Goal: Task Accomplishment & Management: Complete application form

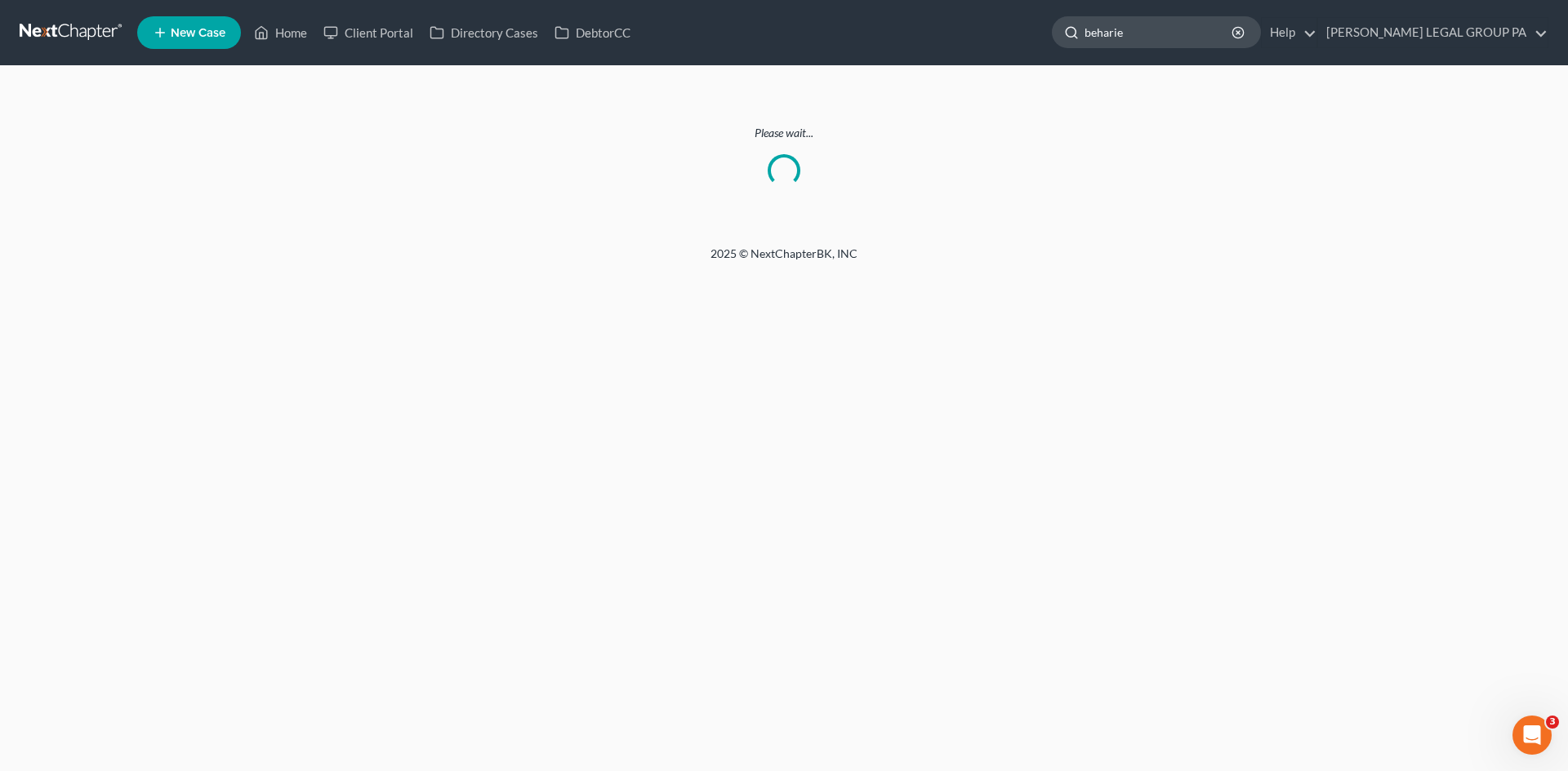
click at [1167, 21] on input "beharie" at bounding box center [1159, 32] width 149 height 30
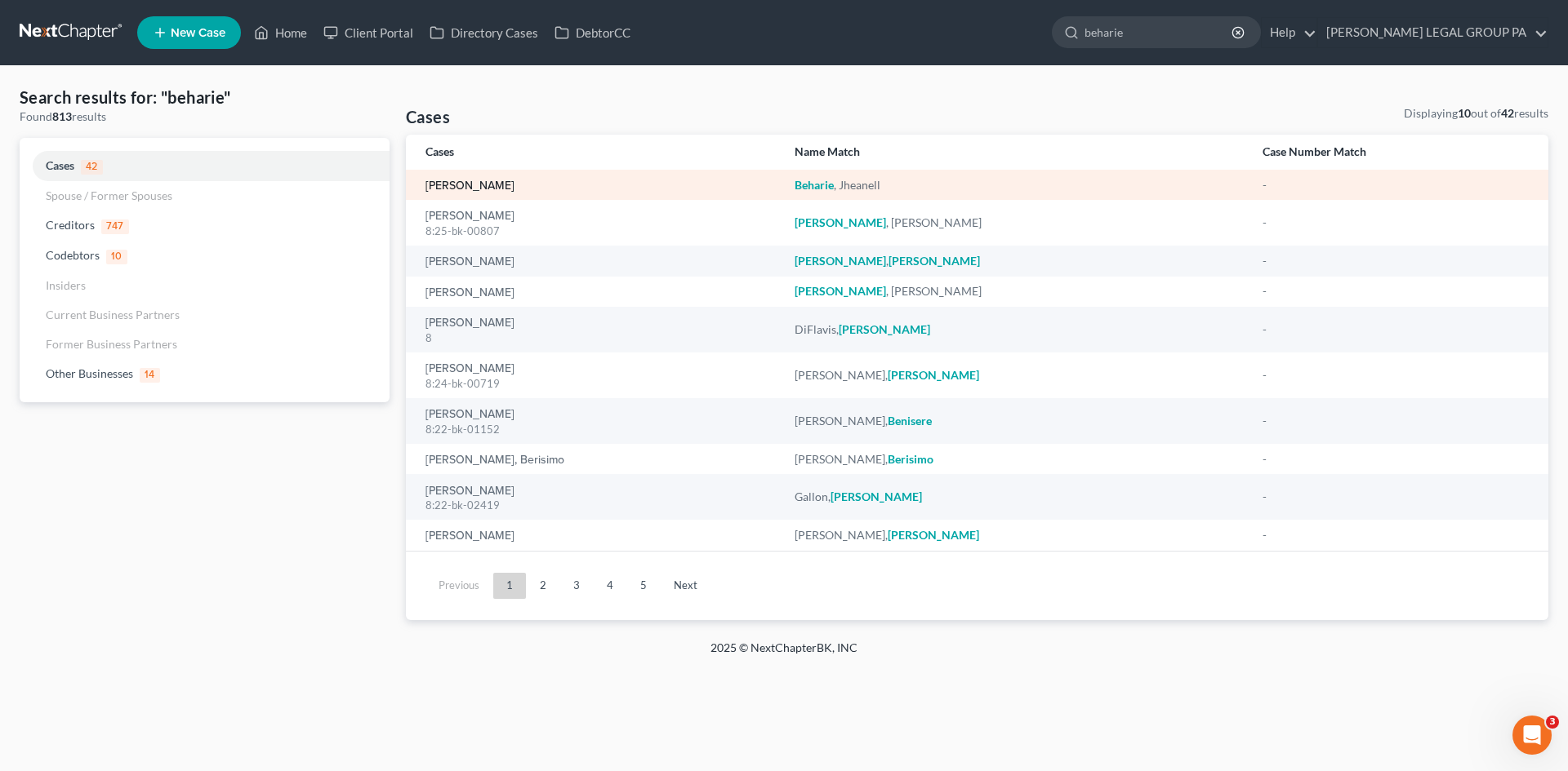
click at [461, 180] on link "[PERSON_NAME]" at bounding box center [469, 186] width 89 height 12
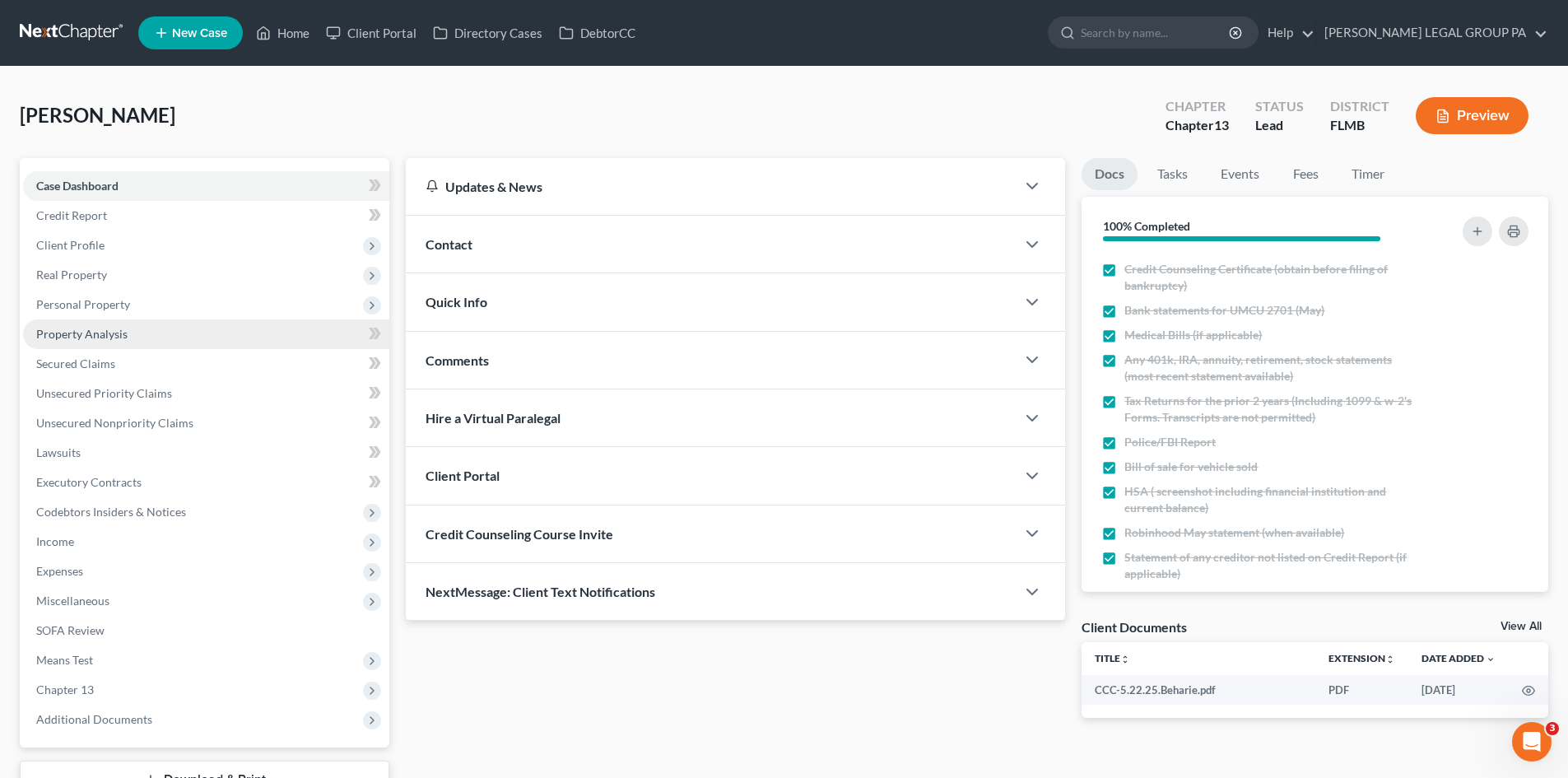
scroll to position [67, 0]
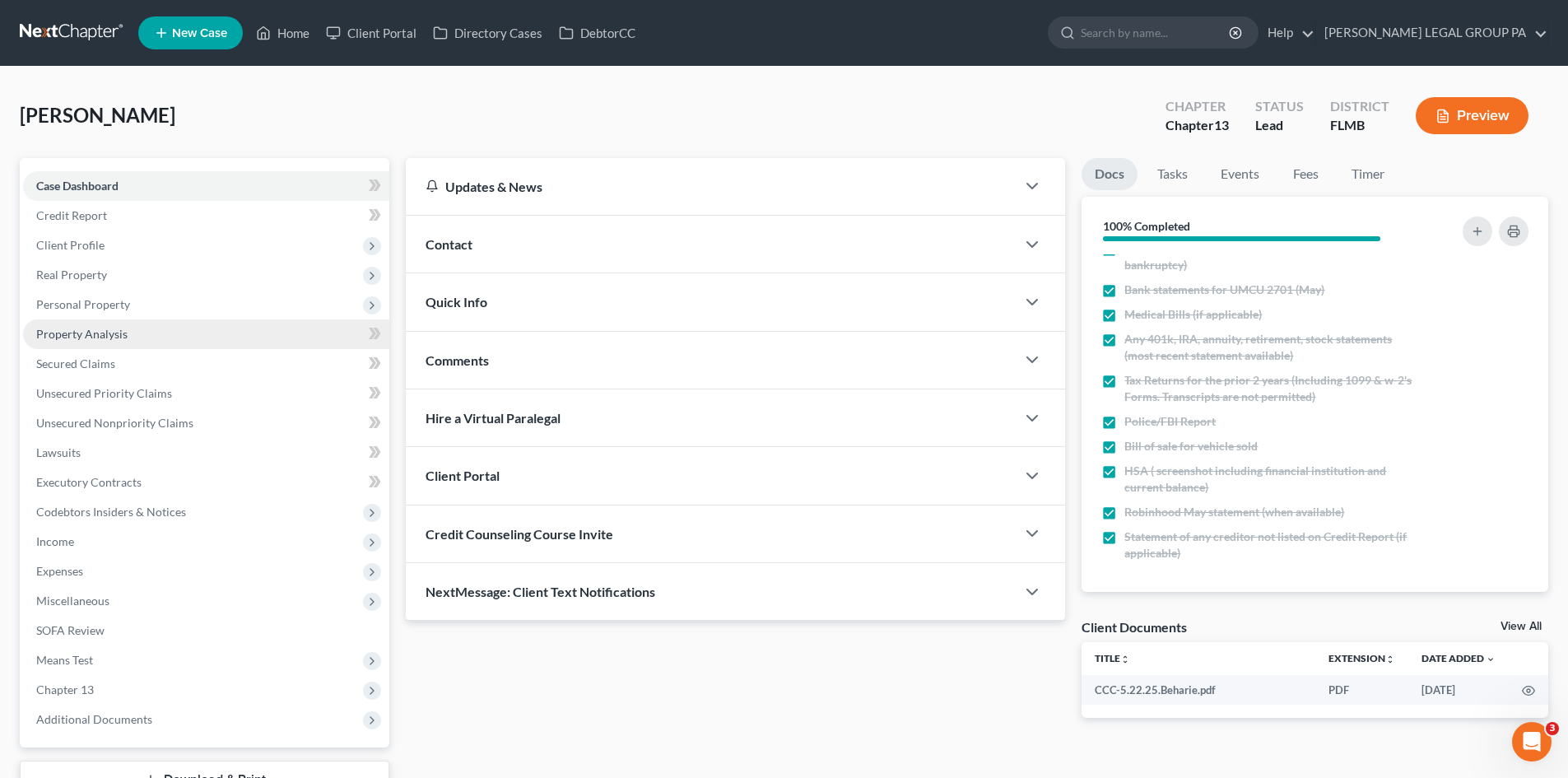
drag, startPoint x: 81, startPoint y: 300, endPoint x: 102, endPoint y: 325, distance: 32.6
click at [81, 300] on span "Personal Property" at bounding box center [83, 304] width 94 height 14
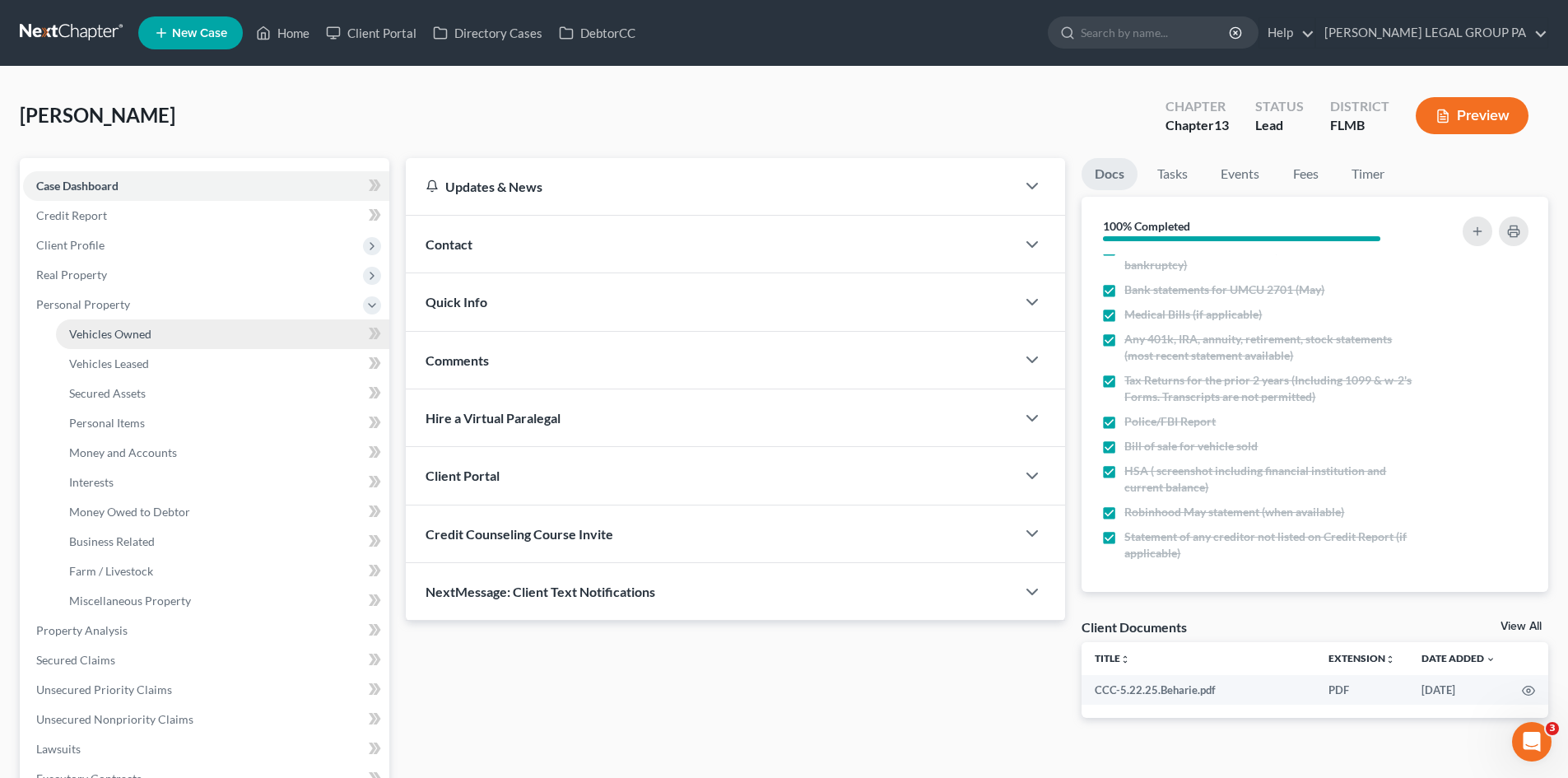
click at [108, 331] on span "Vehicles Owned" at bounding box center [110, 334] width 82 height 14
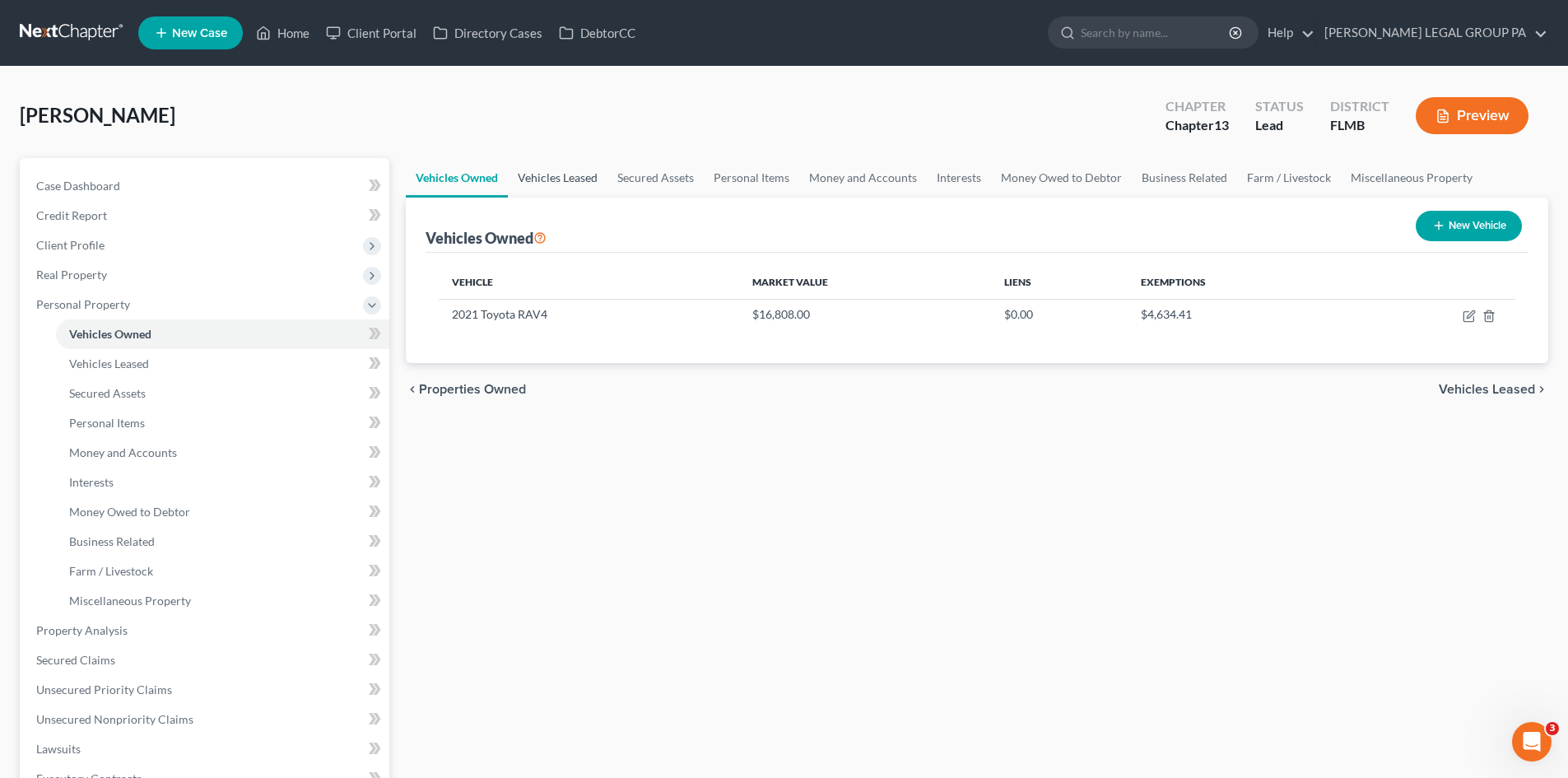
click at [549, 173] on link "Vehicles Leased" at bounding box center [557, 178] width 100 height 39
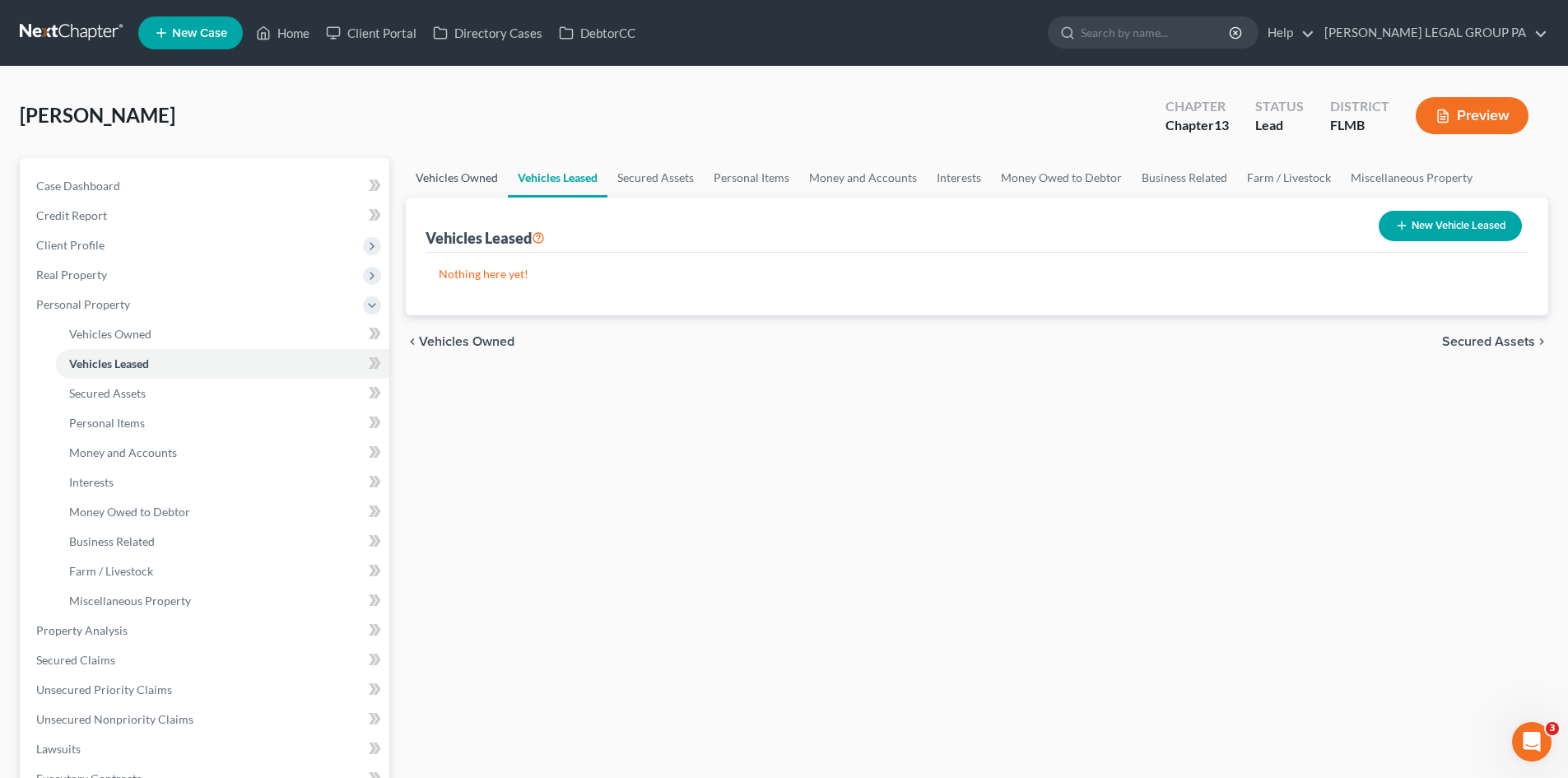
drag, startPoint x: 420, startPoint y: 184, endPoint x: 872, endPoint y: 448, distance: 523.5
click at [420, 184] on link "Vehicles Owned" at bounding box center [457, 178] width 102 height 39
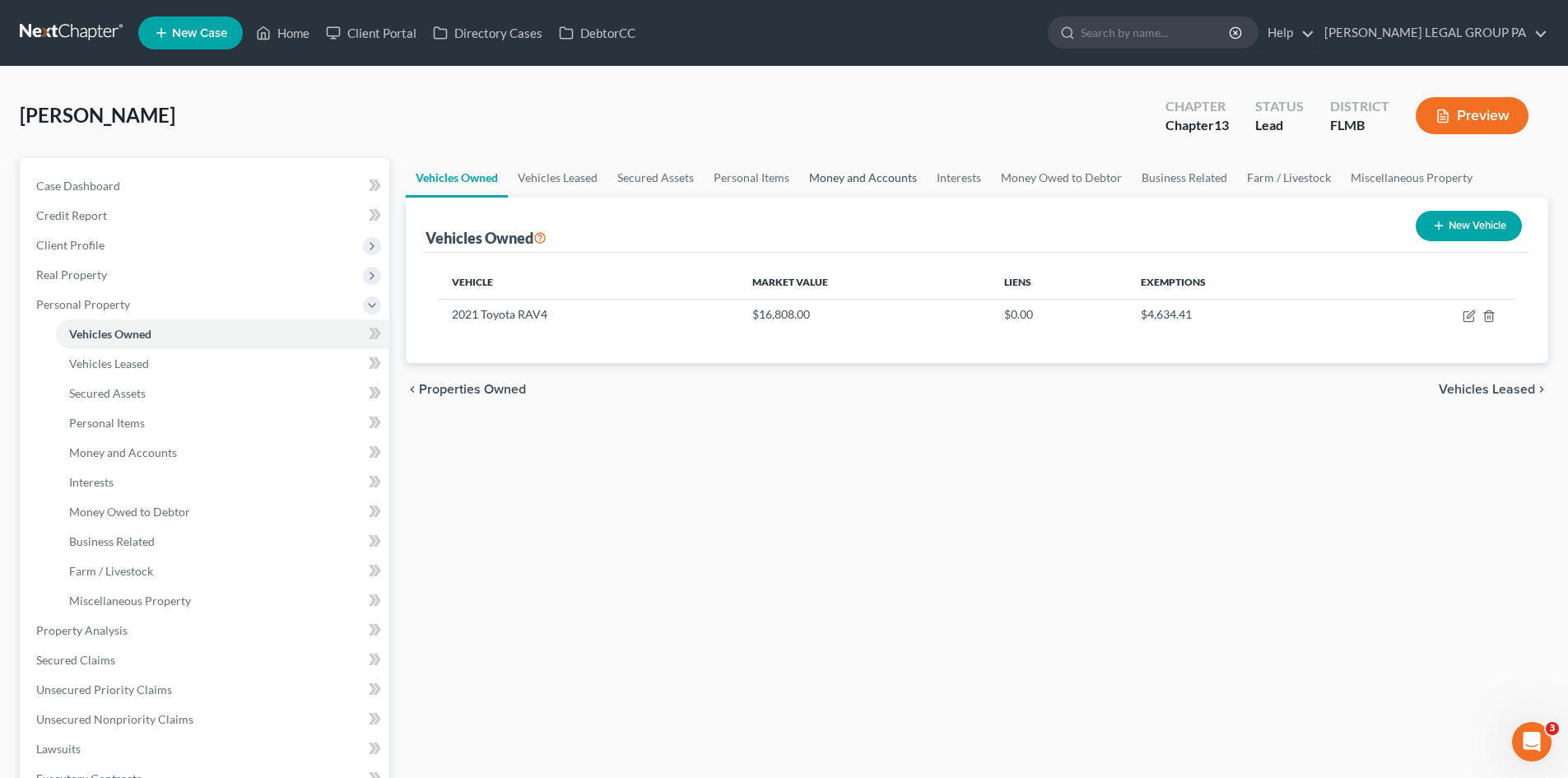
click at [854, 178] on link "Money and Accounts" at bounding box center [862, 178] width 127 height 39
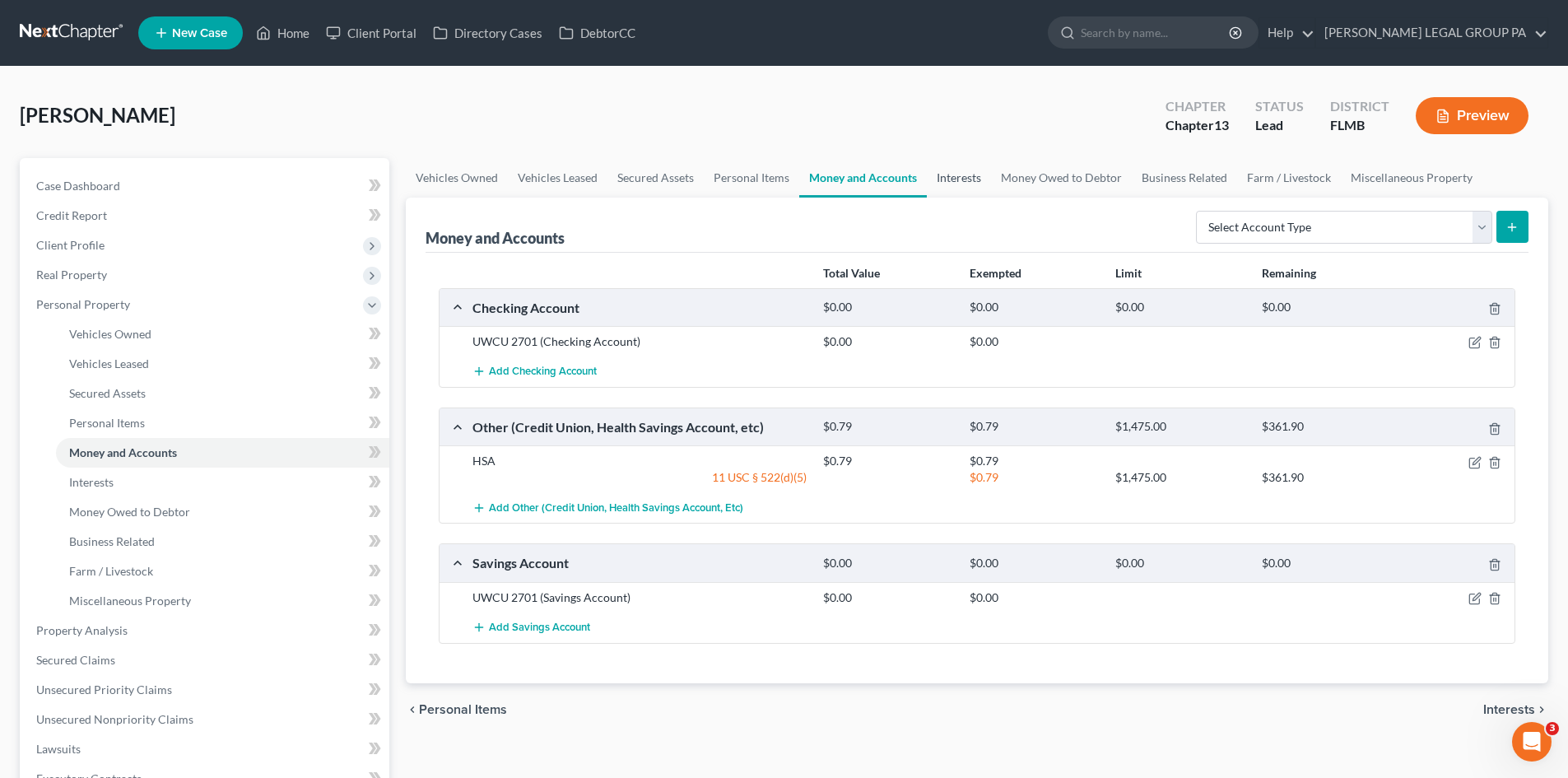
click at [978, 171] on link "Interests" at bounding box center [959, 178] width 64 height 39
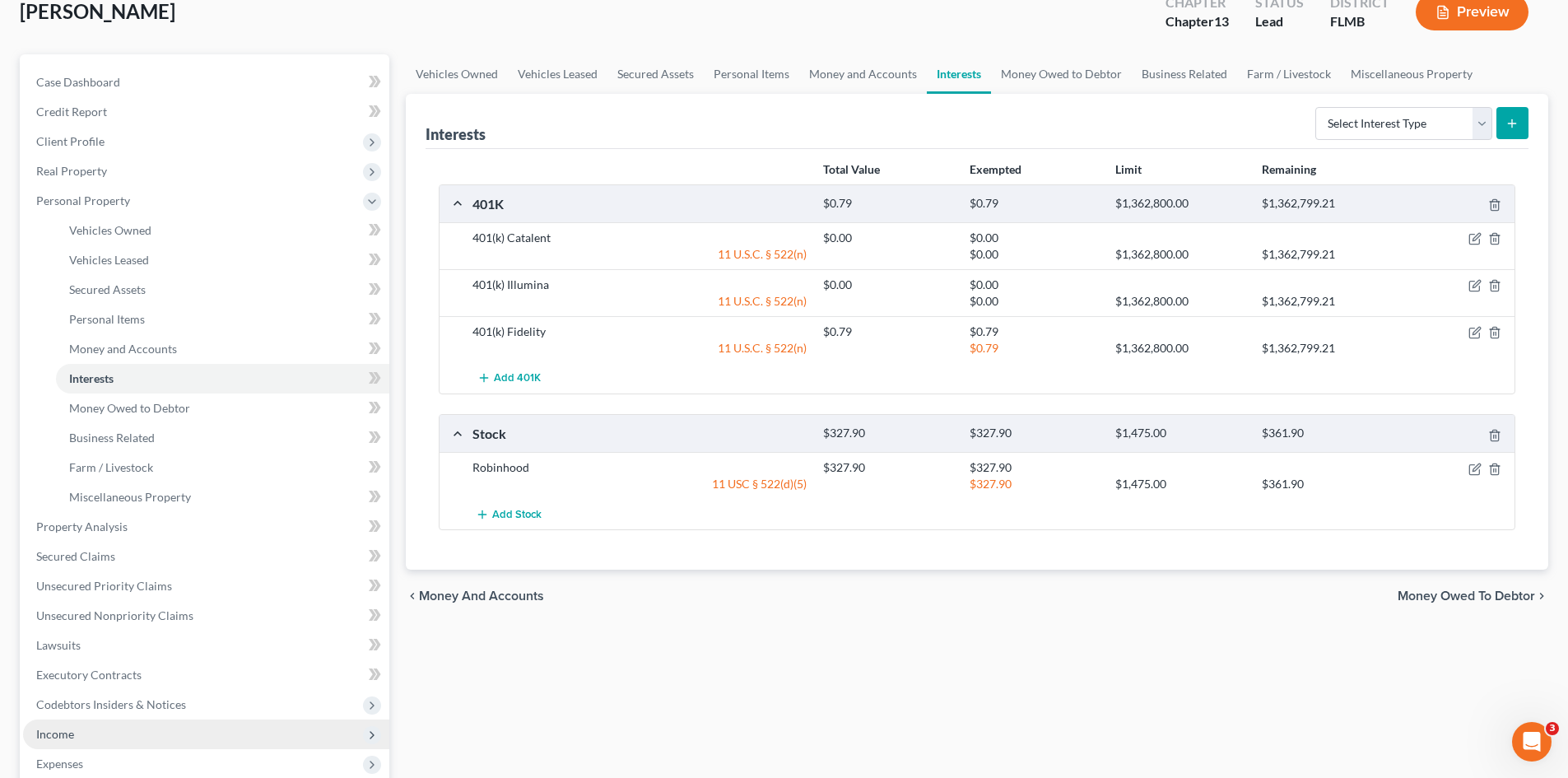
scroll to position [247, 0]
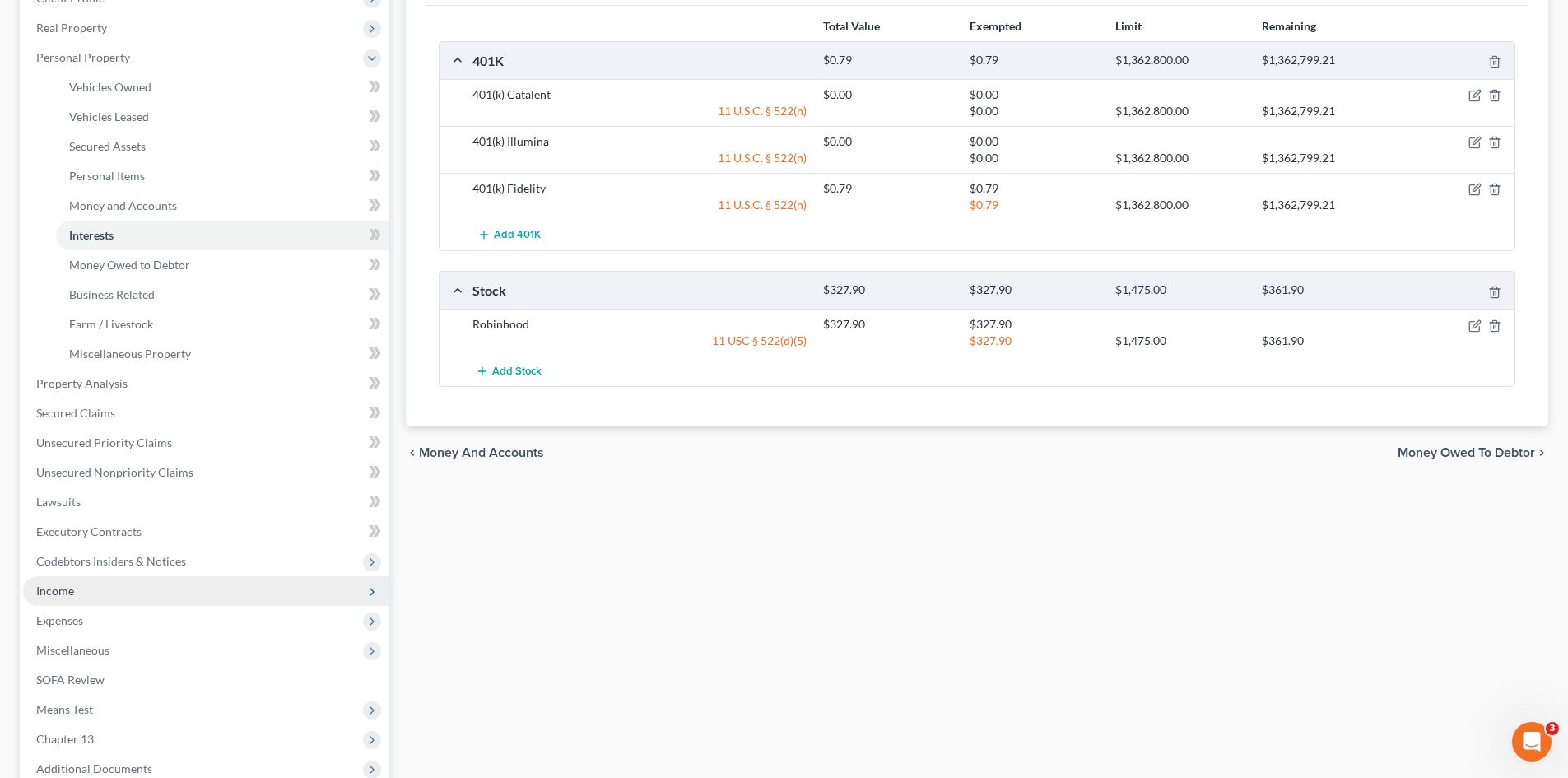
click at [114, 600] on span "Income" at bounding box center [206, 591] width 366 height 30
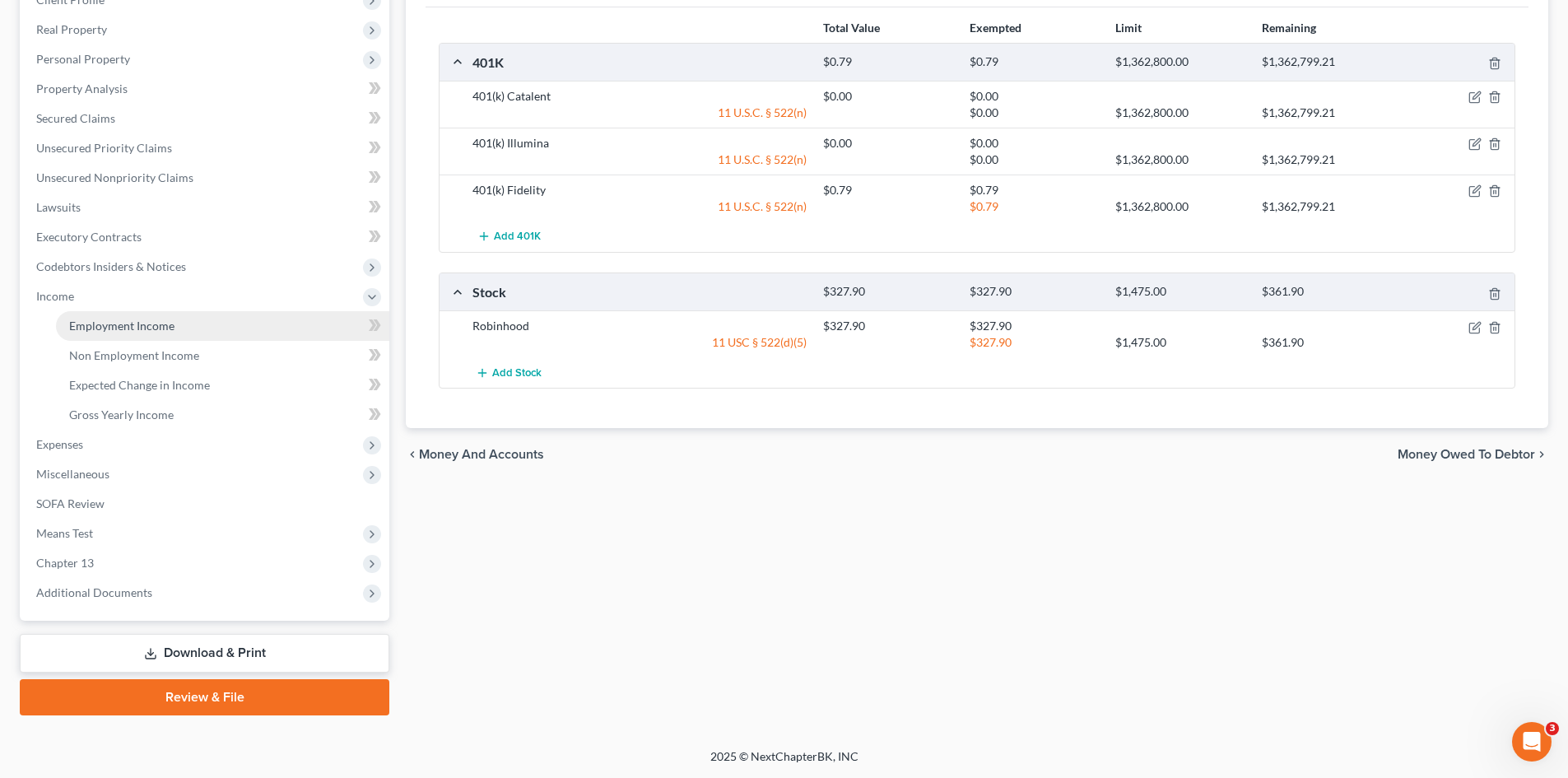
click at [151, 325] on span "Employment Income" at bounding box center [121, 325] width 105 height 14
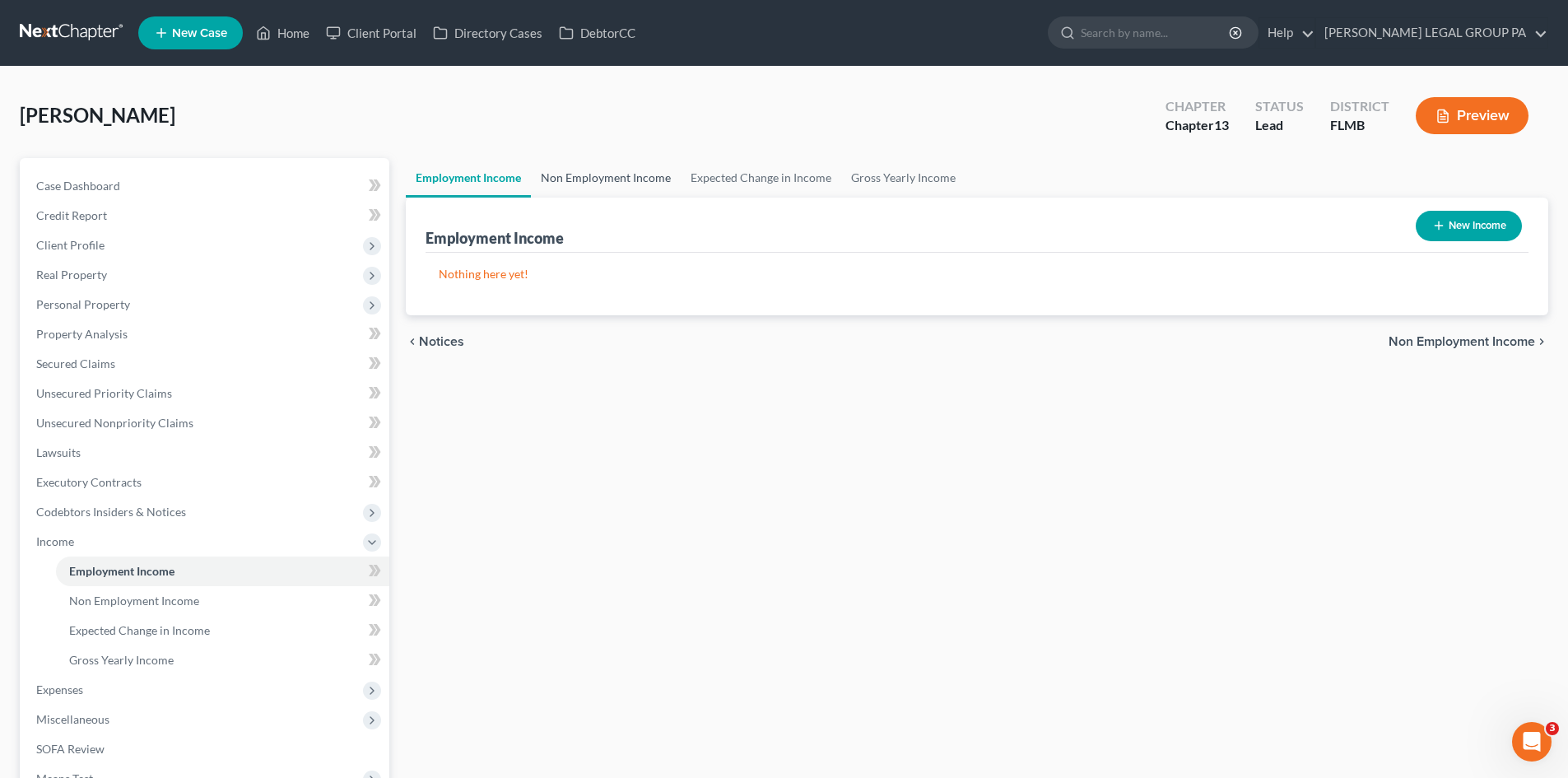
click at [657, 174] on link "Non Employment Income" at bounding box center [606, 178] width 150 height 39
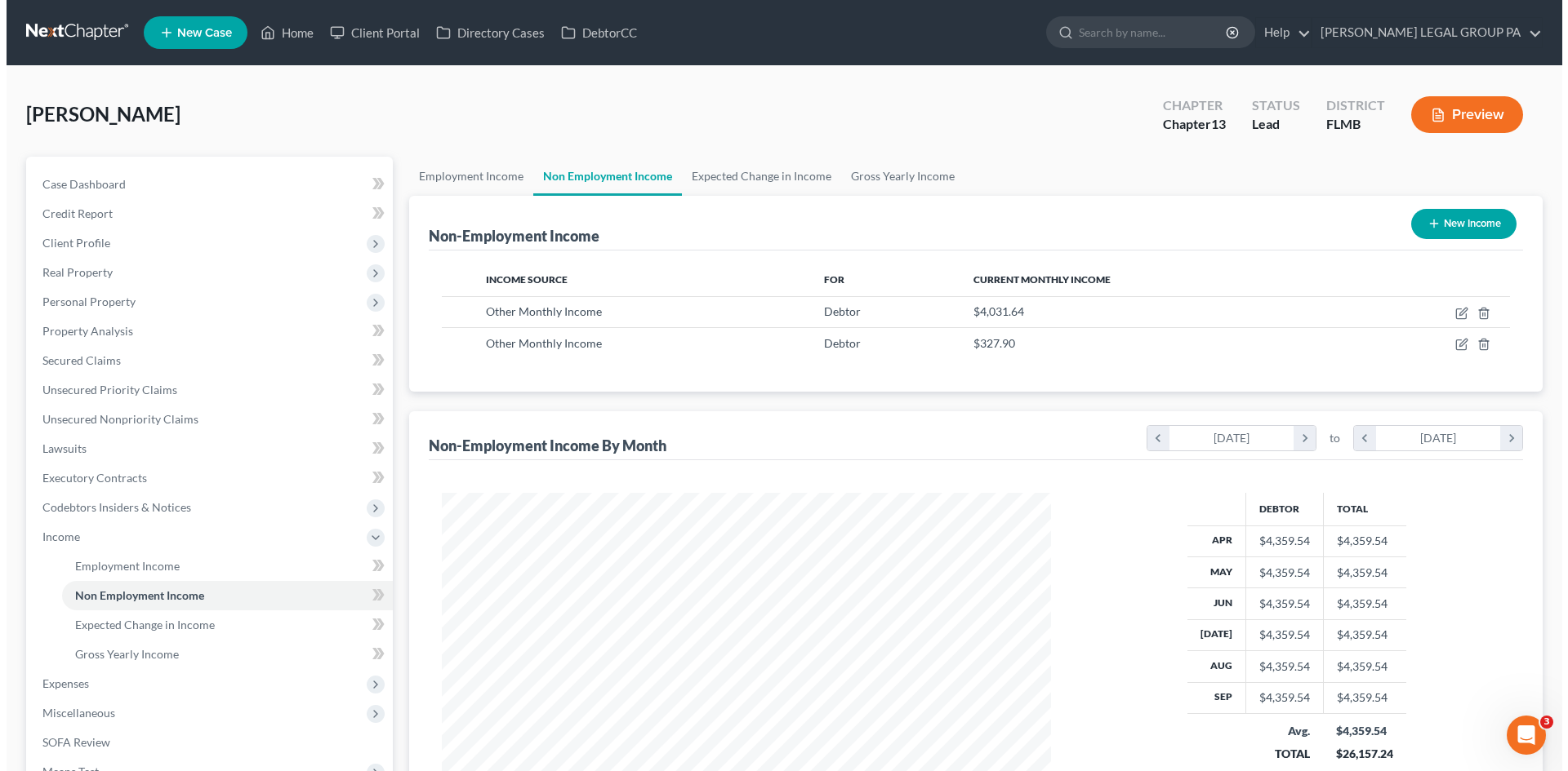
scroll to position [305, 642]
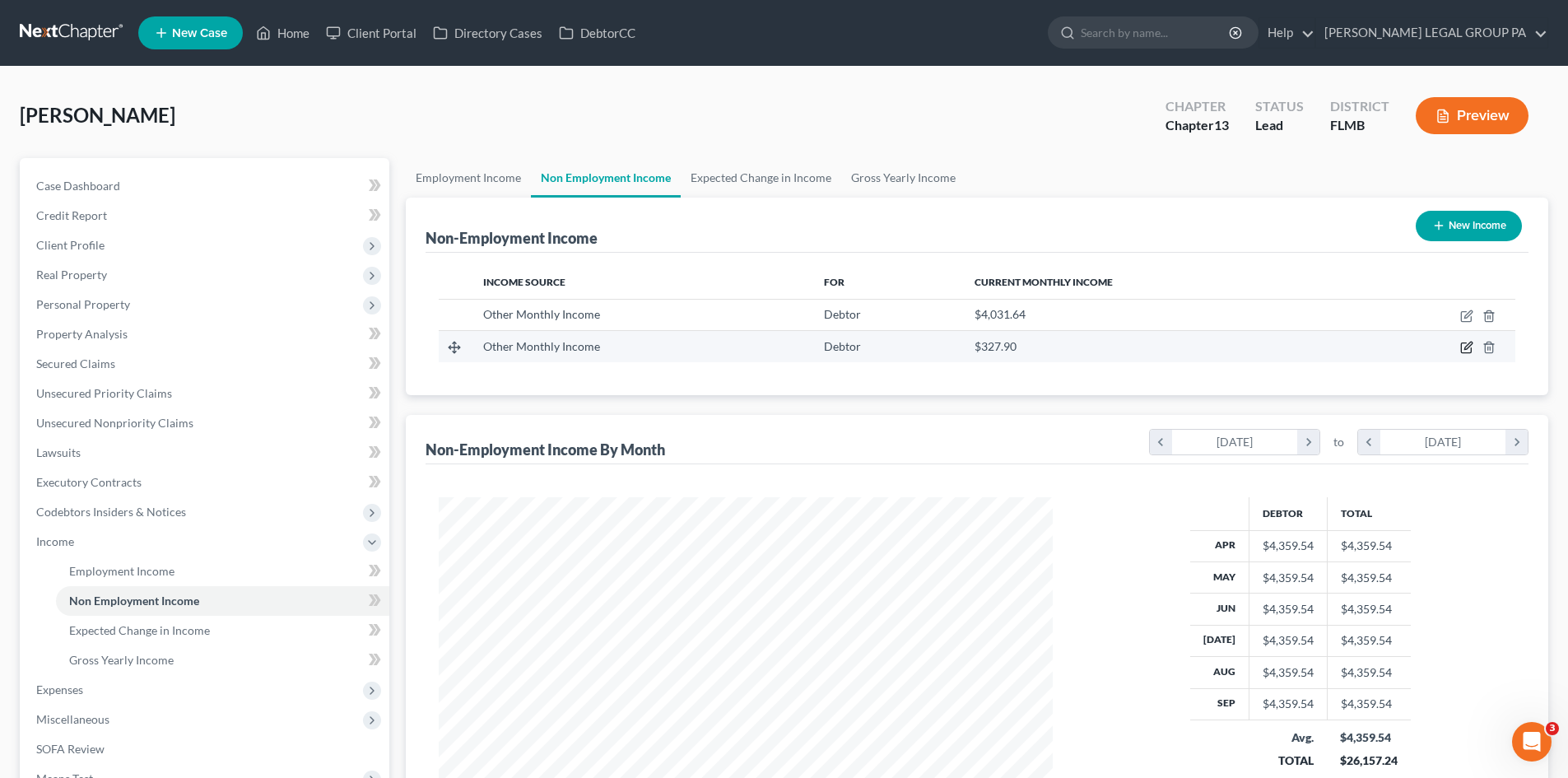
click at [1465, 349] on icon "button" at bounding box center [1466, 347] width 13 height 13
select select "13"
select select "0"
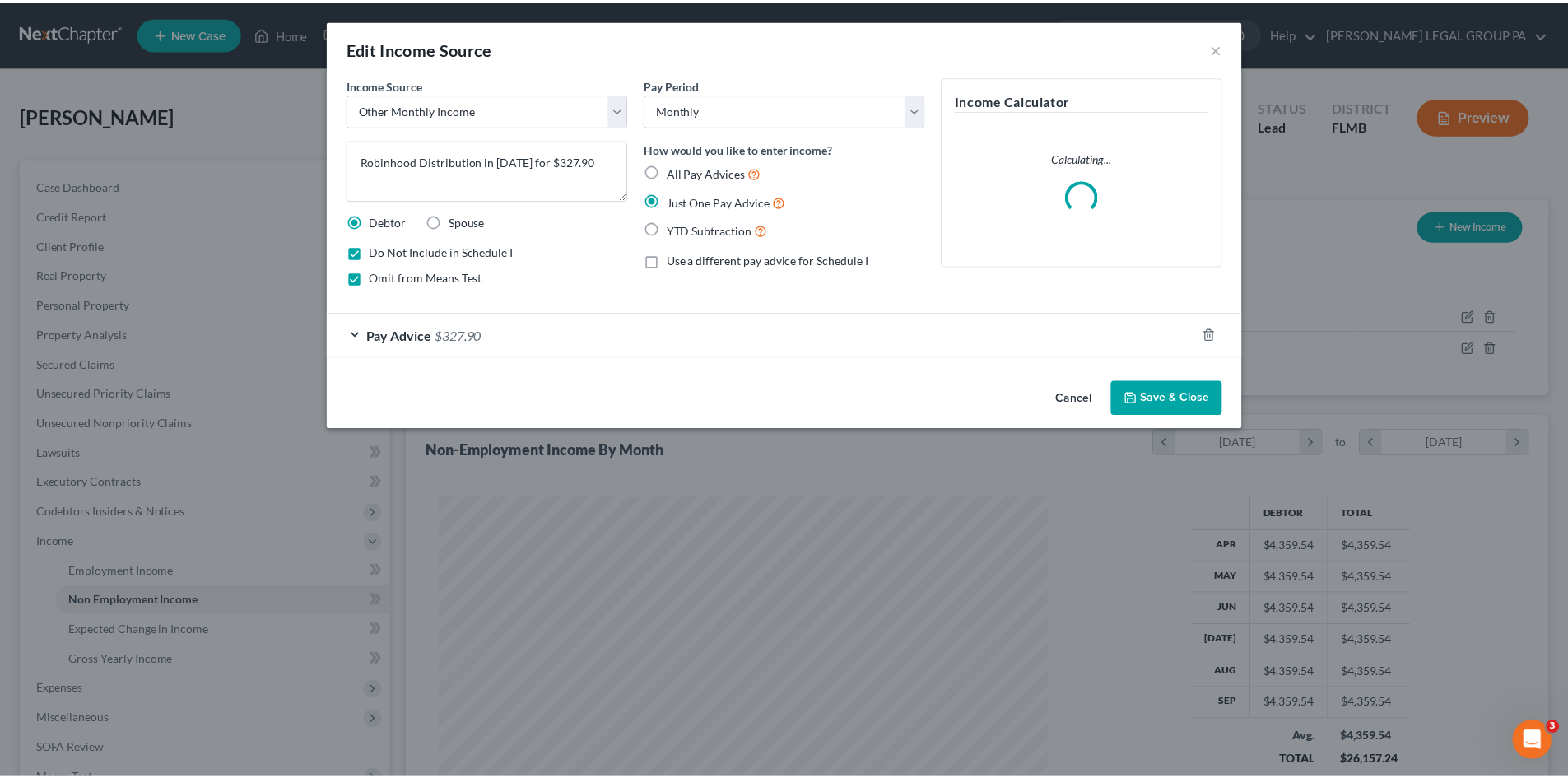
scroll to position [310, 653]
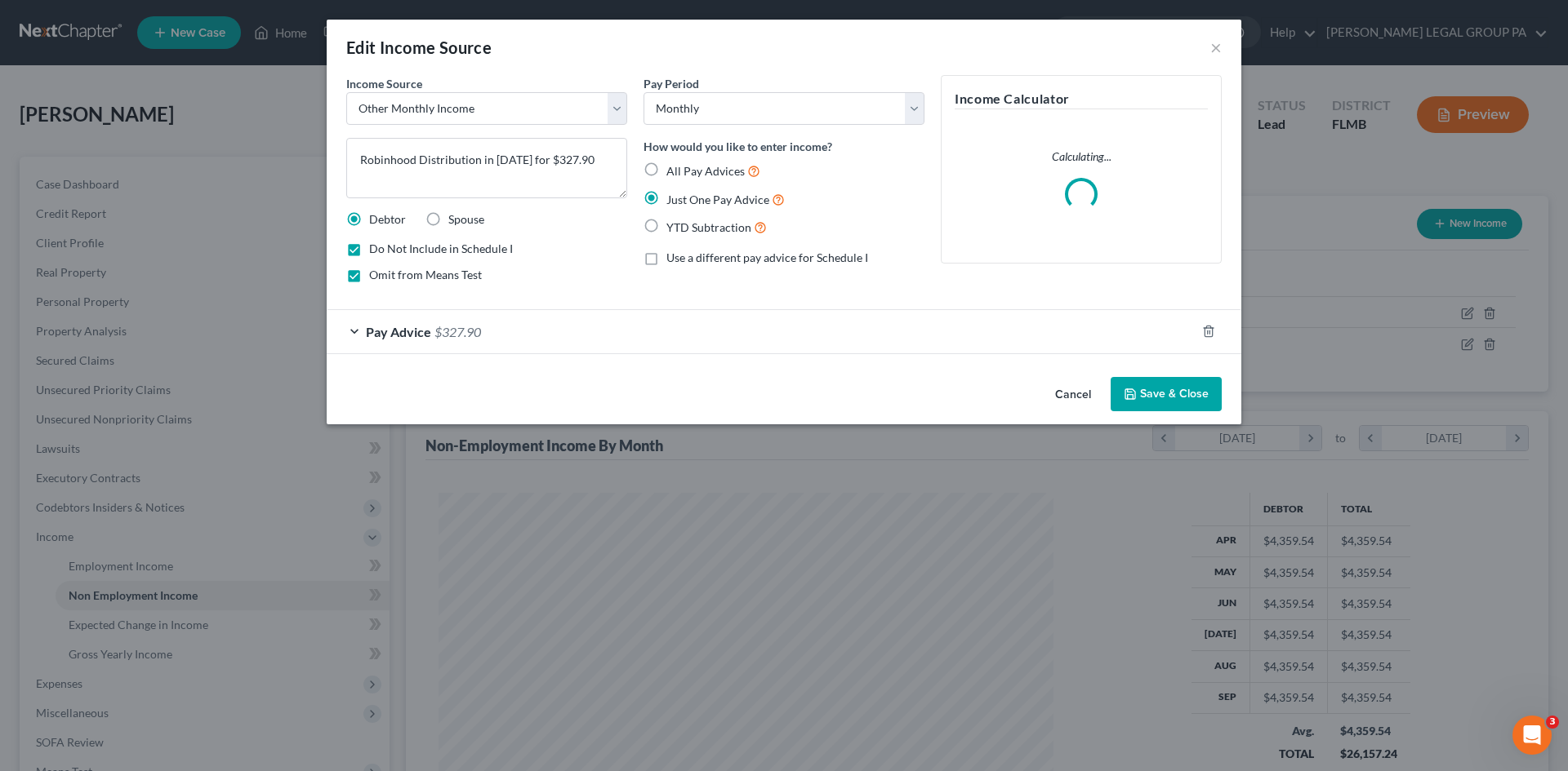
click at [638, 335] on div "Pay Advice $327.90" at bounding box center [761, 331] width 869 height 43
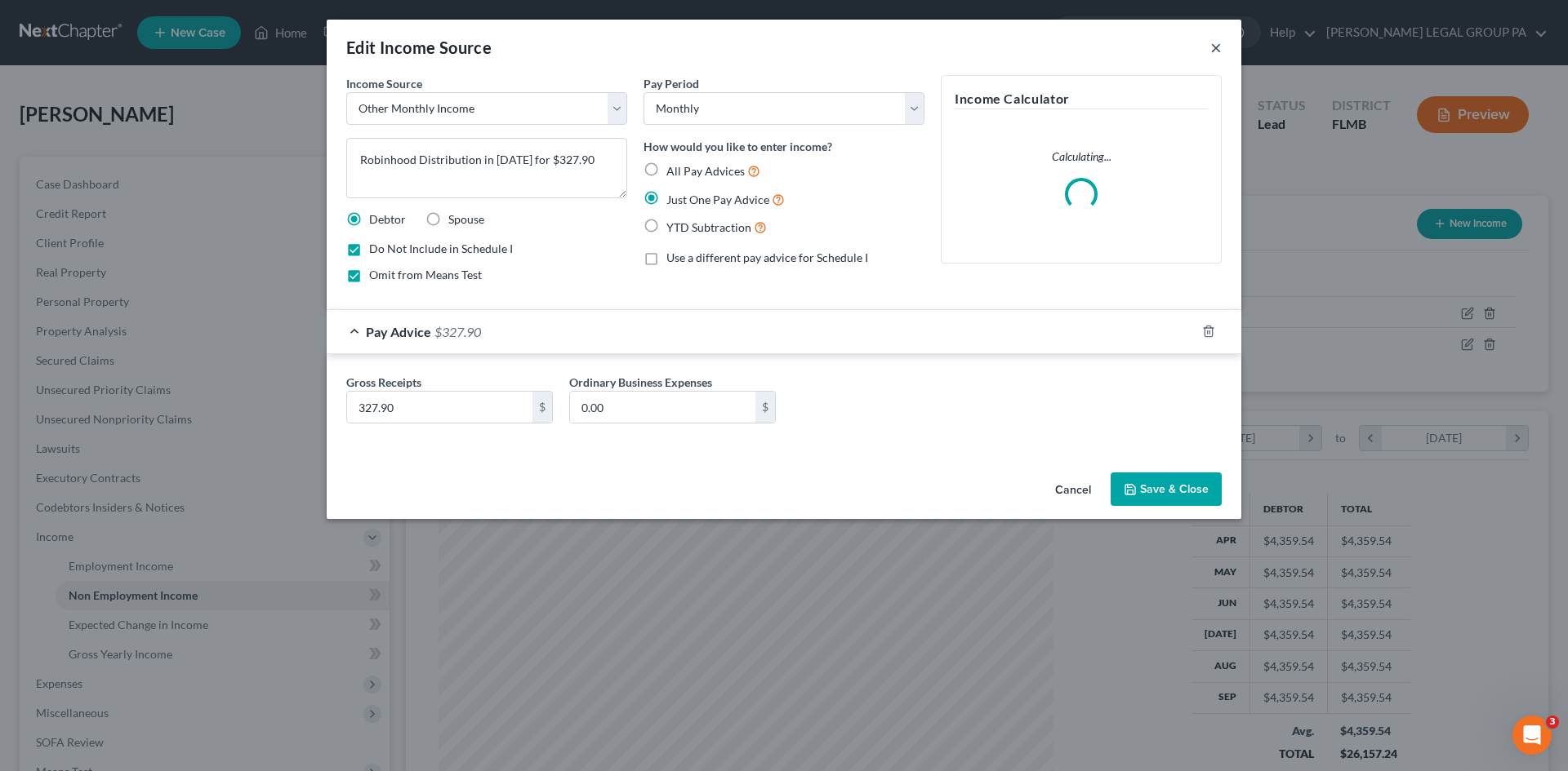
click at [1210, 49] on button "×" at bounding box center [1216, 47] width 12 height 19
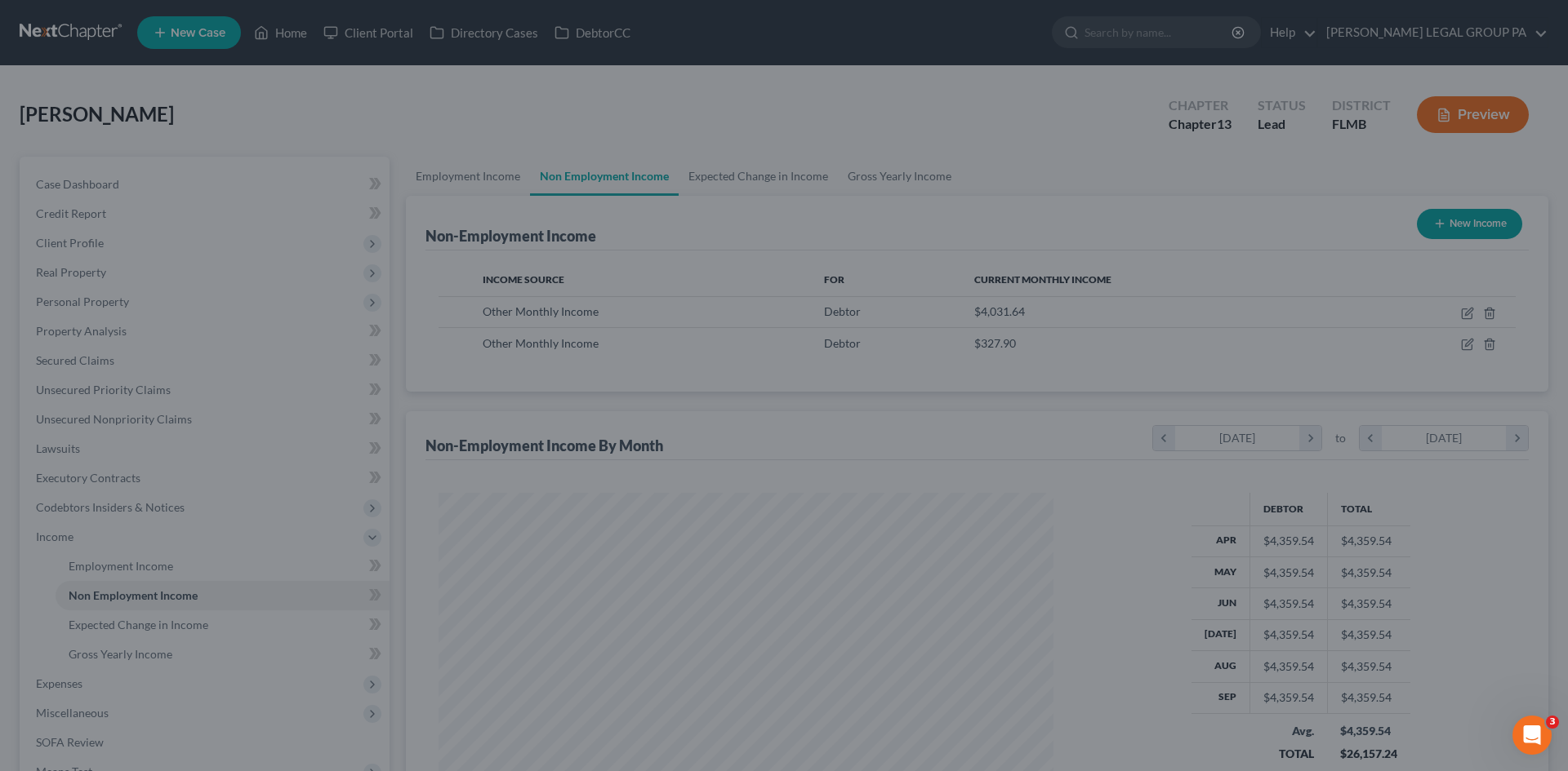
scroll to position [815828, 815808]
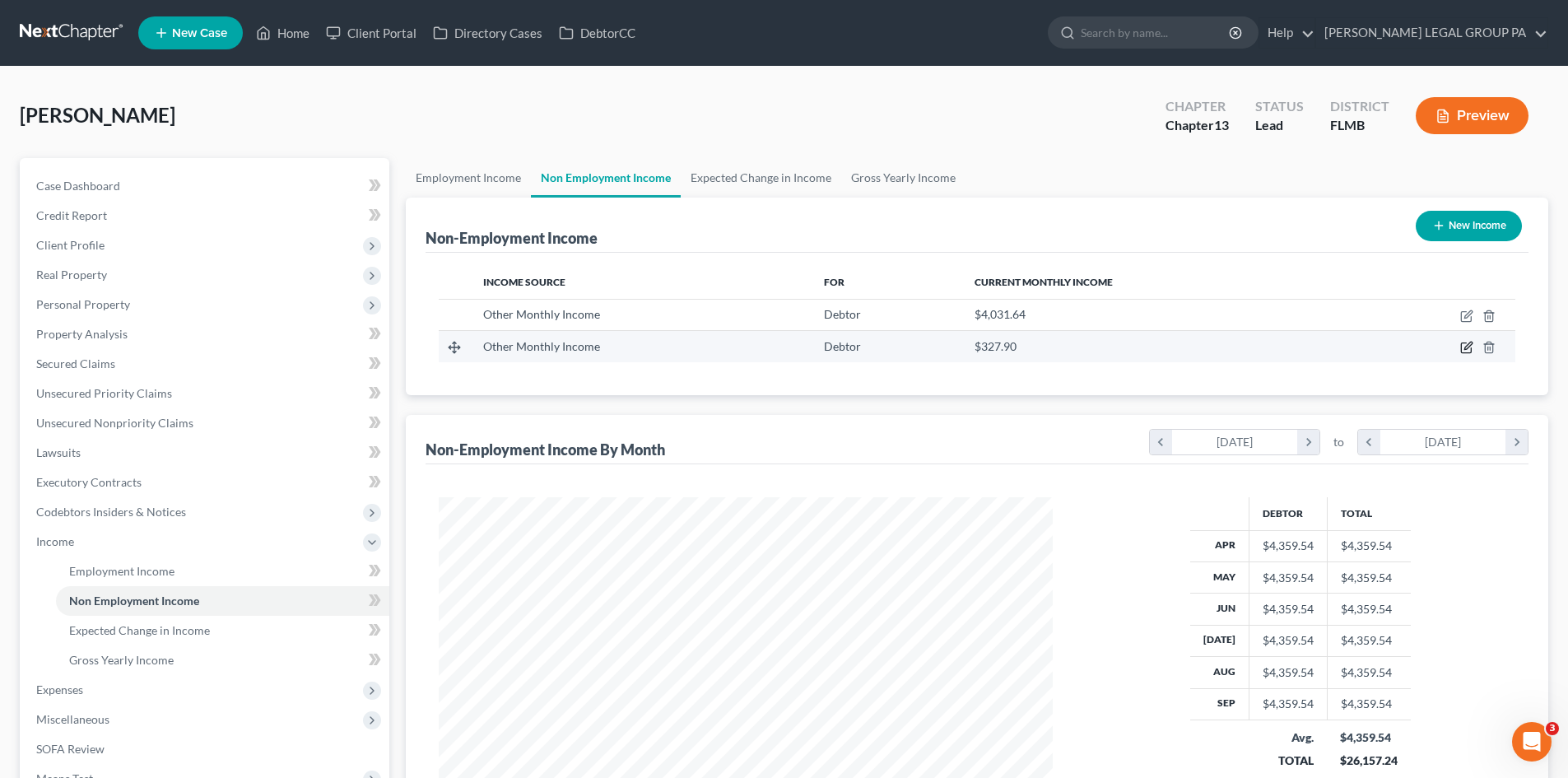
click at [1460, 346] on icon "button" at bounding box center [1466, 347] width 13 height 13
select select "13"
select select "0"
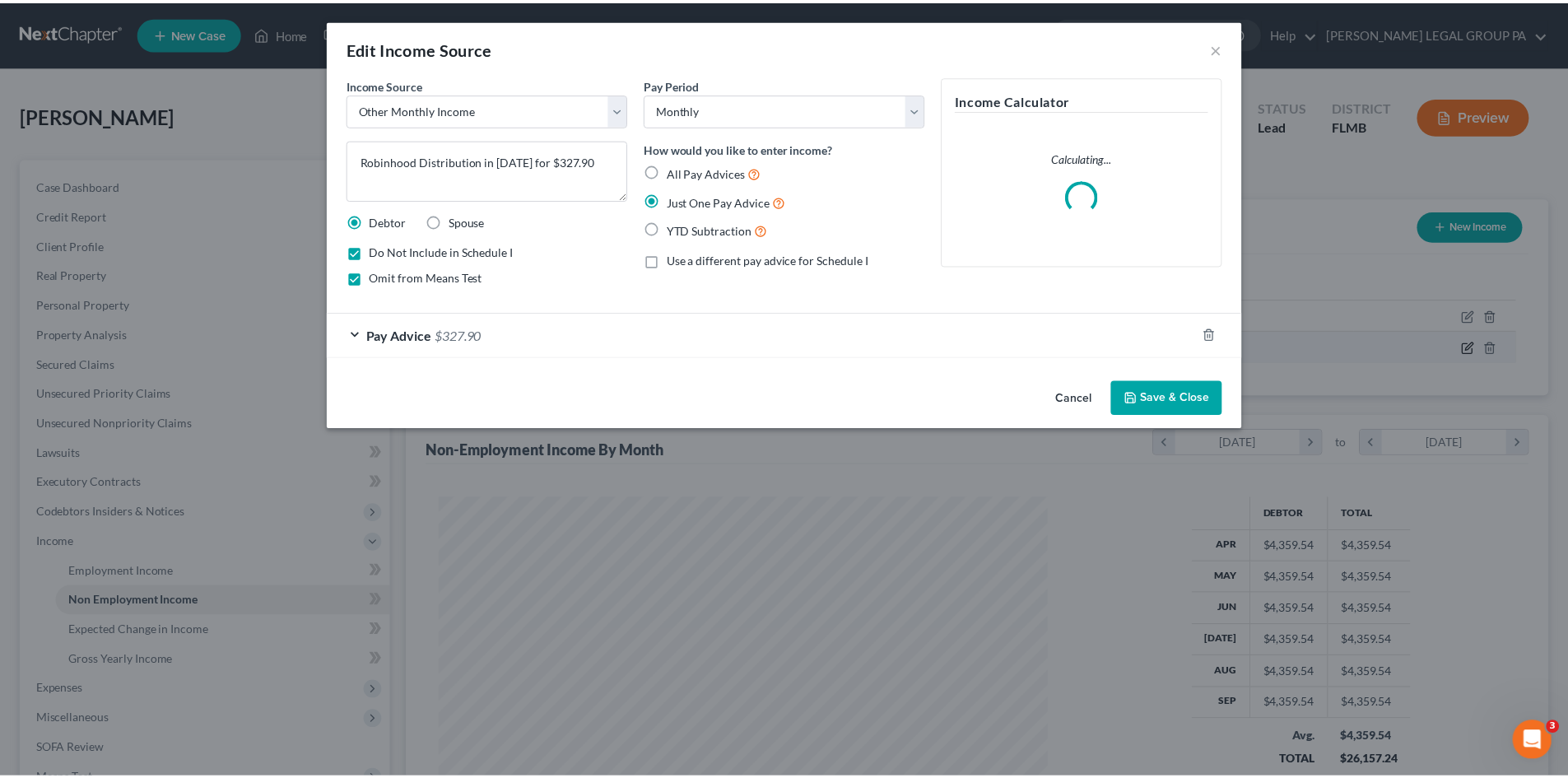
scroll to position [310, 653]
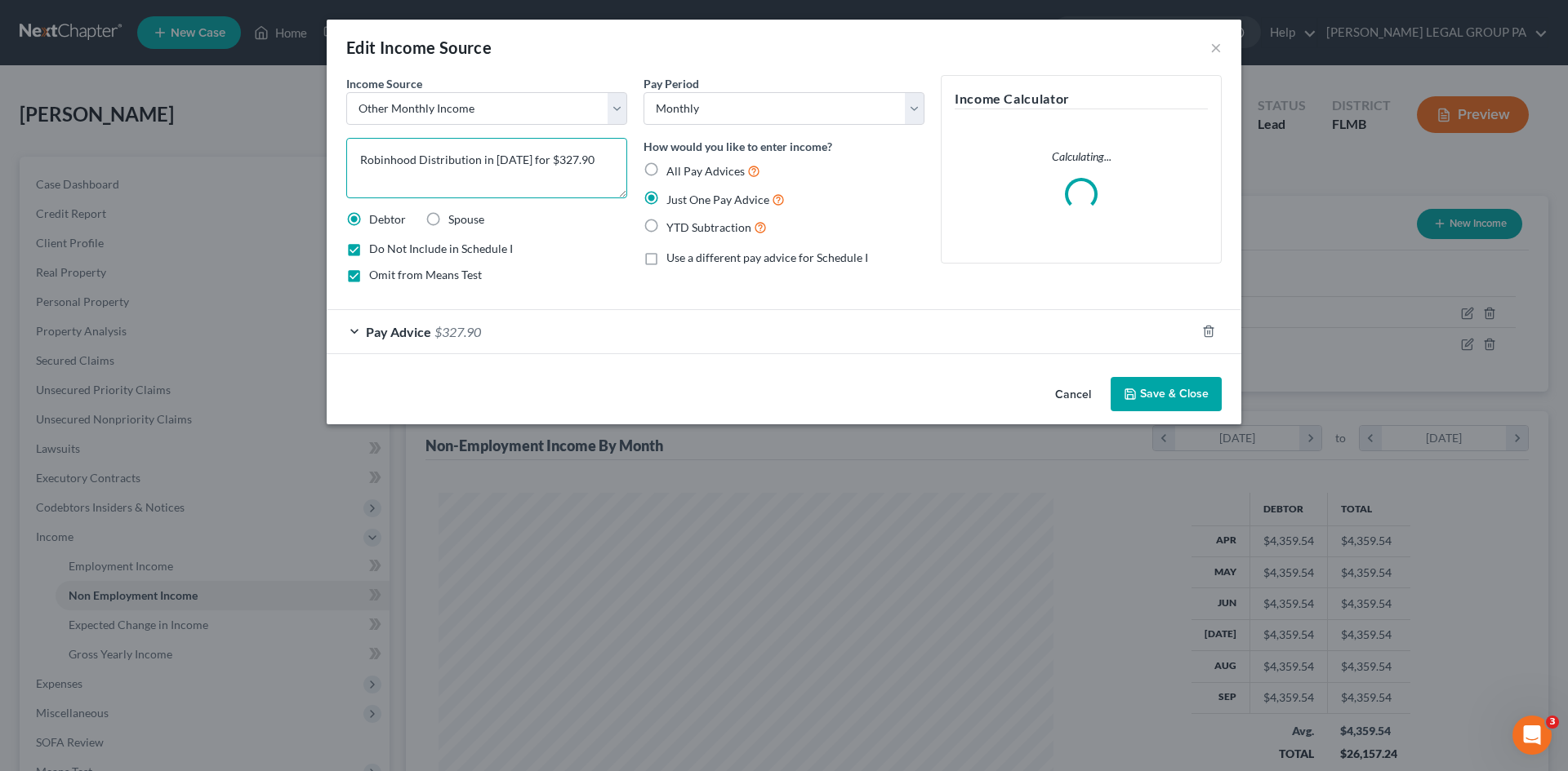
drag, startPoint x: 433, startPoint y: 181, endPoint x: 560, endPoint y: 165, distance: 128.0
click at [560, 165] on textarea "Robinhood Distribution in [DATE] for $327.90" at bounding box center [487, 168] width 281 height 60
type textarea "Robinhood Distribution in [DATE]"
click at [1190, 395] on button "Save & Close" at bounding box center [1165, 394] width 111 height 35
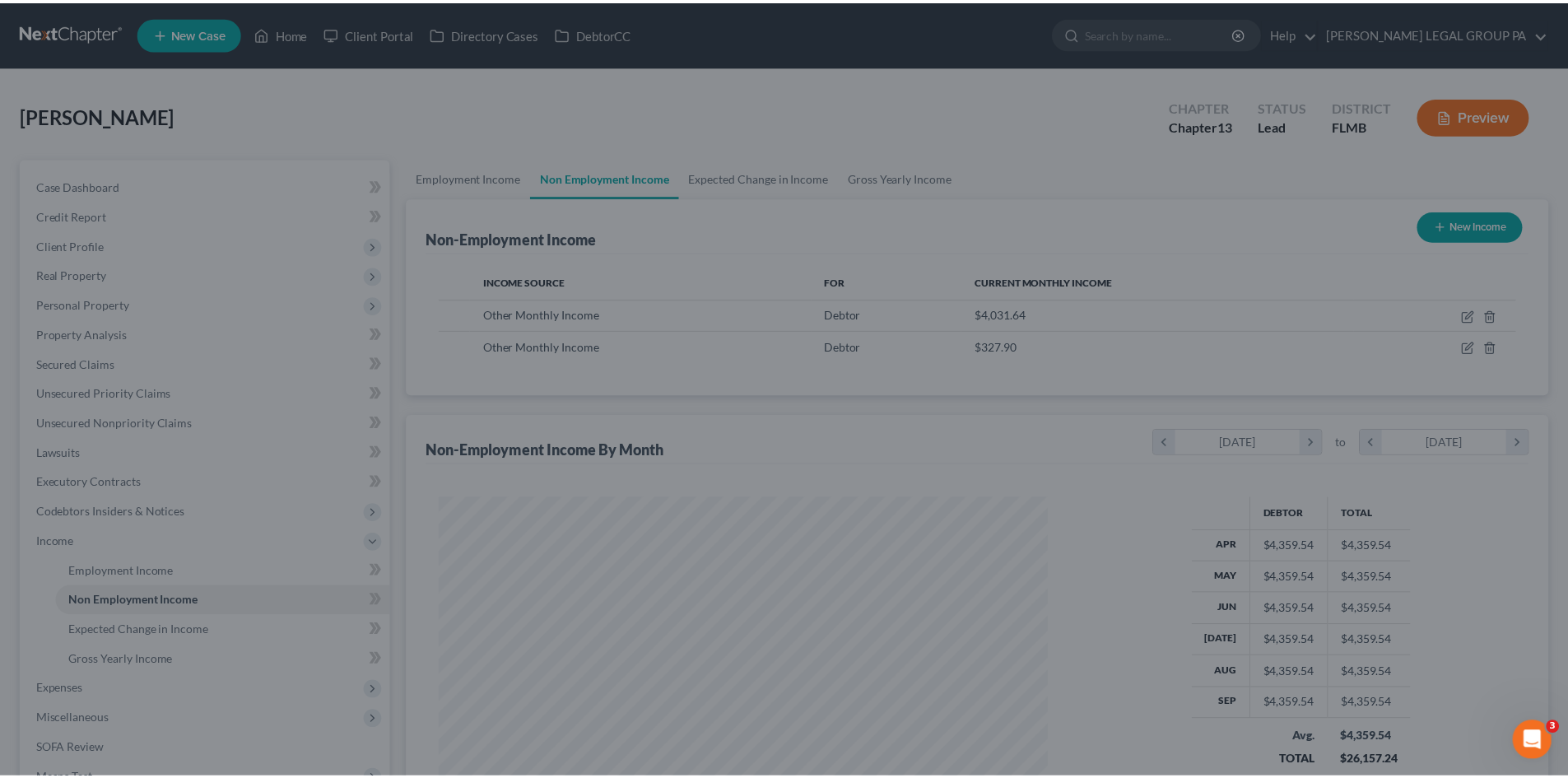
scroll to position [823235, 822469]
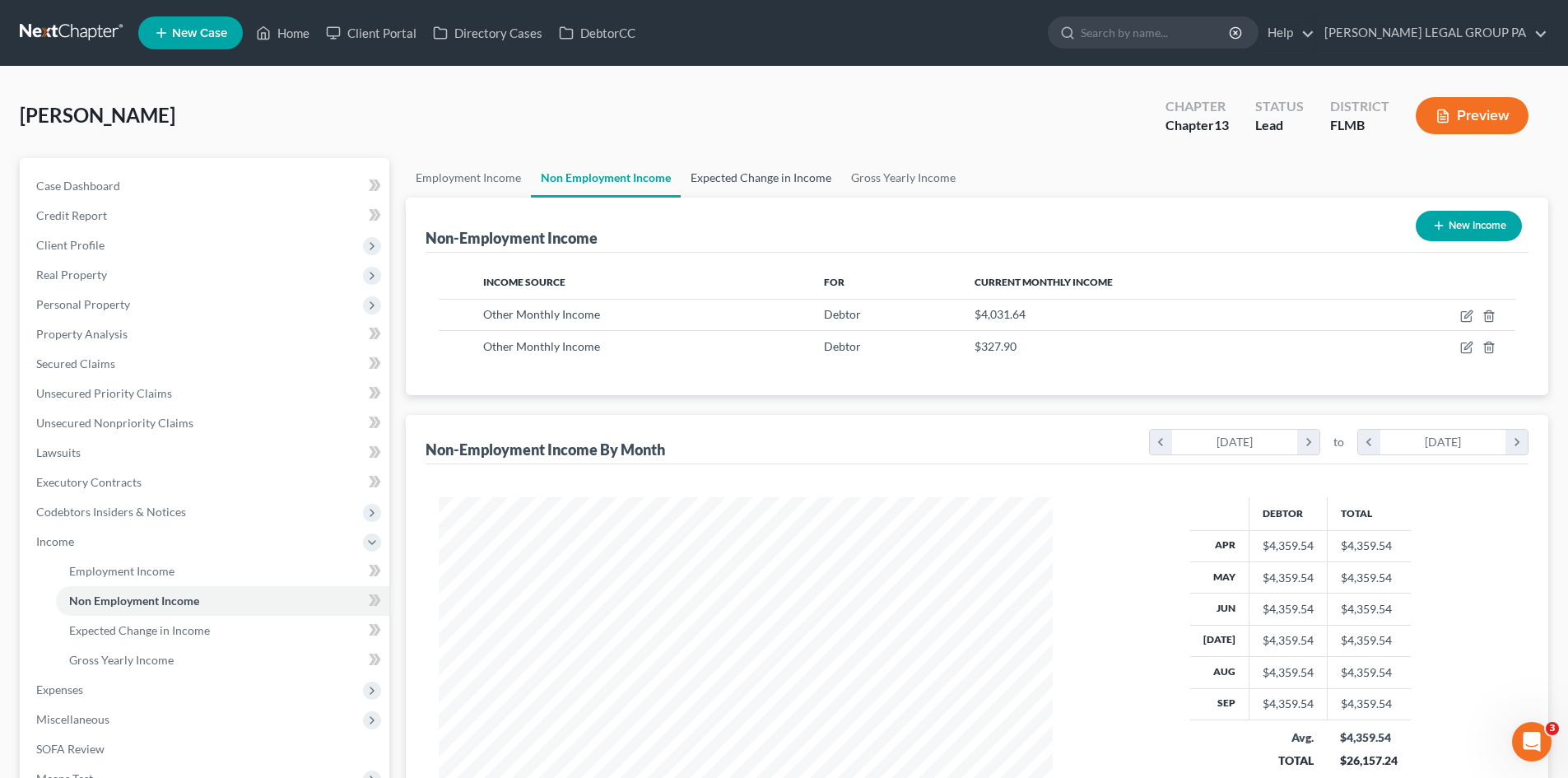
click at [701, 171] on link "Expected Change in Income" at bounding box center [761, 178] width 160 height 39
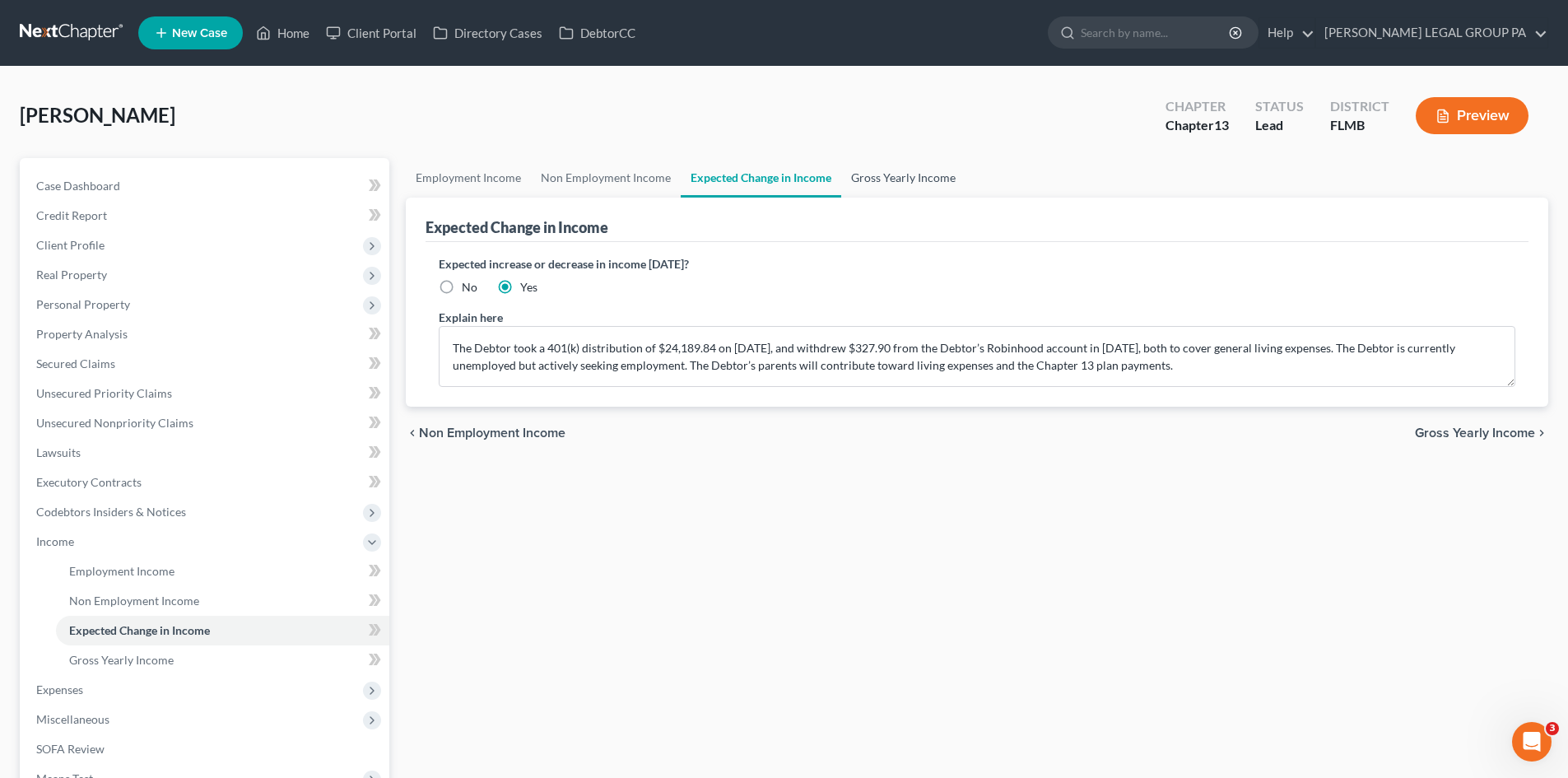
click at [912, 175] on link "Gross Yearly Income" at bounding box center [904, 178] width 125 height 39
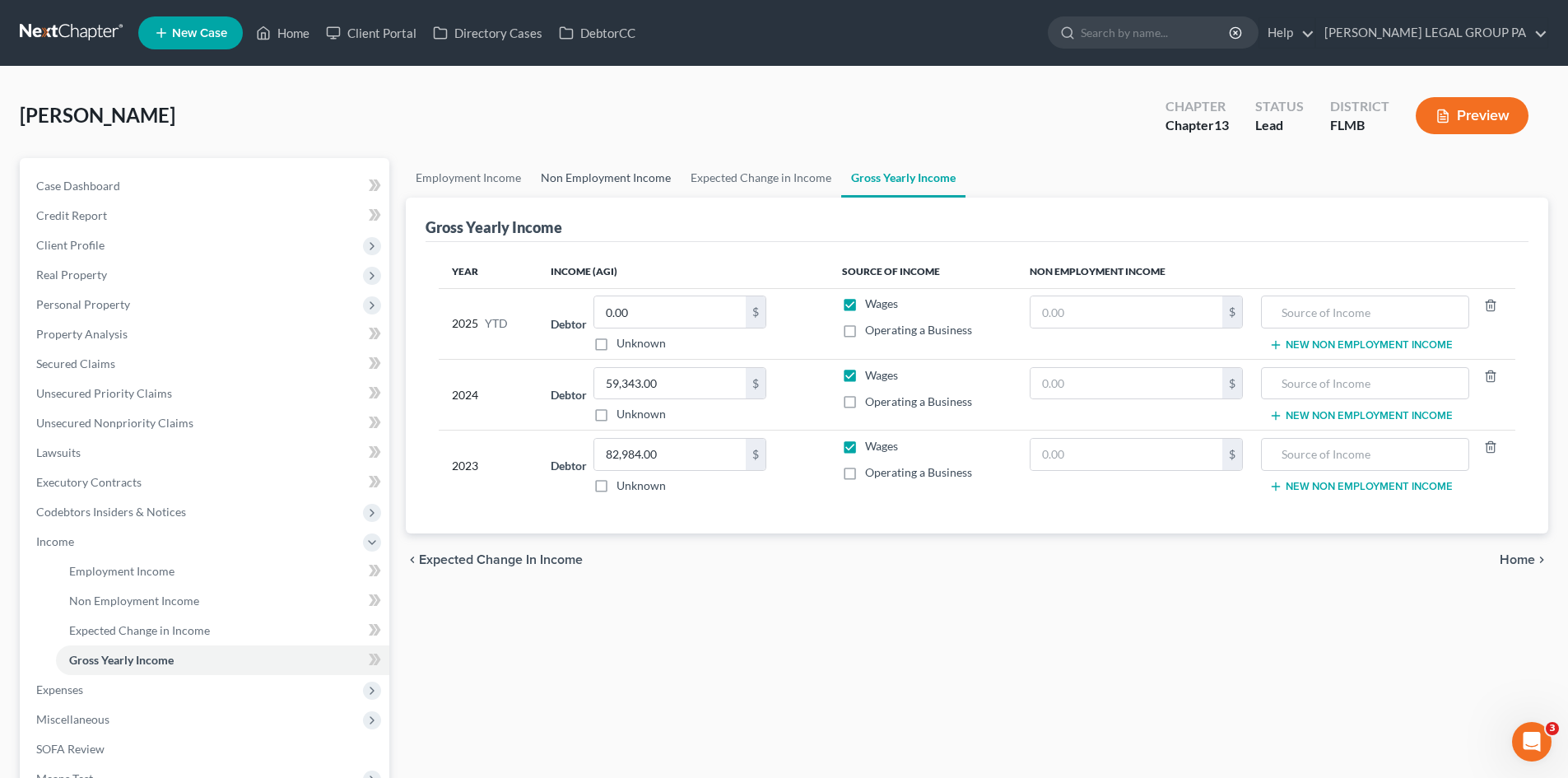
click at [628, 181] on link "Non Employment Income" at bounding box center [606, 178] width 150 height 39
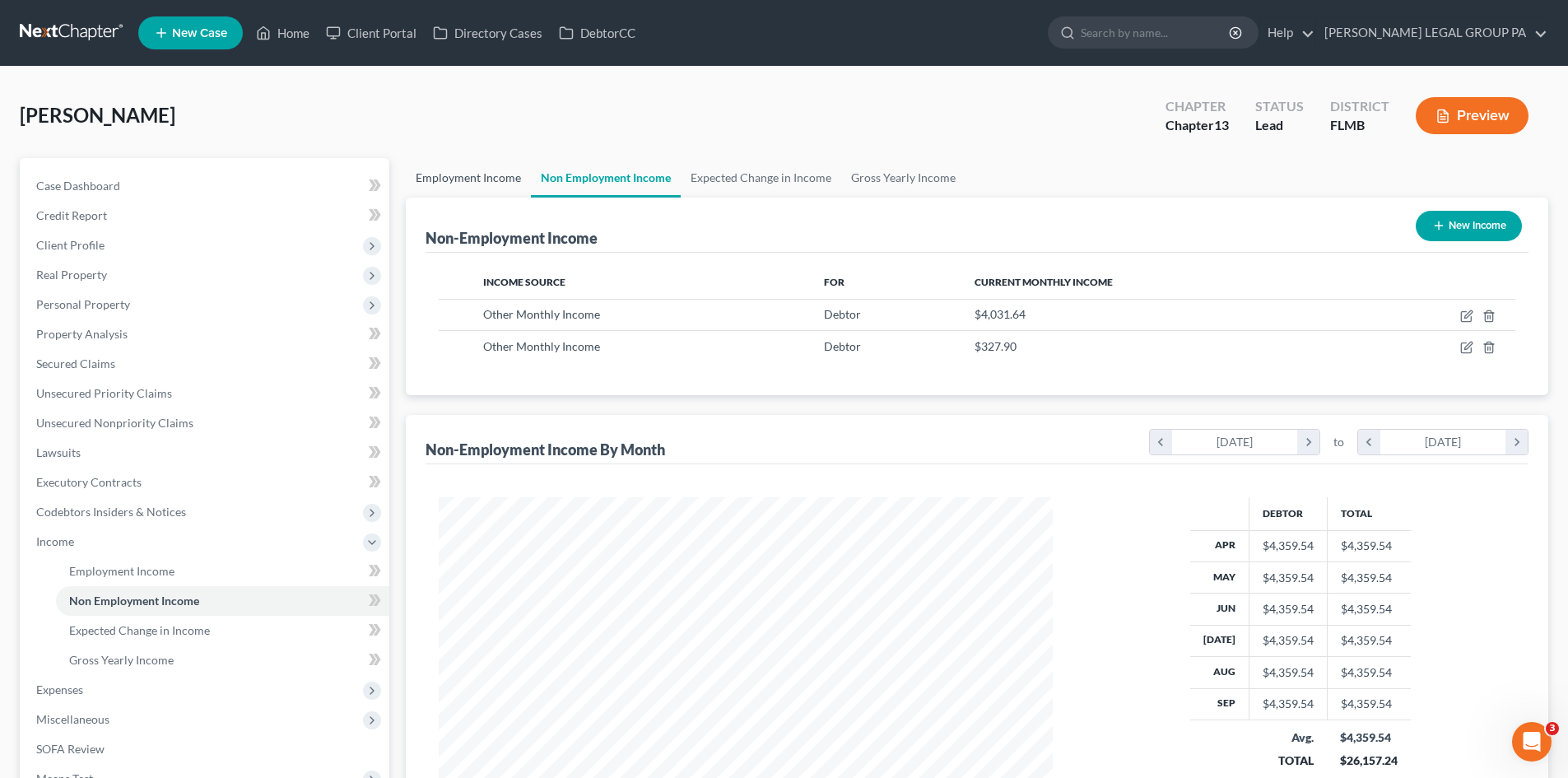
scroll to position [307, 647]
click at [490, 181] on link "Employment Income" at bounding box center [468, 178] width 125 height 39
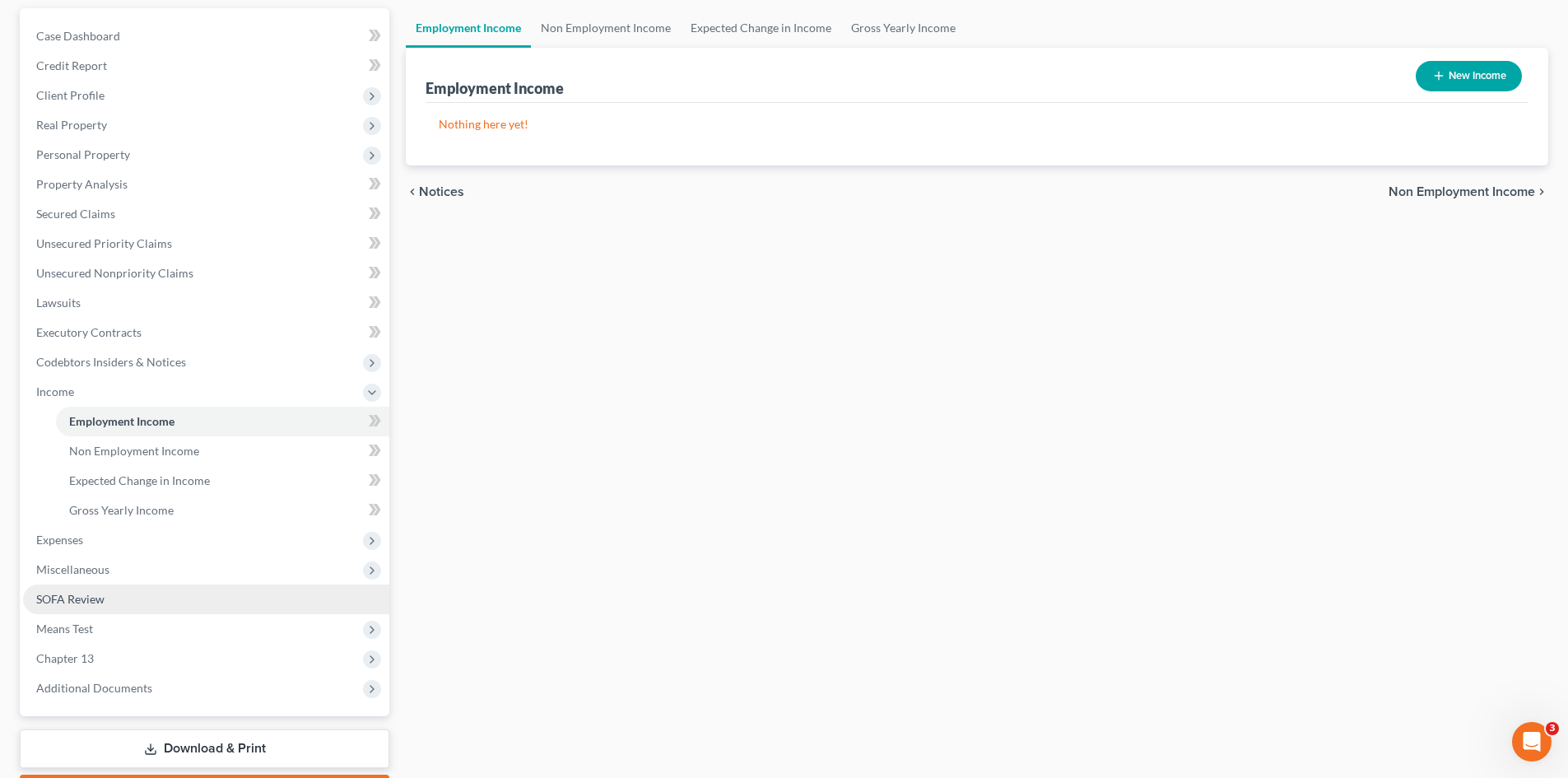
scroll to position [165, 0]
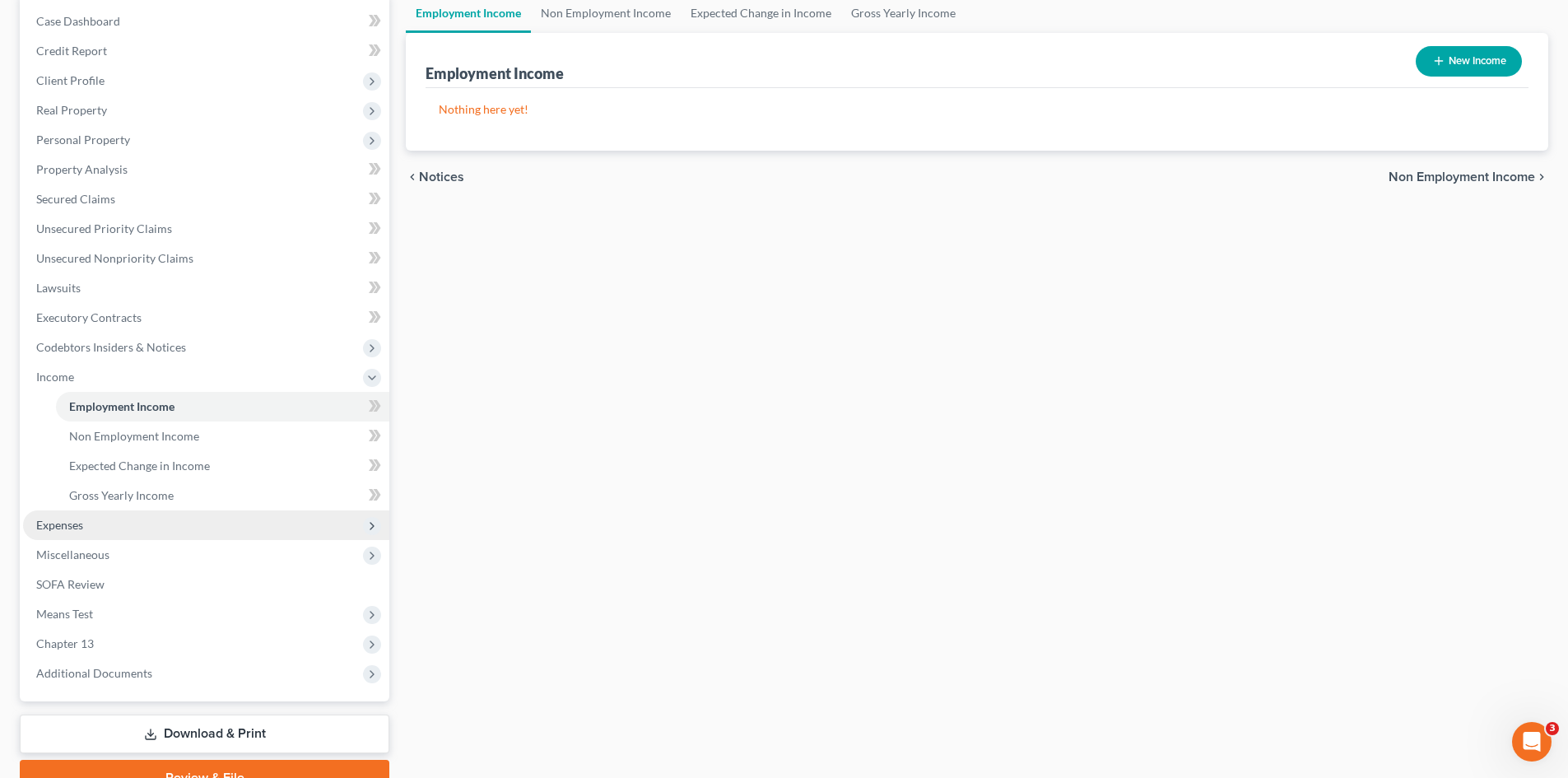
click at [87, 519] on span "Expenses" at bounding box center [206, 525] width 366 height 30
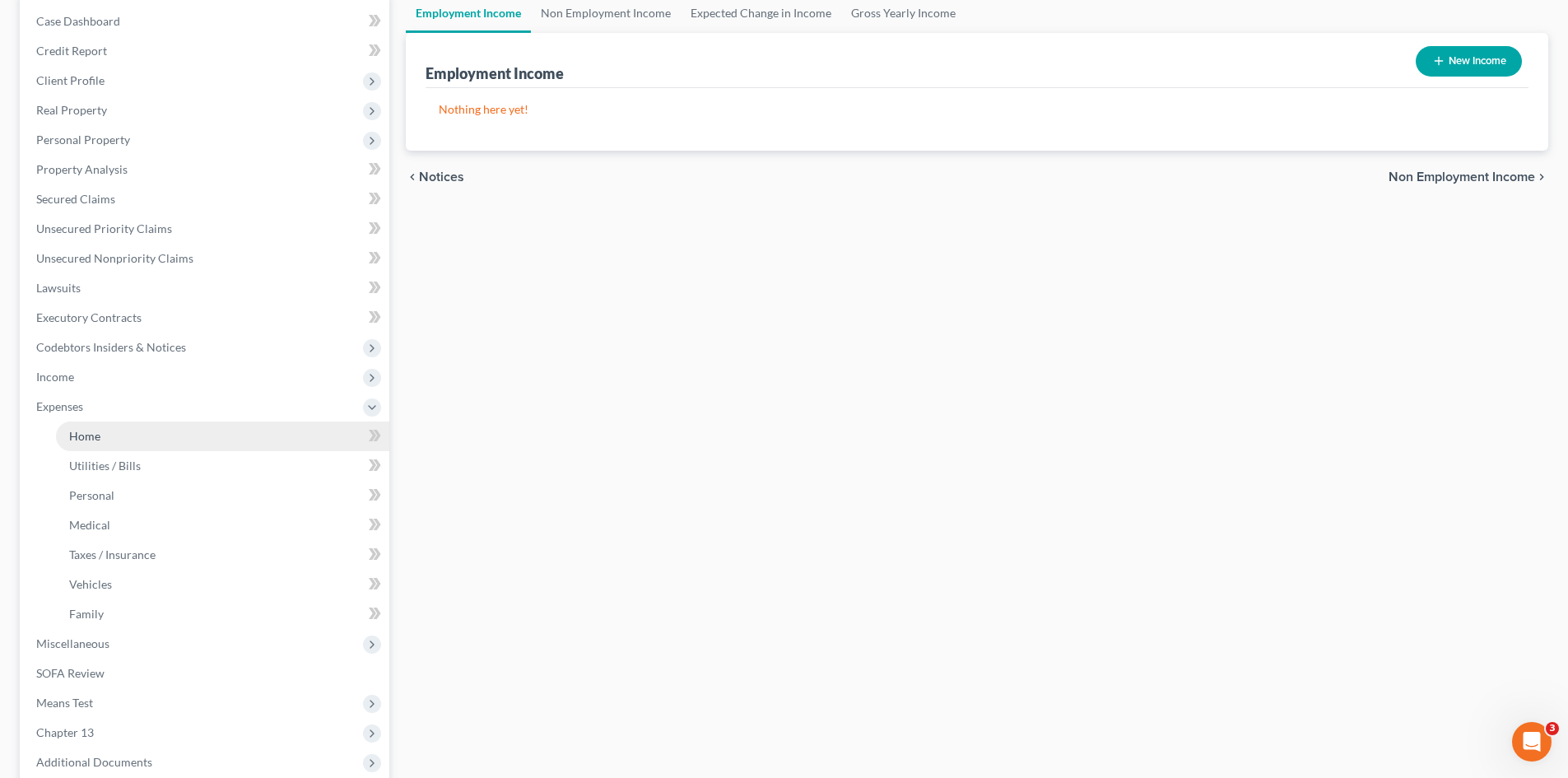
click at [118, 430] on link "Home" at bounding box center [223, 436] width 334 height 30
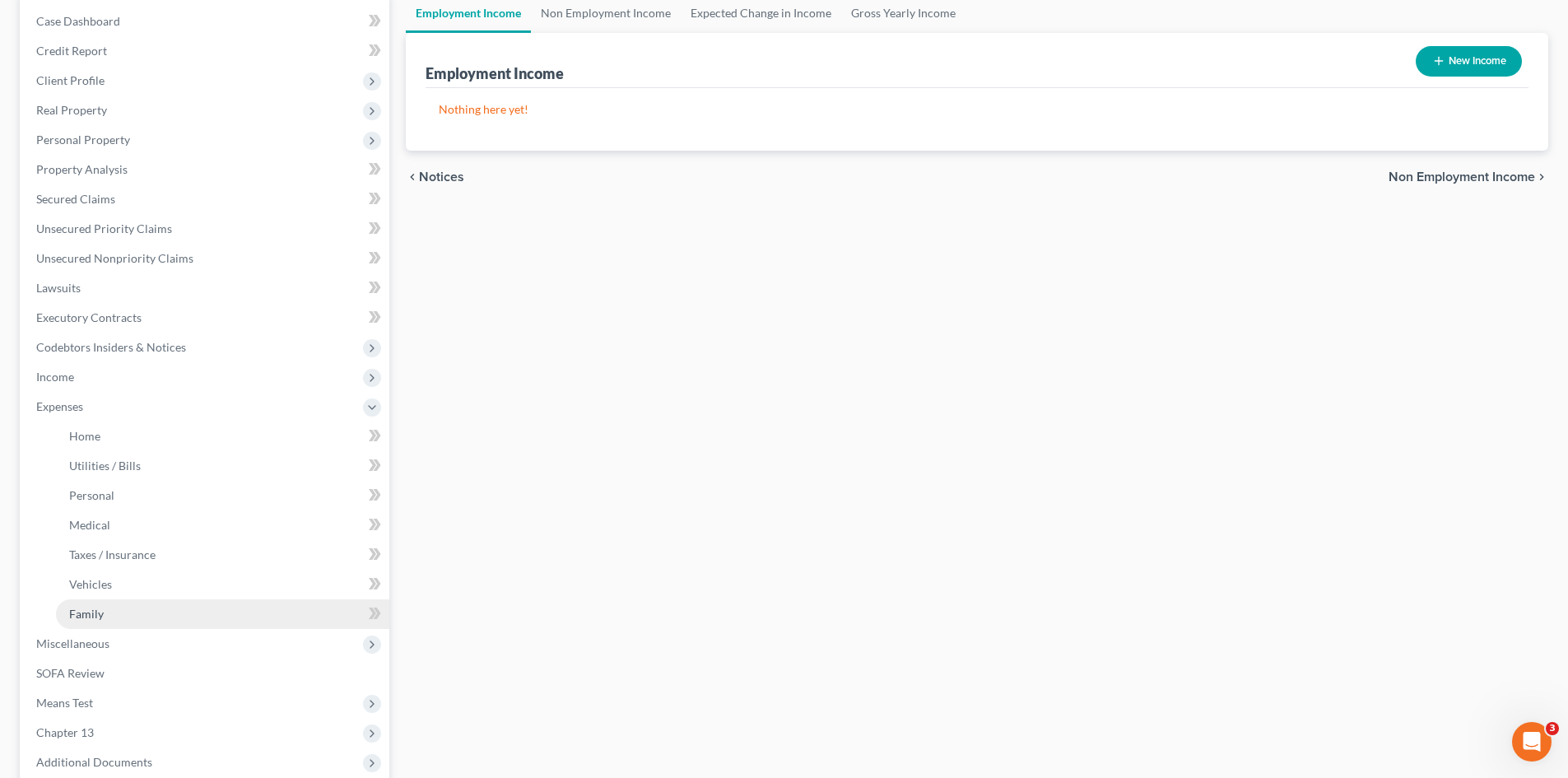
click at [108, 627] on link "Family" at bounding box center [223, 614] width 334 height 30
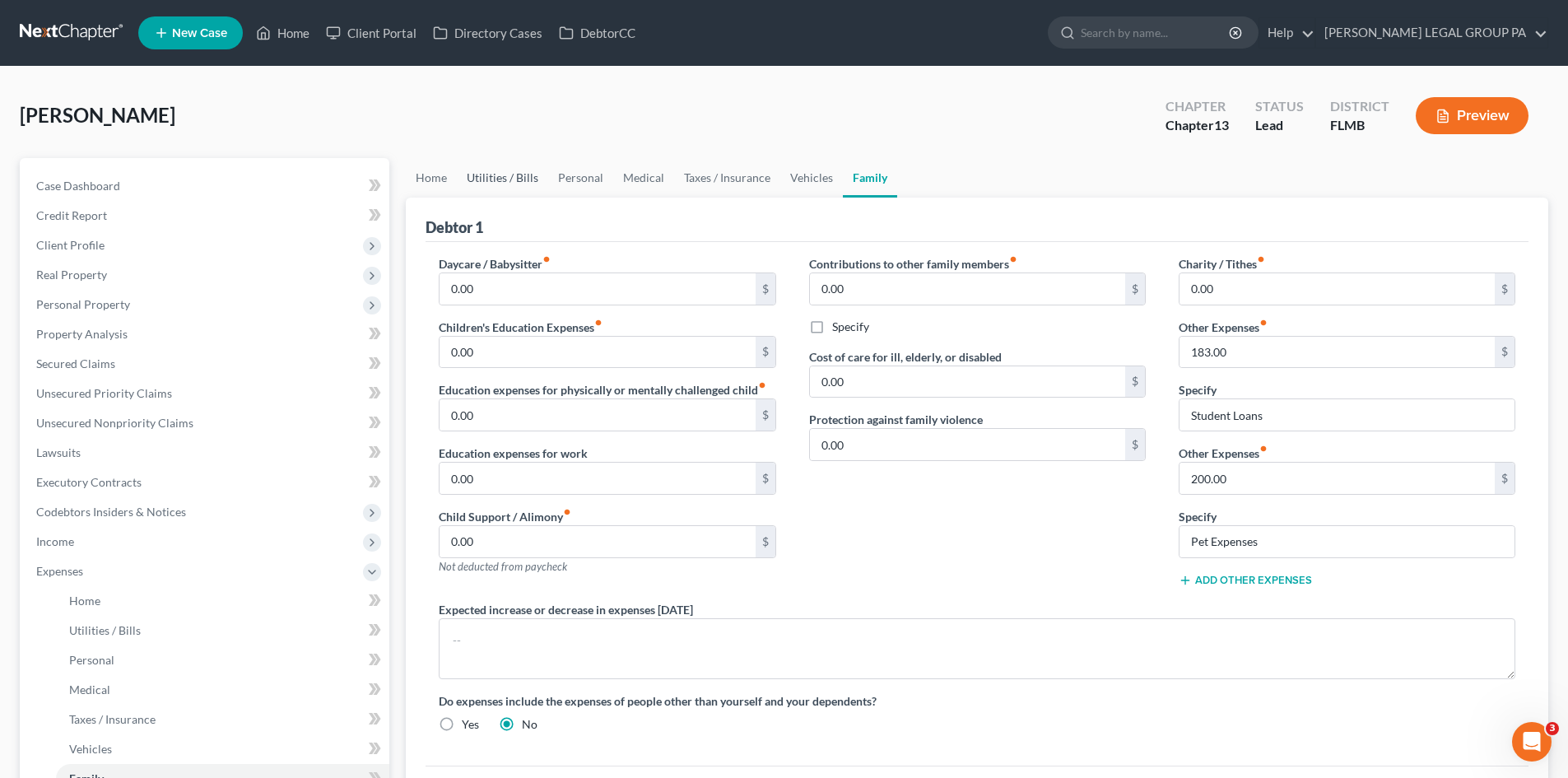
click at [516, 173] on link "Utilities / Bills" at bounding box center [502, 178] width 91 height 39
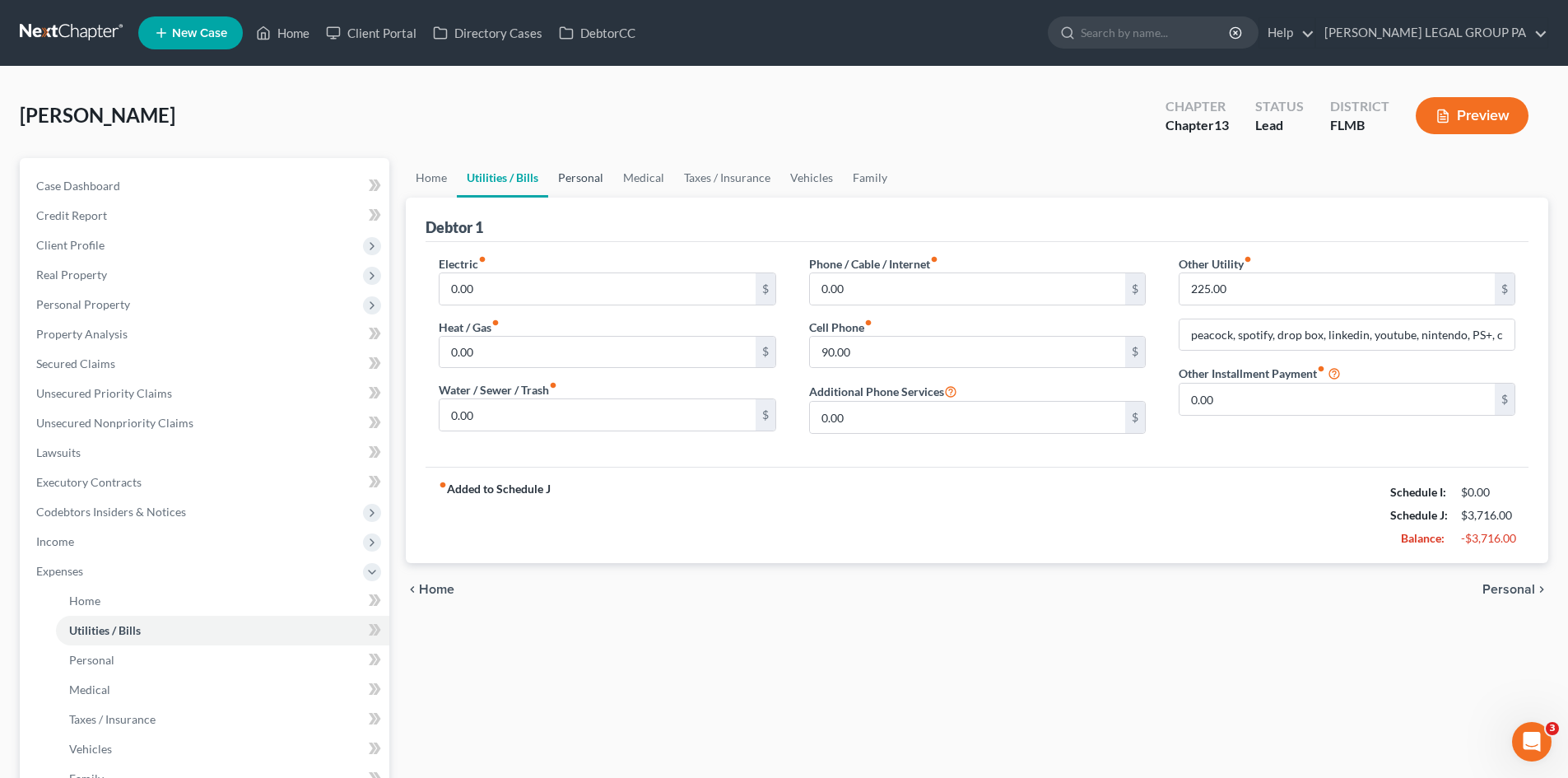
click at [588, 179] on link "Personal" at bounding box center [580, 178] width 65 height 39
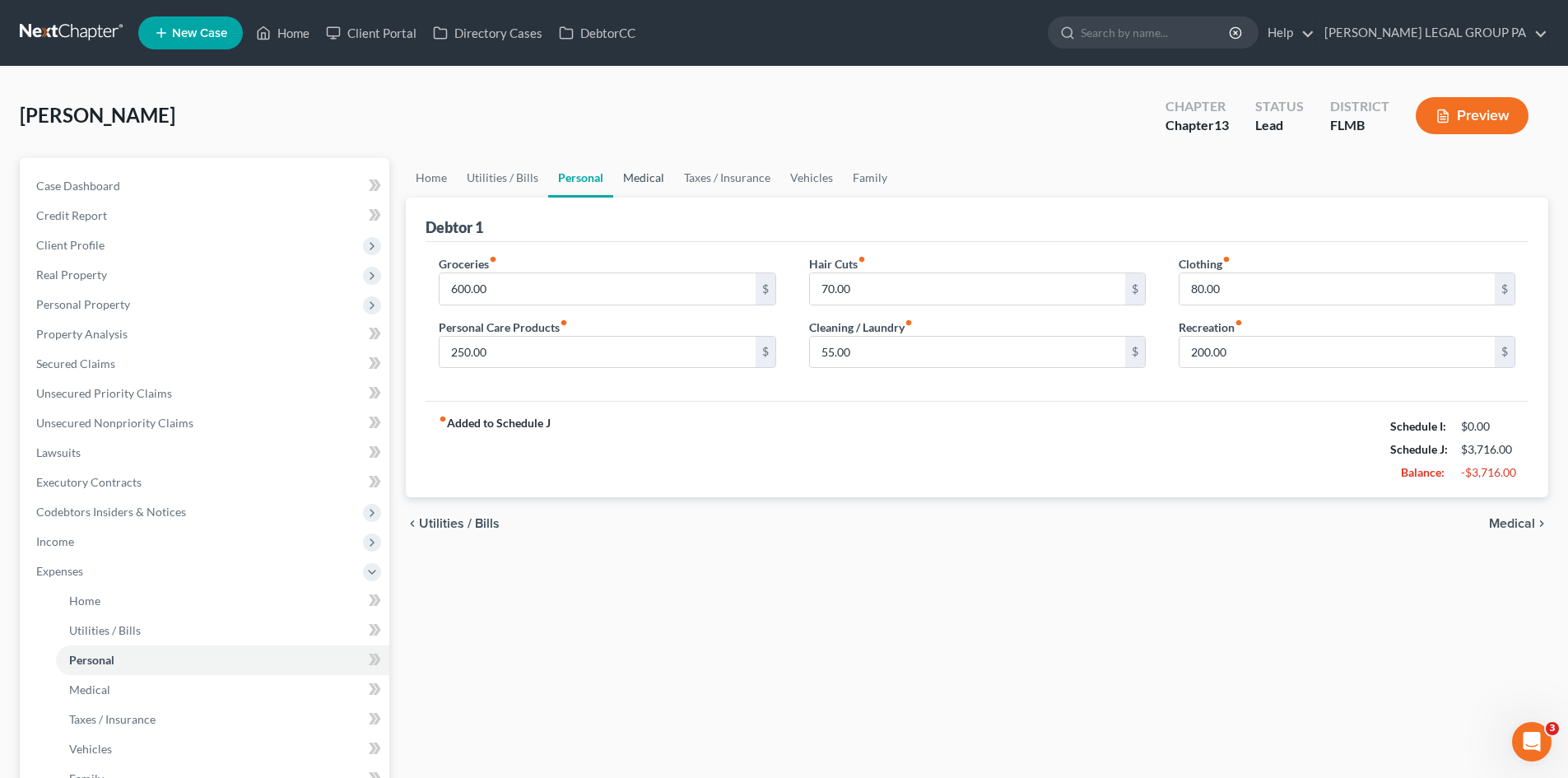
click at [660, 179] on link "Medical" at bounding box center [643, 178] width 61 height 39
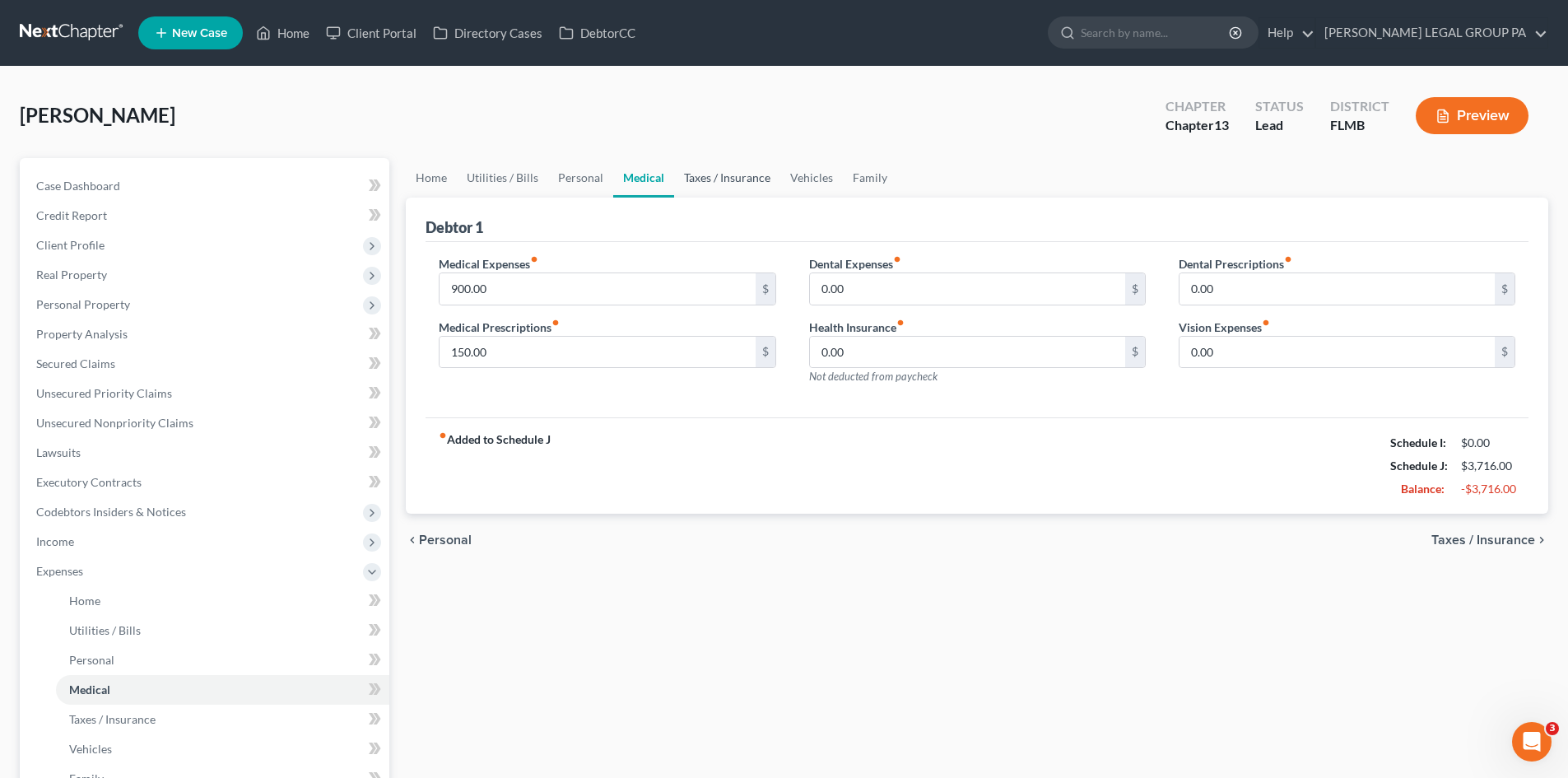
click at [720, 185] on link "Taxes / Insurance" at bounding box center [727, 178] width 106 height 39
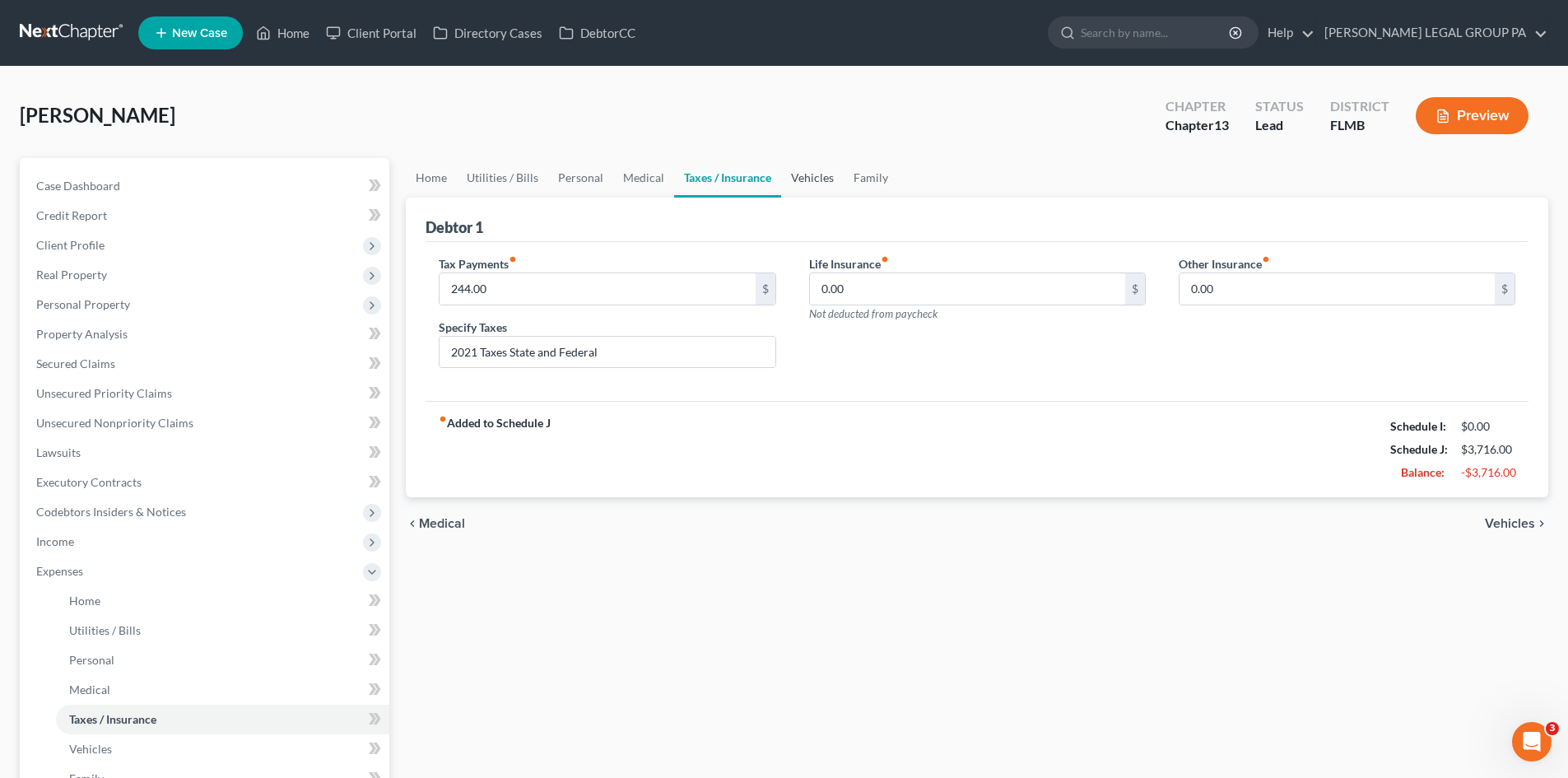
click at [790, 187] on link "Vehicles" at bounding box center [812, 178] width 62 height 39
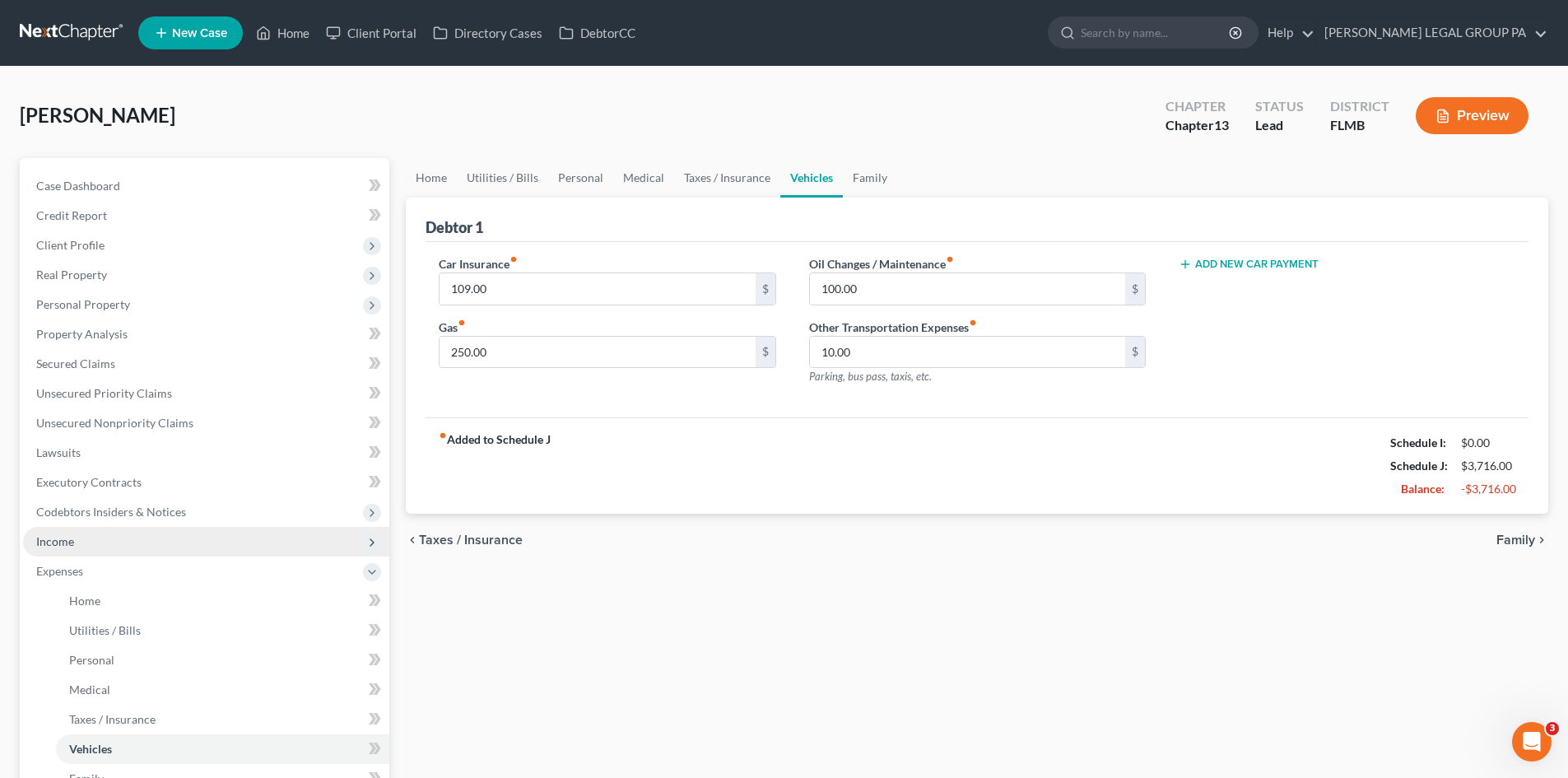
click at [125, 540] on span "Income" at bounding box center [206, 541] width 366 height 30
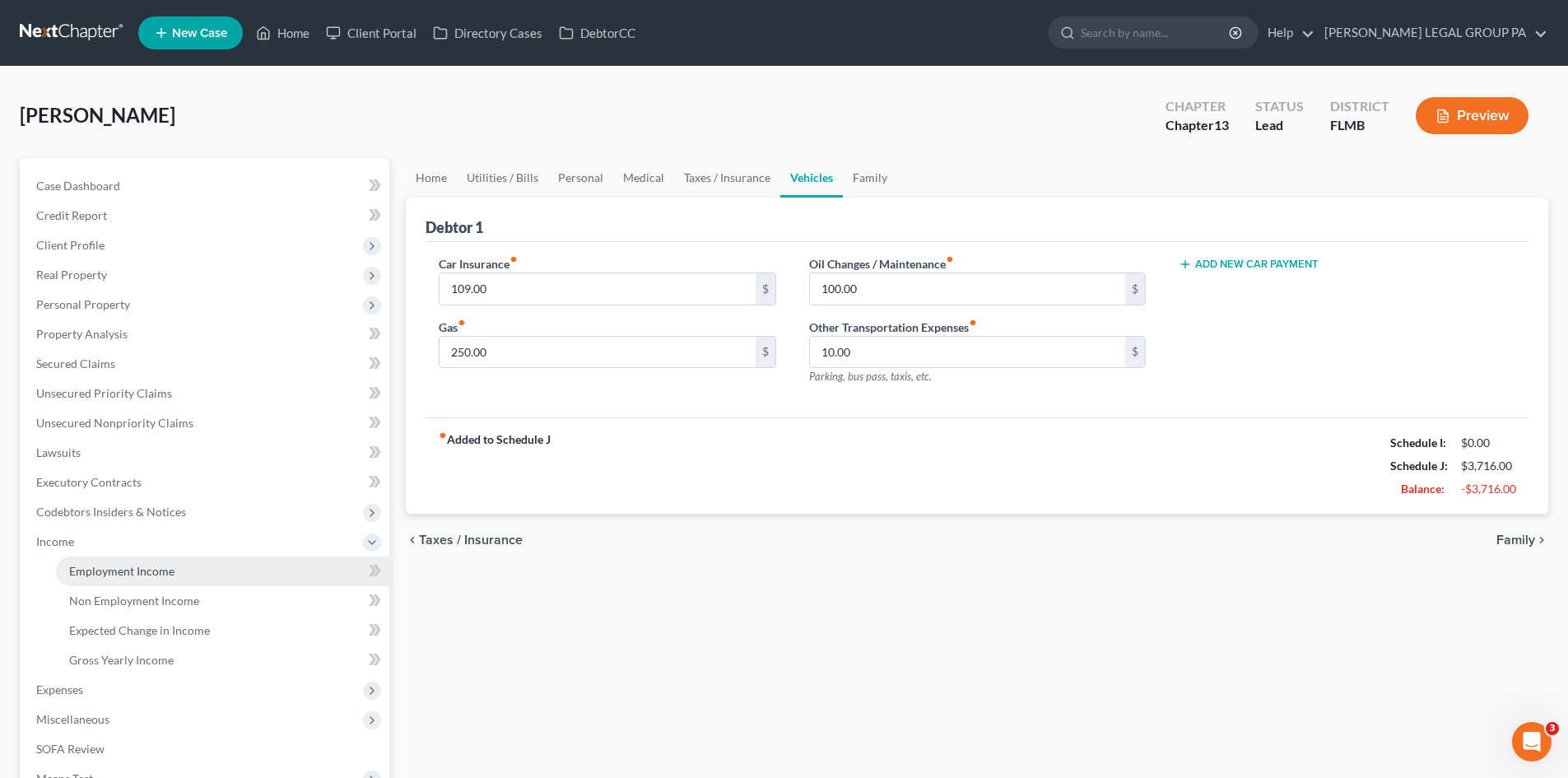
click at [145, 565] on span "Employment Income" at bounding box center [121, 571] width 105 height 14
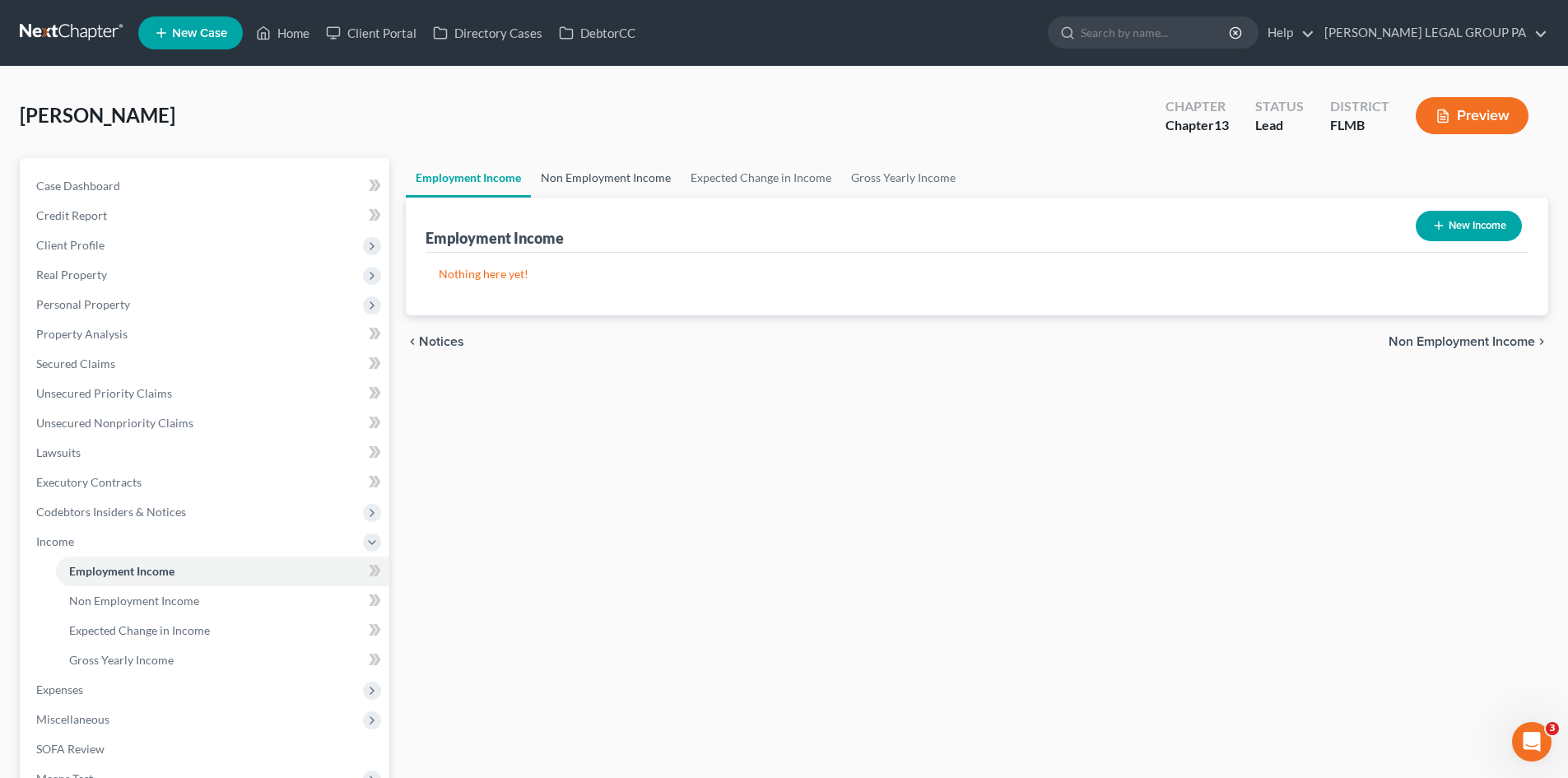
click at [630, 184] on link "Non Employment Income" at bounding box center [606, 178] width 150 height 39
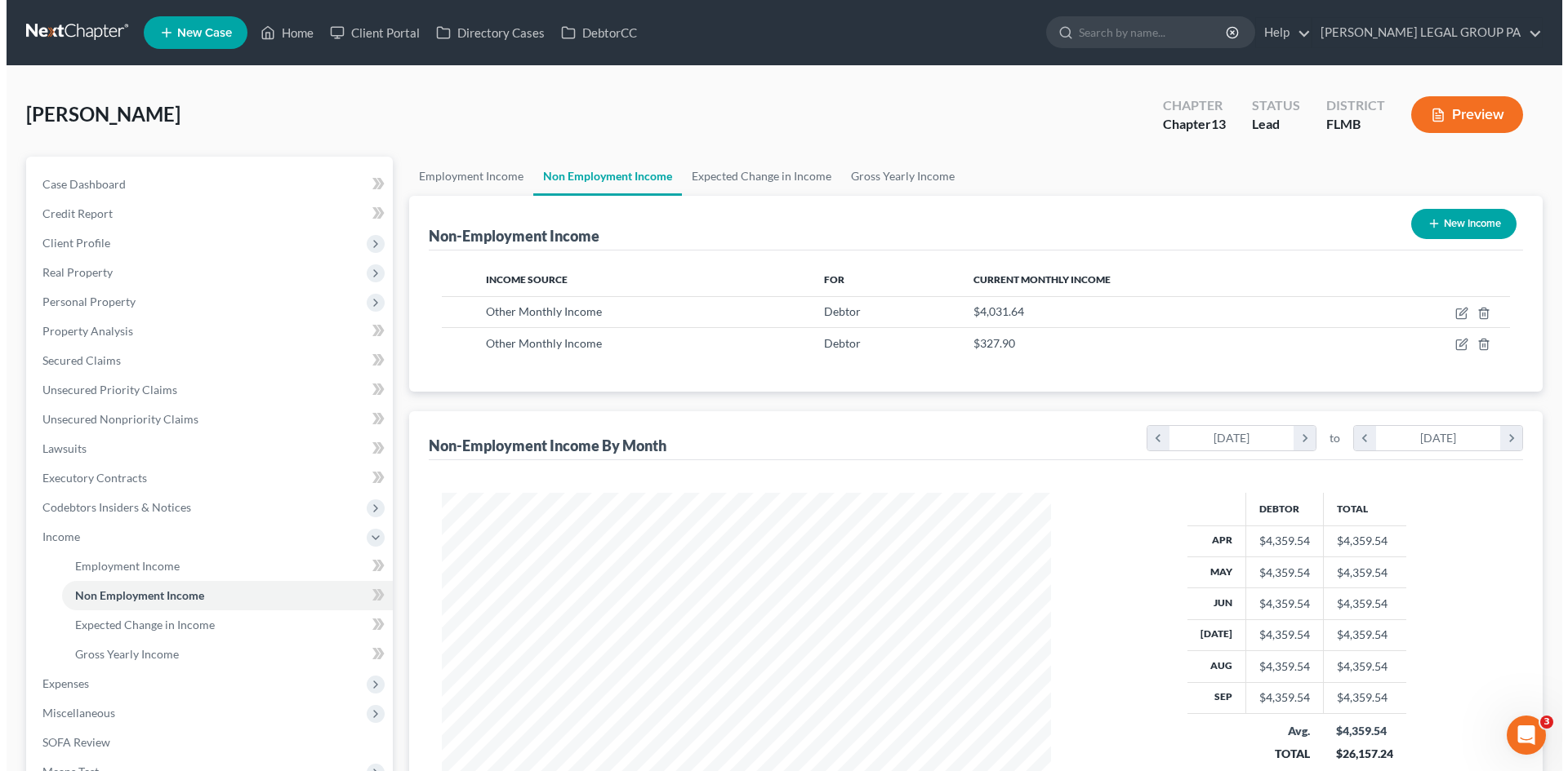
scroll to position [305, 642]
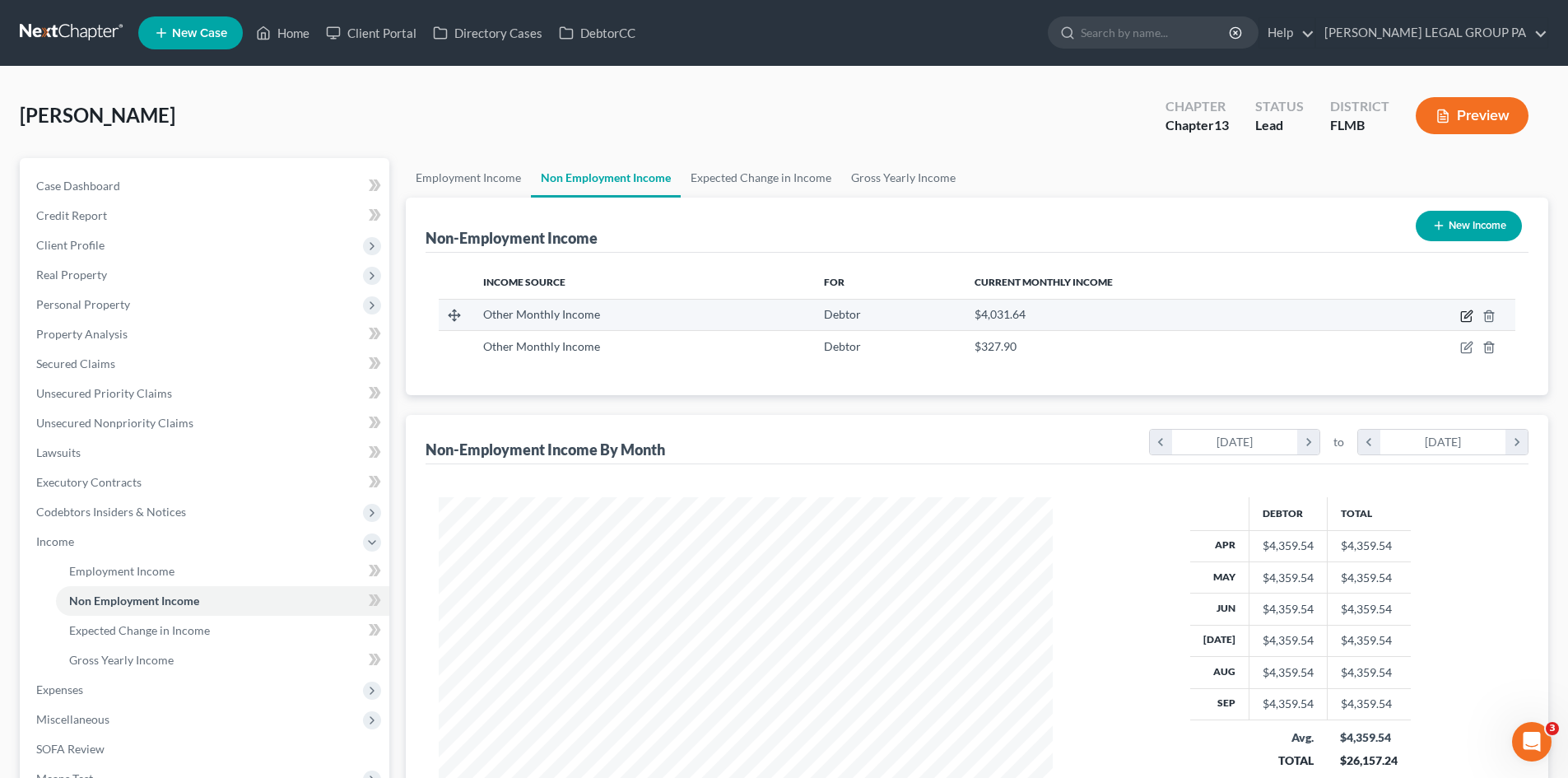
click at [1465, 317] on icon "button" at bounding box center [1466, 316] width 13 height 13
select select "13"
select select "0"
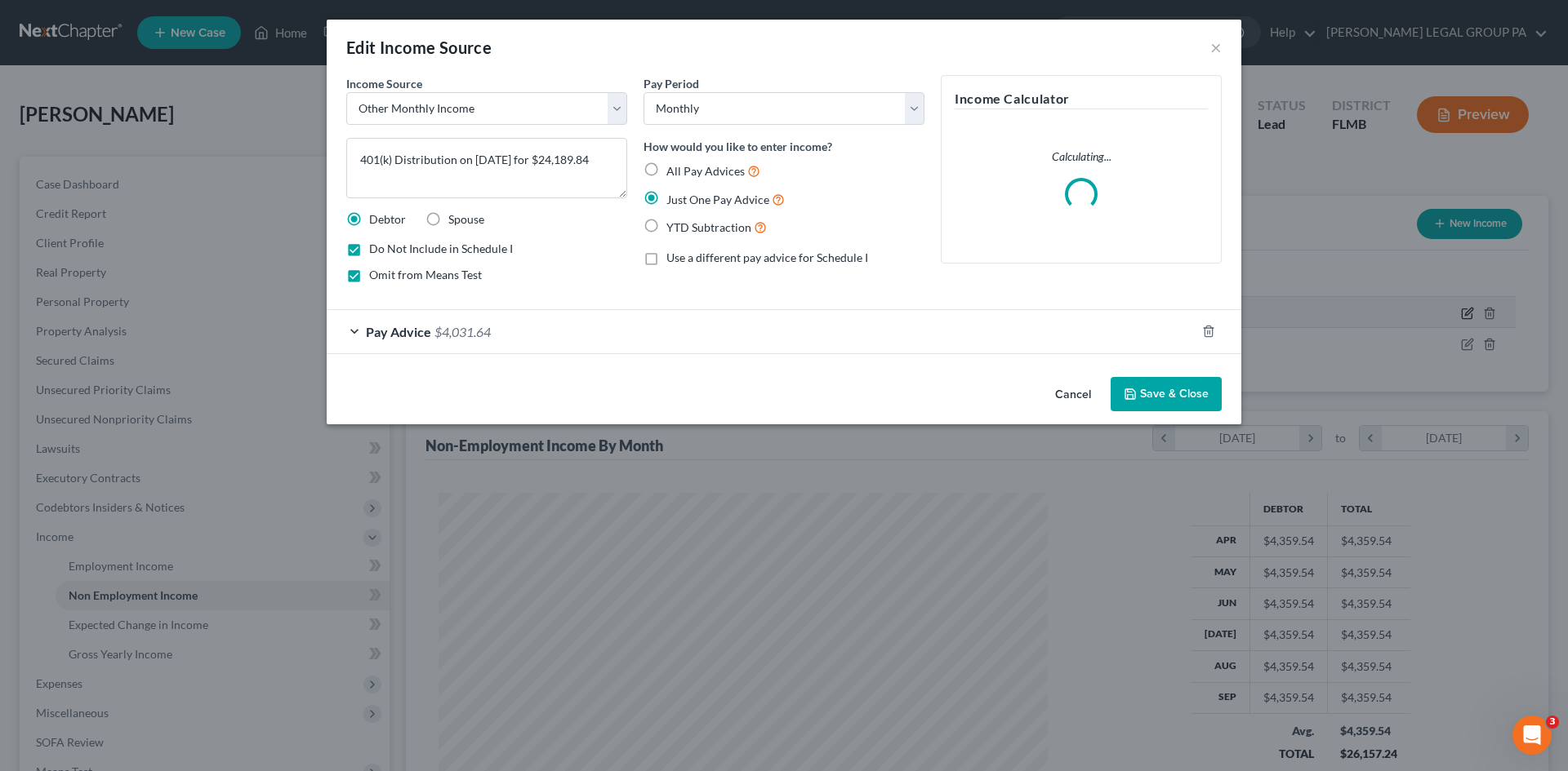
scroll to position [307, 648]
click at [491, 332] on span "$4,031.64" at bounding box center [462, 332] width 57 height 15
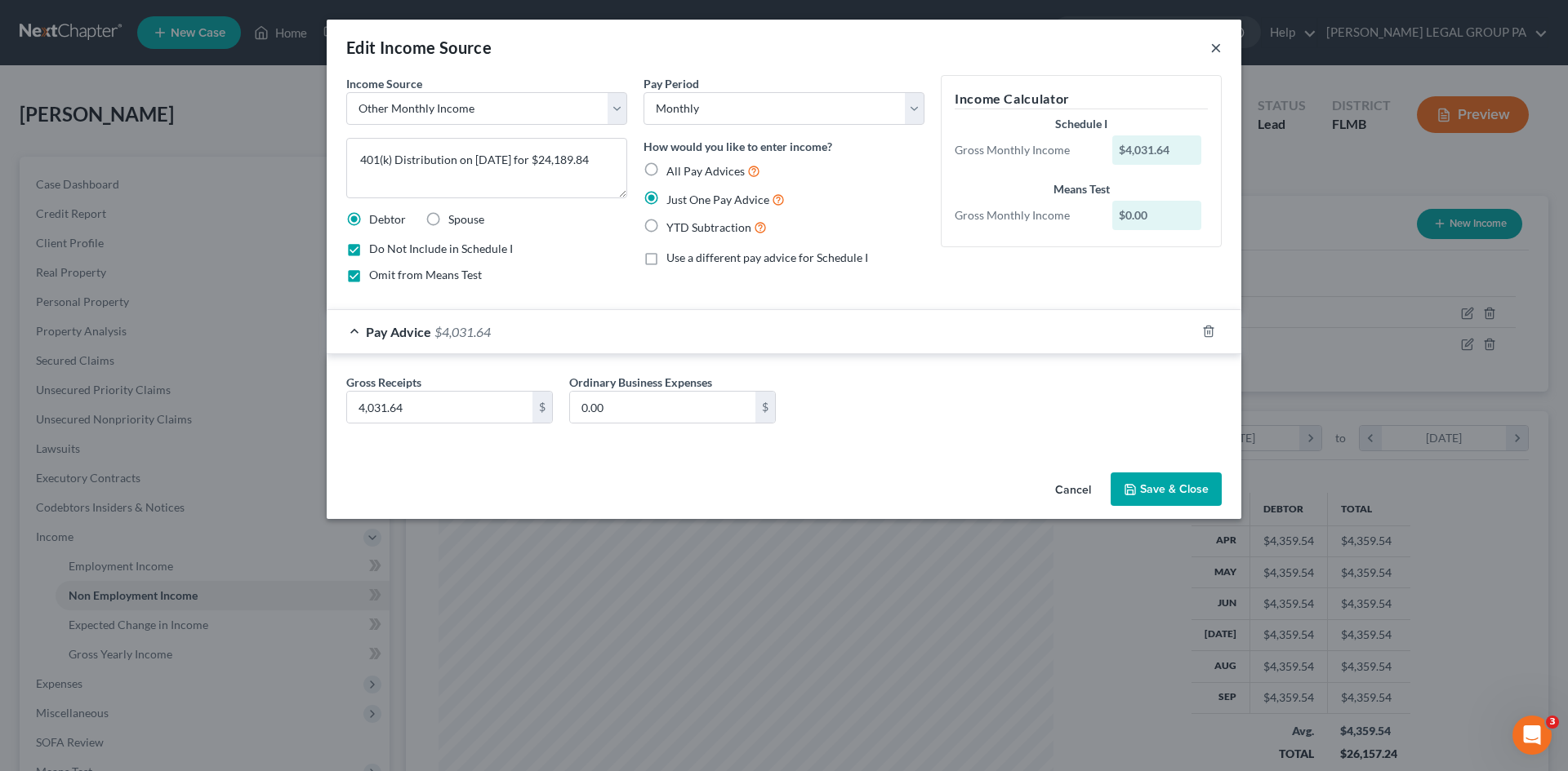
click at [1218, 43] on button "×" at bounding box center [1216, 47] width 12 height 19
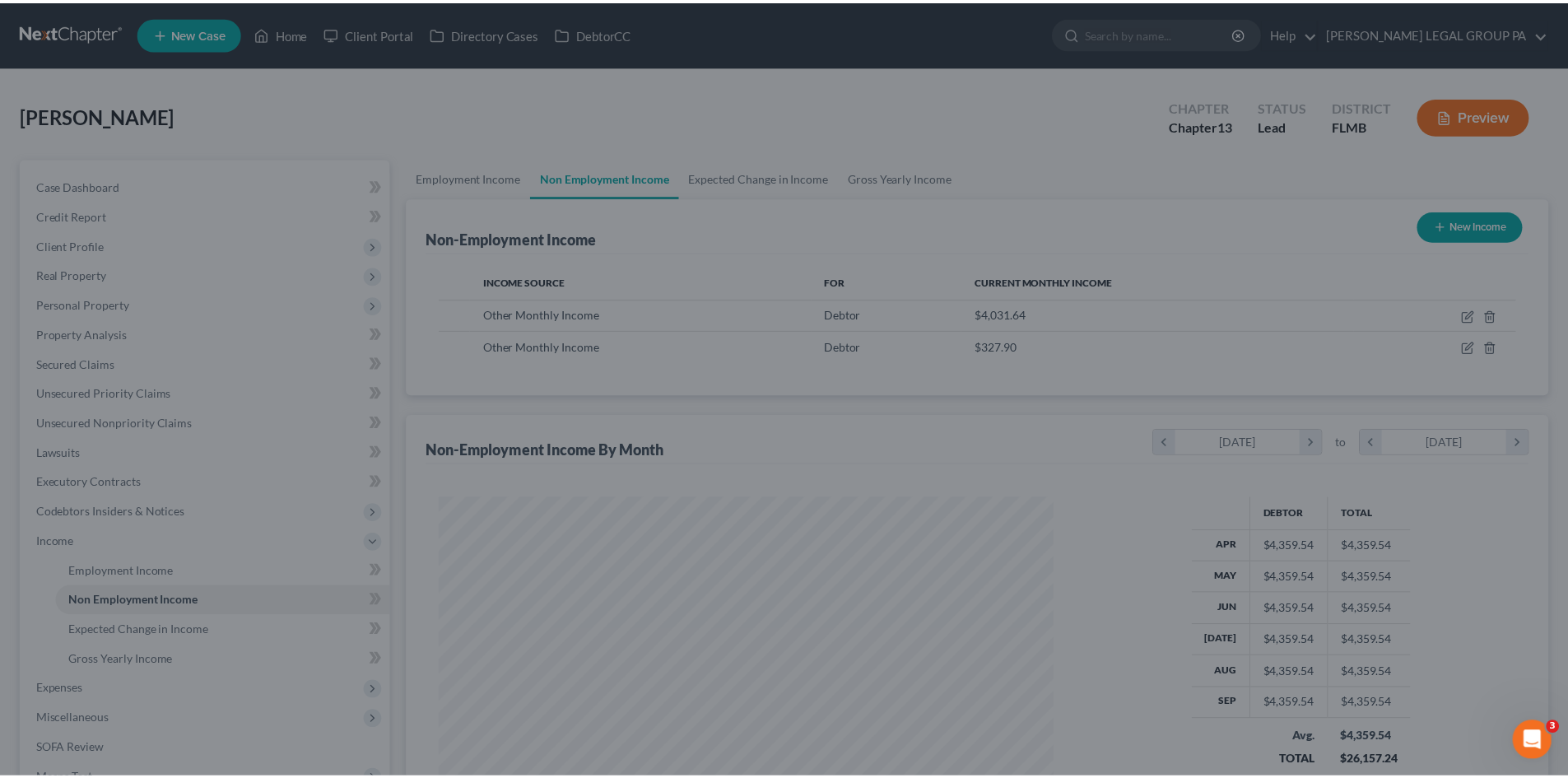
scroll to position [823235, 822469]
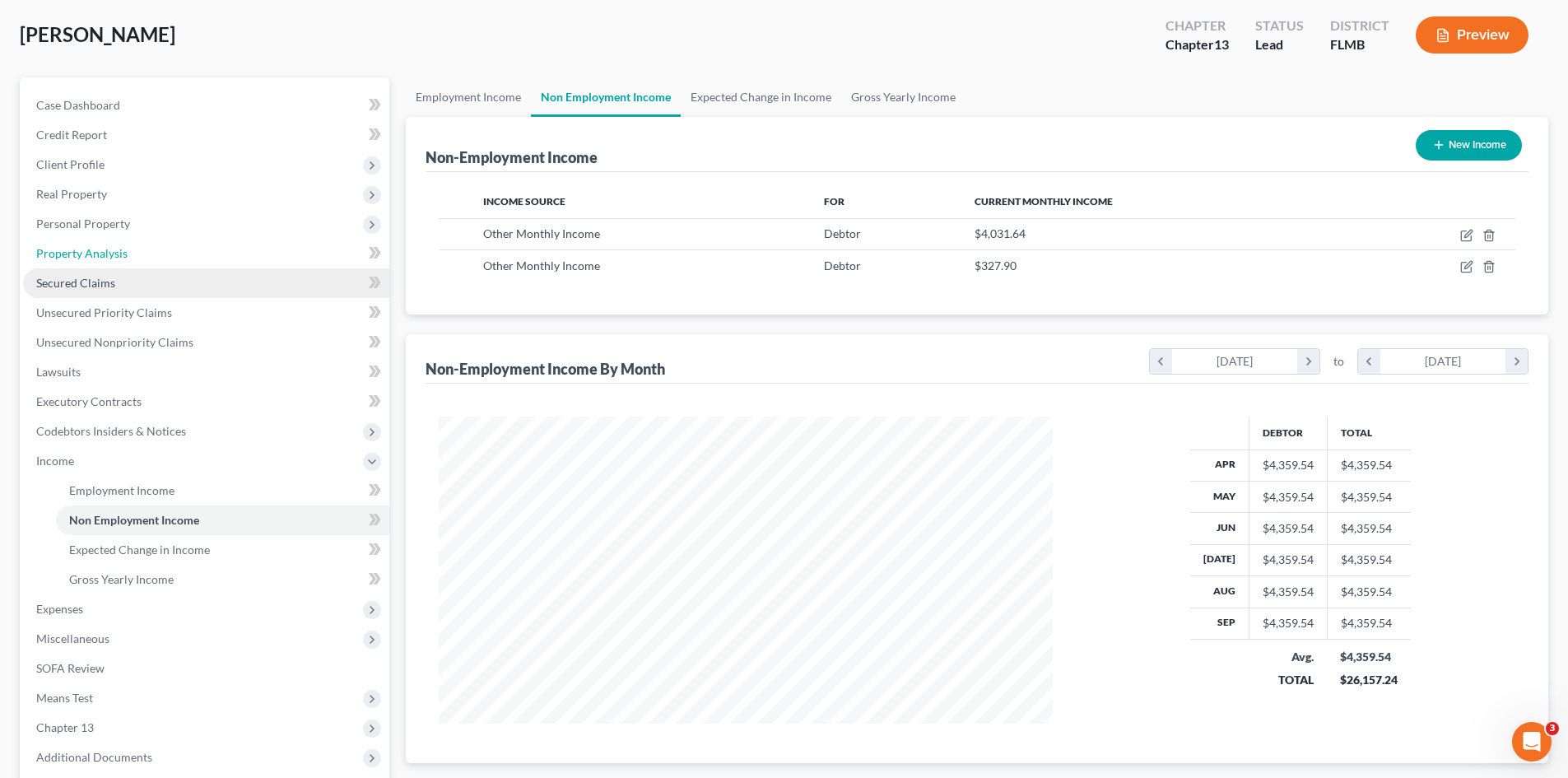
drag, startPoint x: 126, startPoint y: 260, endPoint x: 303, endPoint y: 285, distance: 178.8
click at [126, 260] on link "Property Analysis" at bounding box center [206, 254] width 366 height 30
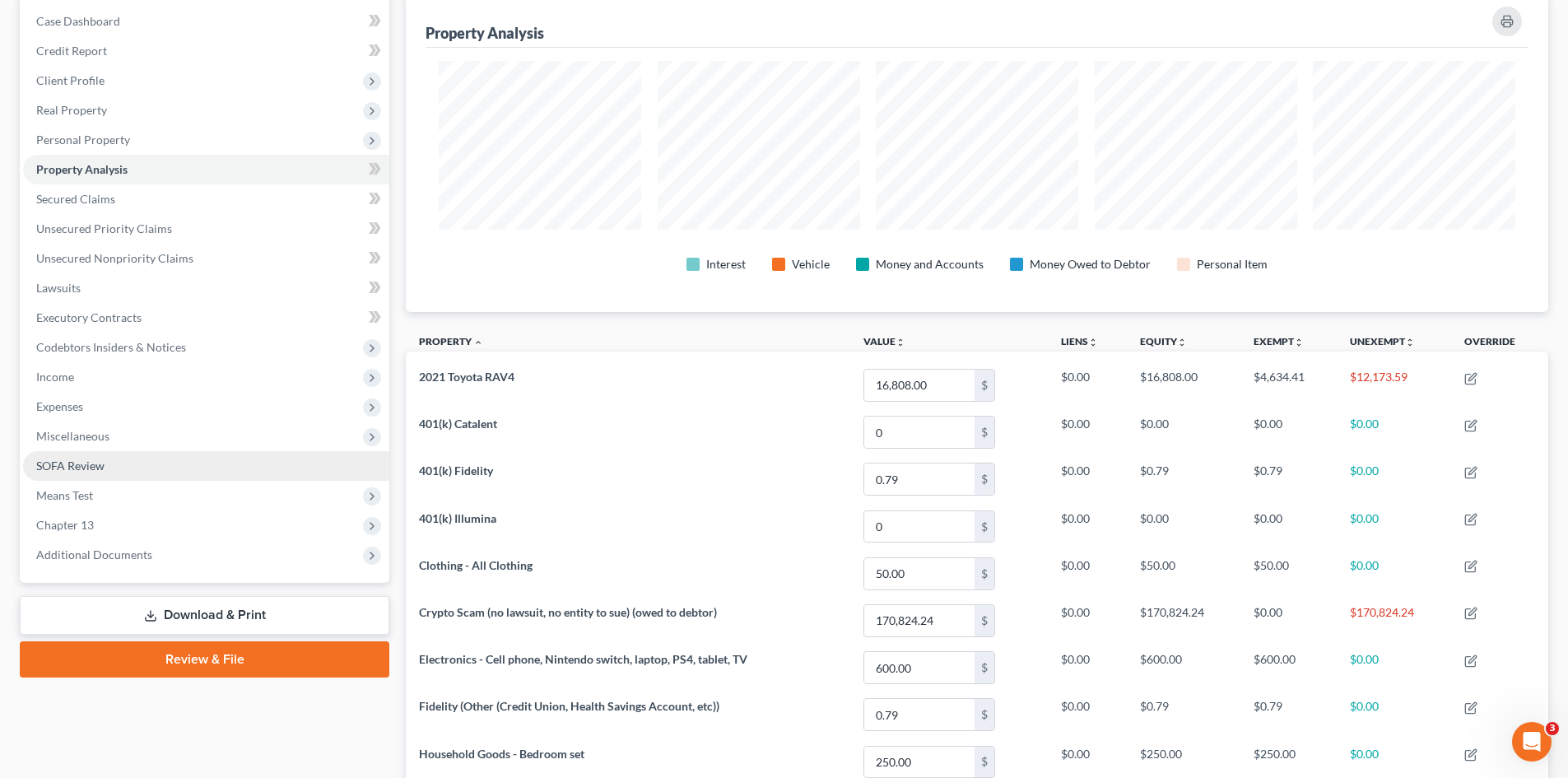
click at [98, 467] on span "SOFA Review" at bounding box center [70, 465] width 68 height 14
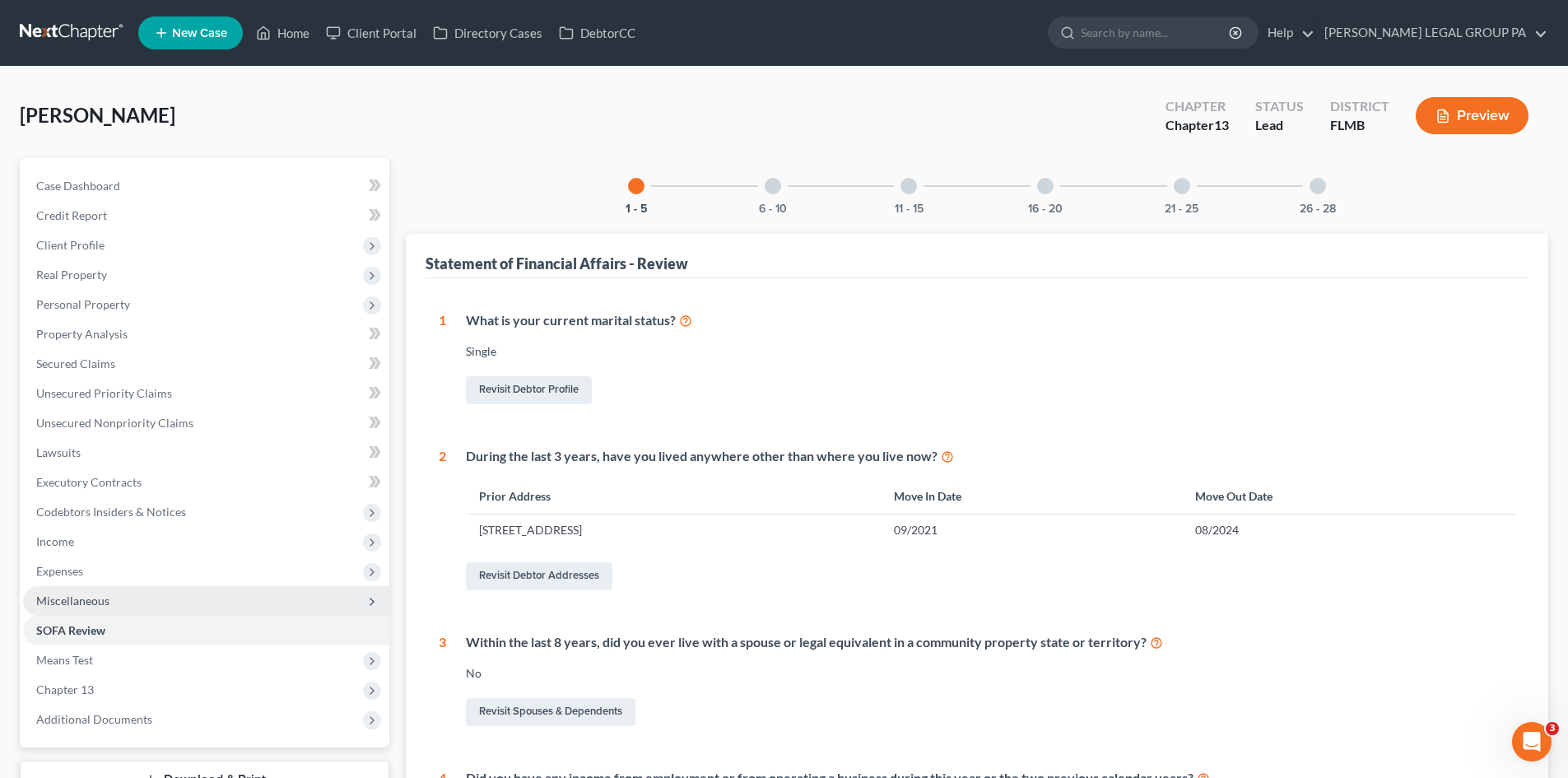
click at [108, 600] on span "Miscellaneous" at bounding box center [206, 601] width 366 height 30
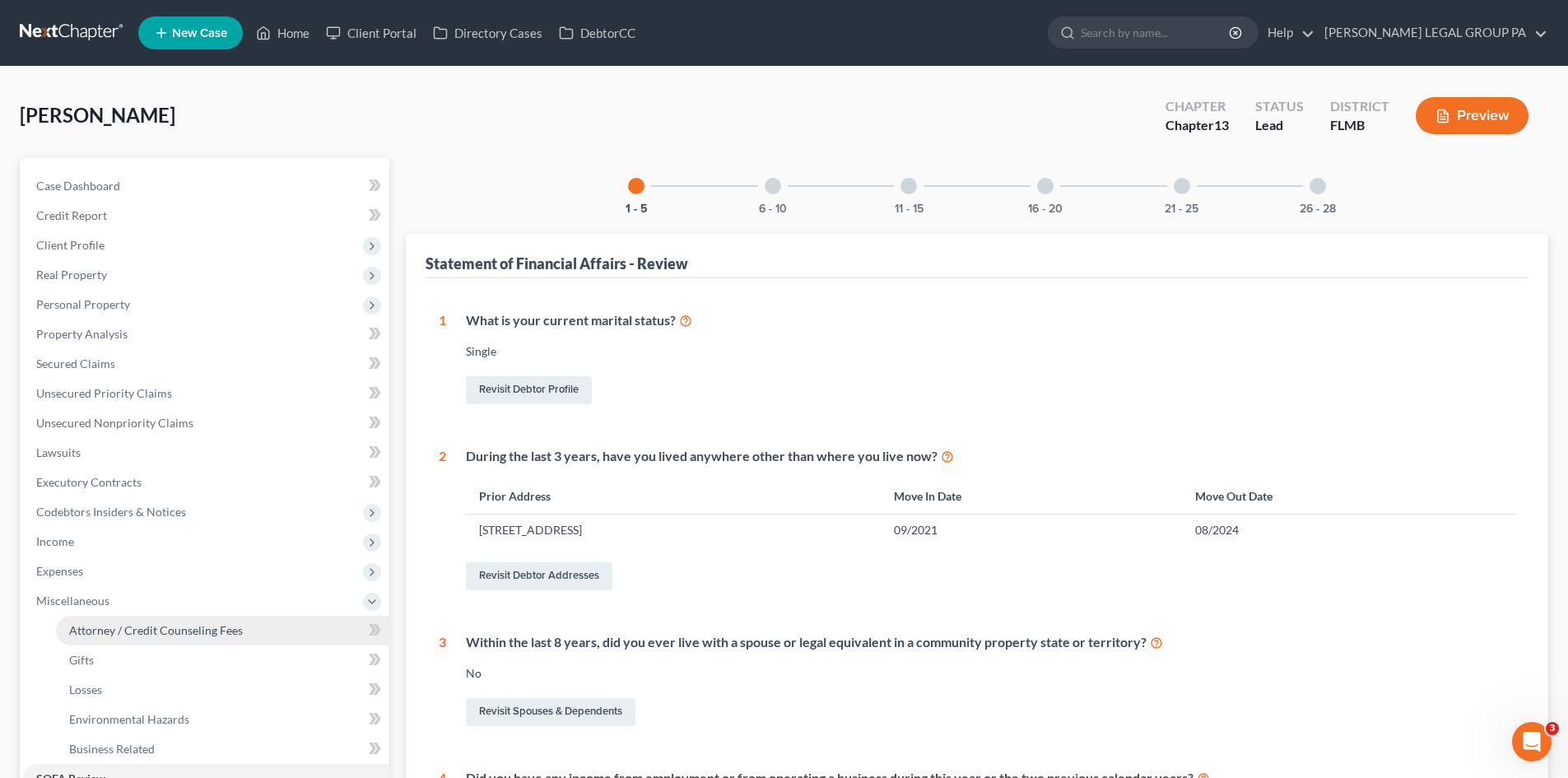
click at [137, 632] on span "Attorney / Credit Counseling Fees" at bounding box center [155, 630] width 173 height 14
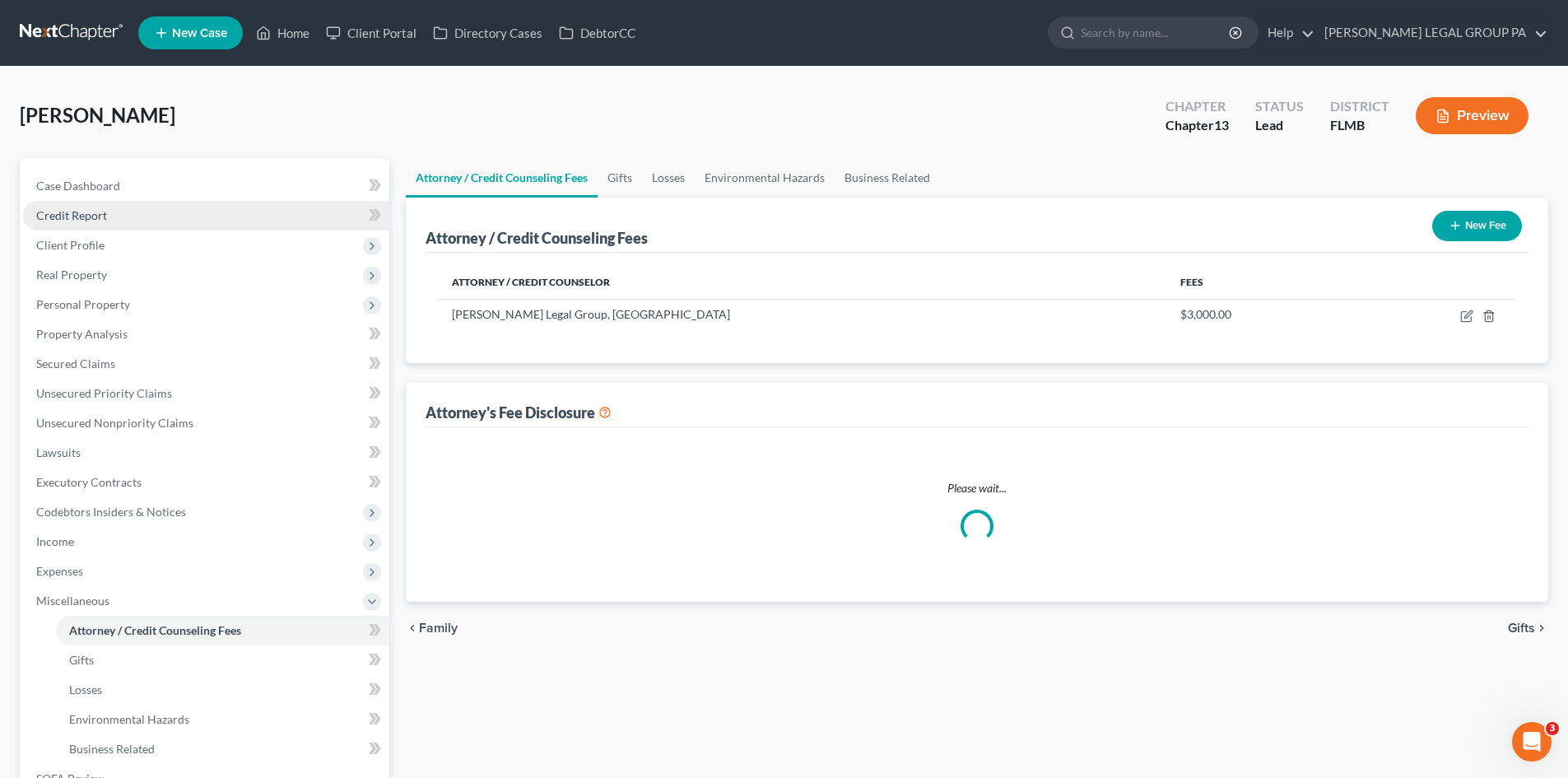
select select "0"
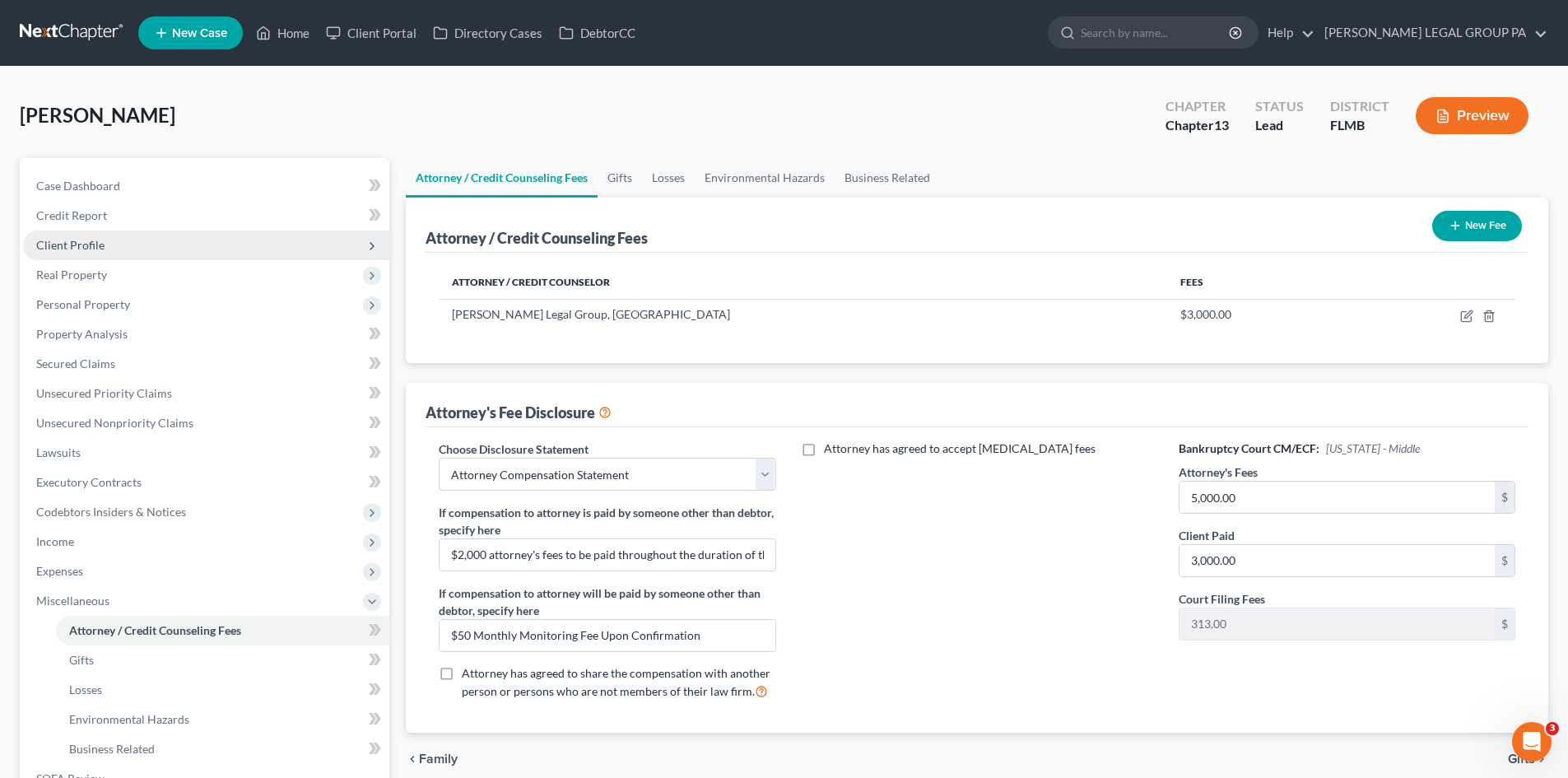
click at [103, 255] on span "Client Profile" at bounding box center [206, 245] width 366 height 30
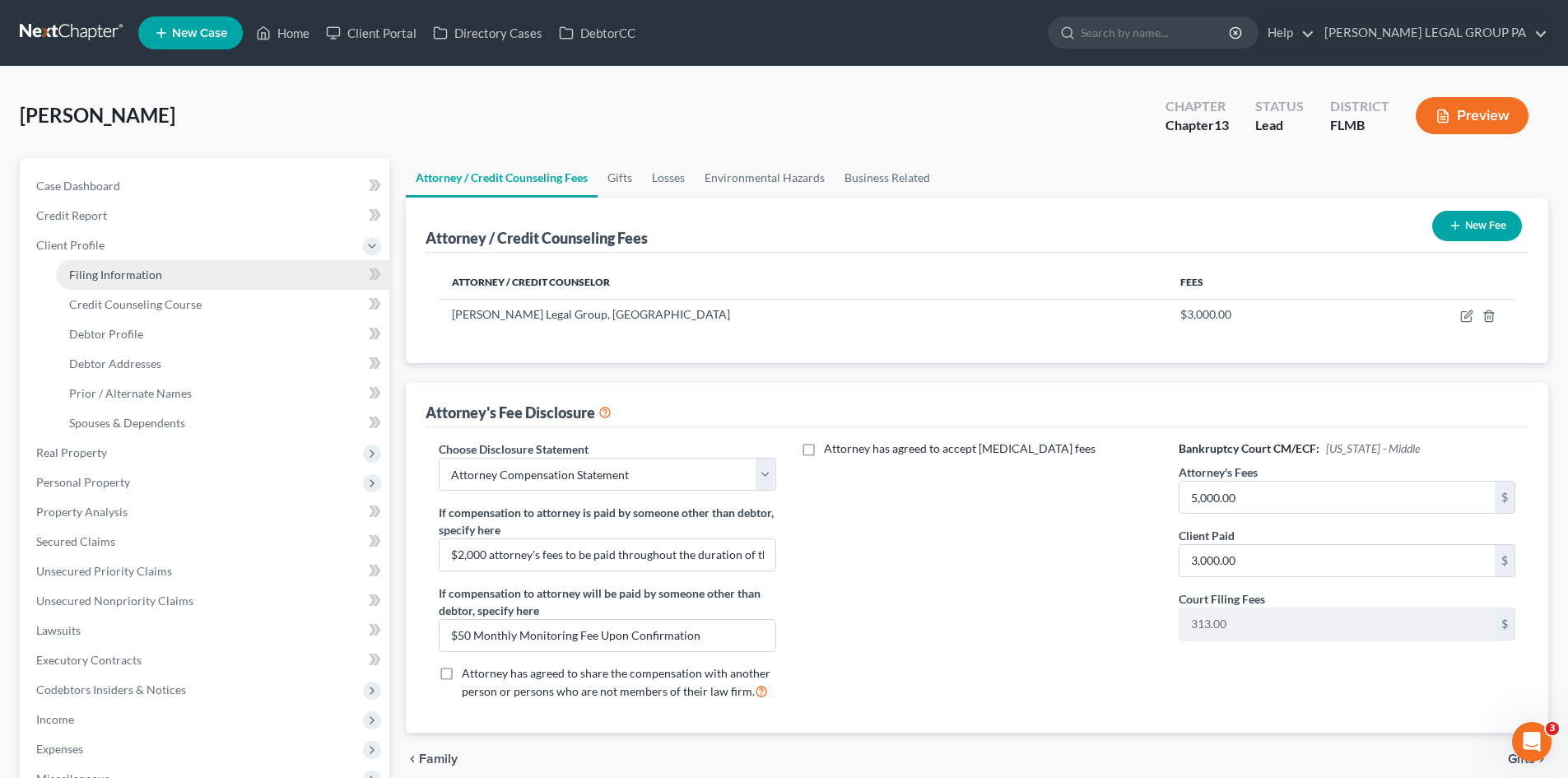
click at [117, 282] on link "Filing Information" at bounding box center [223, 275] width 334 height 30
select select "1"
select select "0"
select select "3"
select select "15"
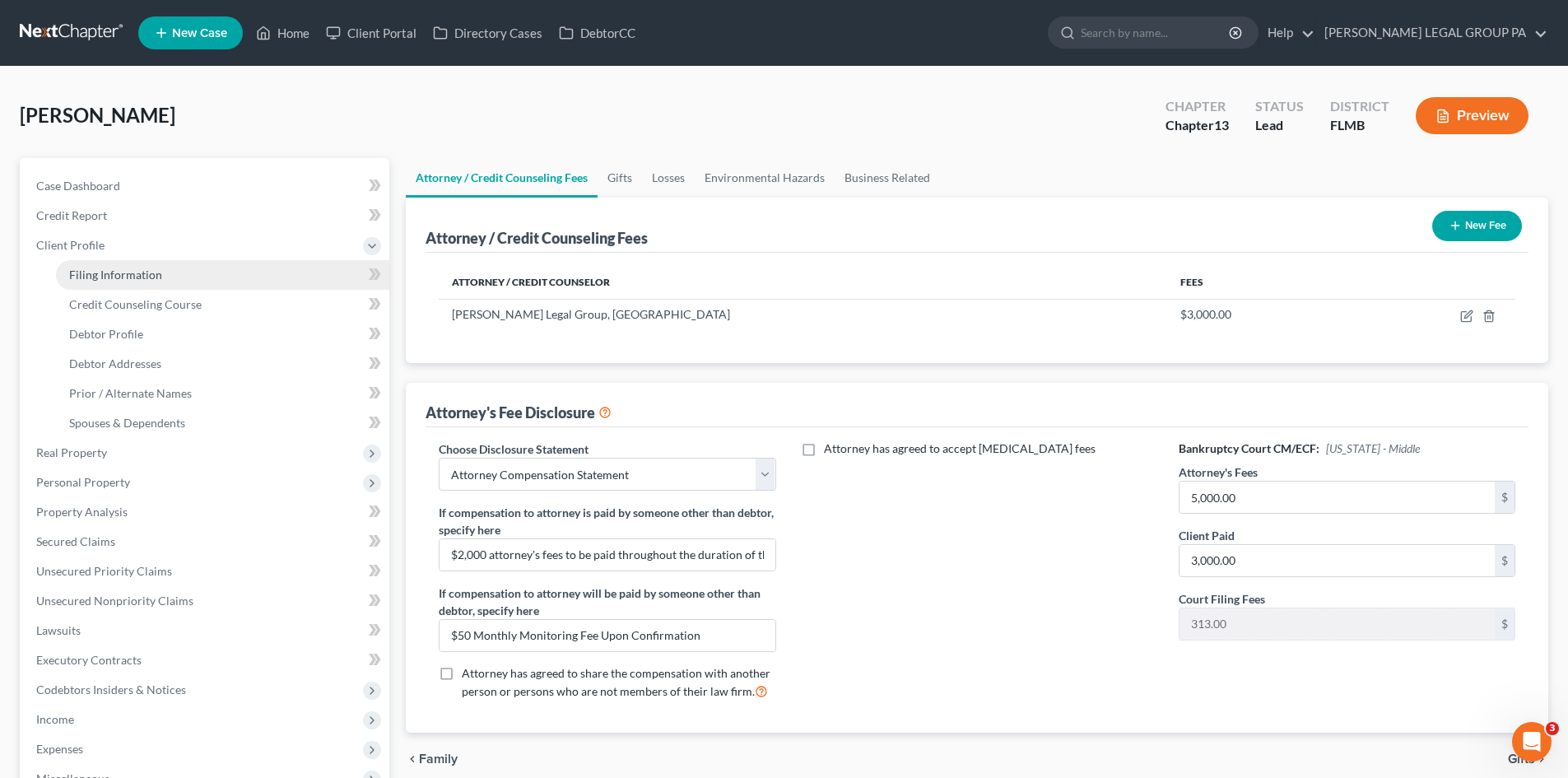
select select "0"
select select "9"
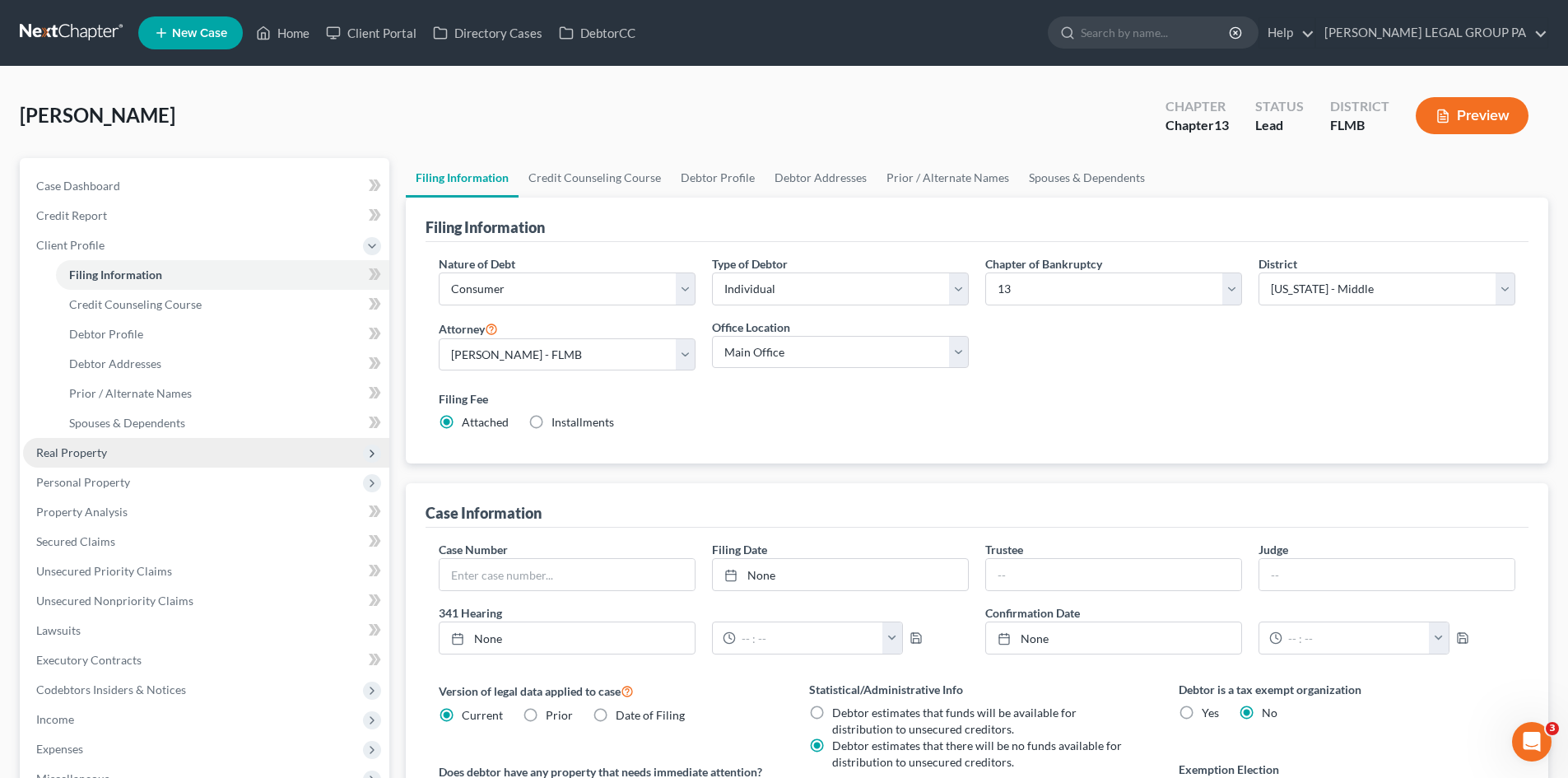
click at [134, 461] on span "Real Property" at bounding box center [206, 453] width 366 height 30
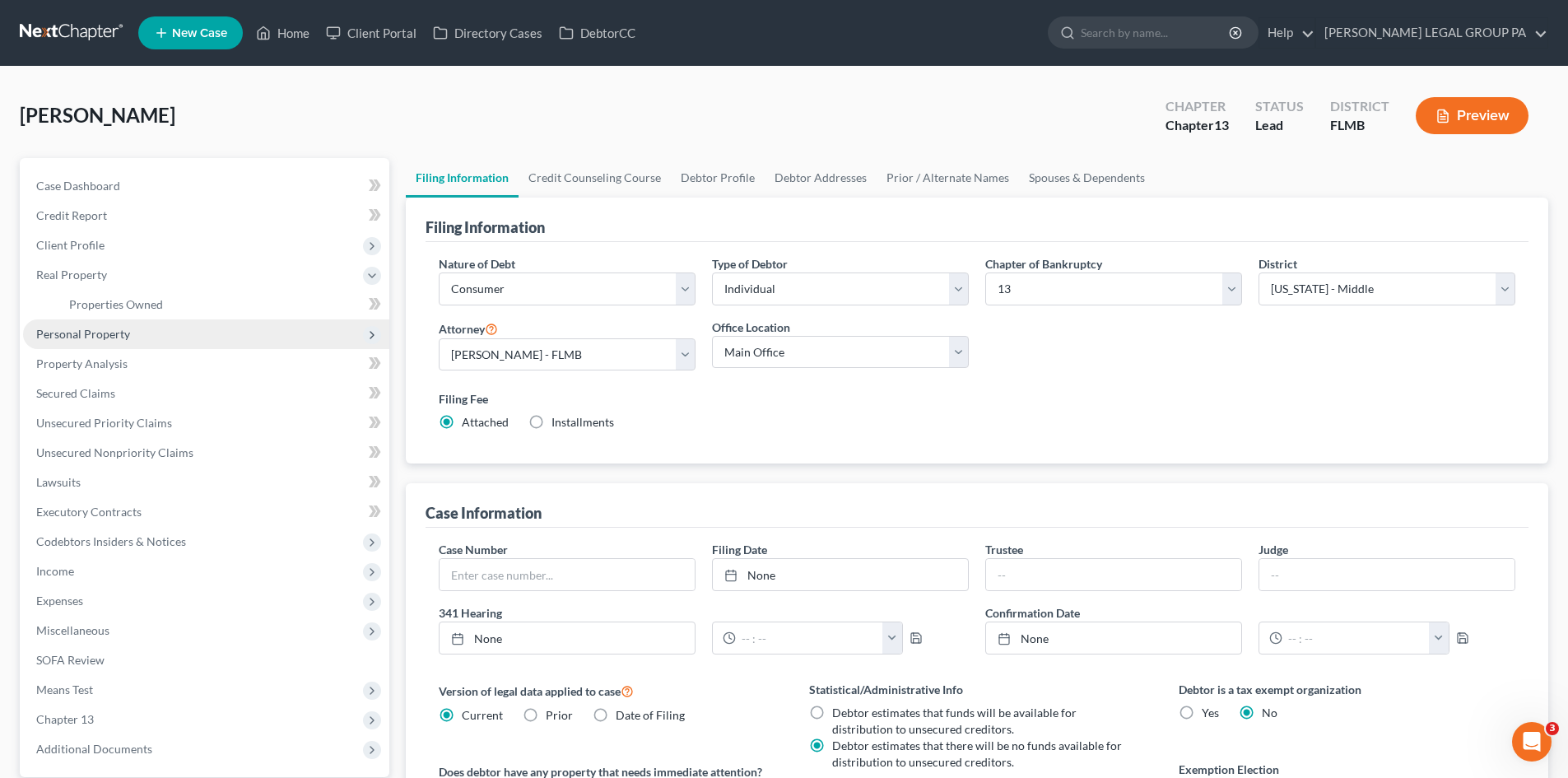
click at [127, 347] on span "Personal Property" at bounding box center [206, 334] width 366 height 30
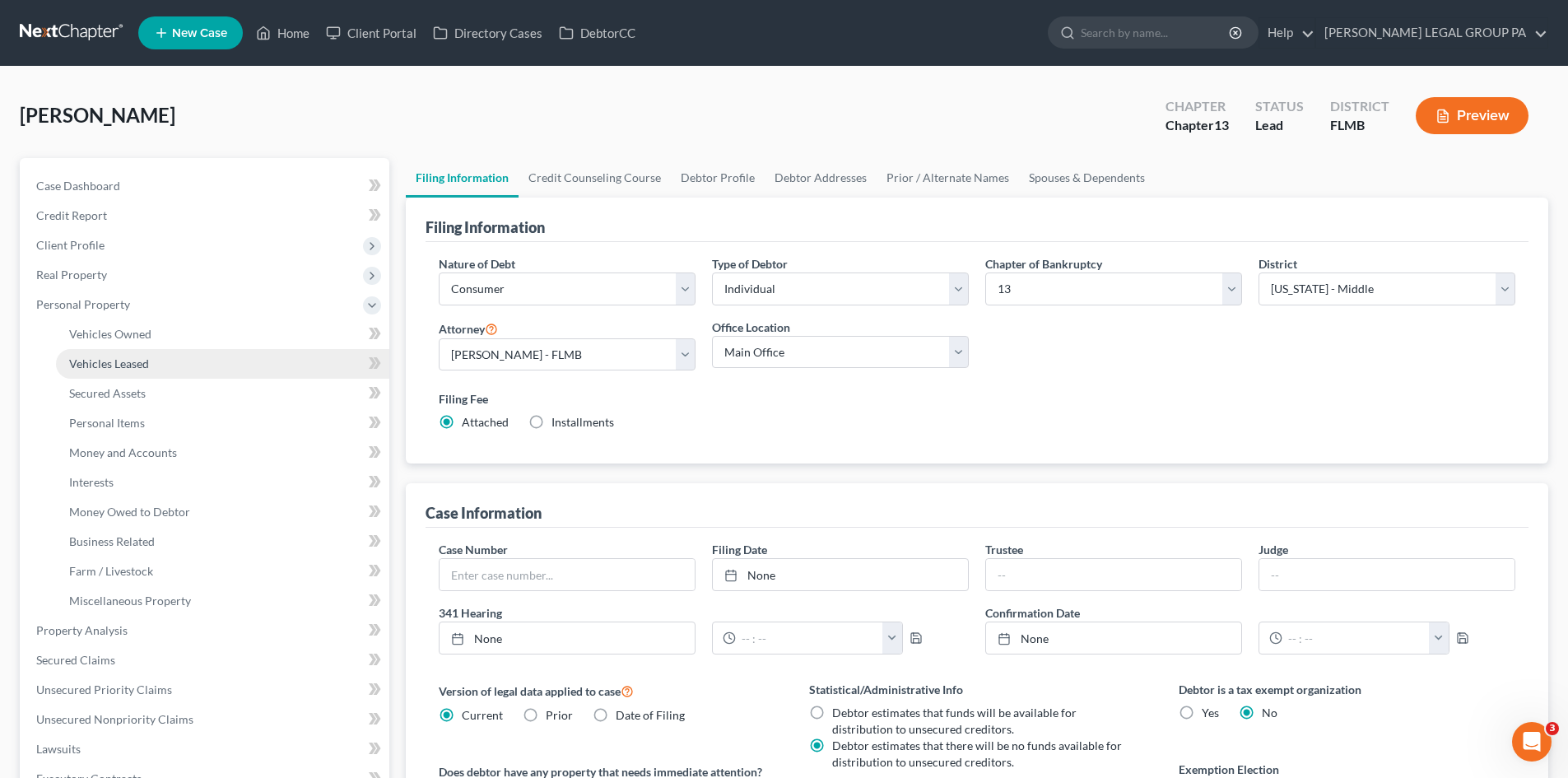
click at [139, 351] on link "Vehicles Leased" at bounding box center [223, 364] width 334 height 30
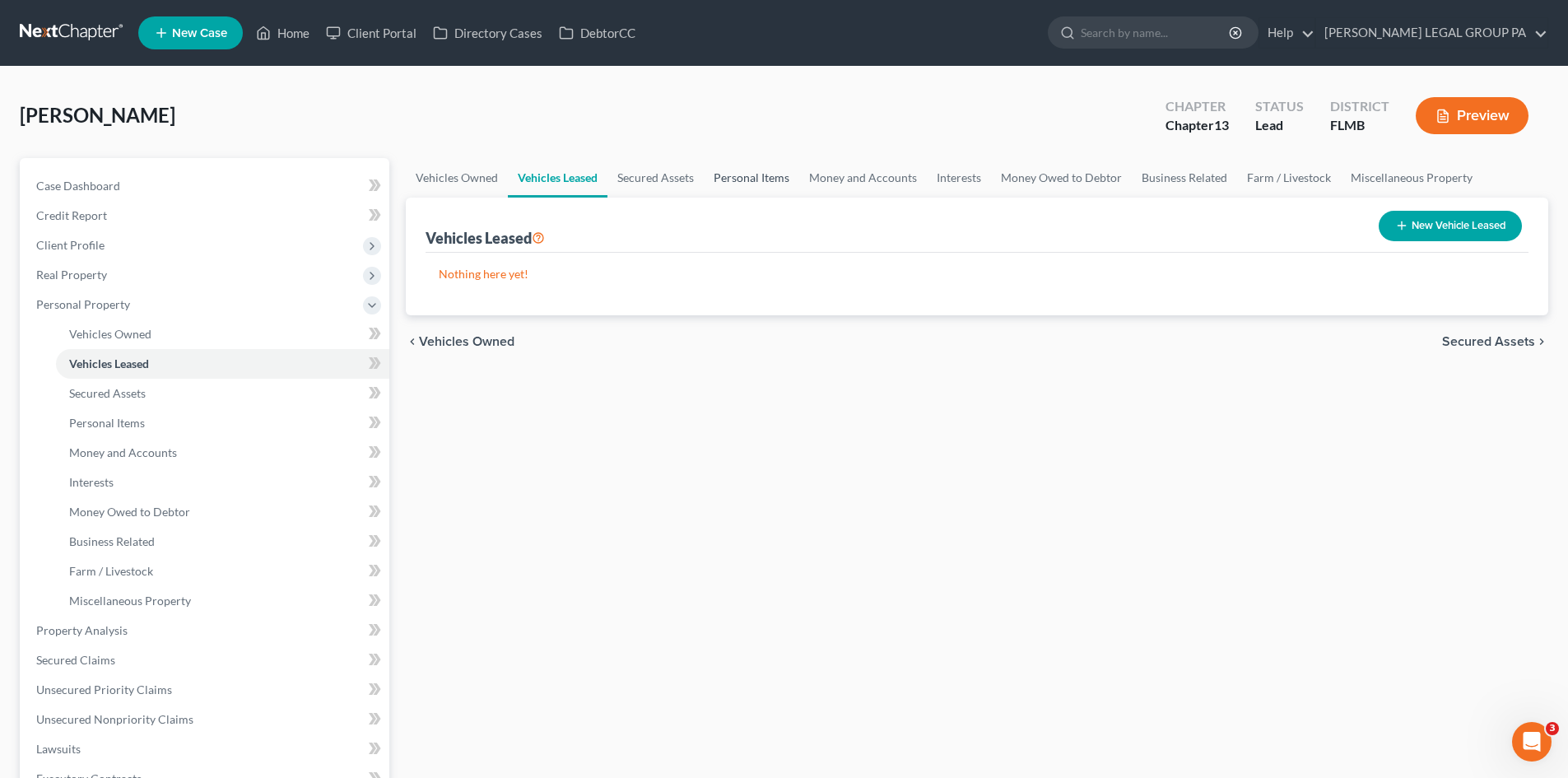
click at [733, 176] on link "Personal Items" at bounding box center [751, 178] width 96 height 39
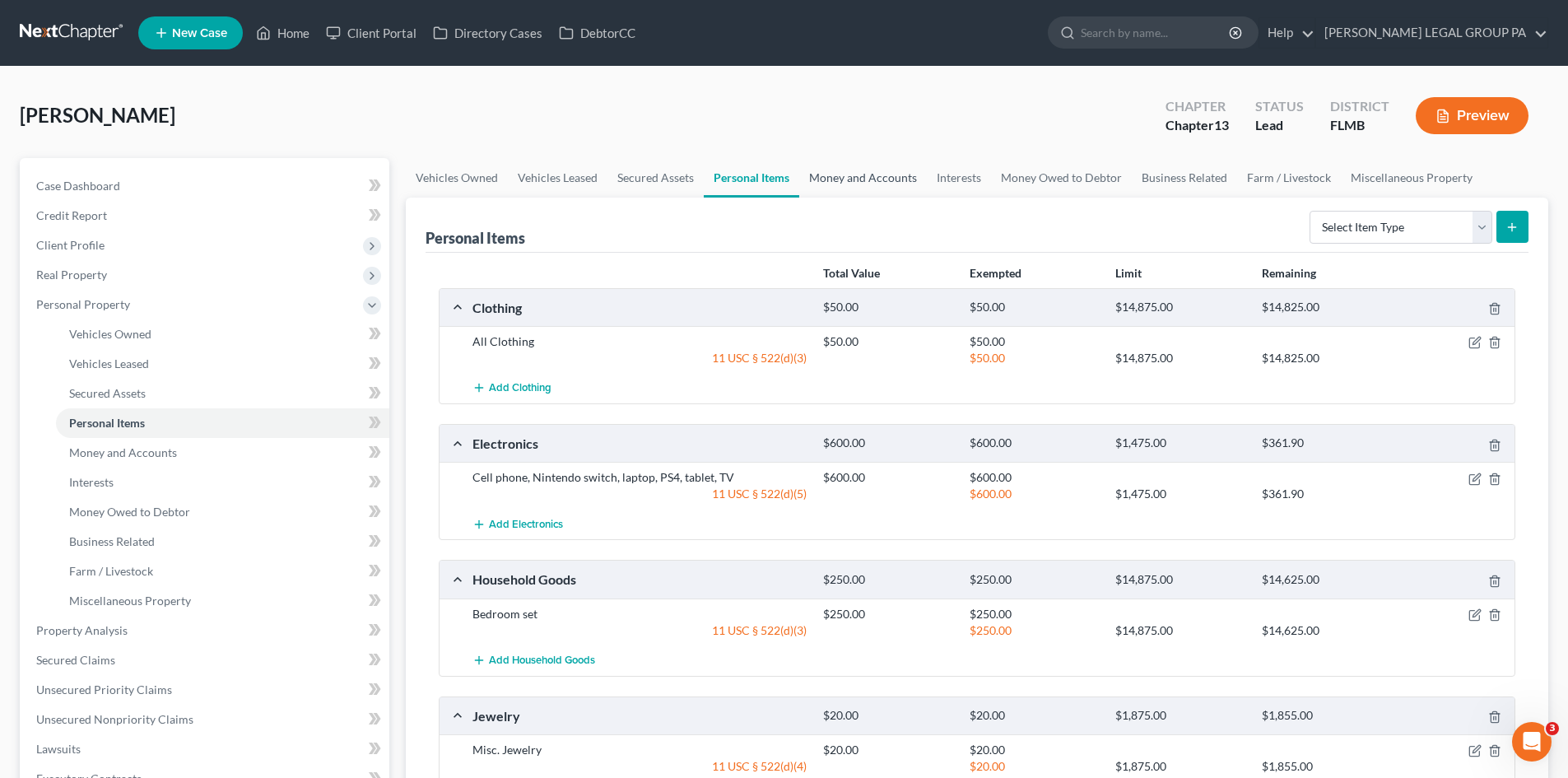
click at [866, 189] on link "Money and Accounts" at bounding box center [862, 178] width 127 height 39
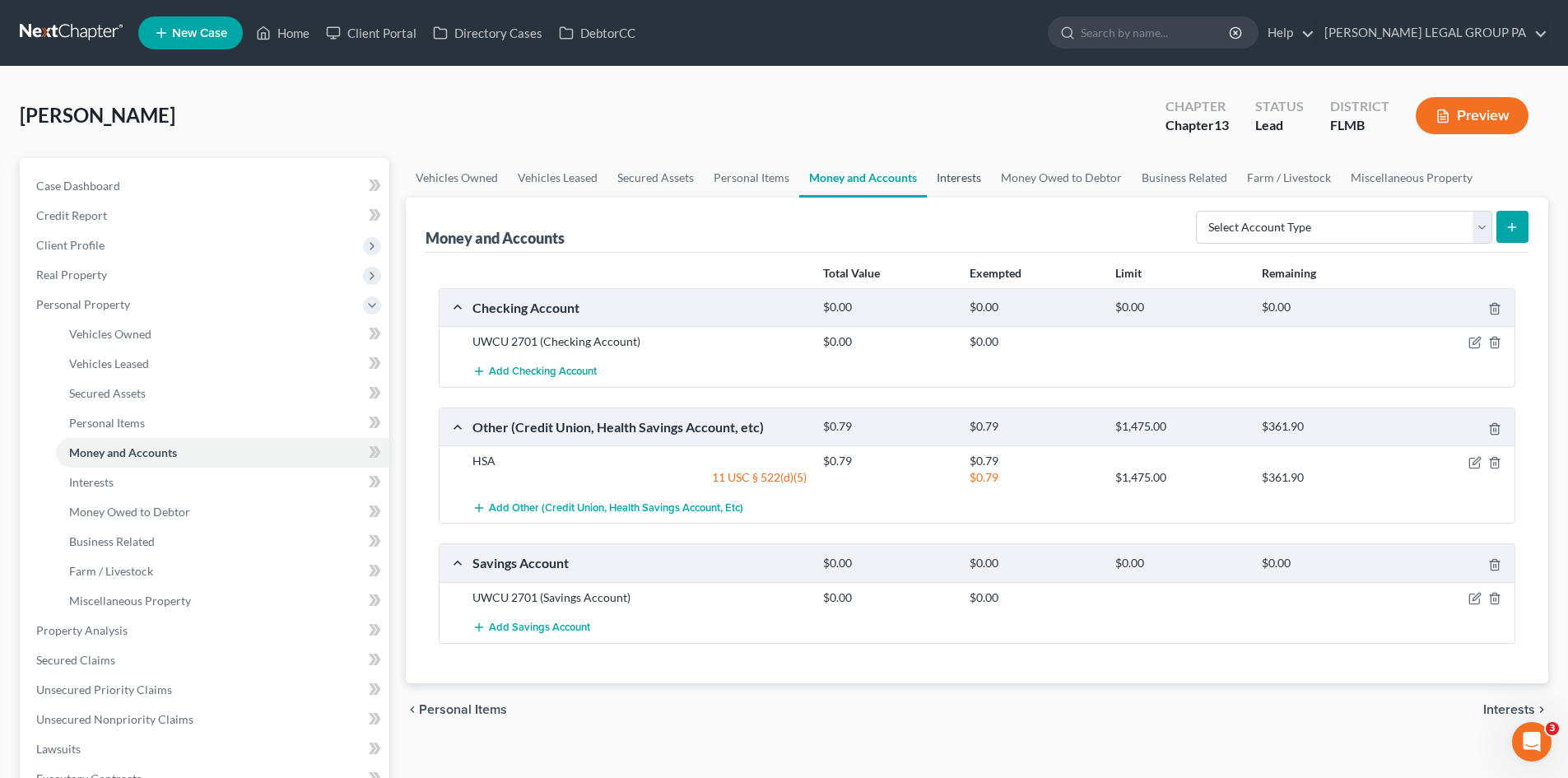
click at [950, 181] on link "Interests" at bounding box center [959, 178] width 64 height 39
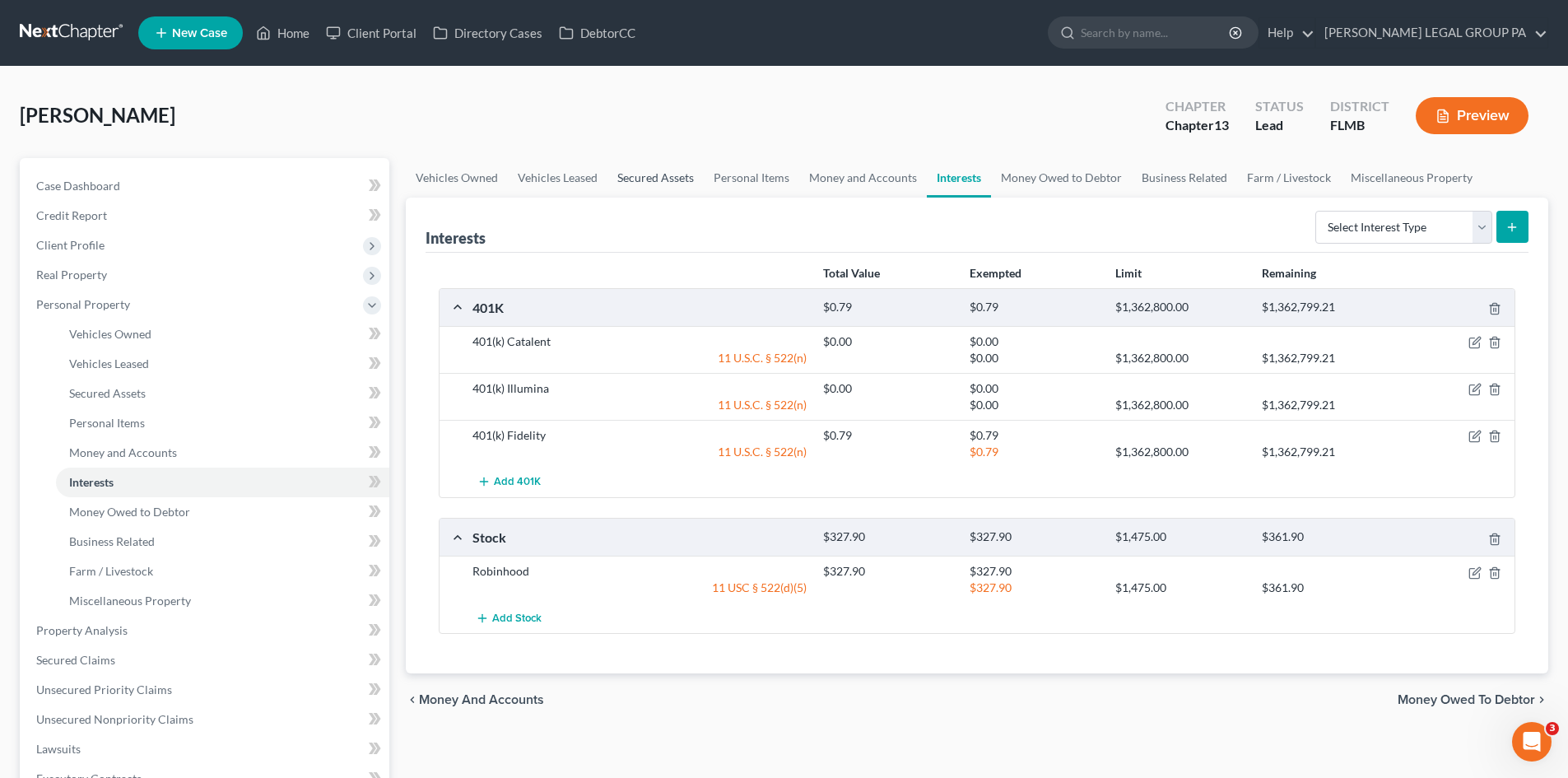
click at [657, 188] on link "Secured Assets" at bounding box center [656, 178] width 96 height 39
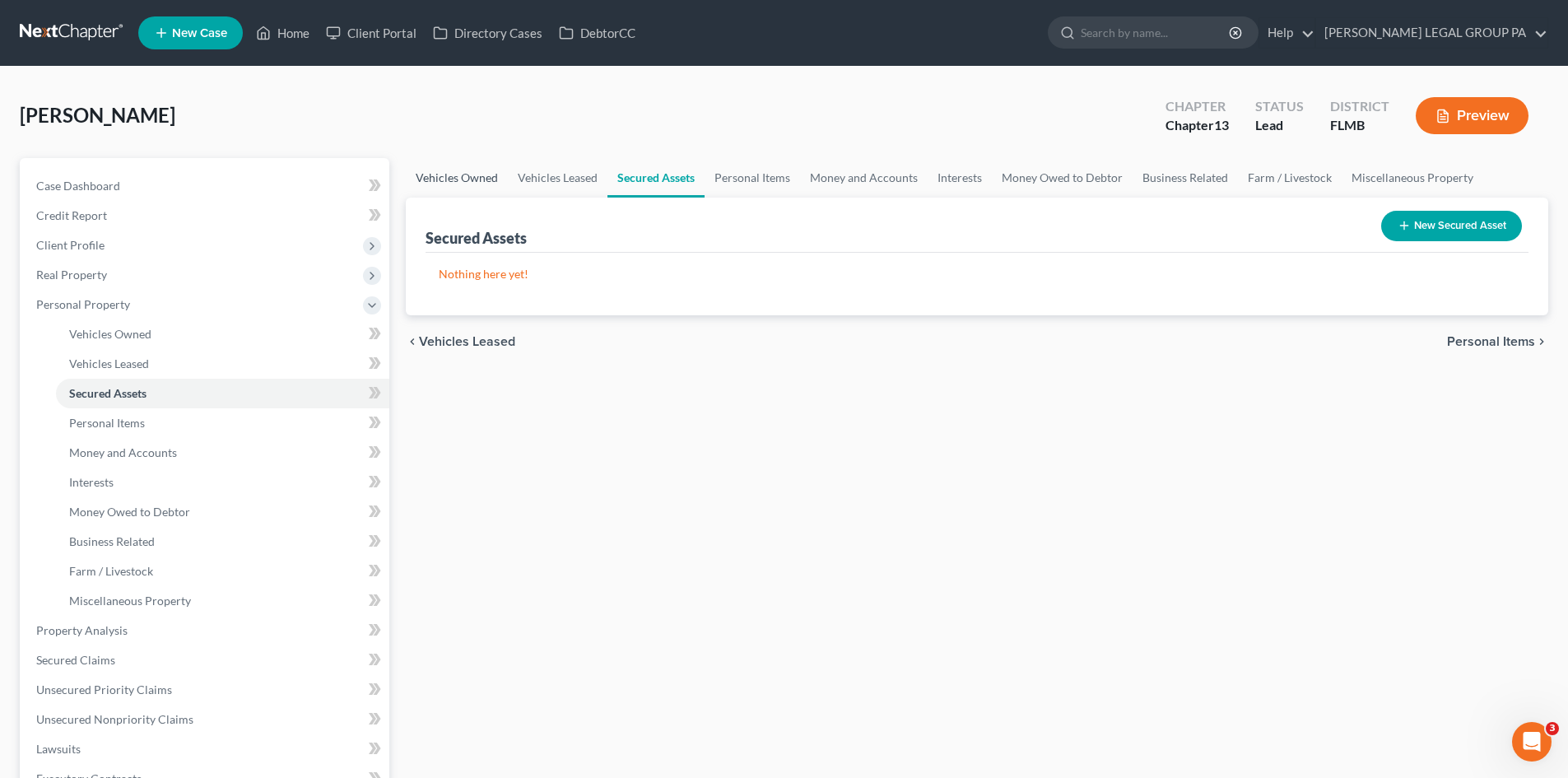
click at [487, 177] on link "Vehicles Owned" at bounding box center [457, 178] width 102 height 39
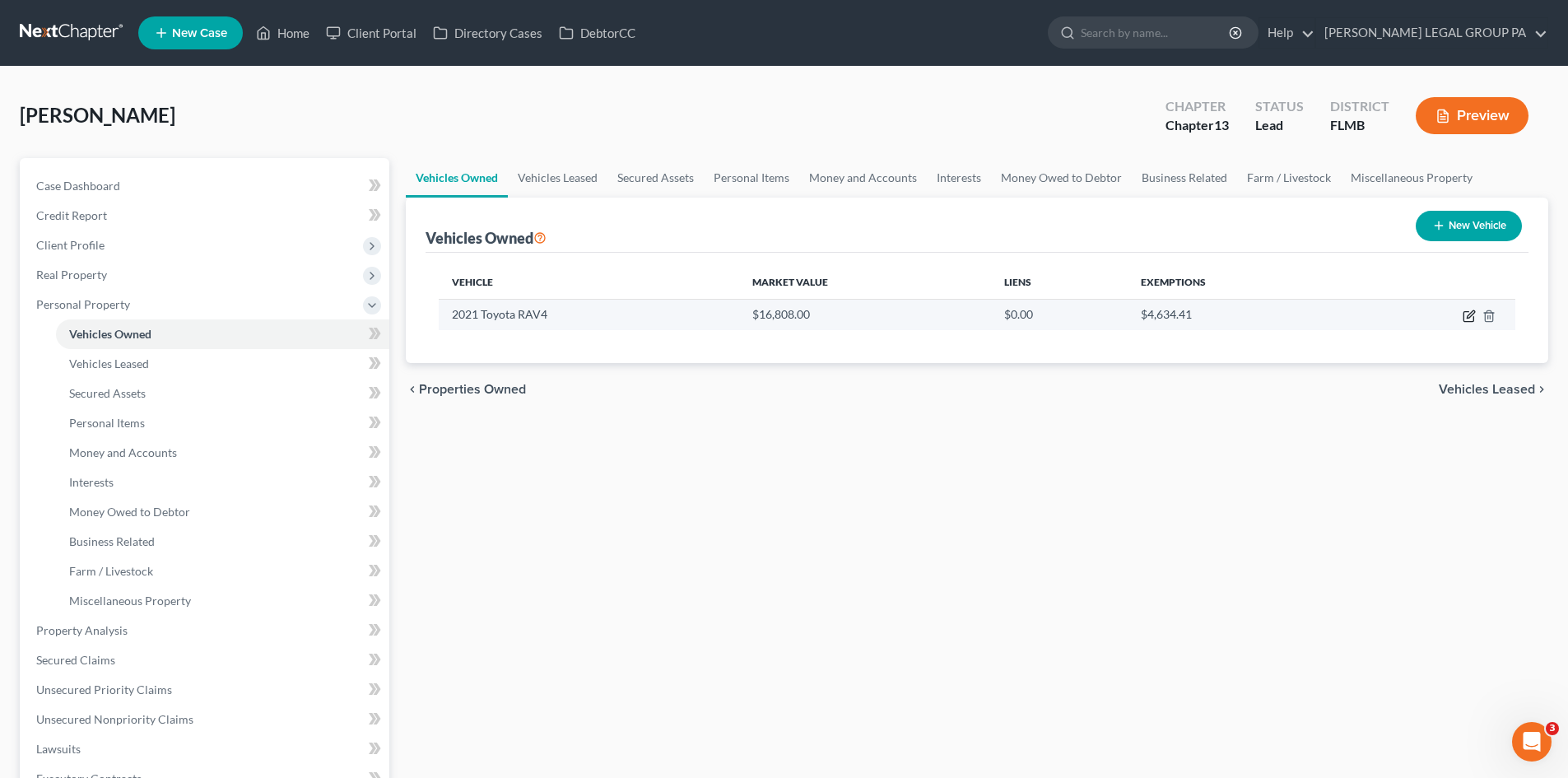
click at [1469, 314] on icon "button" at bounding box center [1470, 314] width 8 height 8
select select "0"
select select "5"
select select "2"
select select "0"
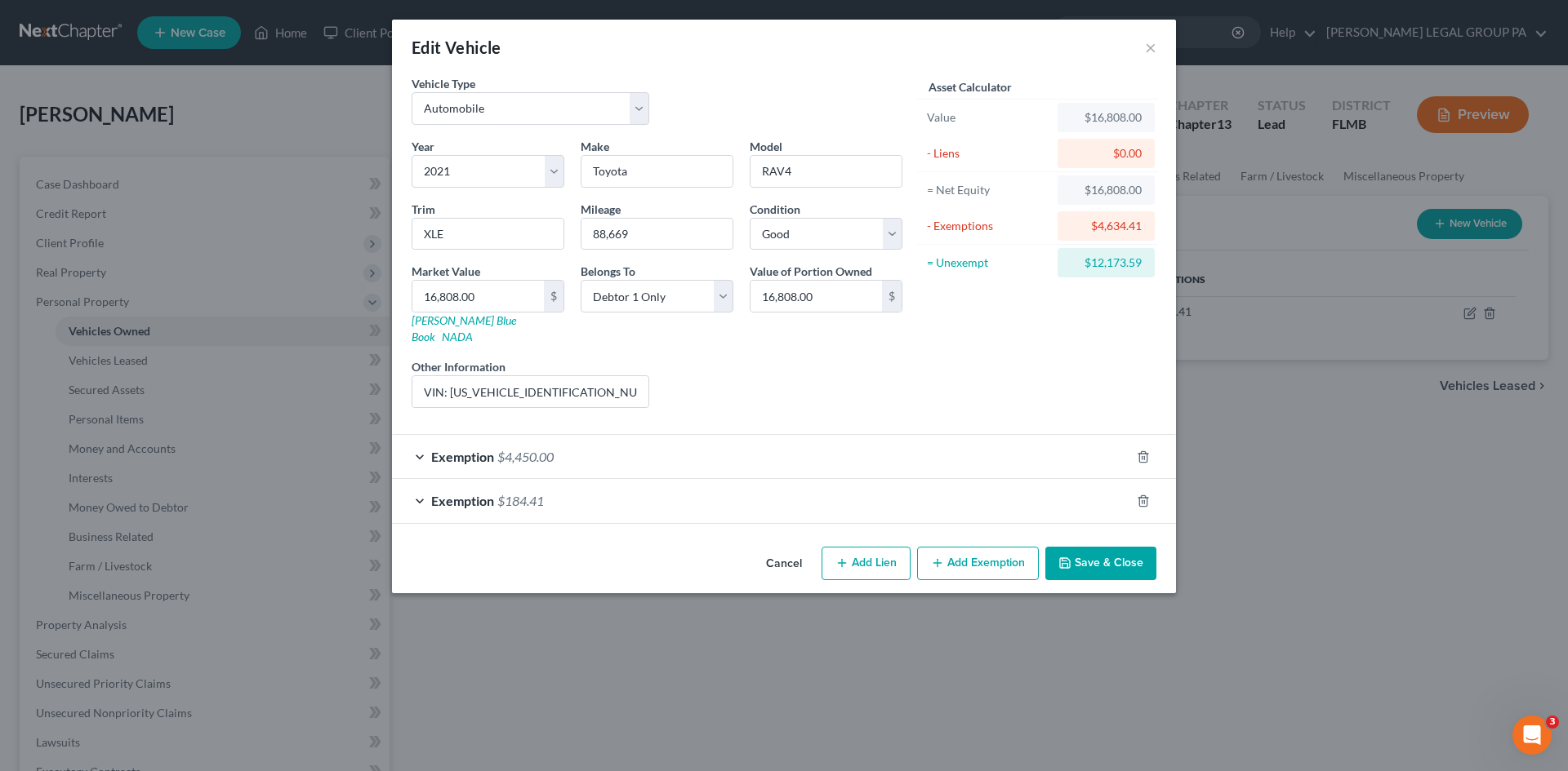
click at [608, 480] on div "Exemption $184.41" at bounding box center [761, 500] width 738 height 43
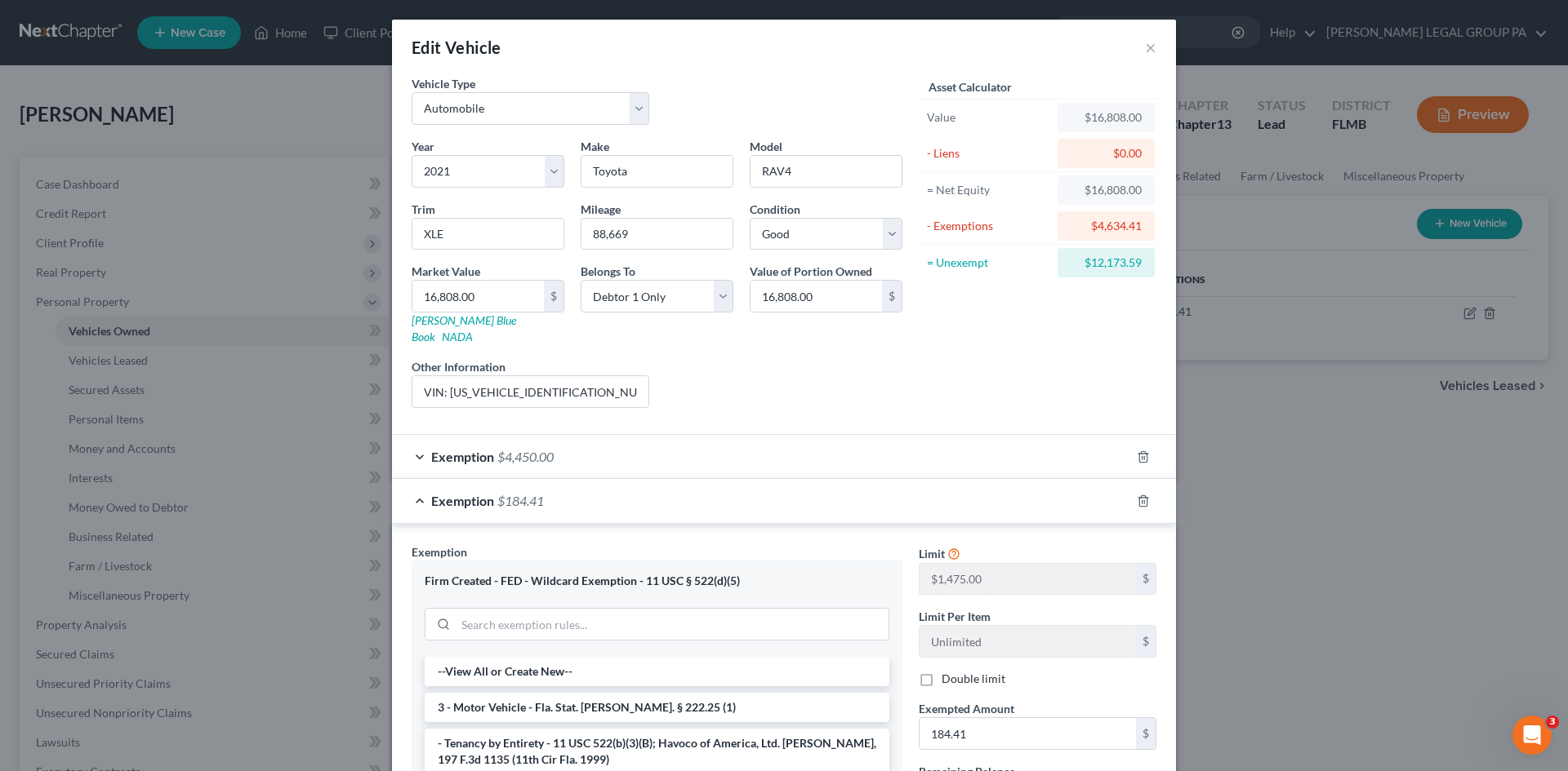
scroll to position [163, 0]
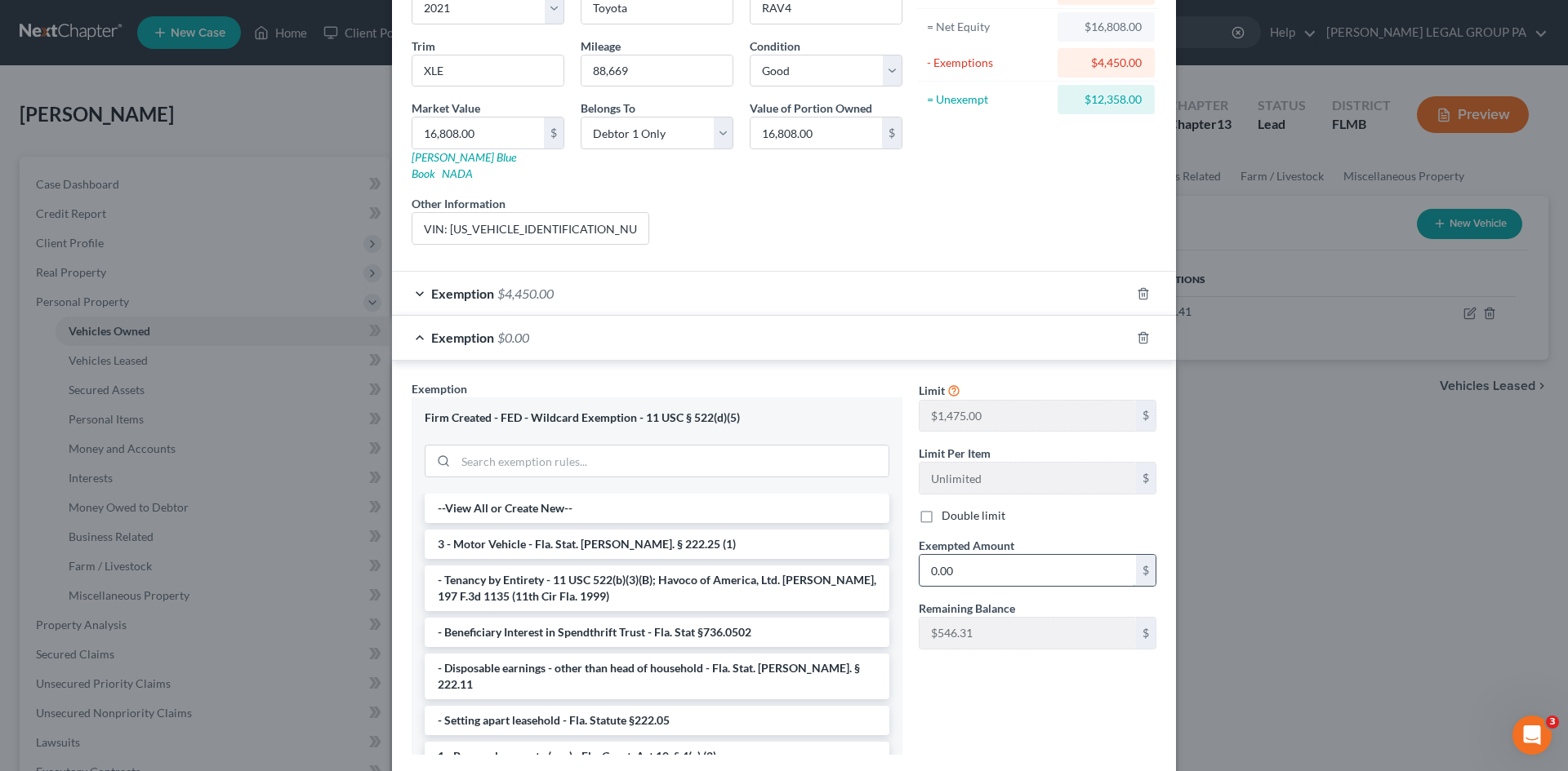
click at [964, 566] on input "0.00" at bounding box center [1028, 570] width 217 height 31
type input "546.31"
click at [1110, 175] on div "Asset Calculator Value $16,808.00 - Liens $0.00 = Net Equity $16,808.00 - Exemp…" at bounding box center [1037, 85] width 254 height 346
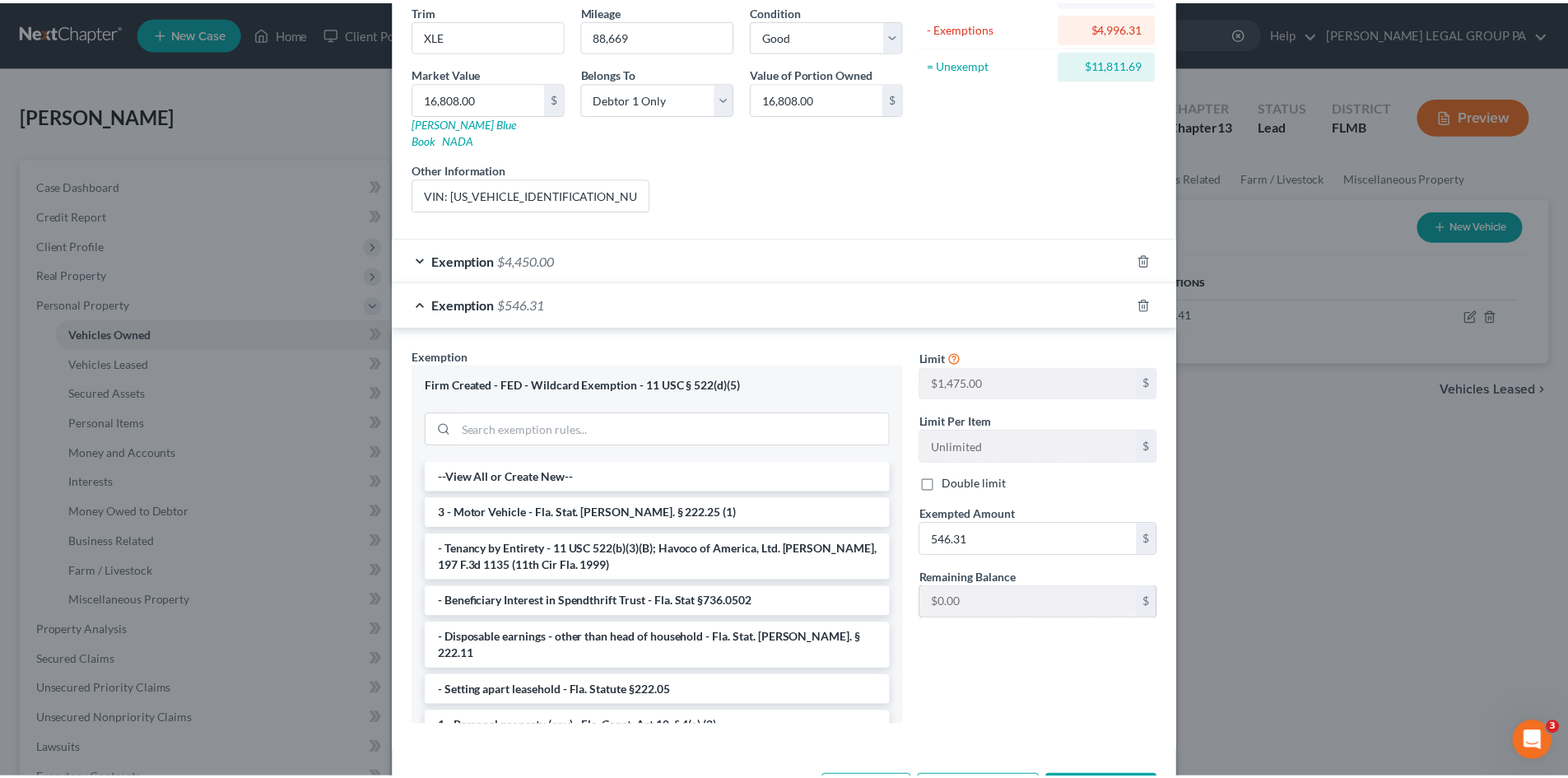
scroll to position [249, 0]
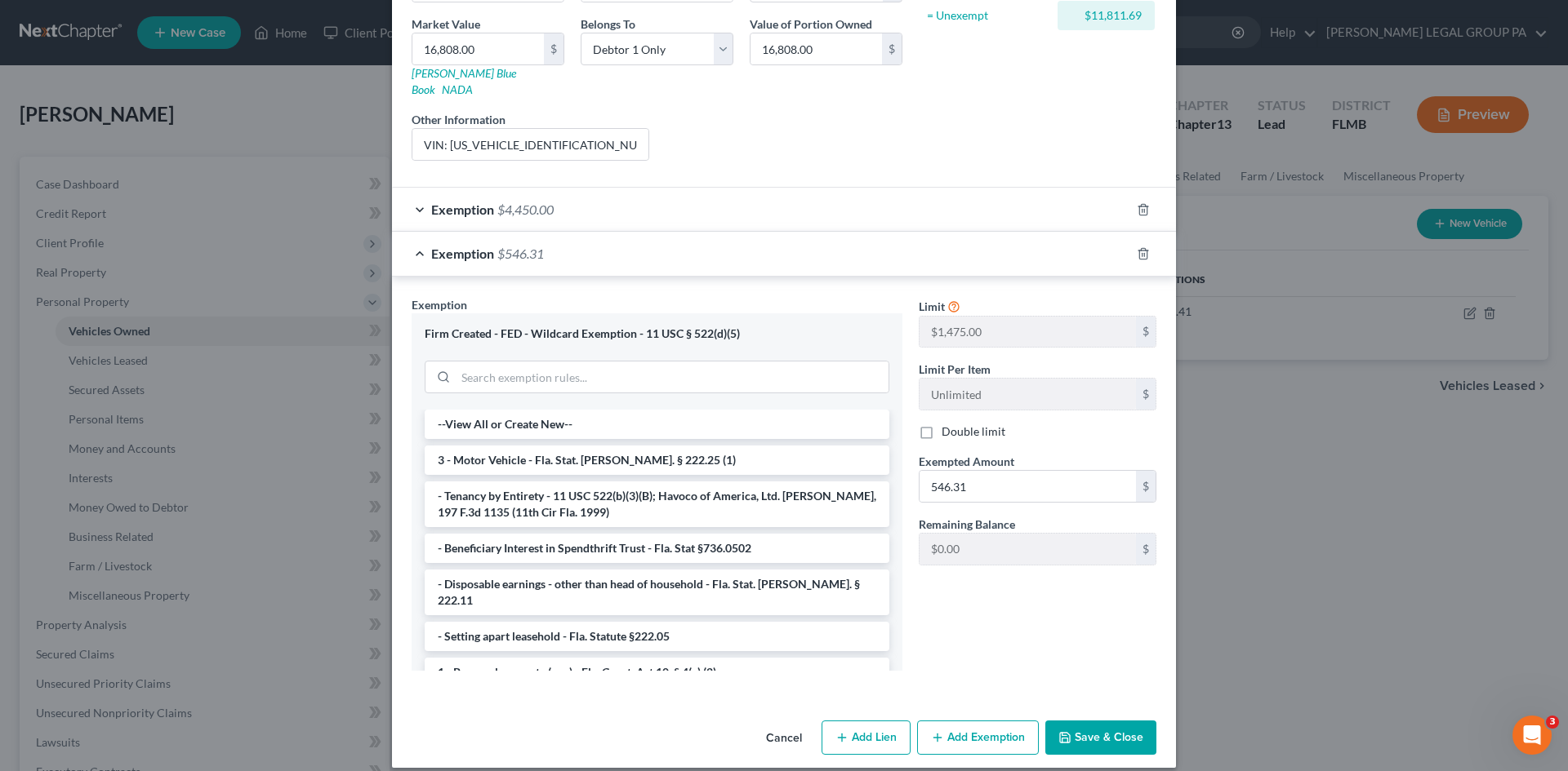
click at [1101, 721] on button "Save & Close" at bounding box center [1100, 738] width 111 height 35
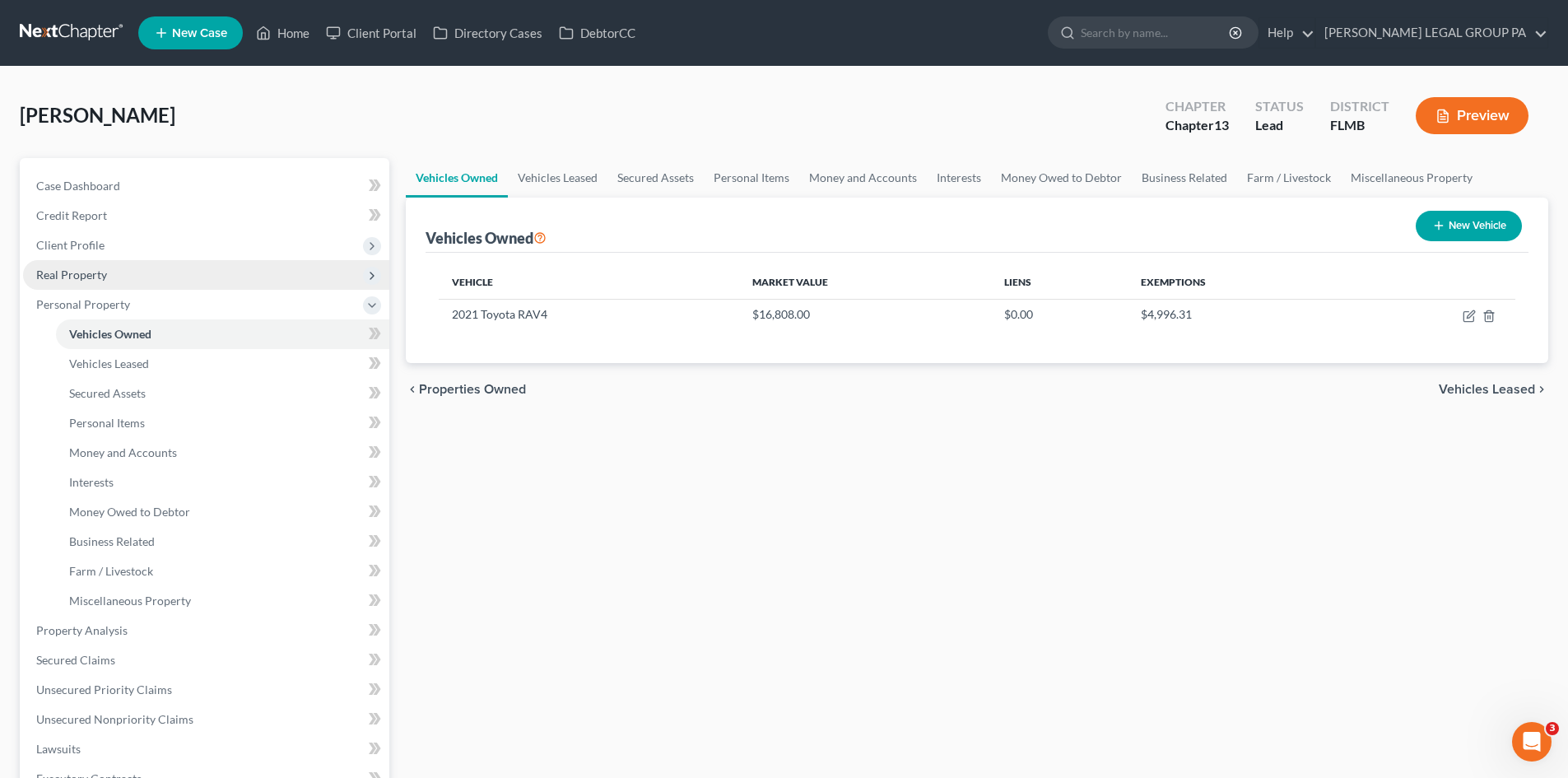
drag, startPoint x: 112, startPoint y: 272, endPoint x: 111, endPoint y: 286, distance: 14.0
click at [112, 272] on span "Real Property" at bounding box center [206, 275] width 366 height 30
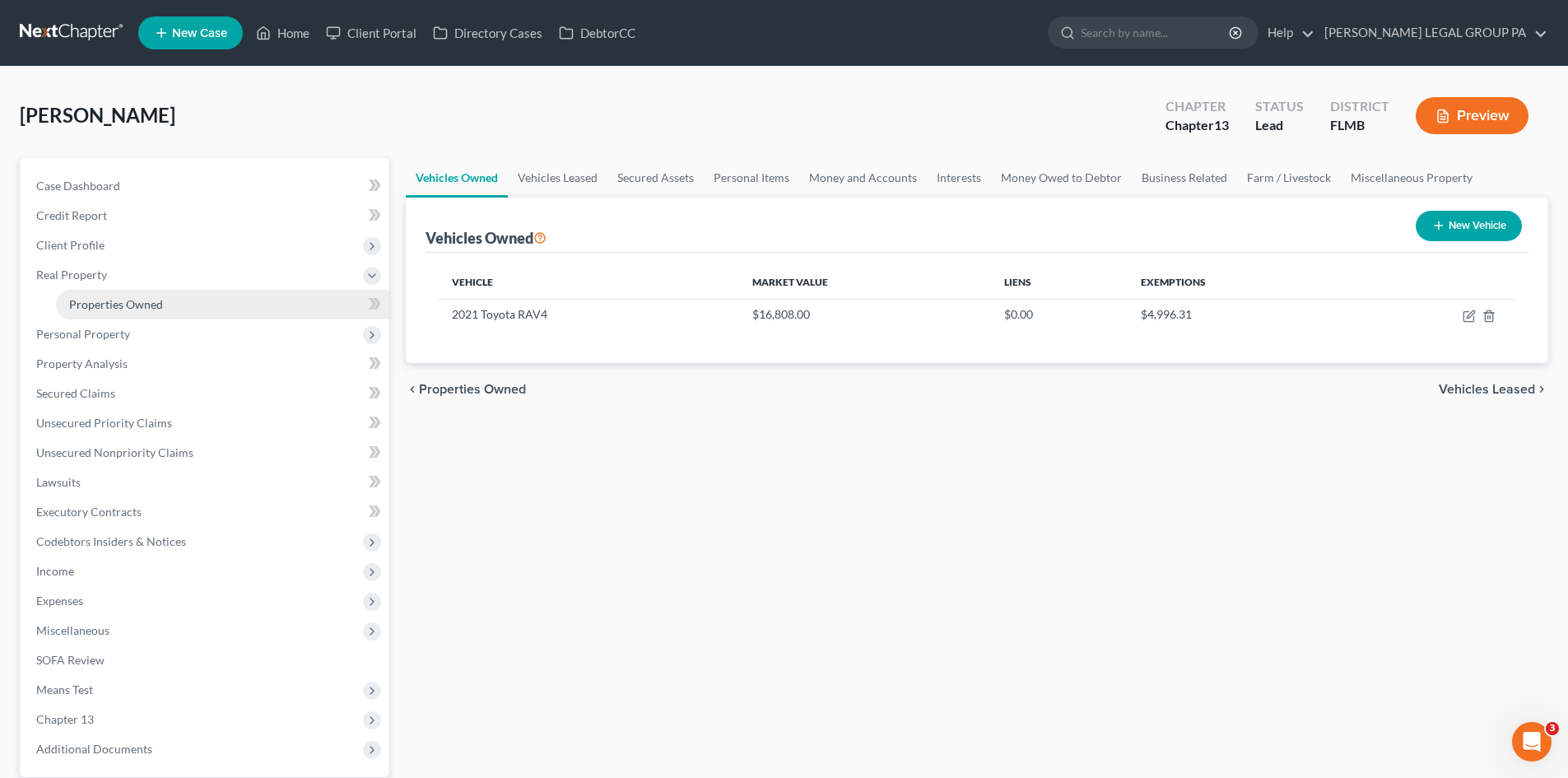
click at [111, 295] on link "Properties Owned" at bounding box center [223, 304] width 334 height 30
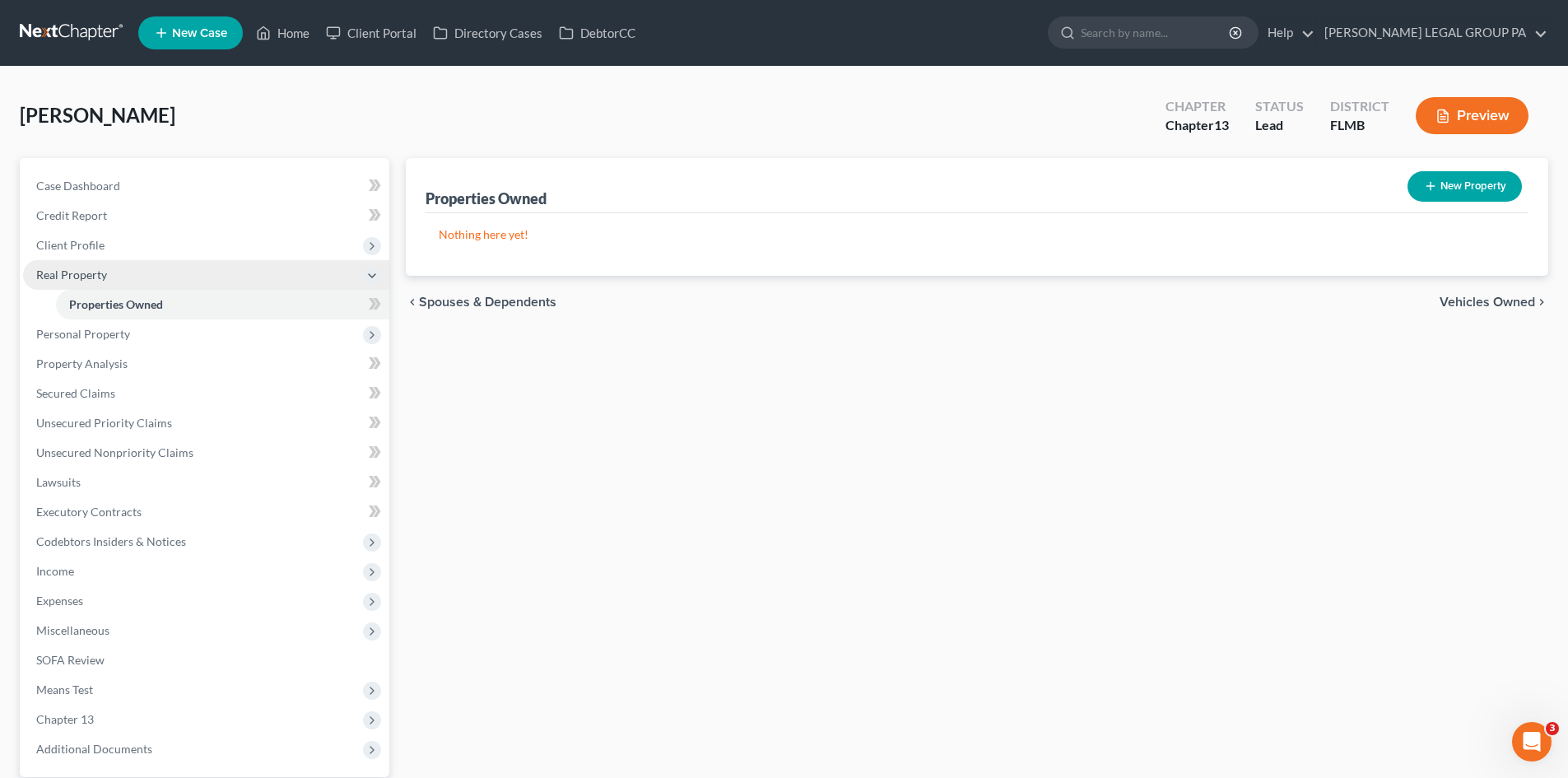
click at [148, 261] on span "Real Property" at bounding box center [206, 275] width 366 height 30
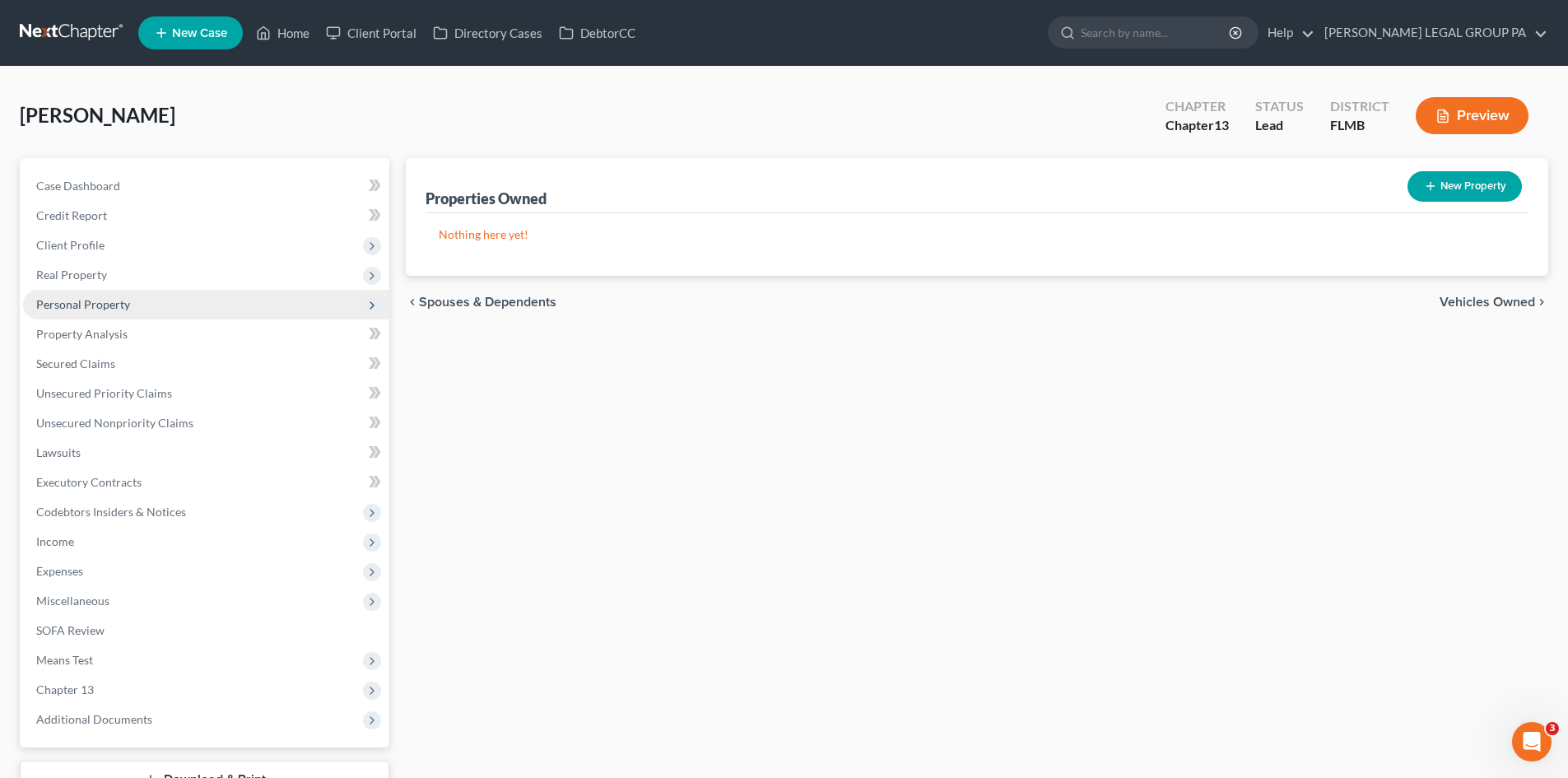
click at [131, 307] on span "Personal Property" at bounding box center [206, 304] width 366 height 30
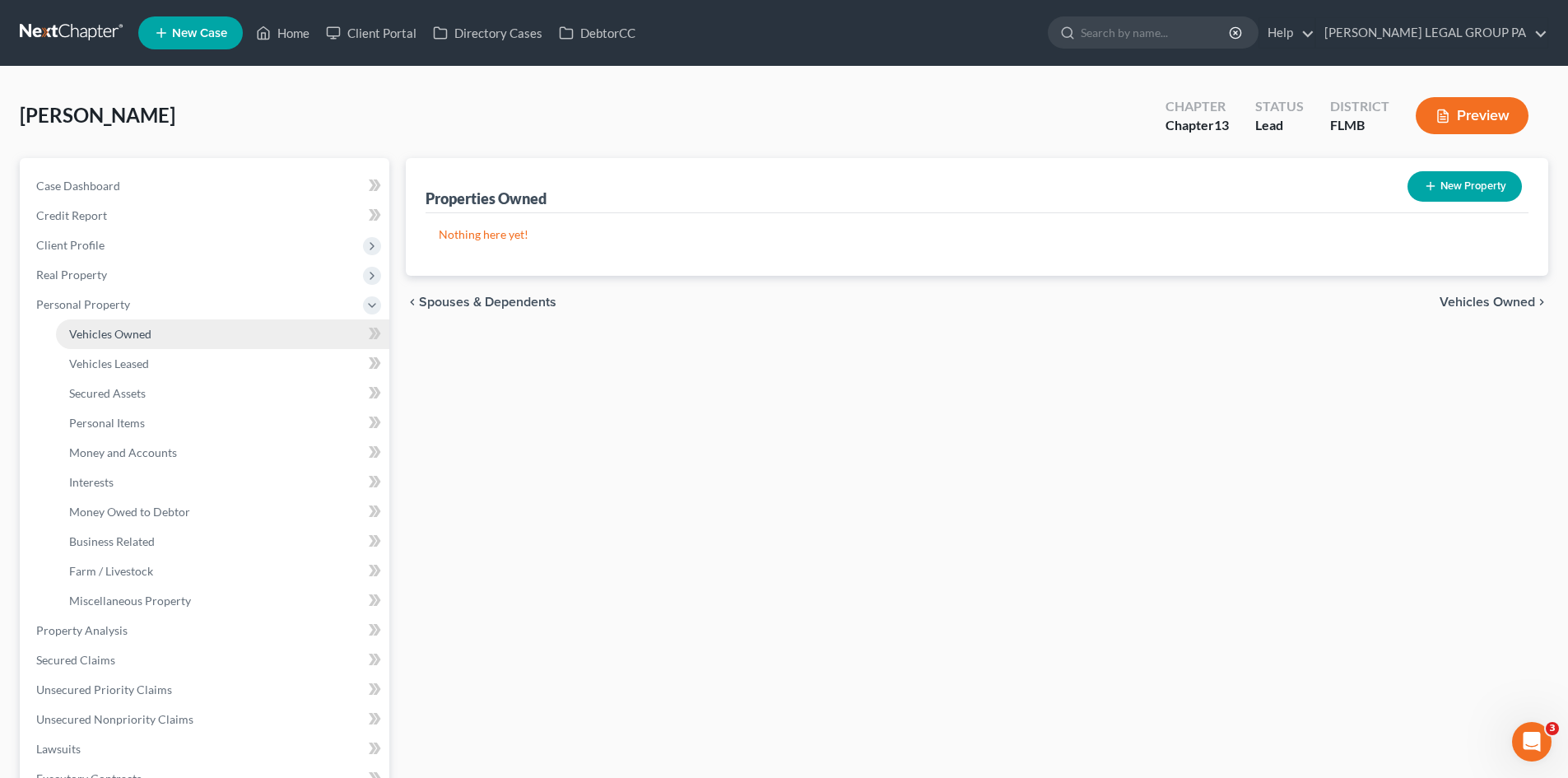
click at [146, 321] on link "Vehicles Owned" at bounding box center [223, 334] width 334 height 30
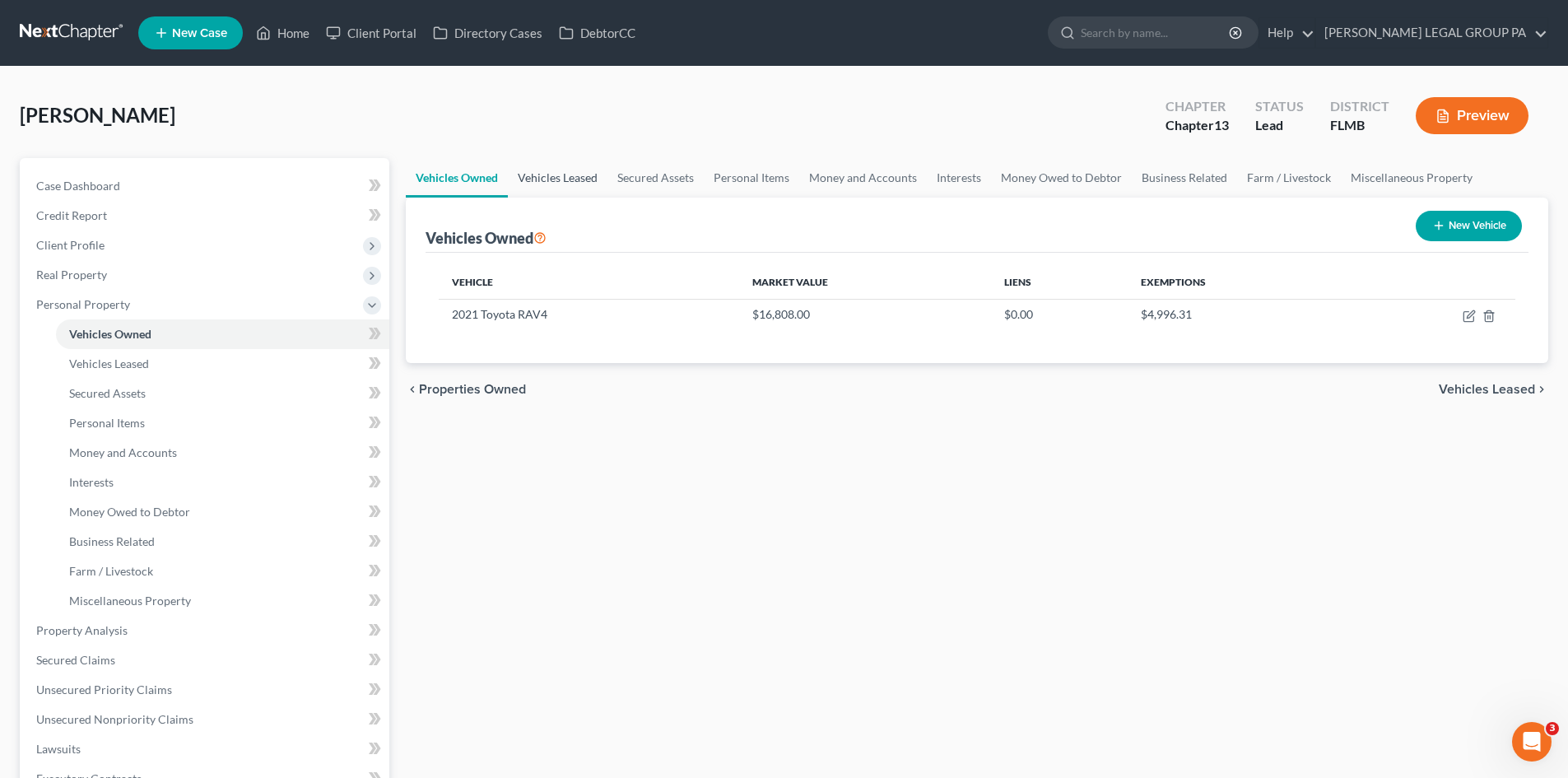
click at [535, 173] on link "Vehicles Leased" at bounding box center [557, 178] width 100 height 39
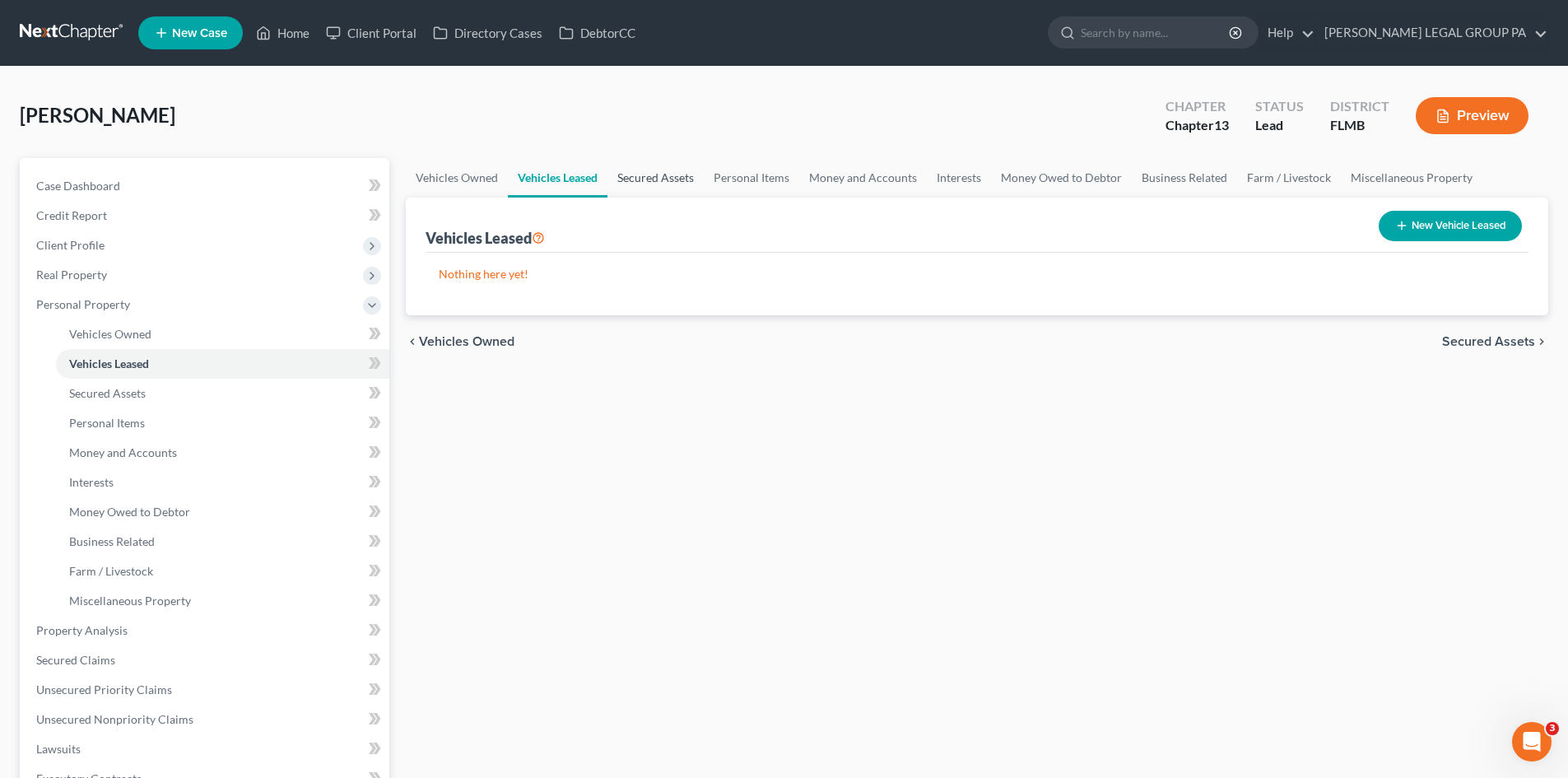
click at [657, 169] on link "Secured Assets" at bounding box center [656, 178] width 96 height 39
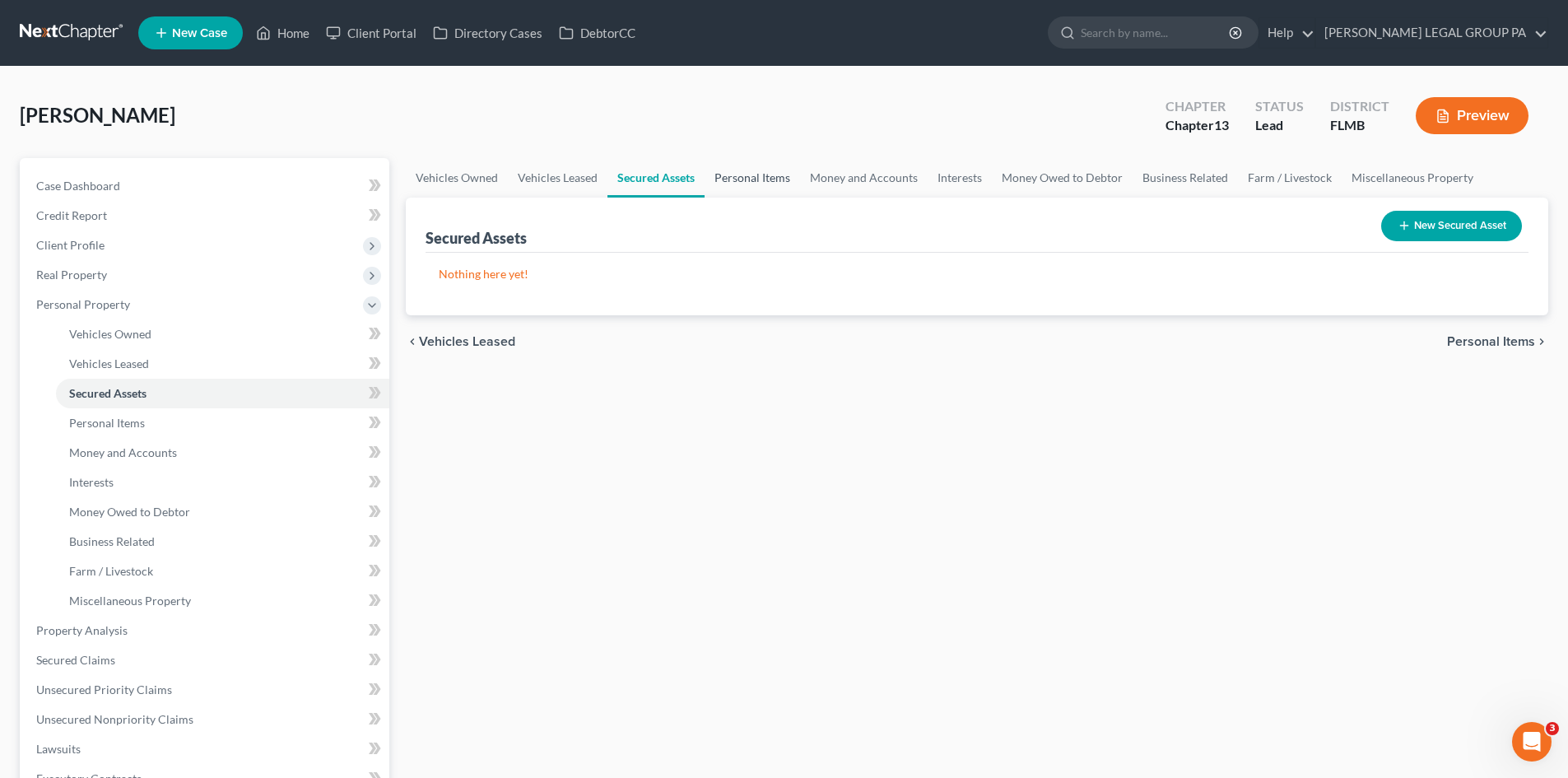
click at [729, 173] on link "Personal Items" at bounding box center [752, 178] width 96 height 39
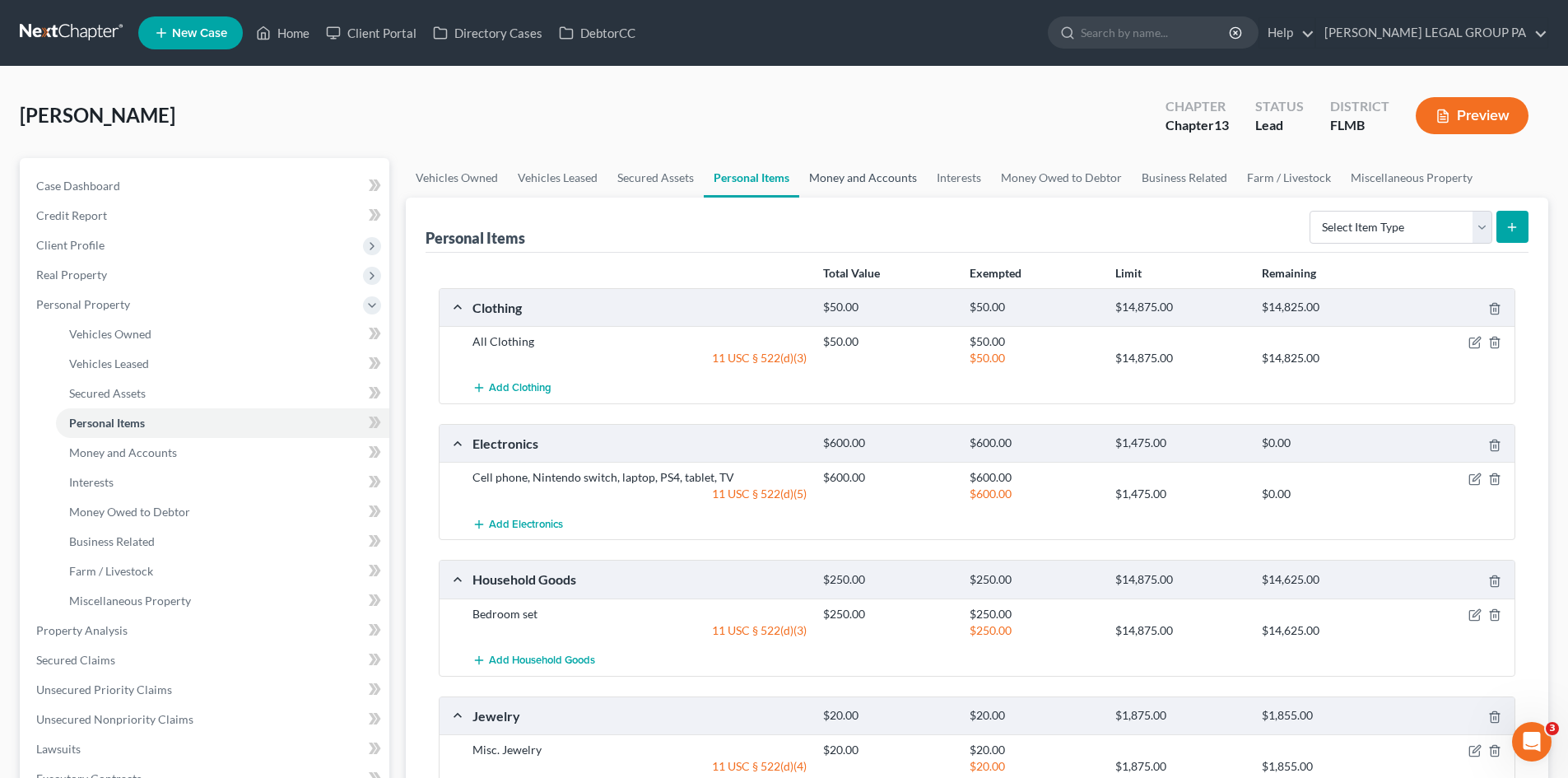
click at [853, 184] on link "Money and Accounts" at bounding box center [862, 178] width 127 height 39
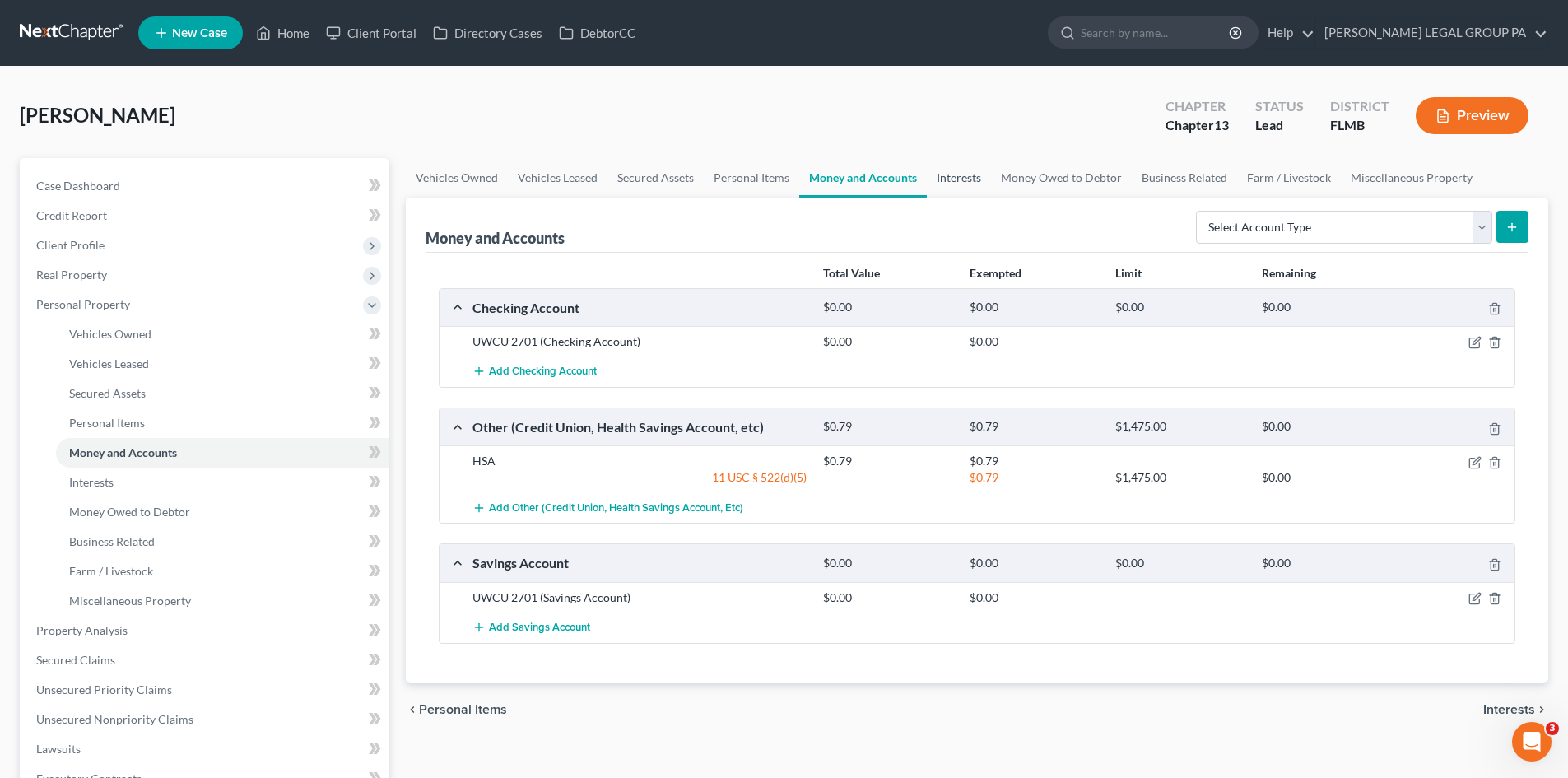
click at [969, 181] on link "Interests" at bounding box center [959, 178] width 64 height 39
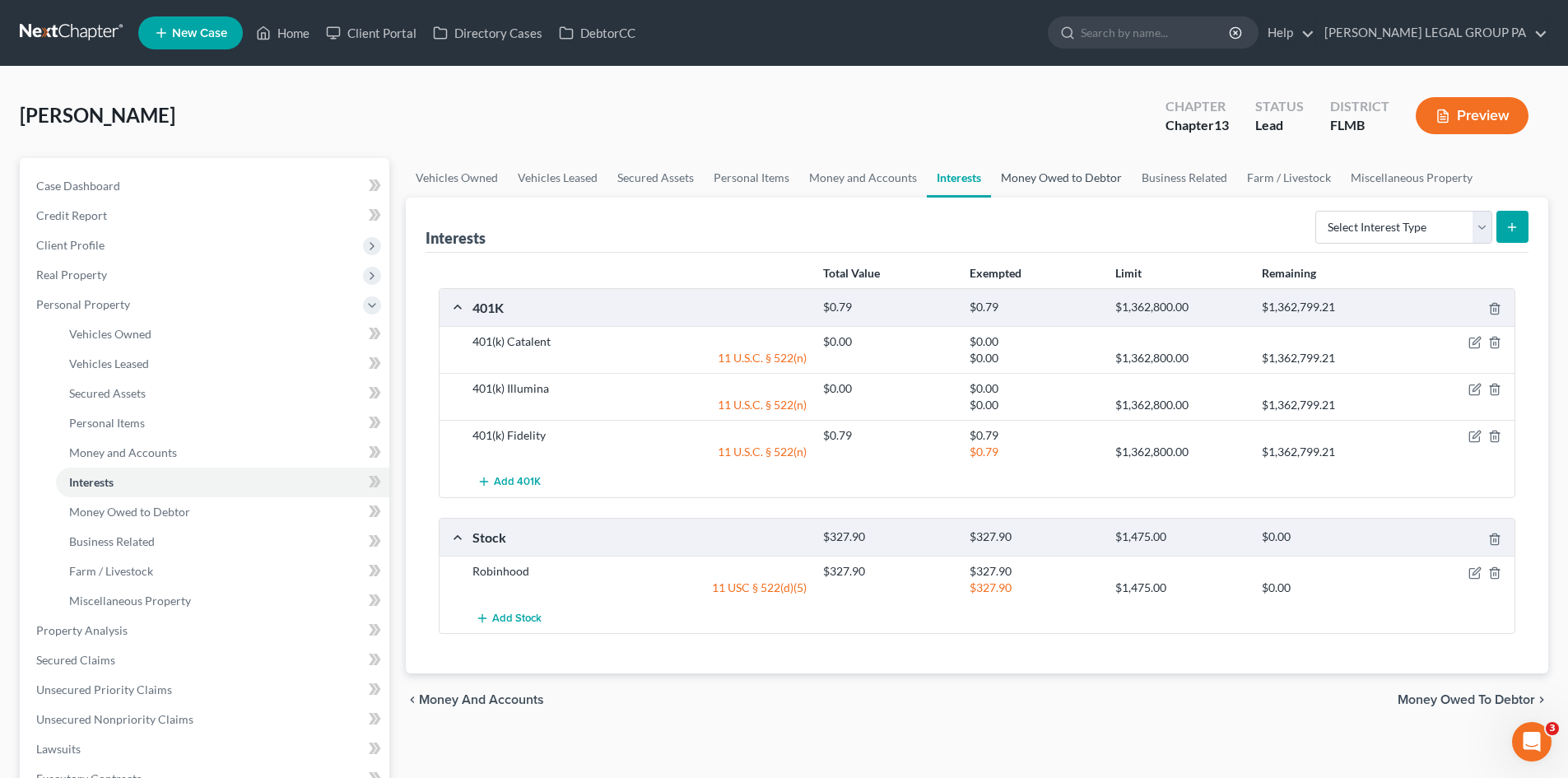
click at [1075, 174] on link "Money Owed to Debtor" at bounding box center [1061, 178] width 141 height 39
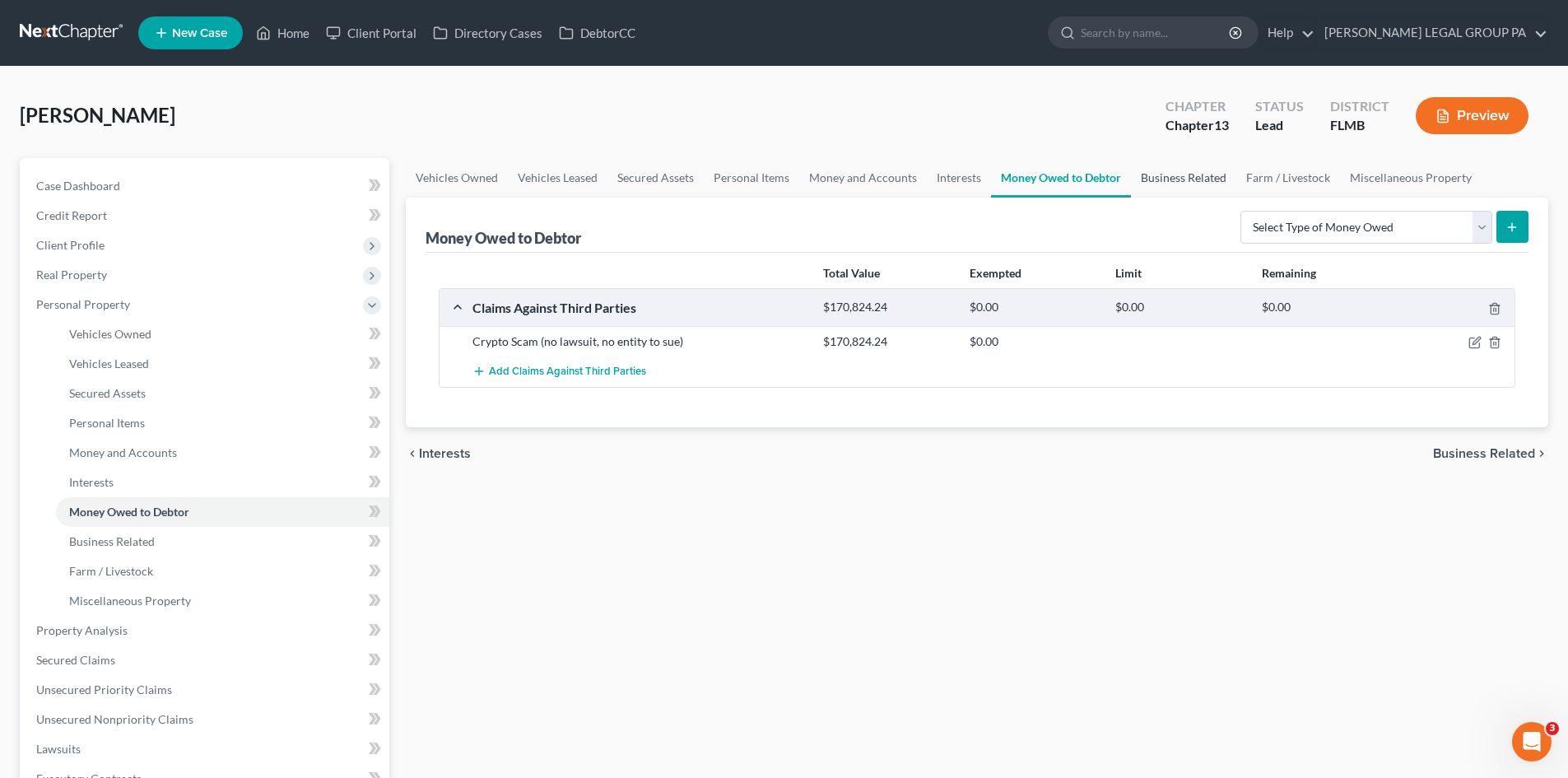
click at [1184, 172] on link "Business Related" at bounding box center [1183, 178] width 105 height 39
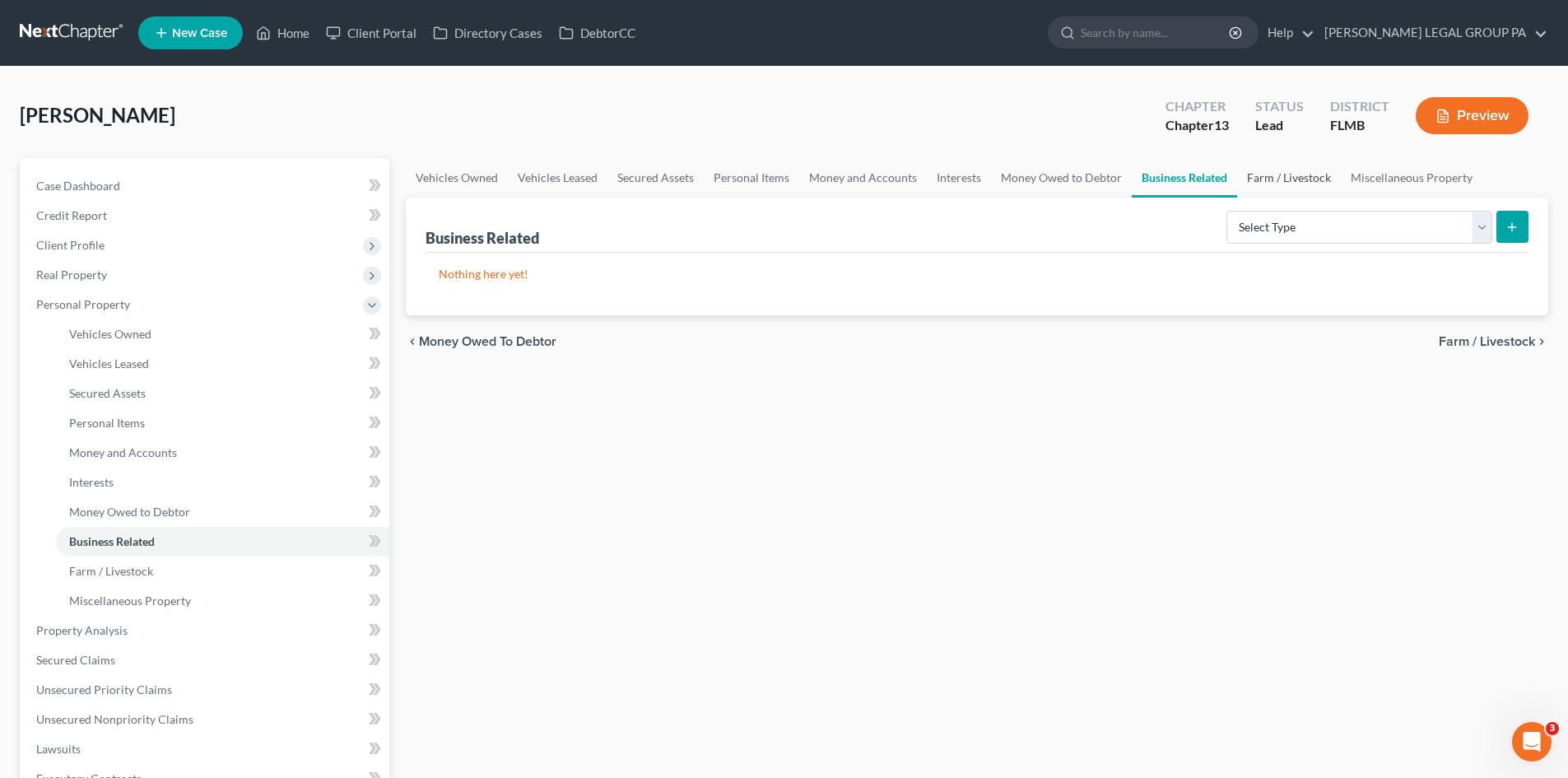
click at [1278, 178] on link "Farm / Livestock" at bounding box center [1289, 178] width 104 height 39
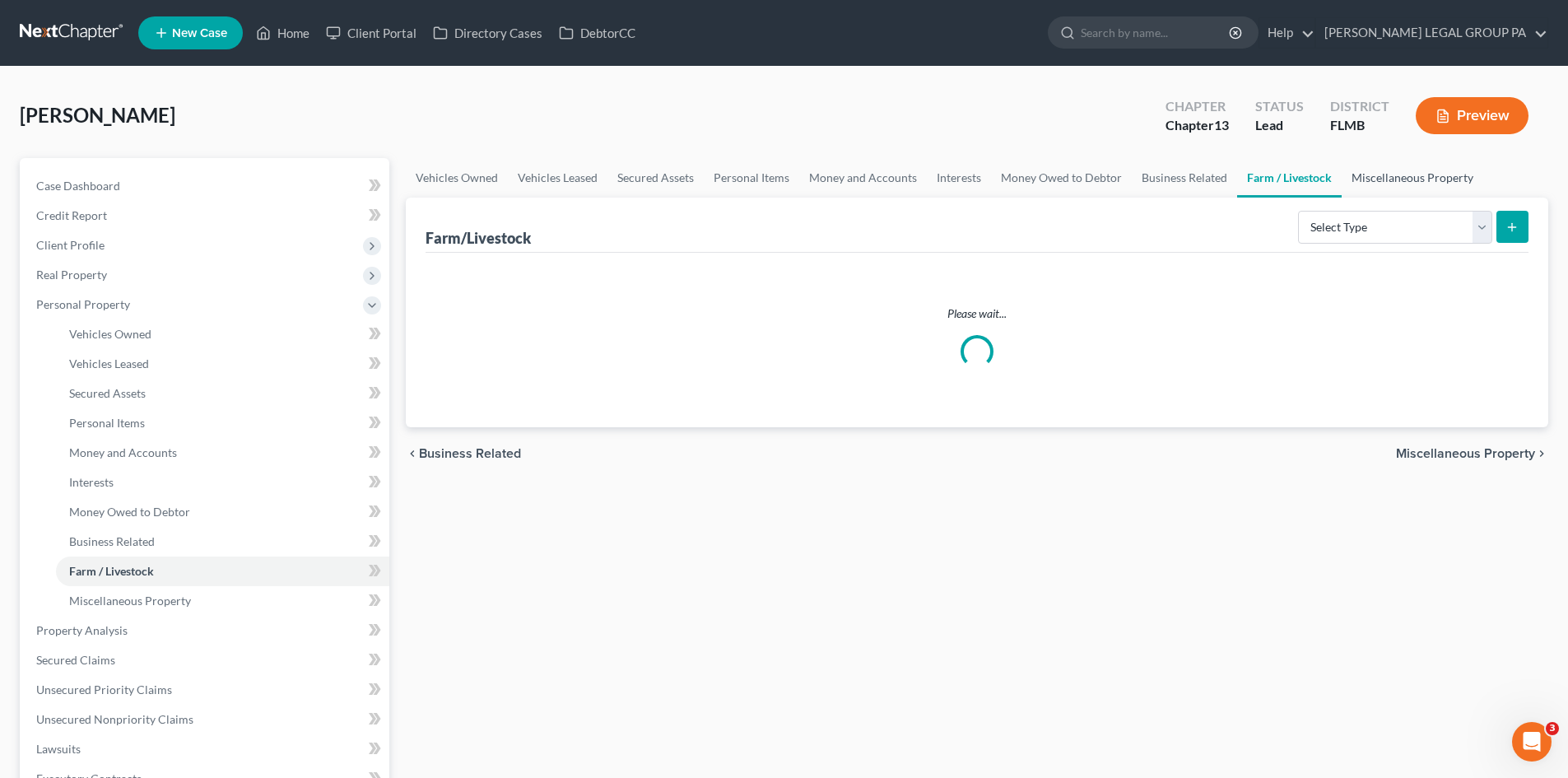
click at [1421, 167] on link "Miscellaneous Property" at bounding box center [1413, 178] width 142 height 39
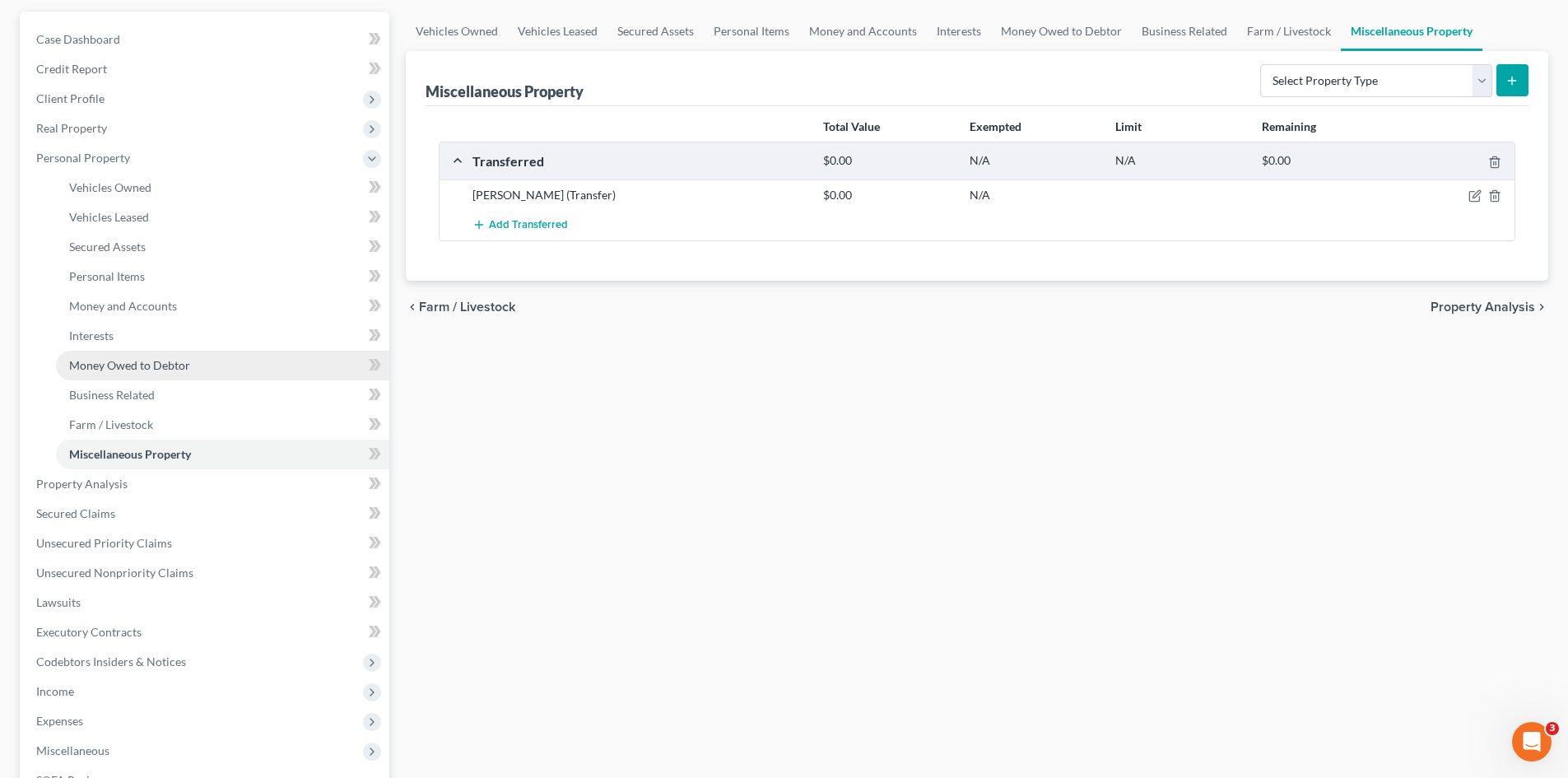
scroll to position [247, 0]
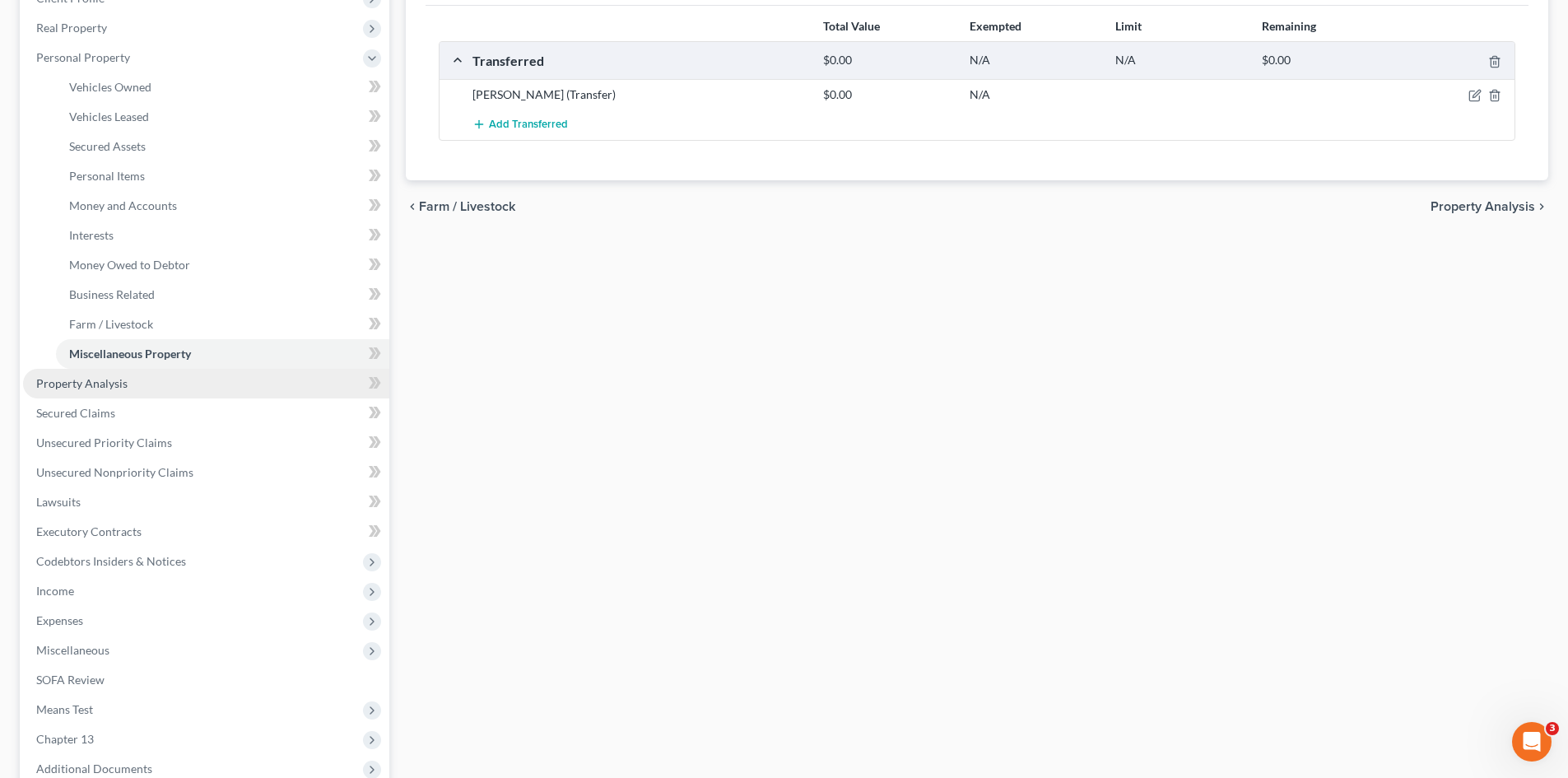
click at [104, 374] on link "Property Analysis" at bounding box center [206, 383] width 366 height 30
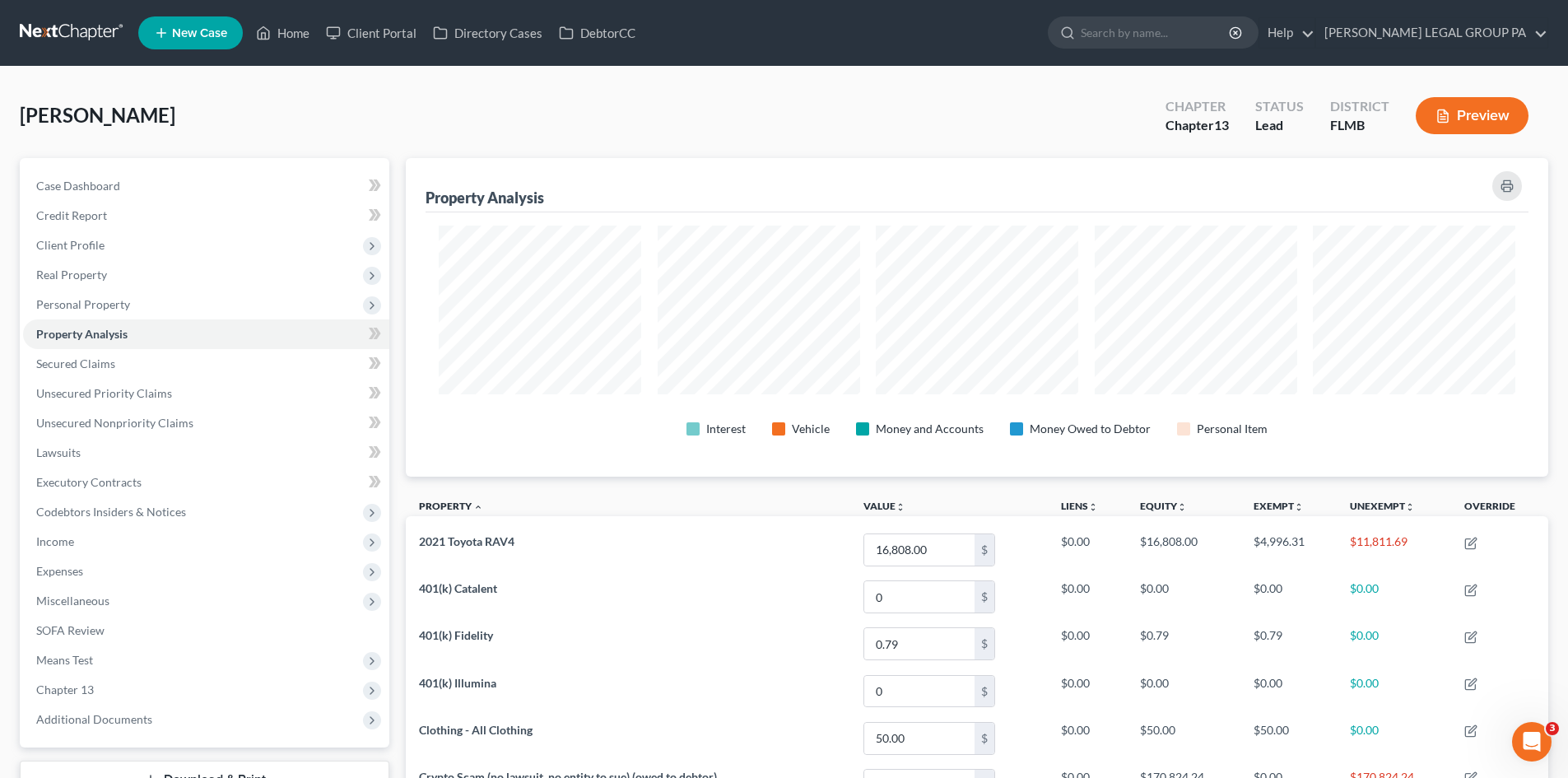
scroll to position [319, 1142]
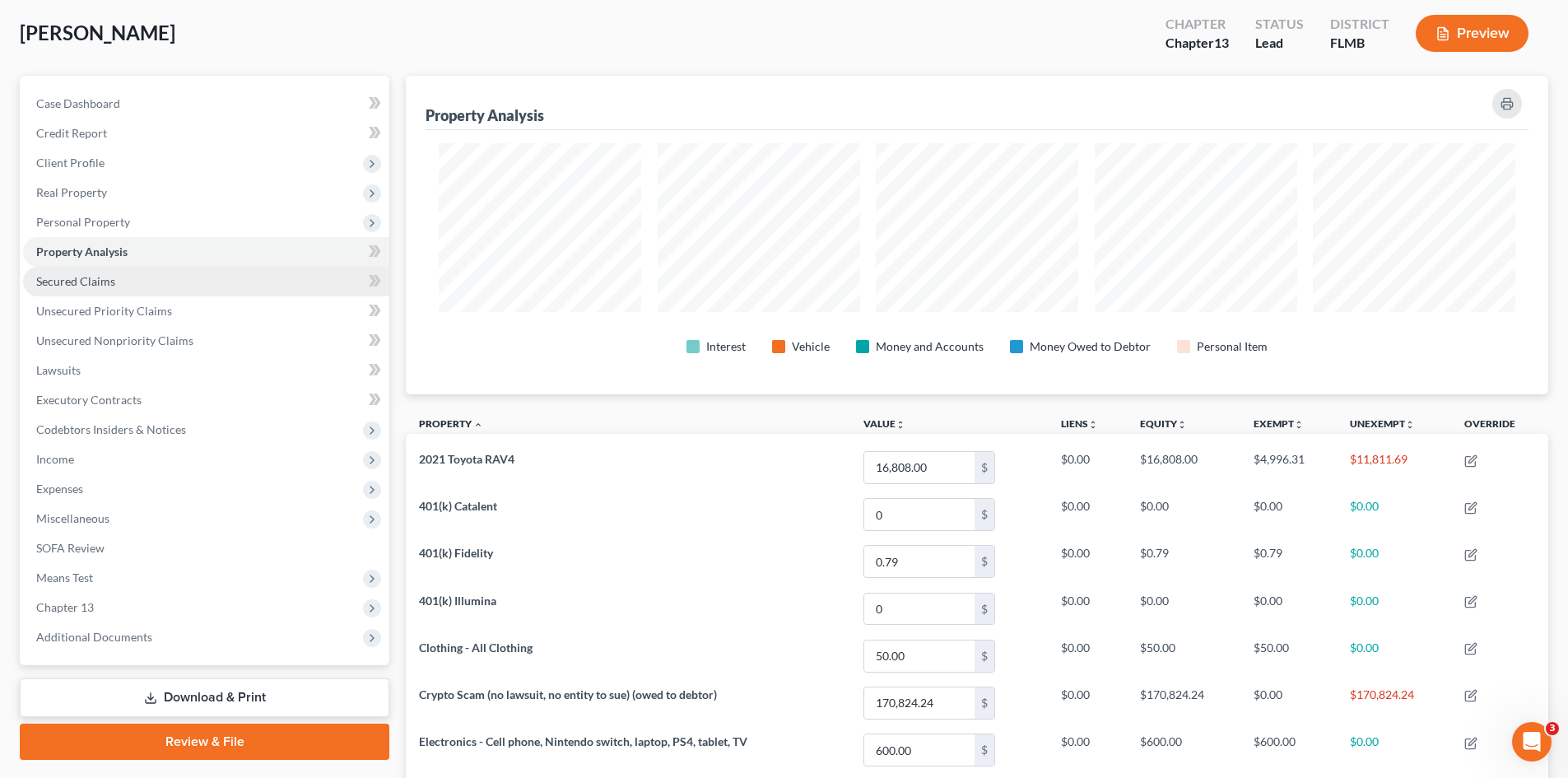
click at [115, 290] on link "Secured Claims" at bounding box center [206, 281] width 366 height 30
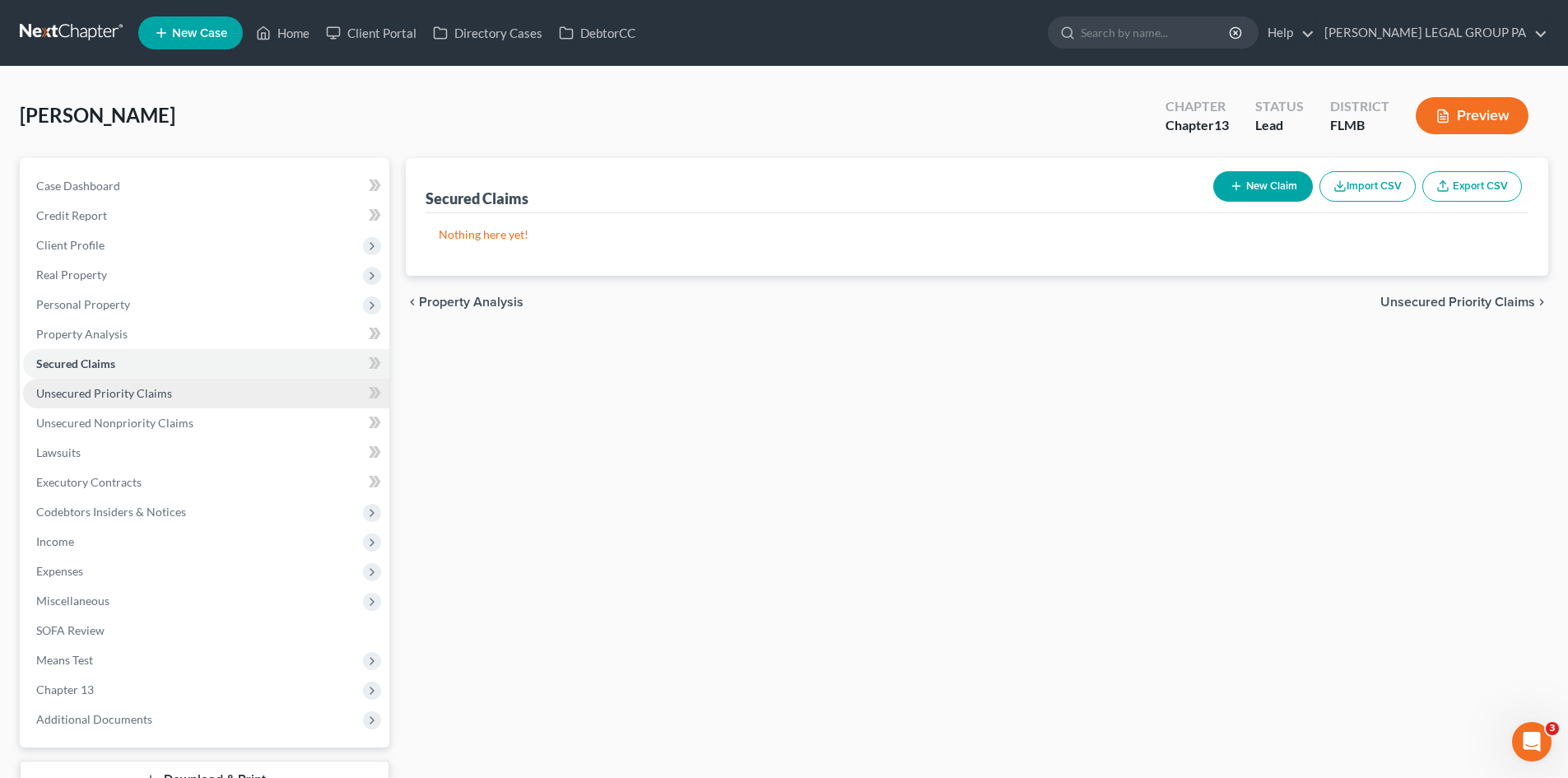
click at [149, 391] on span "Unsecured Priority Claims" at bounding box center [103, 393] width 136 height 14
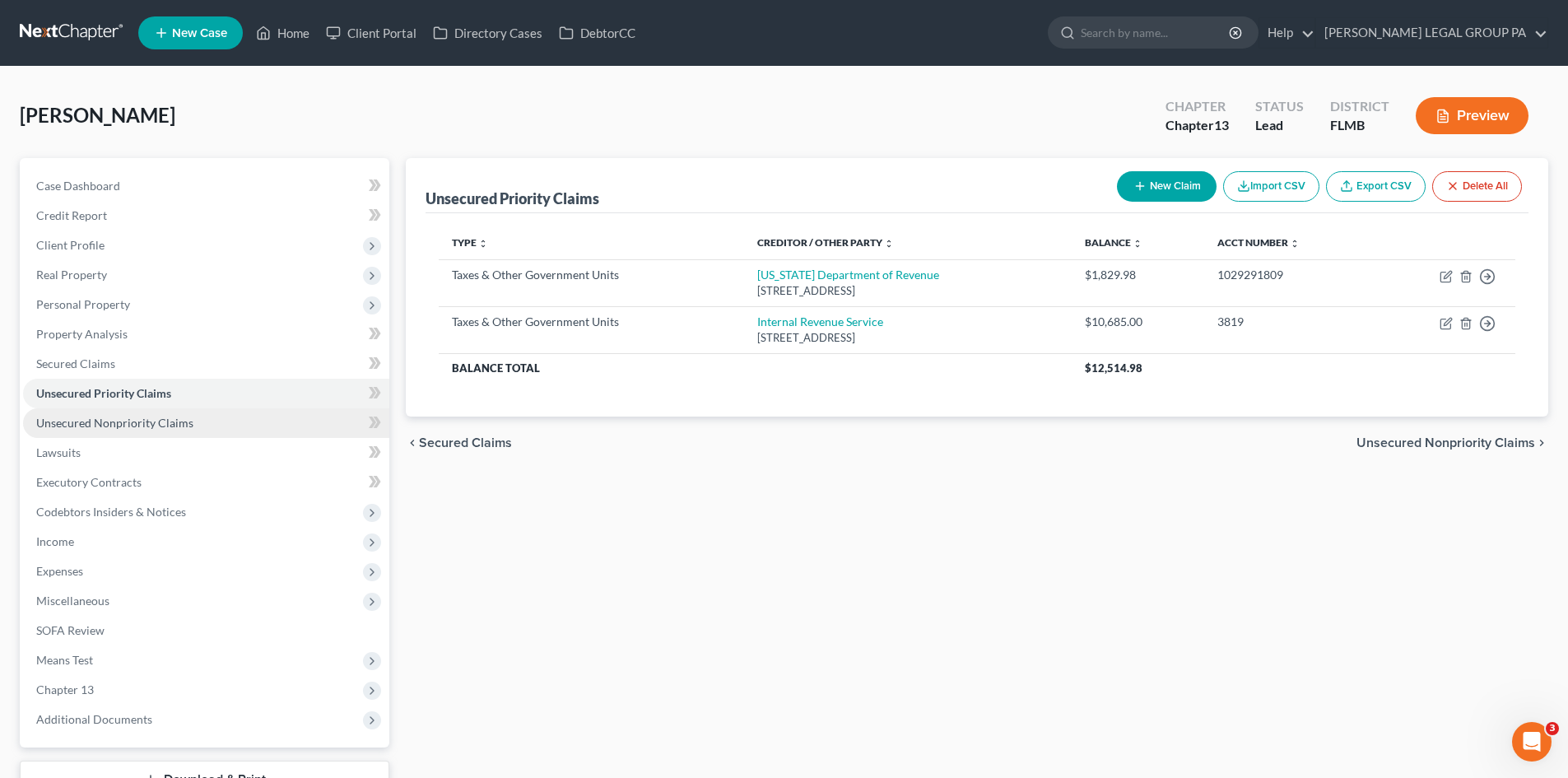
click at [157, 423] on span "Unsecured Nonpriority Claims" at bounding box center [114, 423] width 157 height 14
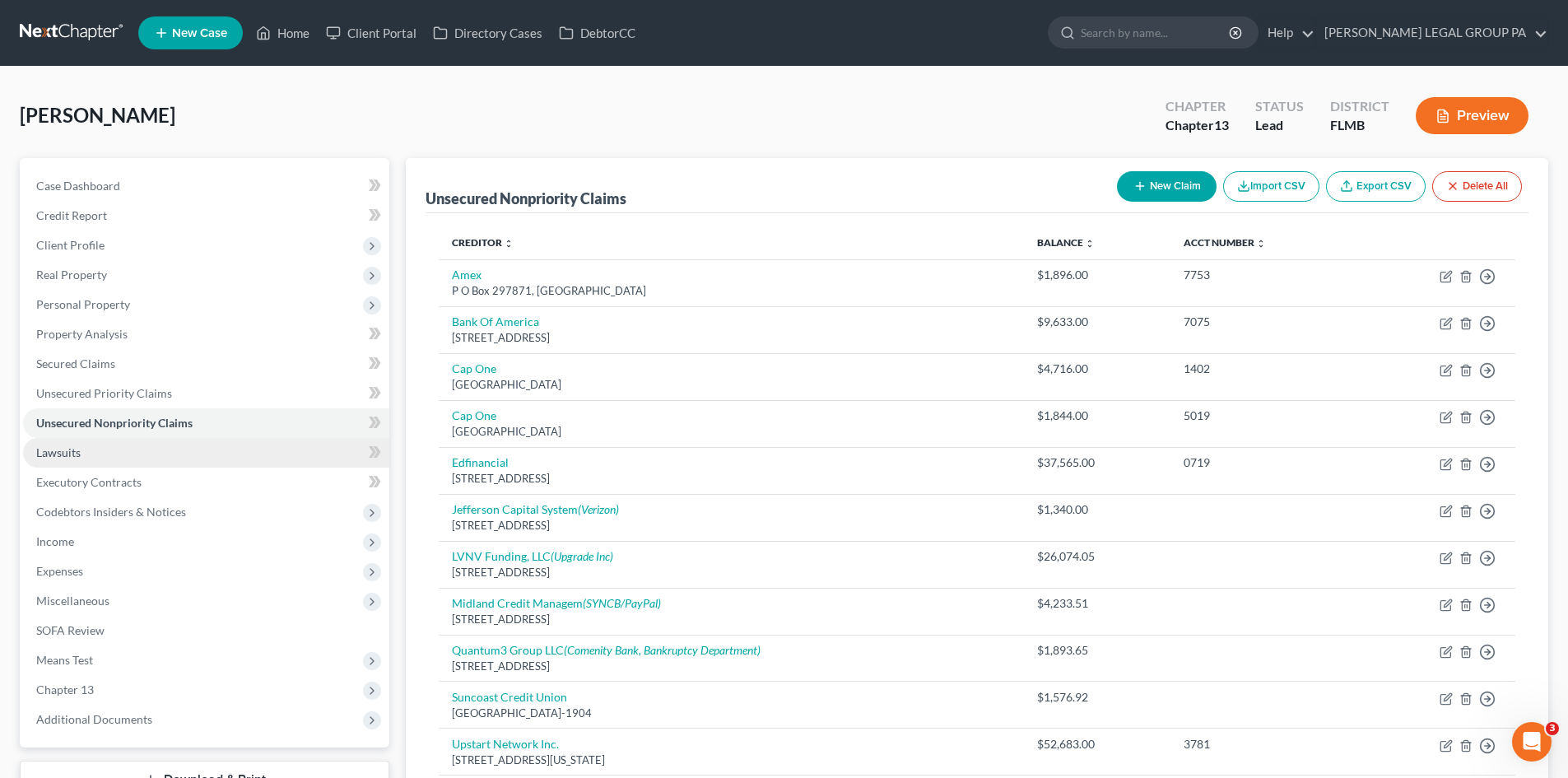
click at [127, 465] on link "Lawsuits" at bounding box center [206, 453] width 366 height 30
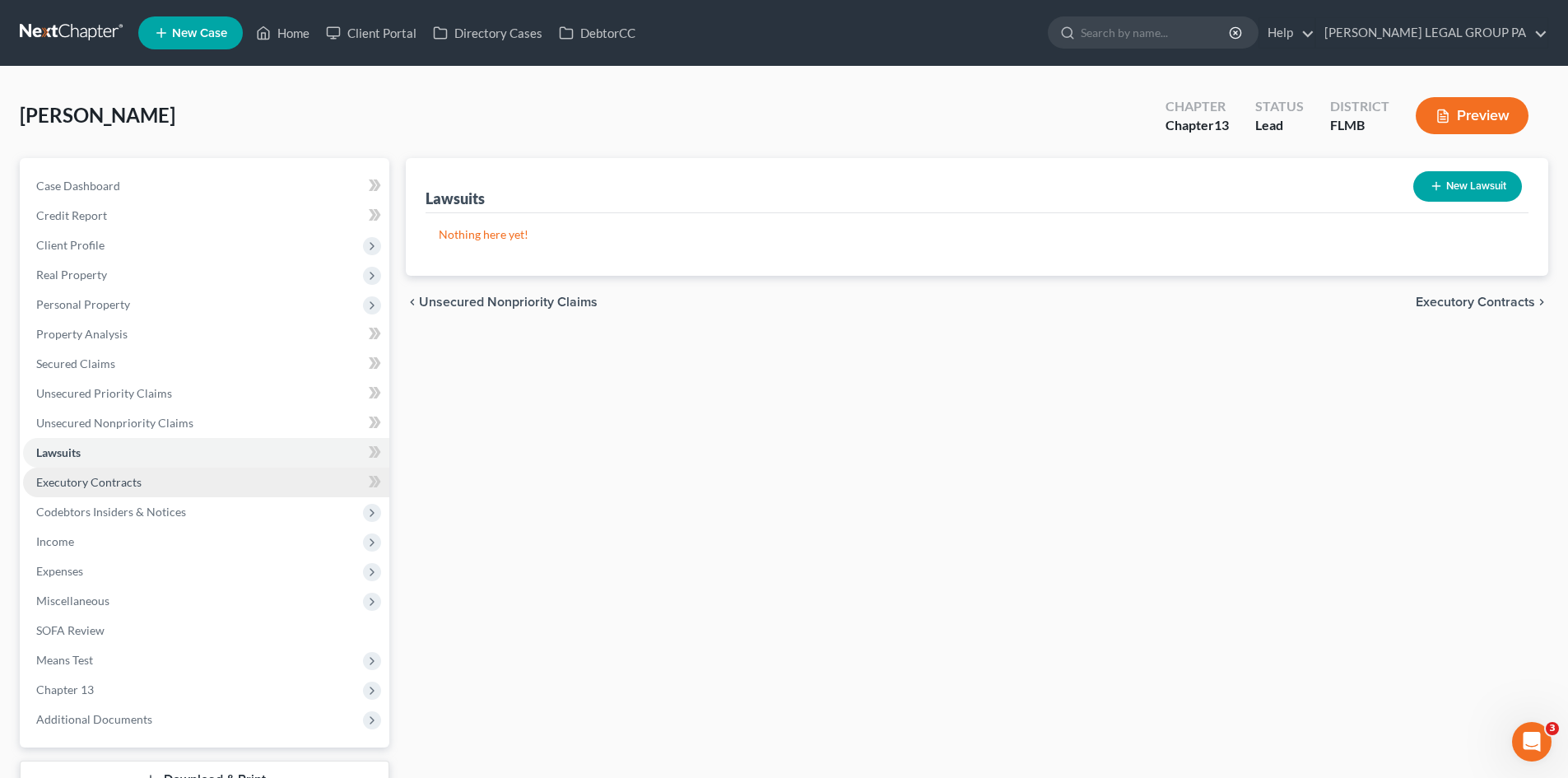
click at [130, 484] on span "Executory Contracts" at bounding box center [88, 482] width 105 height 14
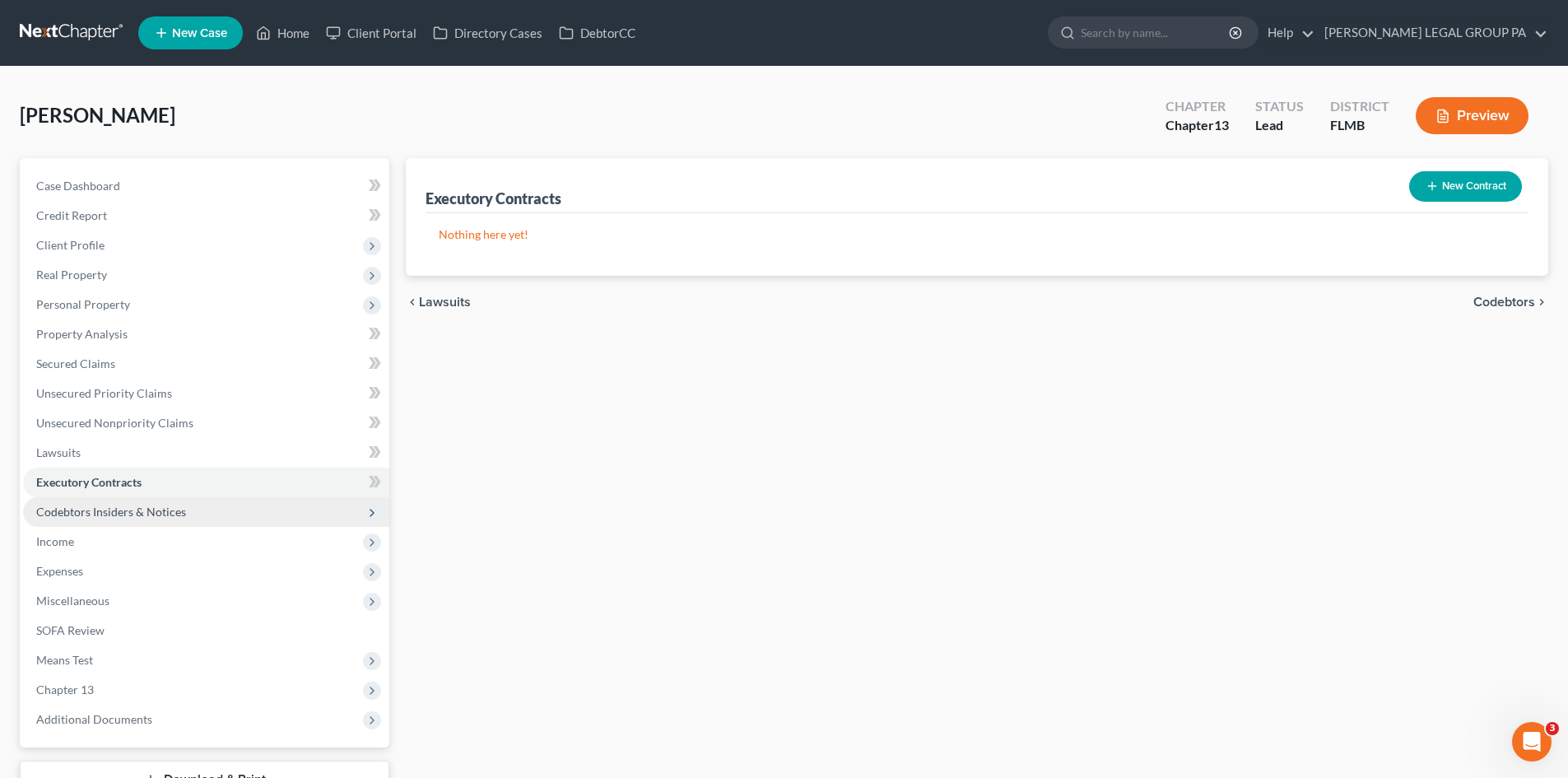
click at [140, 515] on span "Codebtors Insiders & Notices" at bounding box center [111, 512] width 150 height 14
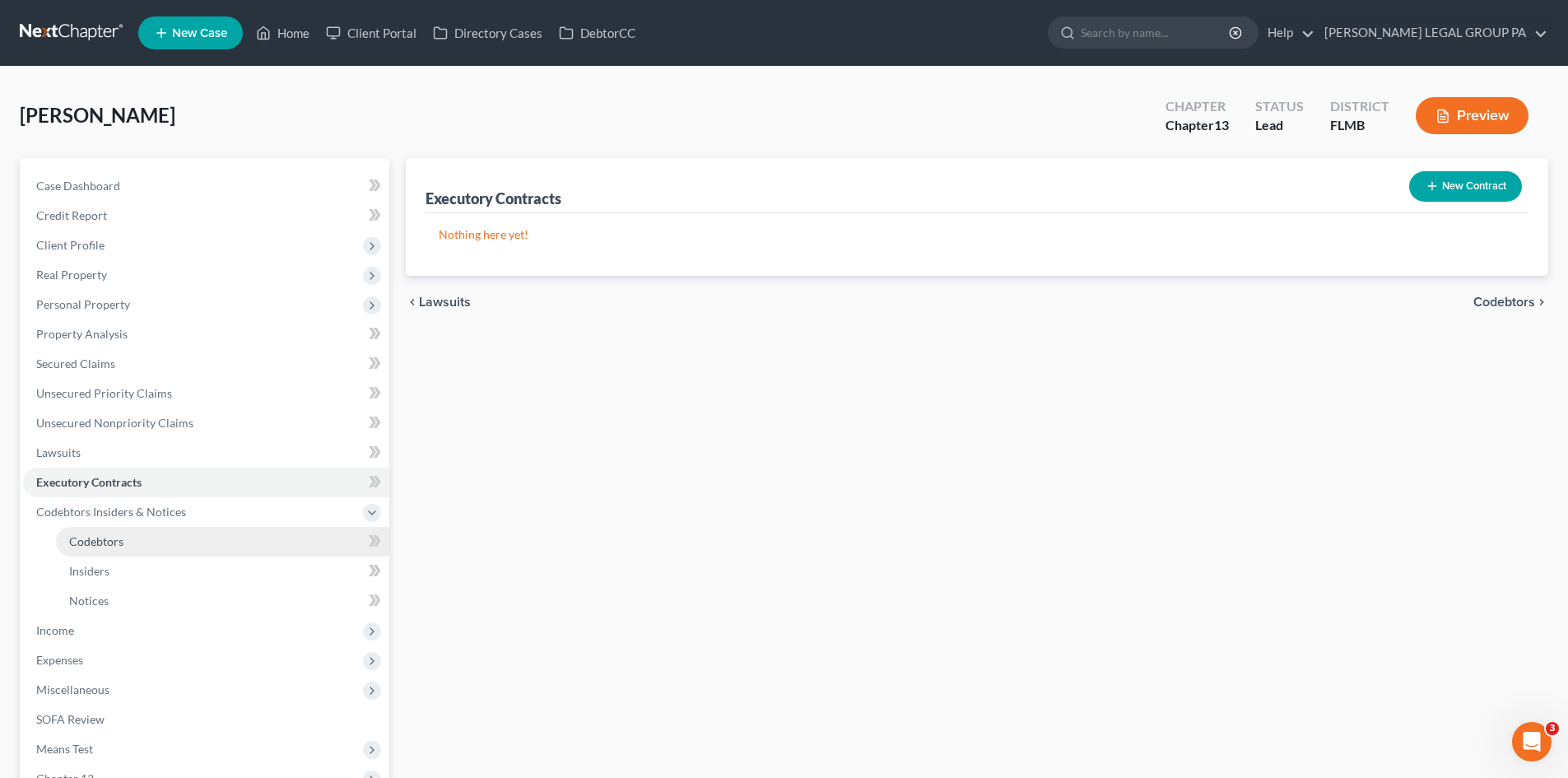
click at [143, 538] on link "Codebtors" at bounding box center [223, 541] width 334 height 30
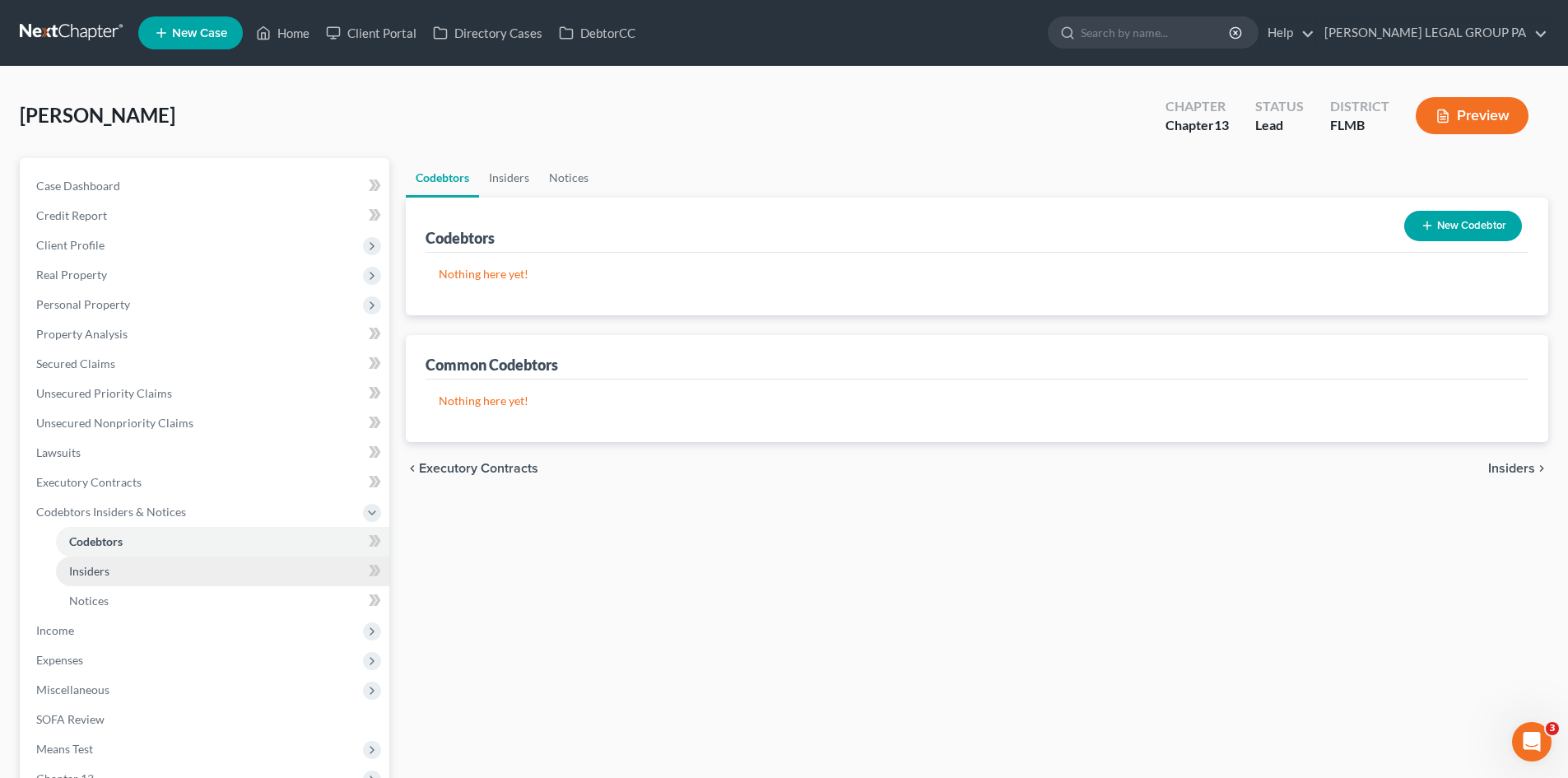
click at [149, 577] on link "Insiders" at bounding box center [223, 571] width 334 height 30
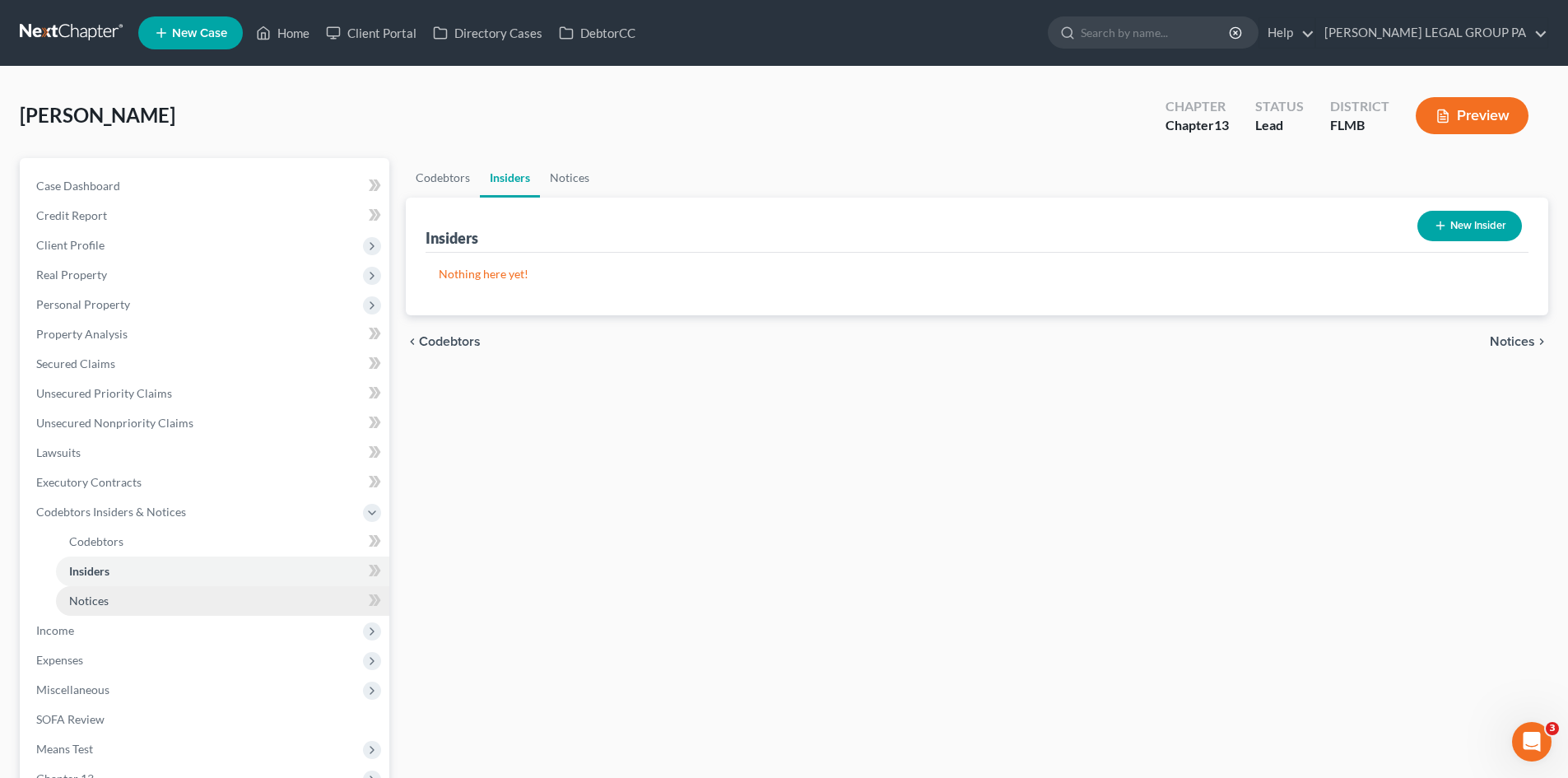
click at [152, 596] on link "Notices" at bounding box center [223, 601] width 334 height 30
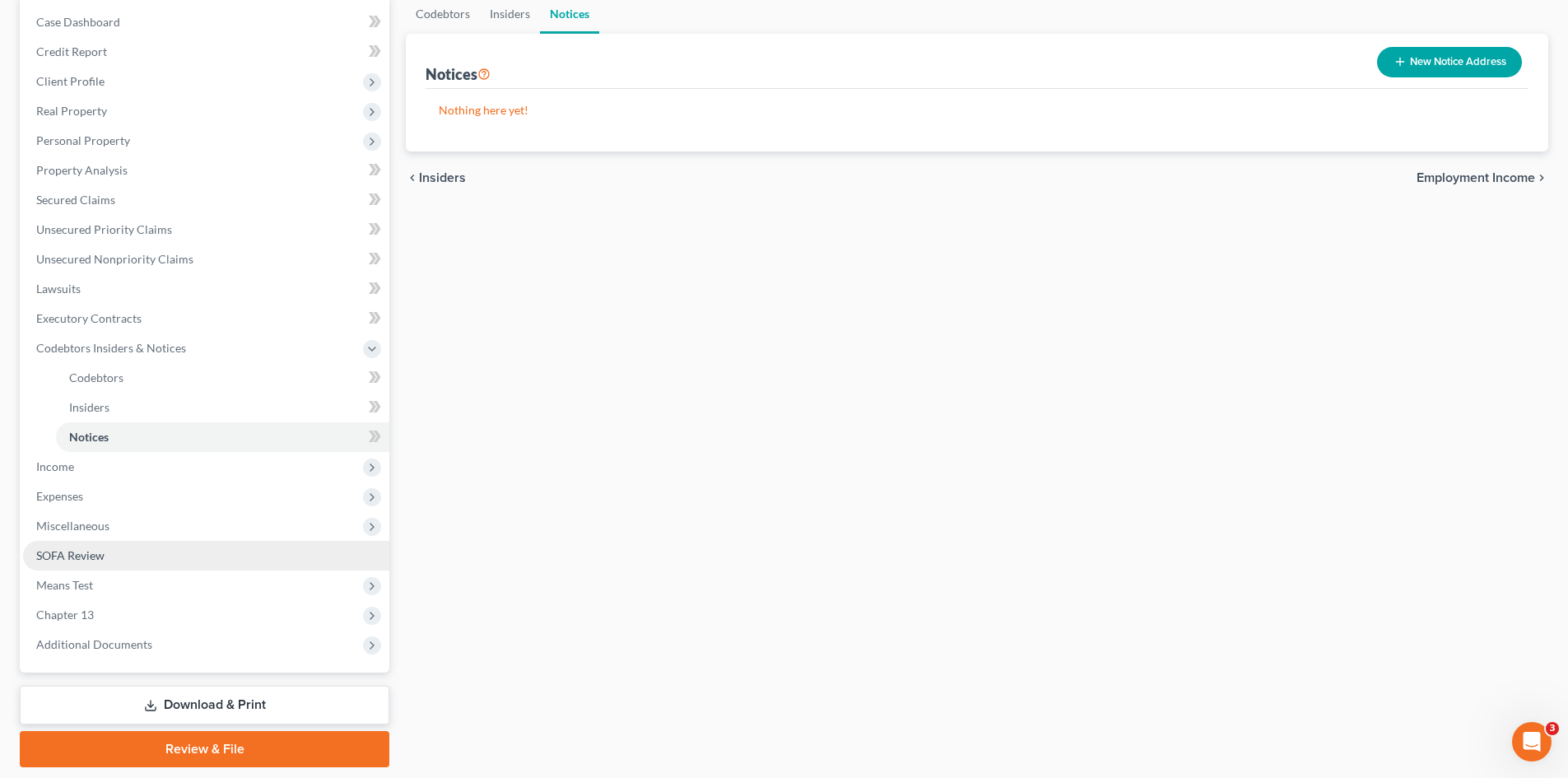
scroll to position [165, 0]
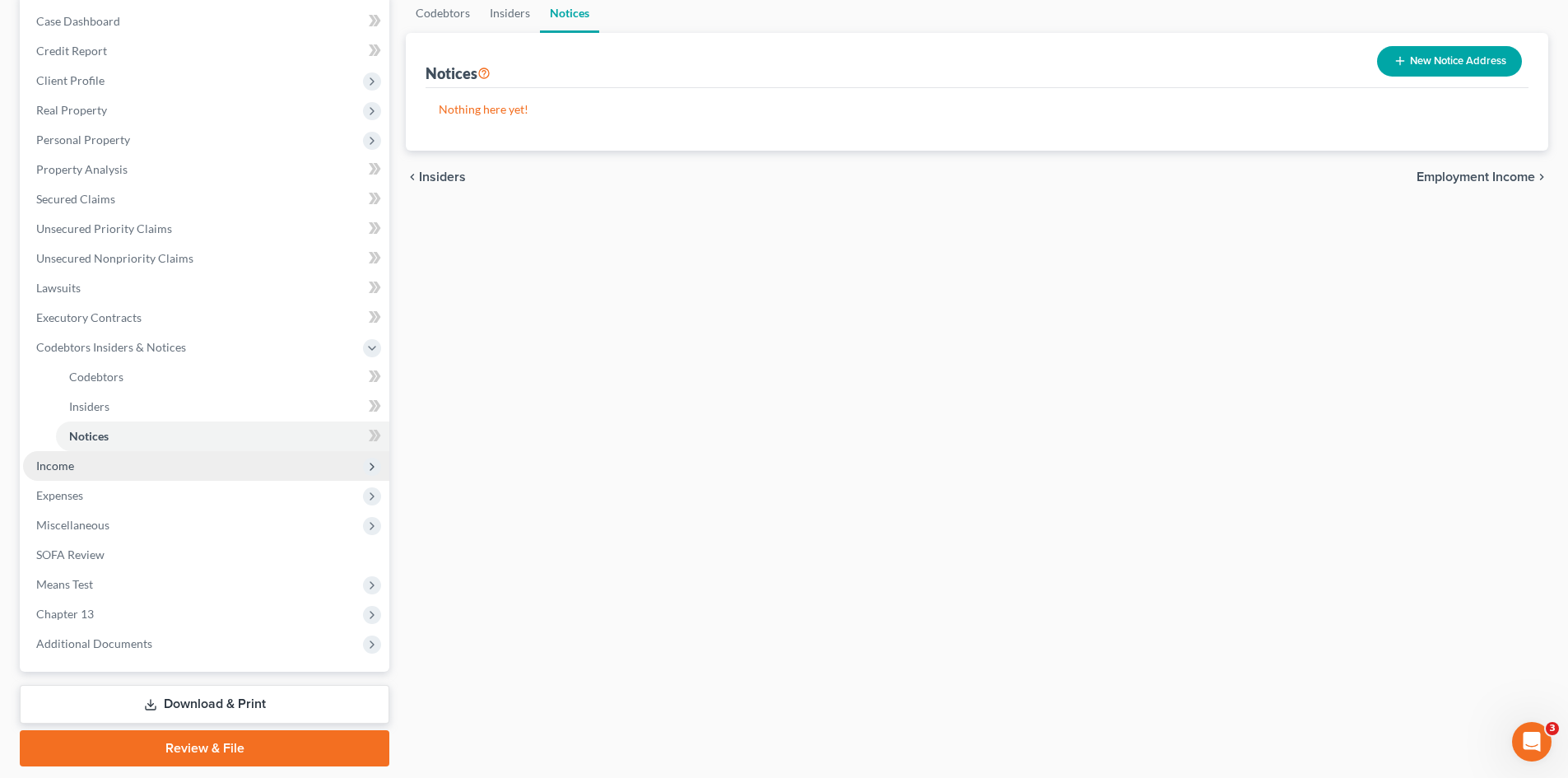
click at [82, 465] on span "Income" at bounding box center [206, 465] width 366 height 30
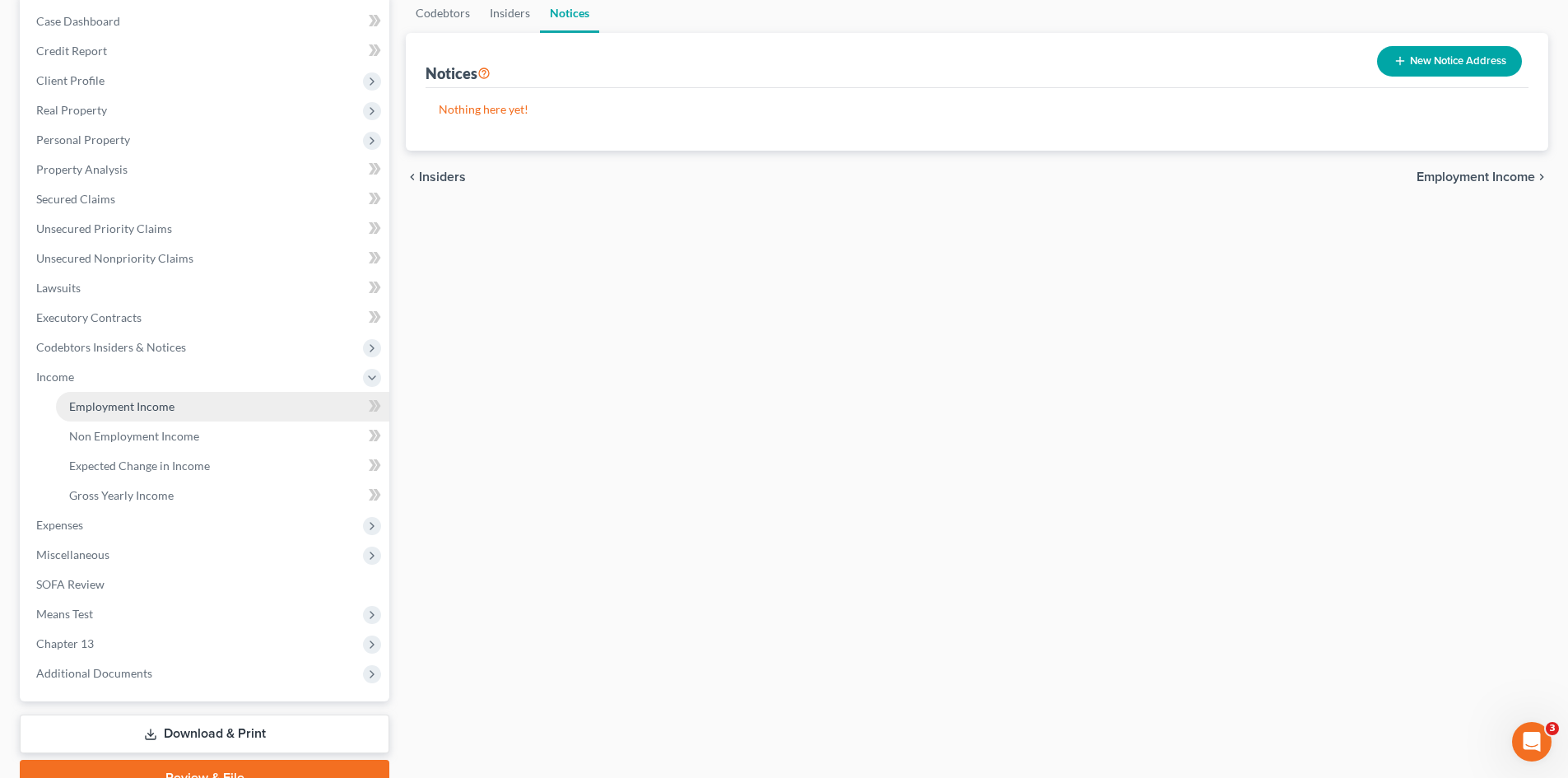
click at [99, 401] on span "Employment Income" at bounding box center [121, 407] width 105 height 14
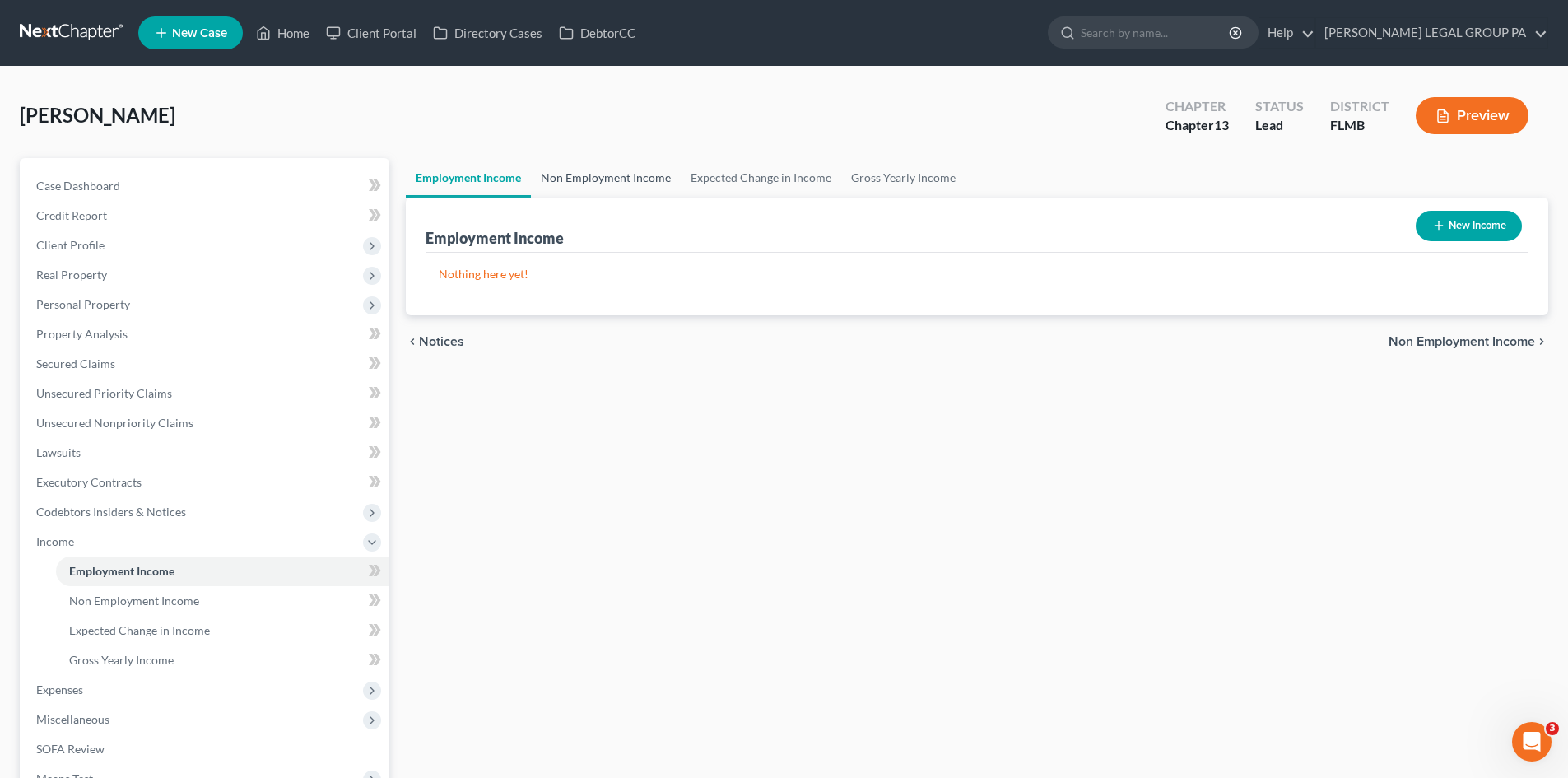
click at [565, 178] on link "Non Employment Income" at bounding box center [606, 178] width 150 height 39
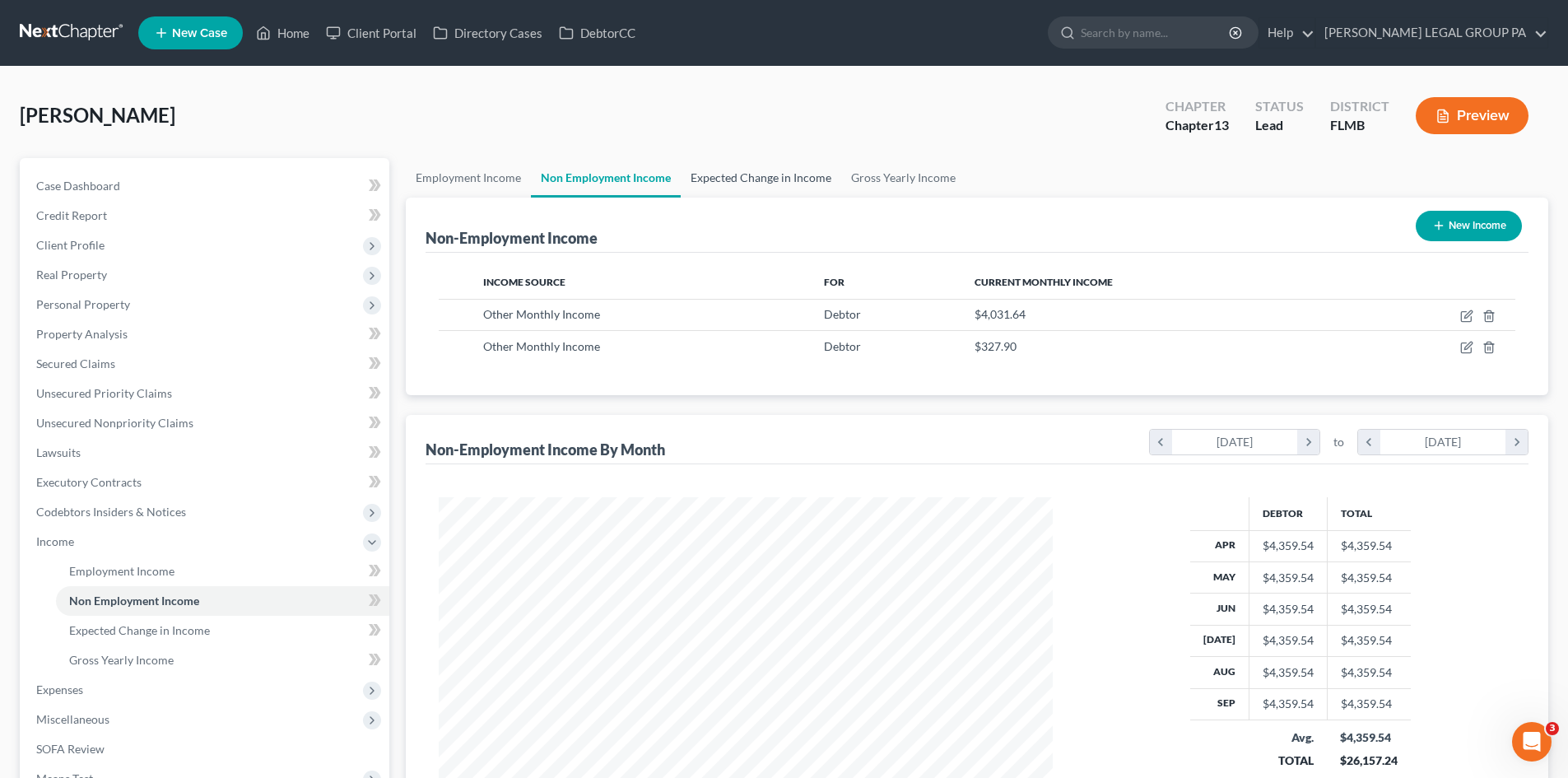
scroll to position [307, 647]
click at [737, 172] on link "Expected Change in Income" at bounding box center [761, 178] width 160 height 39
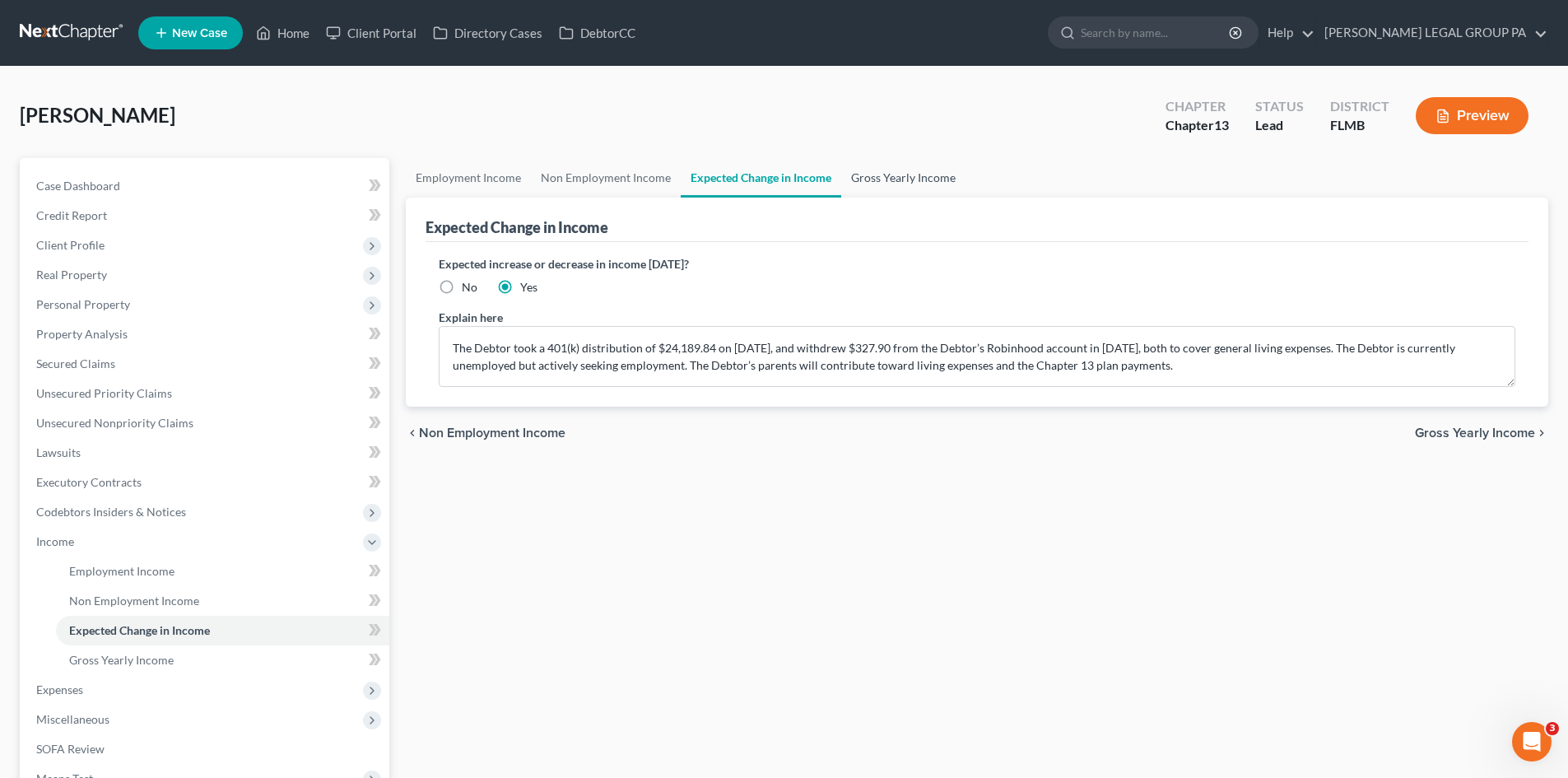
click at [902, 173] on link "Gross Yearly Income" at bounding box center [904, 178] width 125 height 39
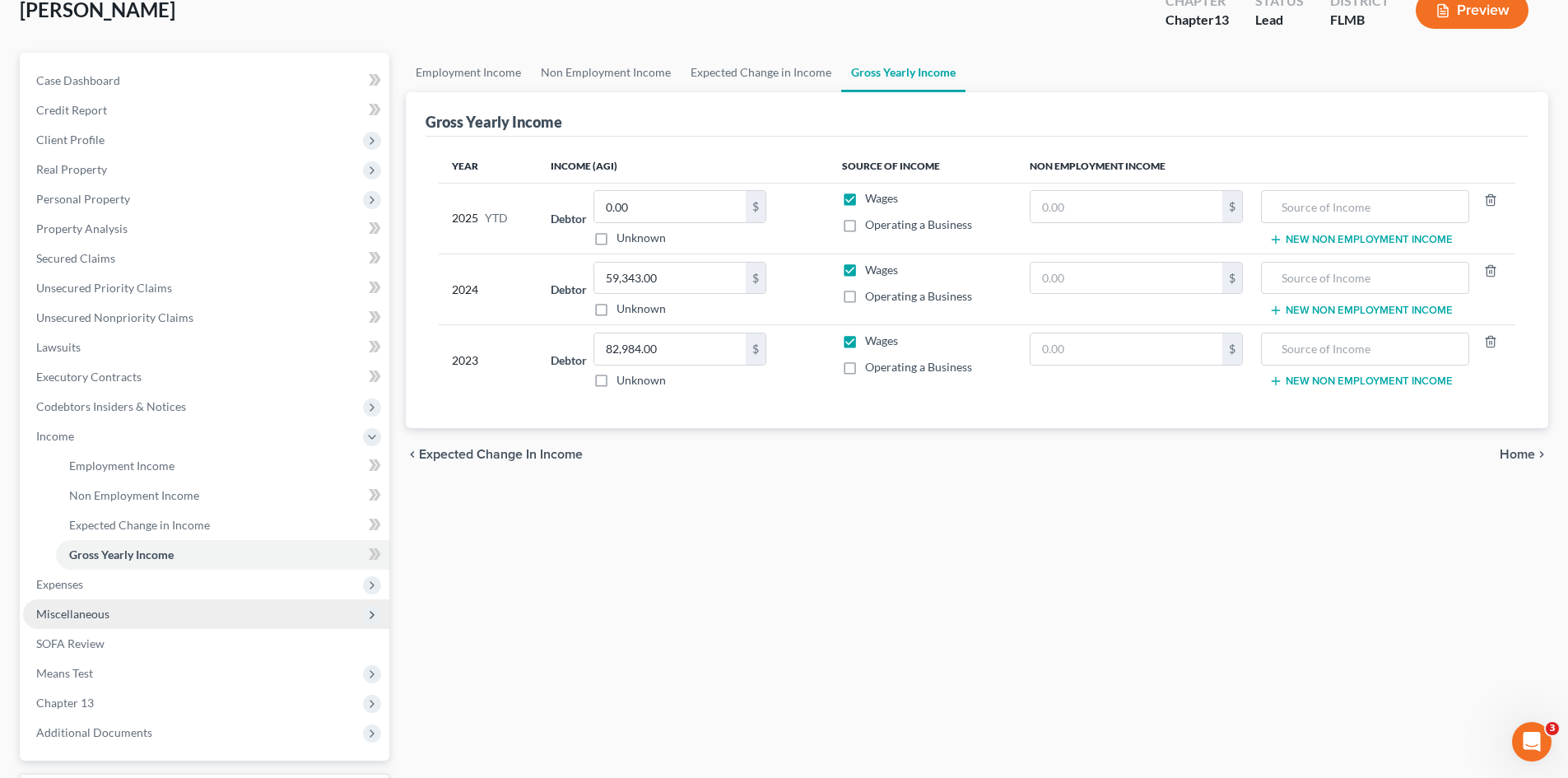
scroll to position [165, 0]
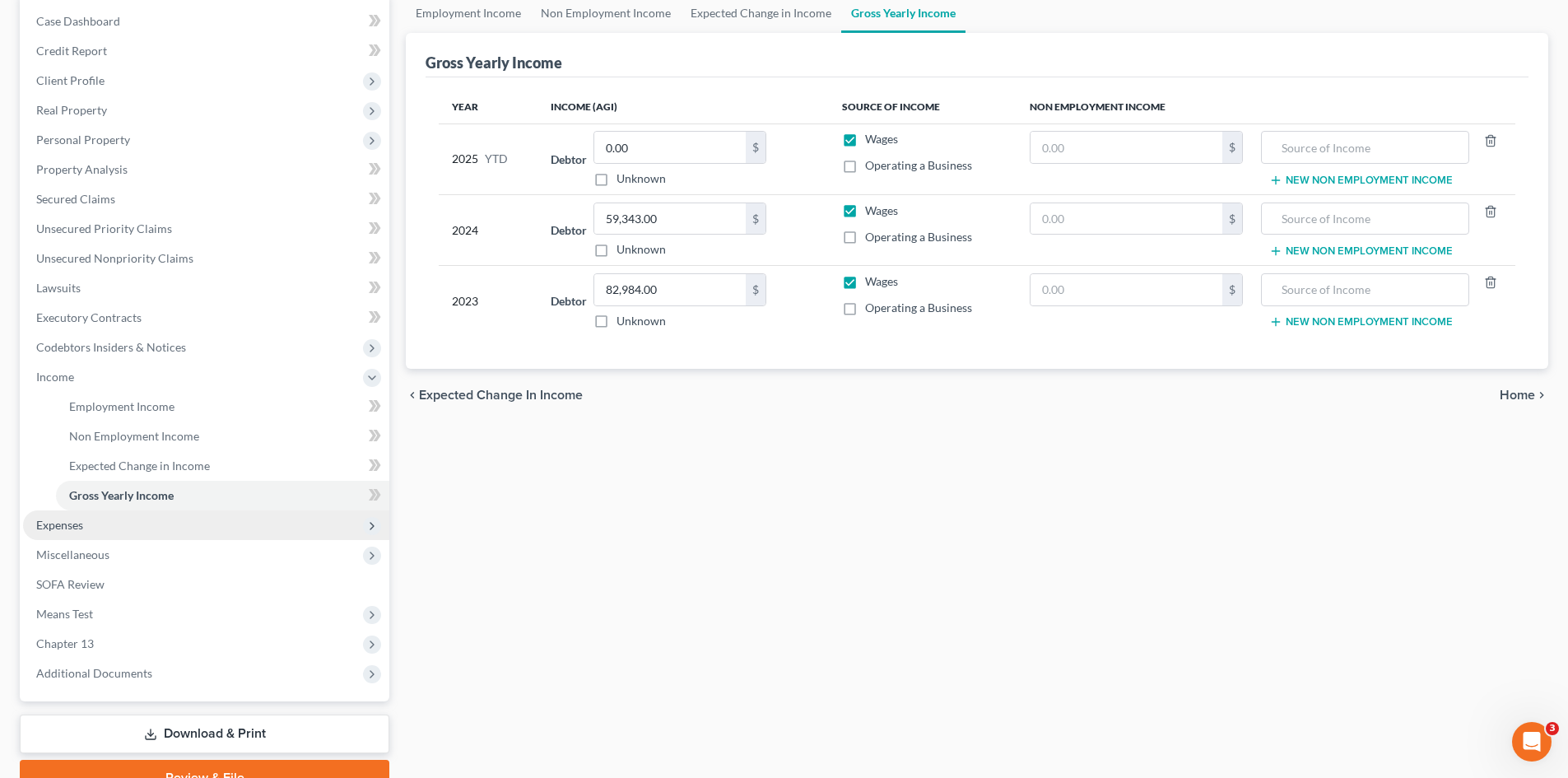
click at [76, 529] on span "Expenses" at bounding box center [59, 525] width 47 height 14
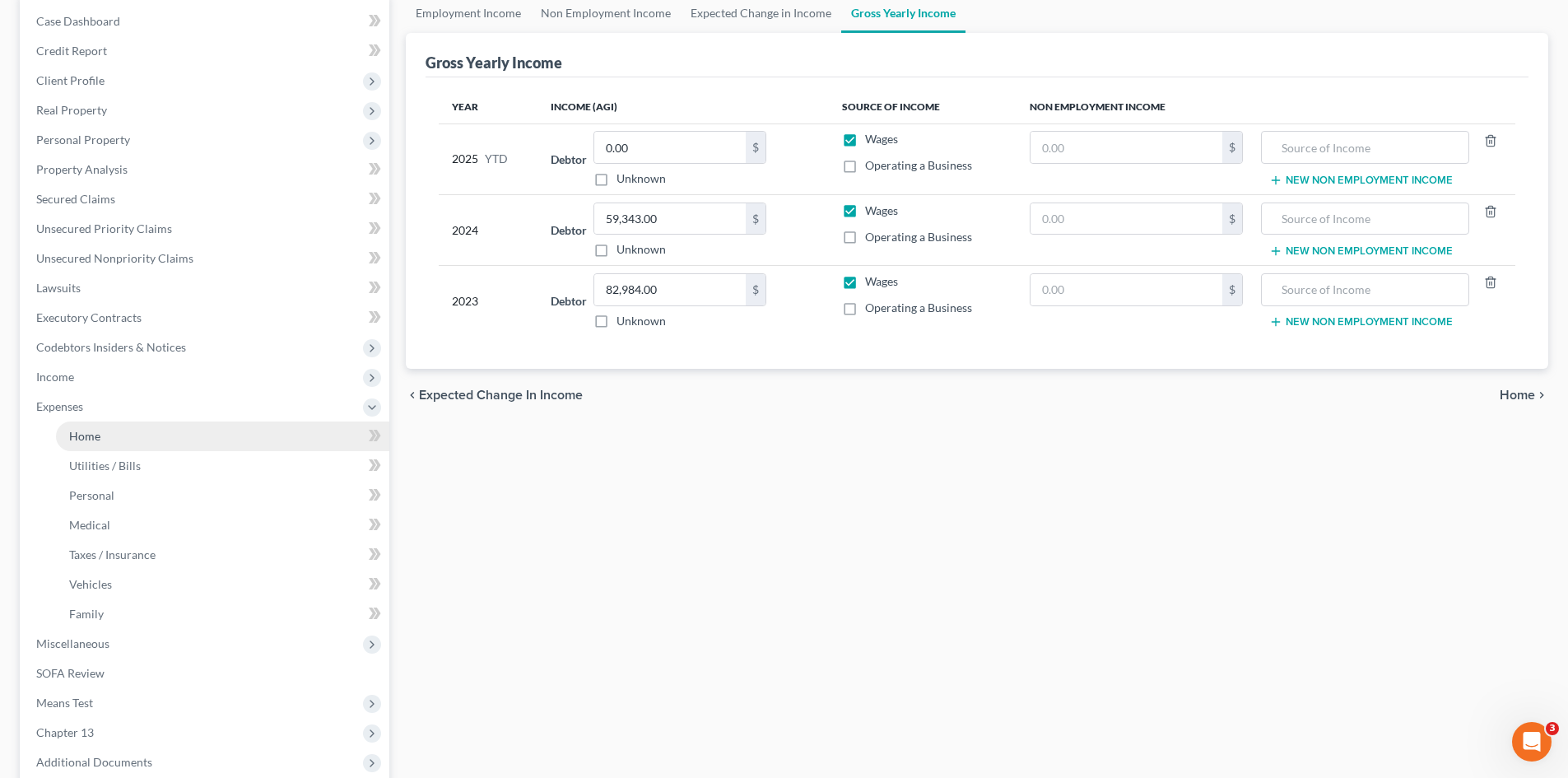
click at [119, 432] on link "Home" at bounding box center [223, 436] width 334 height 30
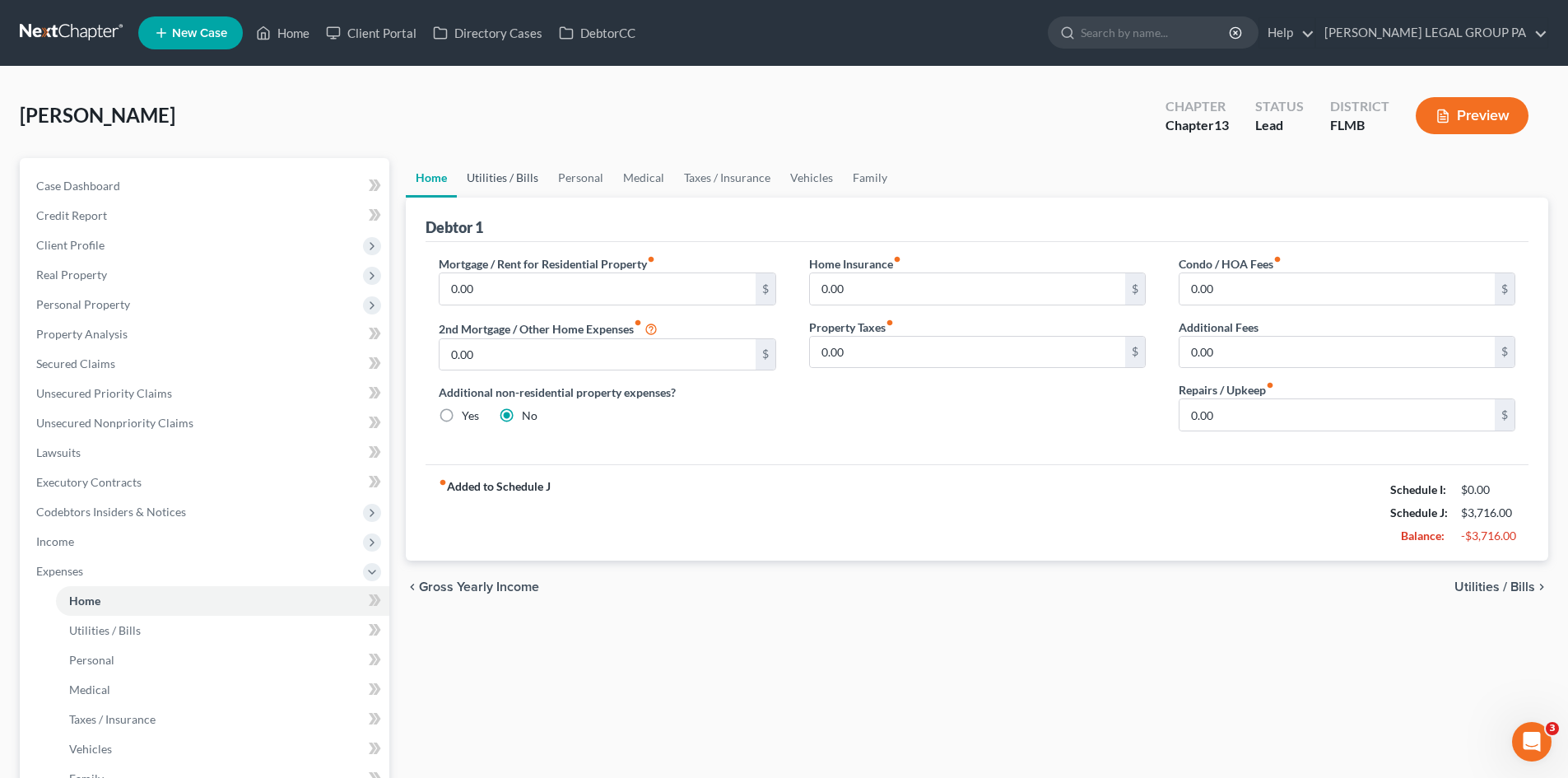
click at [519, 186] on link "Utilities / Bills" at bounding box center [502, 178] width 91 height 39
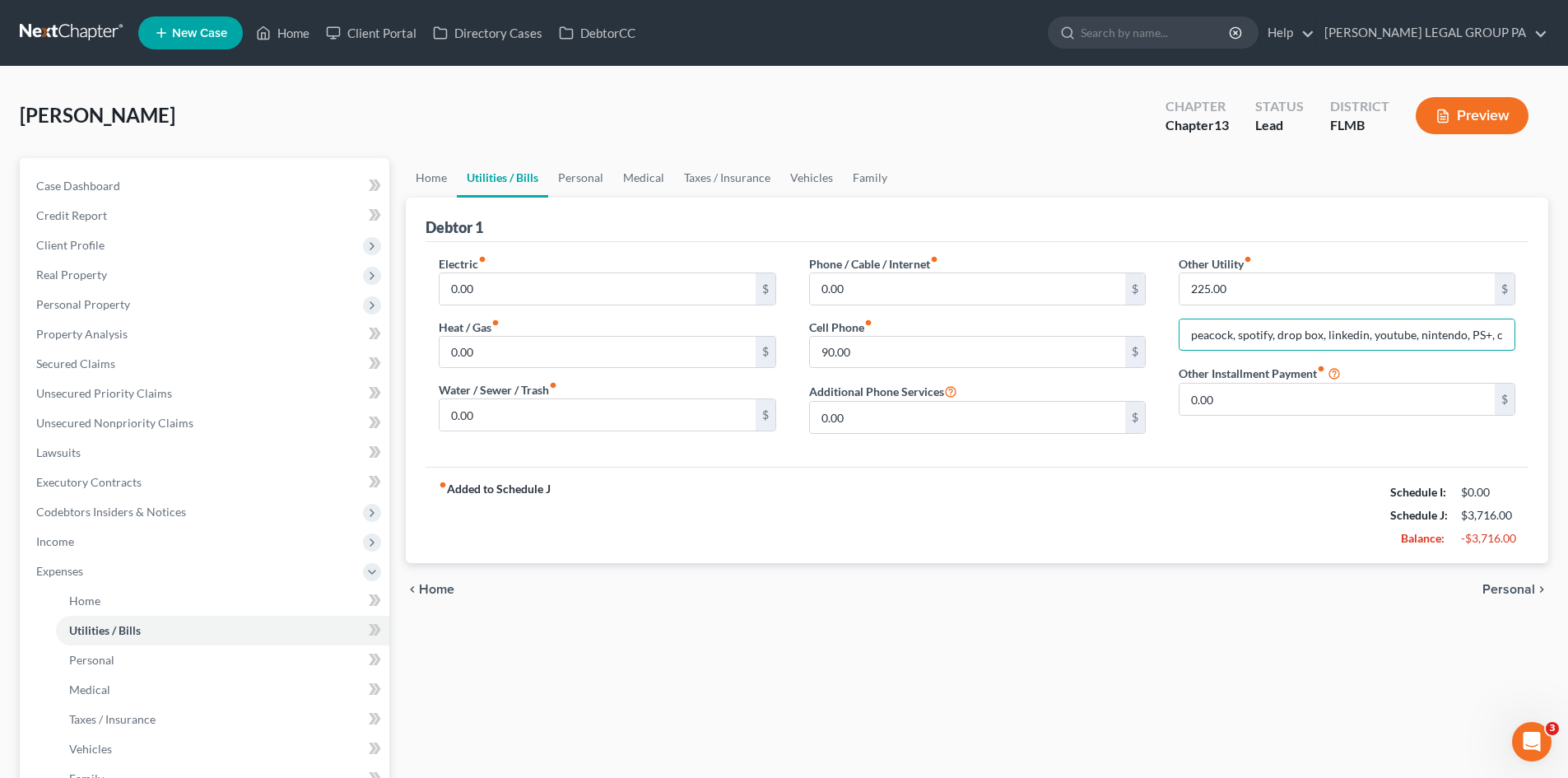
scroll to position [0, 160]
drag, startPoint x: 1369, startPoint y: 325, endPoint x: 1532, endPoint y: 330, distance: 163.1
click at [1532, 330] on div "Debtor 1 Electric fiber_manual_record 0.00 $ Heat / Gas fiber_manual_record 0.0…" at bounding box center [976, 380] width 1142 height 366
click at [1292, 204] on div "Debtor 1" at bounding box center [977, 219] width 1103 height 44
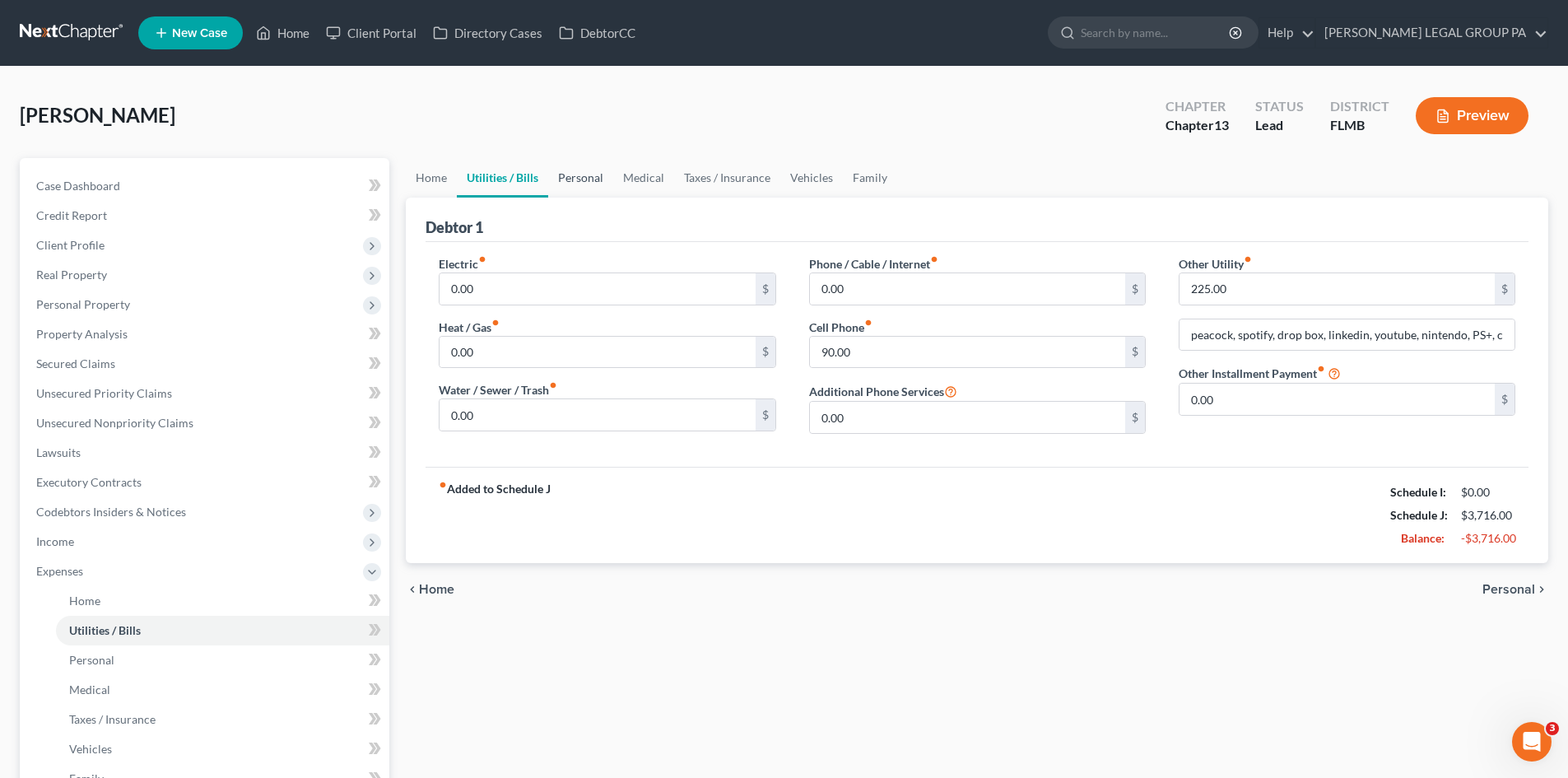
click at [595, 177] on link "Personal" at bounding box center [580, 178] width 65 height 39
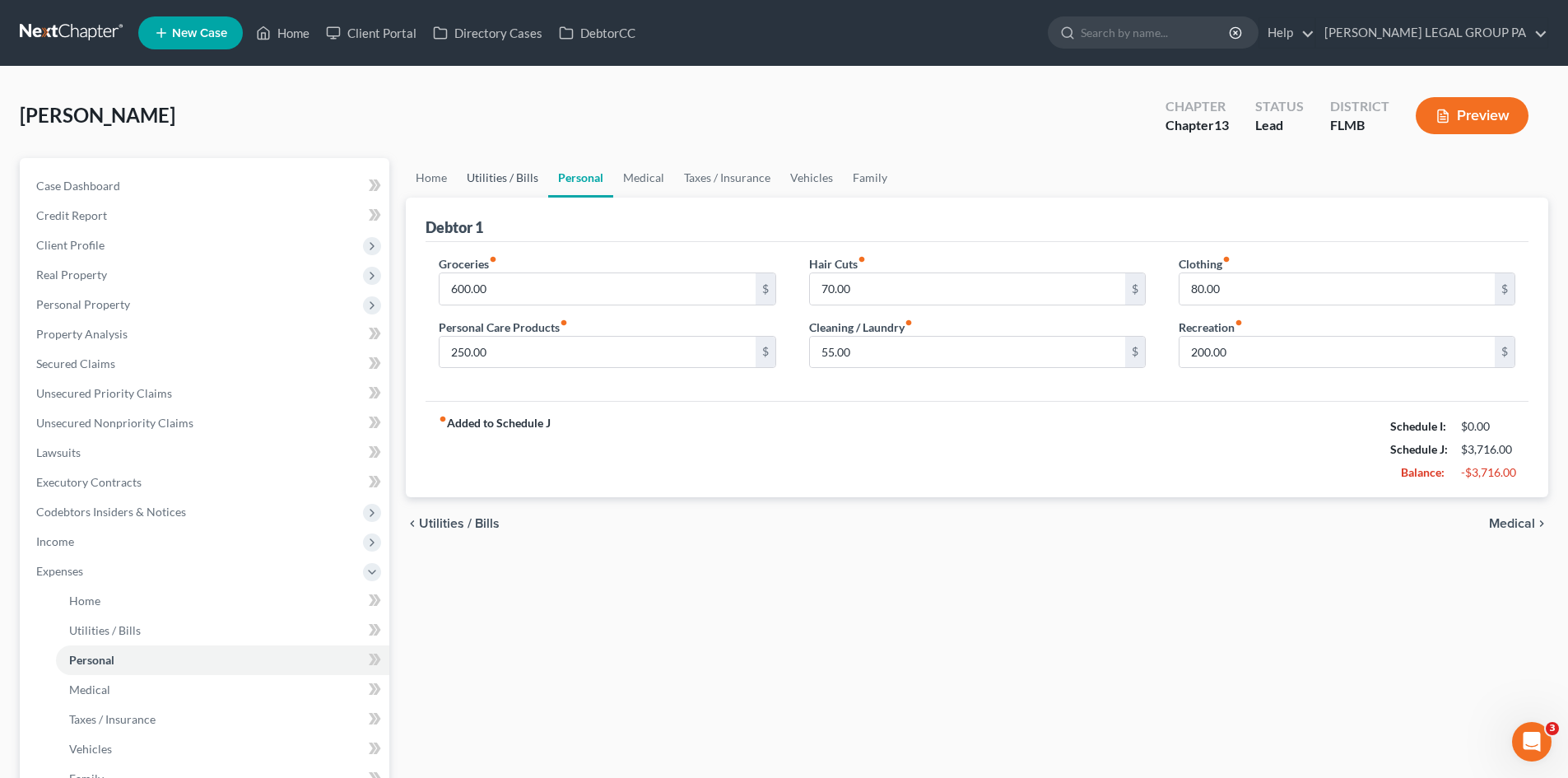
click at [493, 175] on link "Utilities / Bills" at bounding box center [502, 178] width 91 height 39
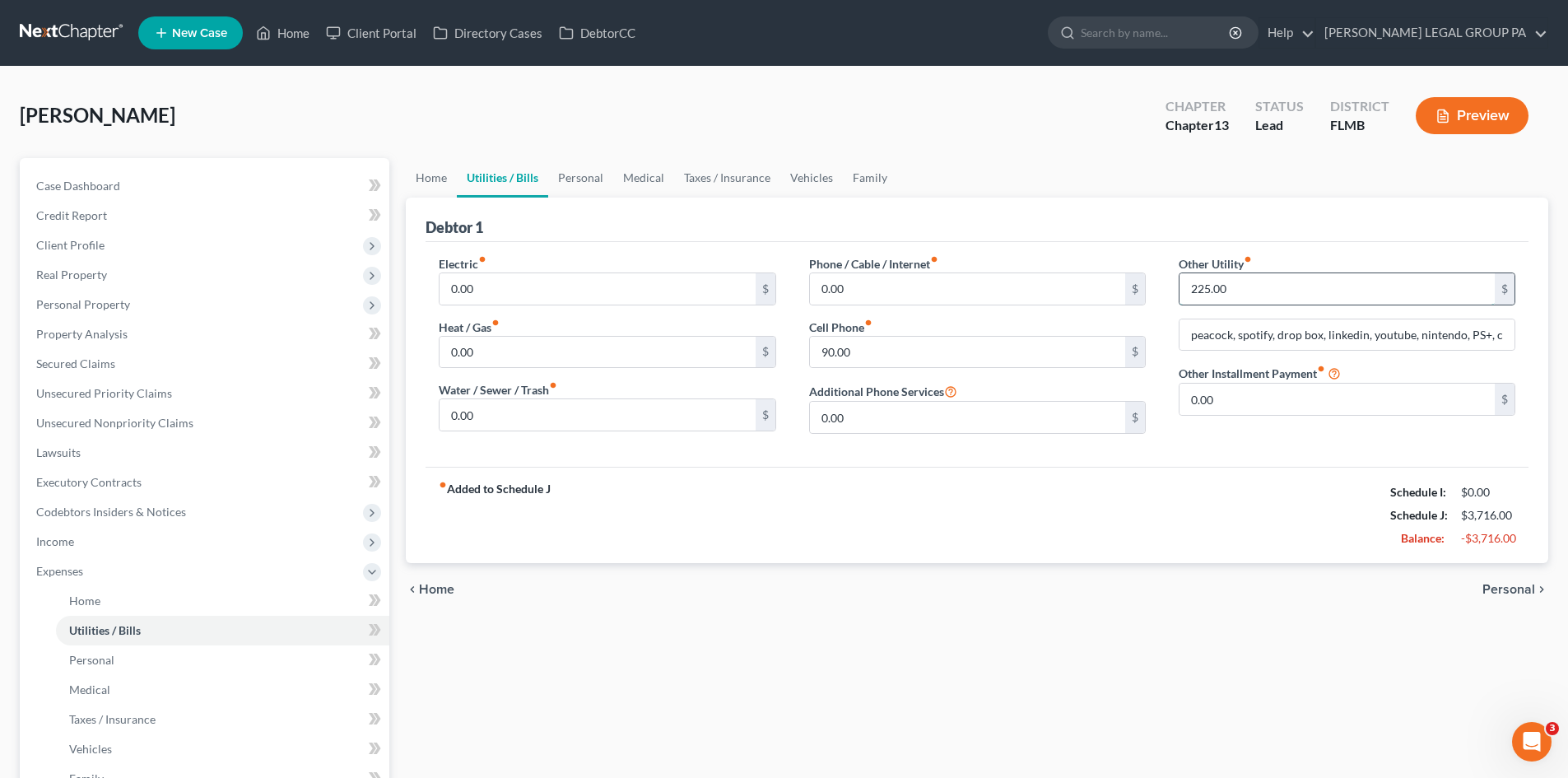
click at [1262, 289] on input "225.00" at bounding box center [1337, 289] width 315 height 32
type input "150.00"
click at [1268, 332] on input "peacock, spotify, drop box, linkedin, youtube, nintendo, PS+, chatgpt, [PERSON_…" at bounding box center [1347, 335] width 335 height 32
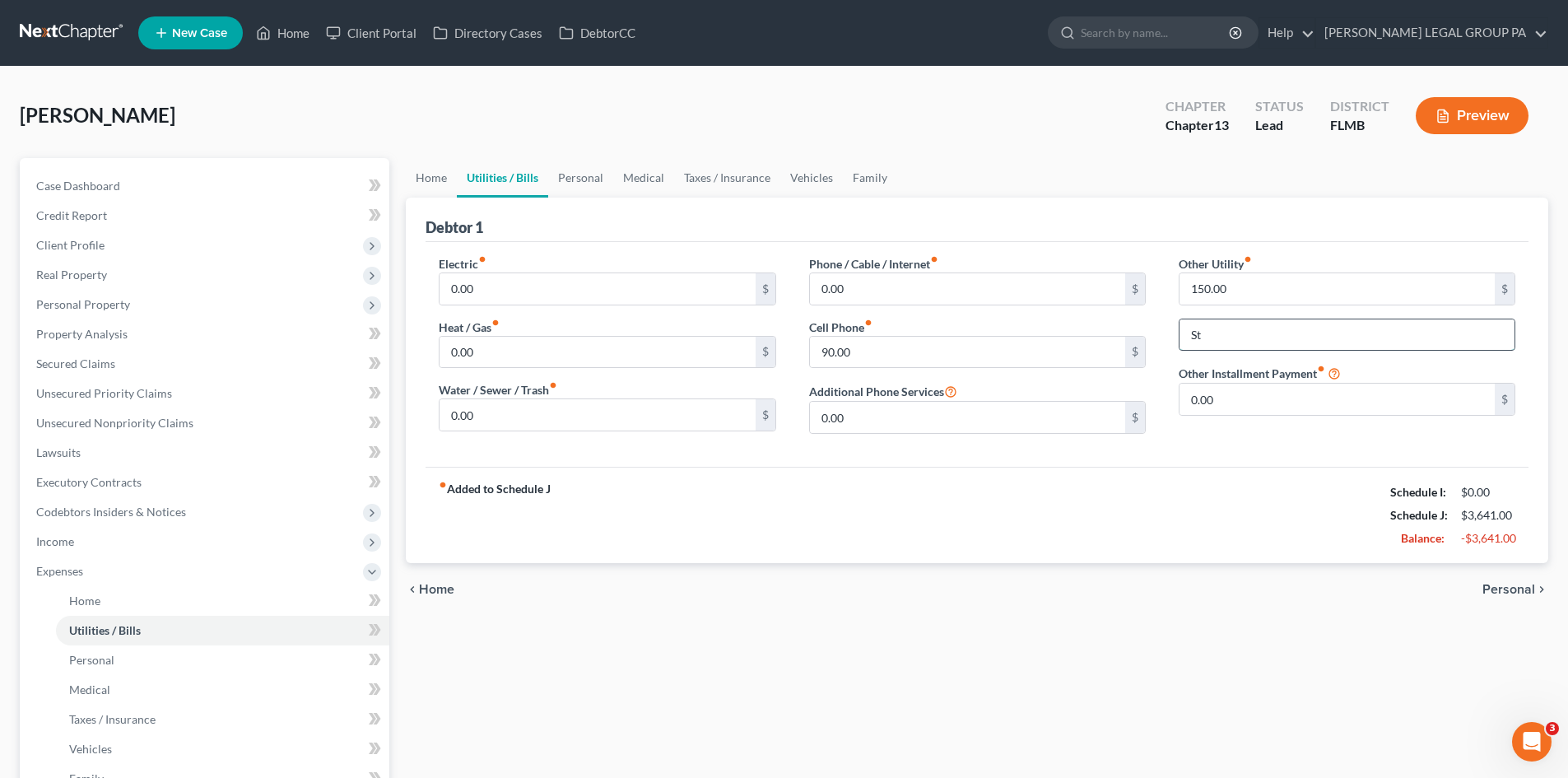
type input "Streaming Services"
click at [1068, 189] on ul "Home Utilities / Bills Personal Medical Taxes / Insurance Vehicles Family" at bounding box center [976, 178] width 1142 height 39
click at [588, 179] on link "Personal" at bounding box center [580, 178] width 65 height 39
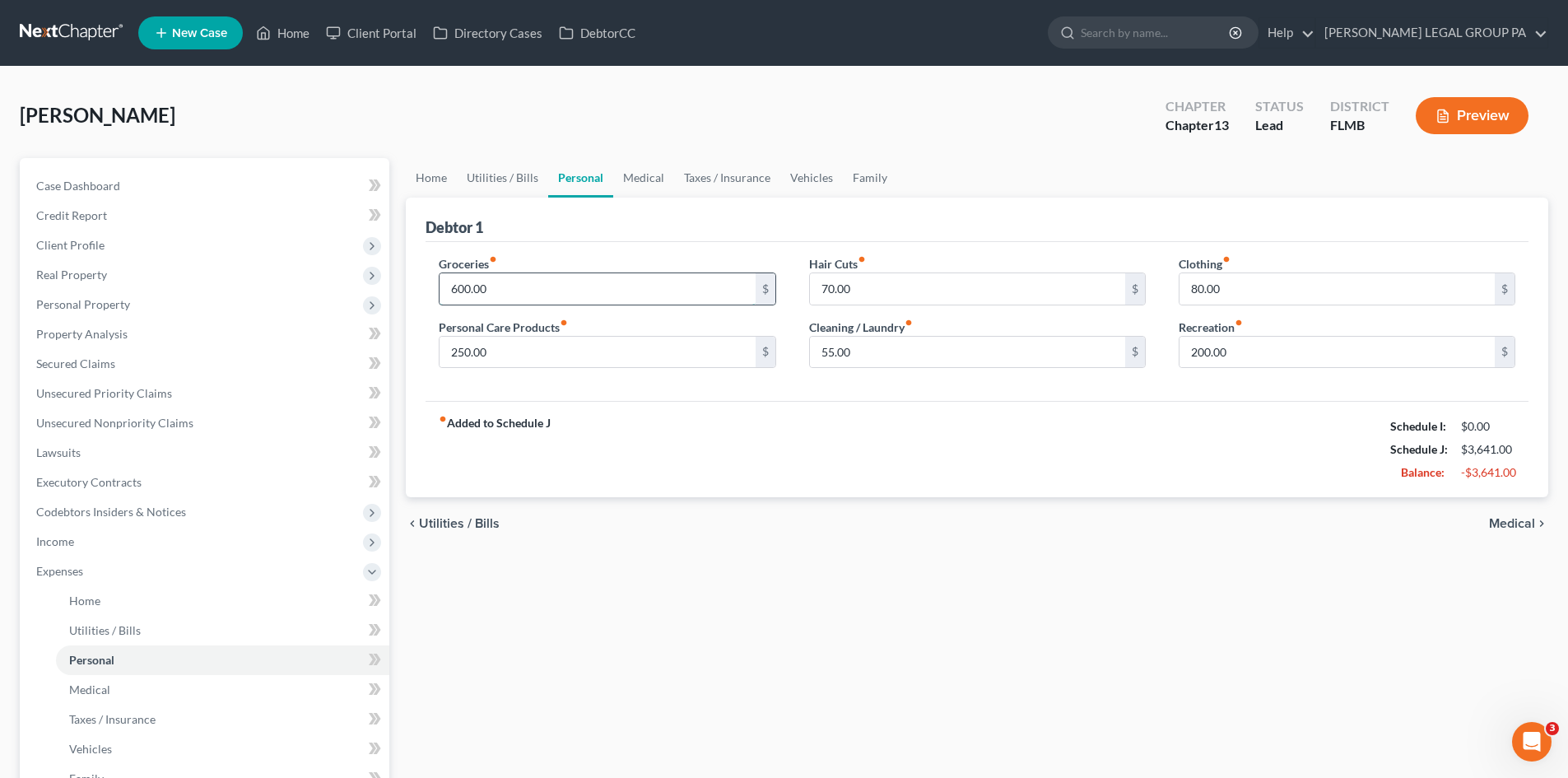
click at [558, 284] on input "600.00" at bounding box center [597, 289] width 315 height 32
type input "400.00"
click at [1000, 540] on div "chevron_left Utilities / Bills Medical chevron_right" at bounding box center [976, 524] width 1142 height 53
click at [888, 352] on input "55.00" at bounding box center [967, 352] width 315 height 32
type input "20.00"
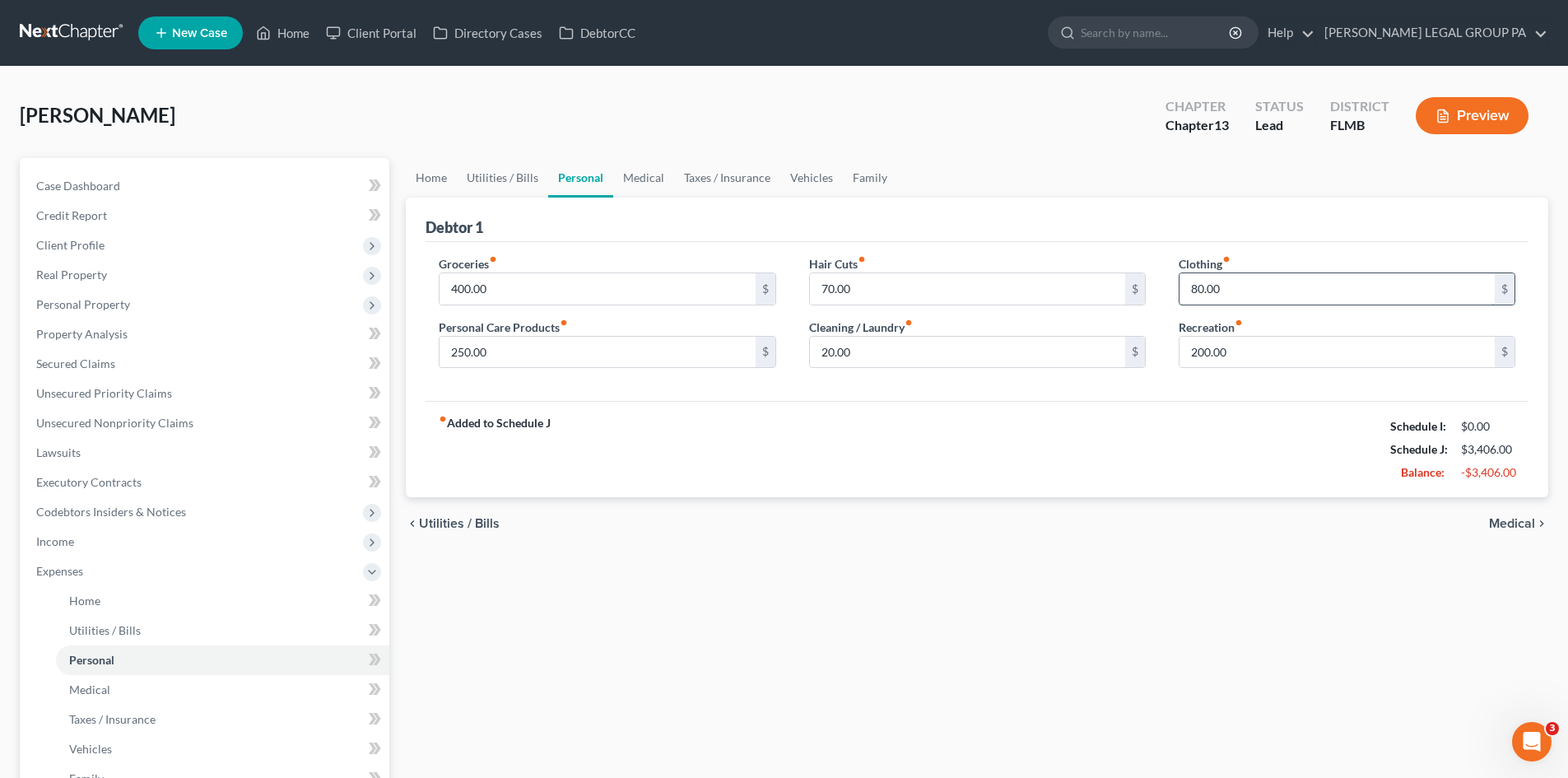
click at [1268, 280] on input "80.00" at bounding box center [1337, 289] width 315 height 32
type input "40.00"
click at [1255, 356] on input "200.00" at bounding box center [1337, 352] width 315 height 32
type input "50.00"
drag, startPoint x: 934, startPoint y: 498, endPoint x: 813, endPoint y: 472, distance: 123.8
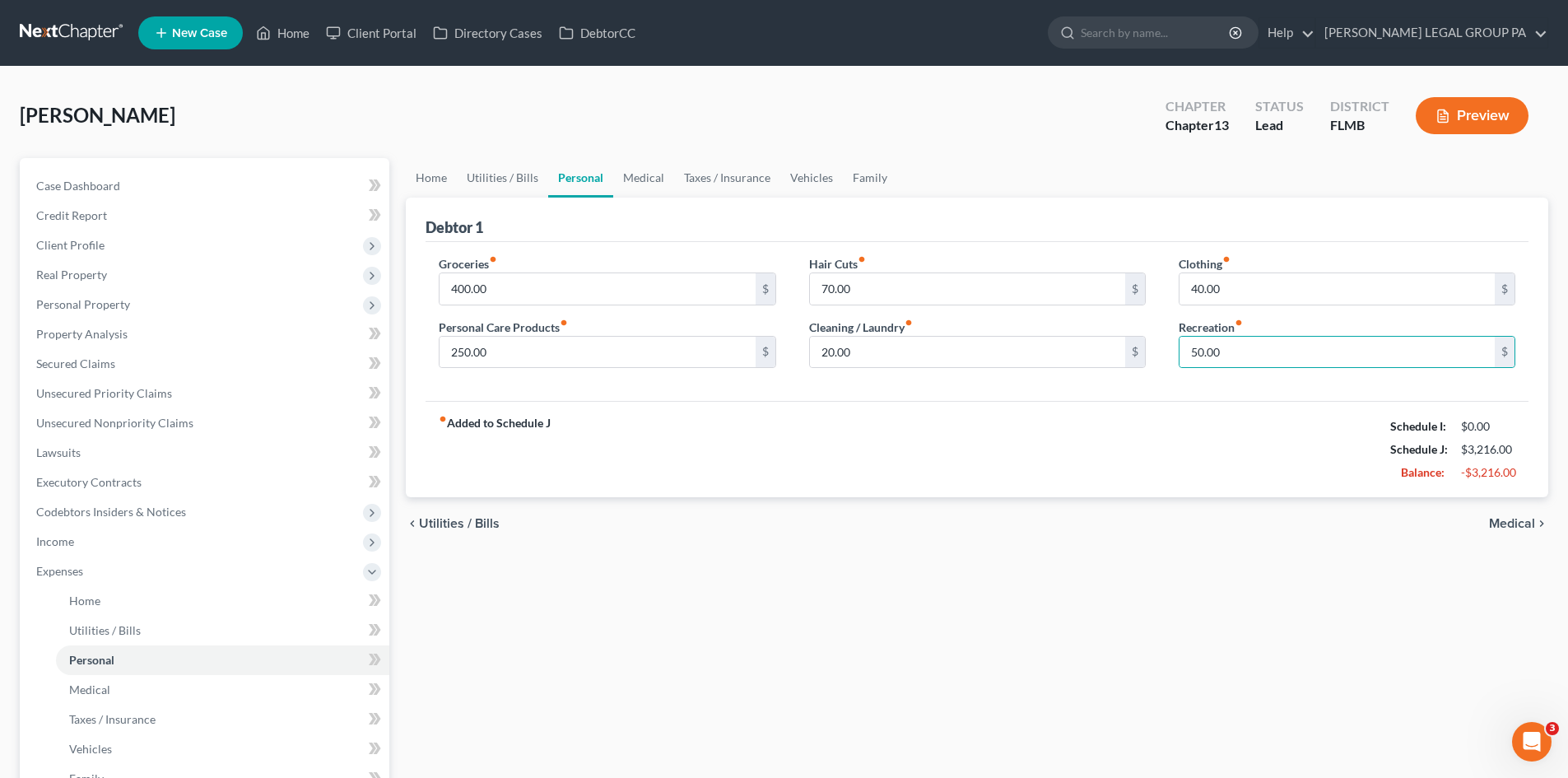
click at [934, 498] on div "chevron_left Utilities / Bills Medical chevron_right" at bounding box center [976, 524] width 1142 height 53
click at [508, 359] on input "250.00" at bounding box center [597, 352] width 315 height 32
click at [653, 173] on link "Medical" at bounding box center [643, 178] width 61 height 39
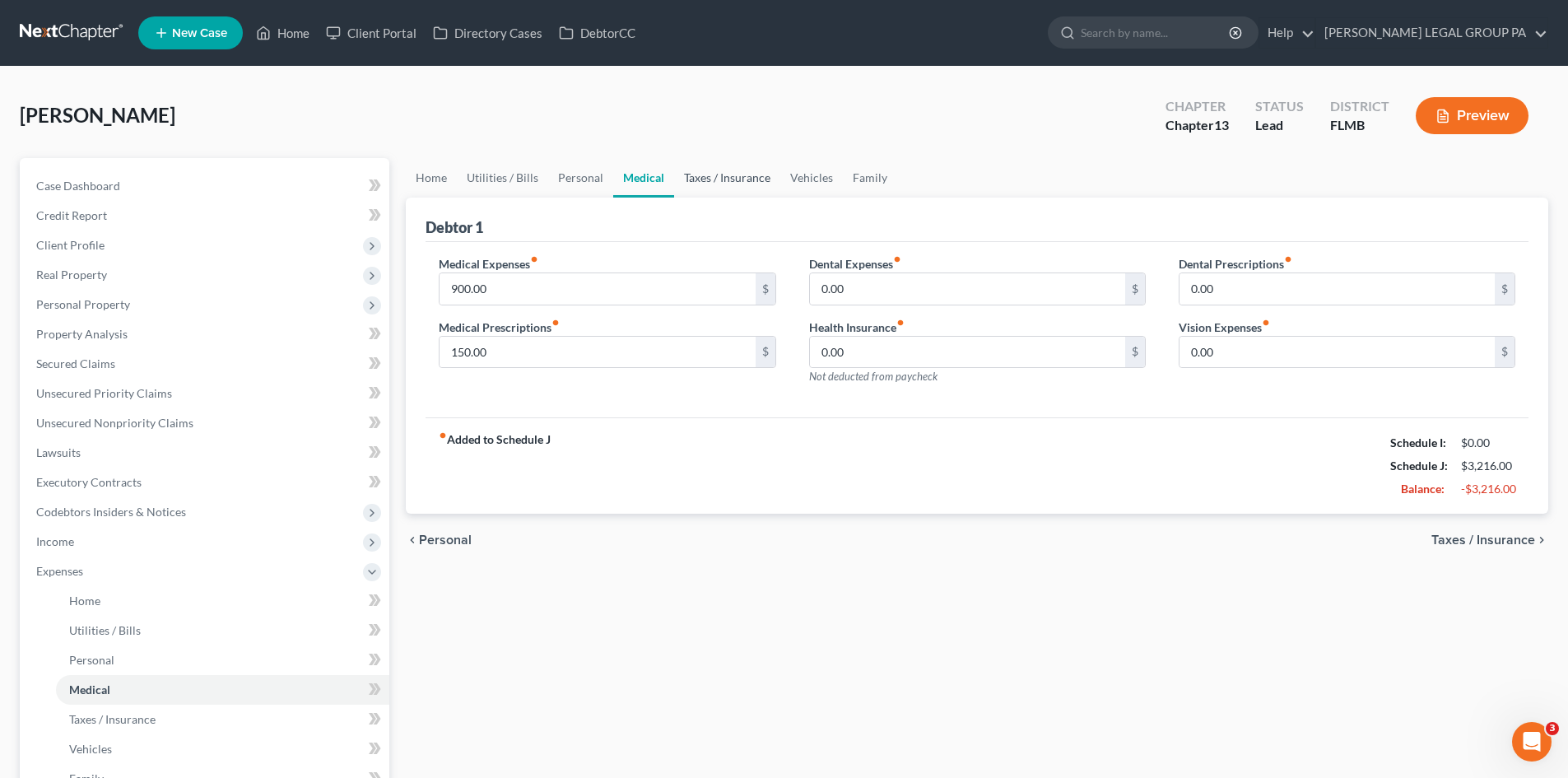
click at [700, 173] on link "Taxes / Insurance" at bounding box center [727, 178] width 106 height 39
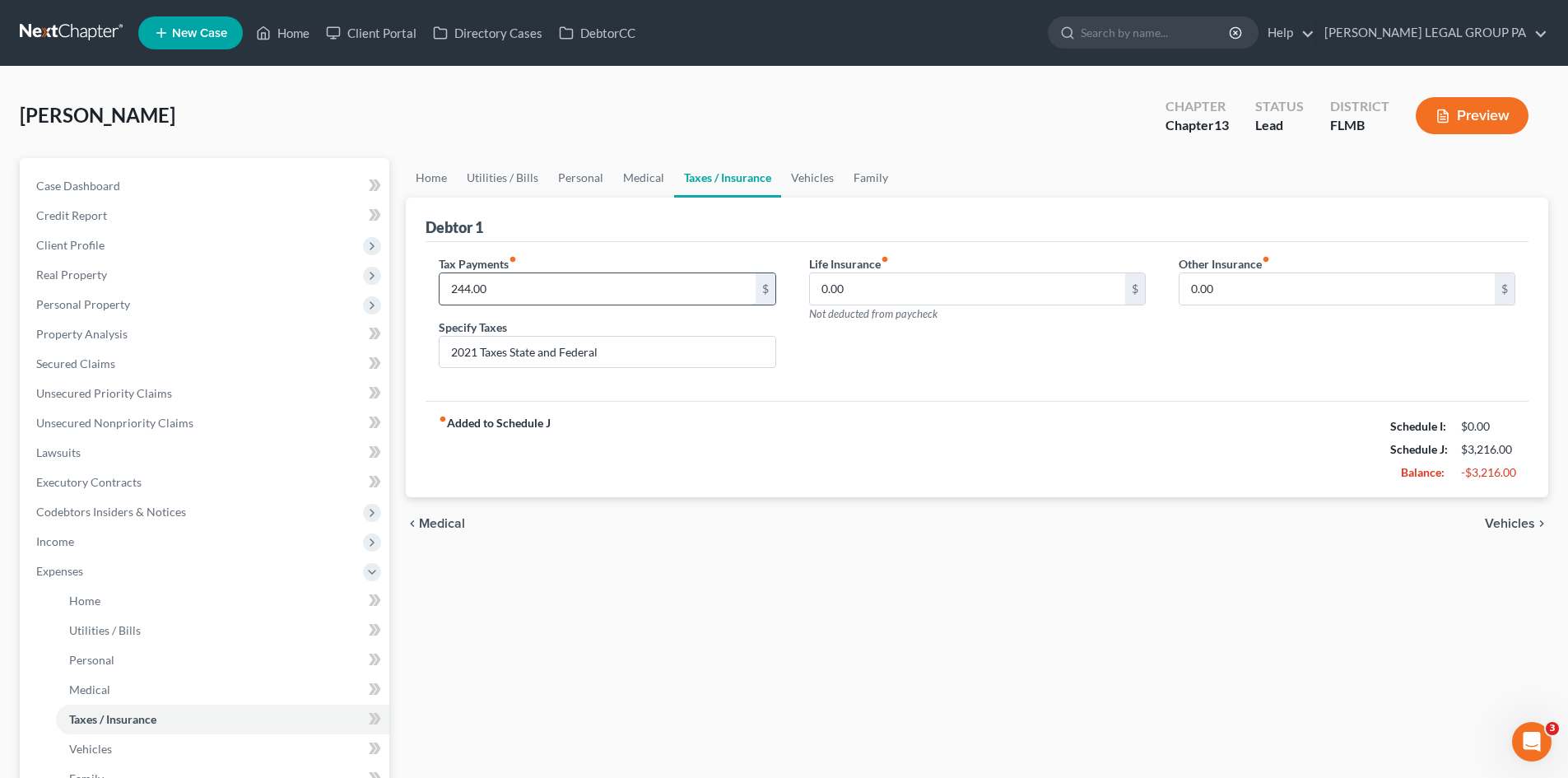
click at [611, 300] on input "244.00" at bounding box center [597, 289] width 315 height 32
type input "0.00"
click at [1016, 495] on div "fiber_manual_record Added to Schedule J Schedule I: $0.00 Schedule J: $2,972.00…" at bounding box center [977, 449] width 1103 height 97
click at [813, 178] on link "Vehicles" at bounding box center [812, 178] width 62 height 39
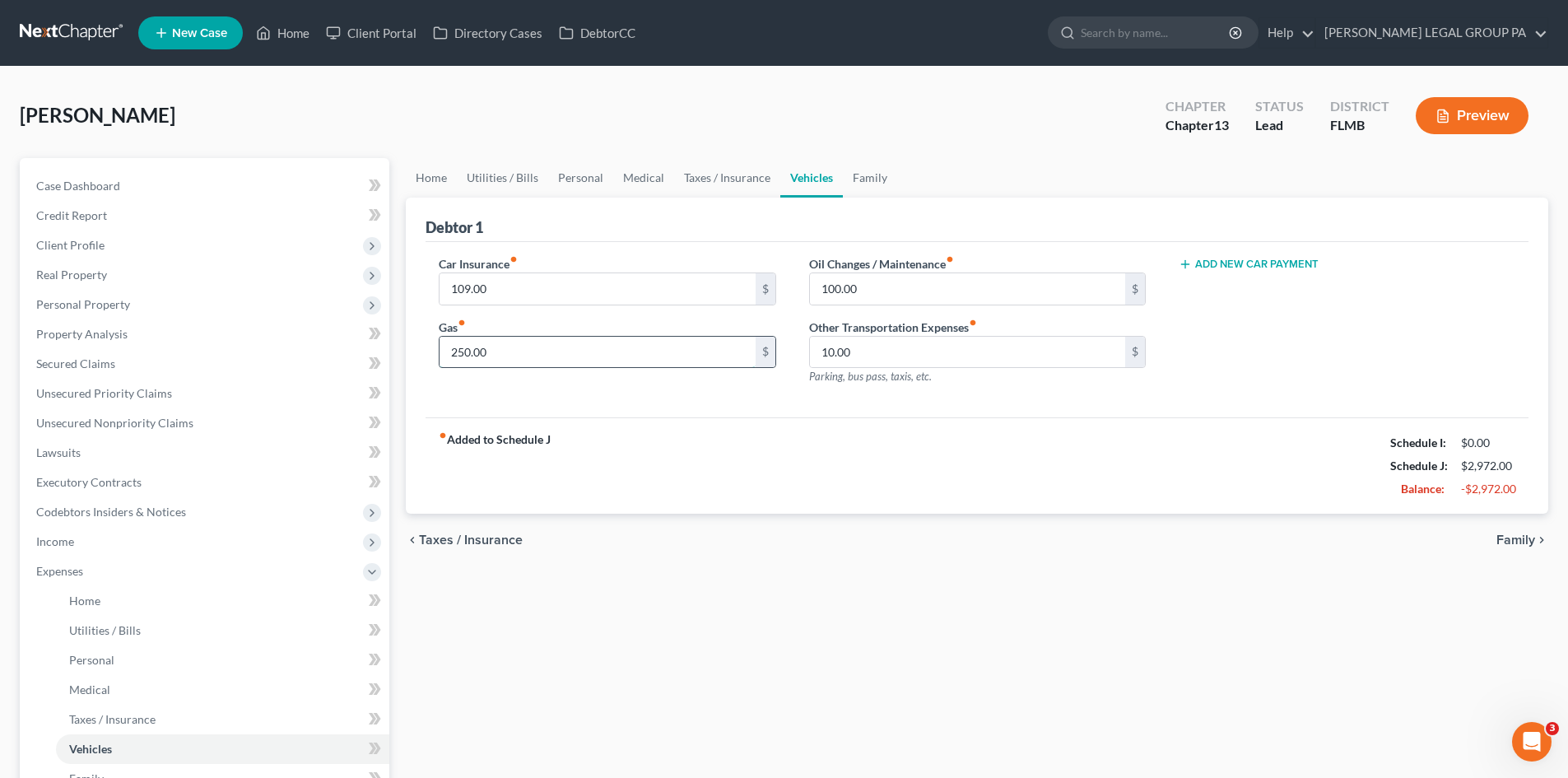
click at [630, 358] on input "250.00" at bounding box center [597, 352] width 315 height 32
type input "180.00"
click at [906, 301] on input "100.00" at bounding box center [967, 289] width 315 height 32
type input "60.00"
click at [854, 179] on link "Family" at bounding box center [870, 178] width 55 height 39
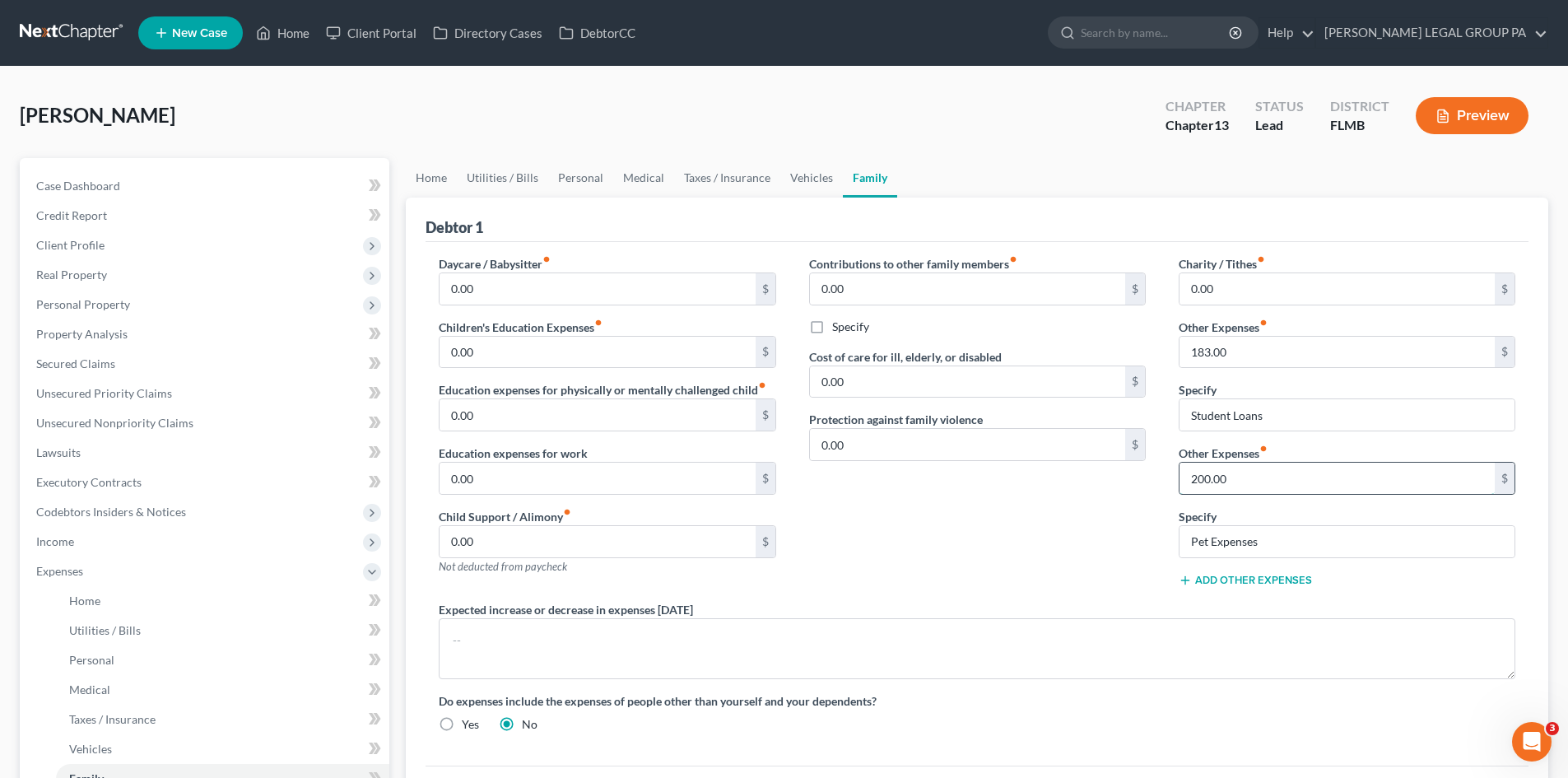
click at [1329, 494] on input "200.00" at bounding box center [1337, 478] width 315 height 32
type input "100.00"
click at [1058, 547] on div "Contributions to other family members fiber_manual_record 0.00 $ Specify Cost o…" at bounding box center [977, 428] width 370 height 346
click at [788, 183] on link "Vehicles" at bounding box center [811, 178] width 62 height 39
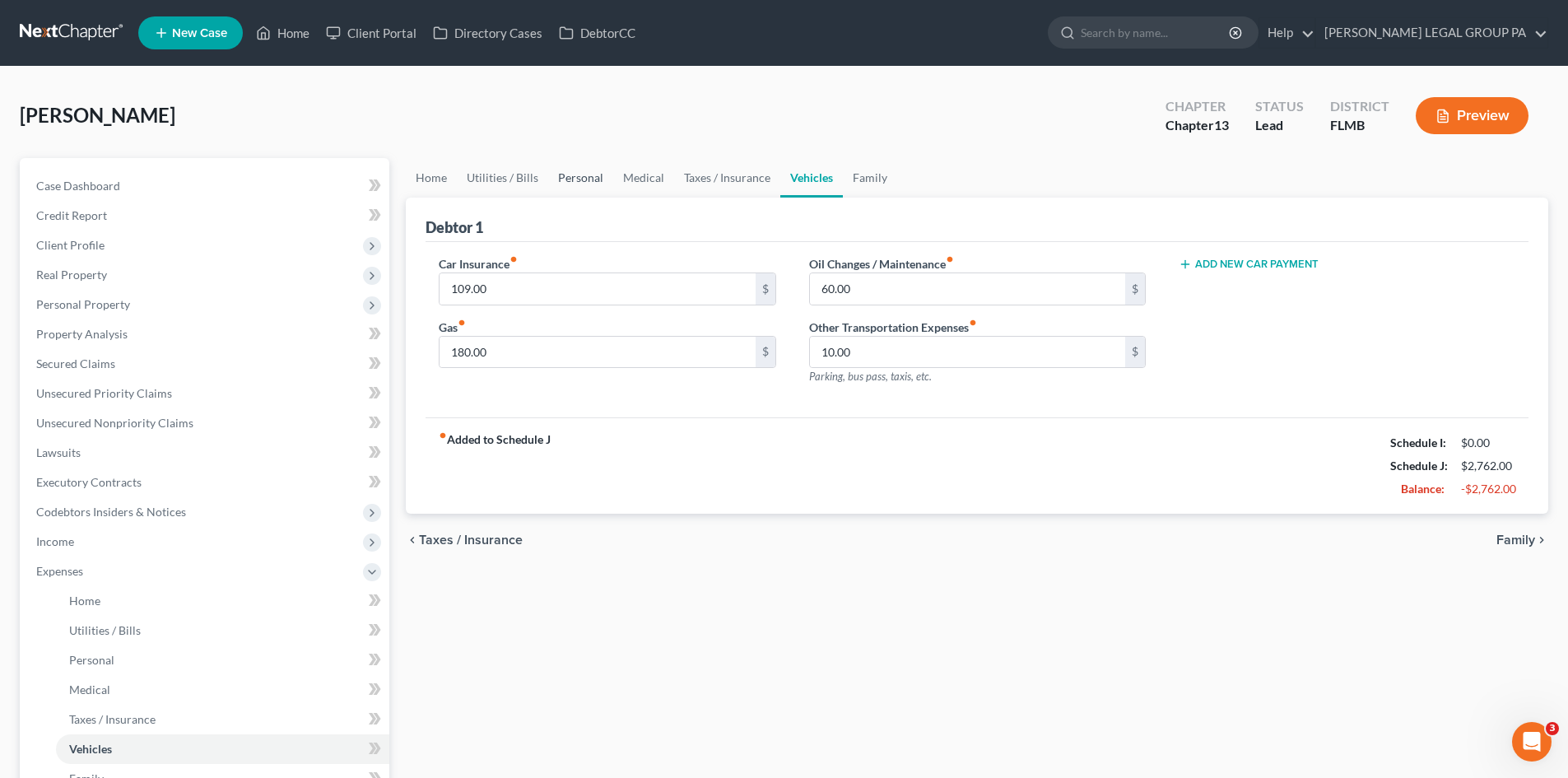
click at [597, 170] on link "Personal" at bounding box center [580, 178] width 65 height 39
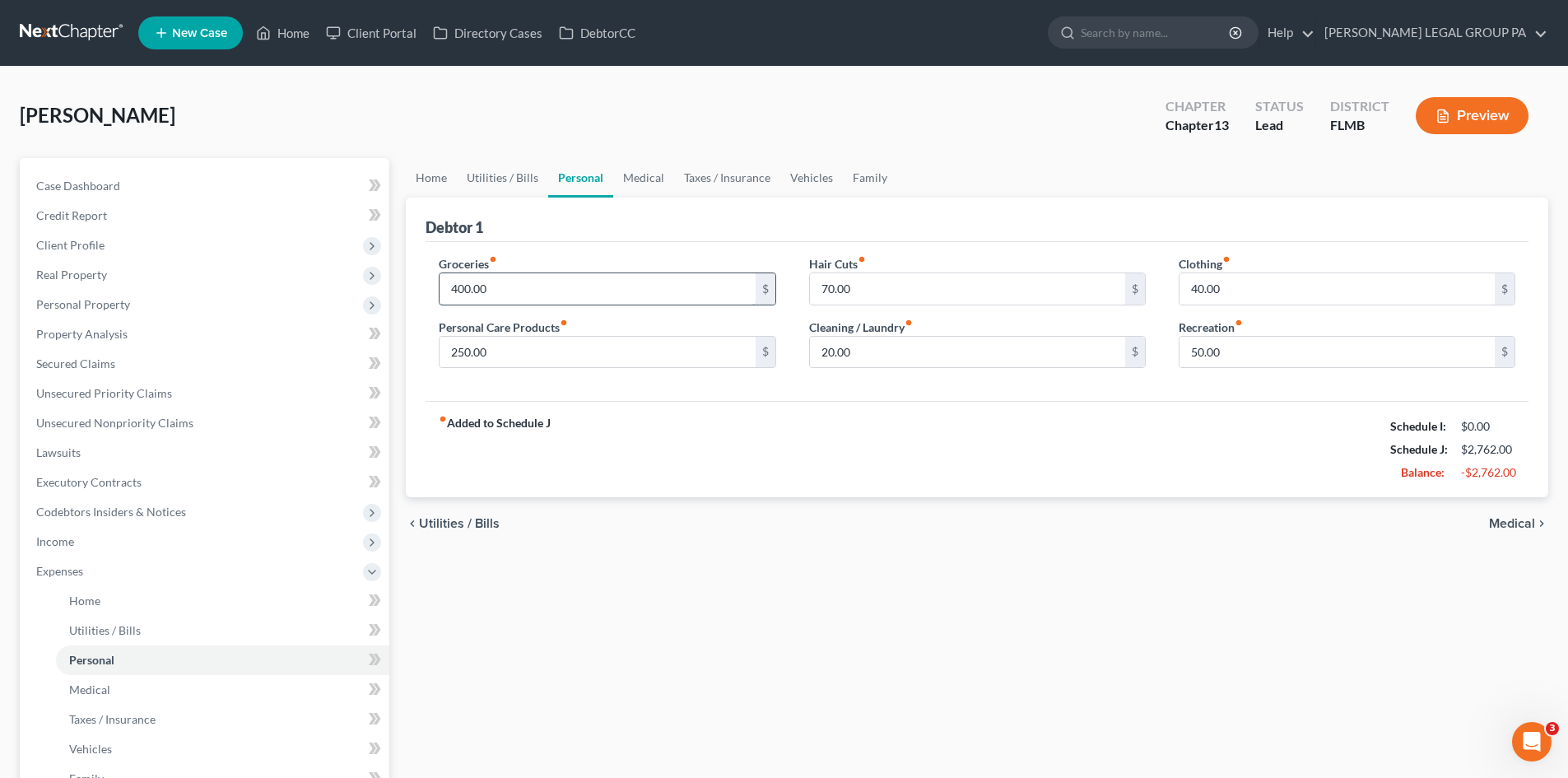
click at [496, 287] on input "400.00" at bounding box center [597, 289] width 315 height 32
type input "500.00"
click at [752, 570] on div "Home Utilities / Bills Personal Medical Taxes / Insurance Vehicles Family Debto…" at bounding box center [977, 604] width 1159 height 892
drag, startPoint x: 1246, startPoint y: 328, endPoint x: 1266, endPoint y: 354, distance: 32.8
click at [1249, 330] on div "Recreation fiber_manual_record 50.00 $" at bounding box center [1347, 343] width 336 height 50
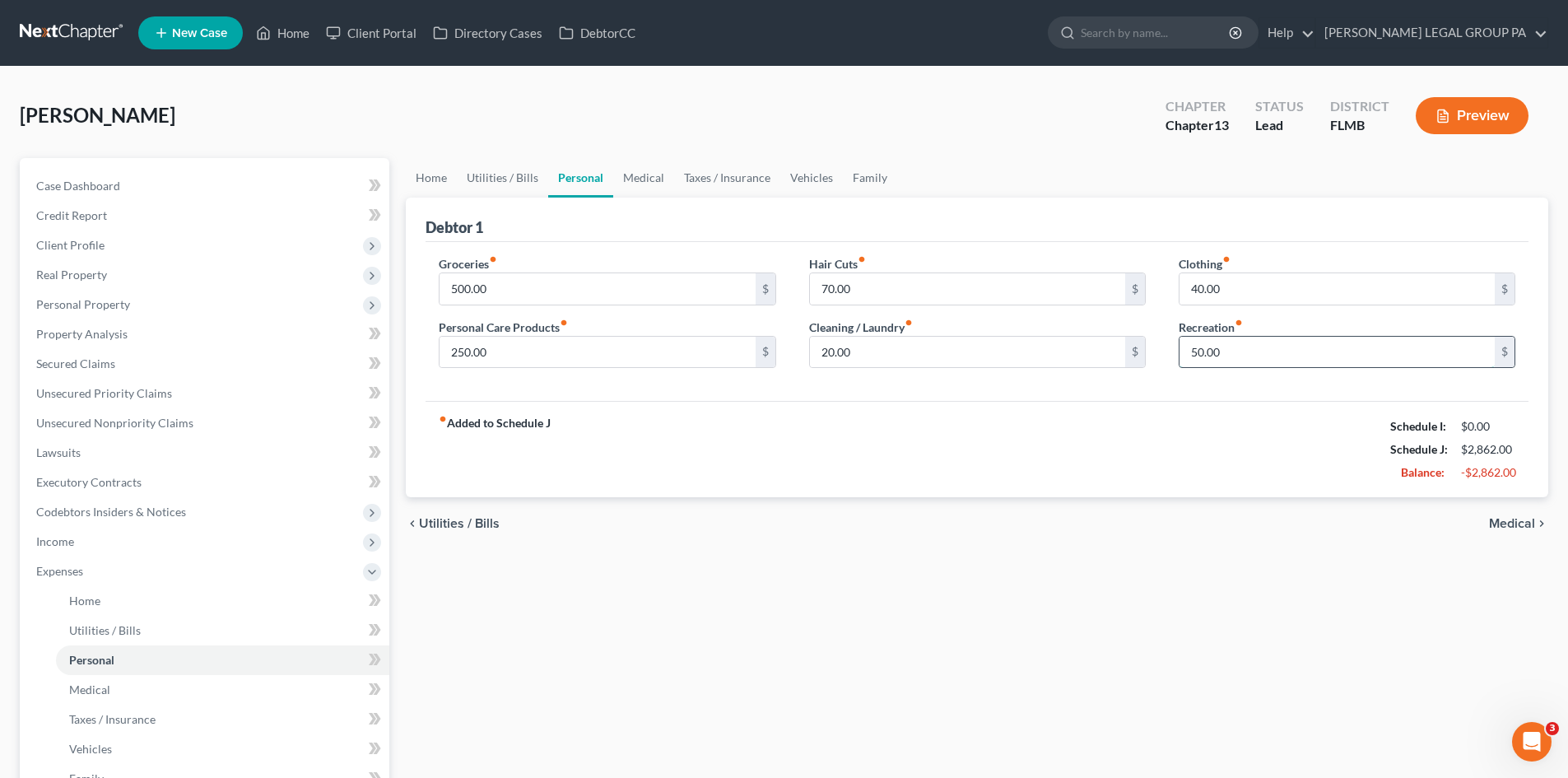
click at [1266, 354] on input "50.00" at bounding box center [1337, 352] width 315 height 32
type input "100.00"
drag, startPoint x: 926, startPoint y: 584, endPoint x: 569, endPoint y: 162, distance: 552.8
click at [922, 584] on div "Home Utilities / Bills Personal Medical Taxes / Insurance Vehicles Family Debto…" at bounding box center [977, 604] width 1159 height 892
click at [507, 172] on link "Utilities / Bills" at bounding box center [502, 178] width 91 height 39
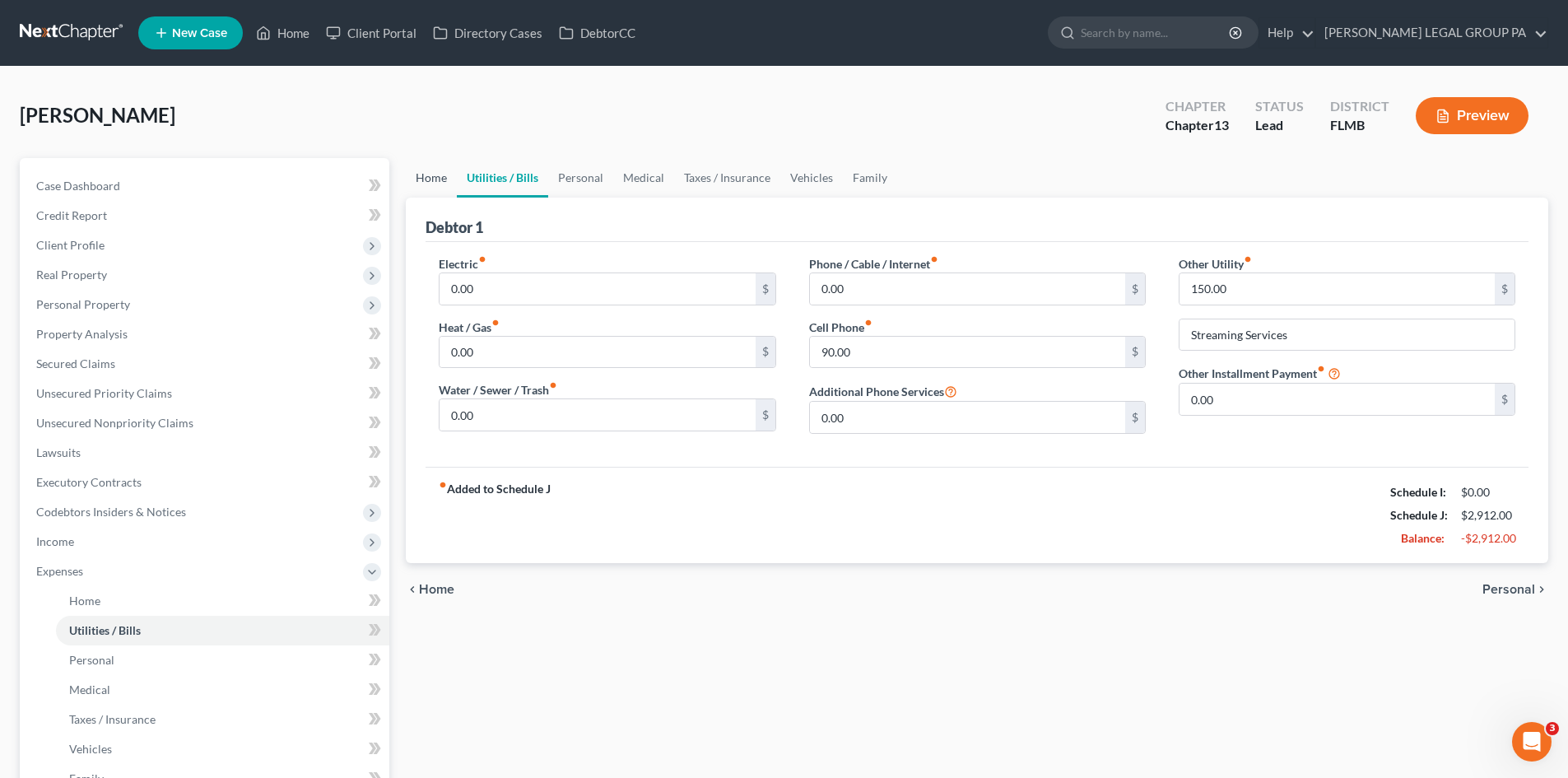
click at [430, 178] on link "Home" at bounding box center [431, 178] width 51 height 39
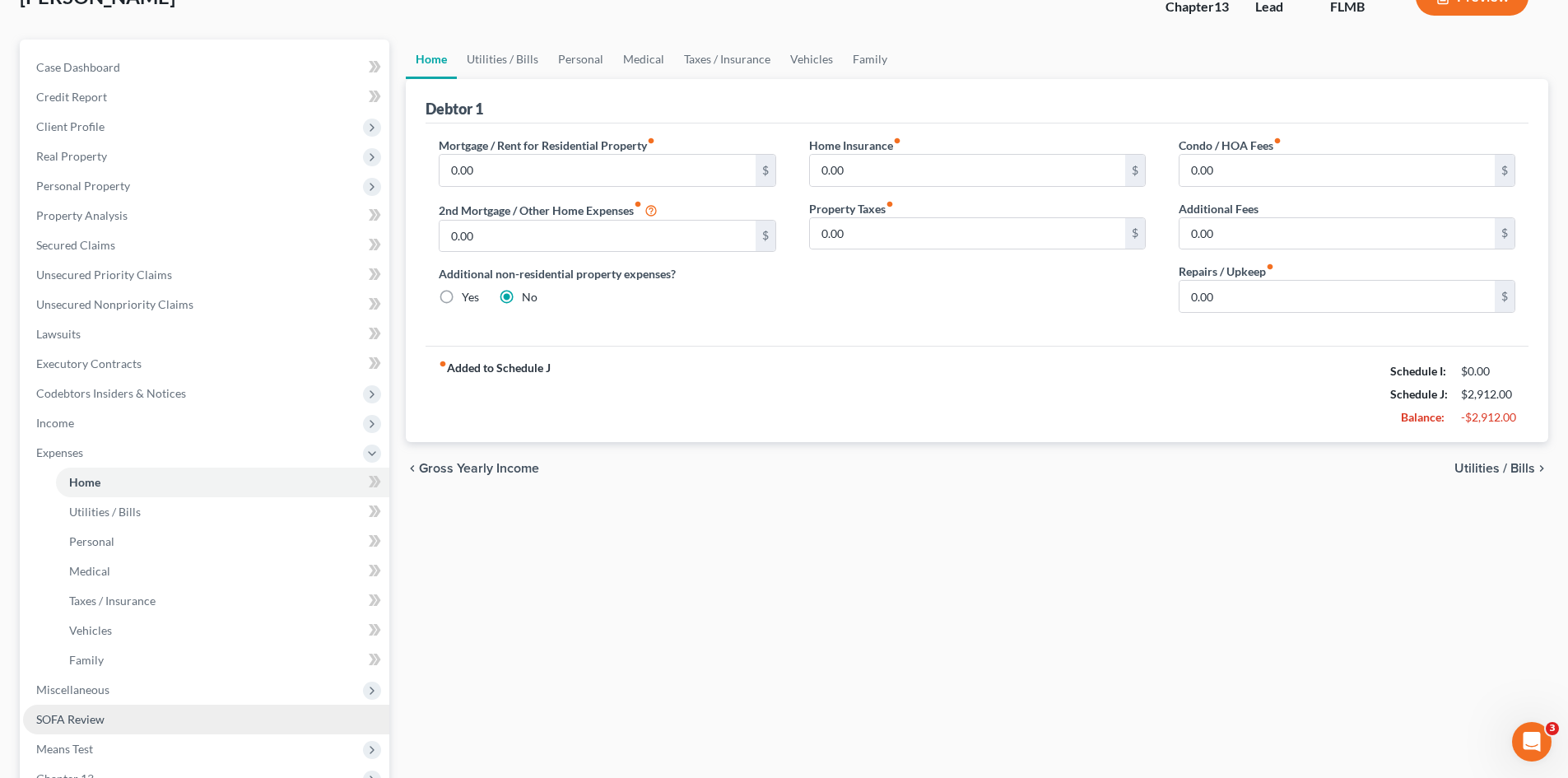
scroll to position [247, 0]
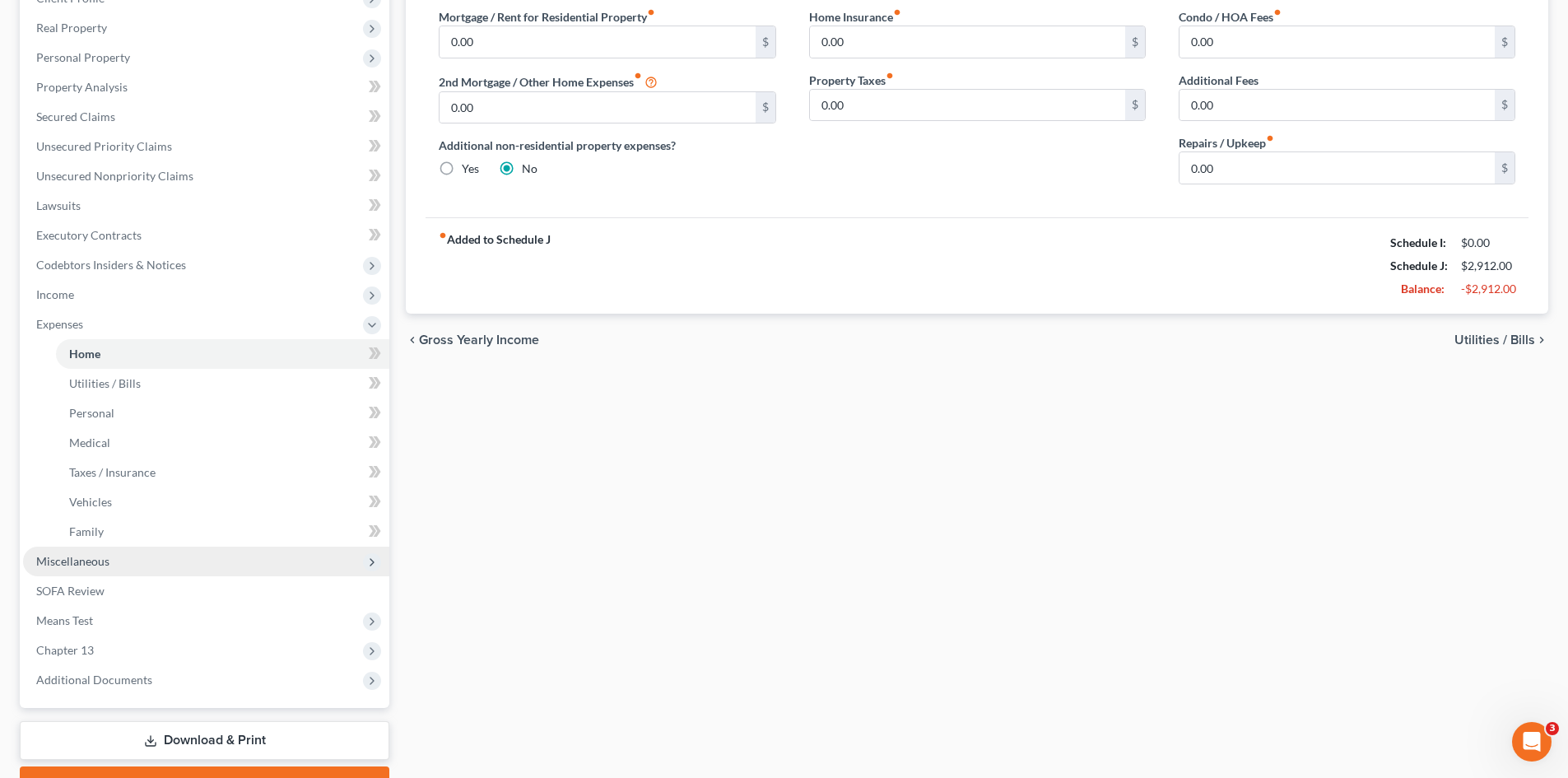
click at [106, 565] on span "Miscellaneous" at bounding box center [73, 561] width 73 height 14
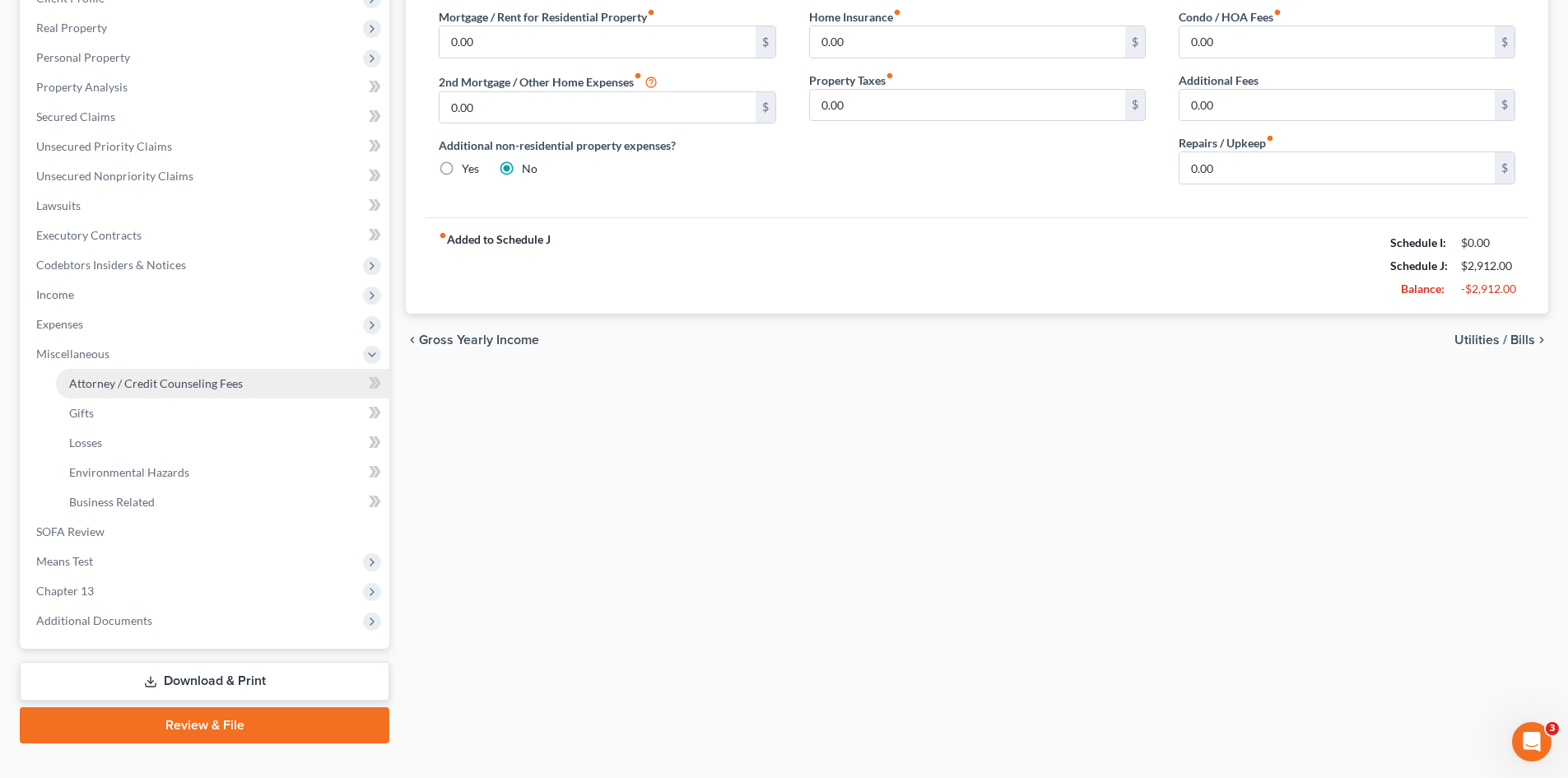
click at [143, 383] on span "Attorney / Credit Counseling Fees" at bounding box center [155, 383] width 173 height 14
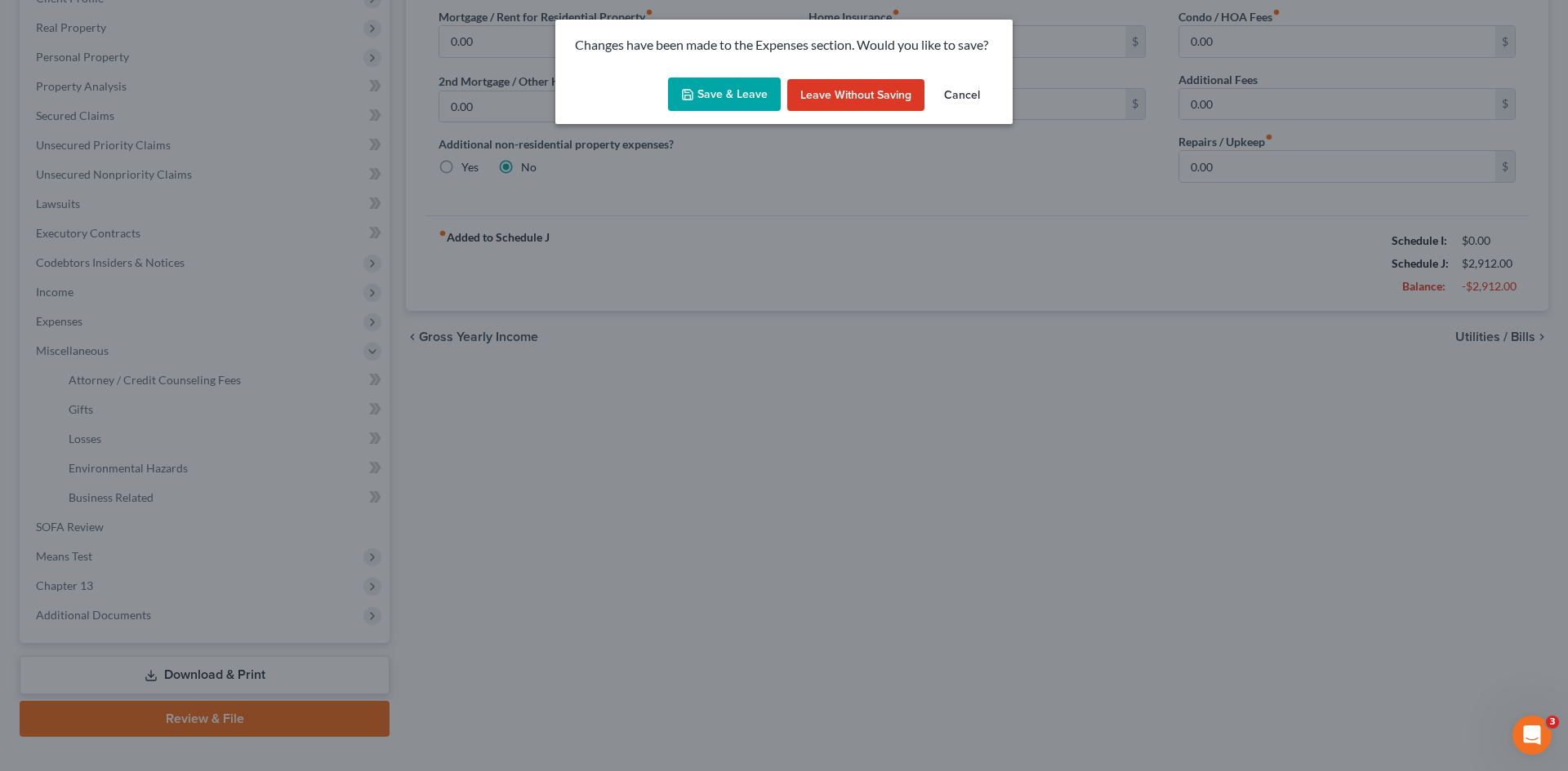
click at [884, 103] on button "Leave without Saving" at bounding box center [856, 96] width 137 height 33
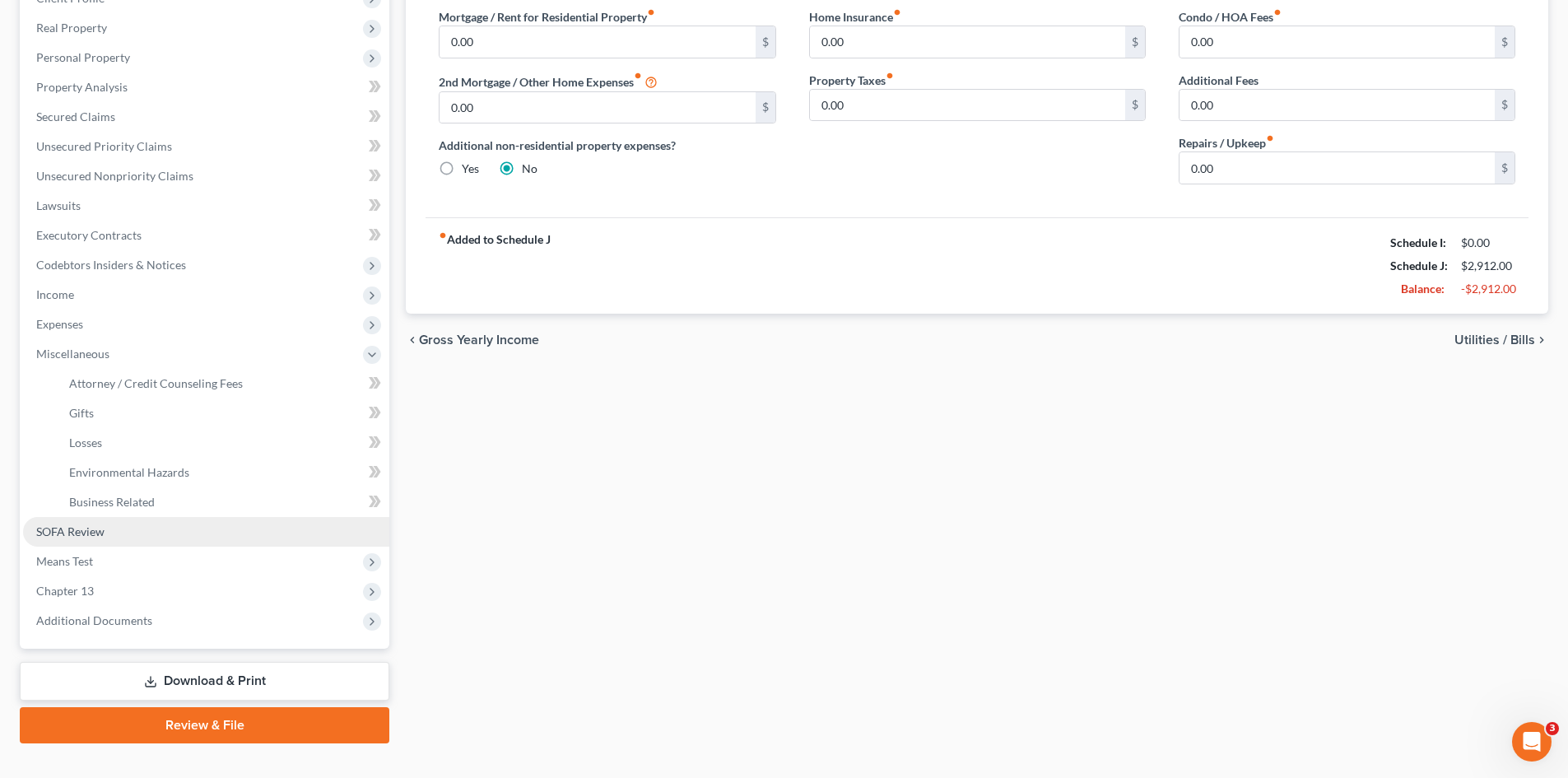
select select "0"
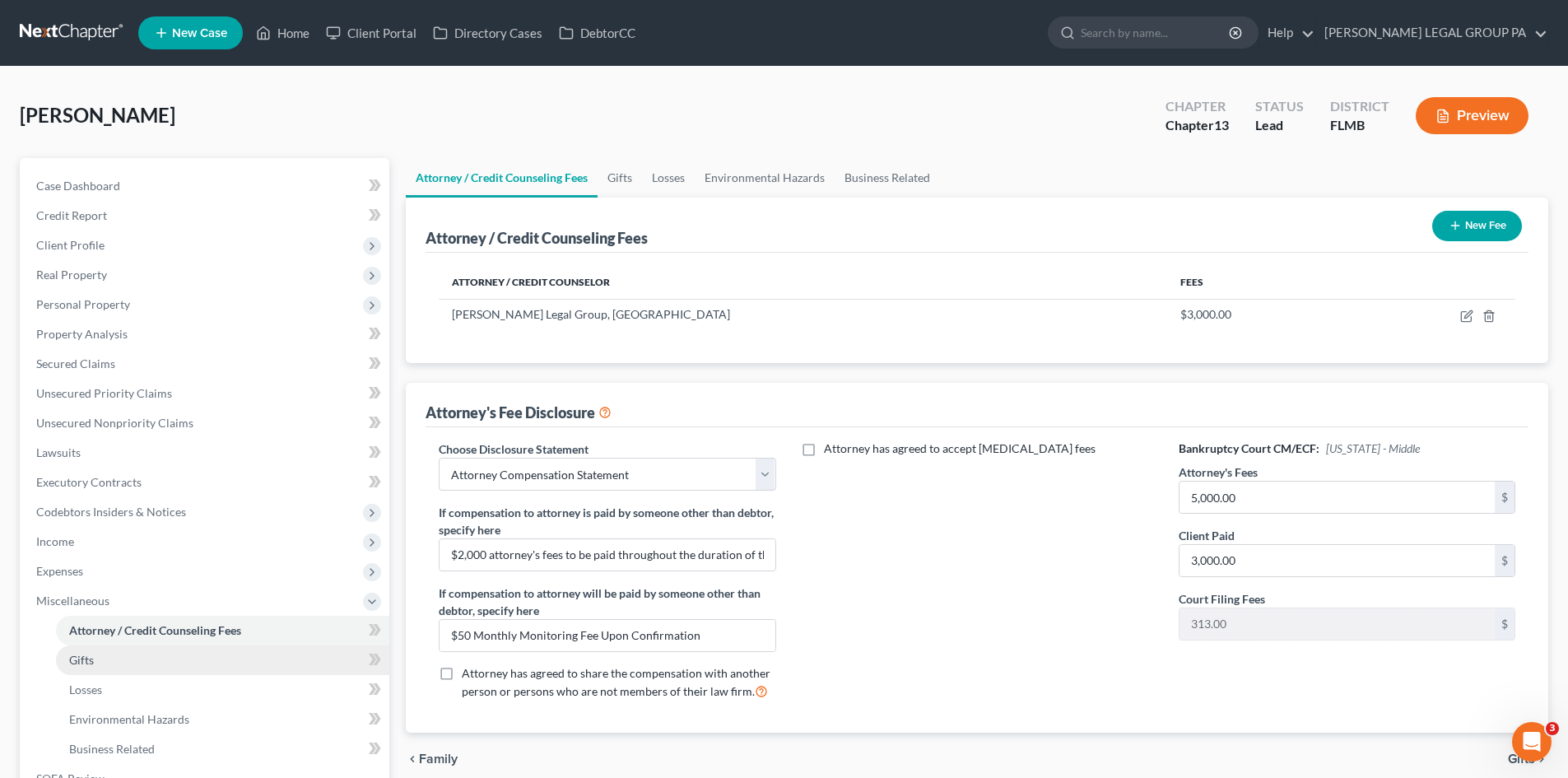
click at [103, 658] on link "Gifts" at bounding box center [223, 660] width 334 height 30
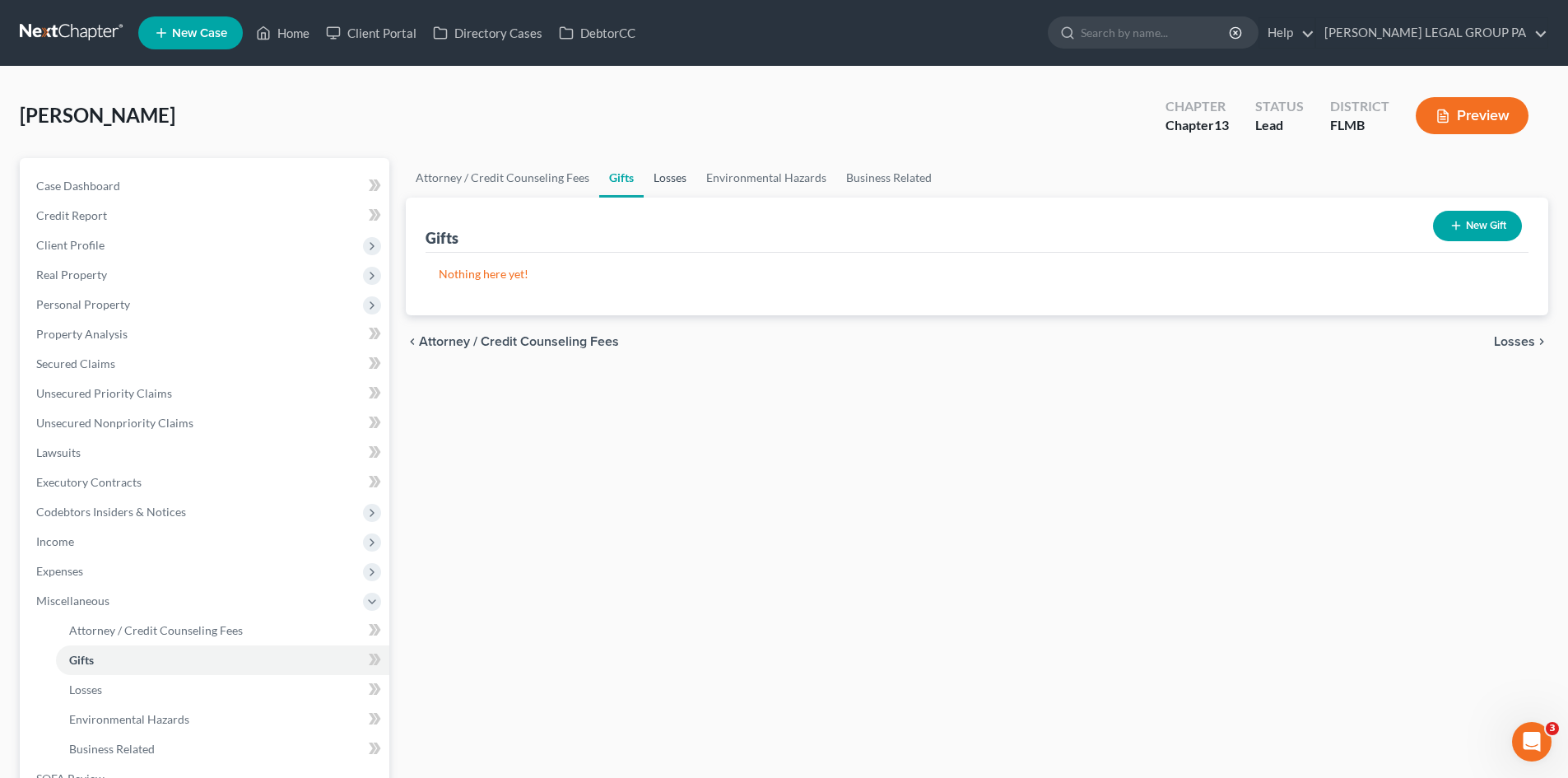
click at [647, 178] on link "Losses" at bounding box center [670, 178] width 53 height 39
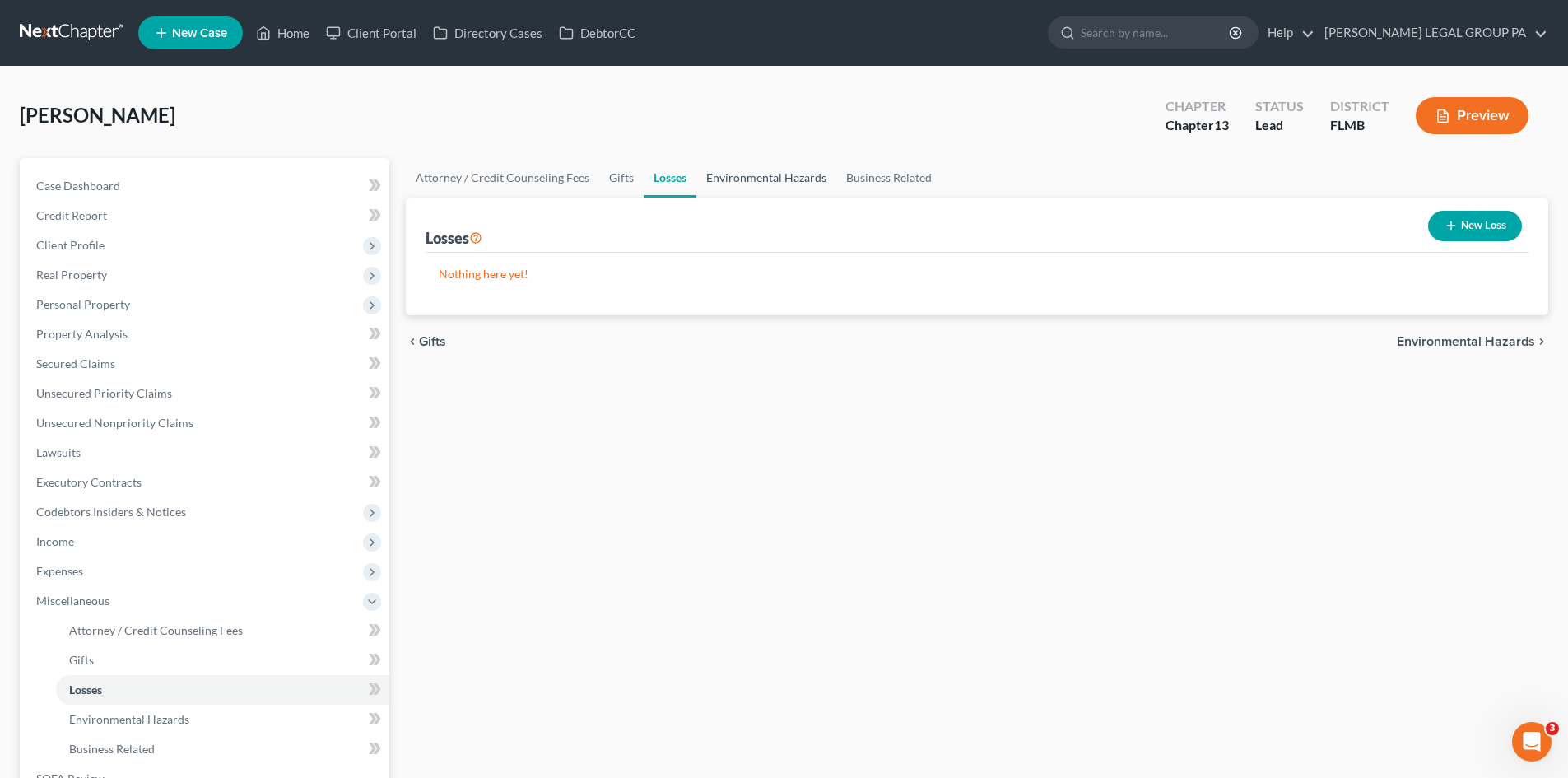
click at [795, 178] on link "Environmental Hazards" at bounding box center [767, 178] width 140 height 39
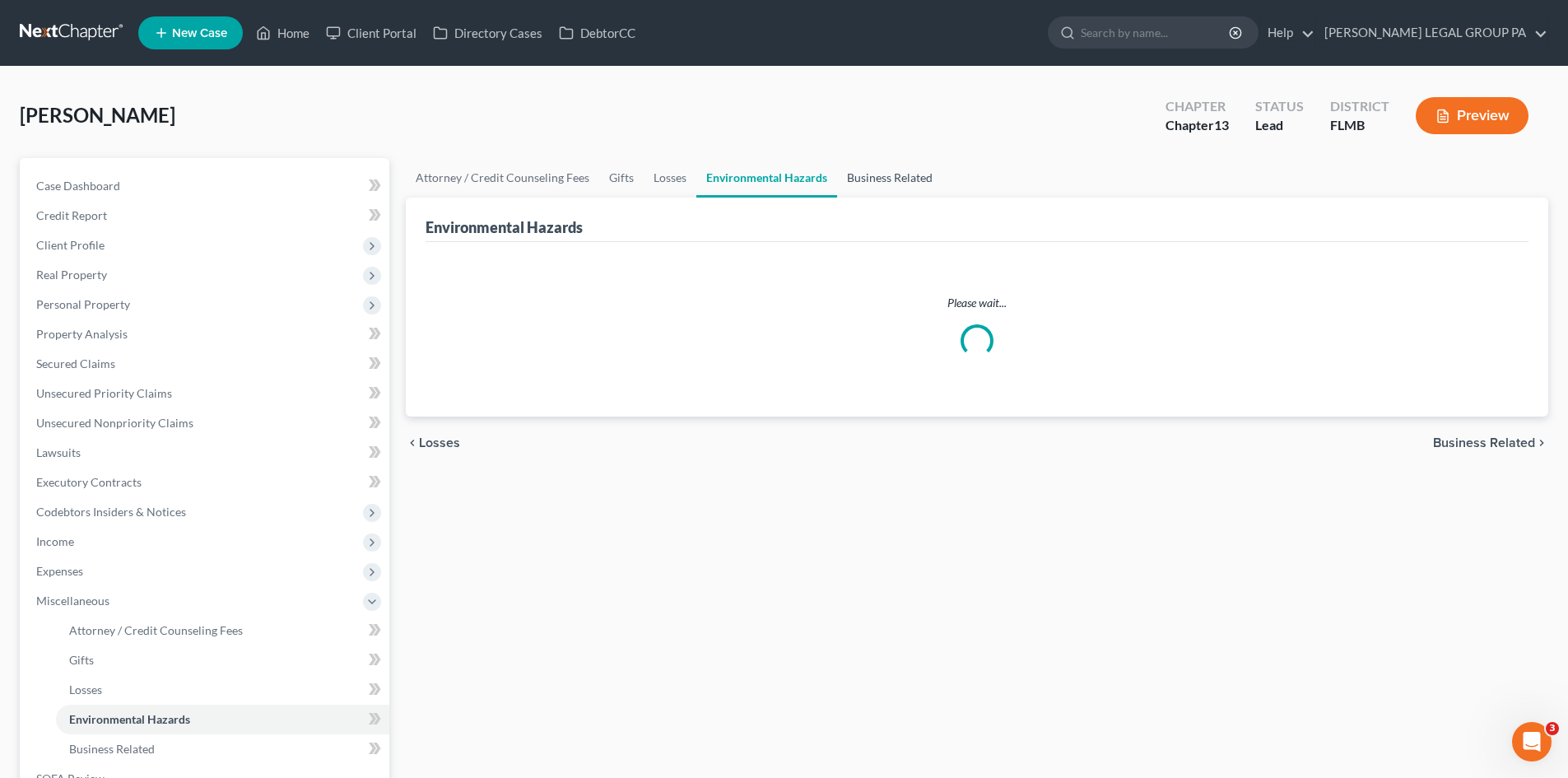
click at [888, 173] on link "Business Related" at bounding box center [889, 178] width 105 height 39
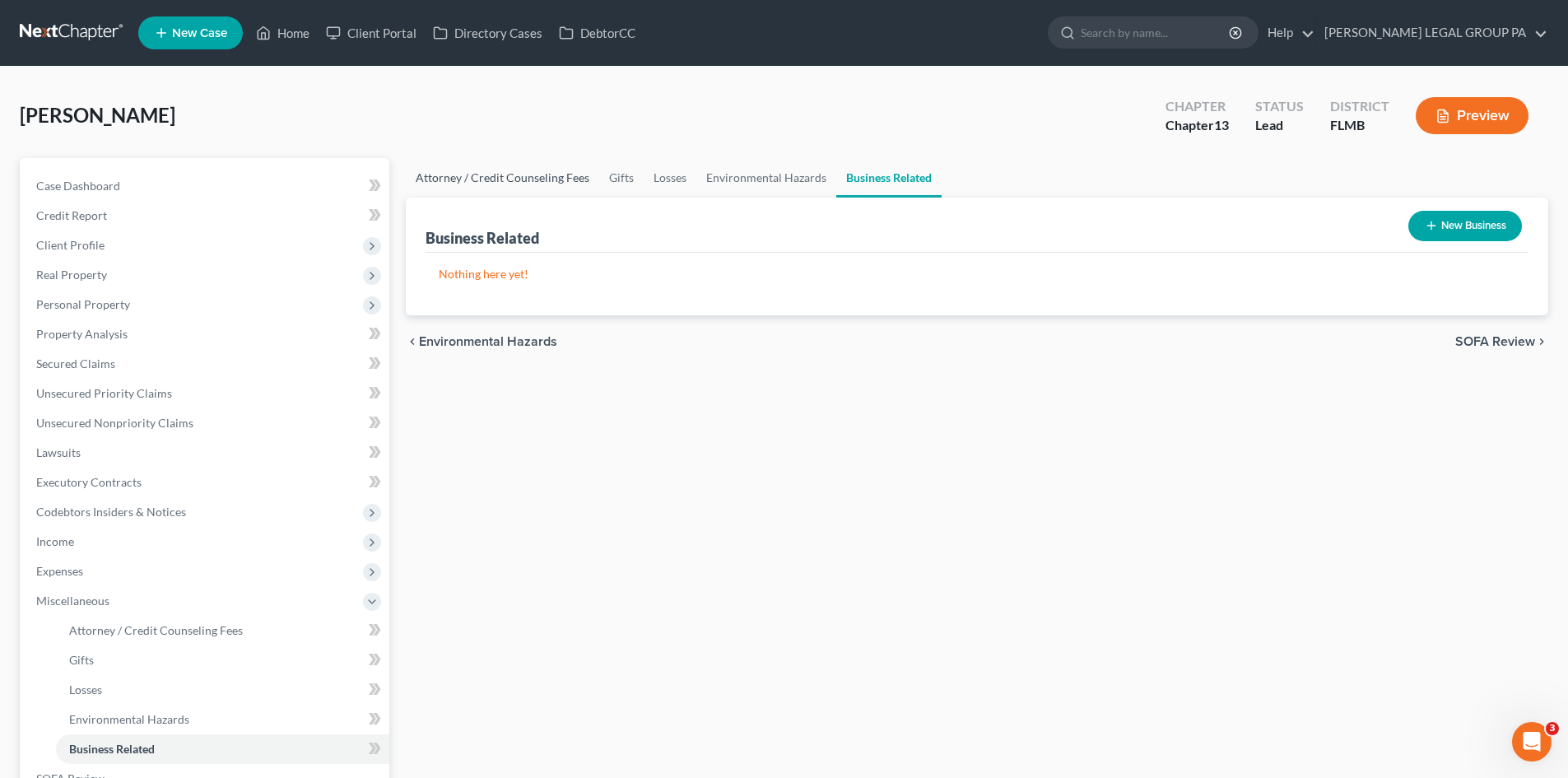
click at [520, 179] on link "Attorney / Credit Counseling Fees" at bounding box center [502, 178] width 194 height 39
select select "0"
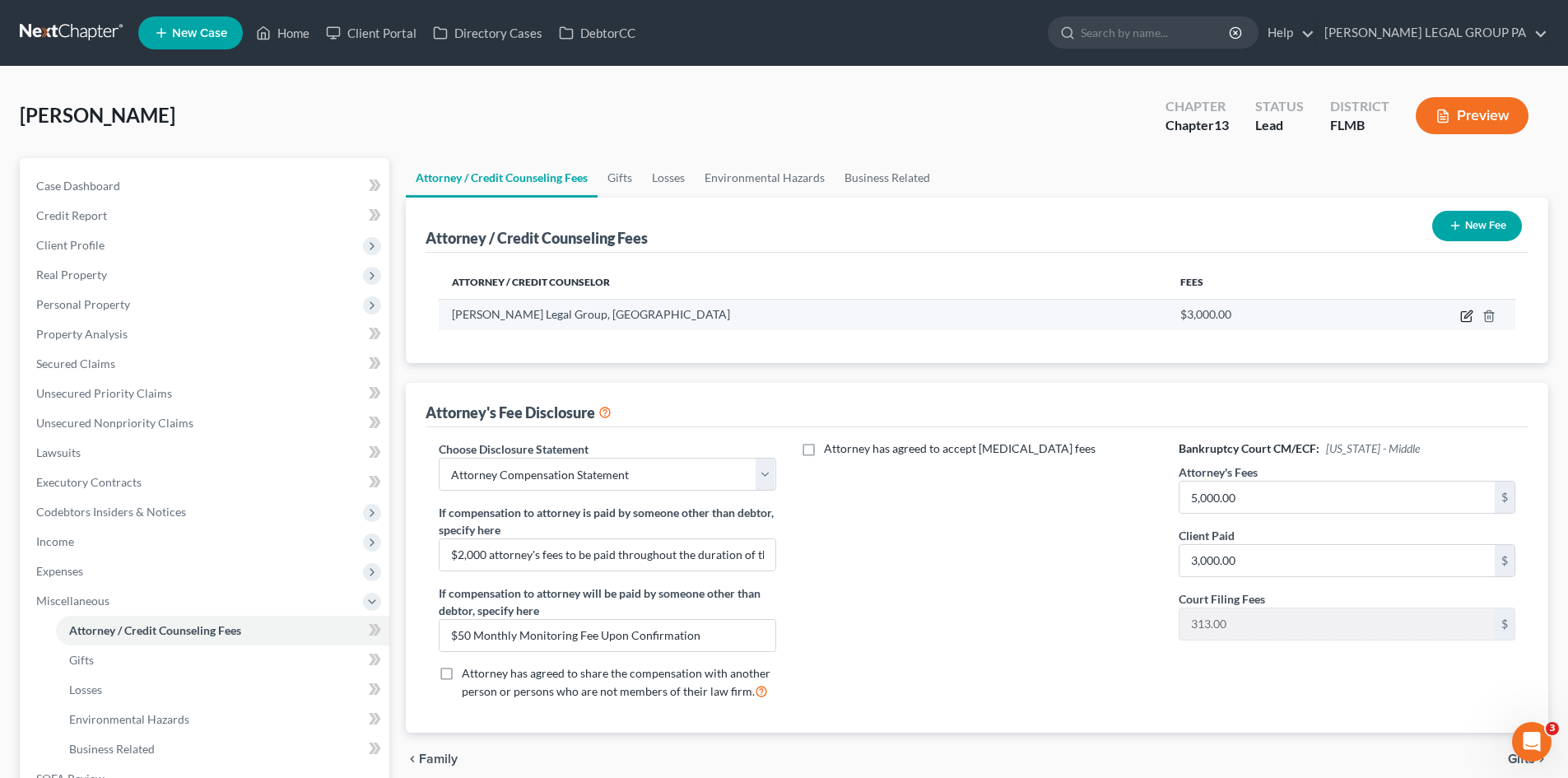
click at [1468, 316] on icon "button" at bounding box center [1468, 314] width 8 height 8
select select "9"
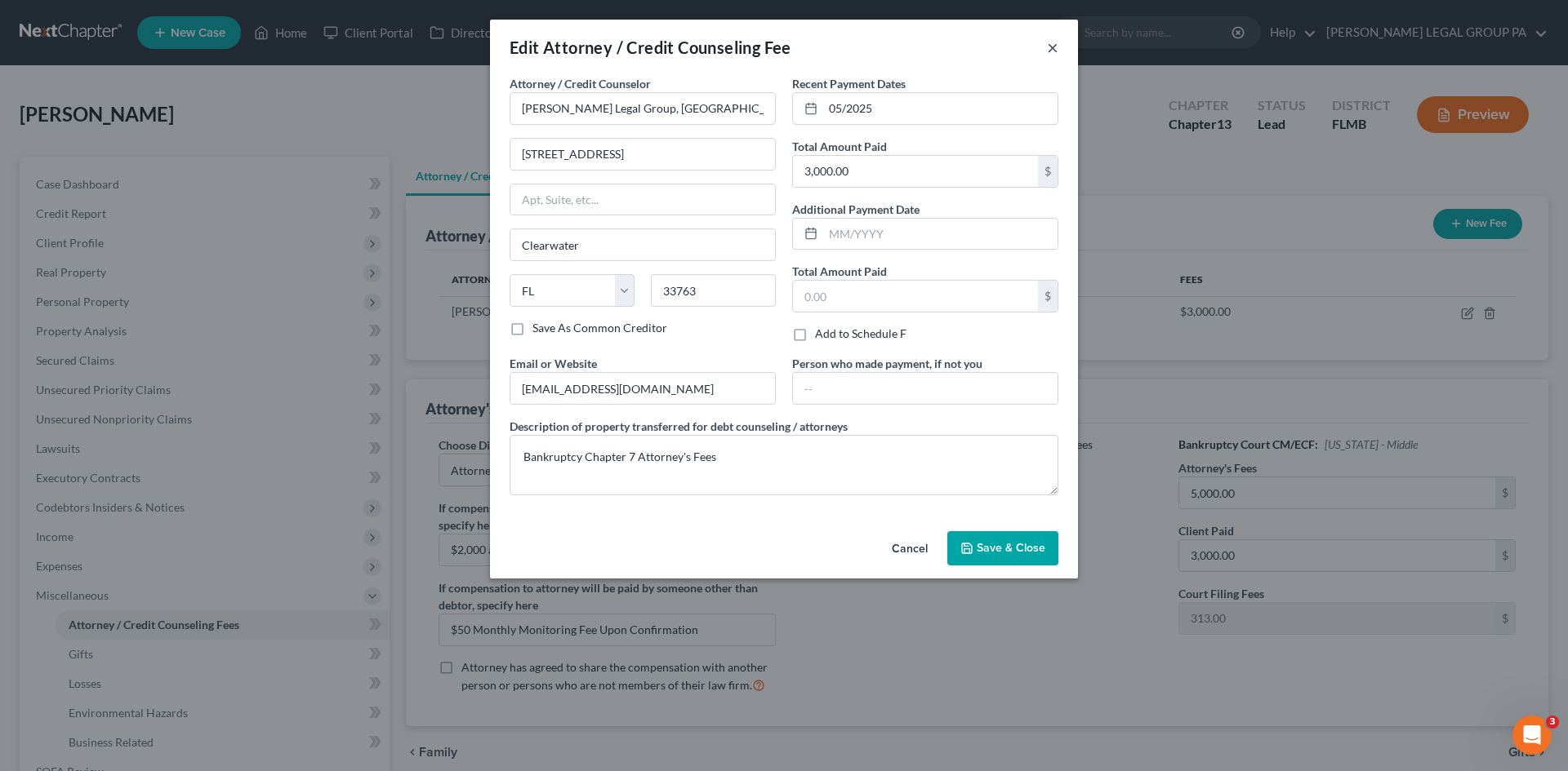
click at [1055, 46] on button "×" at bounding box center [1052, 47] width 12 height 19
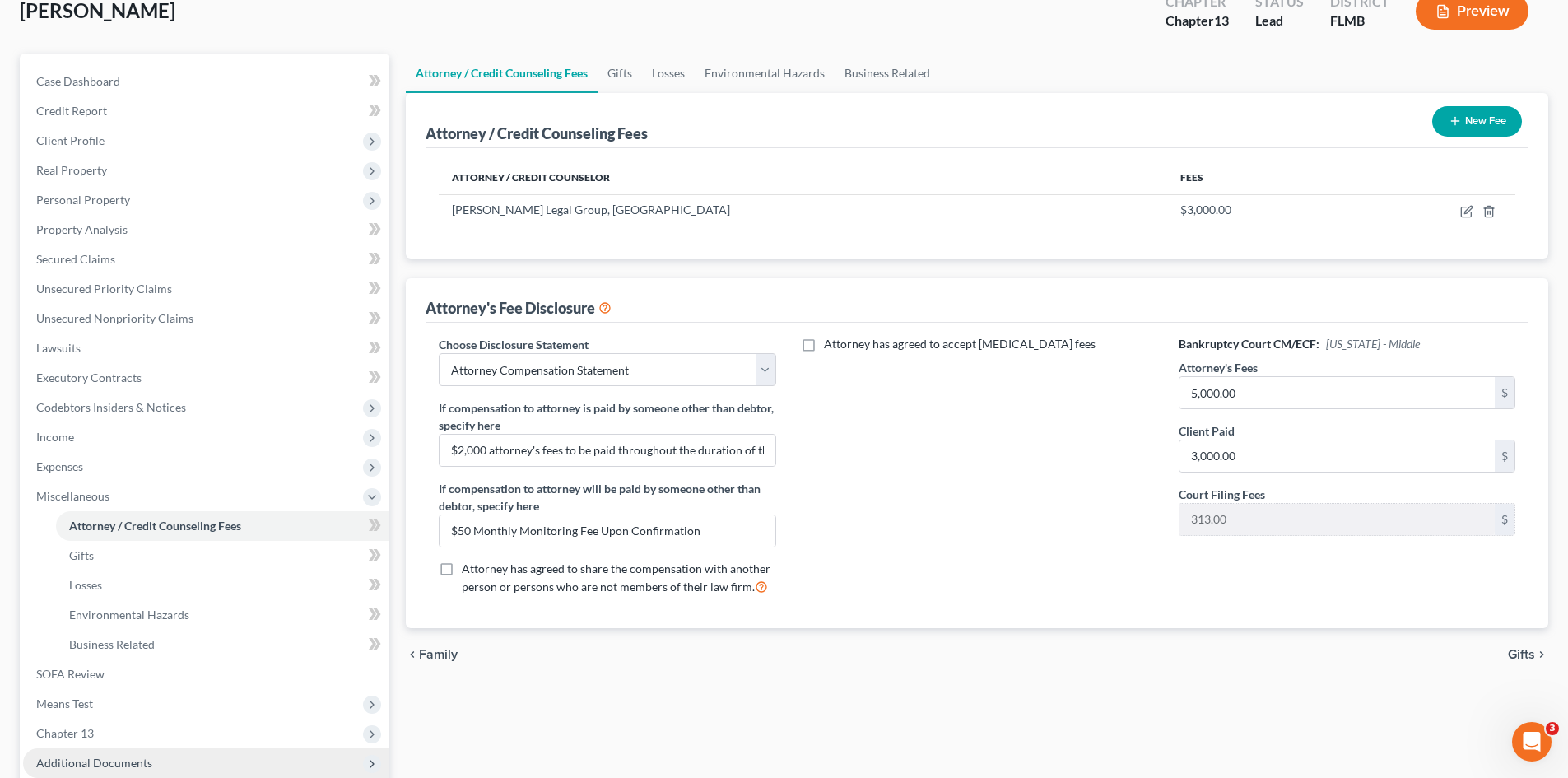
scroll to position [247, 0]
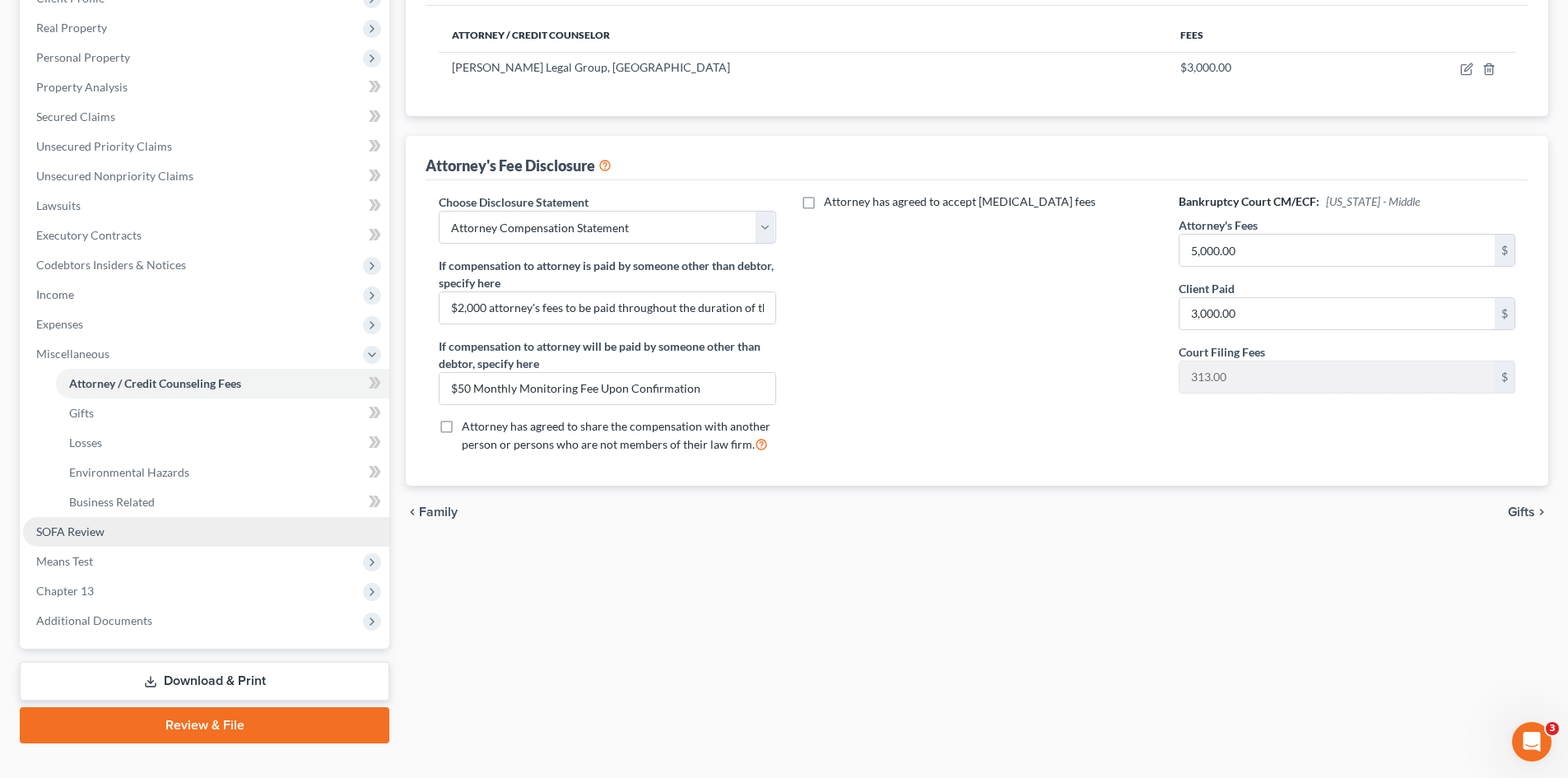
click at [90, 541] on link "SOFA Review" at bounding box center [206, 532] width 366 height 30
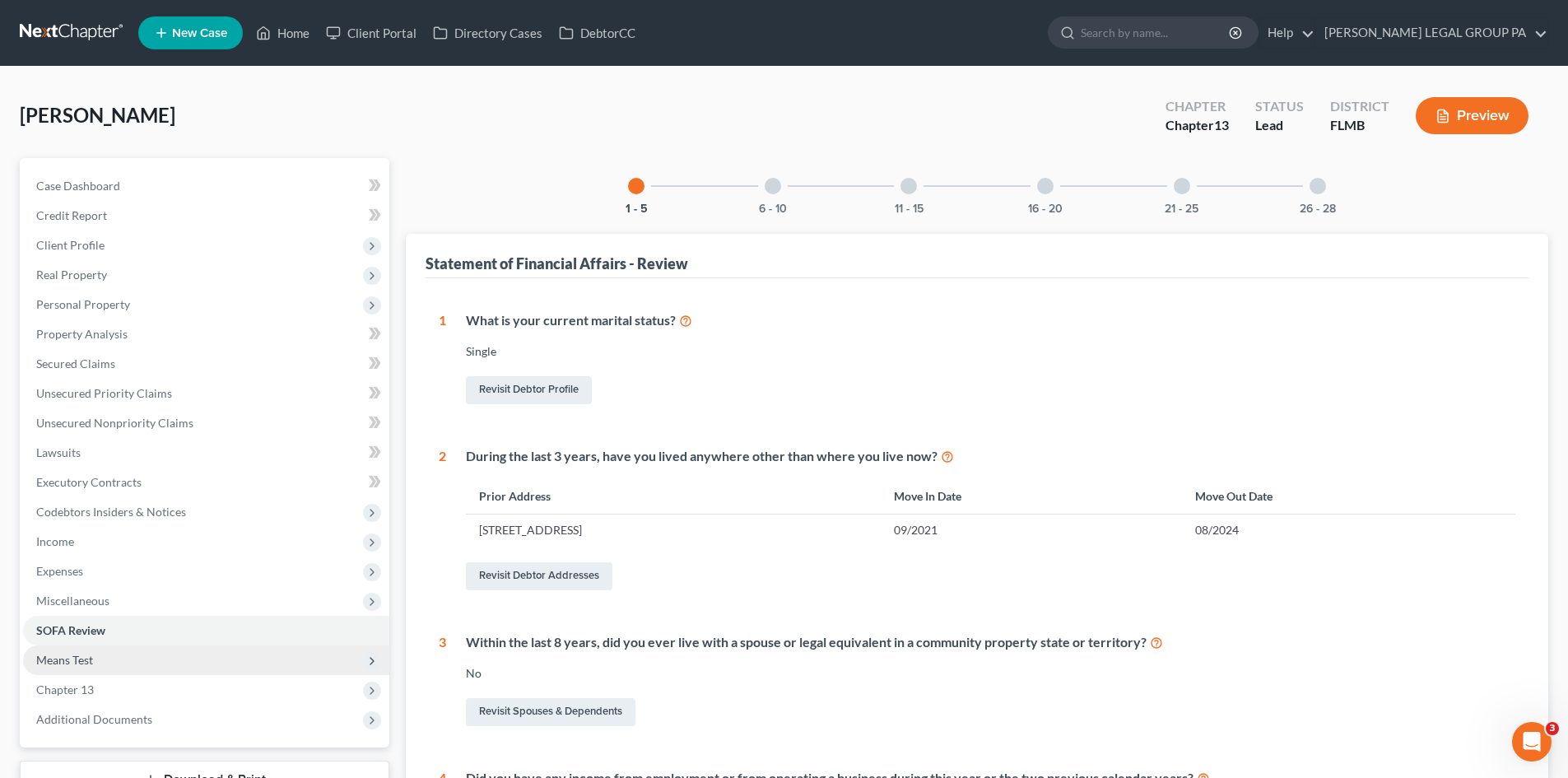
click at [101, 665] on span "Means Test" at bounding box center [206, 660] width 366 height 30
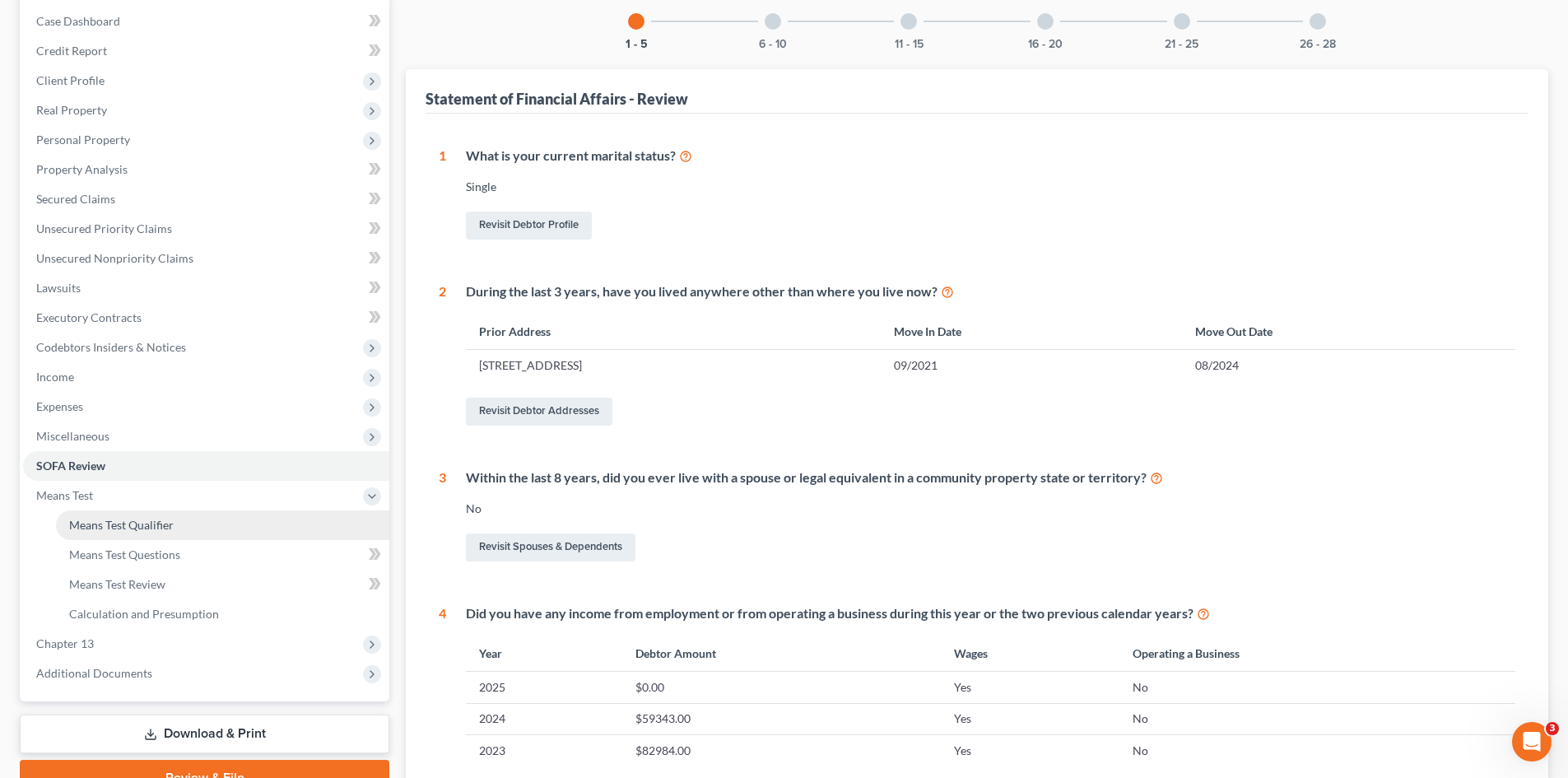
click at [137, 535] on link "Means Test Qualifier" at bounding box center [223, 525] width 334 height 30
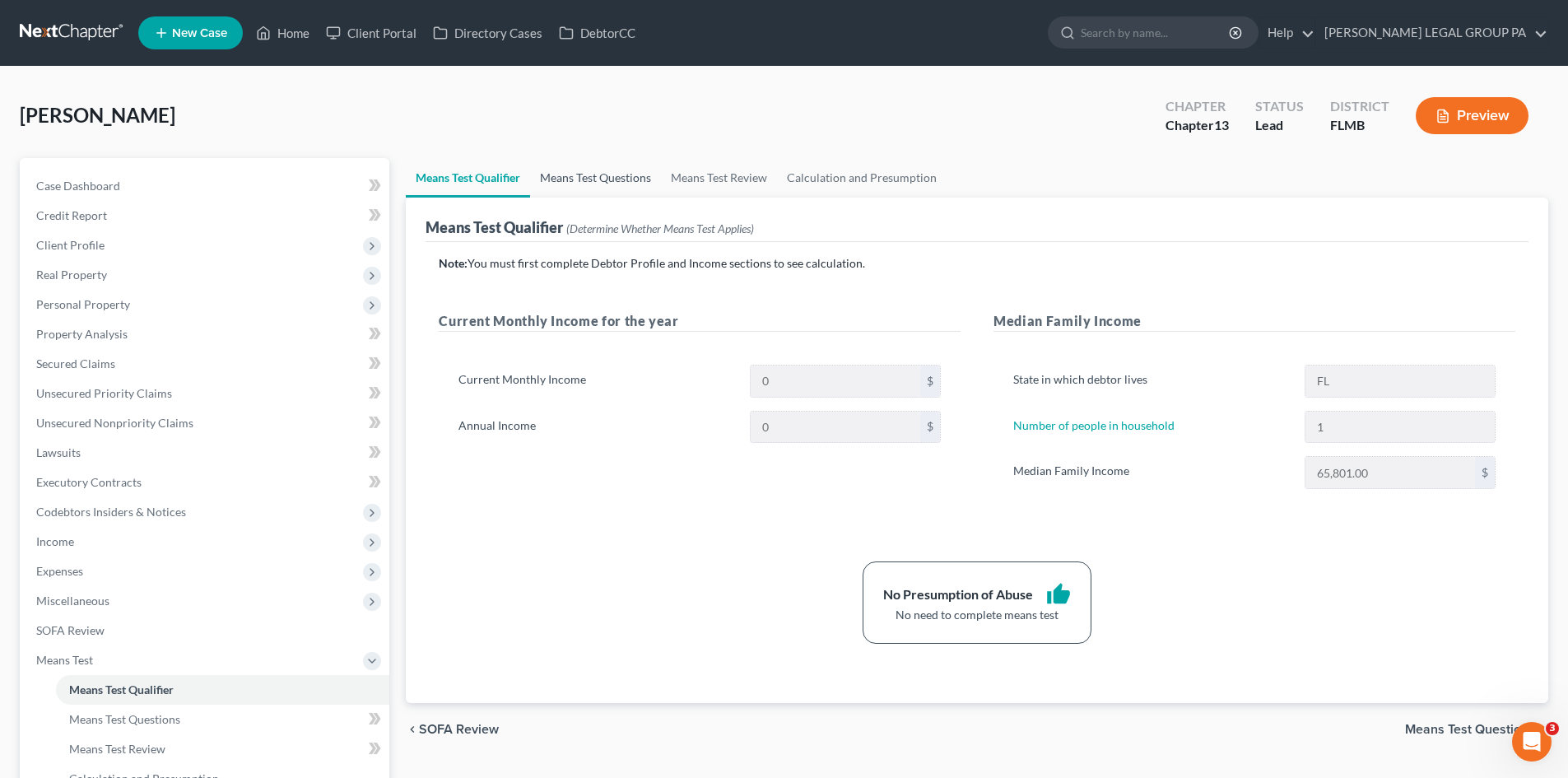
click at [615, 178] on link "Means Test Questions" at bounding box center [595, 178] width 131 height 39
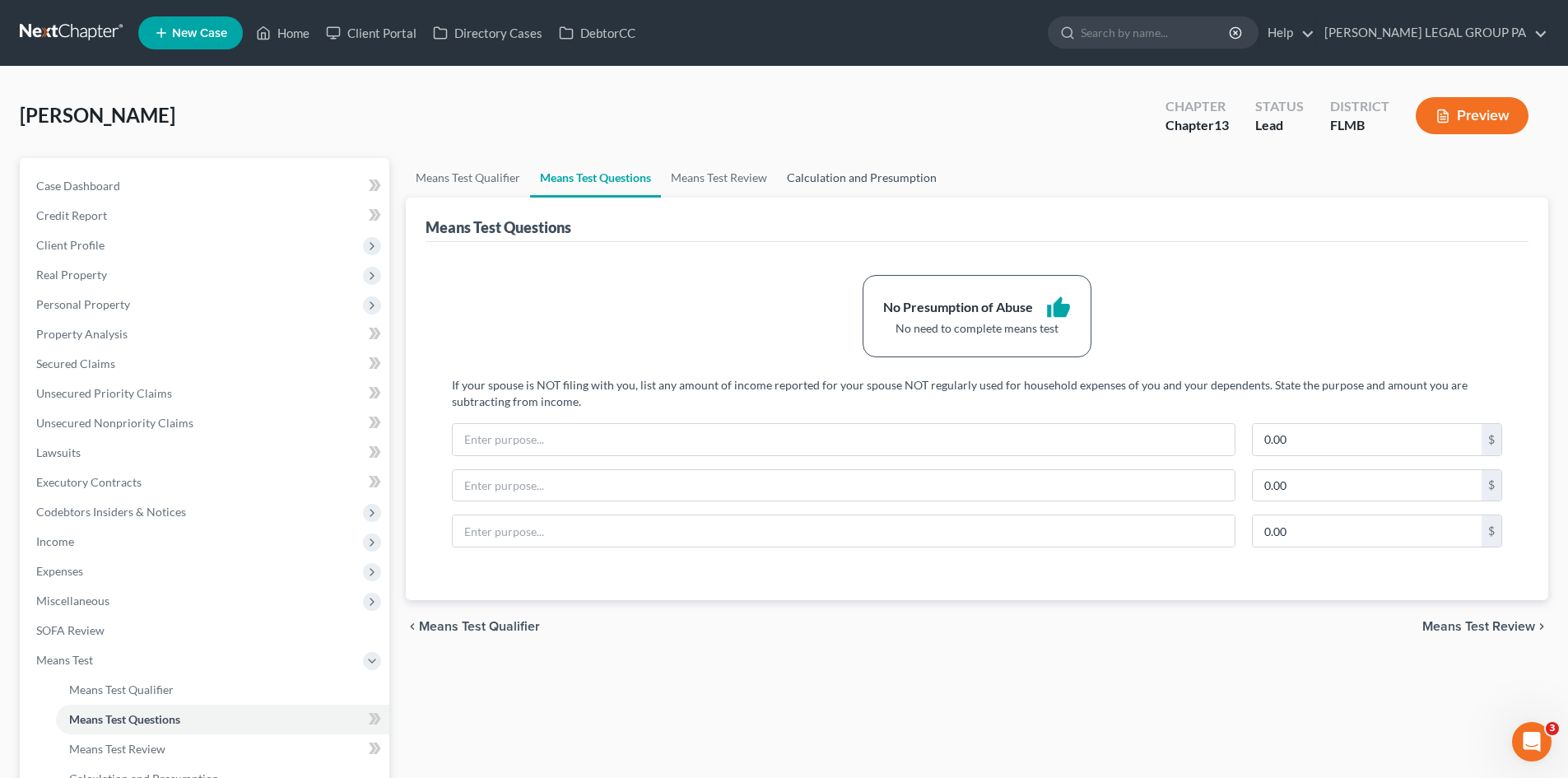
click at [854, 172] on link "Calculation and Presumption" at bounding box center [861, 178] width 170 height 39
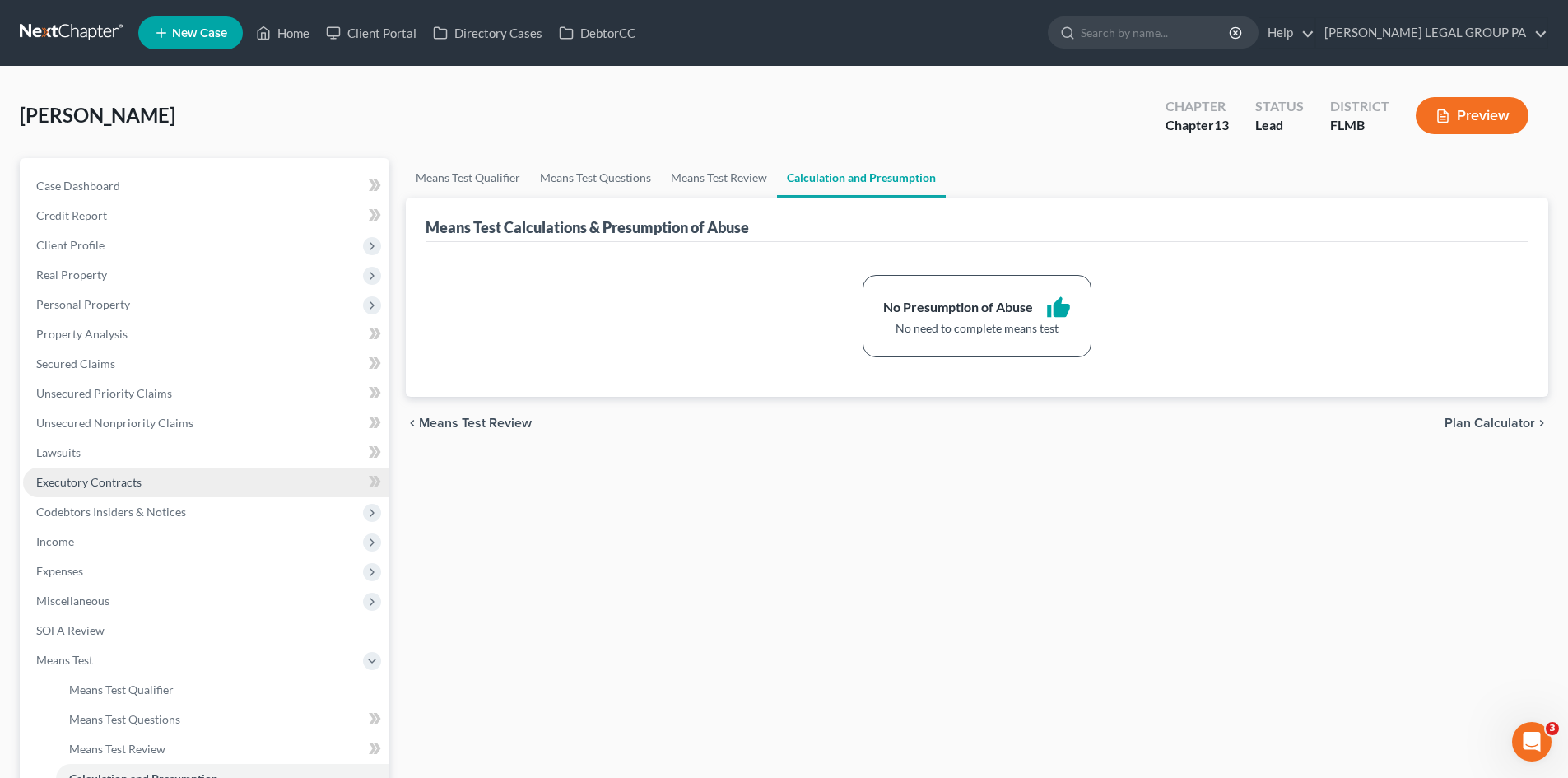
scroll to position [245, 0]
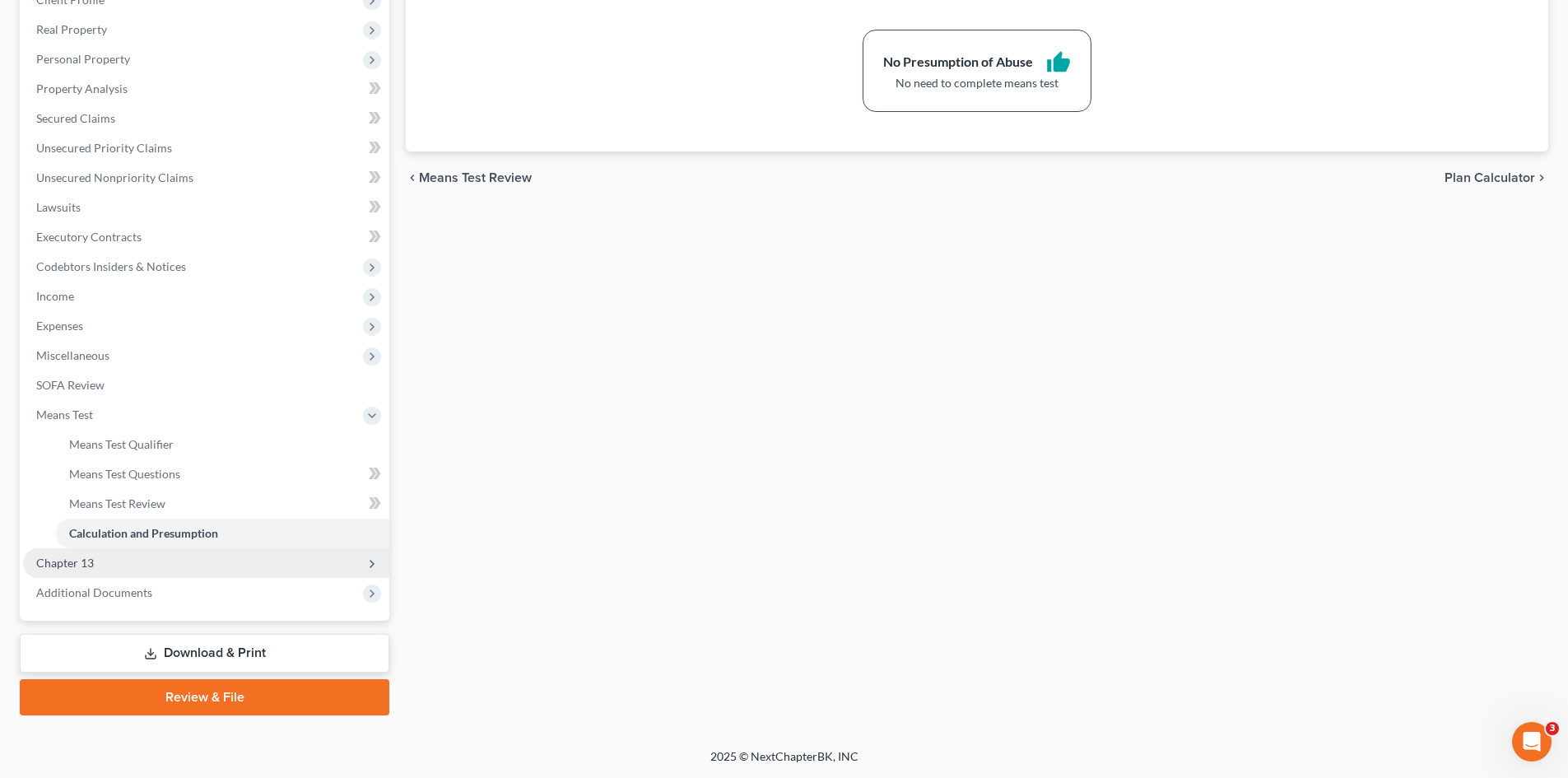
click at [111, 565] on span "Chapter 13" at bounding box center [206, 563] width 366 height 30
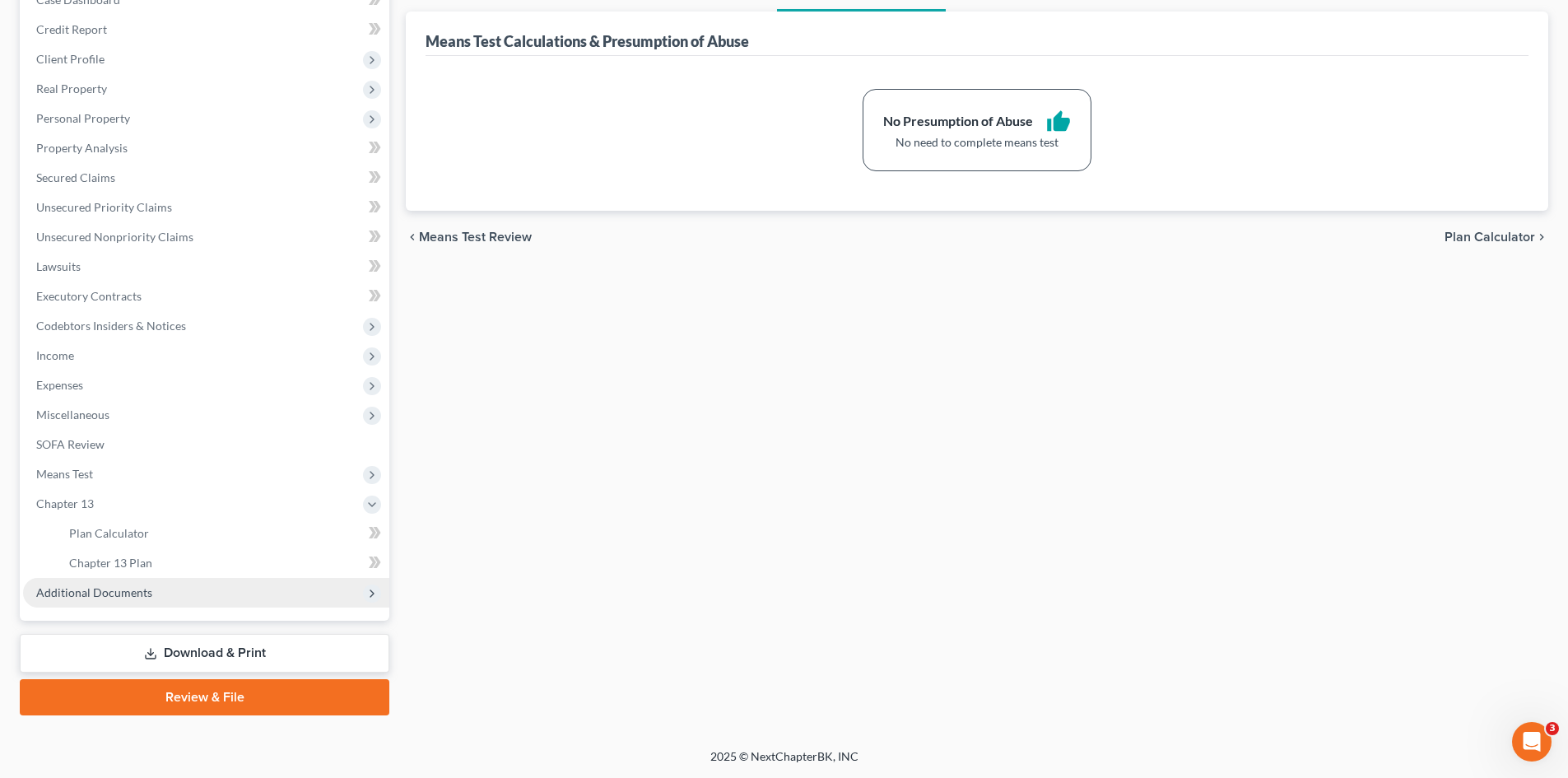
scroll to position [186, 0]
click at [155, 558] on link "Chapter 13 Plan" at bounding box center [223, 563] width 334 height 30
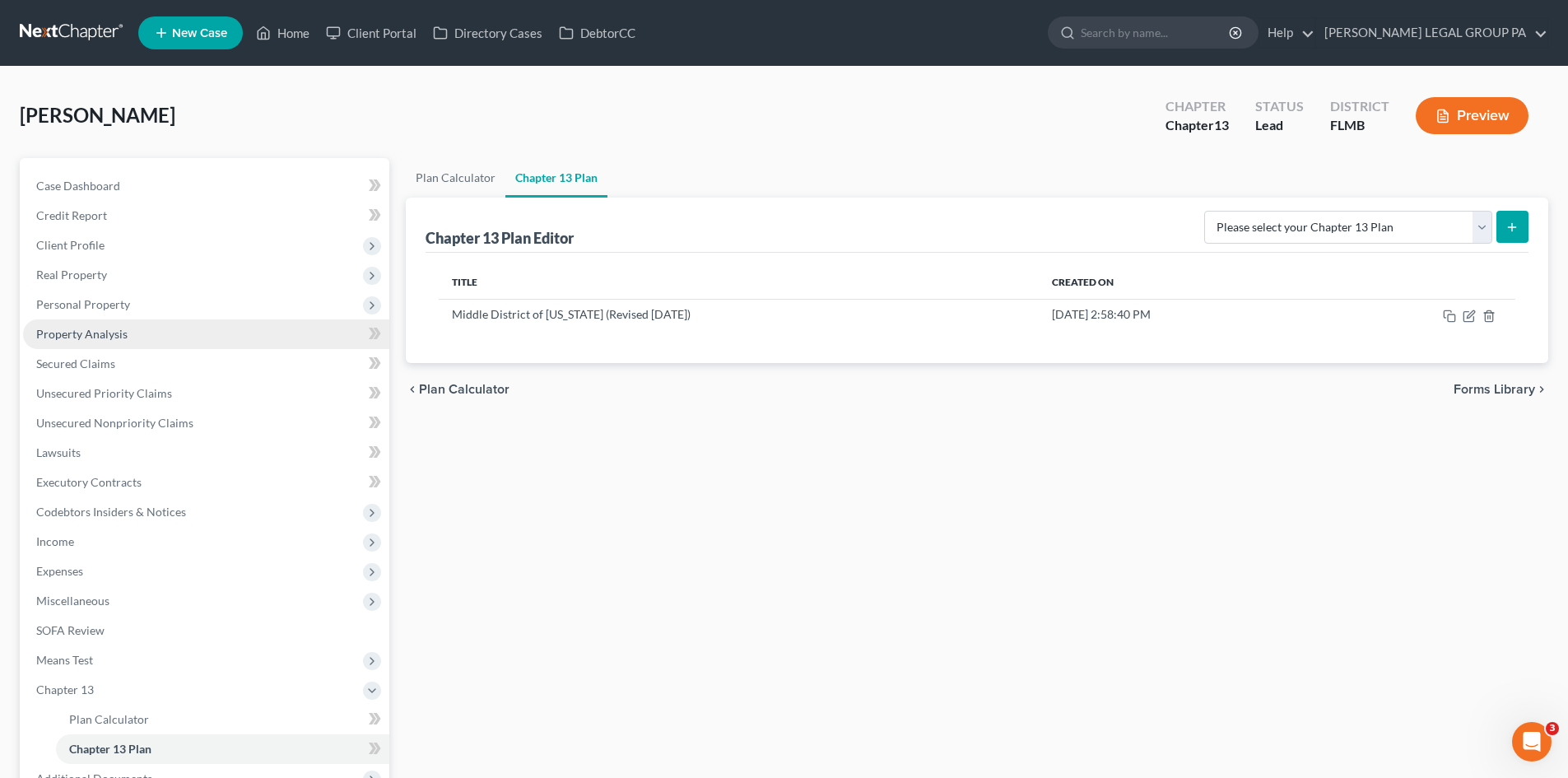
click at [82, 324] on link "Property Analysis" at bounding box center [206, 334] width 366 height 30
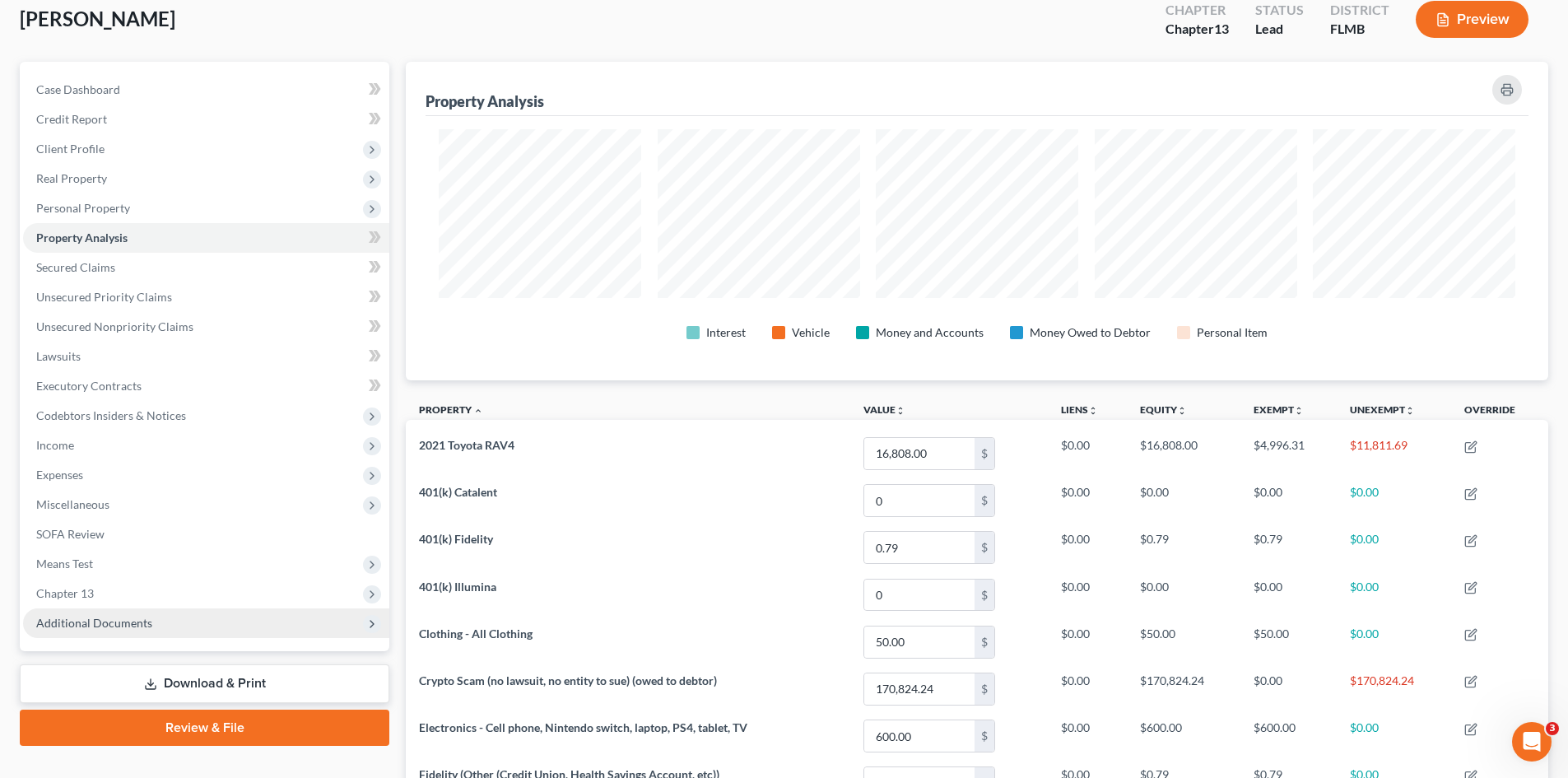
scroll to position [247, 0]
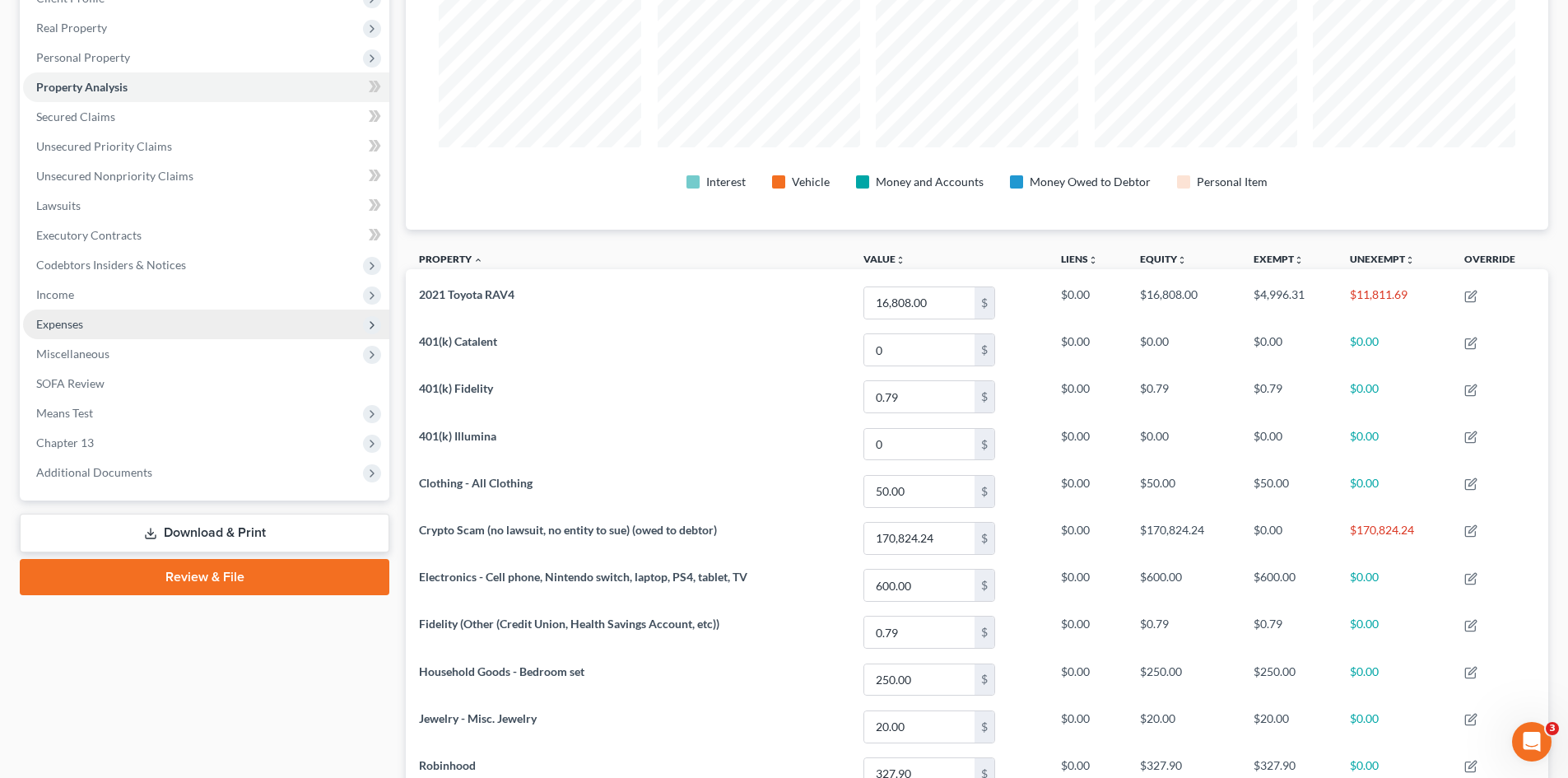
click at [114, 319] on span "Expenses" at bounding box center [206, 325] width 366 height 30
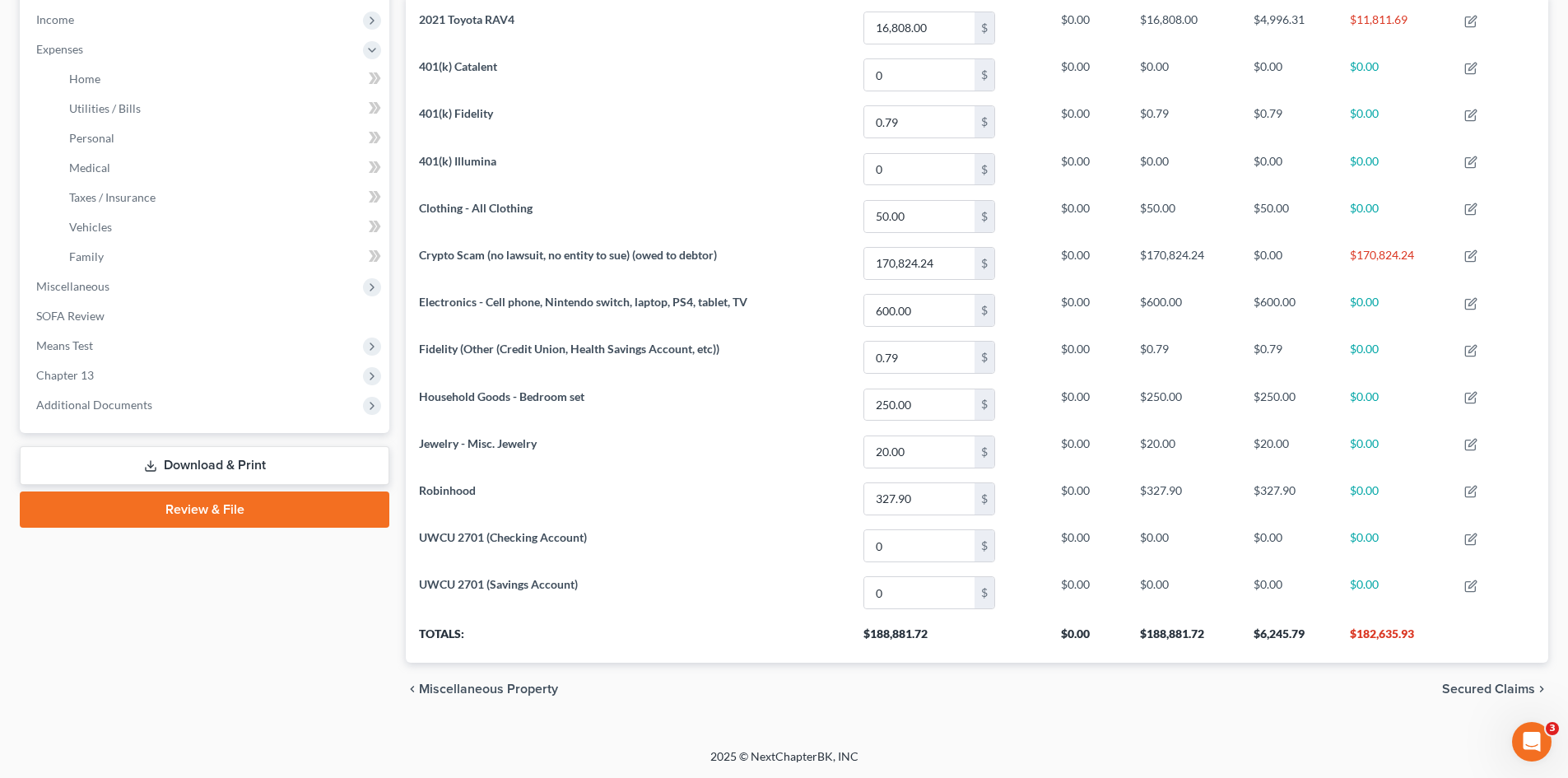
scroll to position [275, 0]
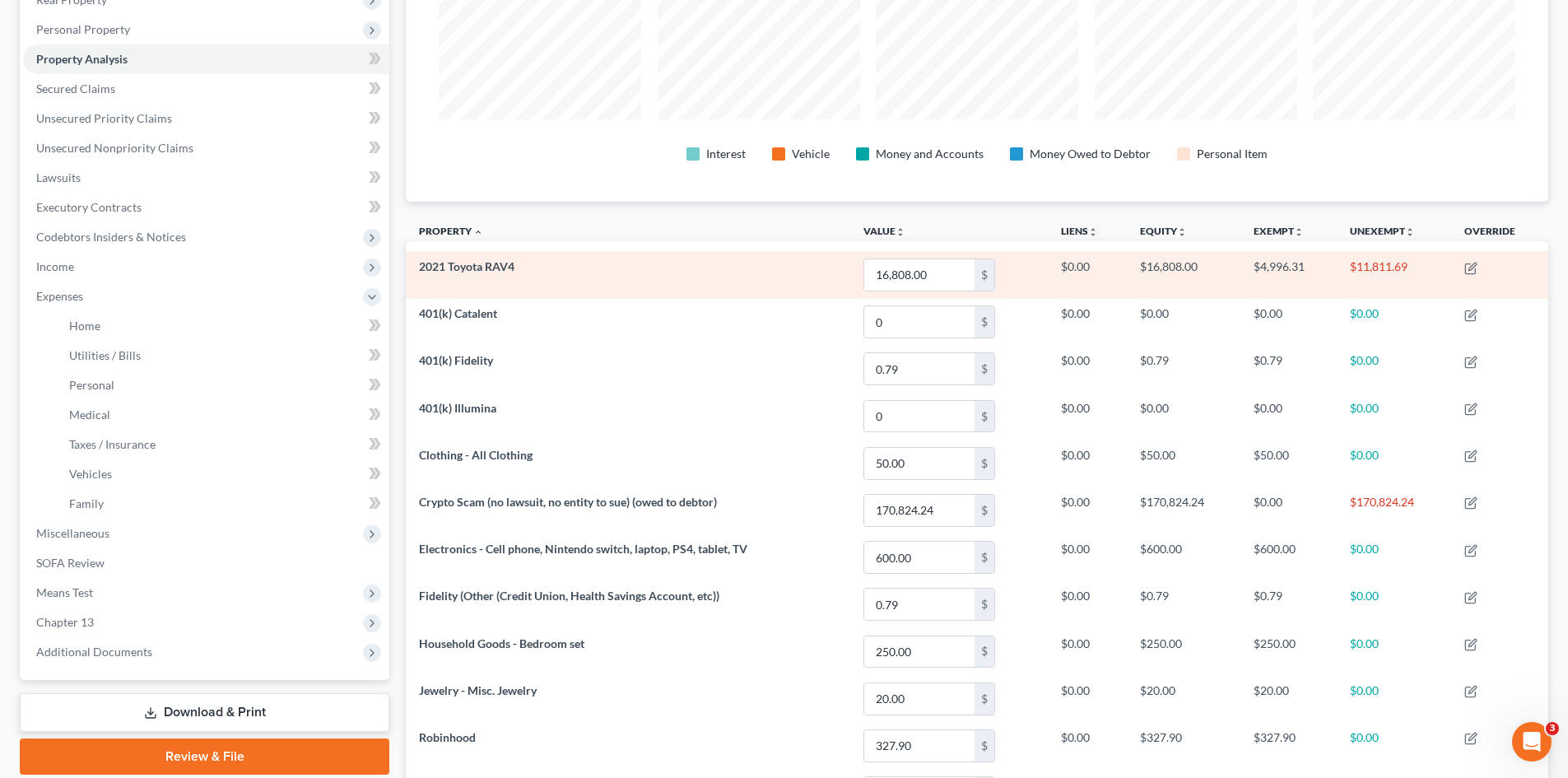
click at [1374, 267] on td "$11,811.69" at bounding box center [1394, 274] width 114 height 47
copy tr "$11,811.69"
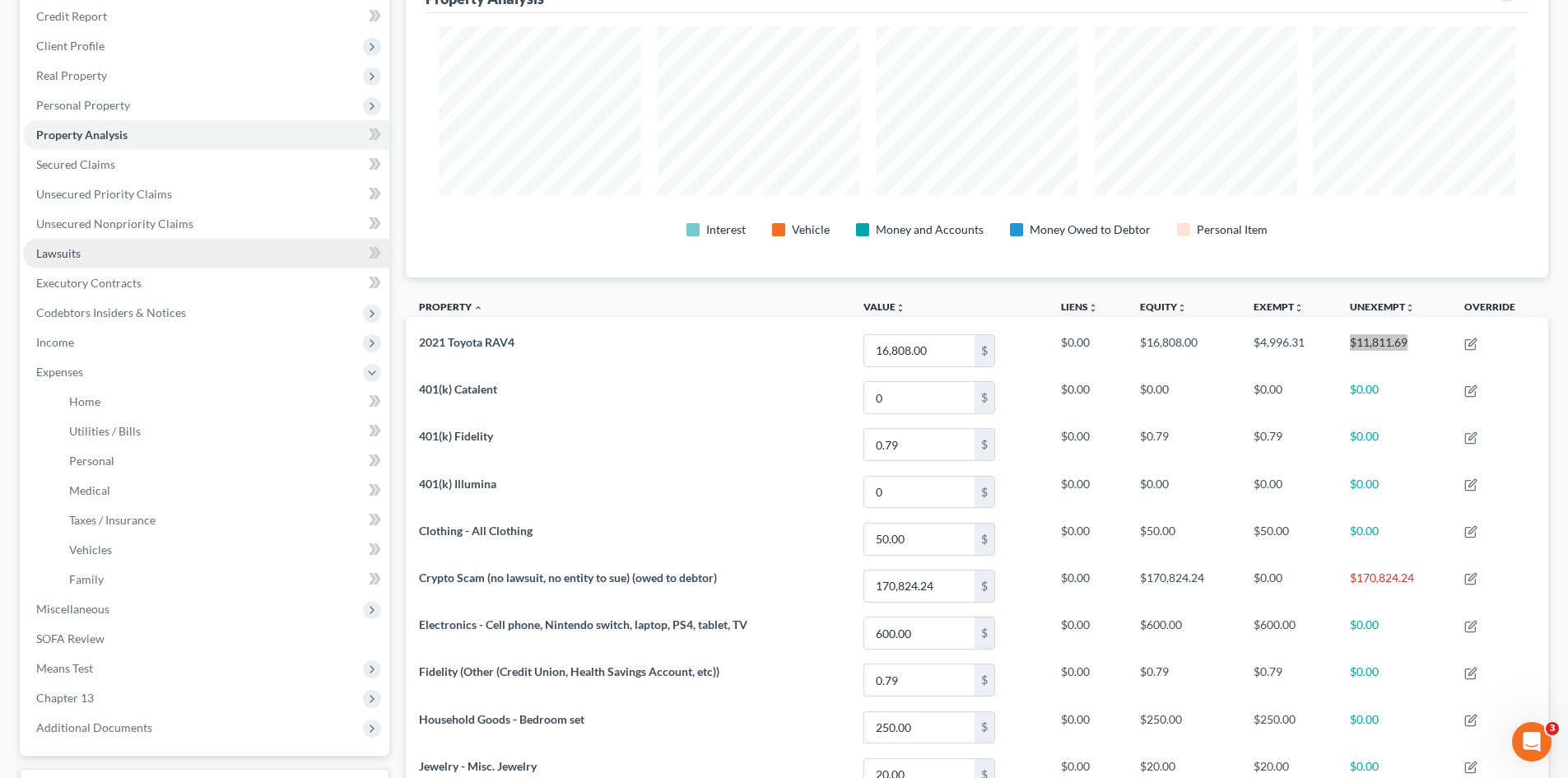
scroll to position [193, 0]
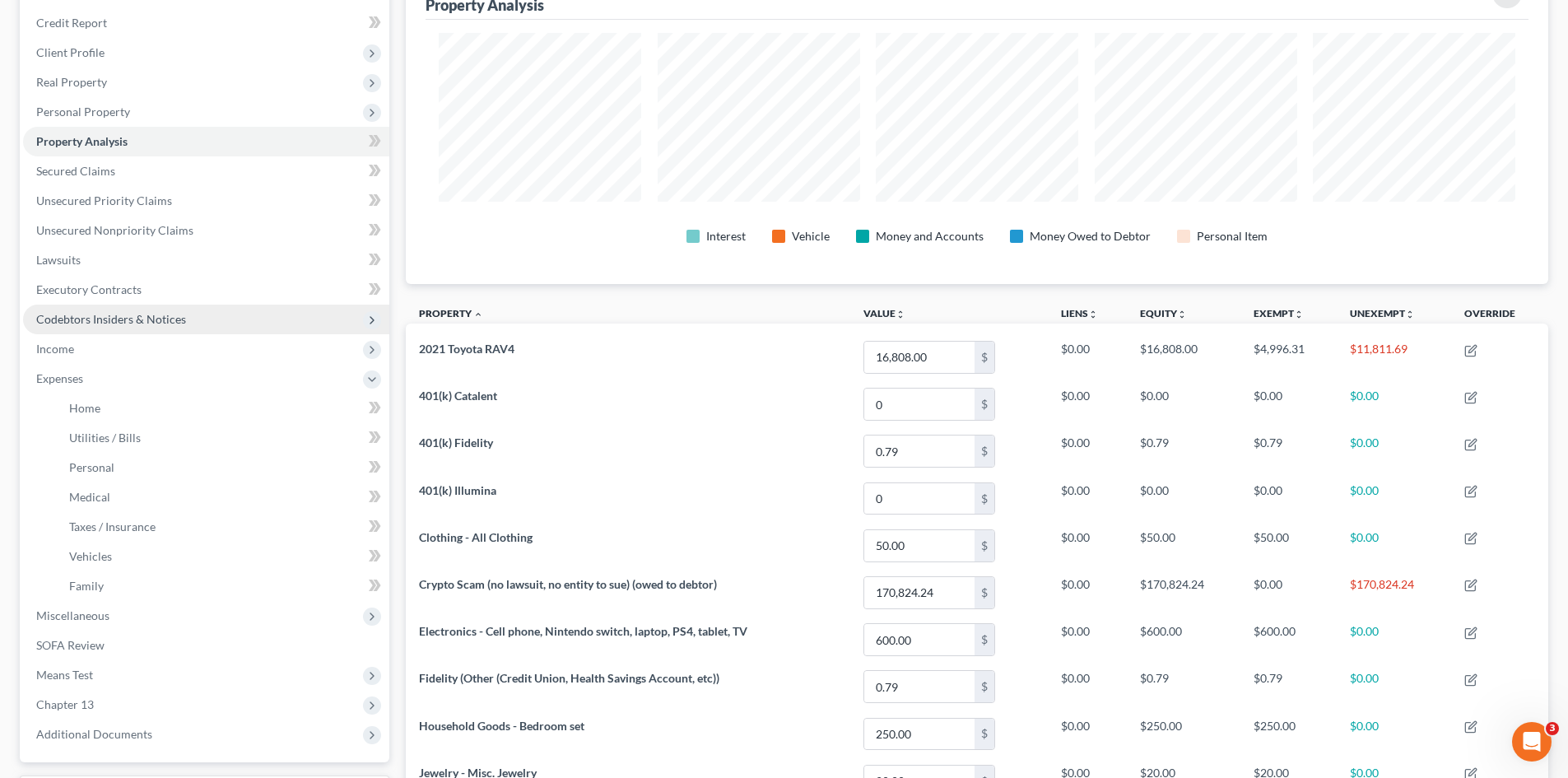
drag, startPoint x: 122, startPoint y: 321, endPoint x: 127, endPoint y: 332, distance: 12.1
click at [122, 321] on span "Codebtors Insiders & Notices" at bounding box center [111, 319] width 150 height 14
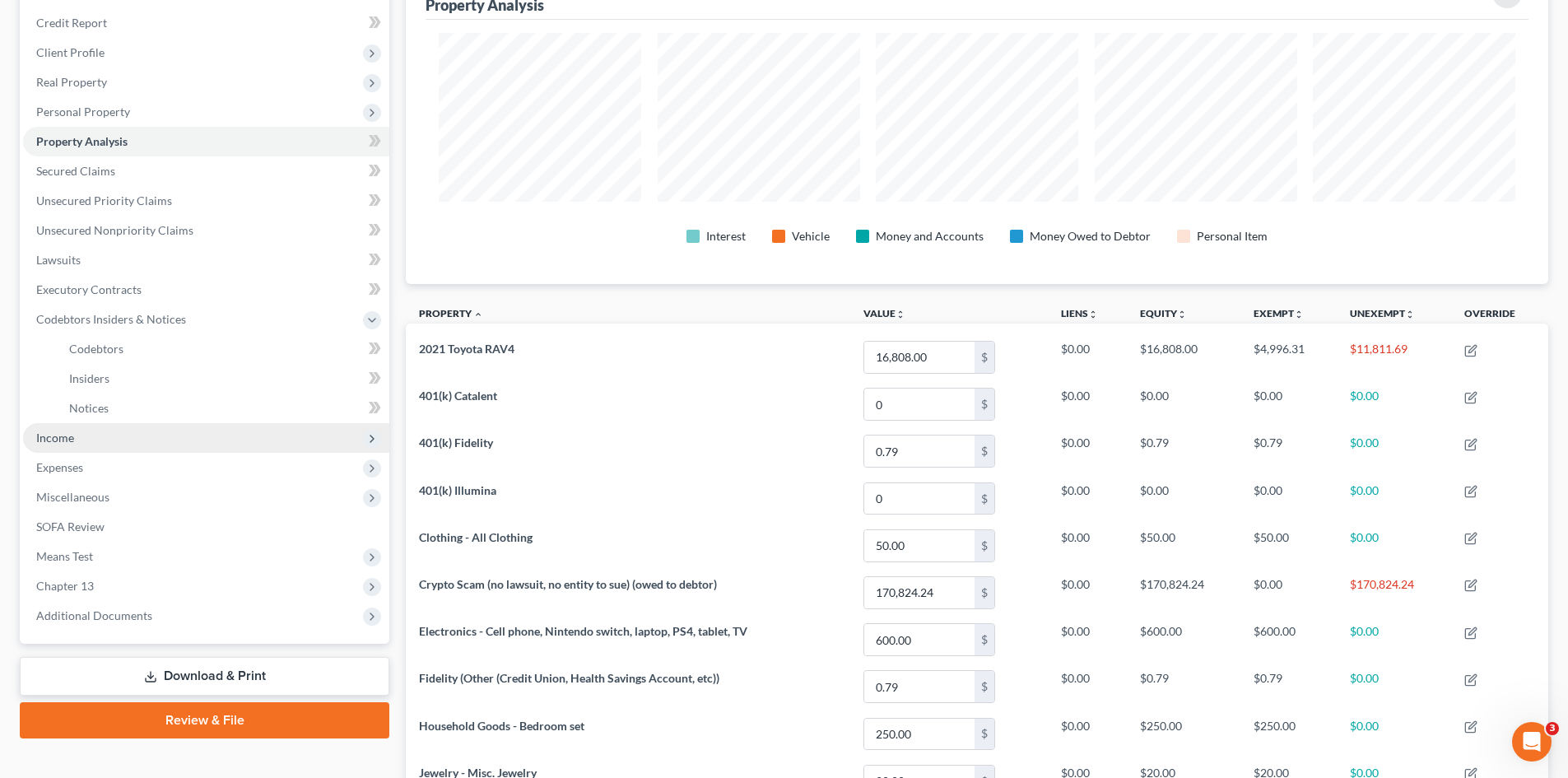
click at [68, 449] on span "Income" at bounding box center [206, 438] width 366 height 30
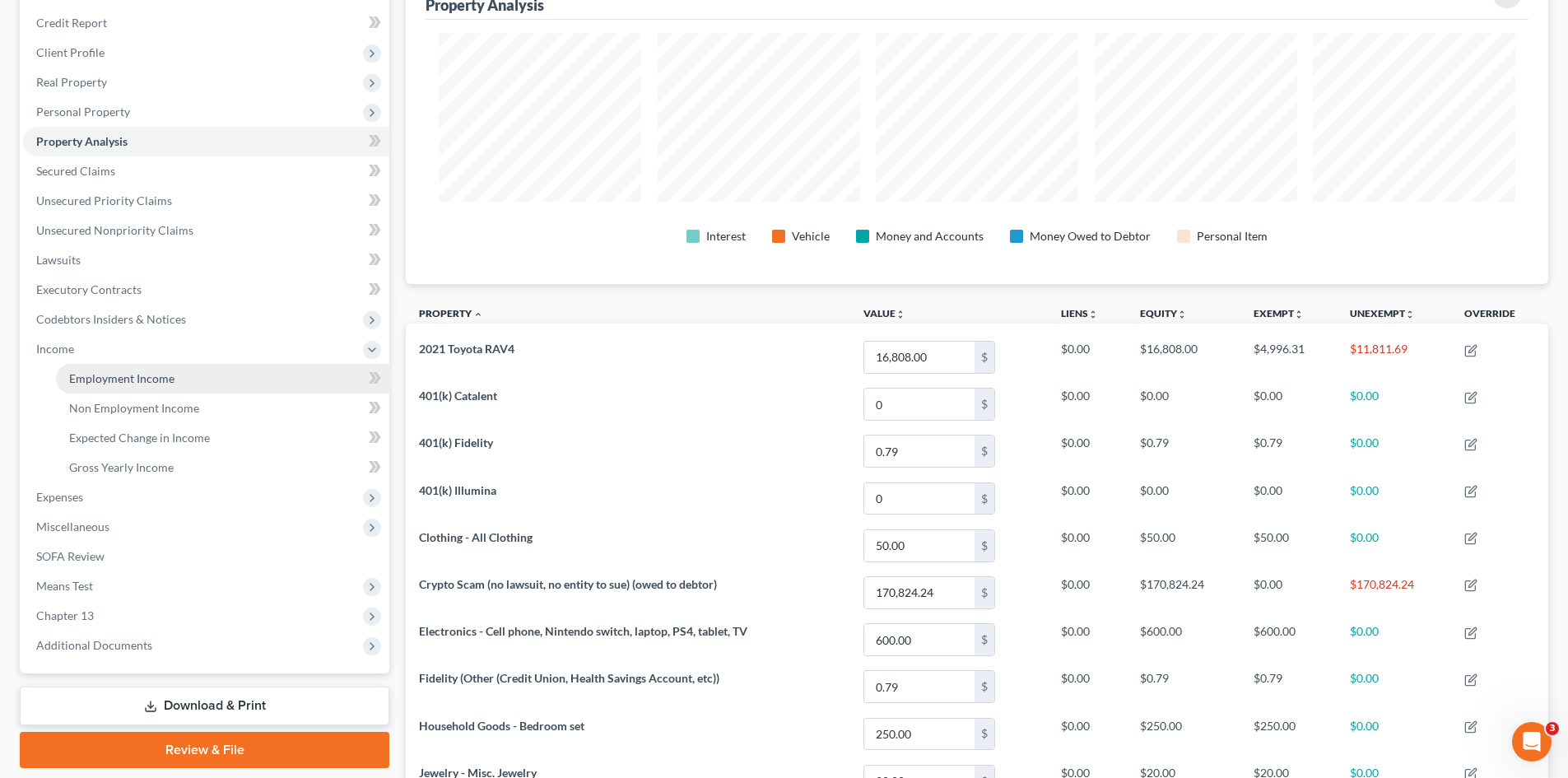
click at [119, 377] on span "Employment Income" at bounding box center [121, 378] width 105 height 14
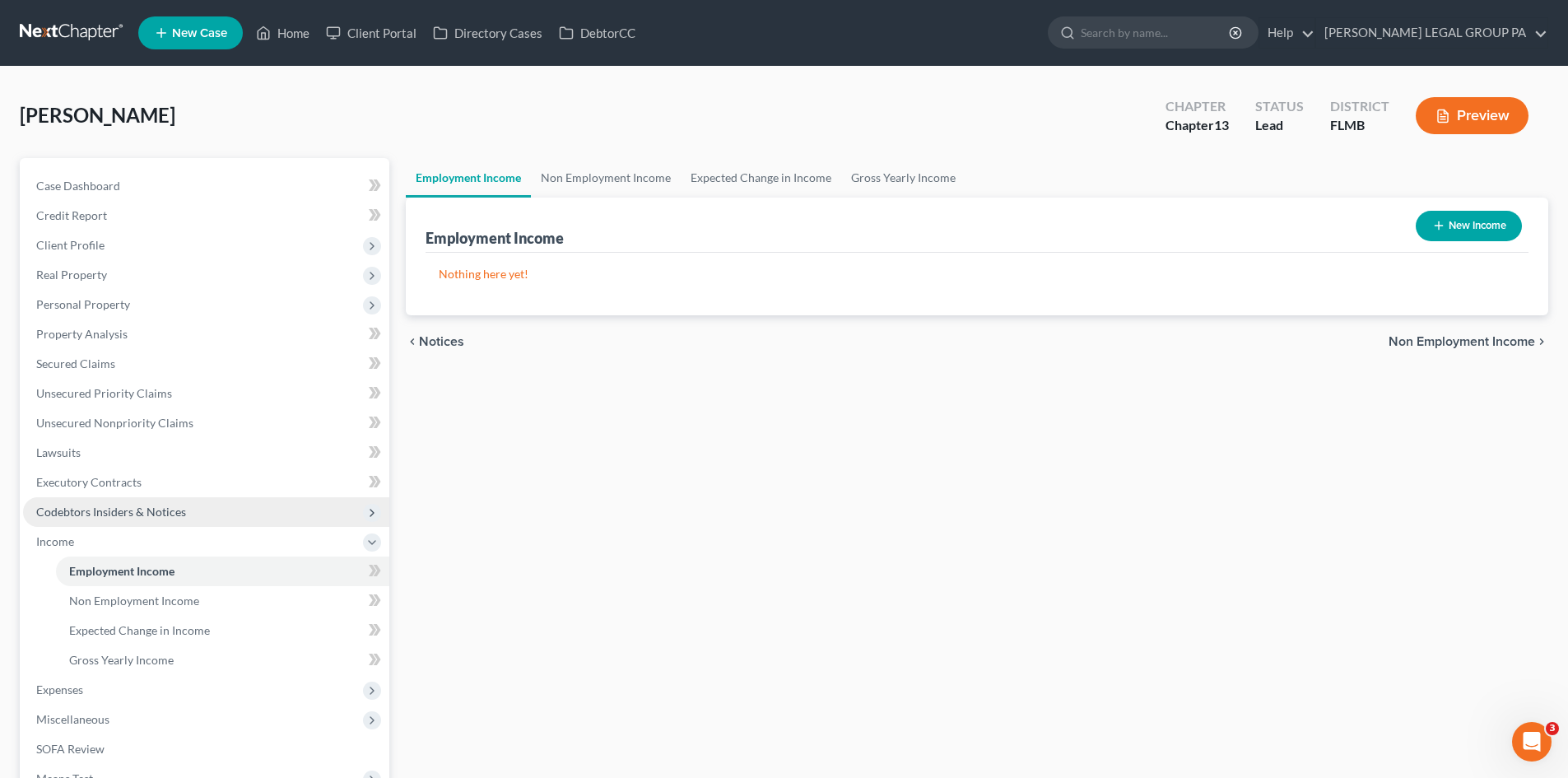
click at [96, 514] on span "Codebtors Insiders & Notices" at bounding box center [111, 512] width 150 height 14
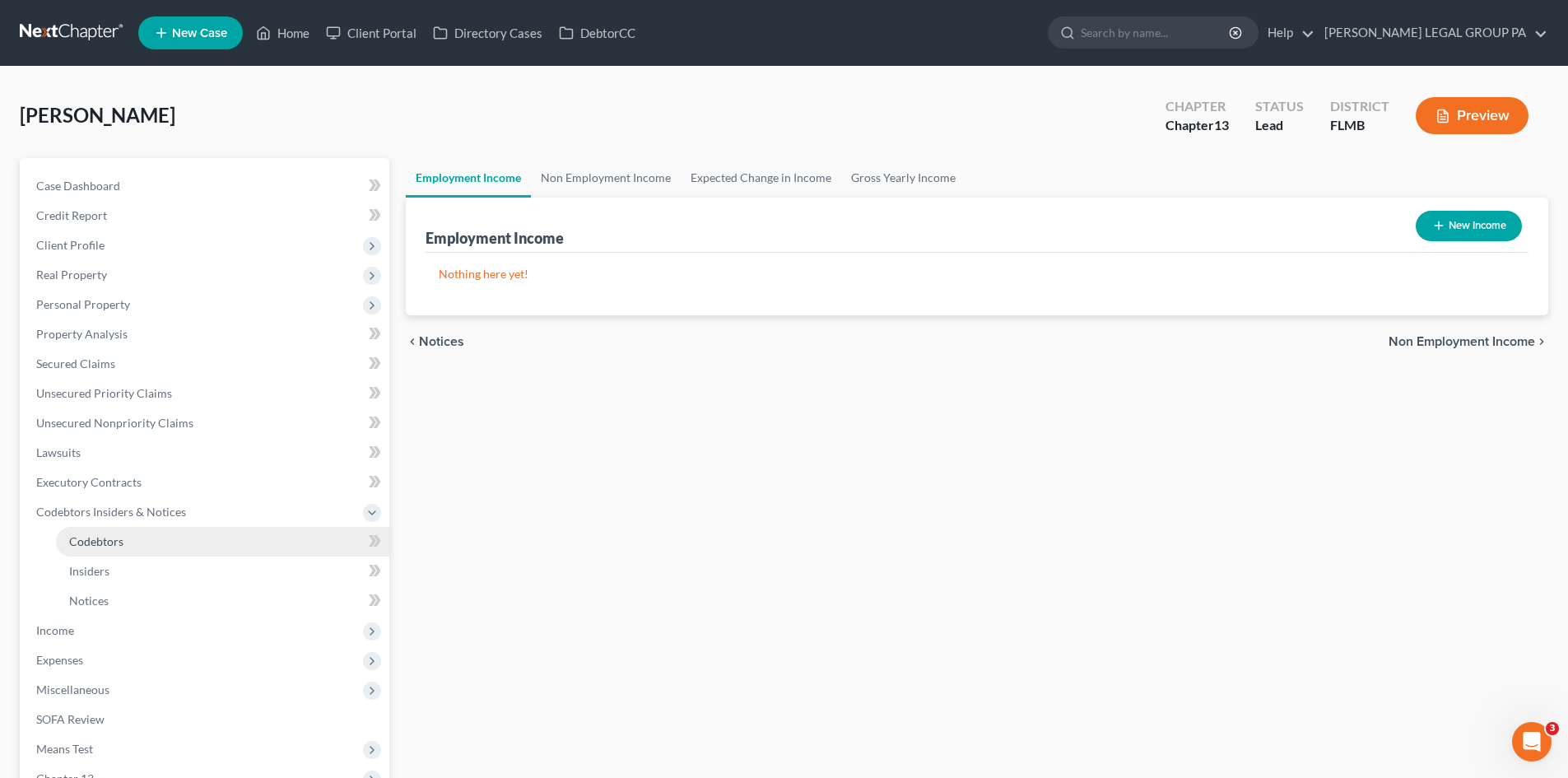
click at [128, 547] on link "Codebtors" at bounding box center [223, 541] width 334 height 30
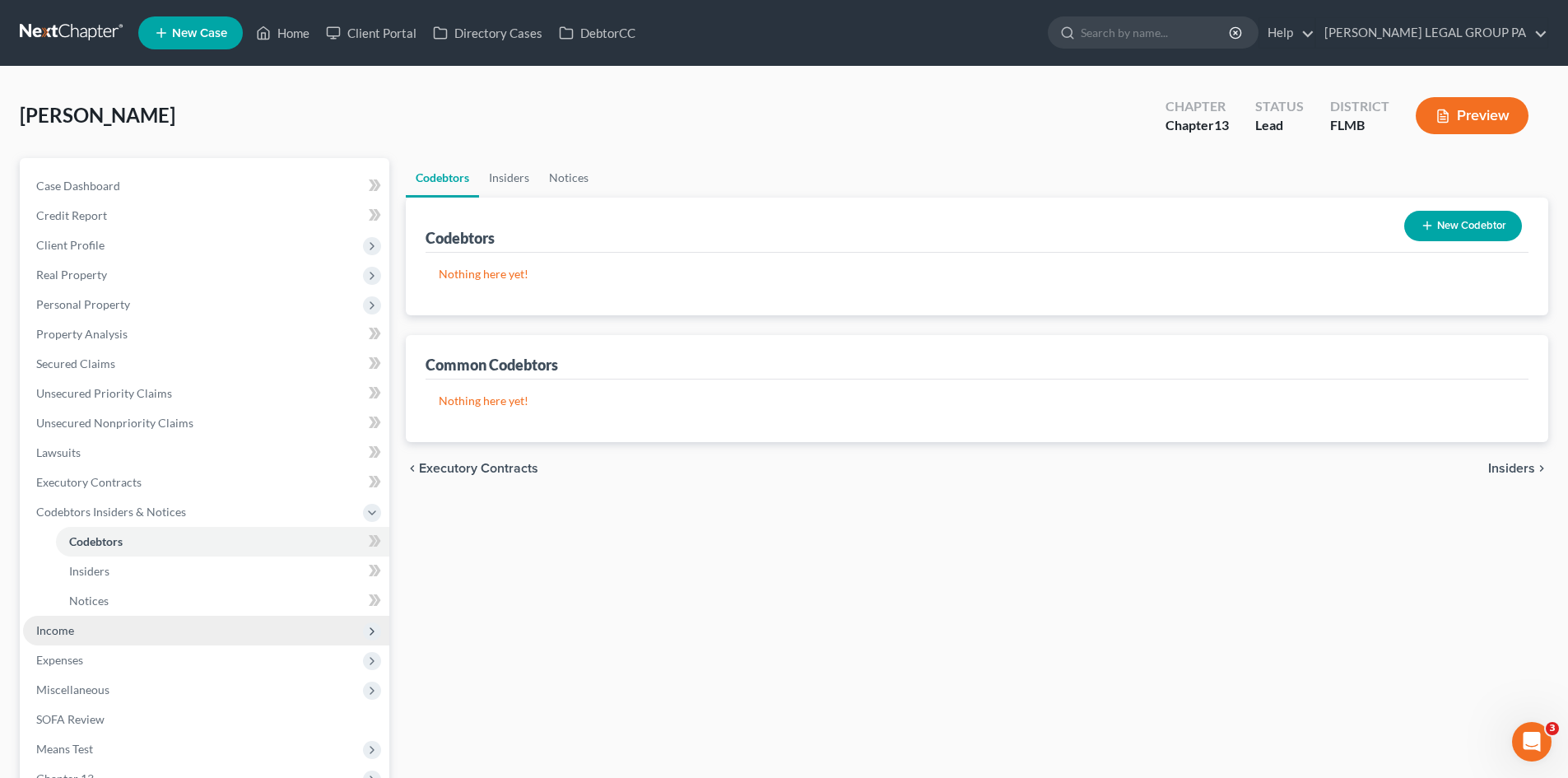
click at [108, 627] on span "Income" at bounding box center [206, 630] width 366 height 30
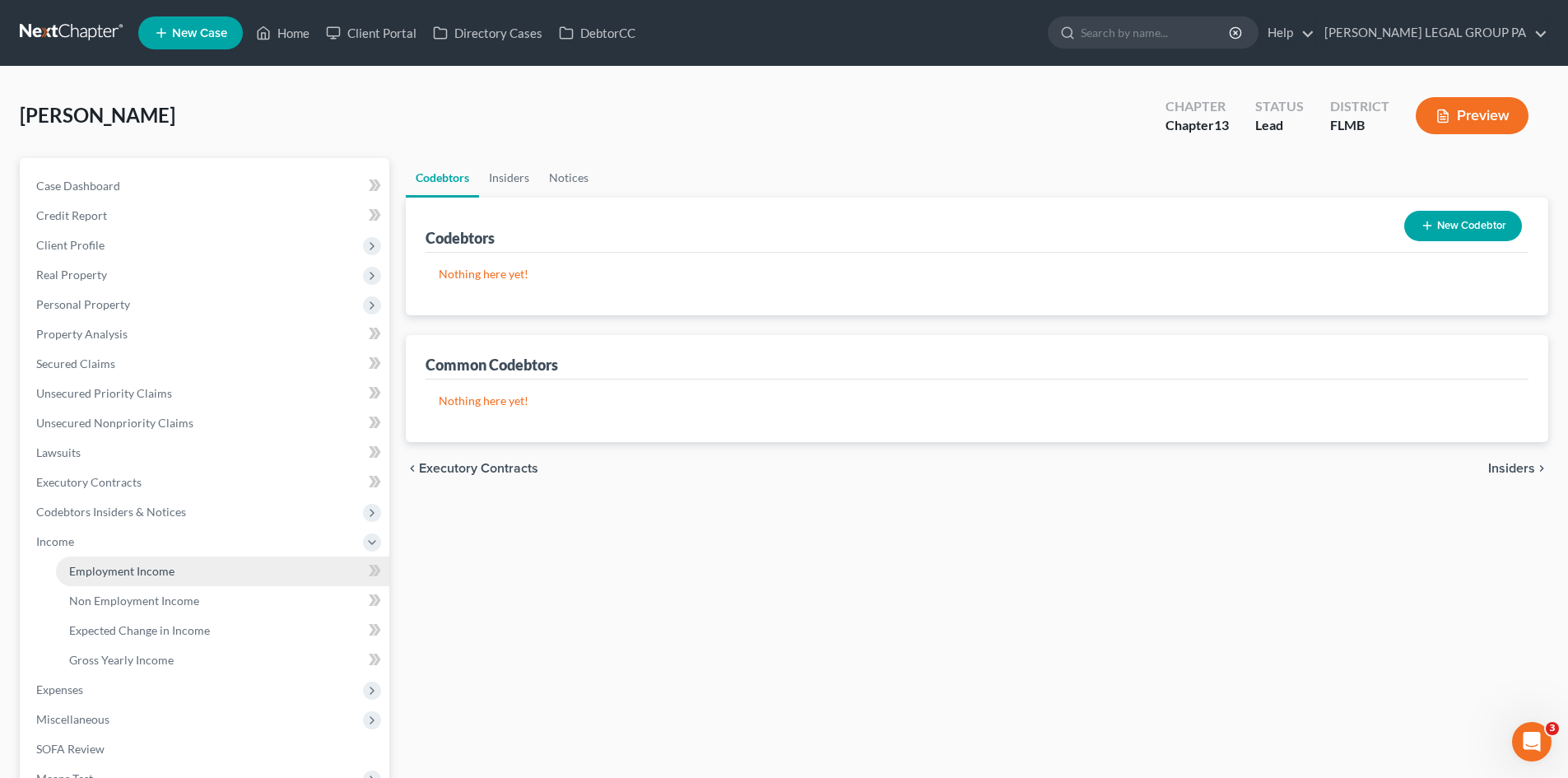
click at [134, 563] on link "Employment Income" at bounding box center [223, 571] width 334 height 30
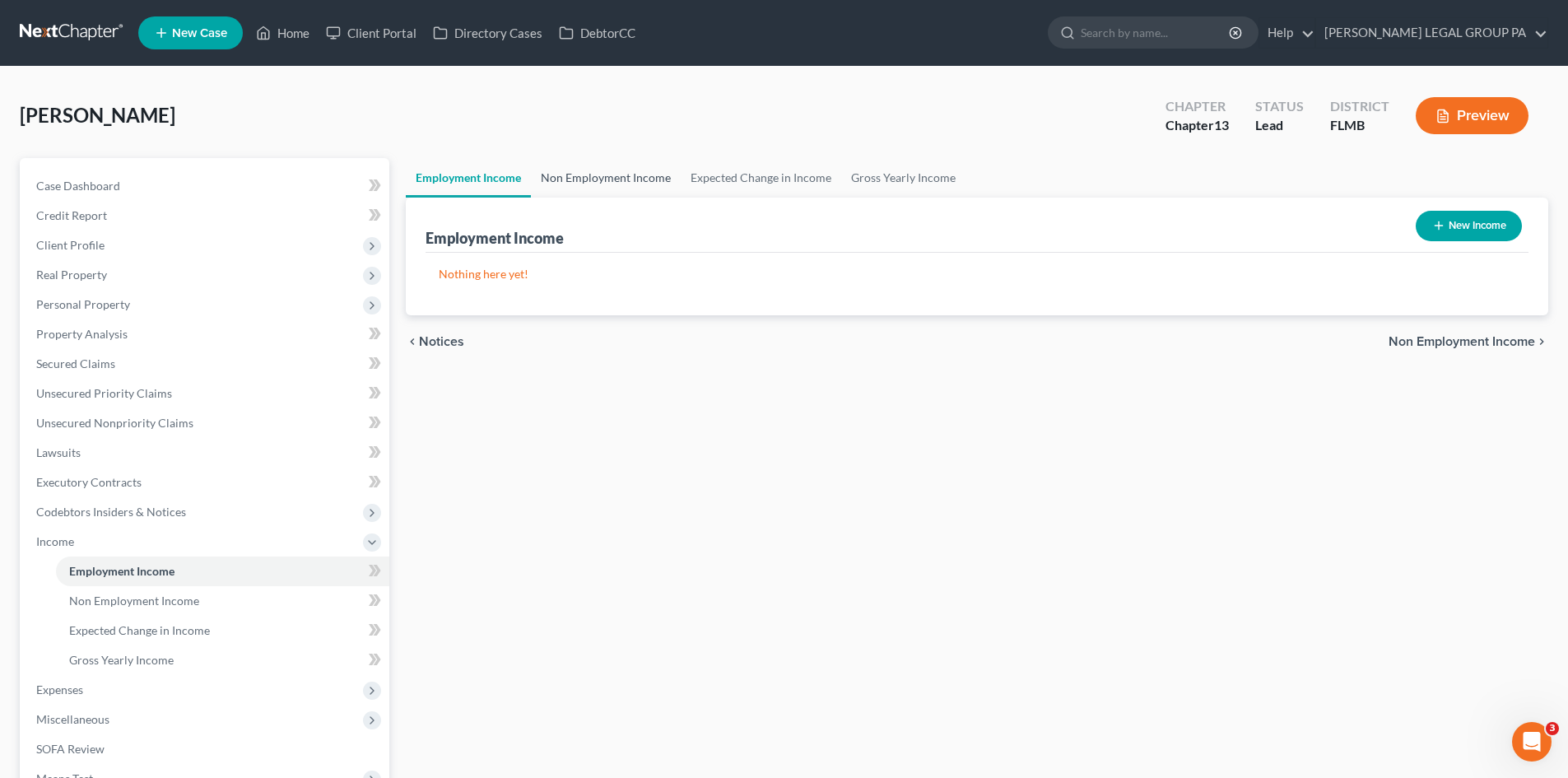
click at [604, 180] on link "Non Employment Income" at bounding box center [606, 178] width 150 height 39
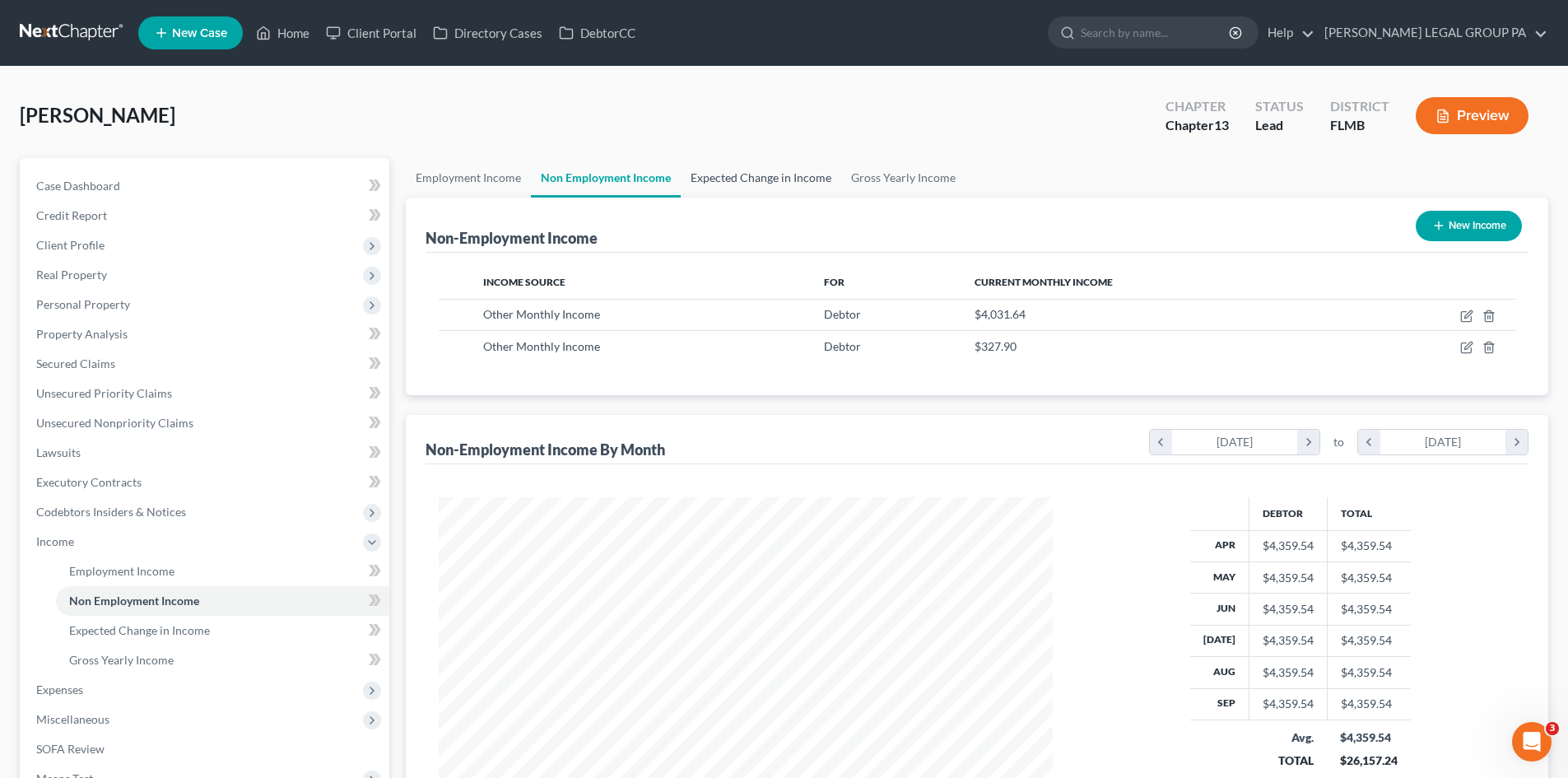
click at [816, 180] on link "Expected Change in Income" at bounding box center [761, 178] width 160 height 39
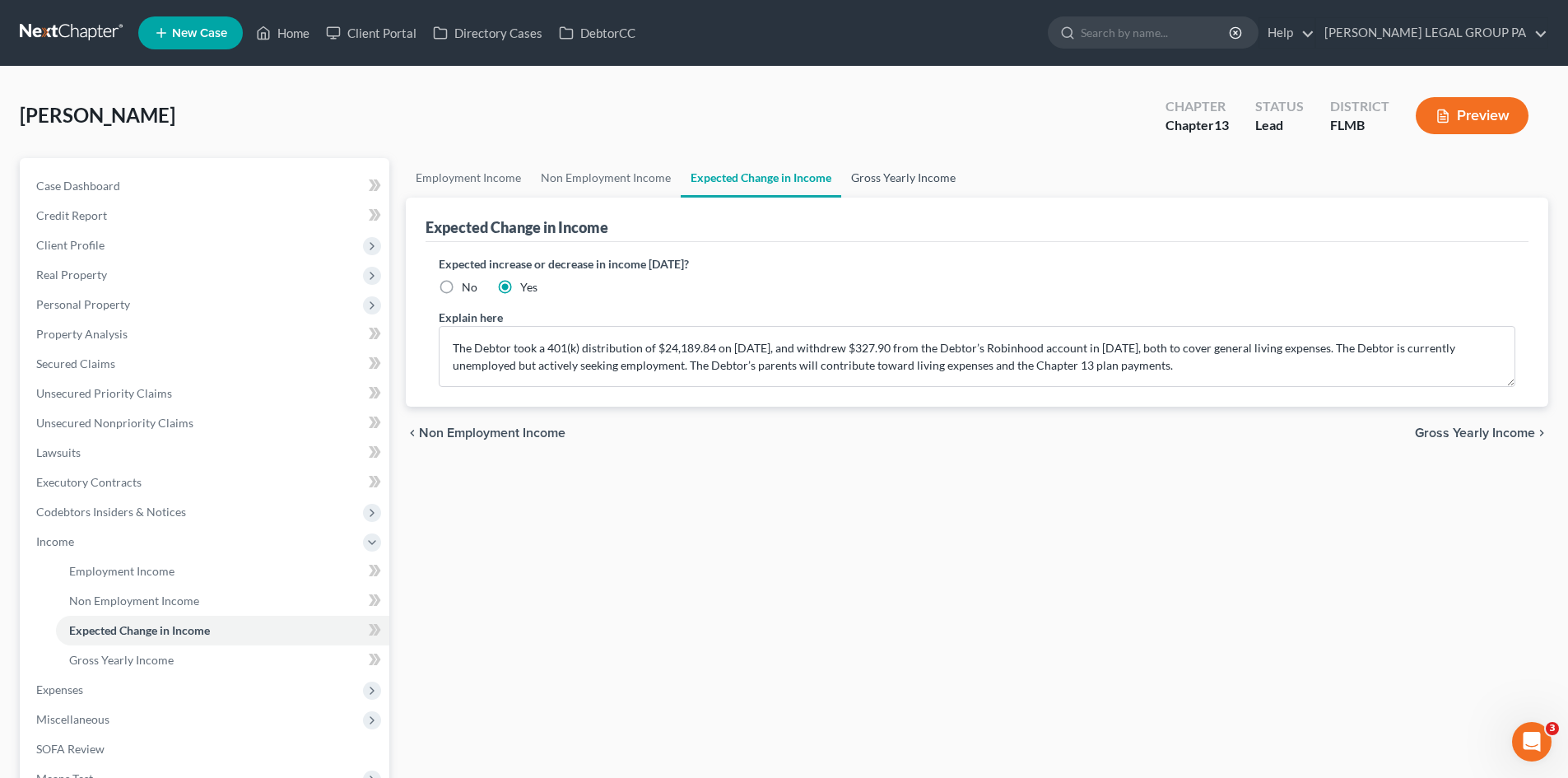
click at [927, 173] on link "Gross Yearly Income" at bounding box center [904, 178] width 125 height 39
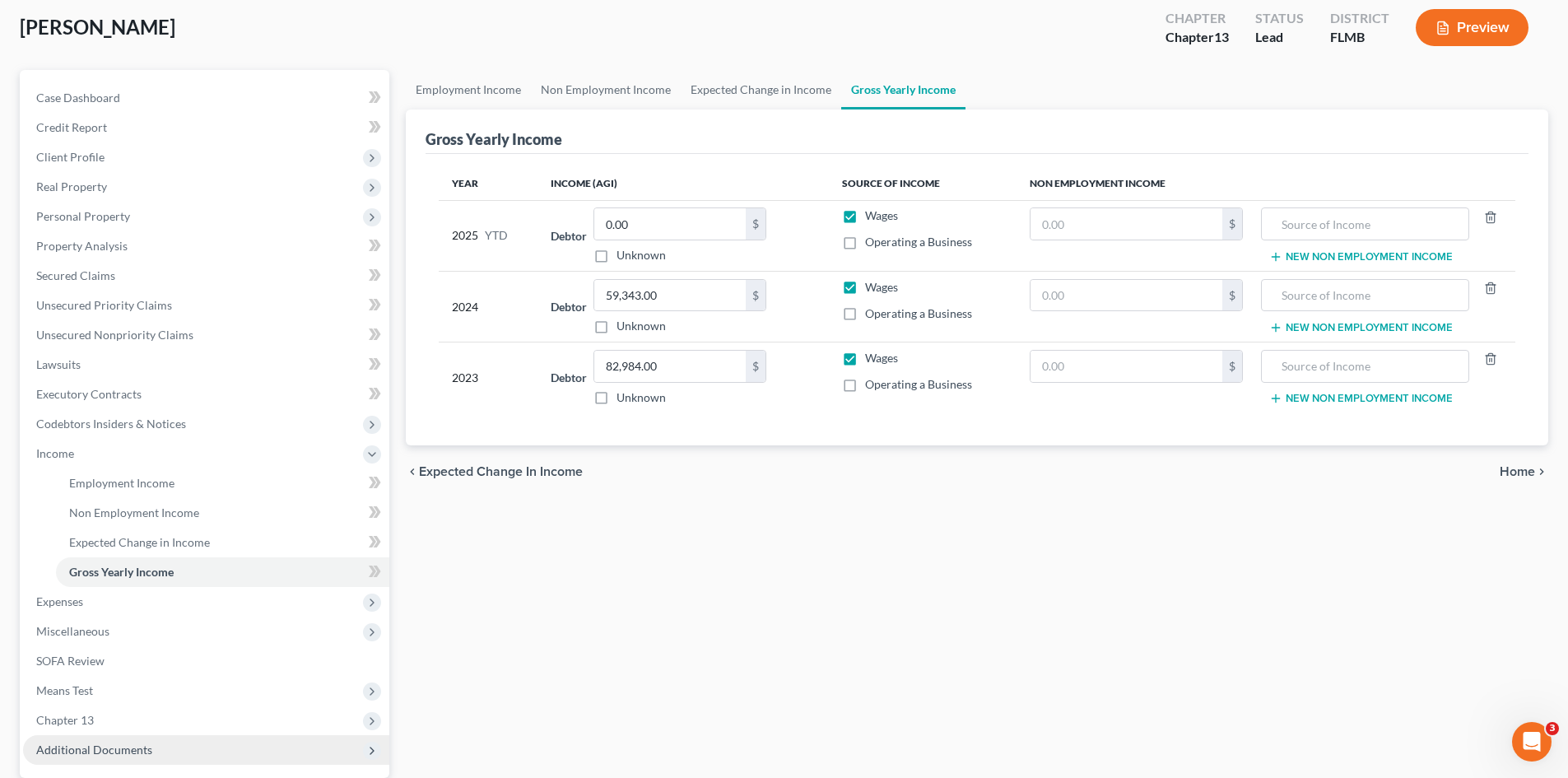
scroll to position [245, 0]
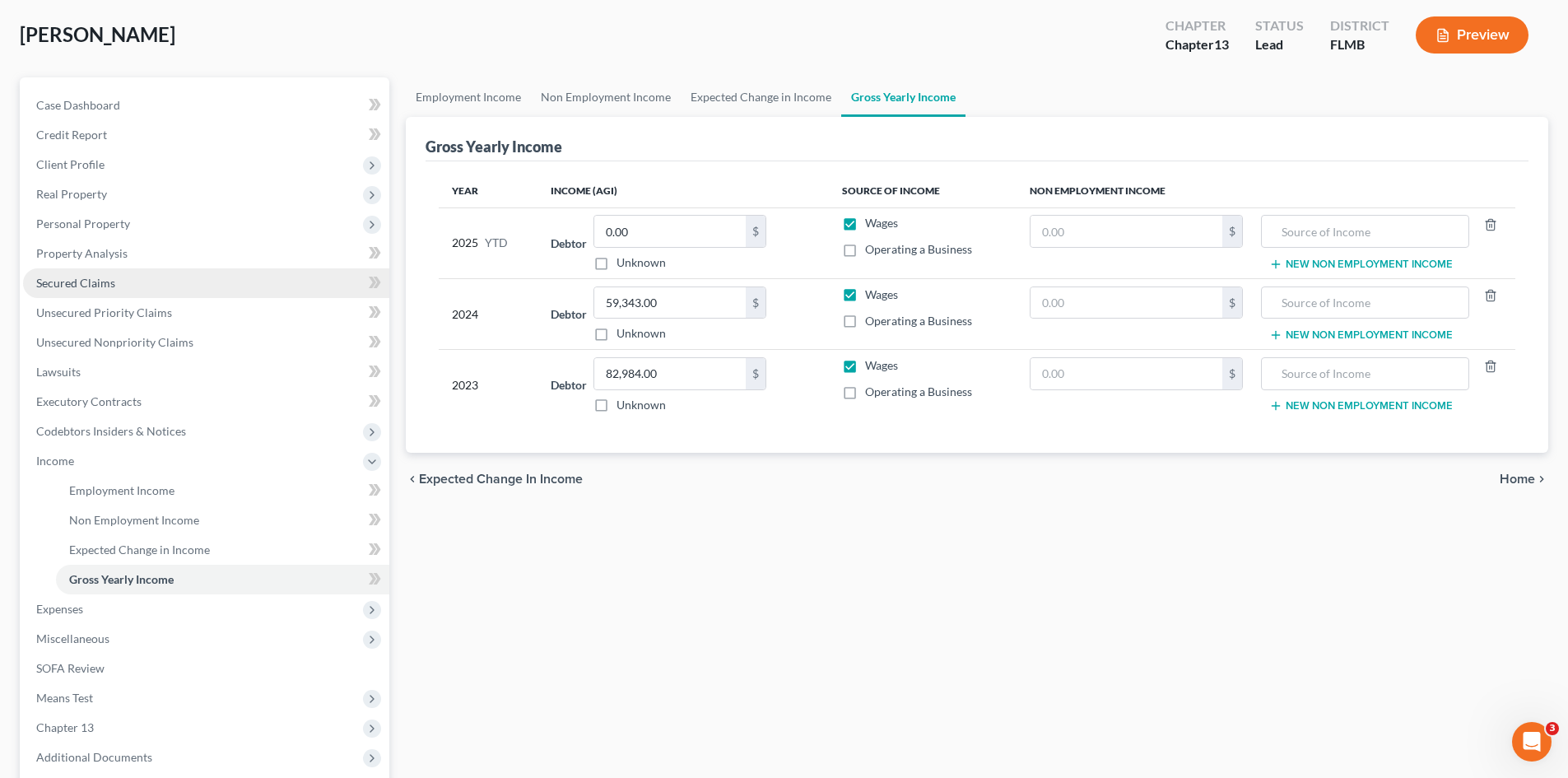
click at [119, 283] on link "Secured Claims" at bounding box center [206, 283] width 366 height 30
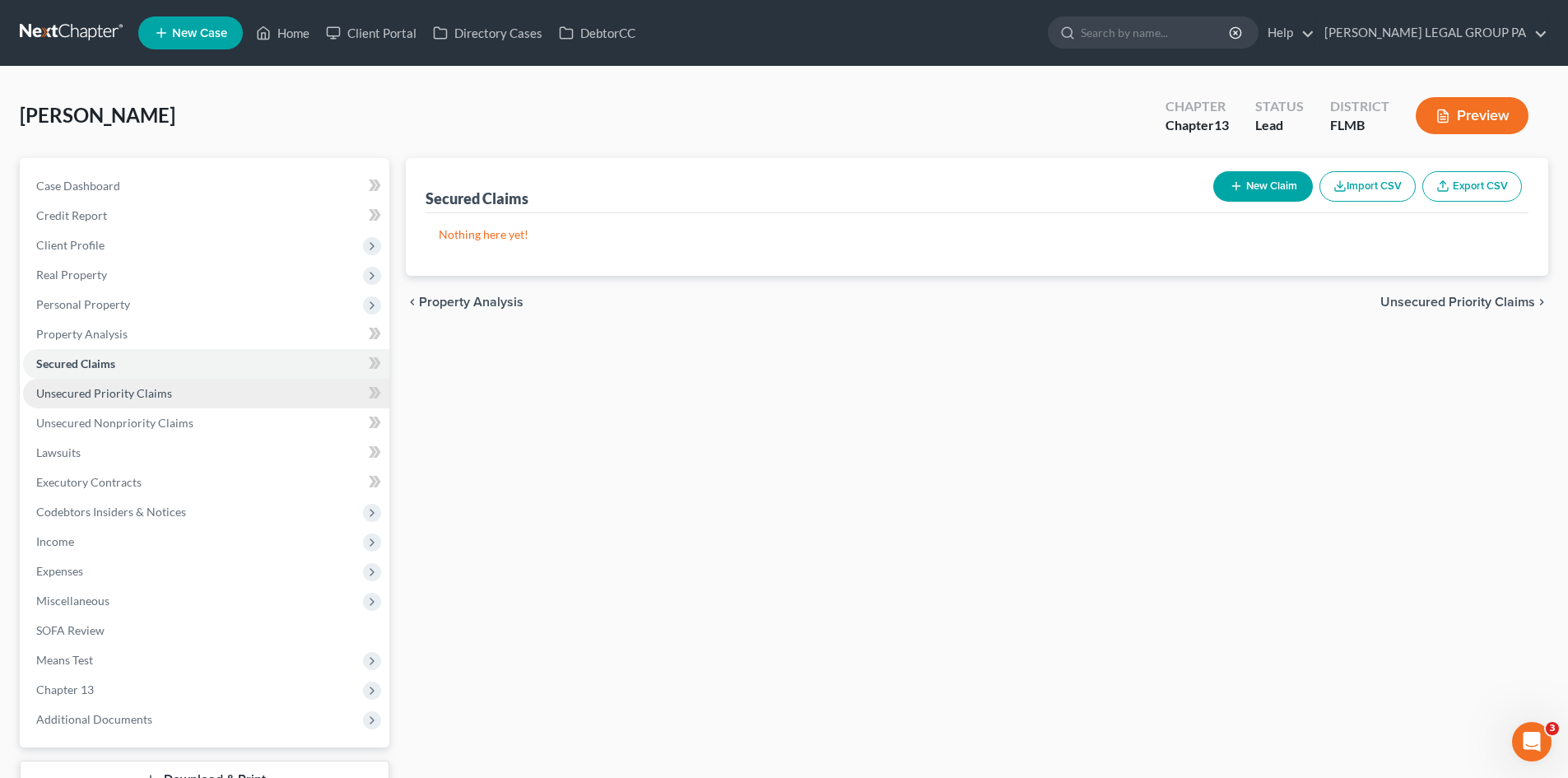
click at [170, 383] on link "Unsecured Priority Claims" at bounding box center [206, 394] width 366 height 30
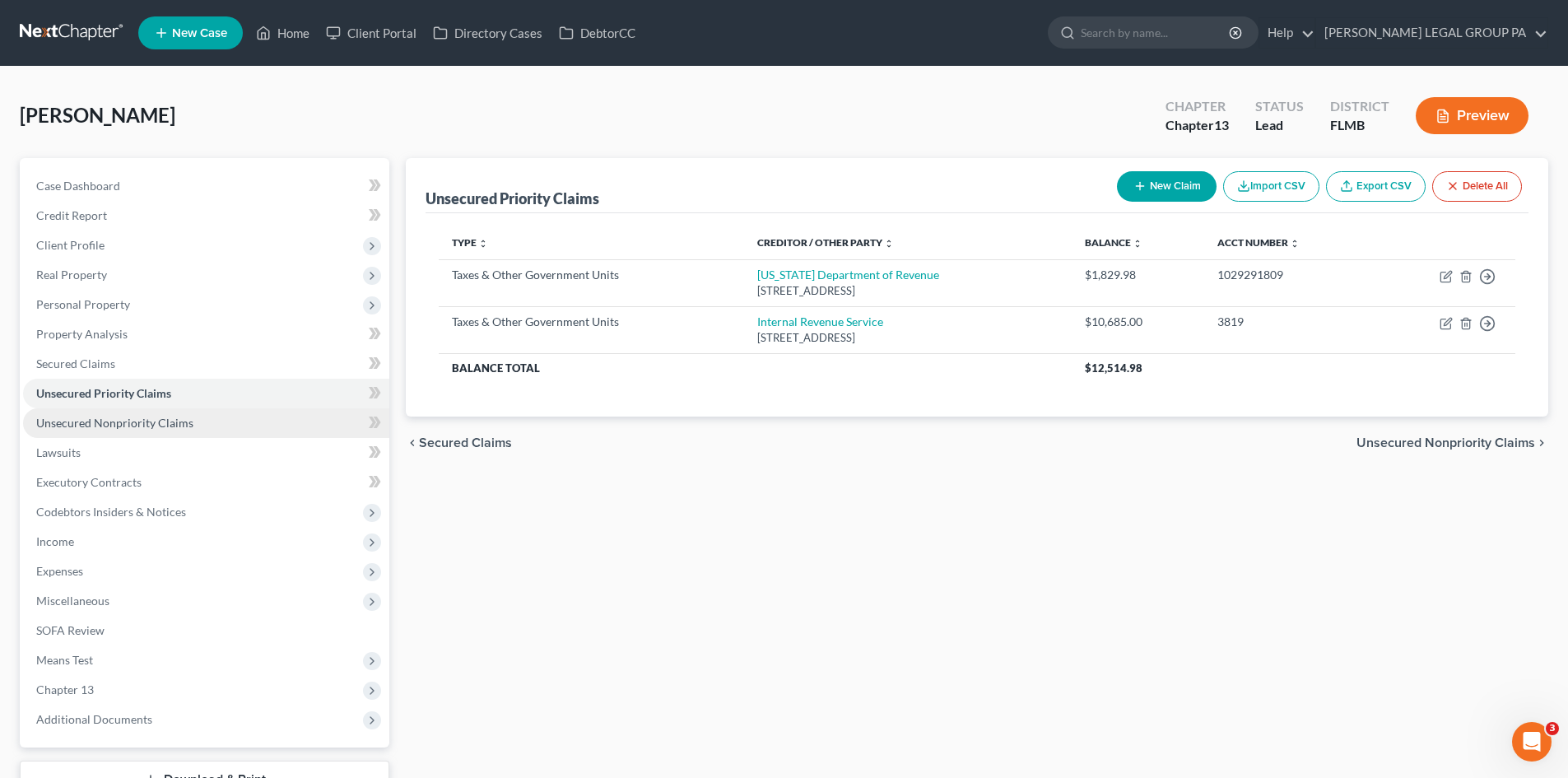
click at [174, 420] on span "Unsecured Nonpriority Claims" at bounding box center [114, 423] width 157 height 14
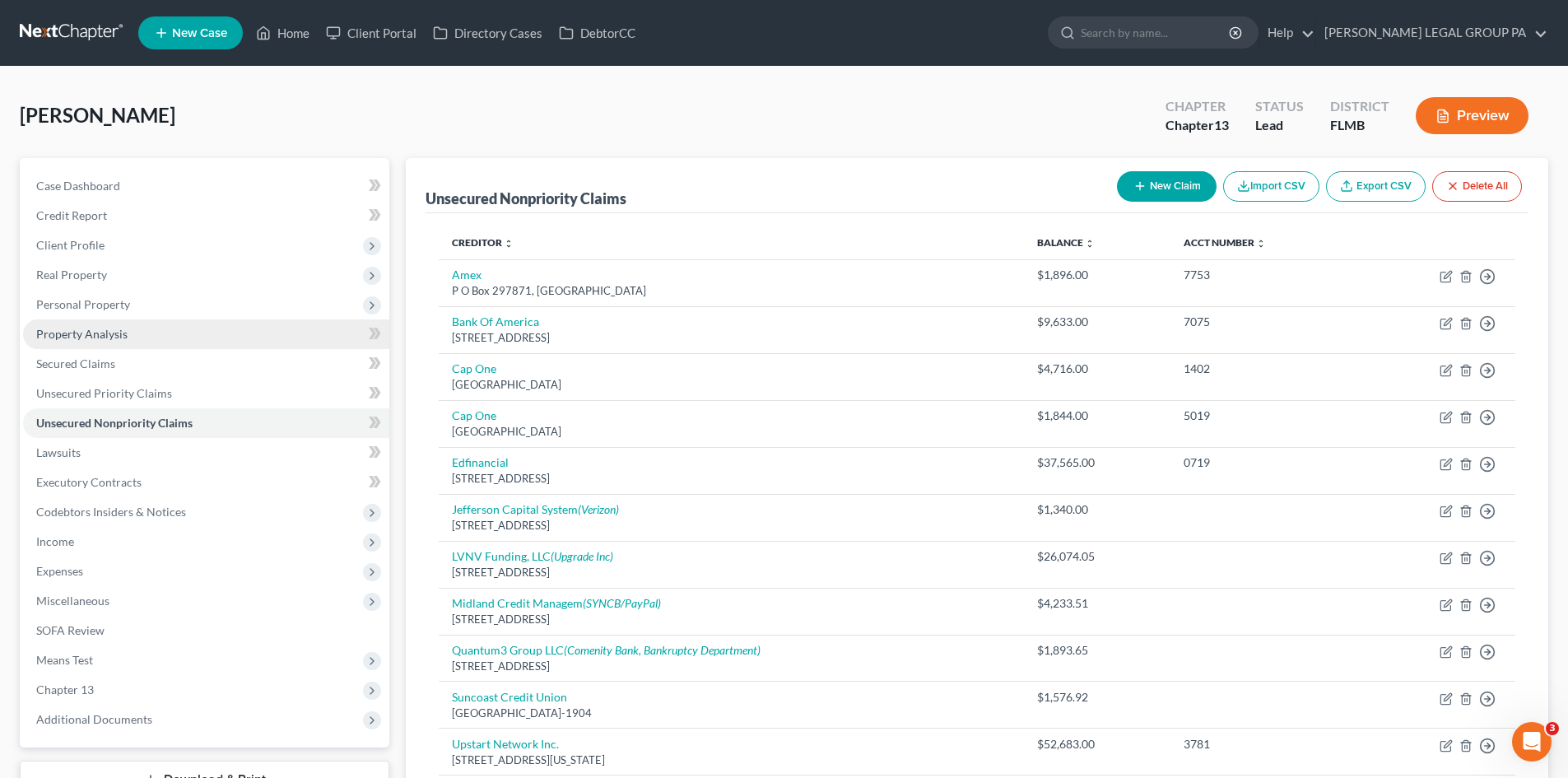
click at [187, 331] on link "Property Analysis" at bounding box center [206, 334] width 366 height 30
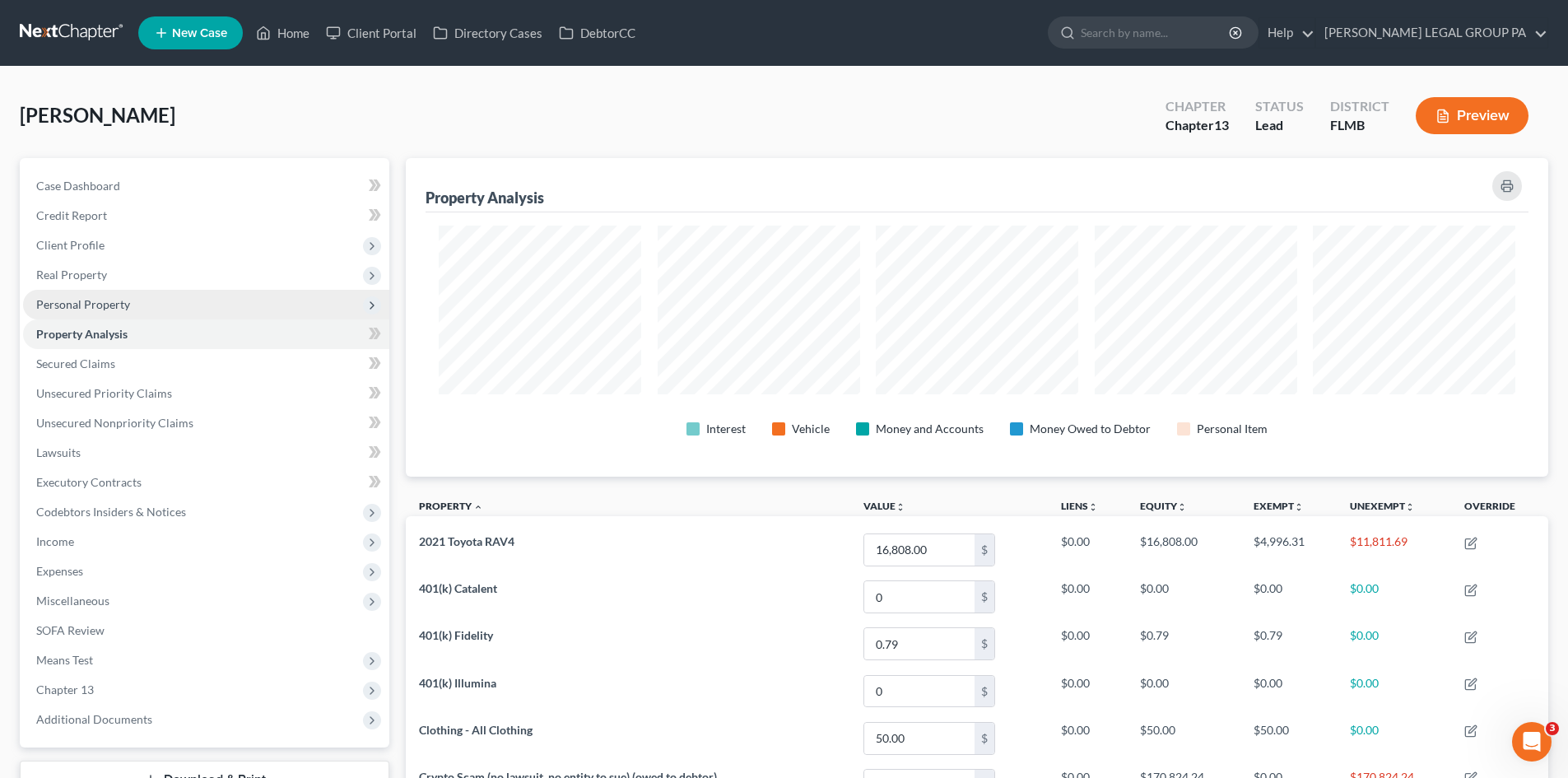
scroll to position [319, 1142]
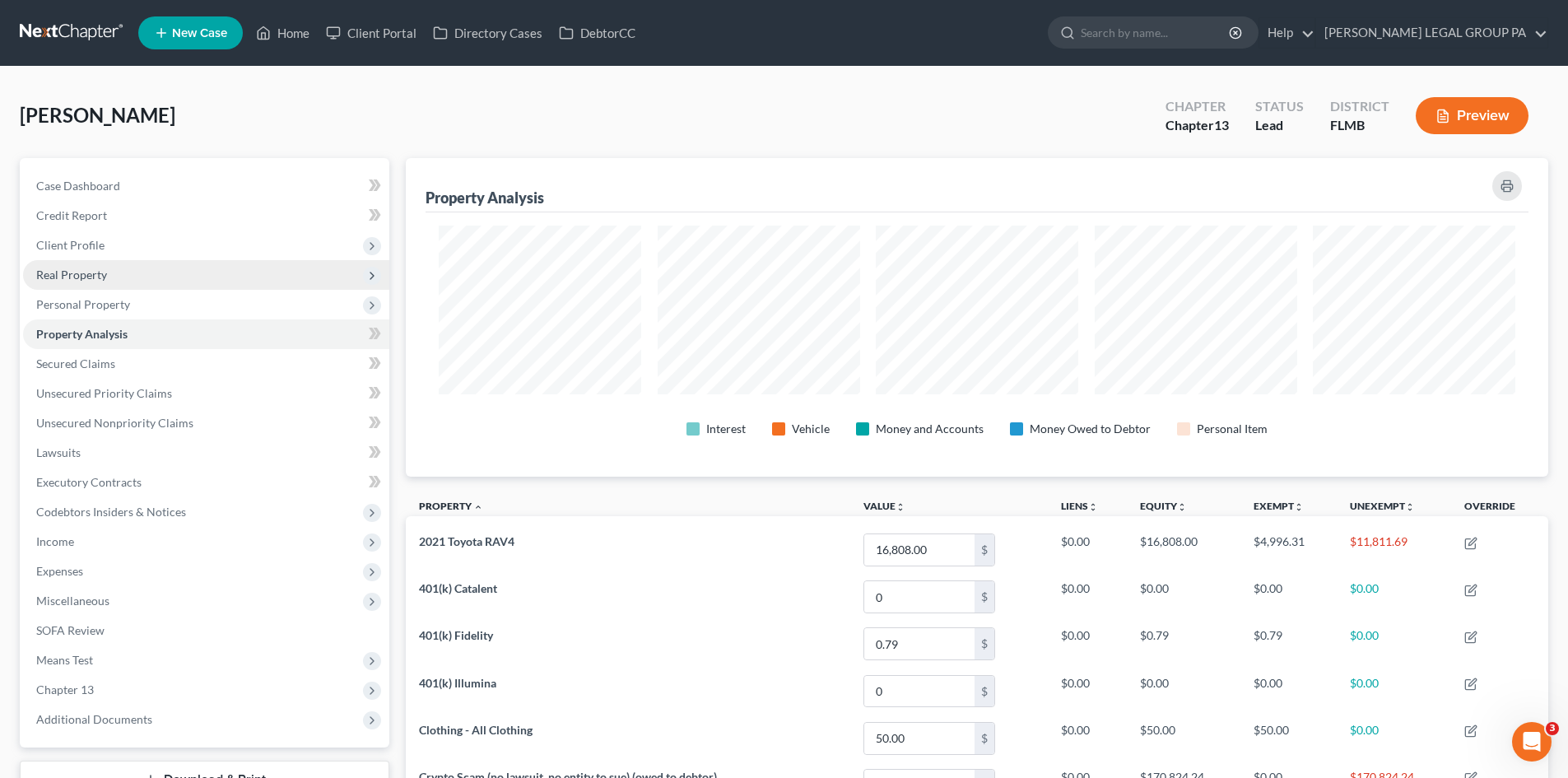
click at [171, 276] on span "Real Property" at bounding box center [206, 275] width 366 height 30
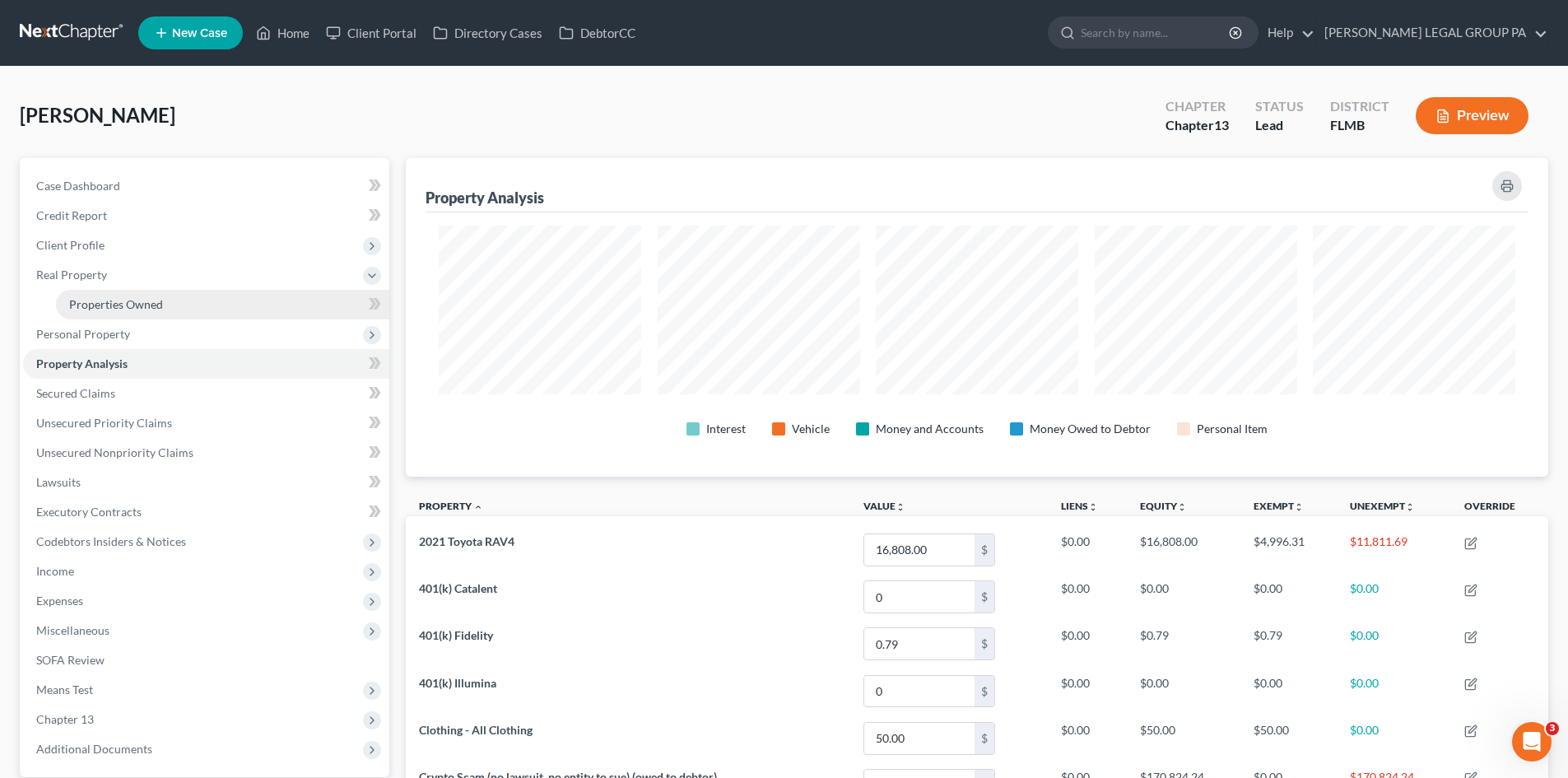
click at [174, 300] on link "Properties Owned" at bounding box center [223, 304] width 334 height 30
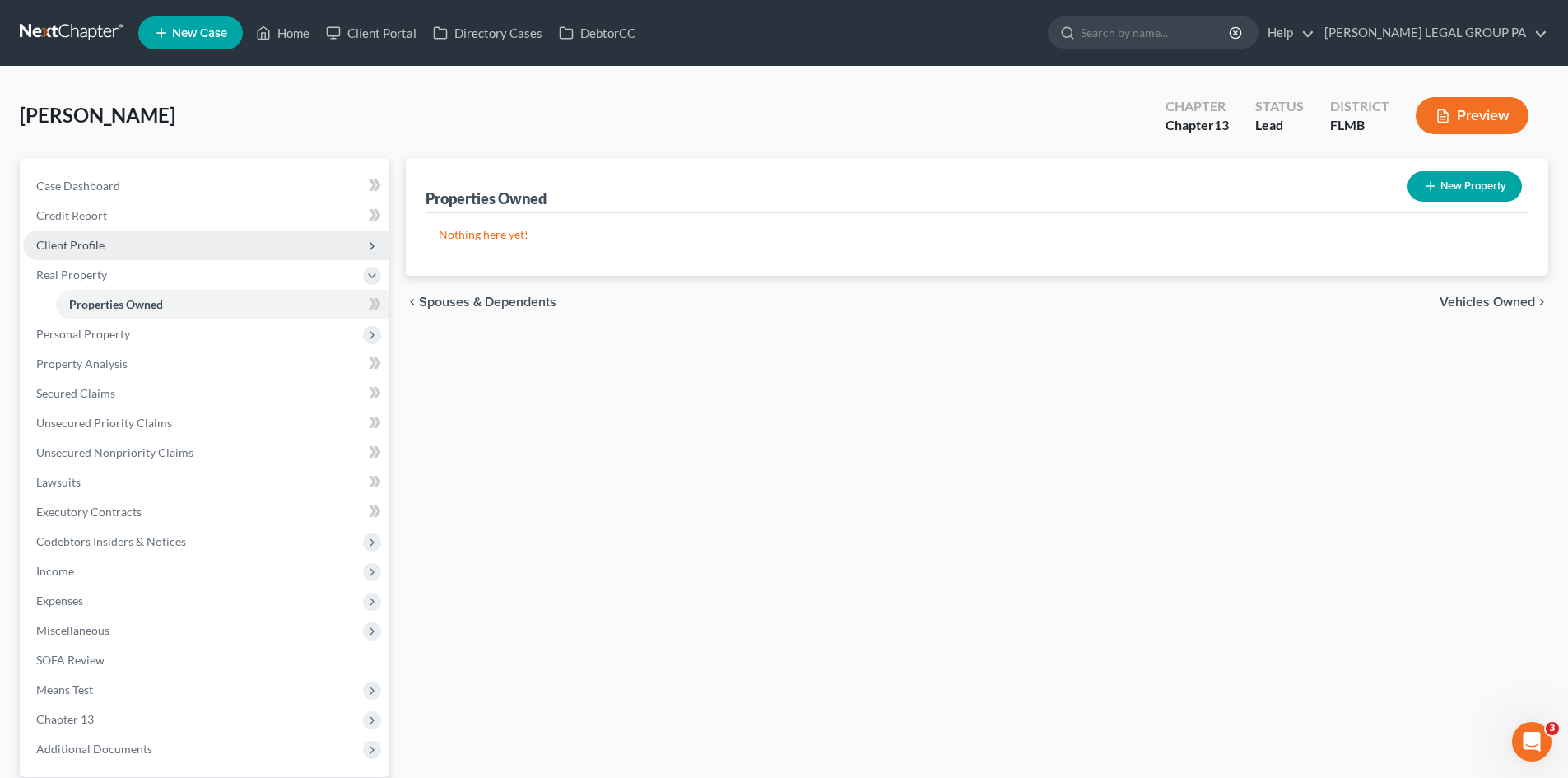
click at [137, 253] on span "Client Profile" at bounding box center [206, 245] width 366 height 30
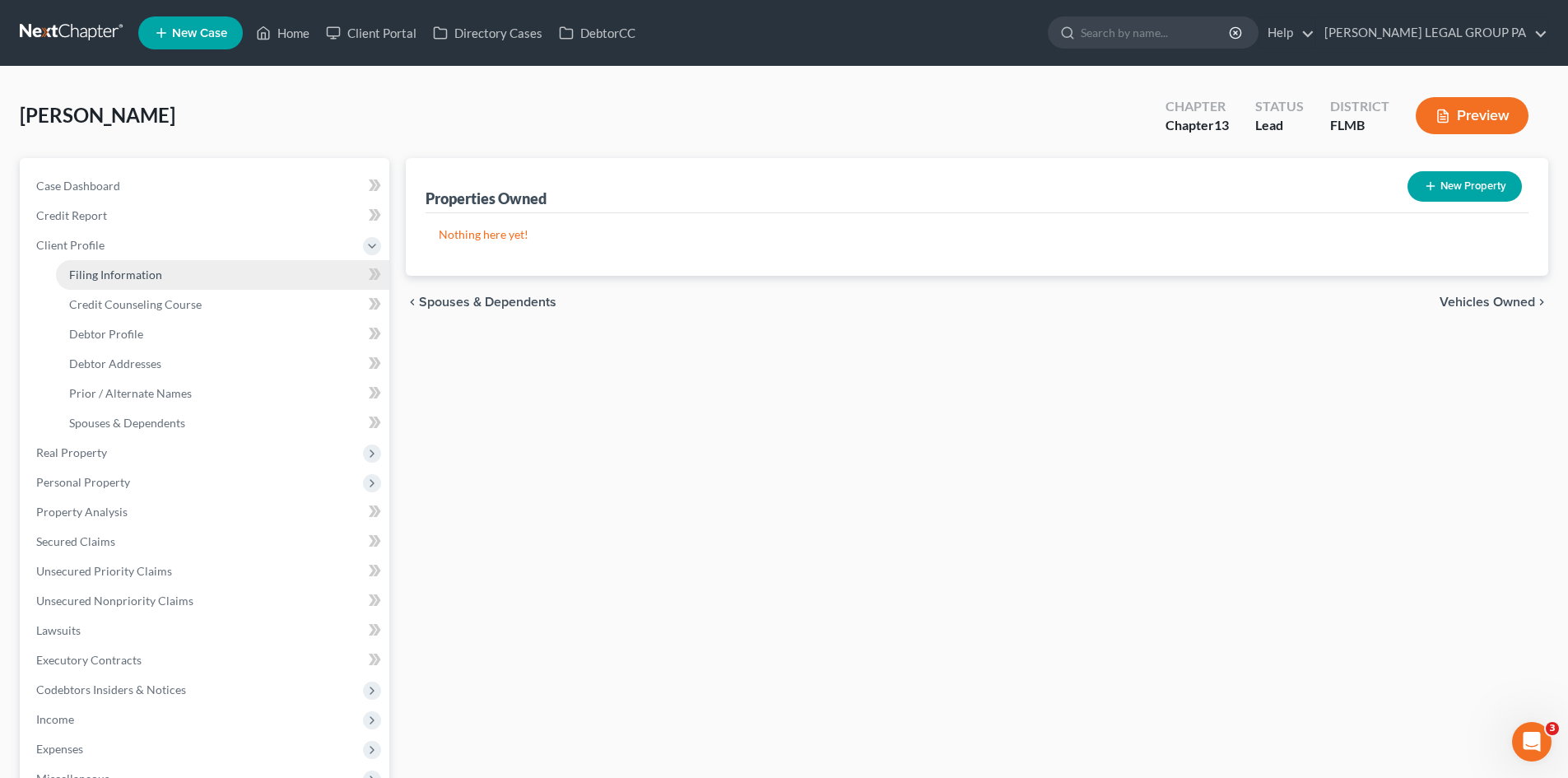
click at [138, 281] on span "Filing Information" at bounding box center [115, 274] width 93 height 14
select select "1"
select select "0"
select select "3"
select select "15"
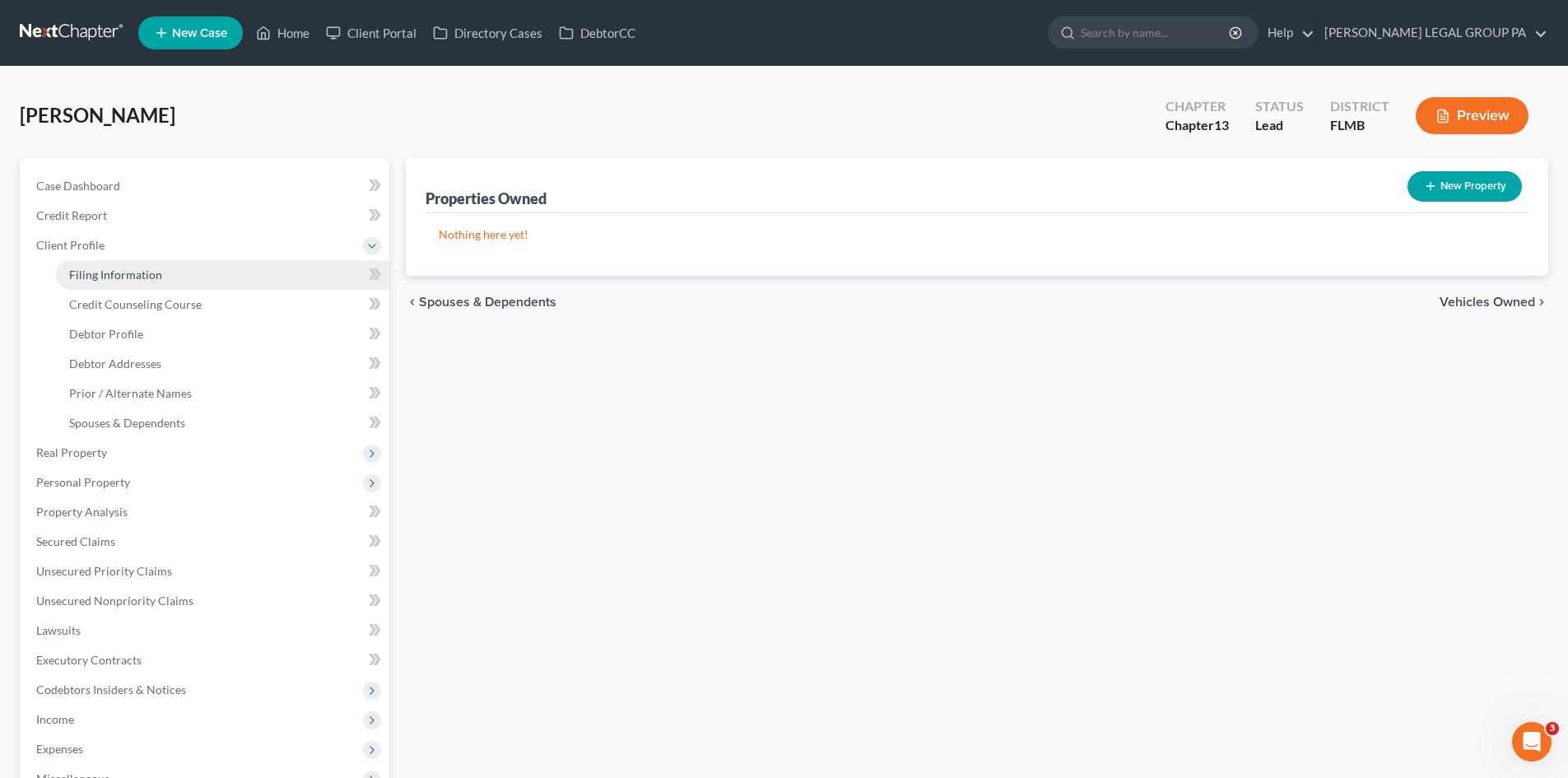
select select "0"
select select "9"
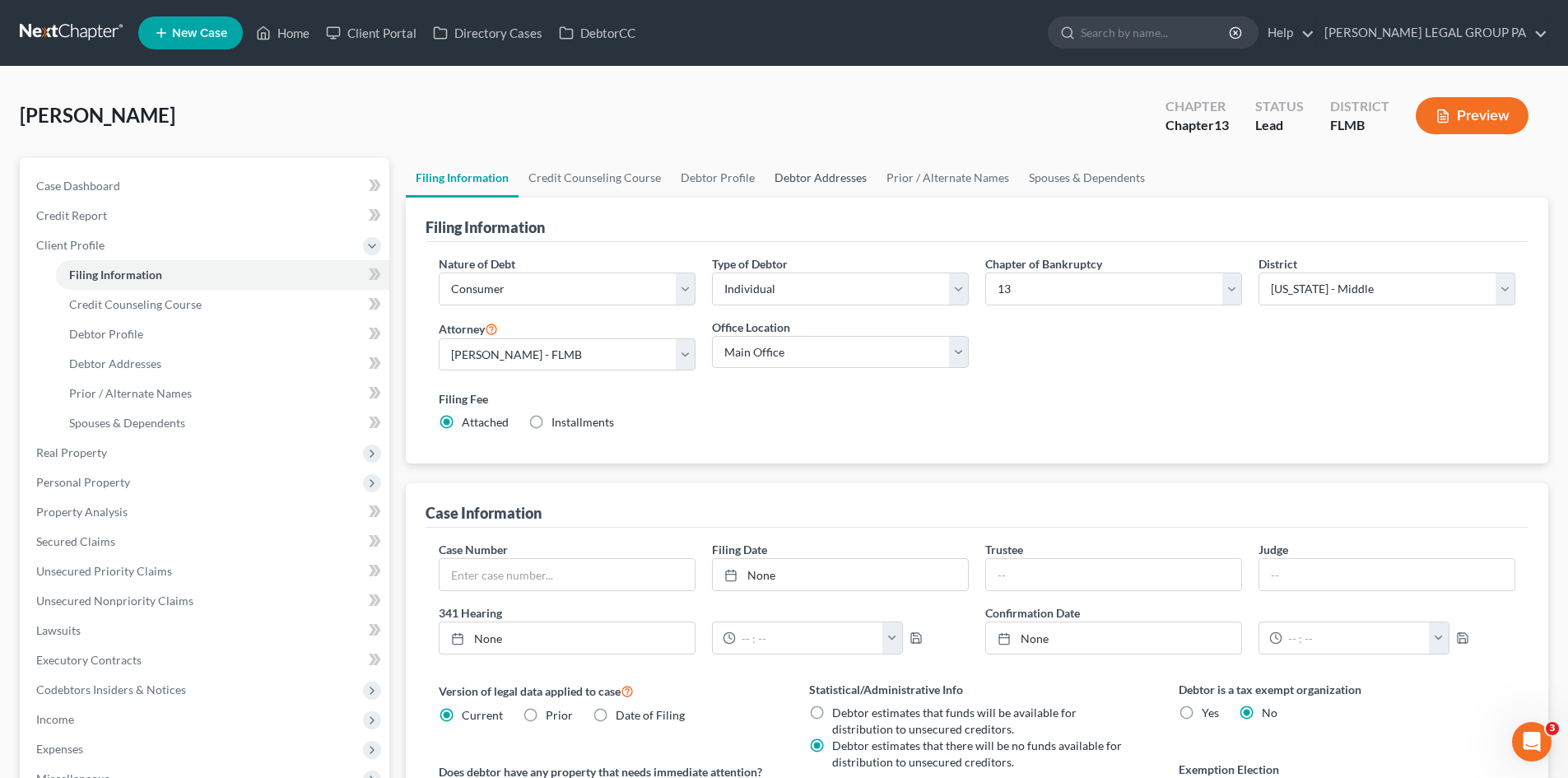
click at [815, 183] on link "Debtor Addresses" at bounding box center [820, 178] width 112 height 39
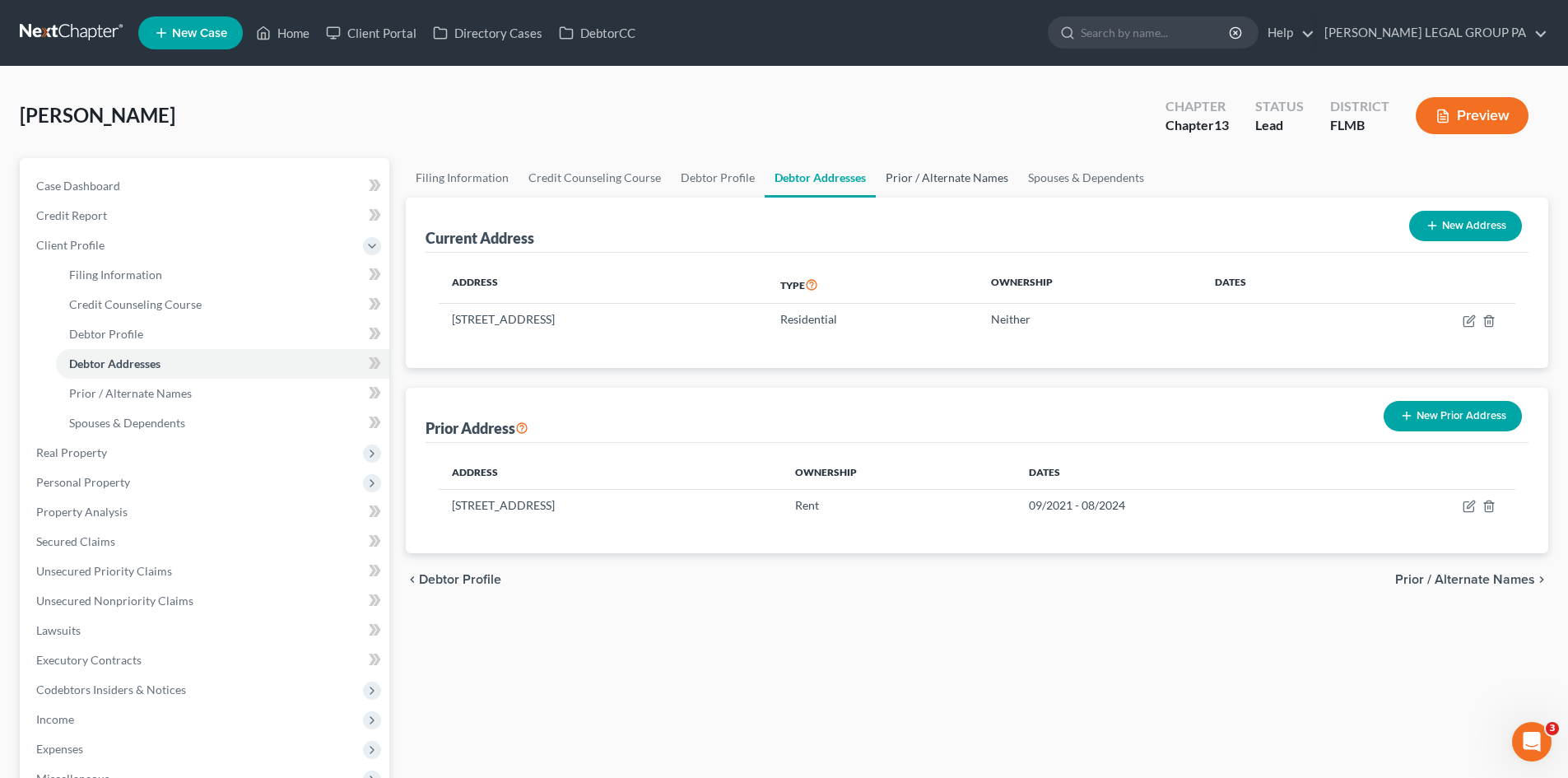
click at [944, 173] on link "Prior / Alternate Names" at bounding box center [947, 178] width 143 height 39
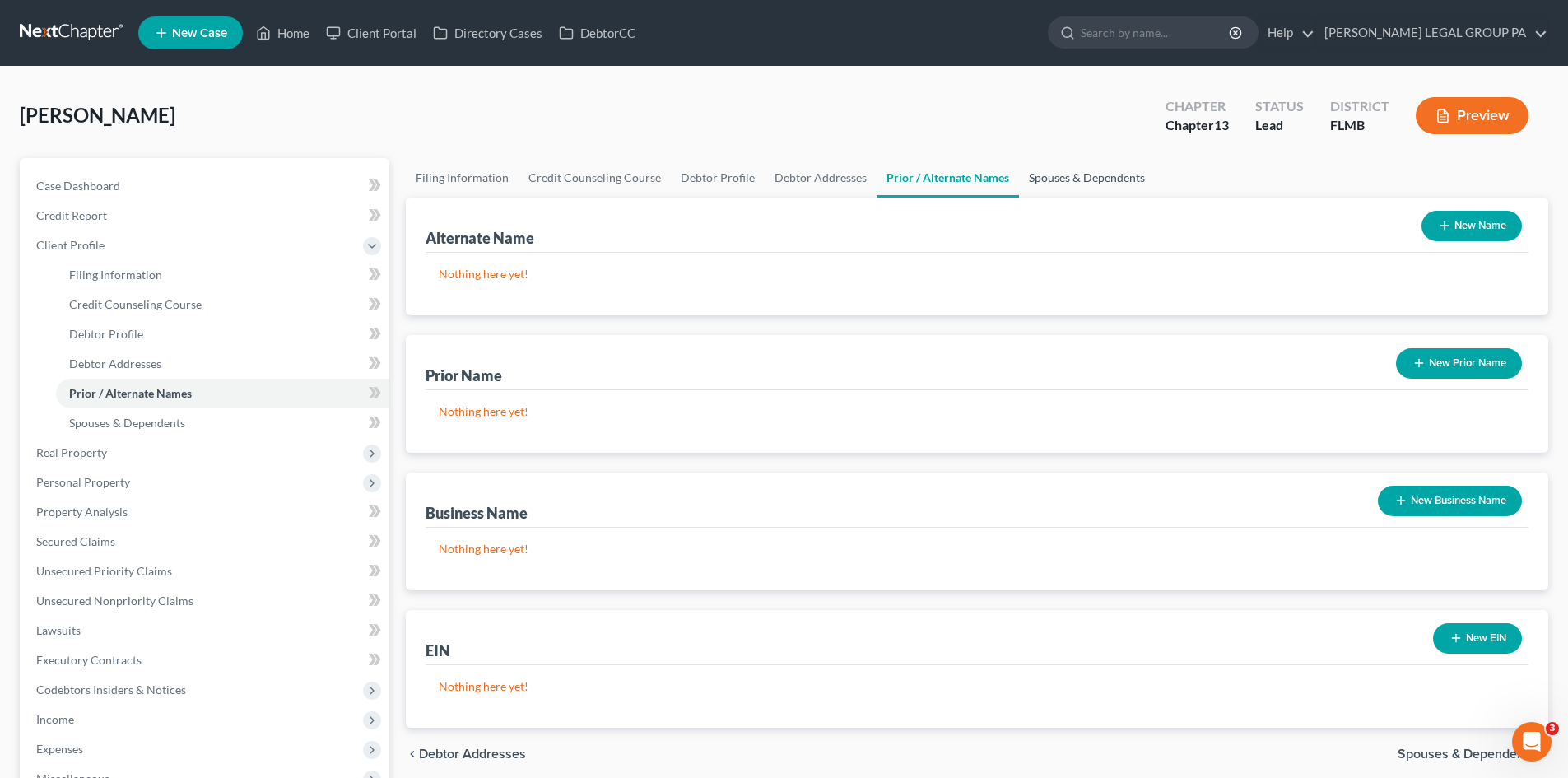
click at [1089, 171] on link "Spouses & Dependents" at bounding box center [1087, 178] width 136 height 39
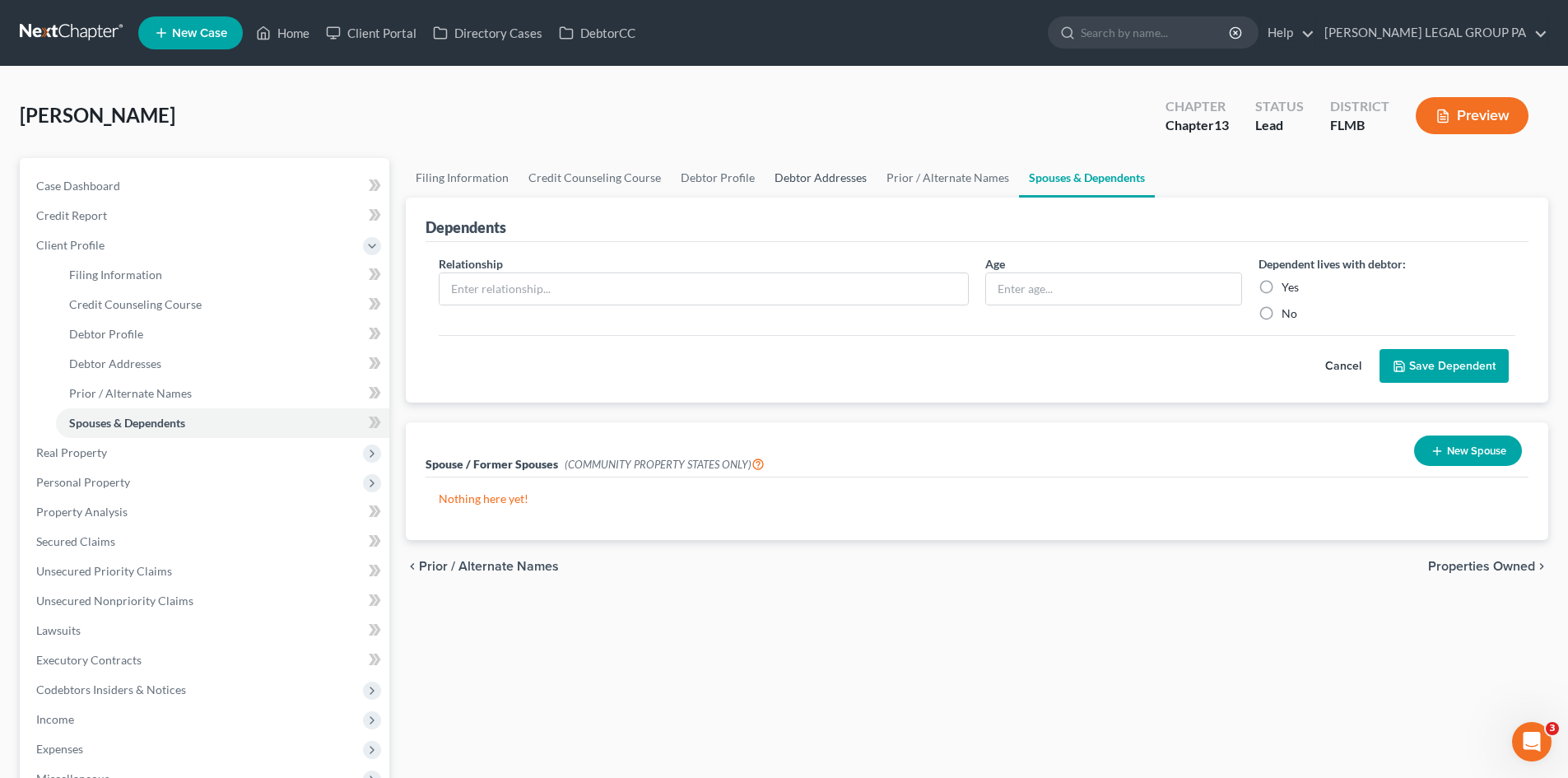
click at [773, 173] on link "Debtor Addresses" at bounding box center [820, 178] width 112 height 39
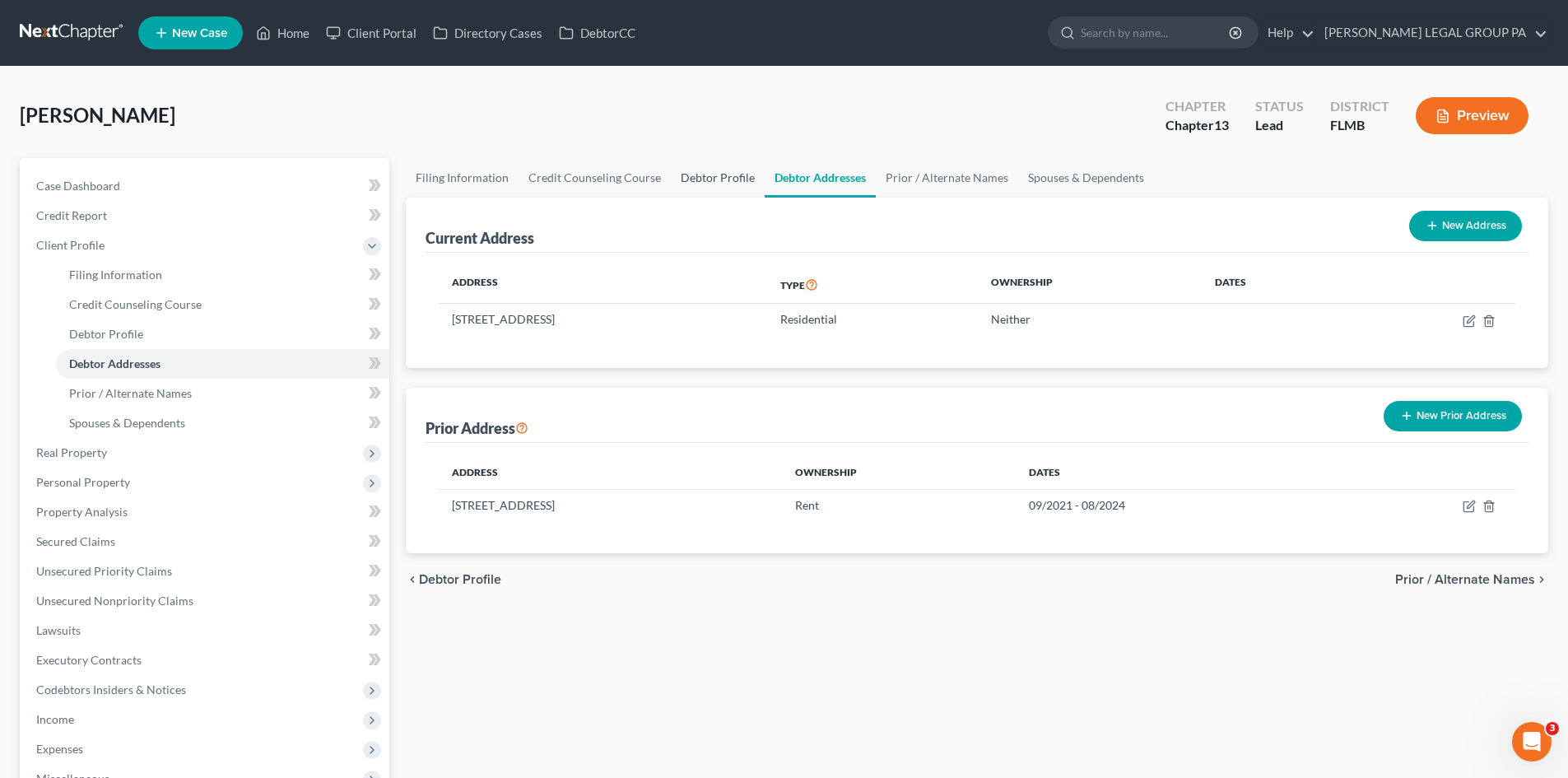
click at [698, 177] on link "Debtor Profile" at bounding box center [718, 178] width 94 height 39
select select "0"
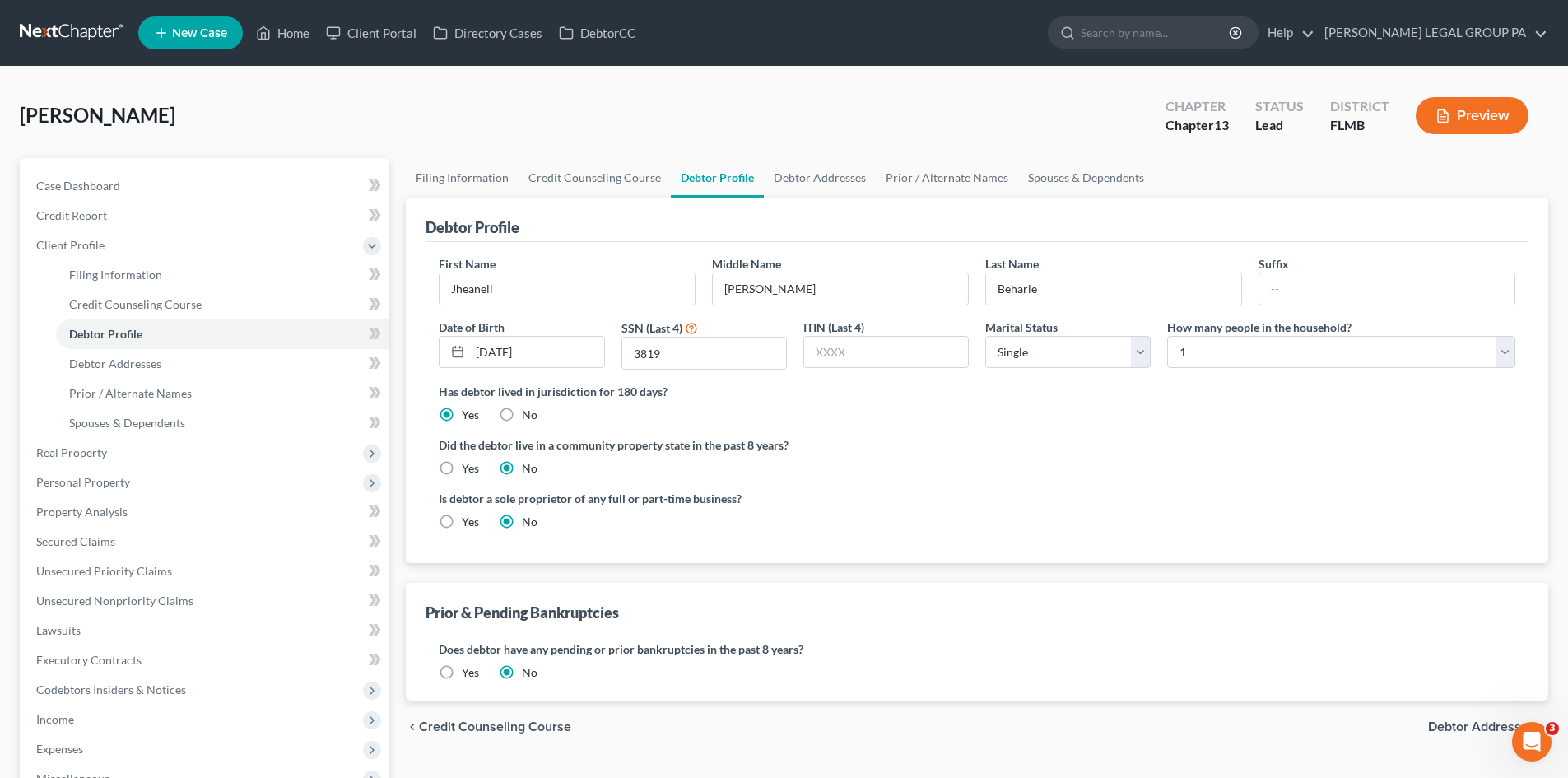
radio input "true"
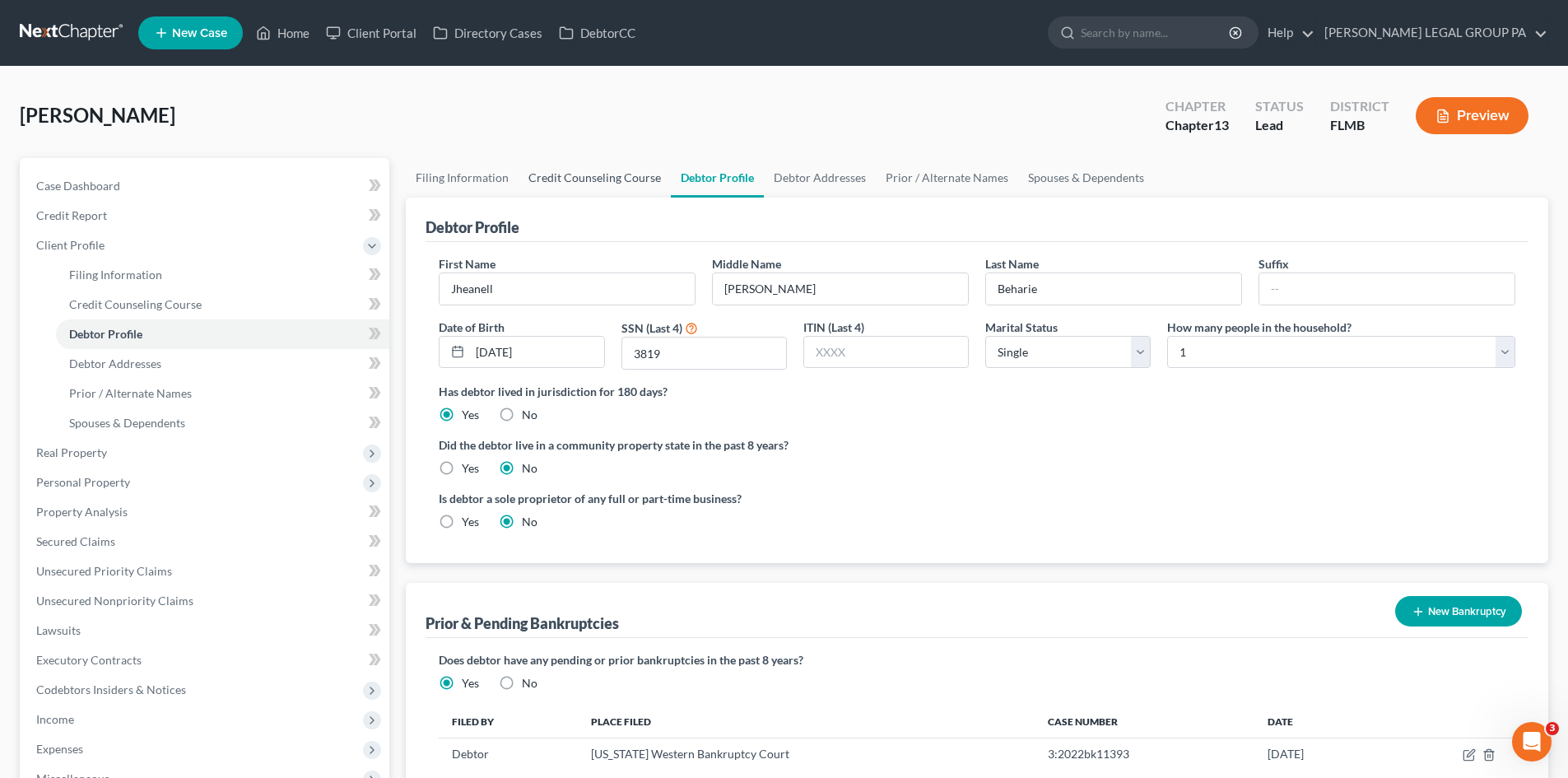
click at [617, 177] on link "Credit Counseling Course" at bounding box center [595, 178] width 152 height 39
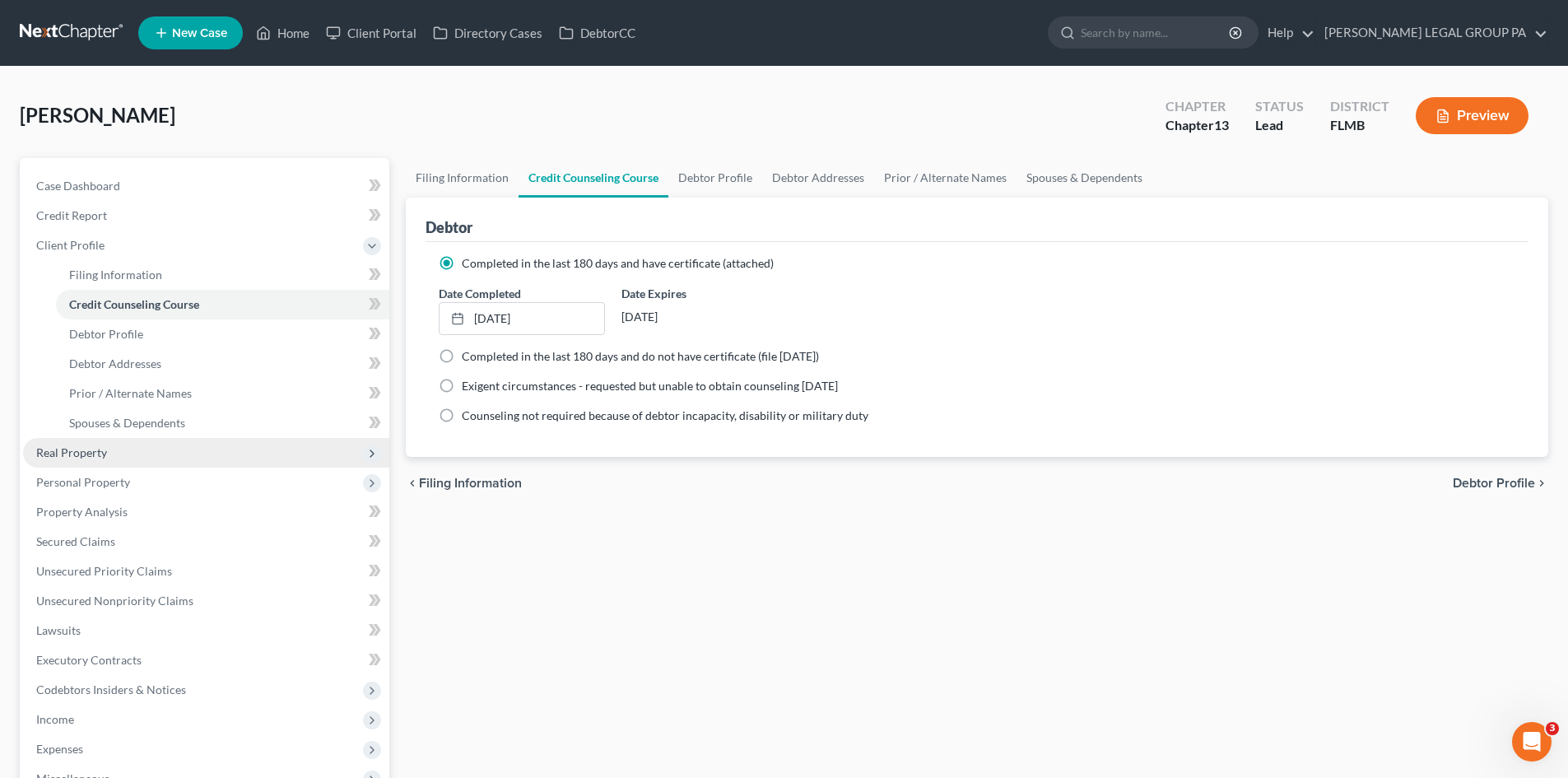
click at [87, 454] on span "Real Property" at bounding box center [71, 453] width 71 height 14
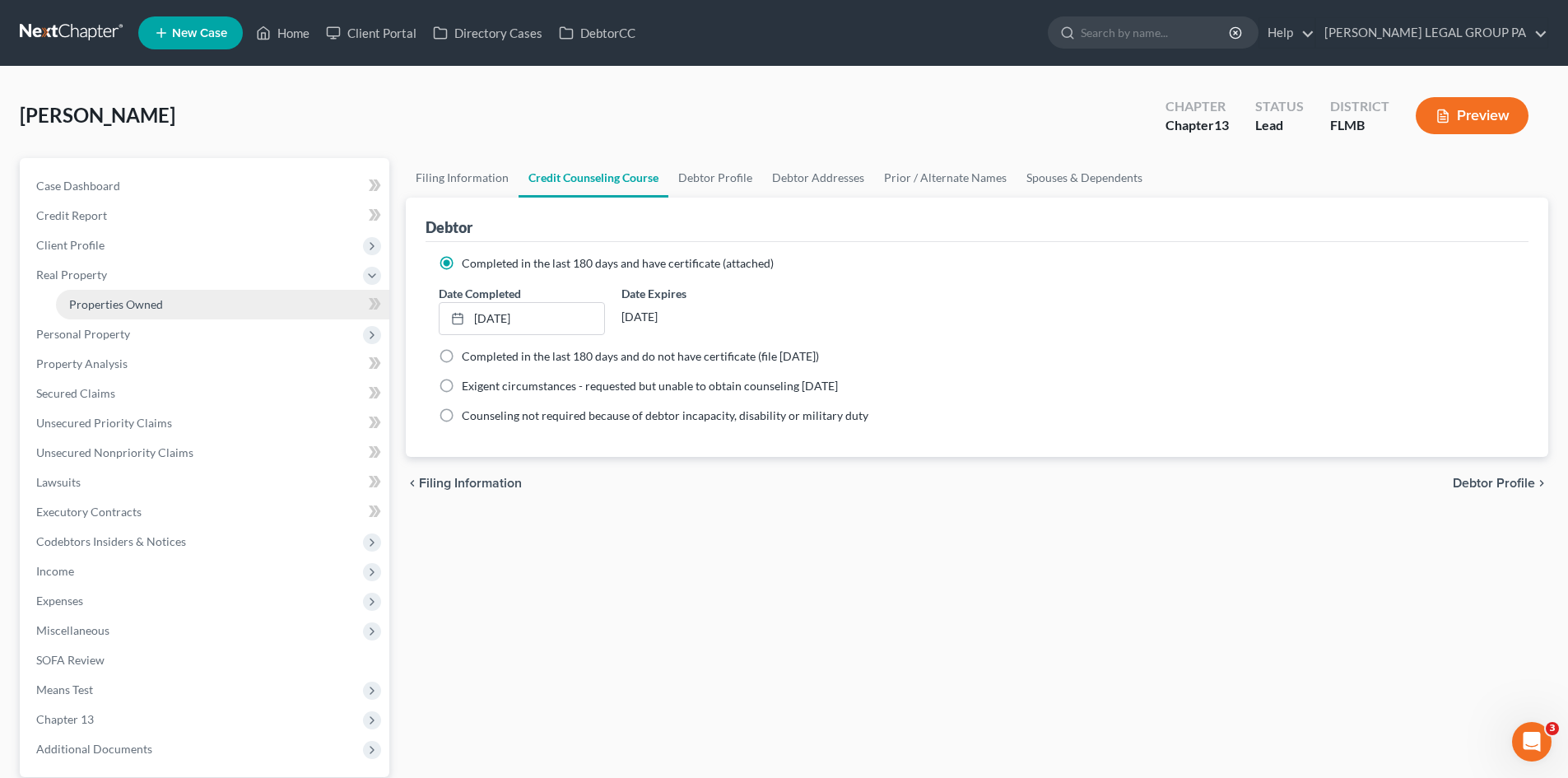
click at [114, 312] on link "Properties Owned" at bounding box center [223, 304] width 334 height 30
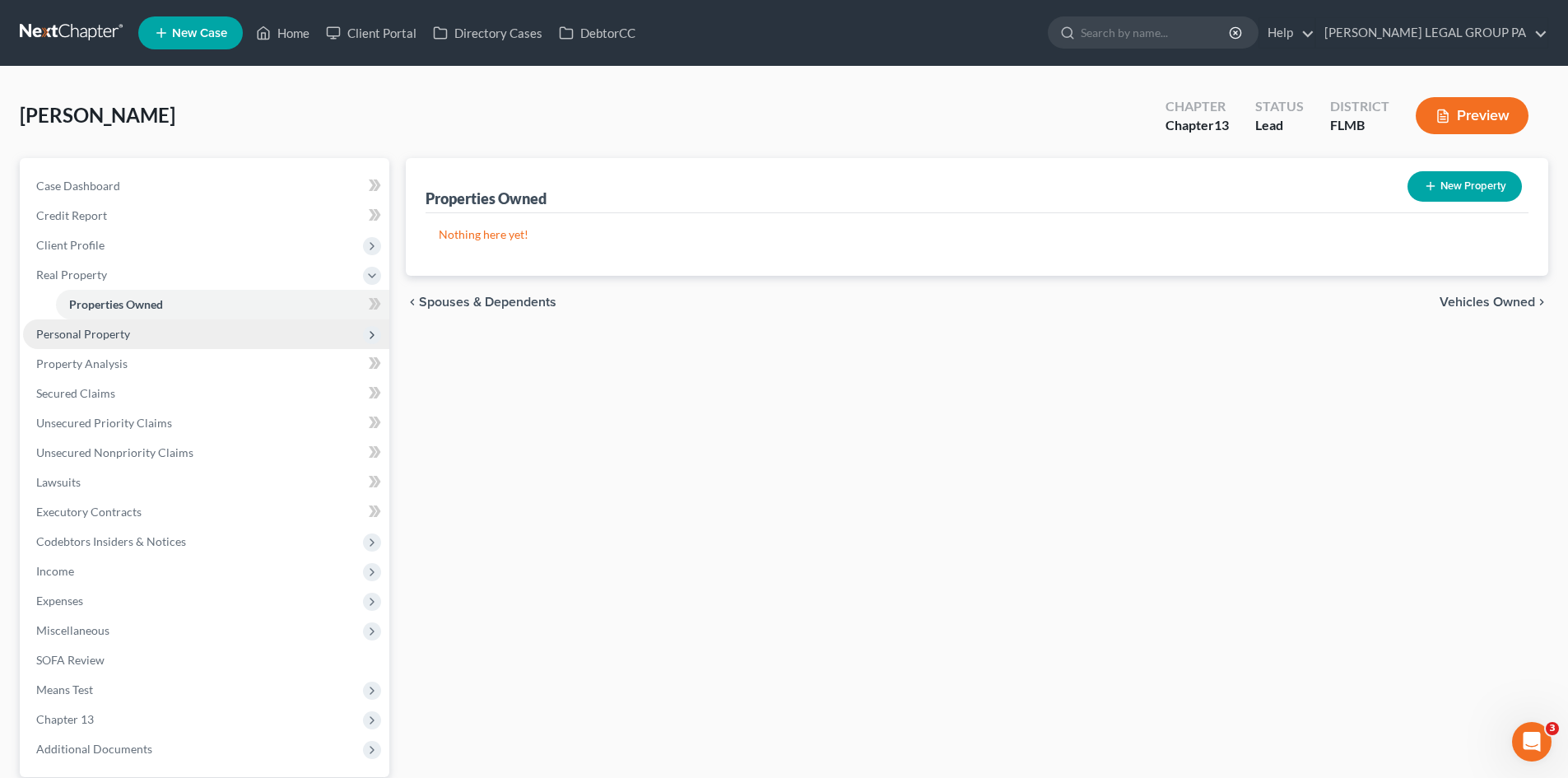
click at [89, 333] on span "Personal Property" at bounding box center [83, 334] width 94 height 14
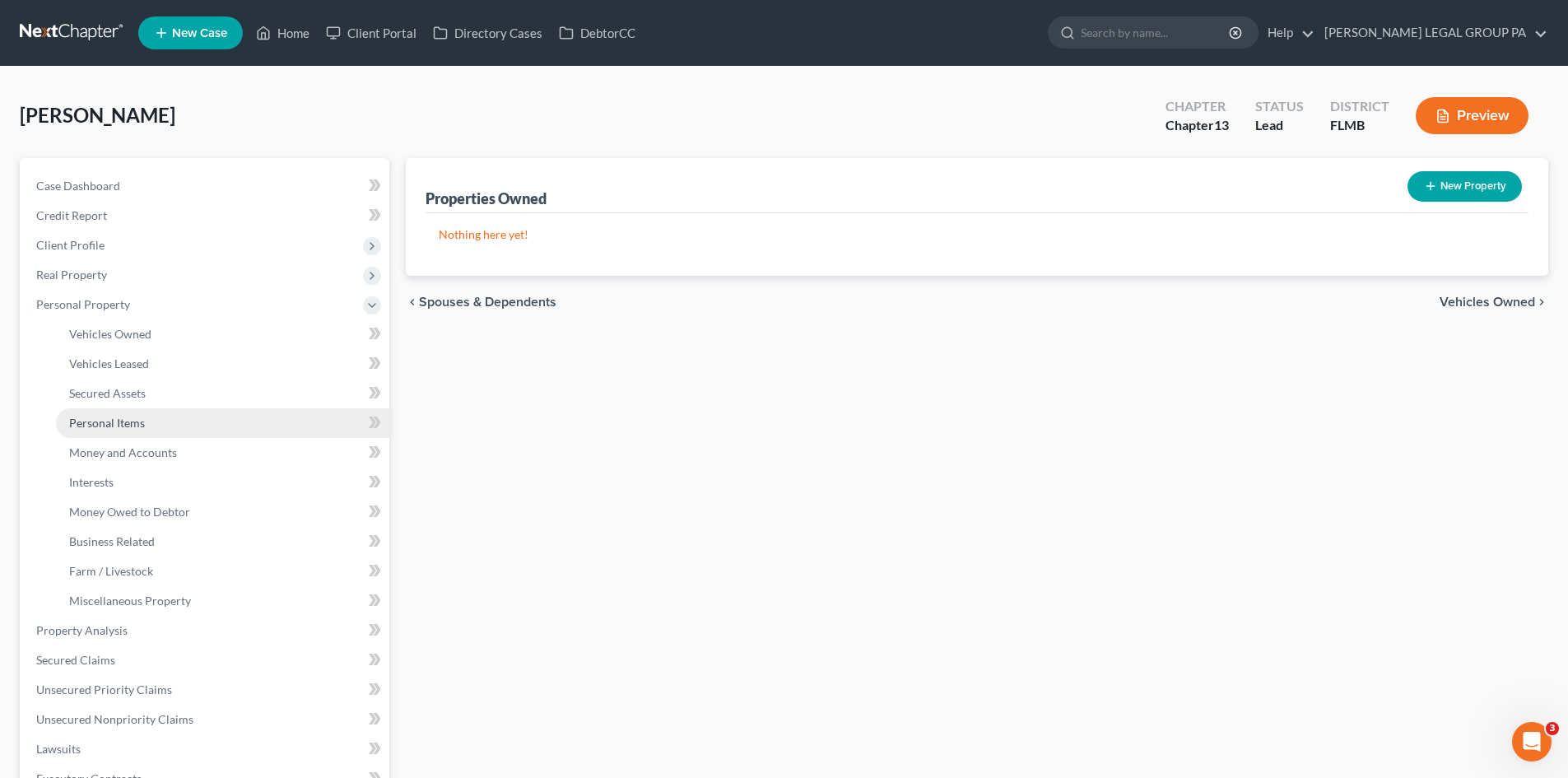
click at [132, 427] on span "Personal Items" at bounding box center [107, 423] width 76 height 14
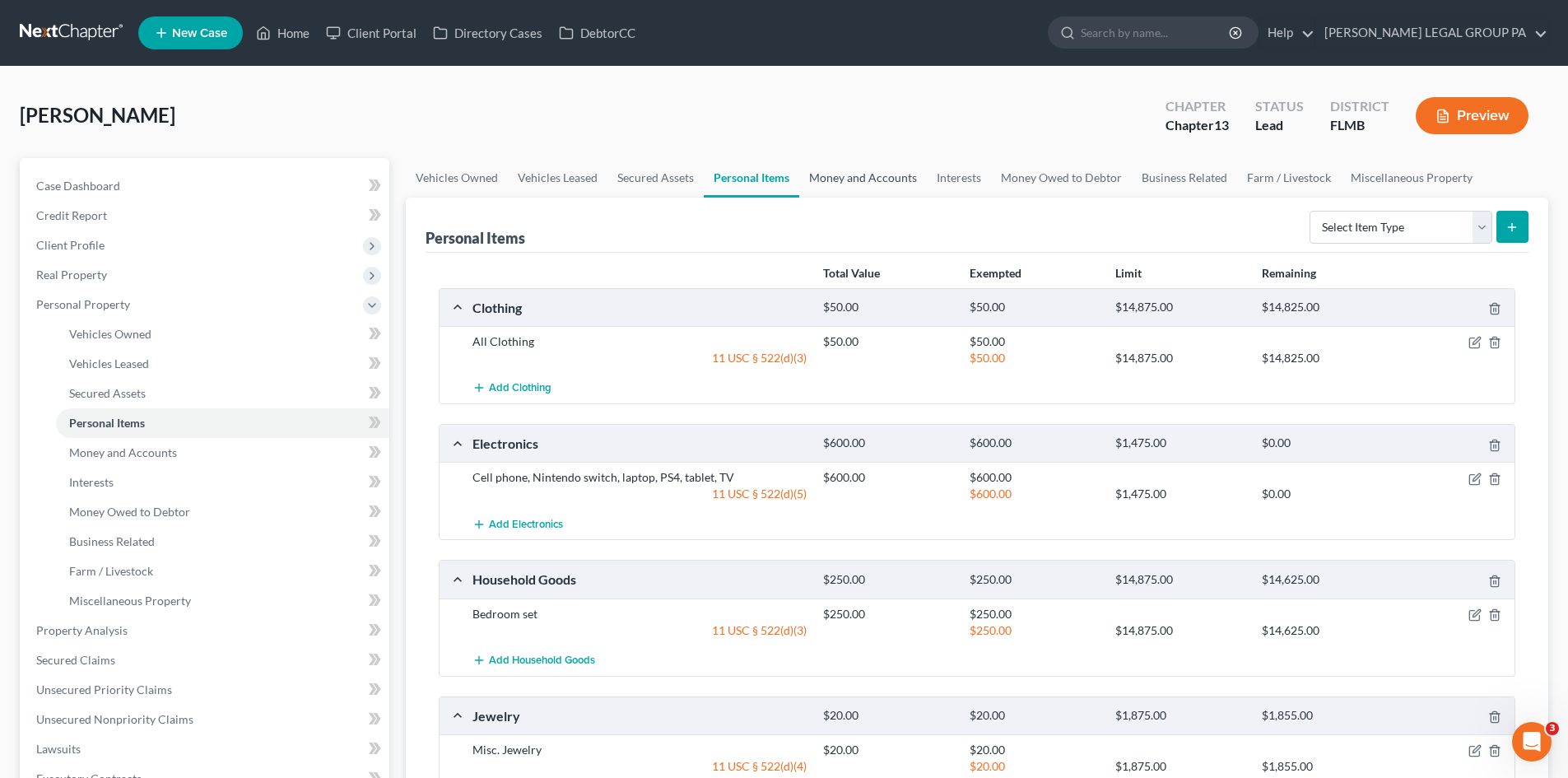
click at [859, 194] on link "Money and Accounts" at bounding box center [862, 178] width 127 height 39
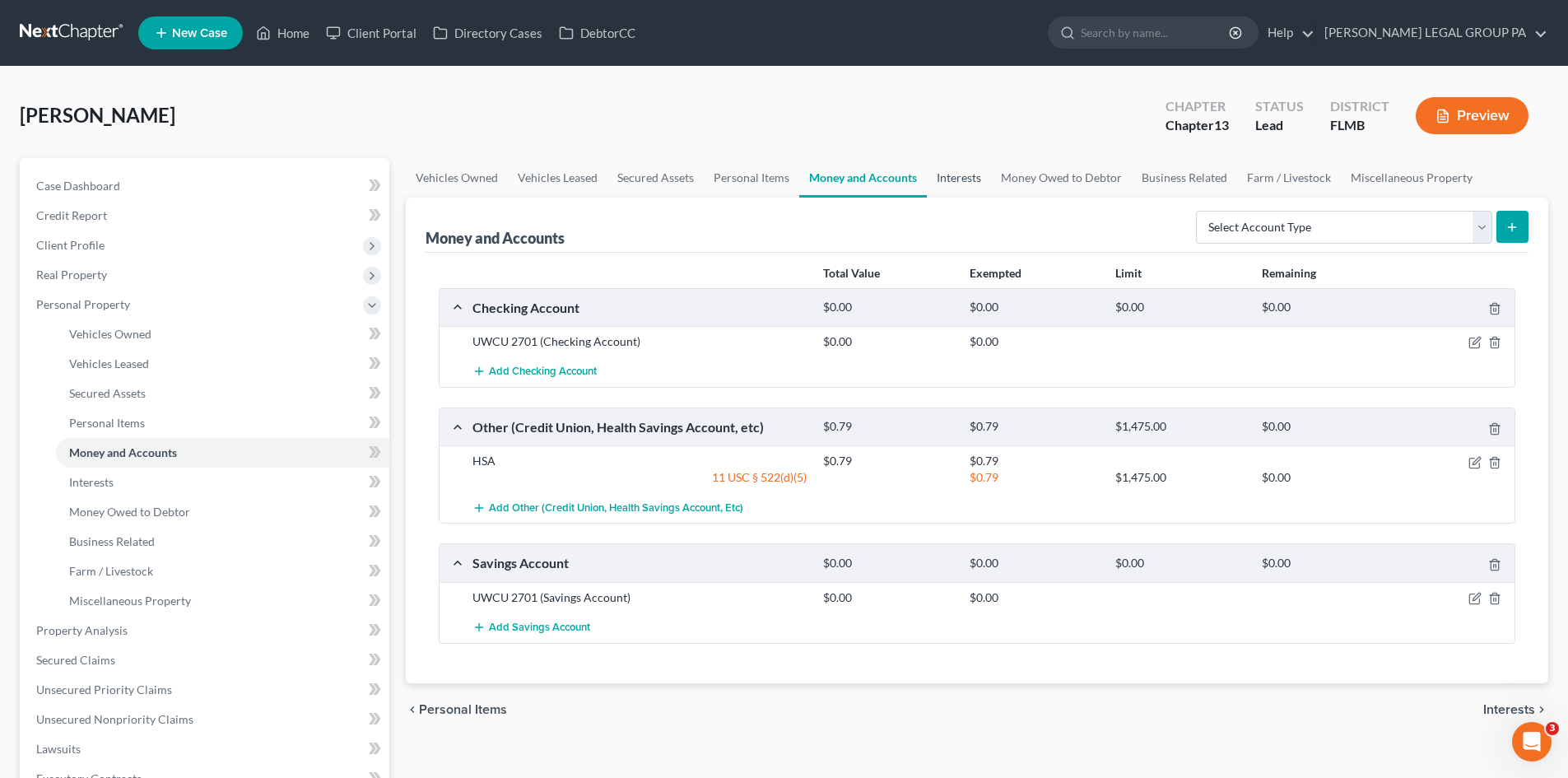
click at [968, 172] on link "Interests" at bounding box center [959, 178] width 64 height 39
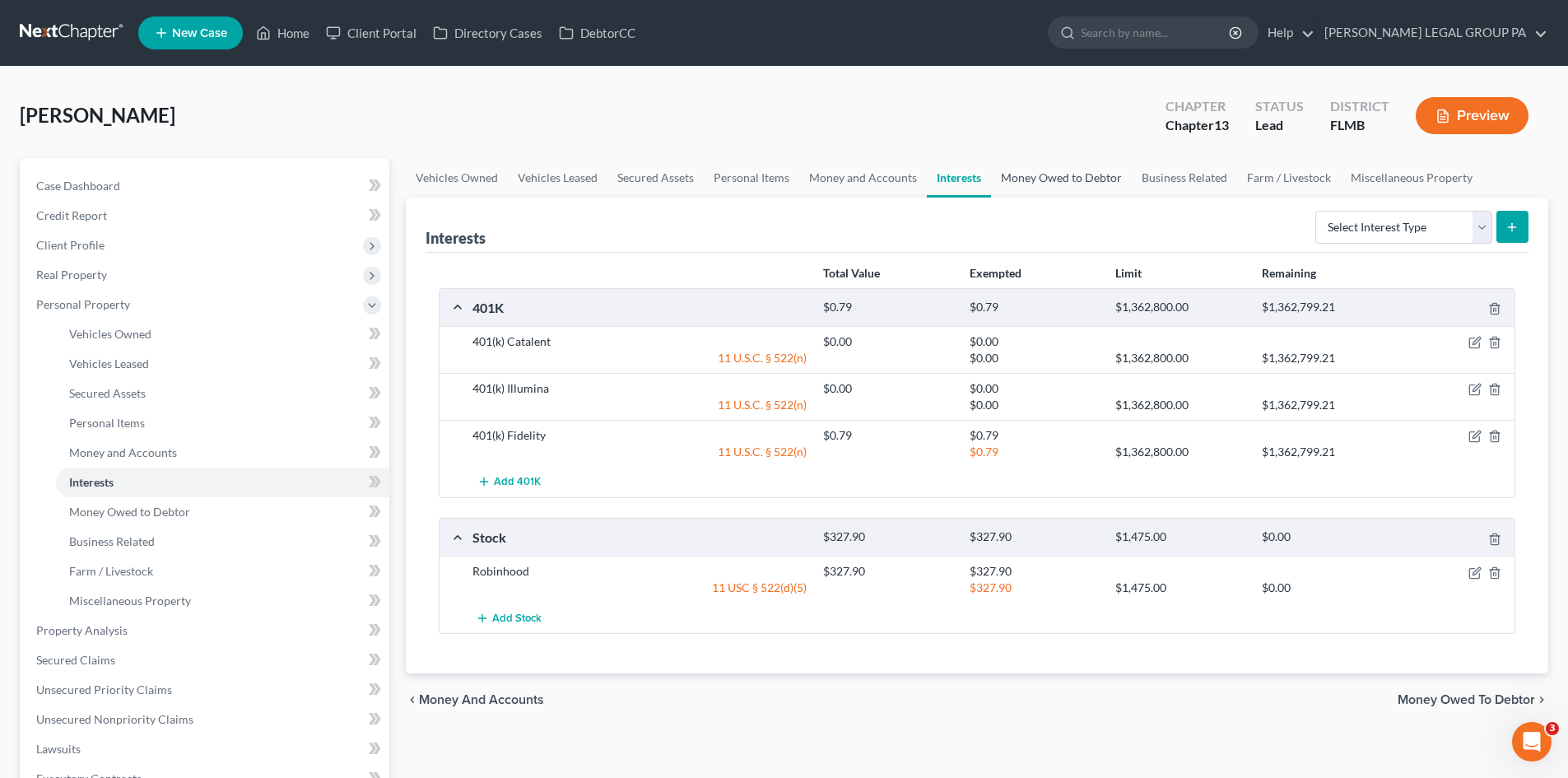
click at [1088, 173] on link "Money Owed to Debtor" at bounding box center [1061, 178] width 141 height 39
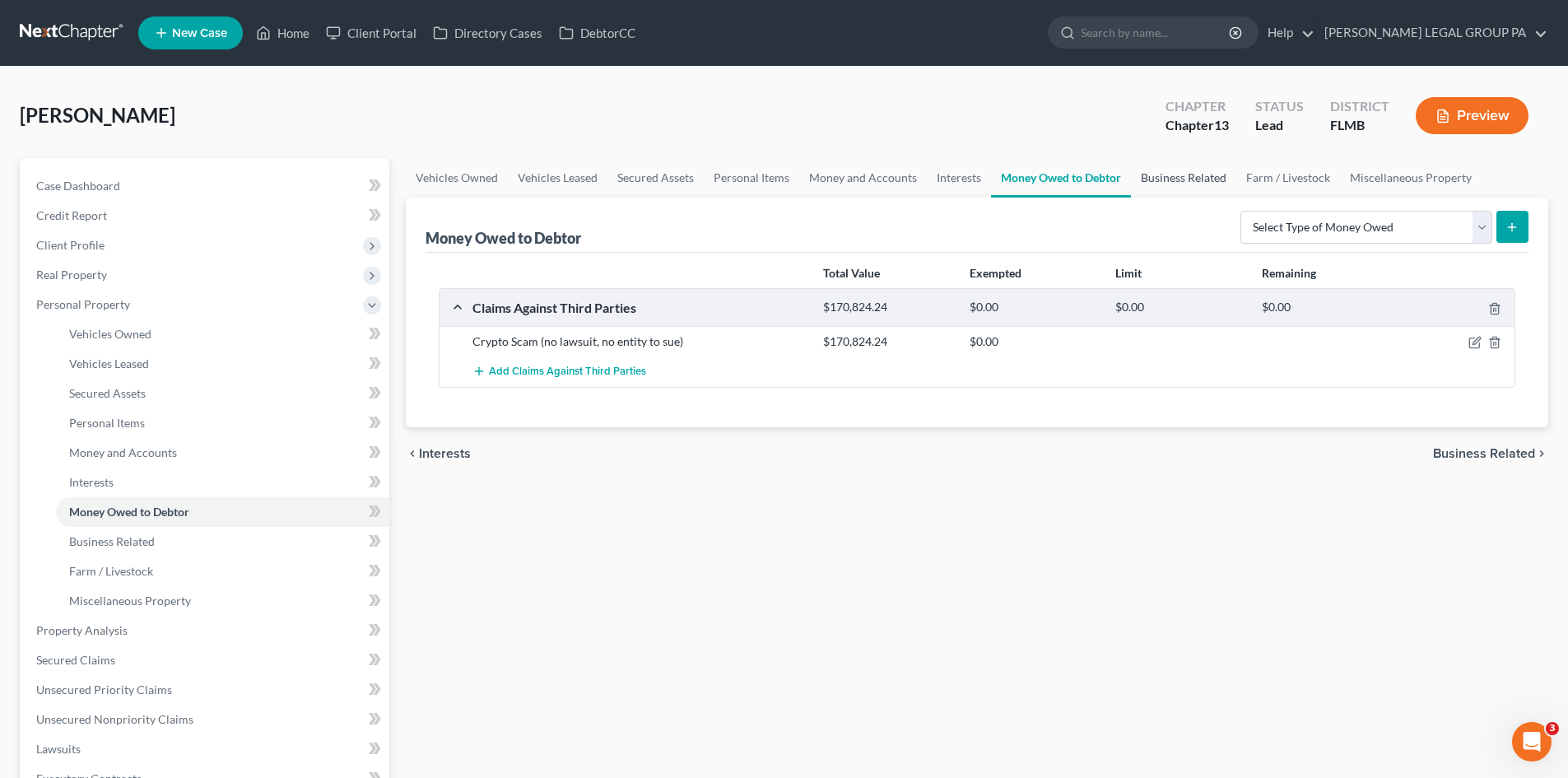
click at [1195, 175] on link "Business Related" at bounding box center [1183, 178] width 105 height 39
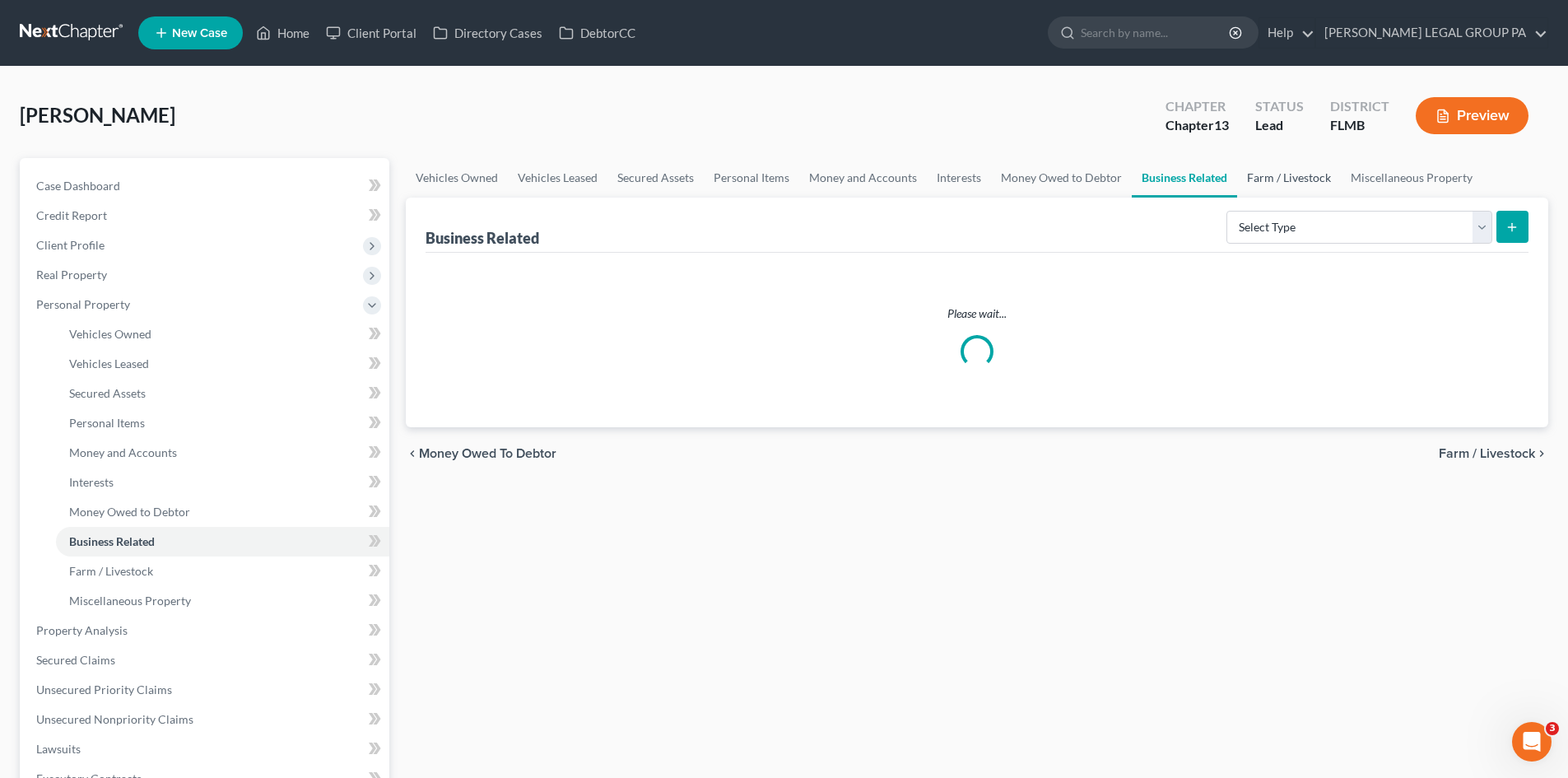
click at [1286, 175] on link "Farm / Livestock" at bounding box center [1289, 178] width 104 height 39
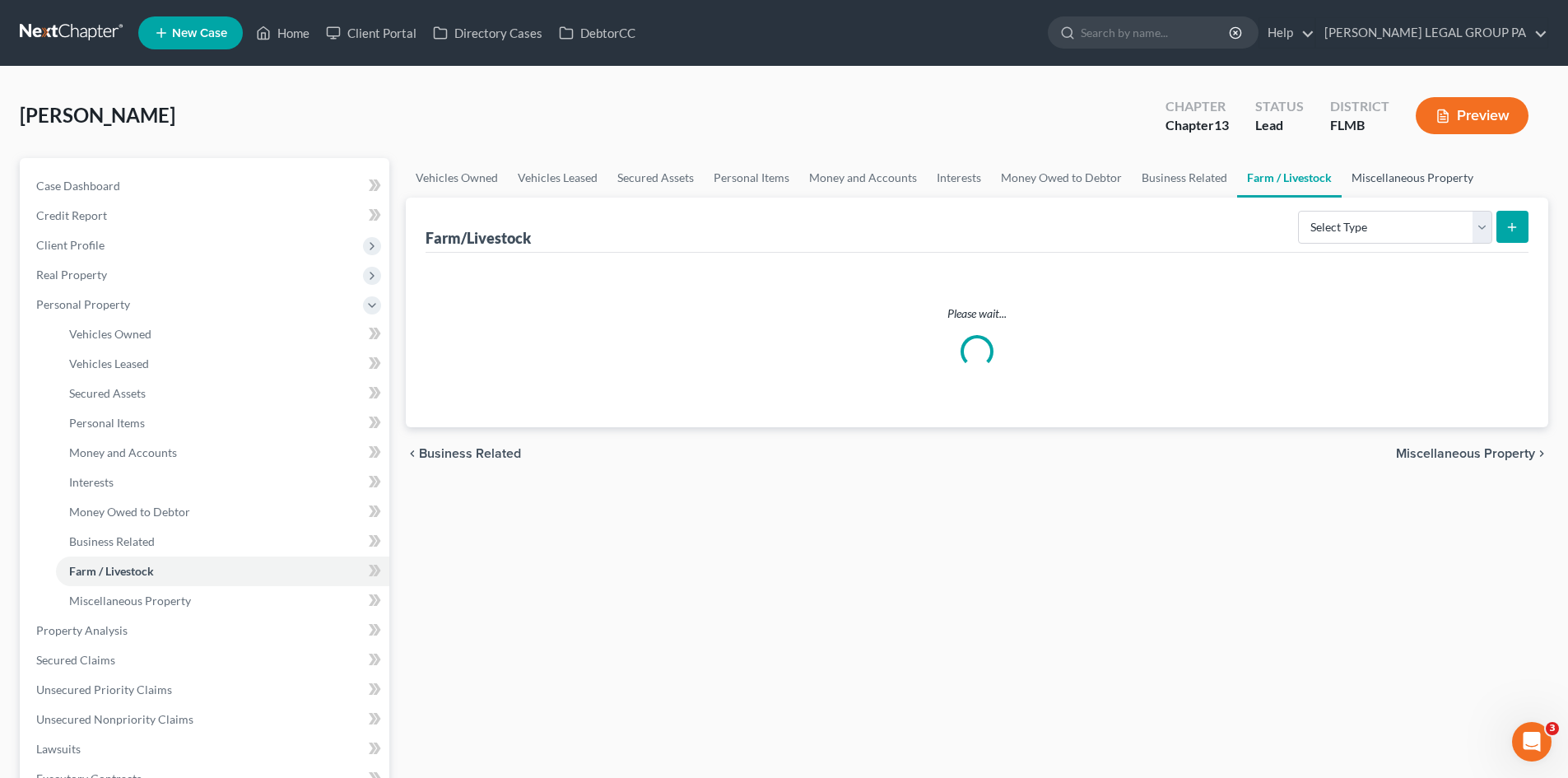
click at [1389, 185] on link "Miscellaneous Property" at bounding box center [1413, 178] width 142 height 39
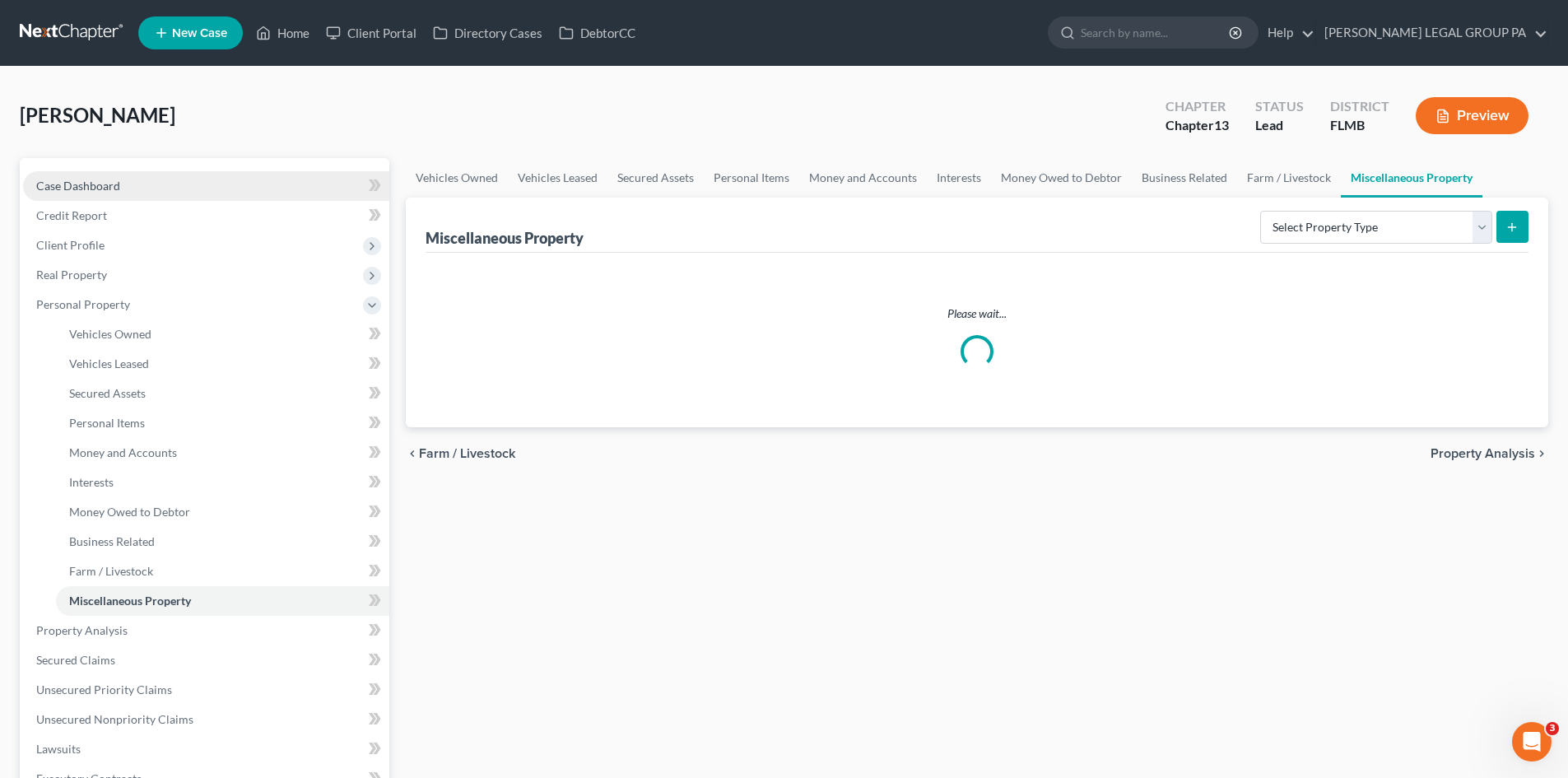
click at [145, 182] on link "Case Dashboard" at bounding box center [206, 186] width 366 height 30
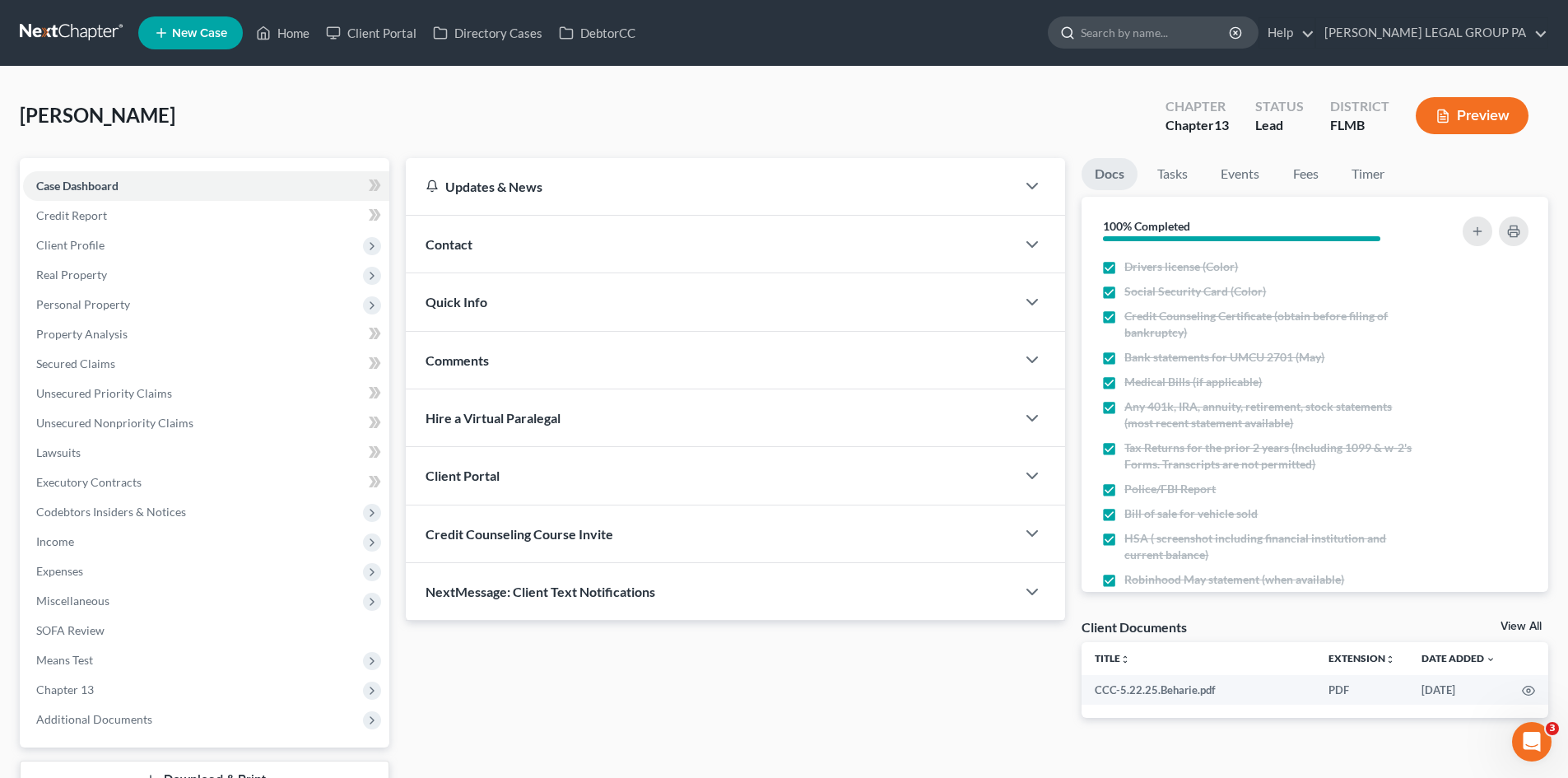
click at [1217, 32] on input "search" at bounding box center [1156, 32] width 150 height 31
type input "[PERSON_NAME]"
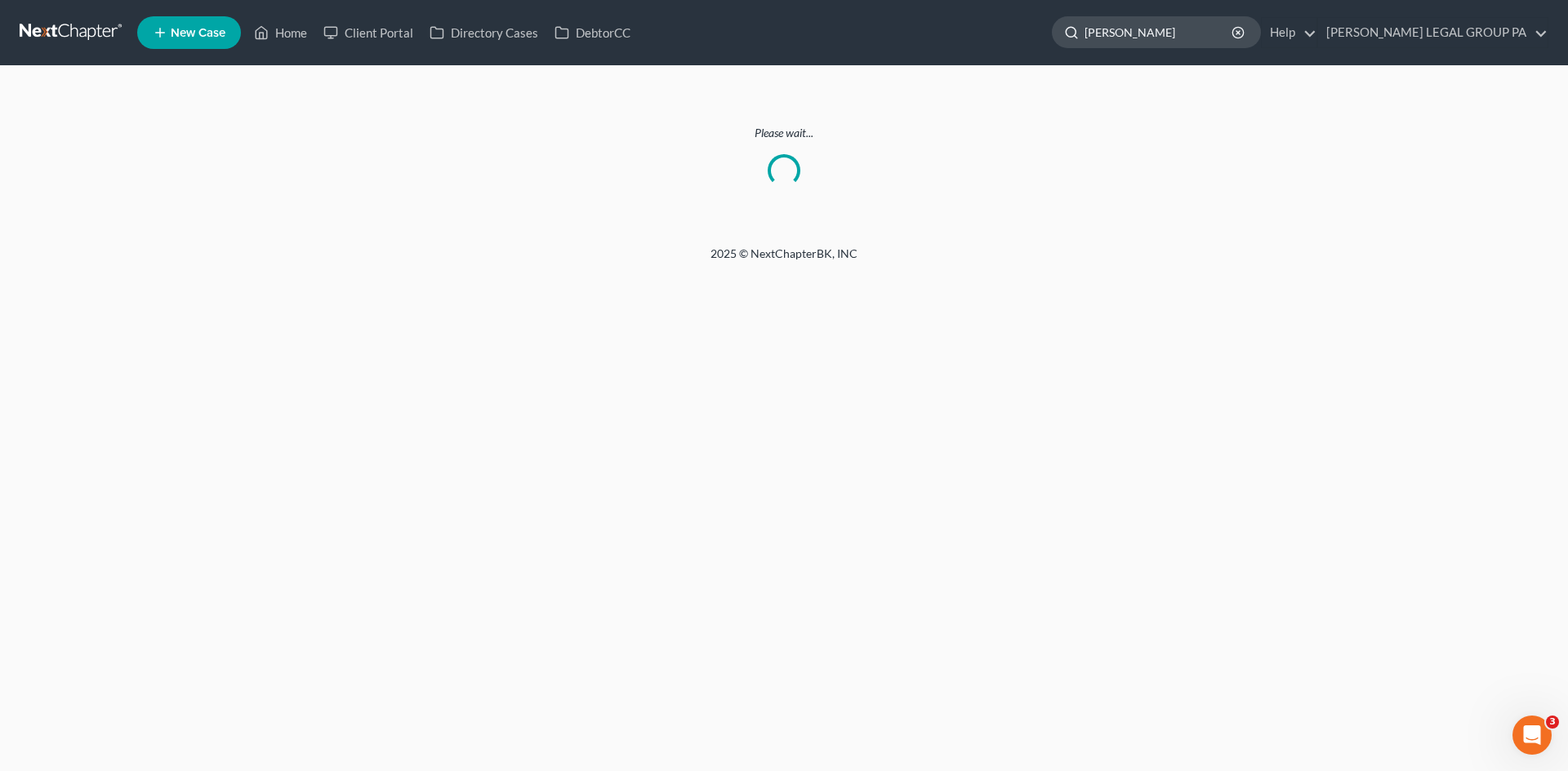
click at [1191, 27] on input "[PERSON_NAME]" at bounding box center [1159, 32] width 149 height 30
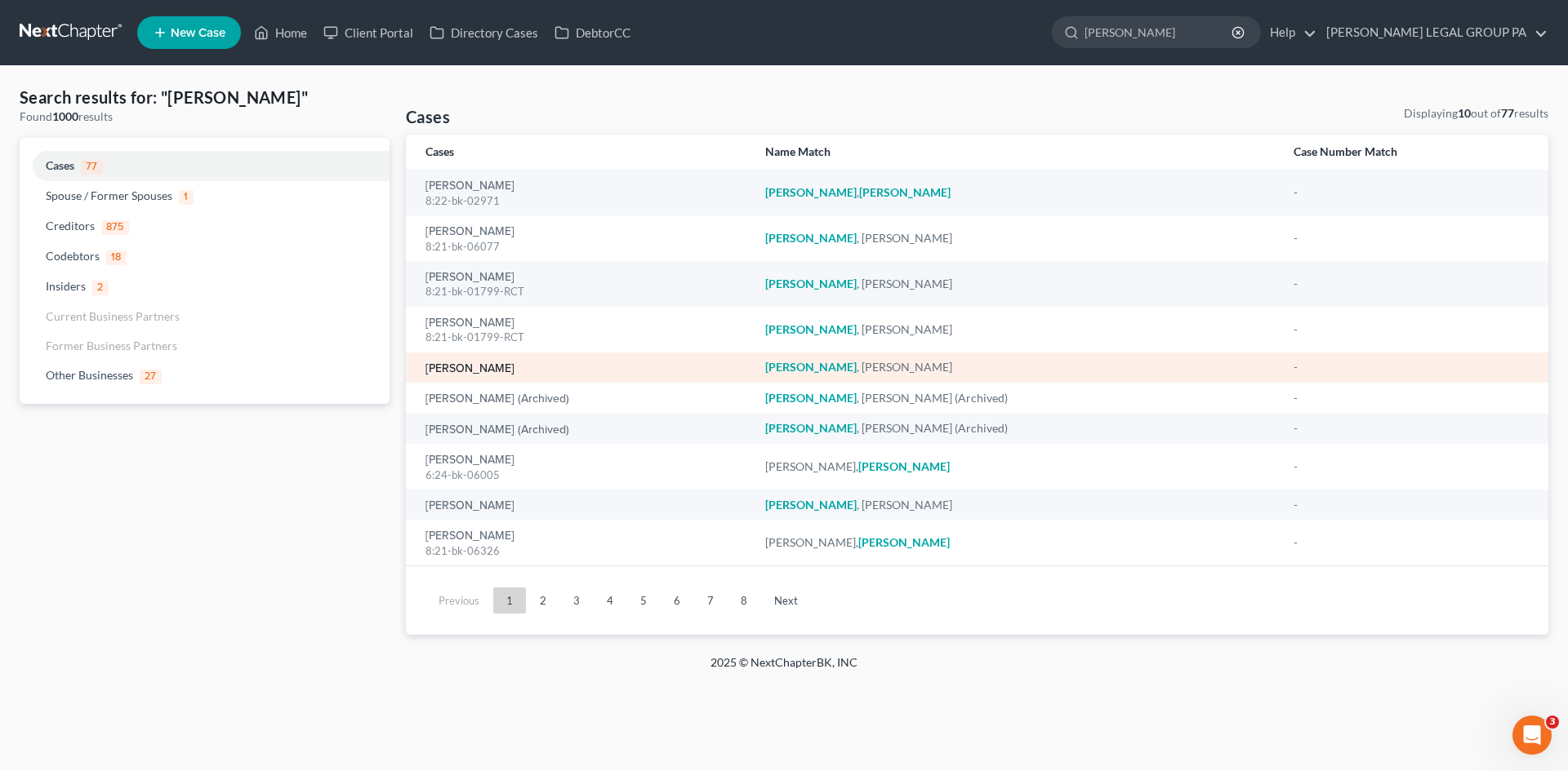
click at [511, 369] on link "[PERSON_NAME]" at bounding box center [469, 369] width 89 height 12
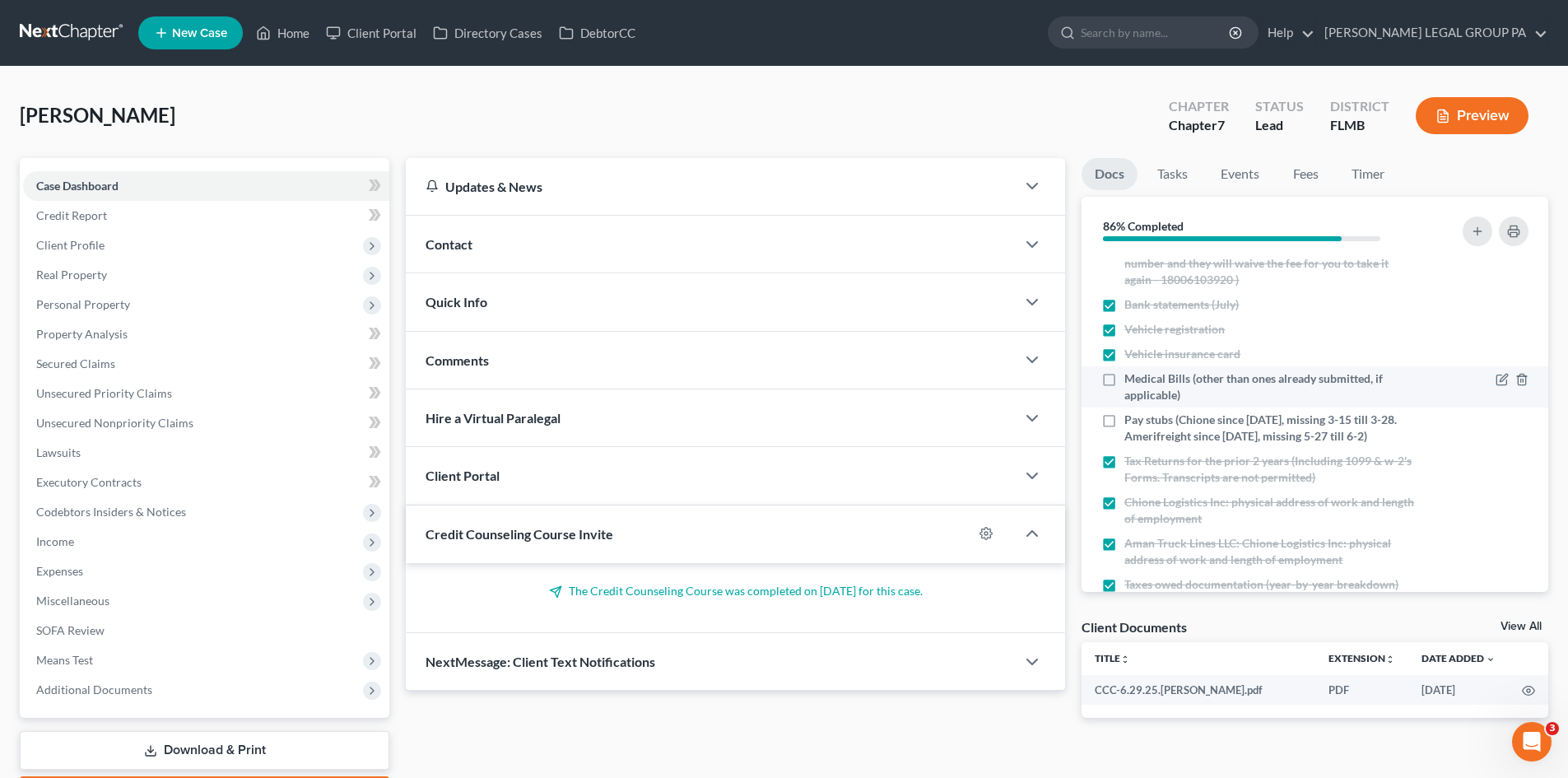
scroll to position [165, 0]
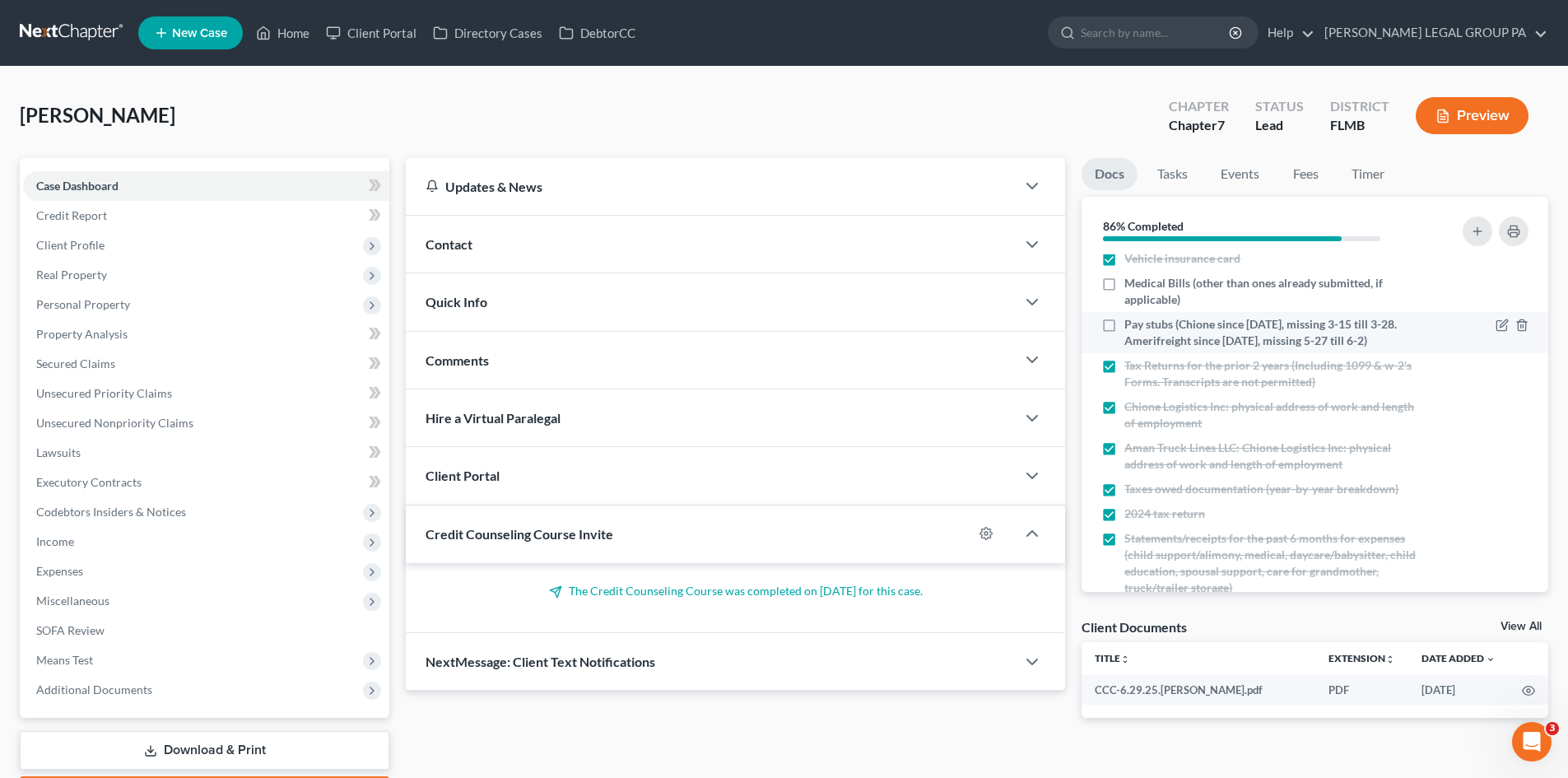
click at [1124, 325] on label "Pay stubs (Chione since [DATE], missing 3-15 till 3-28. Amerifreight since [DAT…" at bounding box center [1270, 332] width 293 height 33
click at [1131, 325] on input "Pay stubs (Chione since [DATE], missing 3-15 till 3-28. Amerifreight since [DAT…" at bounding box center [1136, 321] width 11 height 11
checkbox input "true"
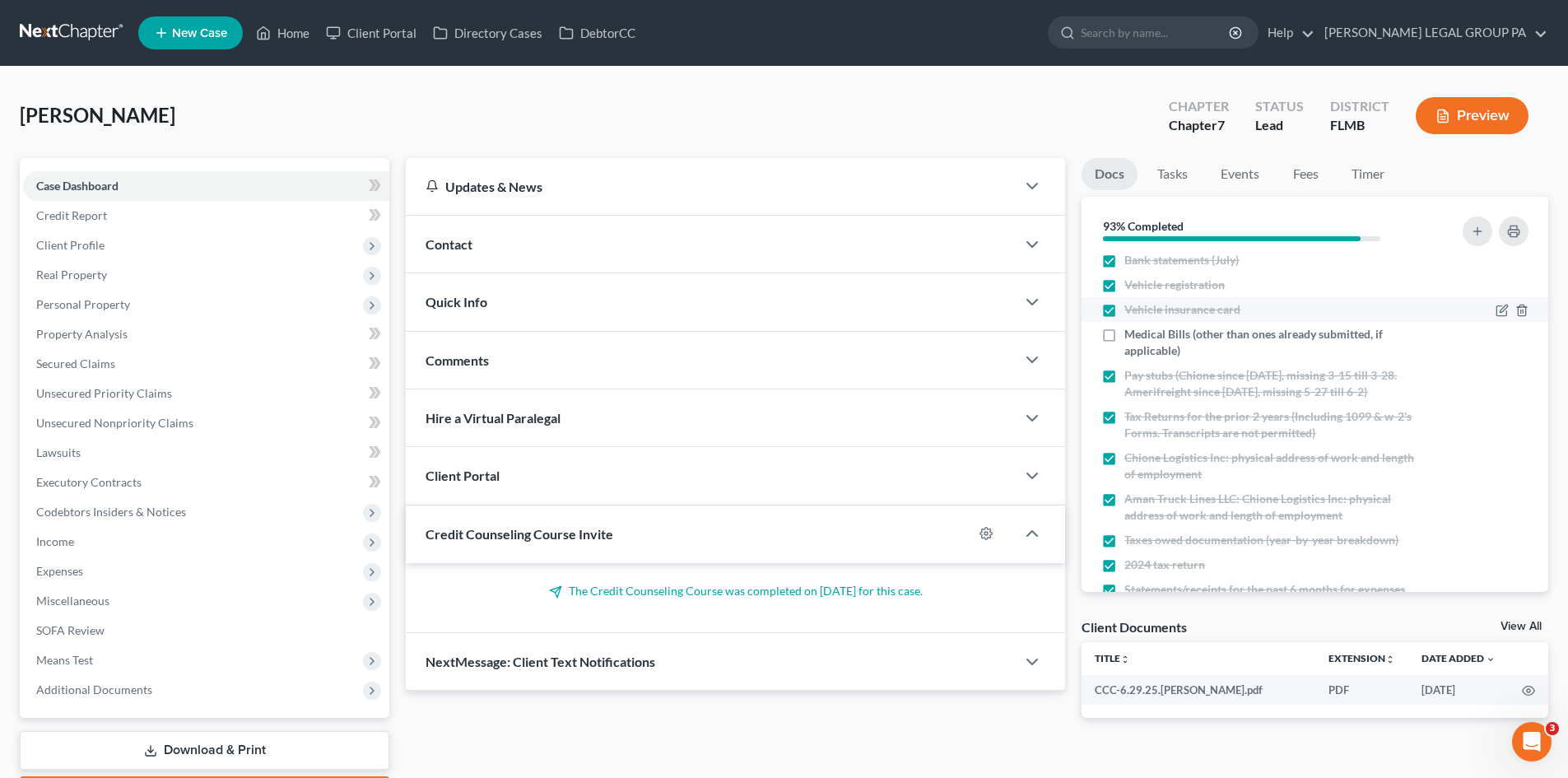
scroll to position [0, 0]
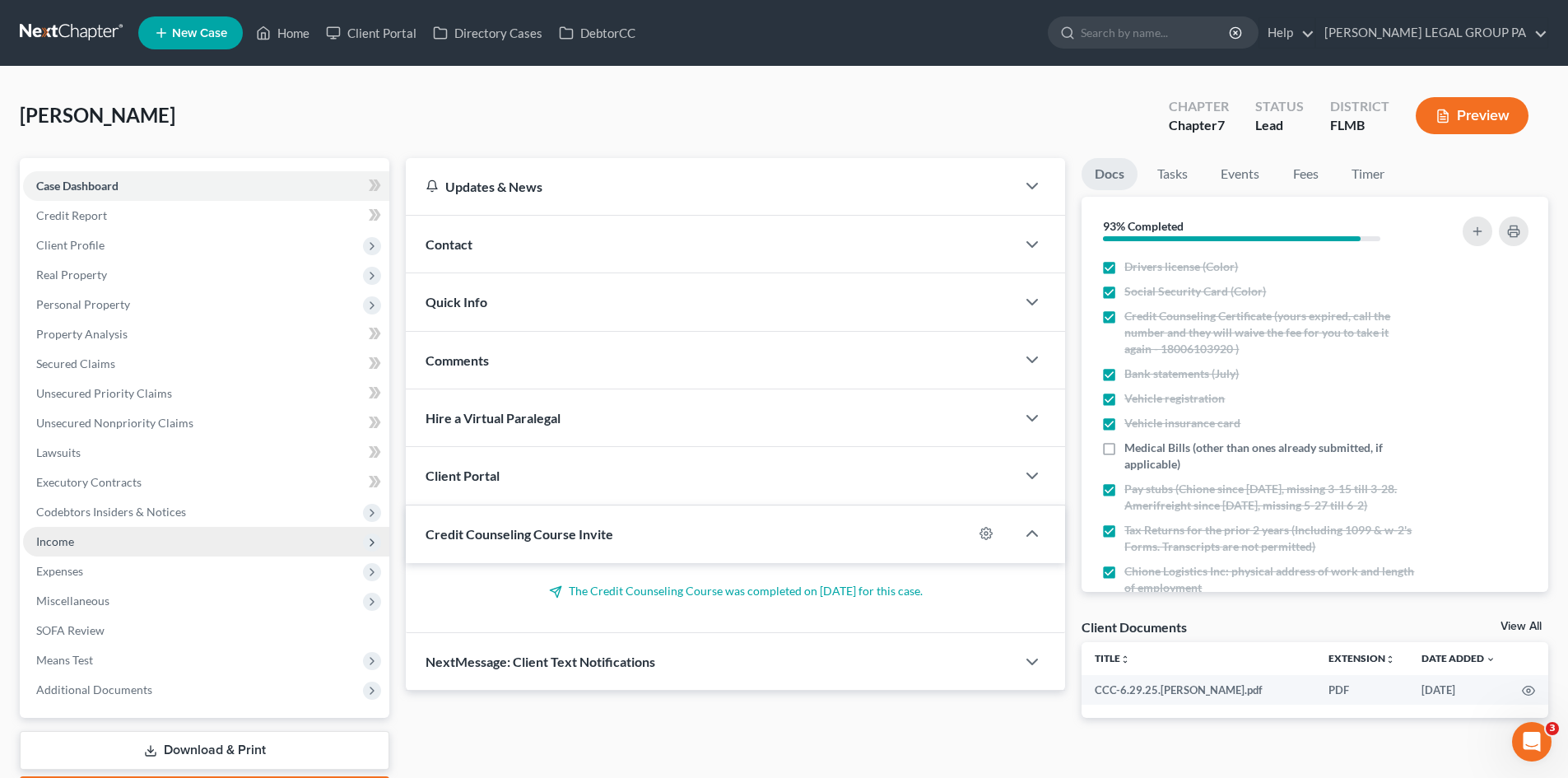
drag, startPoint x: 105, startPoint y: 542, endPoint x: 113, endPoint y: 555, distance: 15.3
click at [106, 542] on span "Income" at bounding box center [206, 541] width 366 height 30
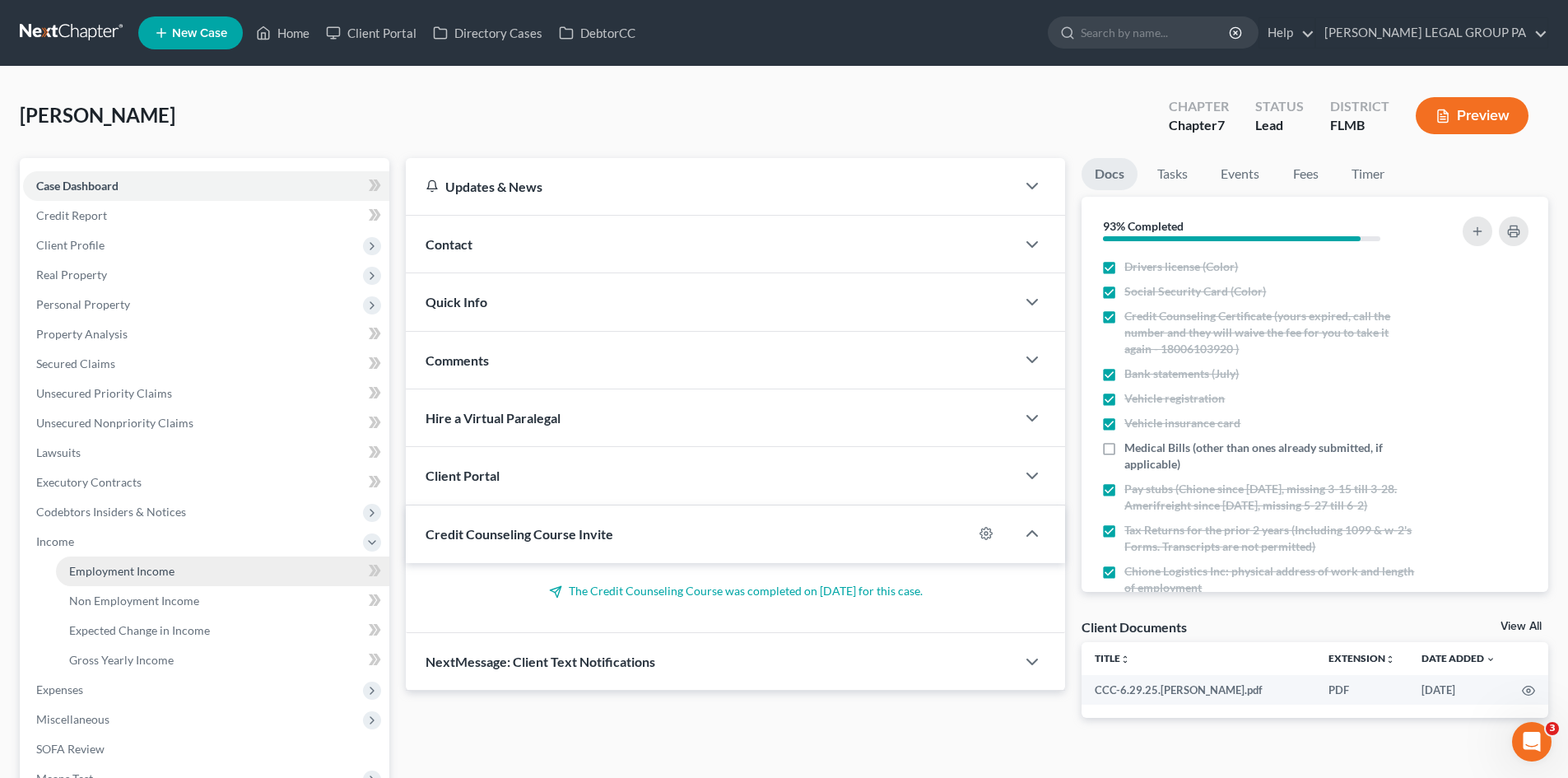
click at [125, 567] on span "Employment Income" at bounding box center [121, 571] width 105 height 14
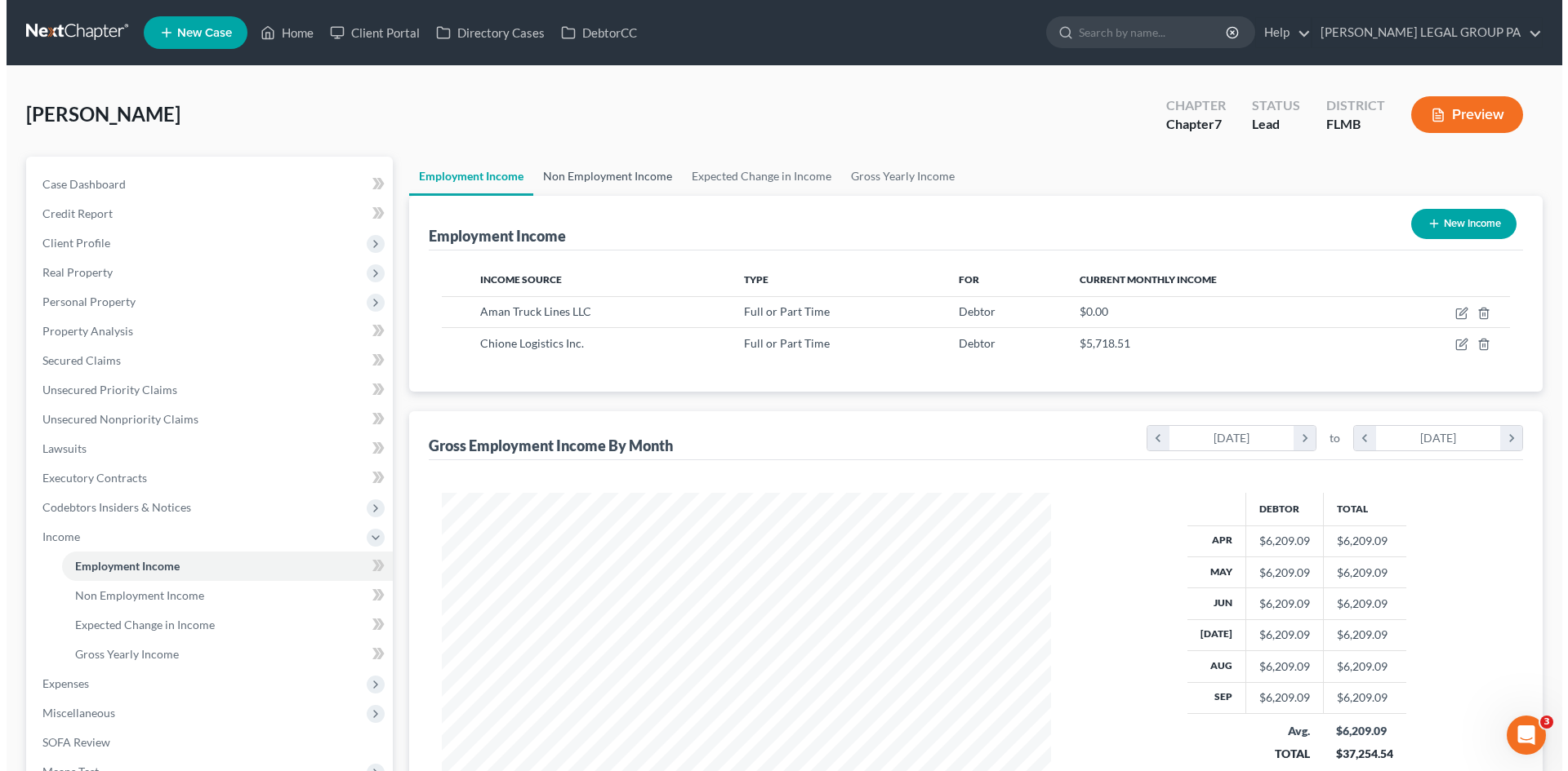
scroll to position [305, 642]
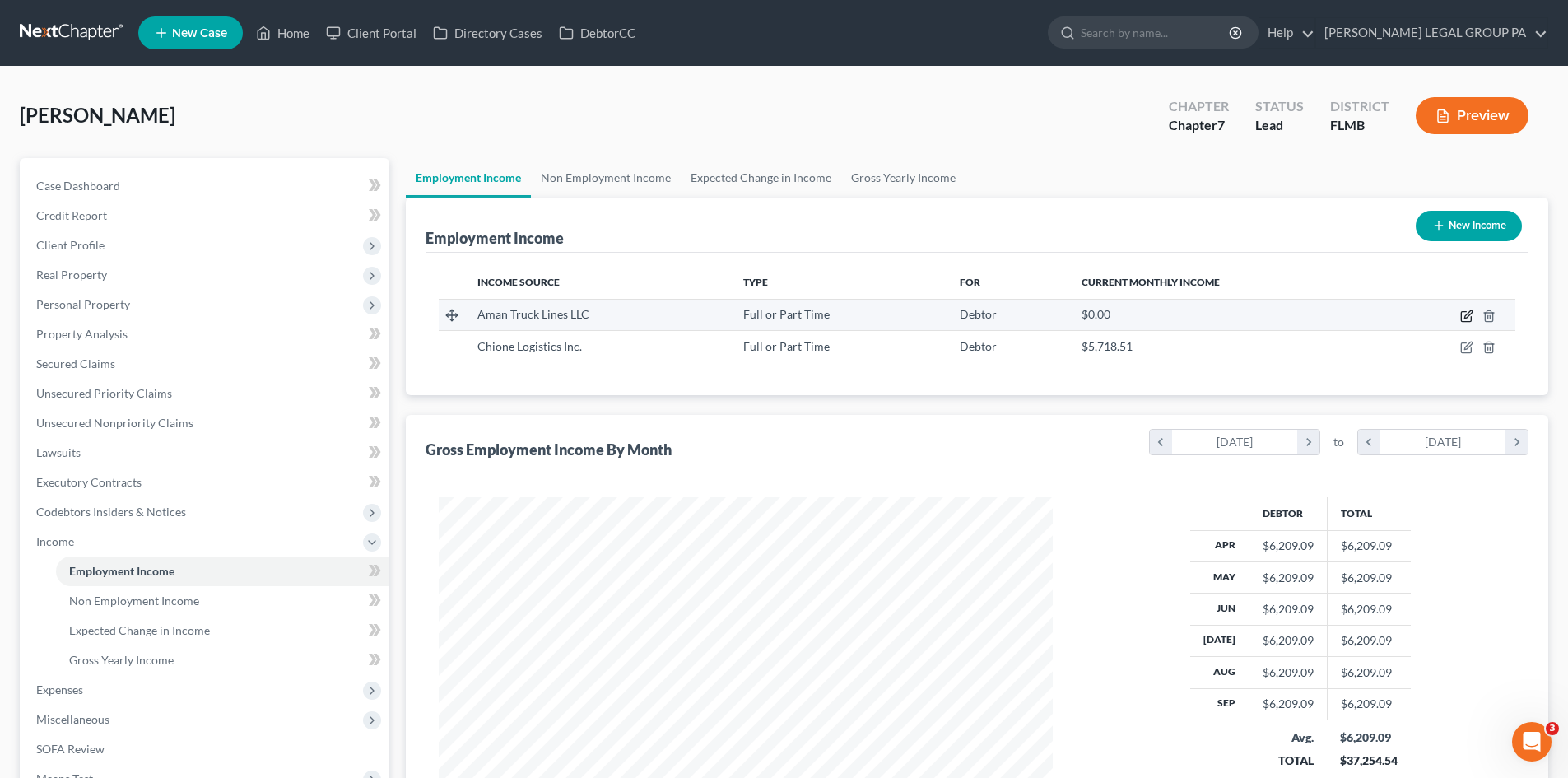
click at [1467, 317] on icon "button" at bounding box center [1468, 314] width 8 height 8
select select "0"
select select "4"
select select "0"
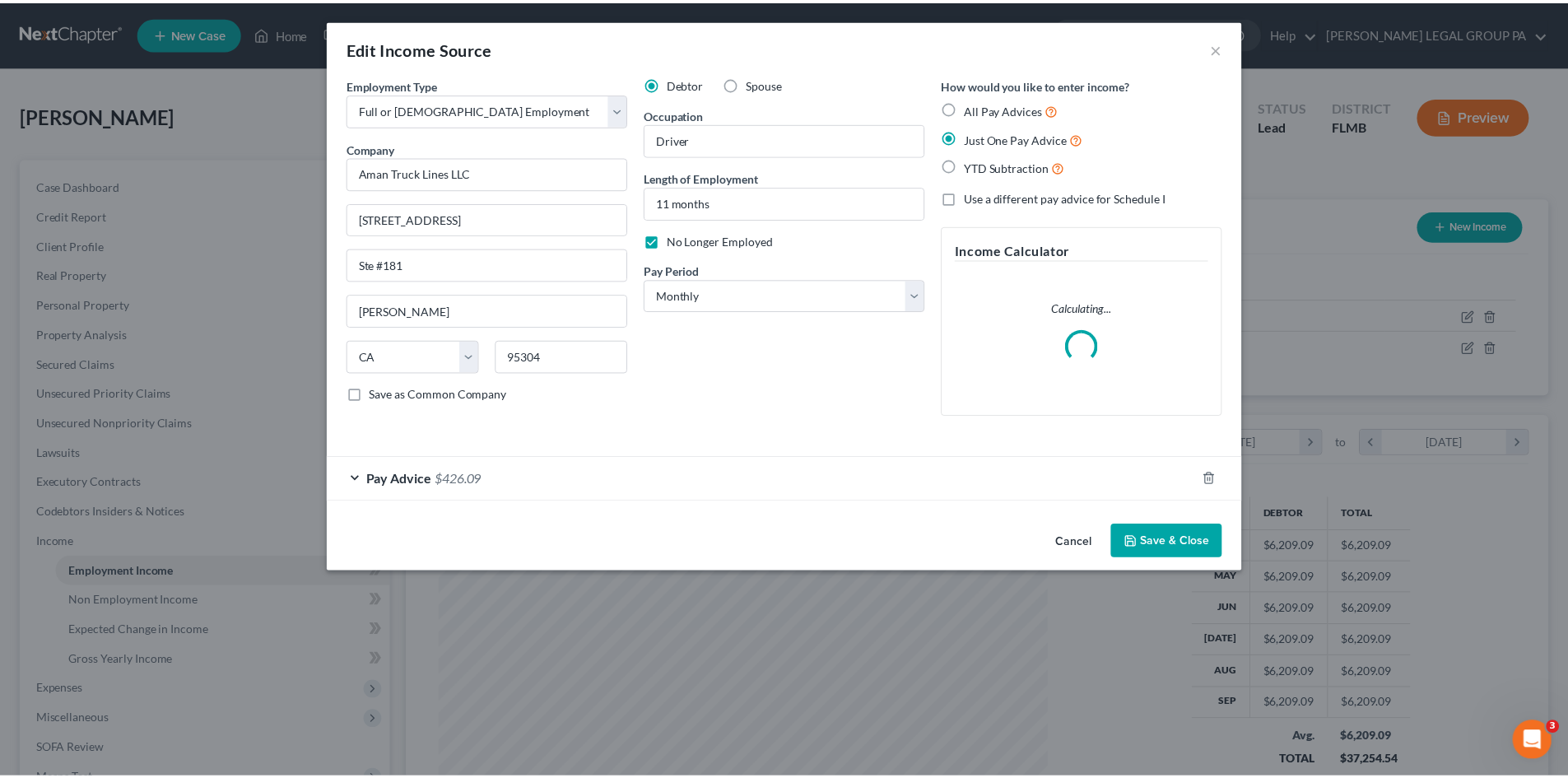
scroll to position [310, 653]
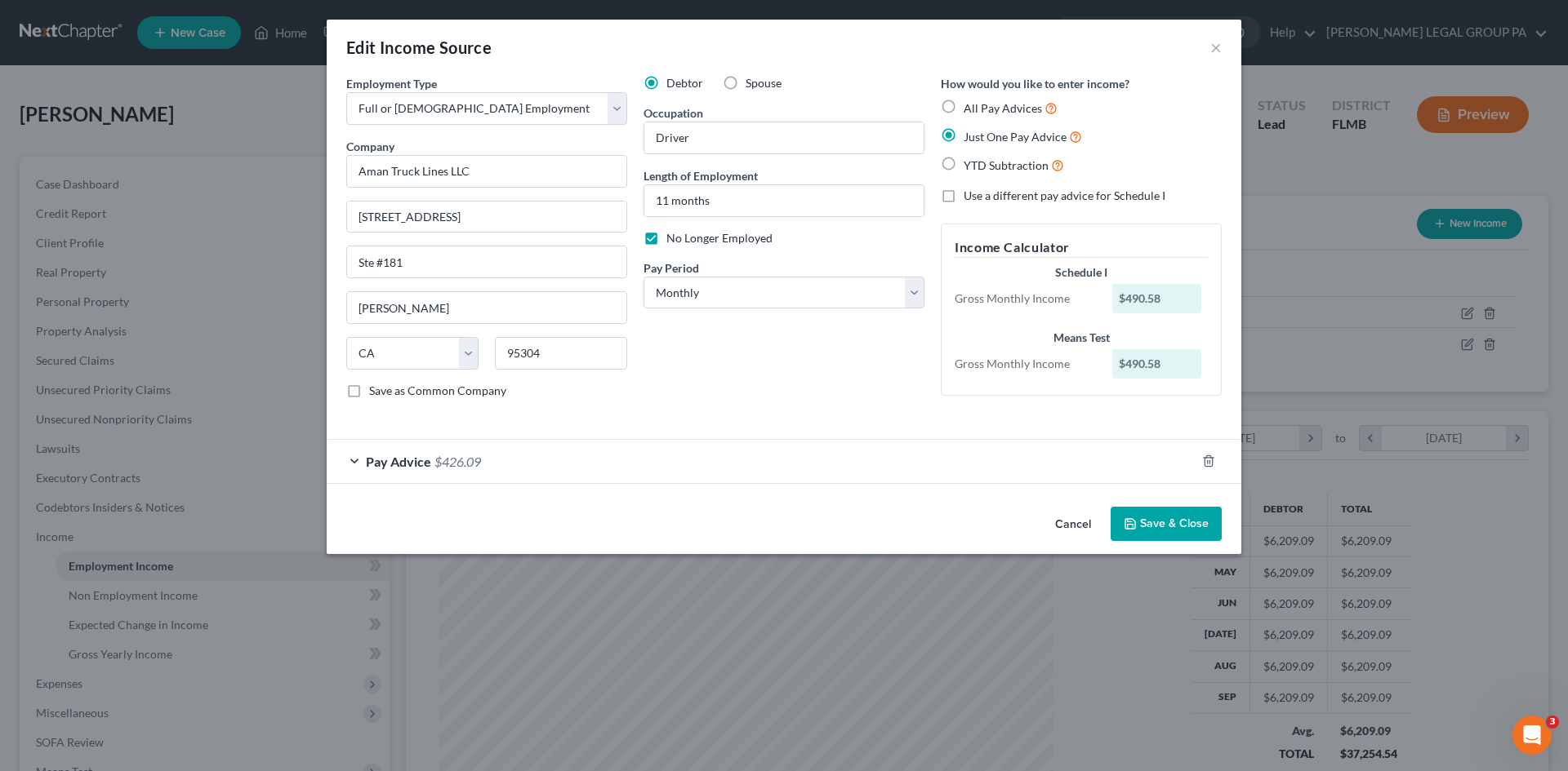
click at [433, 469] on div "Pay Advice $426.09" at bounding box center [761, 461] width 869 height 43
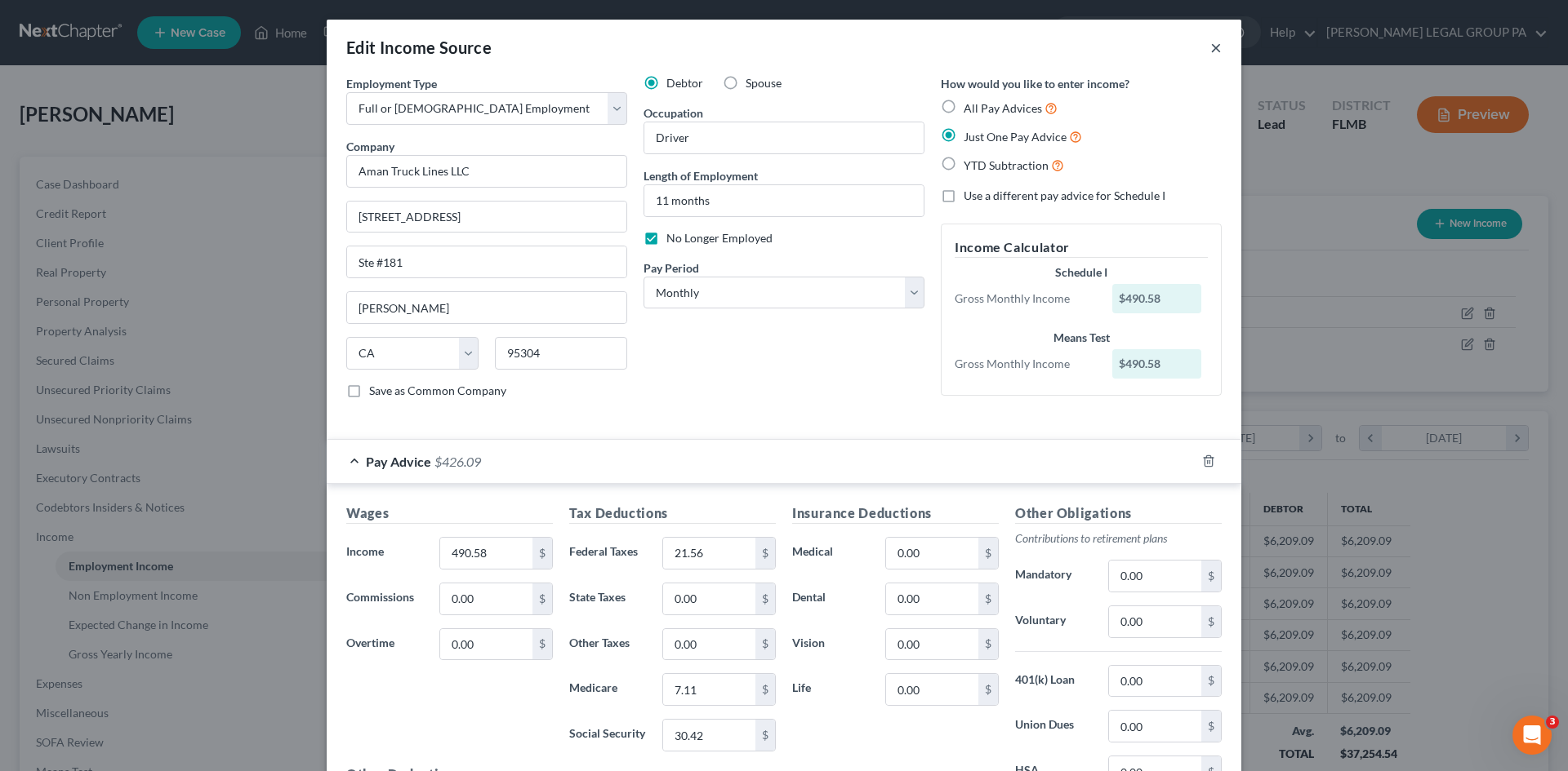
click at [1213, 47] on button "×" at bounding box center [1216, 47] width 12 height 19
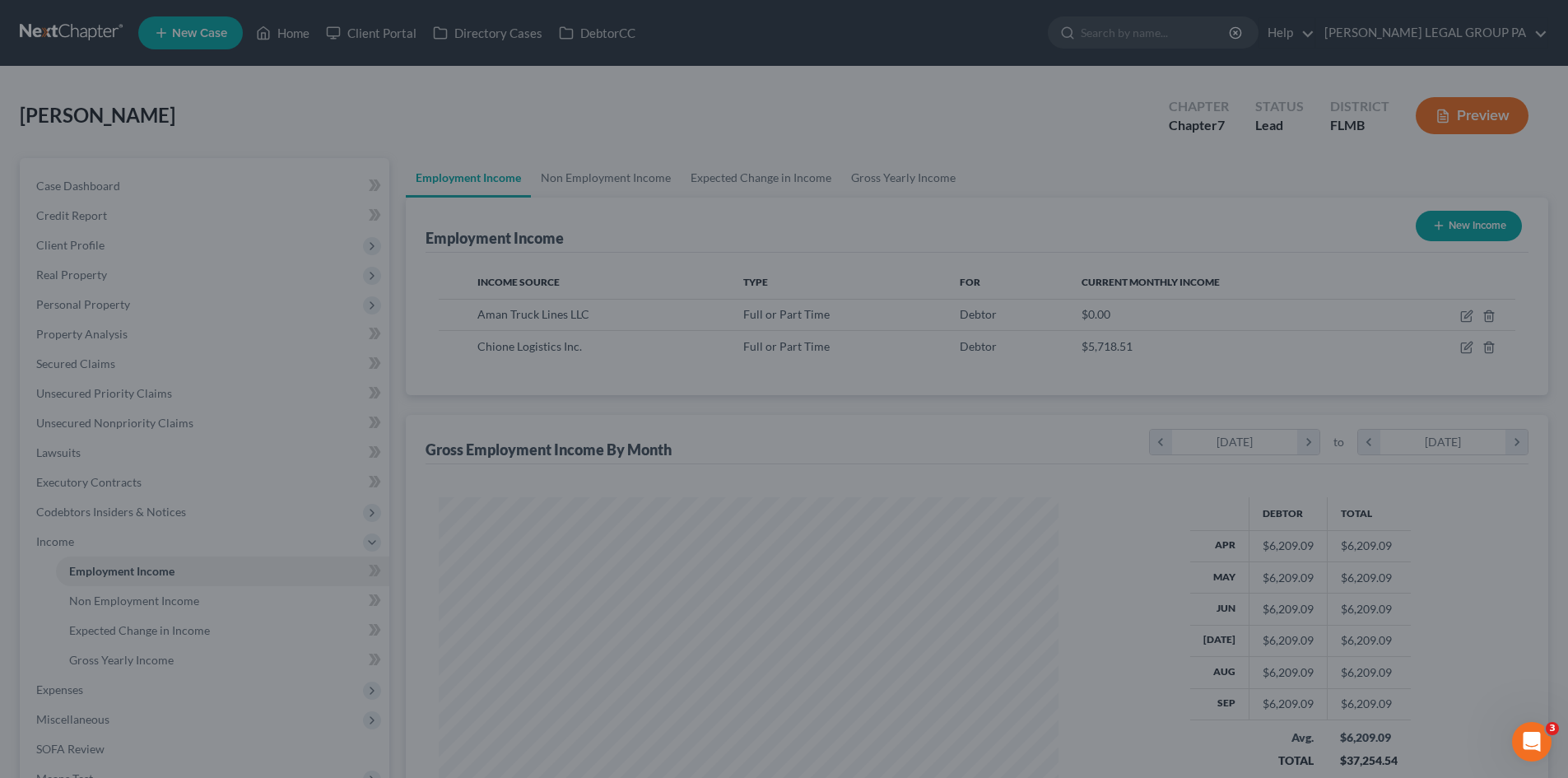
scroll to position [823235, 822469]
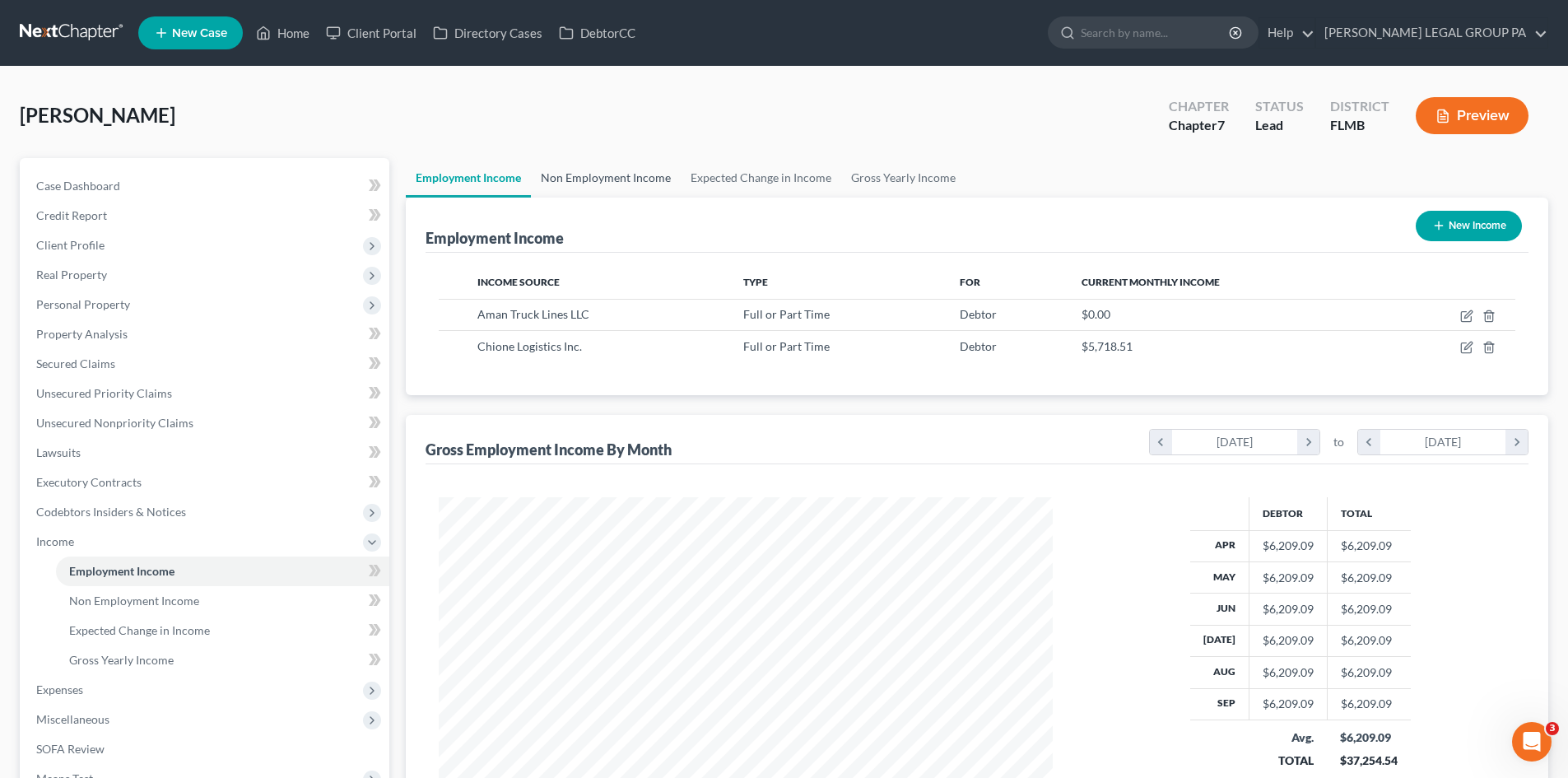
click at [614, 178] on link "Non Employment Income" at bounding box center [606, 178] width 150 height 39
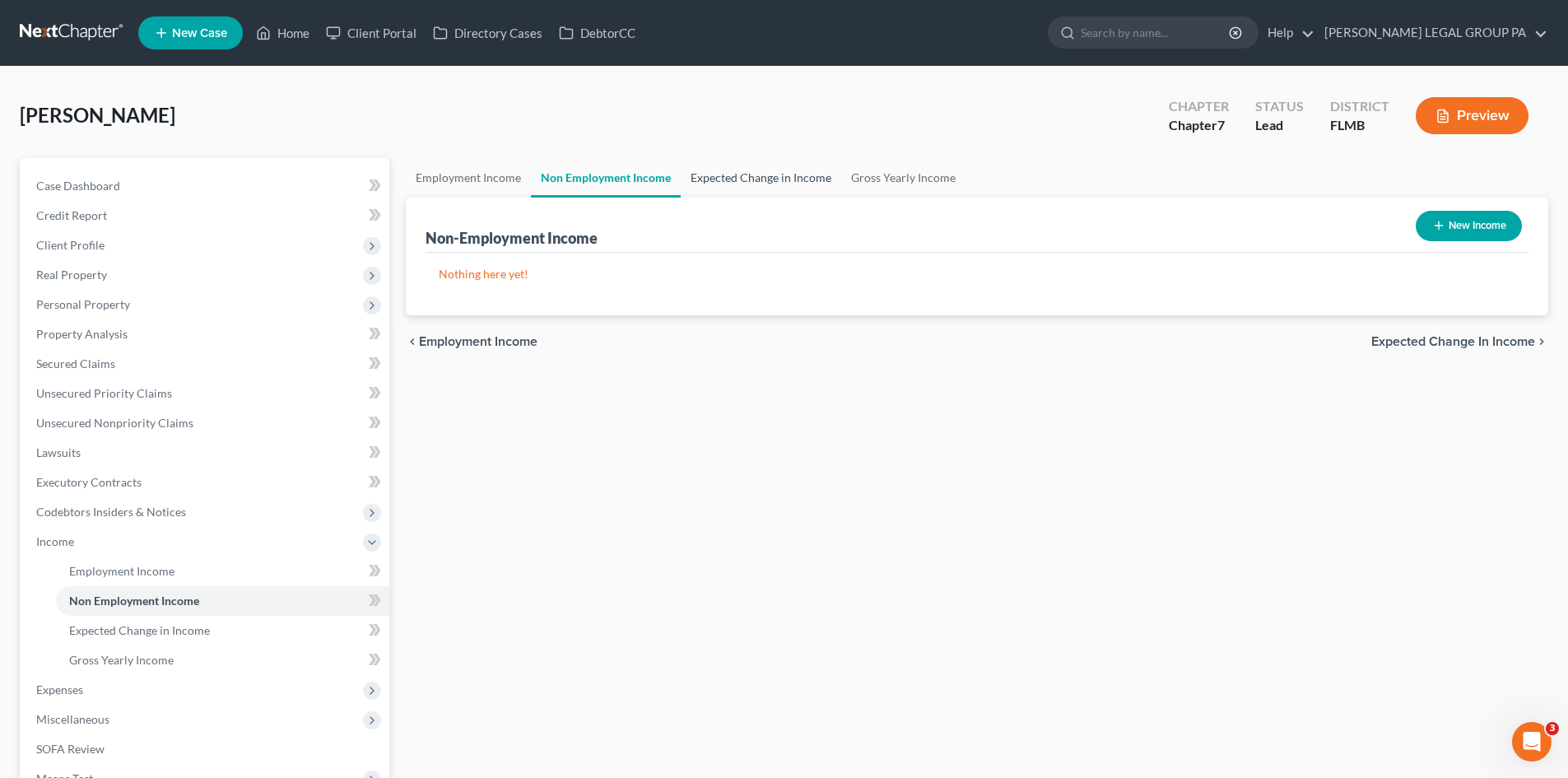
click at [764, 178] on link "Expected Change in Income" at bounding box center [761, 178] width 160 height 39
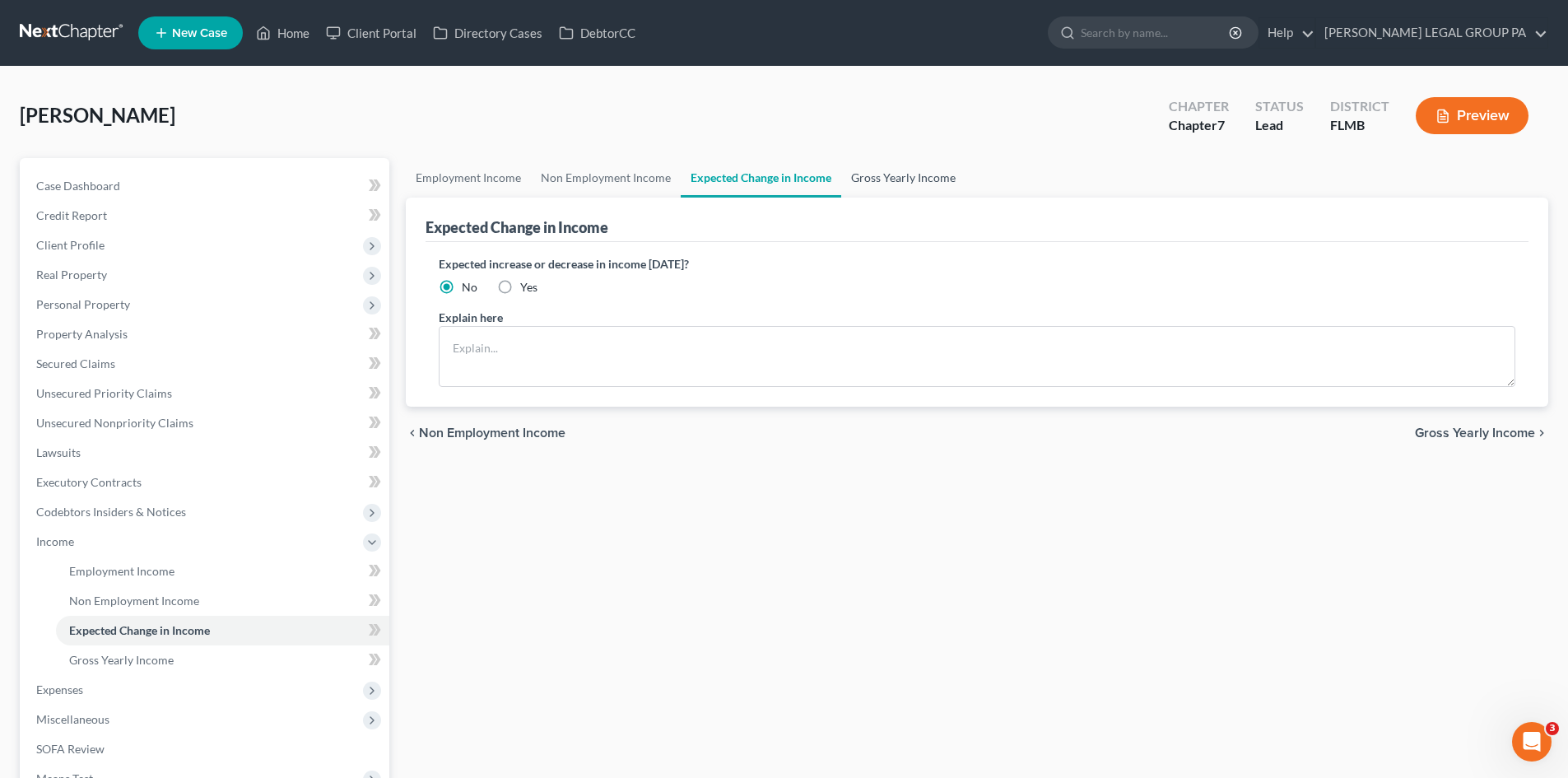
click at [922, 178] on link "Gross Yearly Income" at bounding box center [904, 178] width 125 height 39
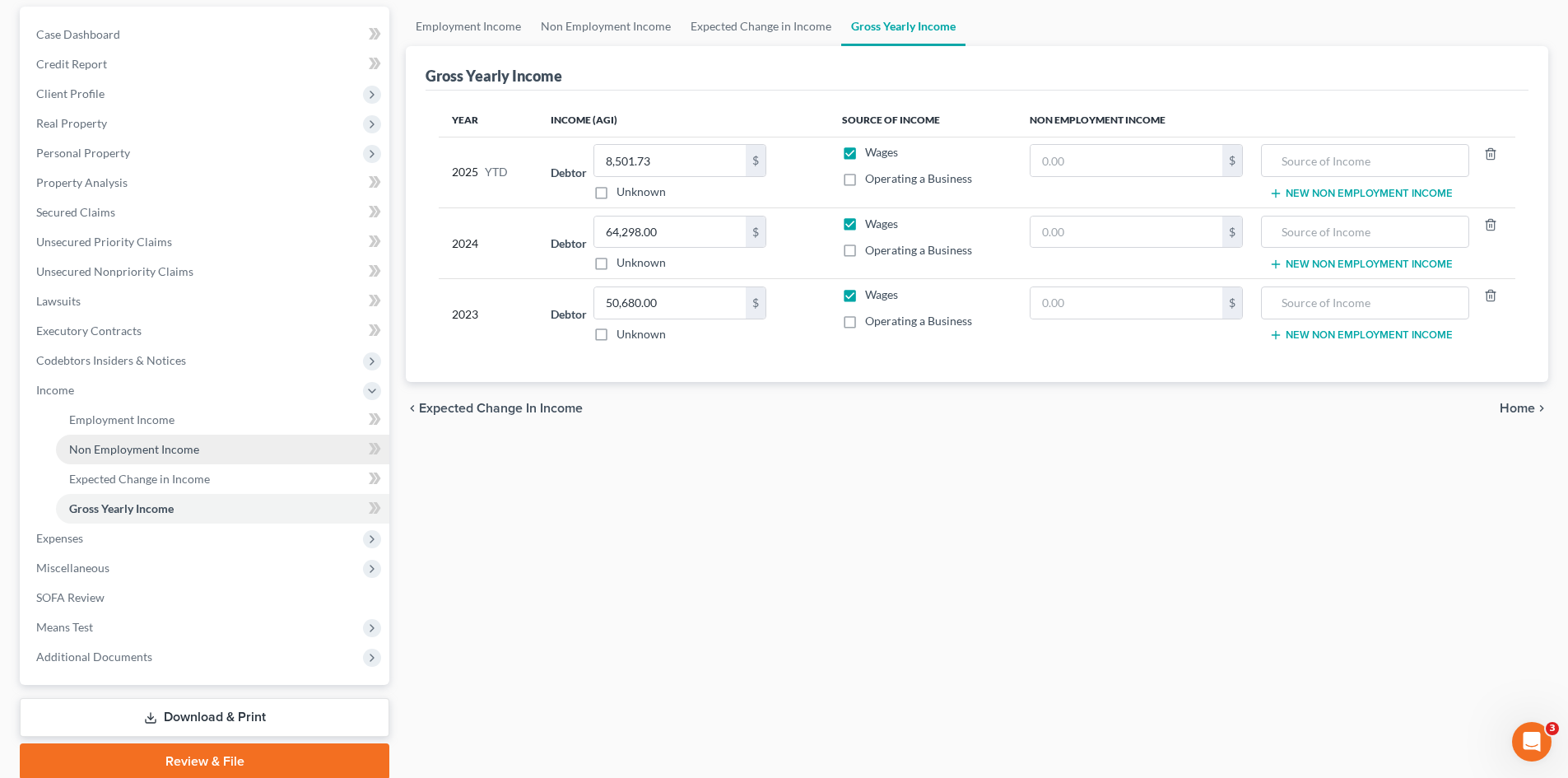
scroll to position [165, 0]
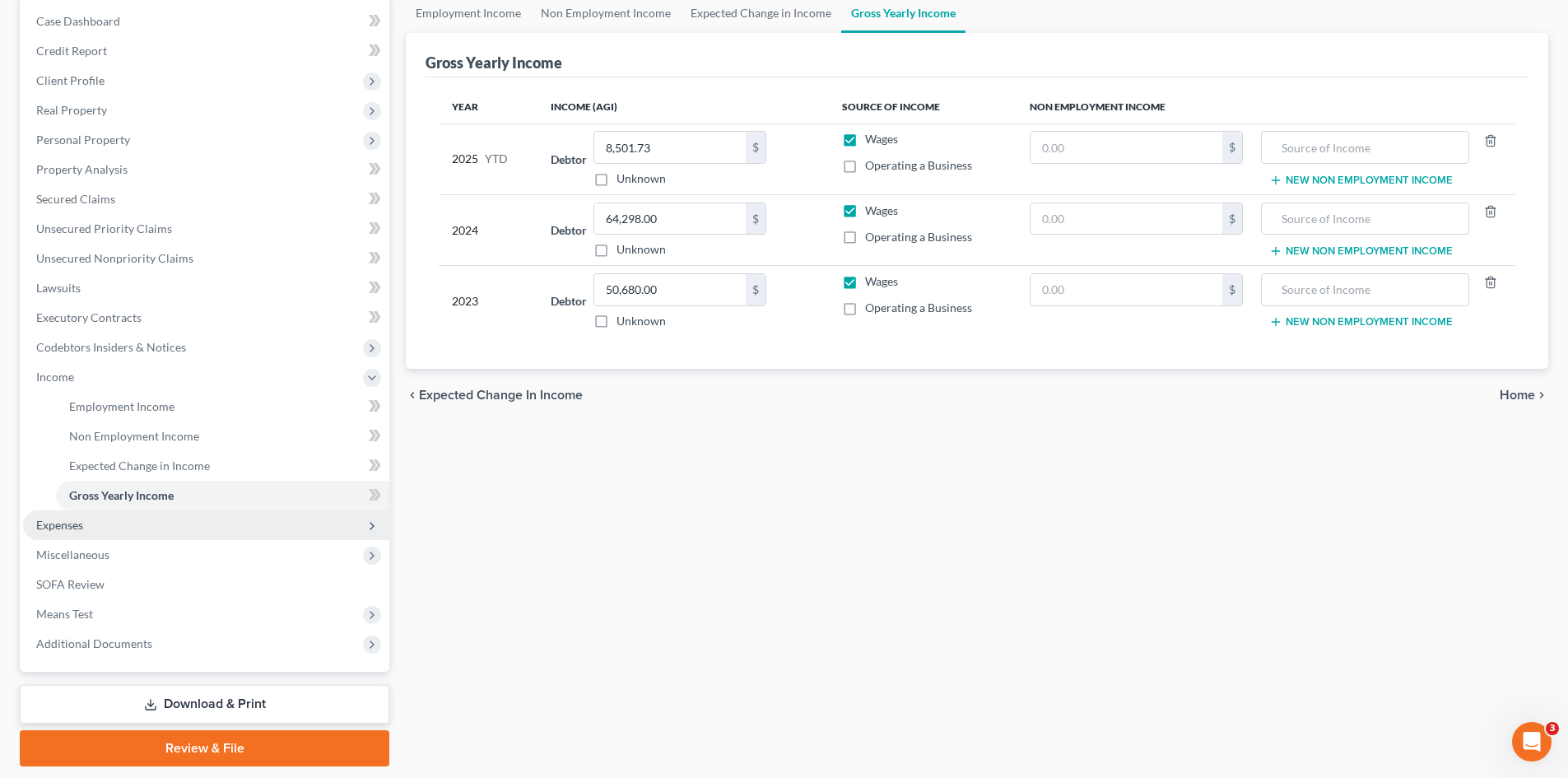
click at [197, 515] on span "Expenses" at bounding box center [206, 525] width 366 height 30
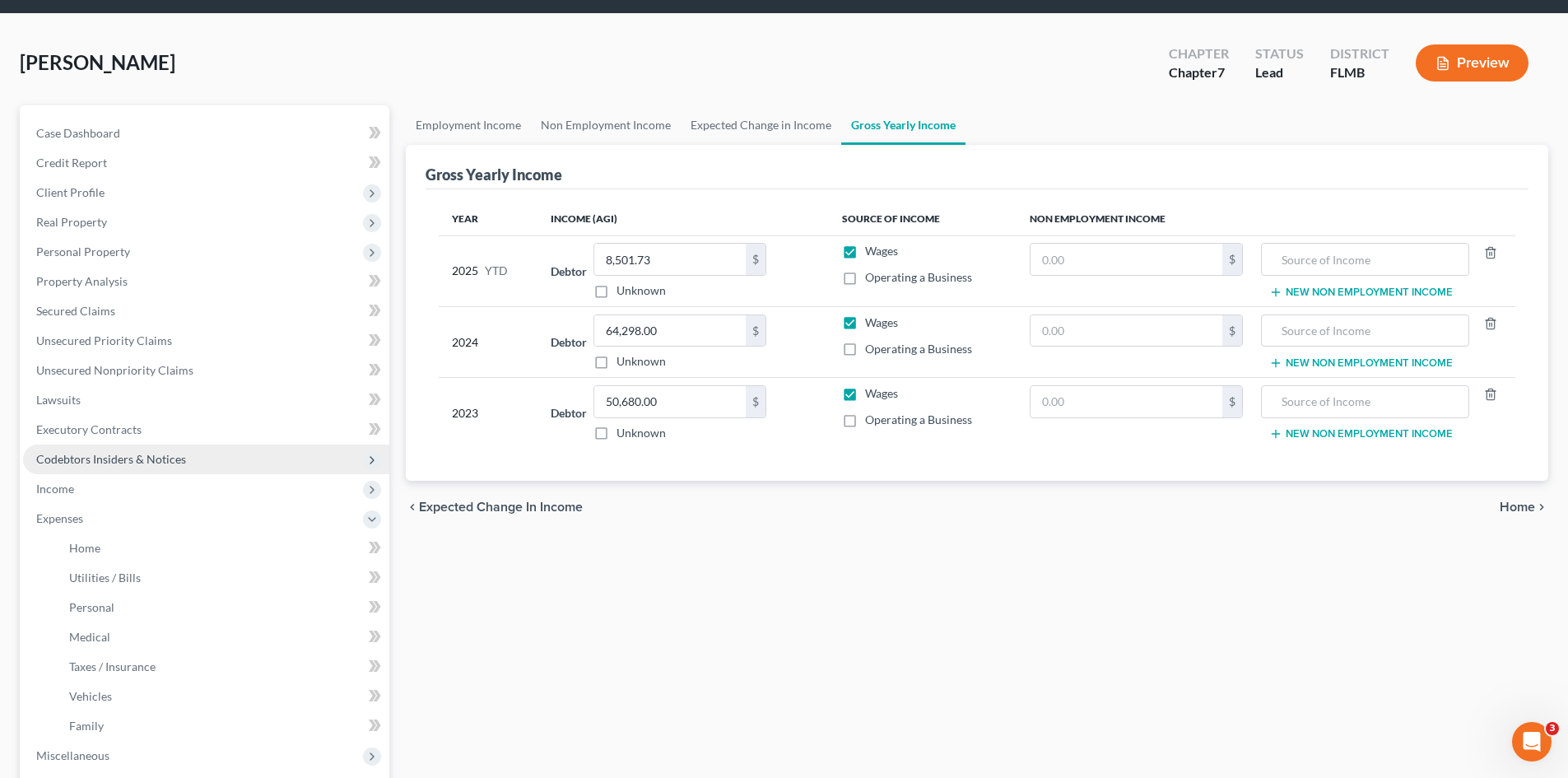
scroll to position [82, 0]
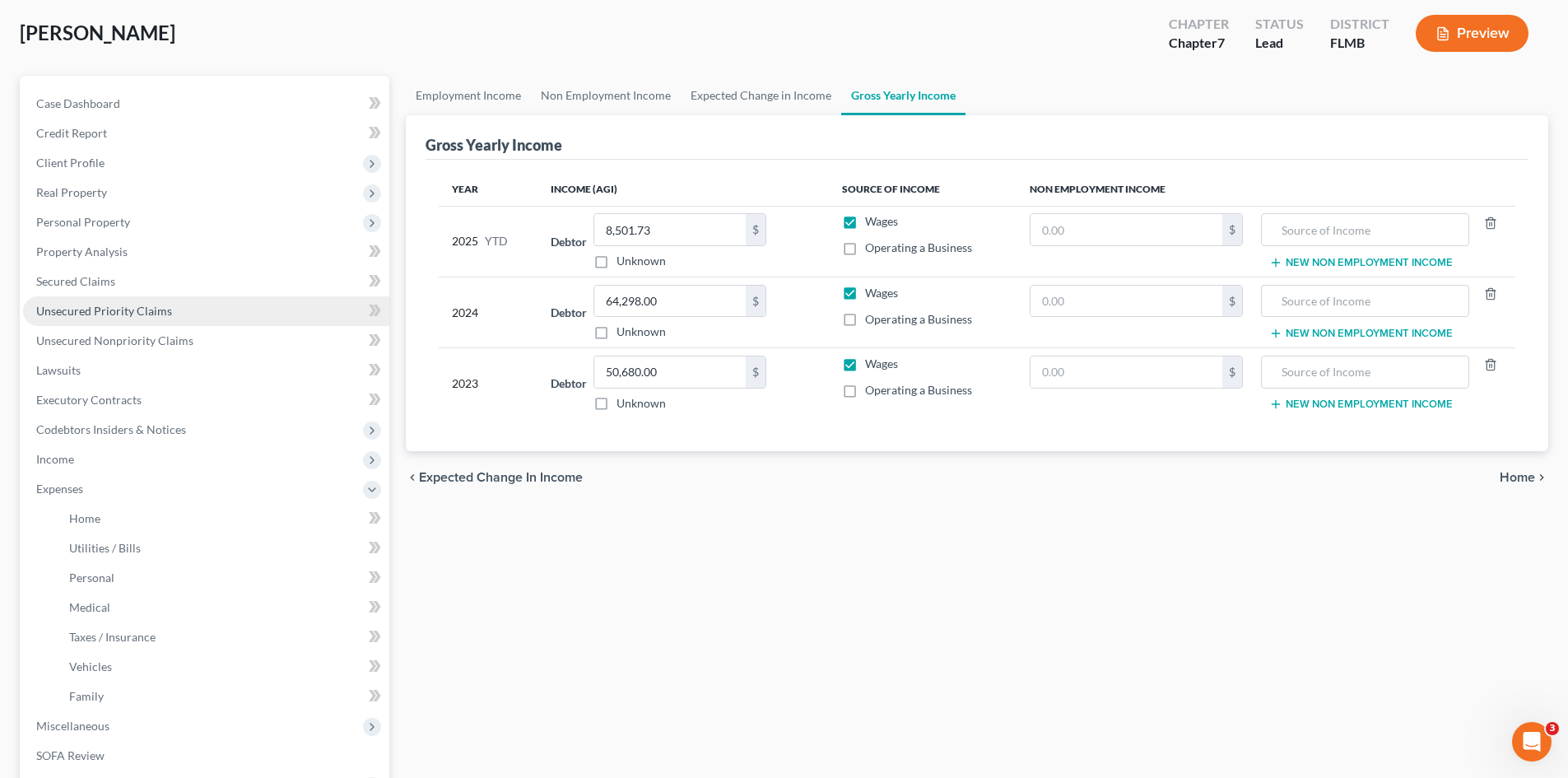
click at [139, 313] on span "Unsecured Priority Claims" at bounding box center [103, 311] width 136 height 14
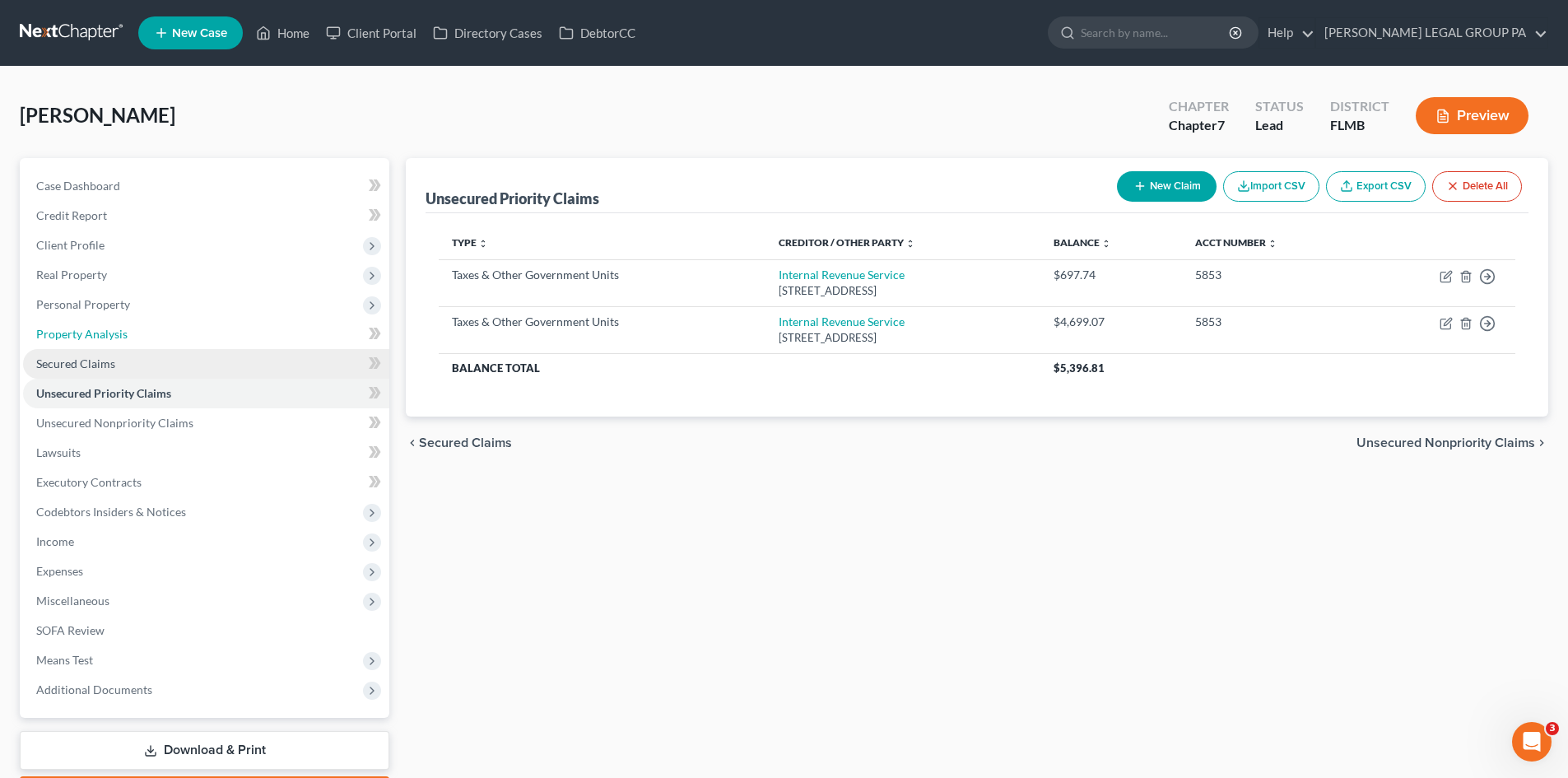
click at [168, 345] on link "Property Analysis" at bounding box center [206, 334] width 366 height 30
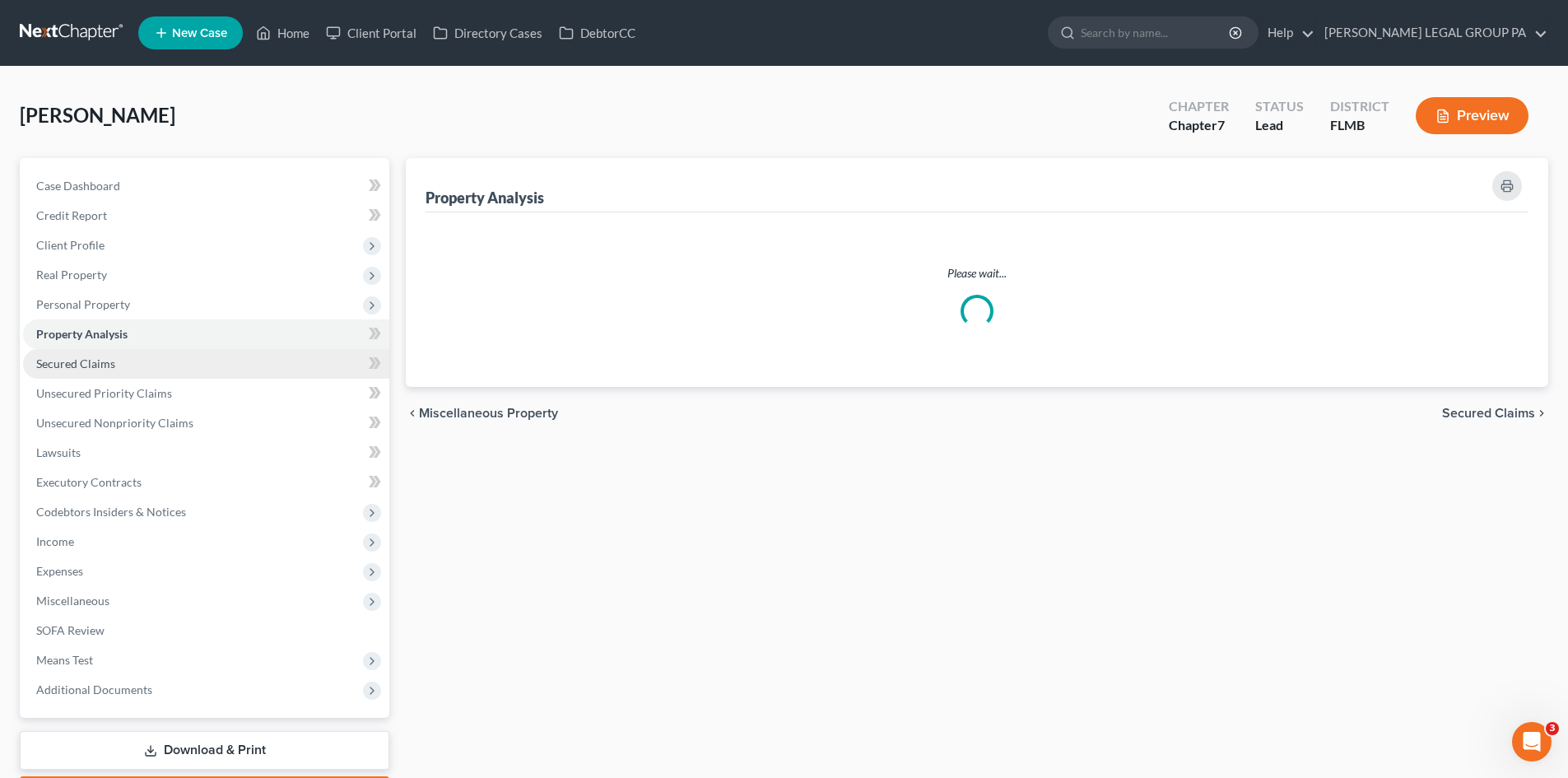
click at [188, 371] on link "Secured Claims" at bounding box center [206, 364] width 366 height 30
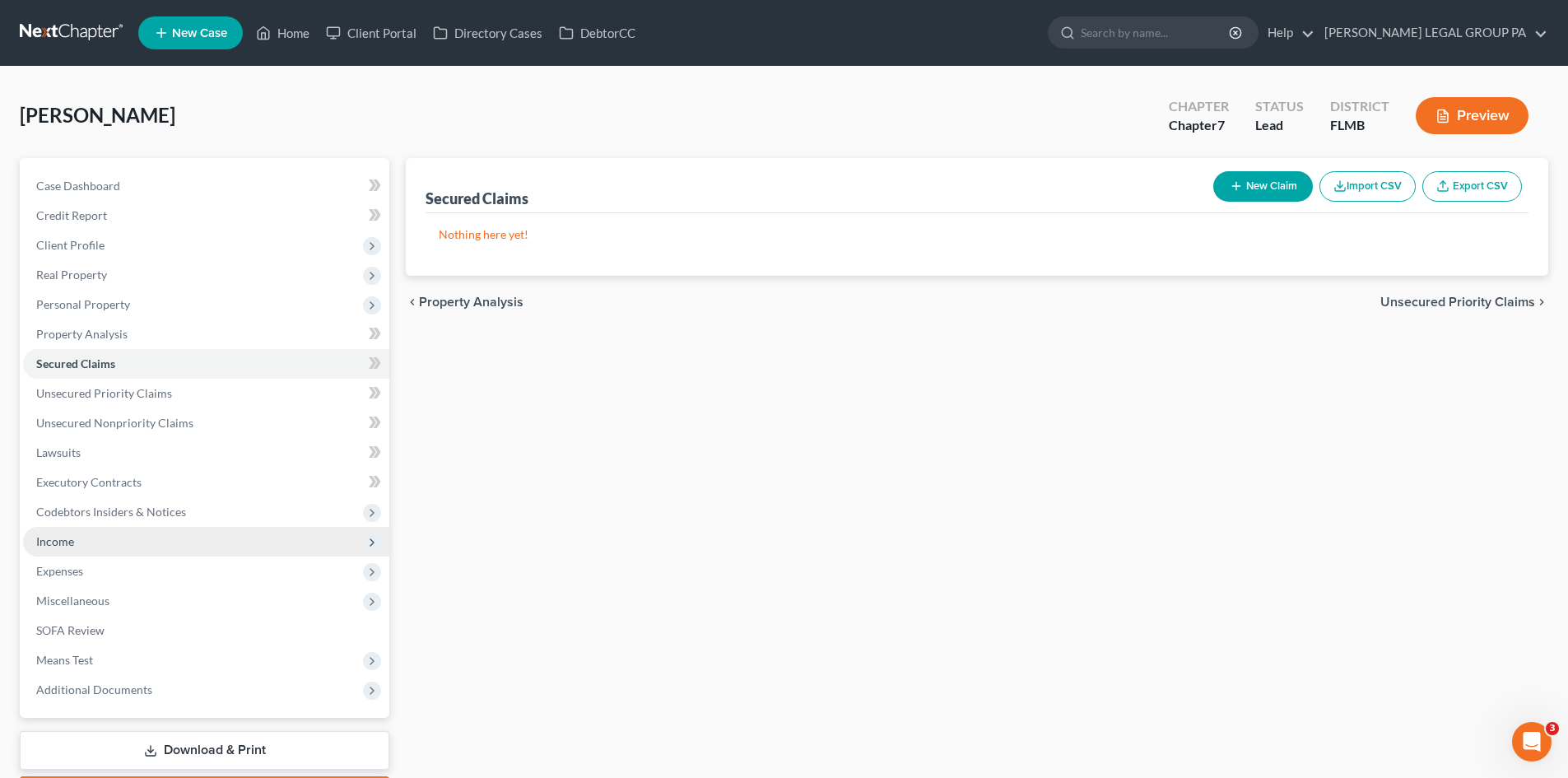
drag, startPoint x: 94, startPoint y: 535, endPoint x: 126, endPoint y: 535, distance: 32.0
click at [94, 535] on span "Income" at bounding box center [206, 541] width 366 height 30
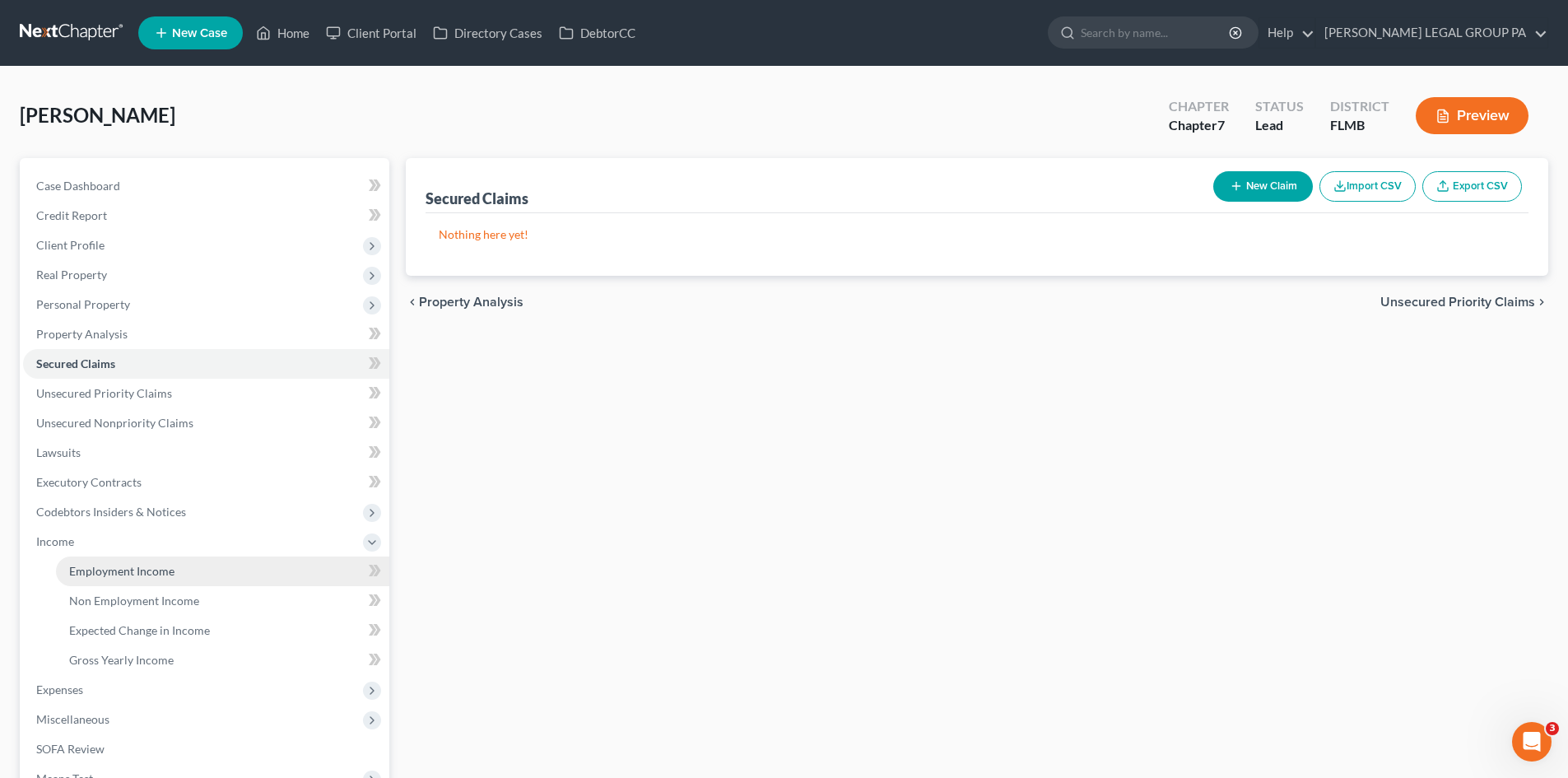
click at [146, 565] on span "Employment Income" at bounding box center [121, 571] width 105 height 14
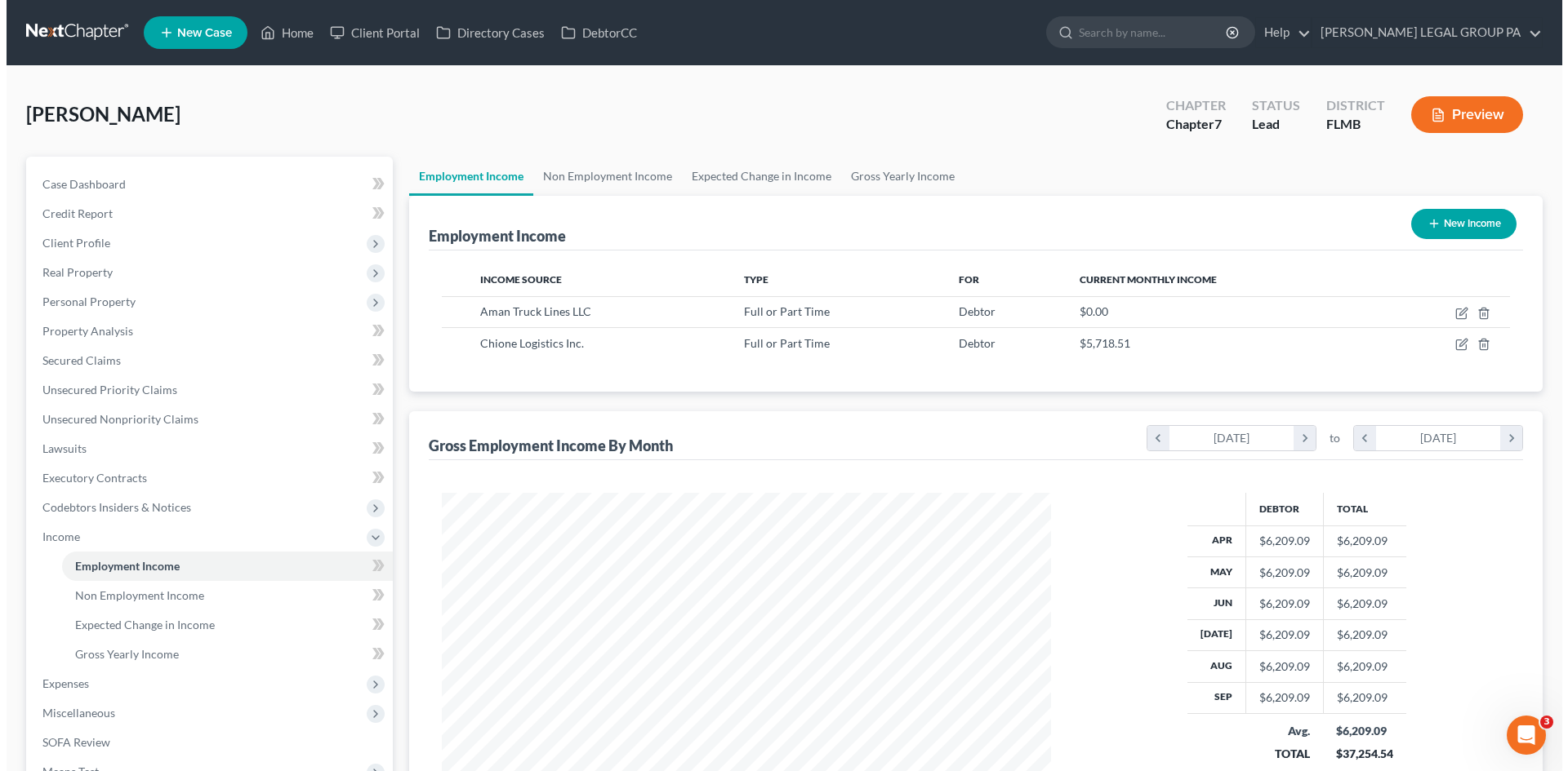
scroll to position [305, 642]
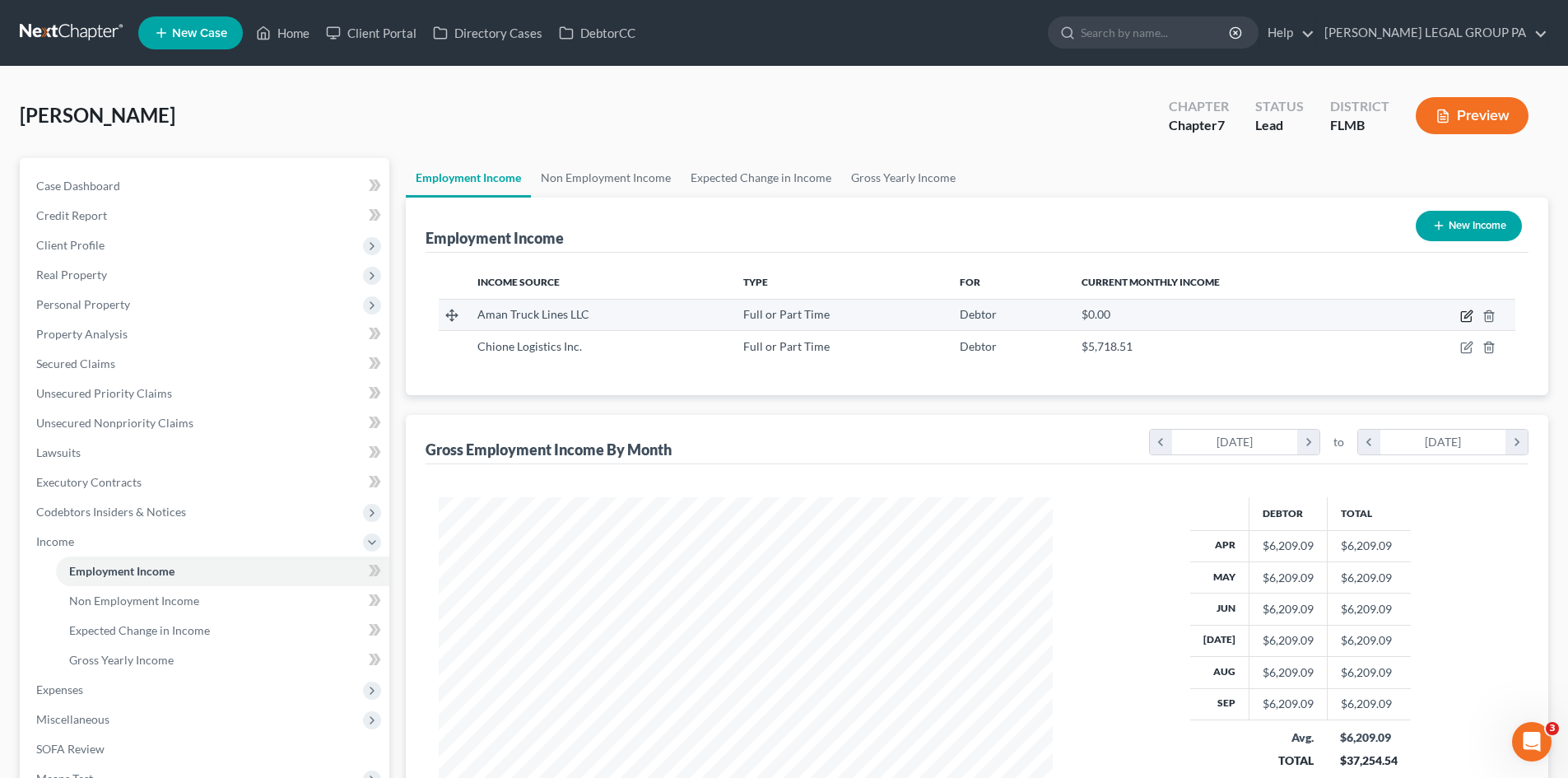
click at [1464, 314] on icon "button" at bounding box center [1466, 316] width 13 height 13
select select "0"
select select "4"
select select "0"
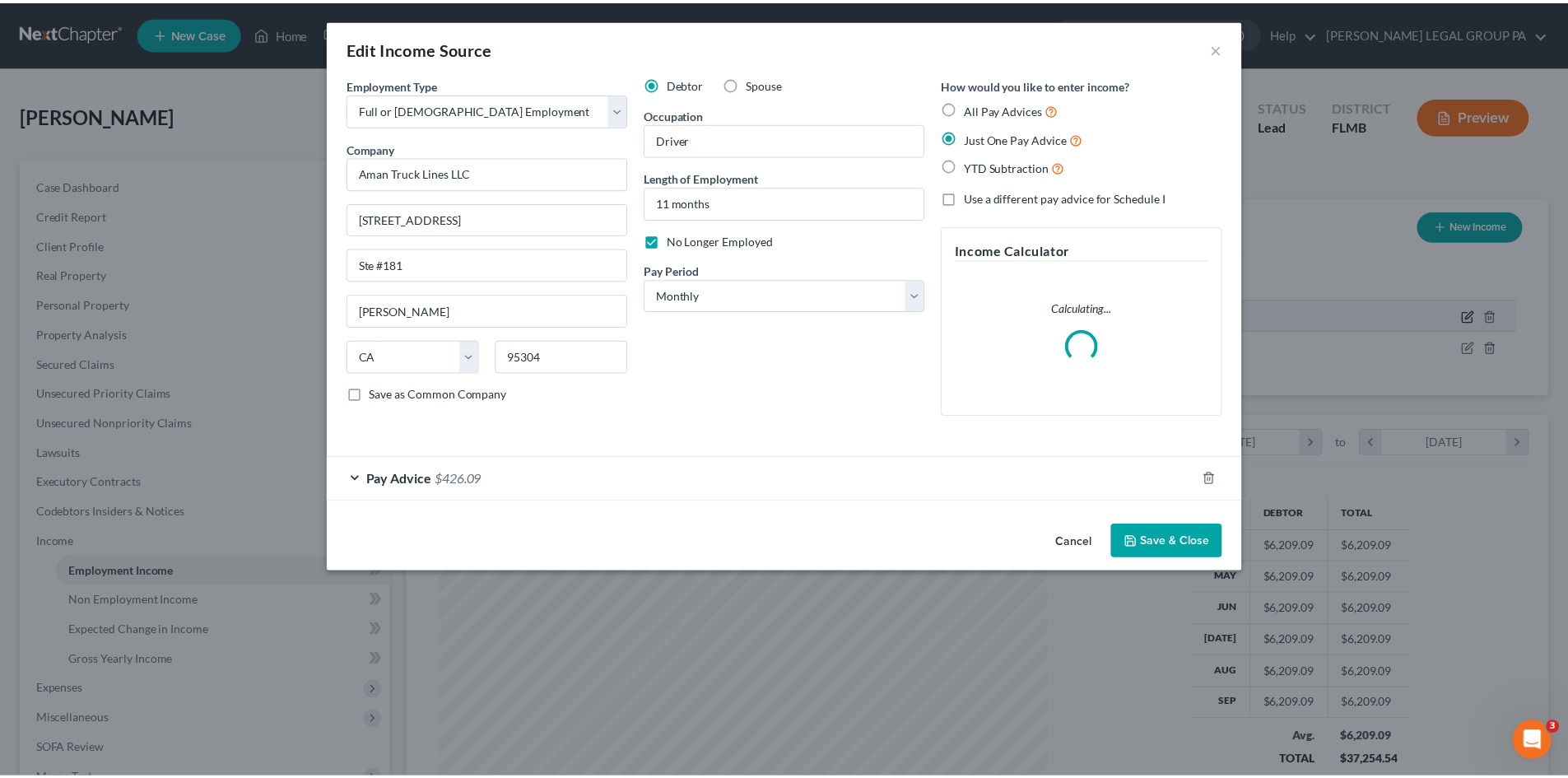
scroll to position [310, 653]
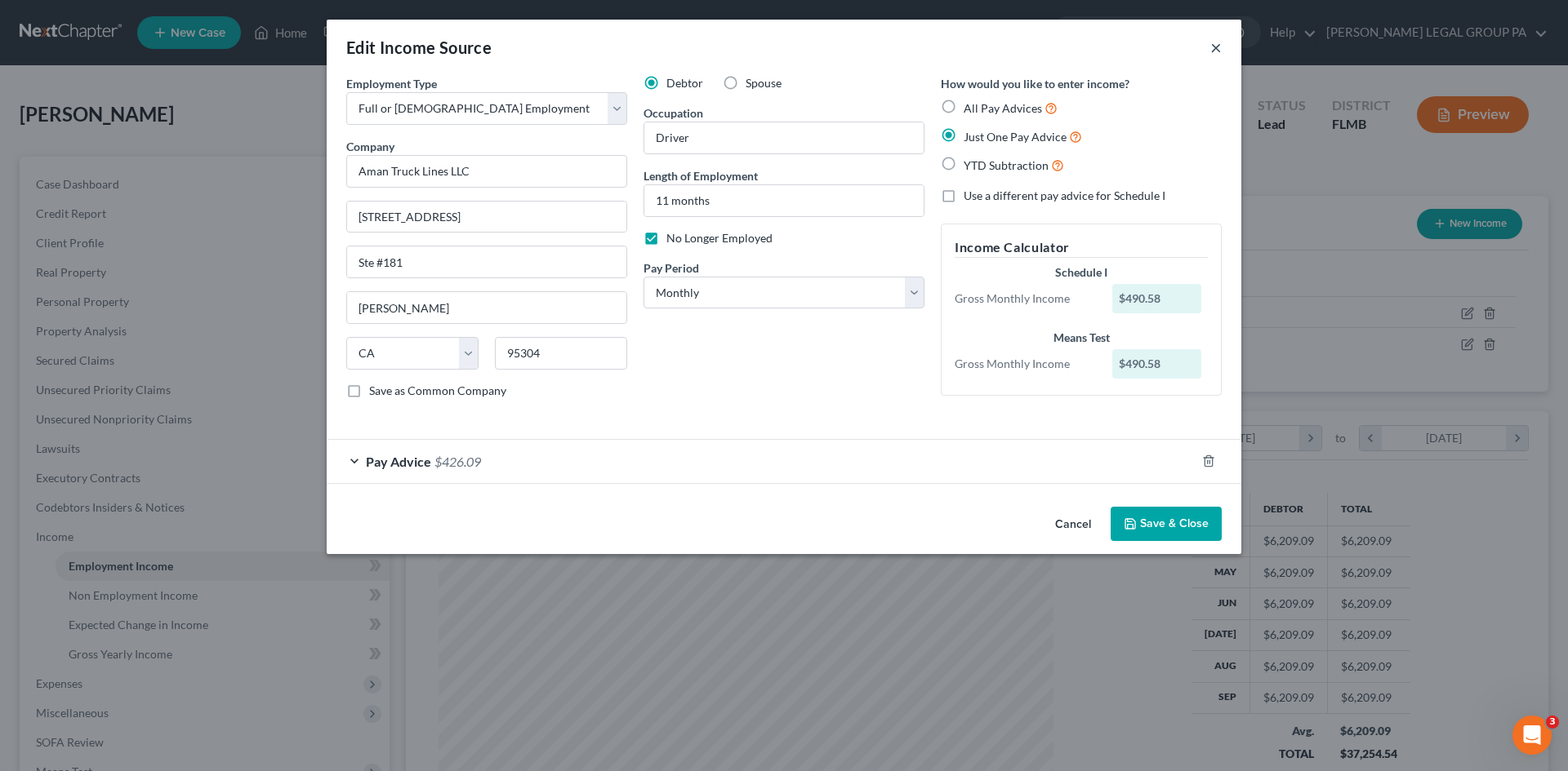
click at [1217, 45] on button "×" at bounding box center [1216, 47] width 12 height 19
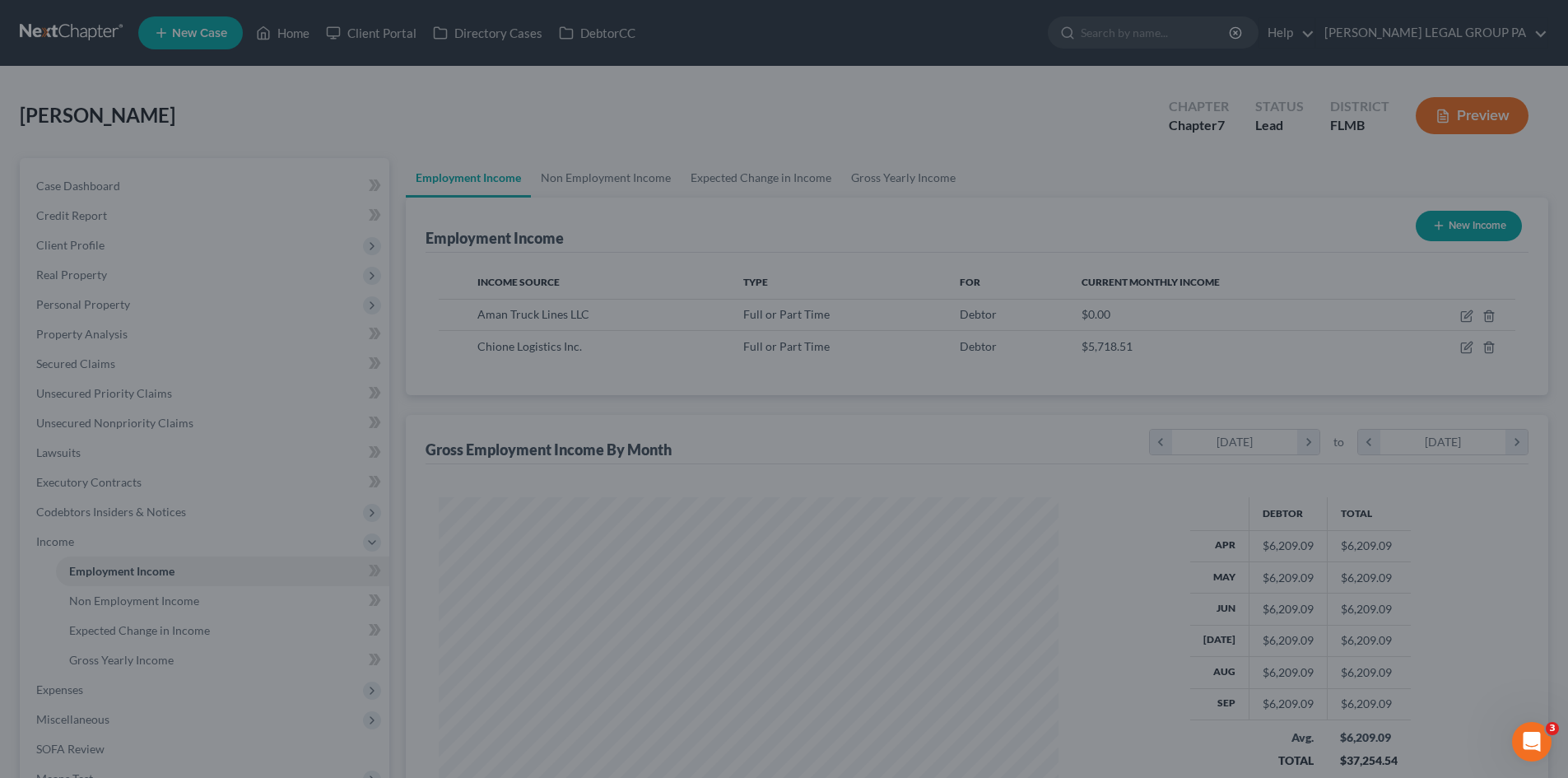
scroll to position [823235, 822469]
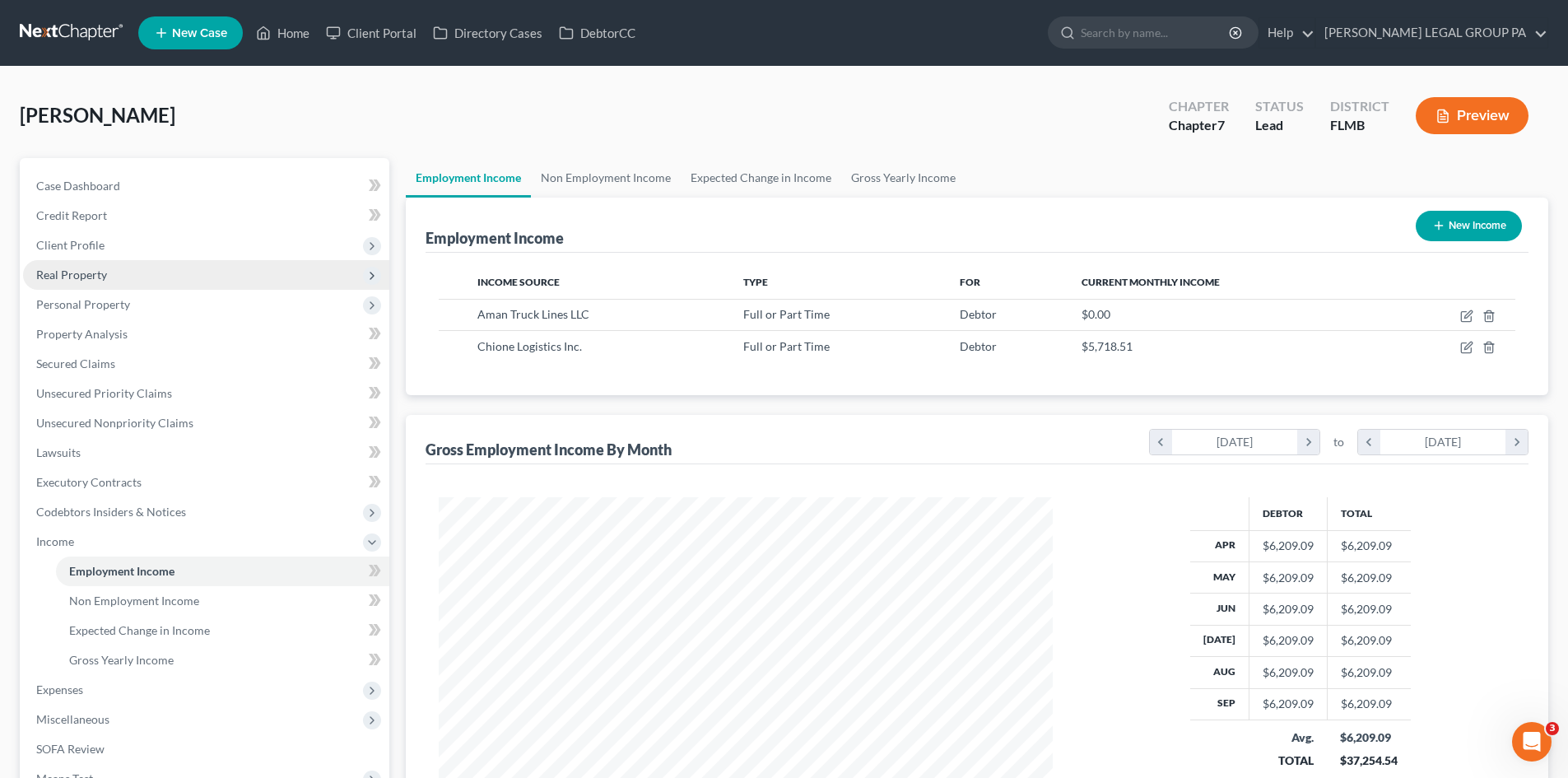
click at [90, 282] on span "Real Property" at bounding box center [206, 275] width 366 height 30
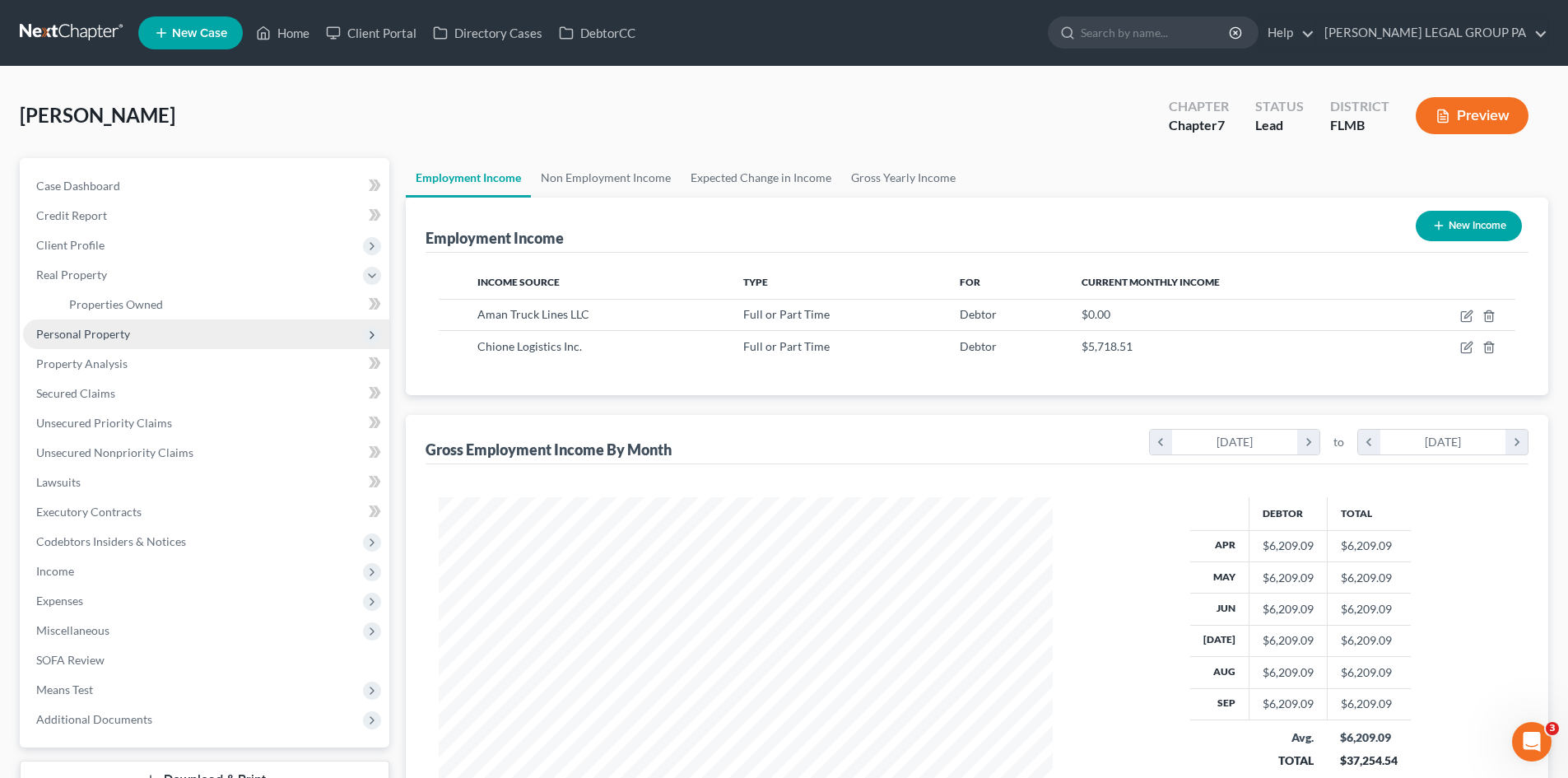
click at [128, 336] on span "Personal Property" at bounding box center [206, 334] width 366 height 30
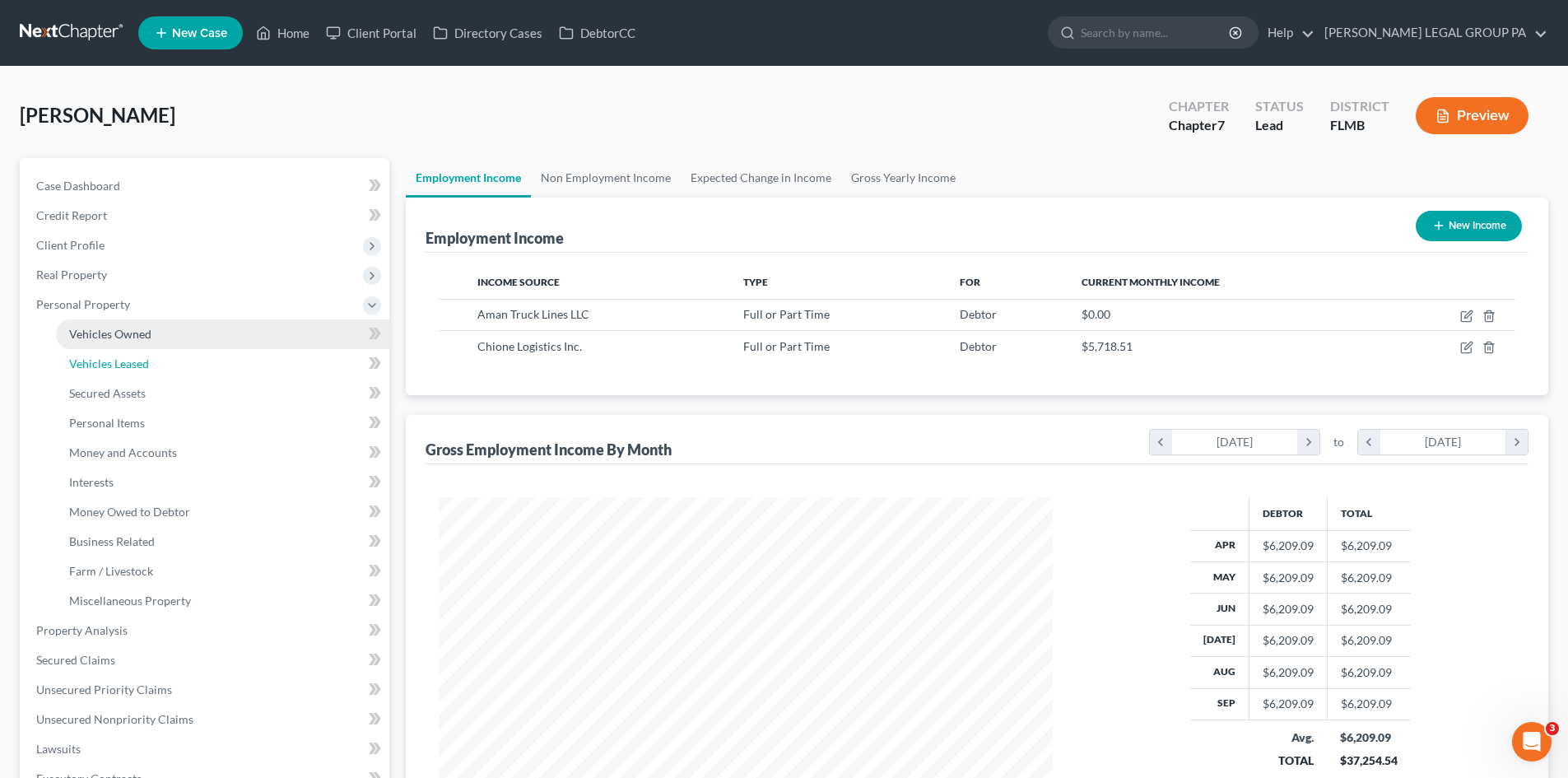
click at [131, 354] on link "Vehicles Leased" at bounding box center [223, 364] width 334 height 30
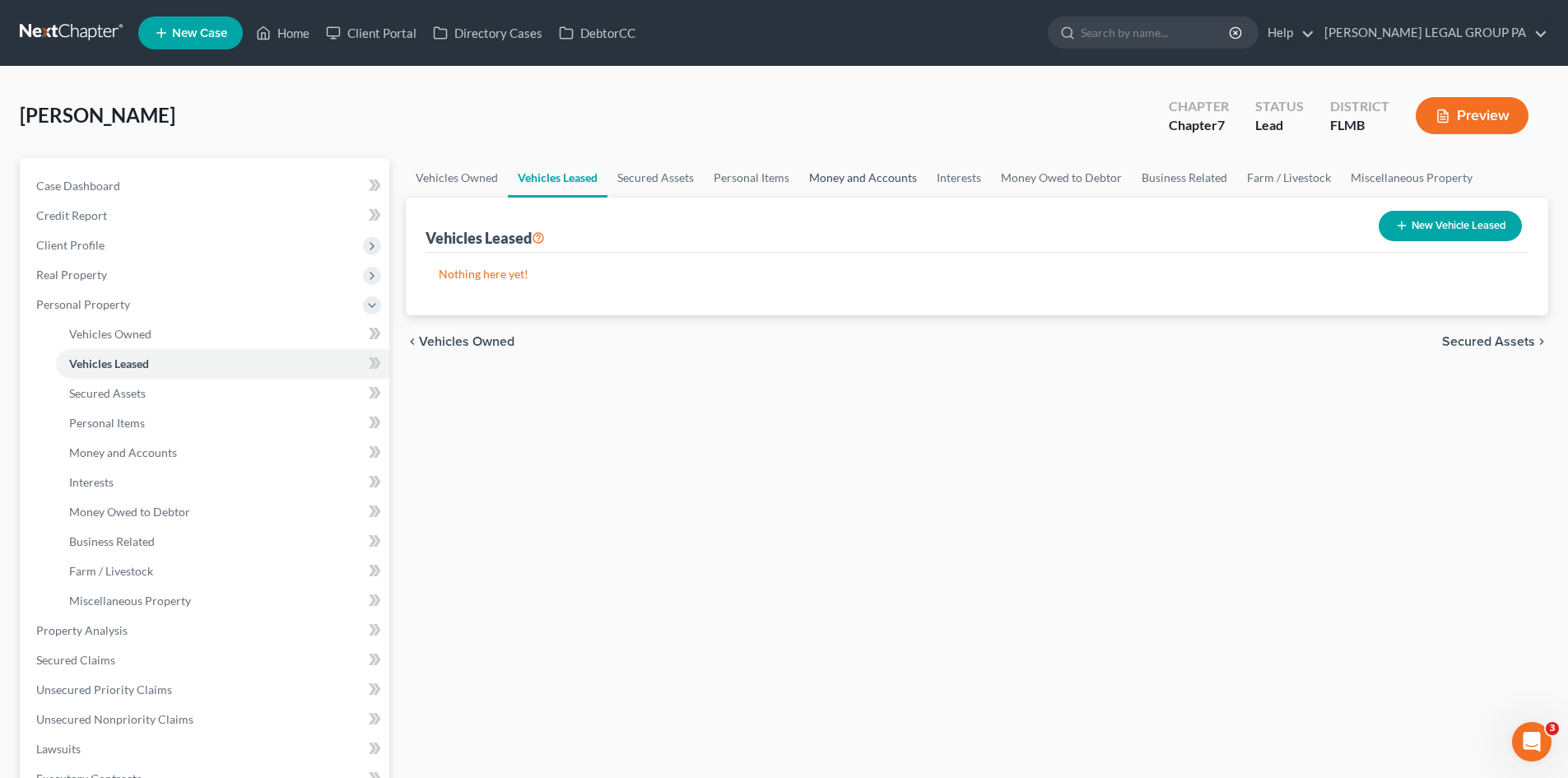
click at [858, 169] on link "Money and Accounts" at bounding box center [862, 178] width 127 height 39
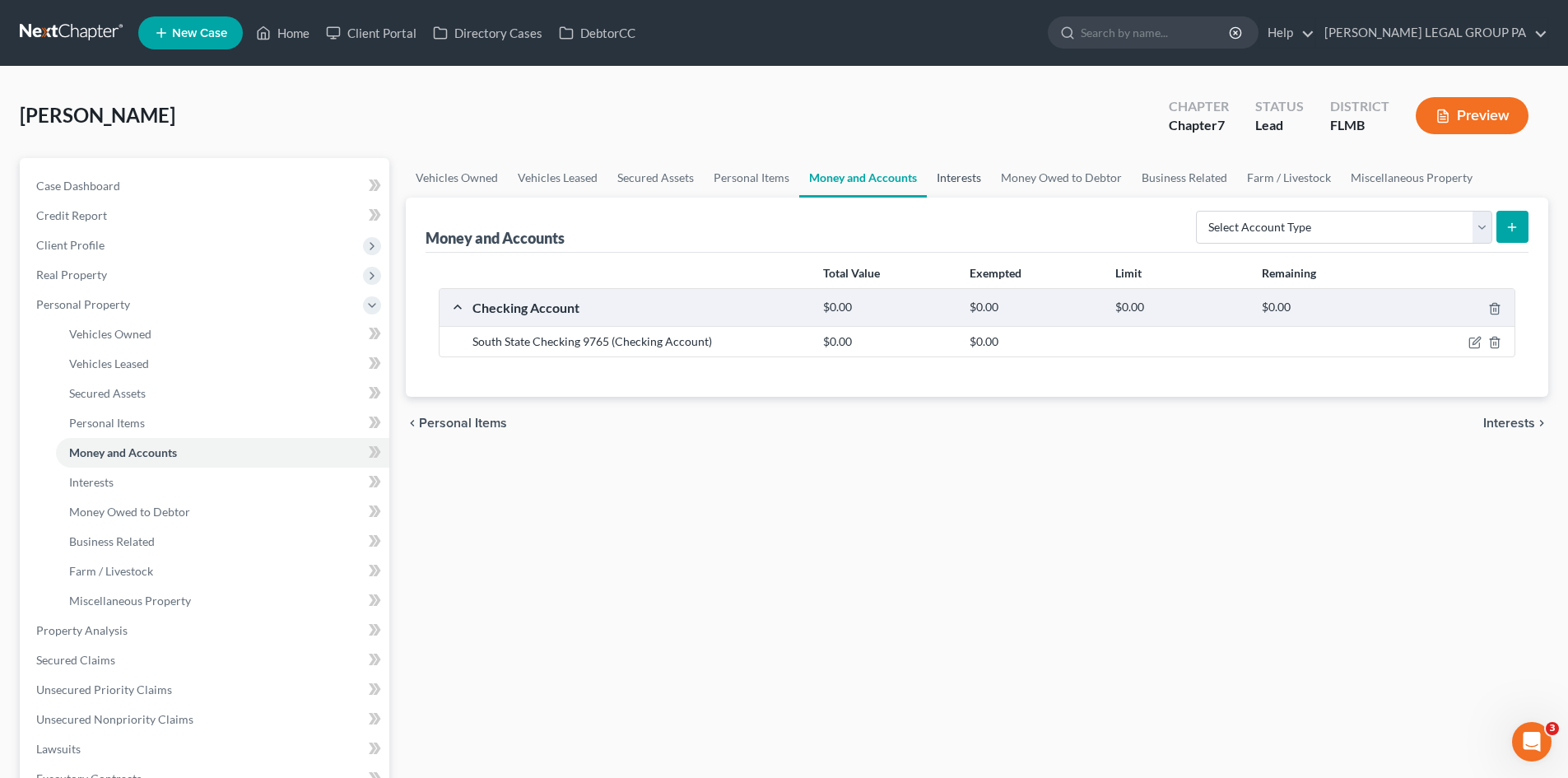
click at [967, 173] on link "Interests" at bounding box center [959, 178] width 64 height 39
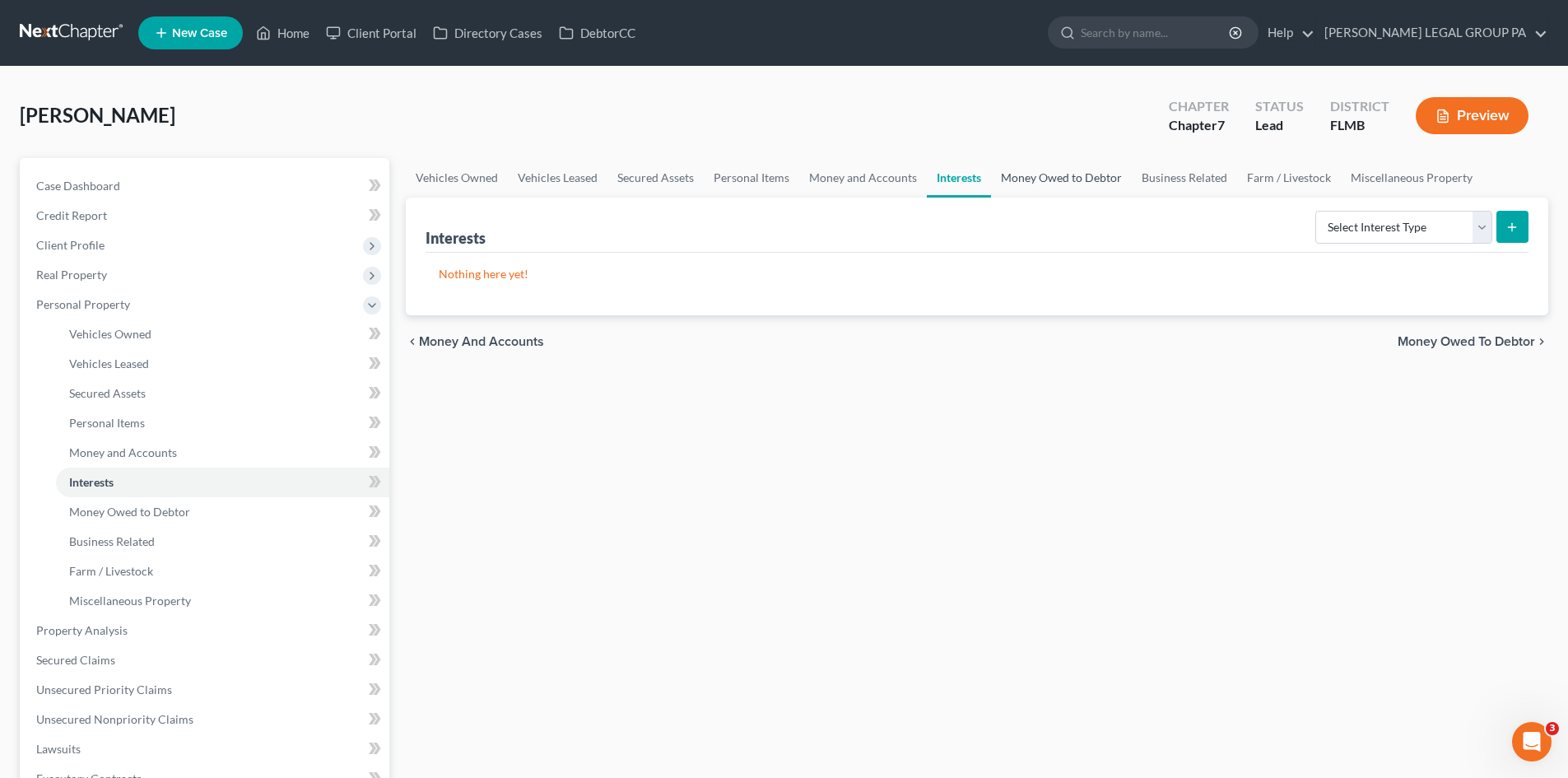
click at [1055, 172] on link "Money Owed to Debtor" at bounding box center [1061, 178] width 141 height 39
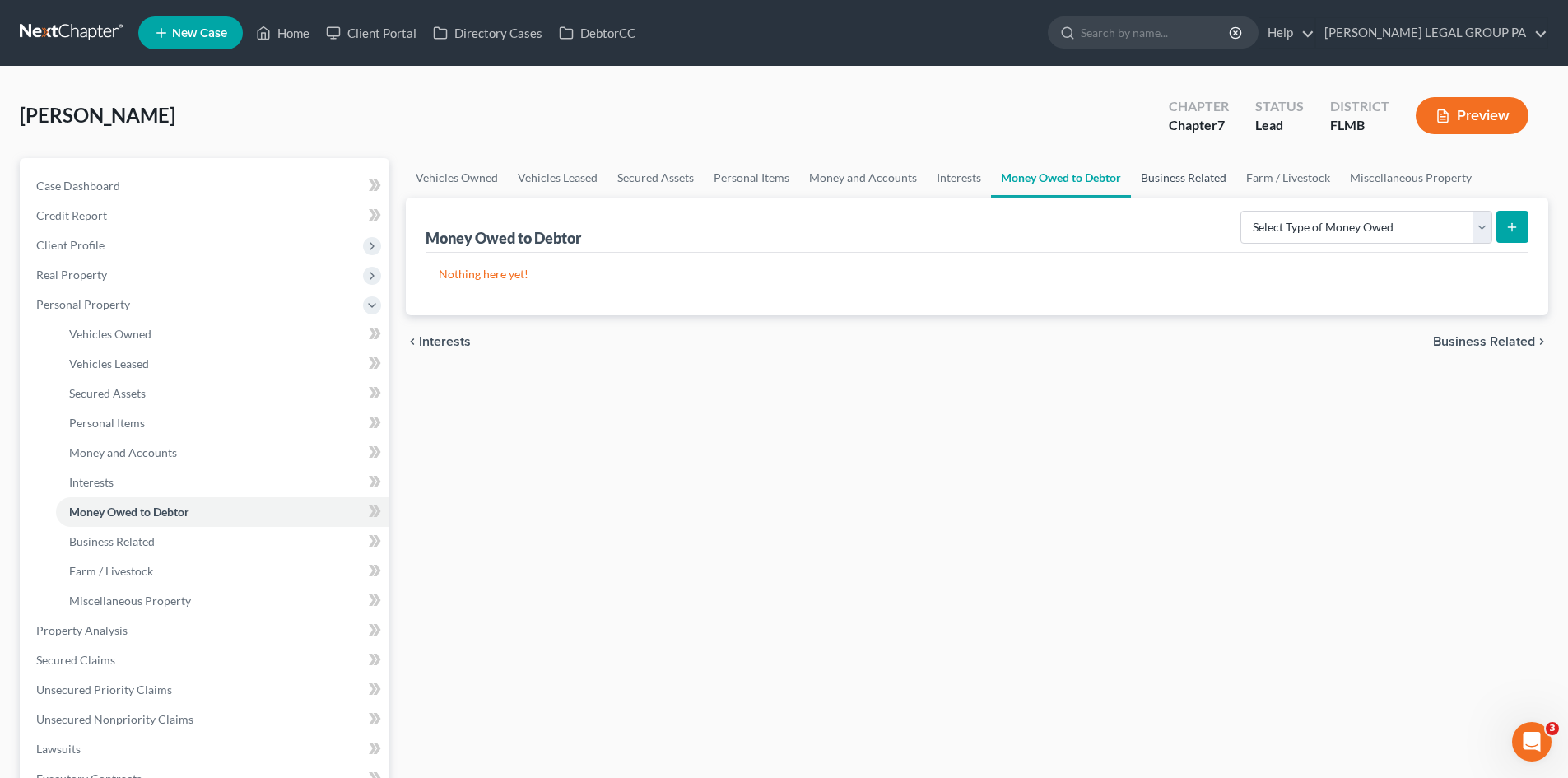
click at [1175, 176] on link "Business Related" at bounding box center [1183, 178] width 105 height 39
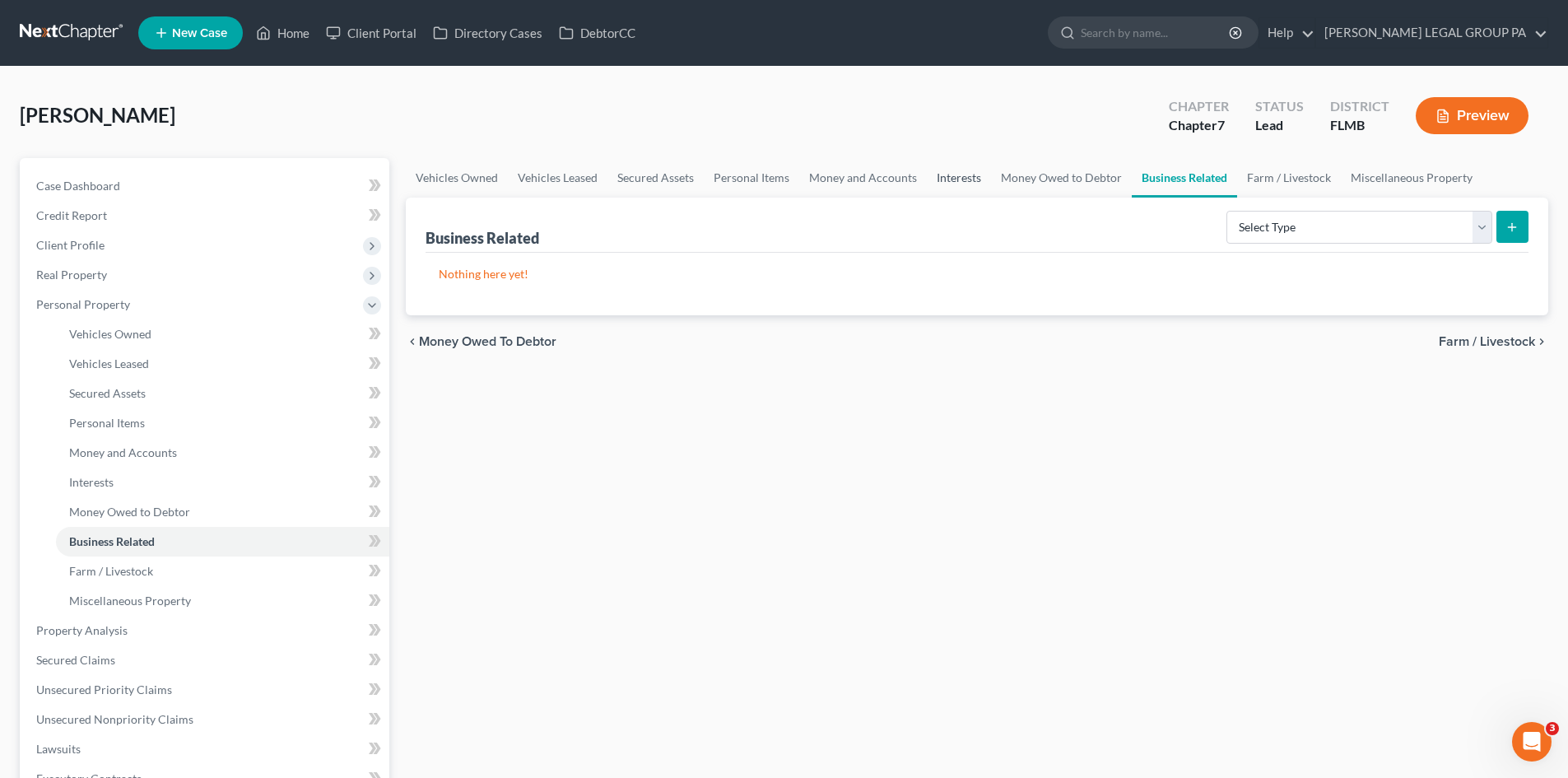
click at [935, 169] on link "Interests" at bounding box center [959, 178] width 64 height 39
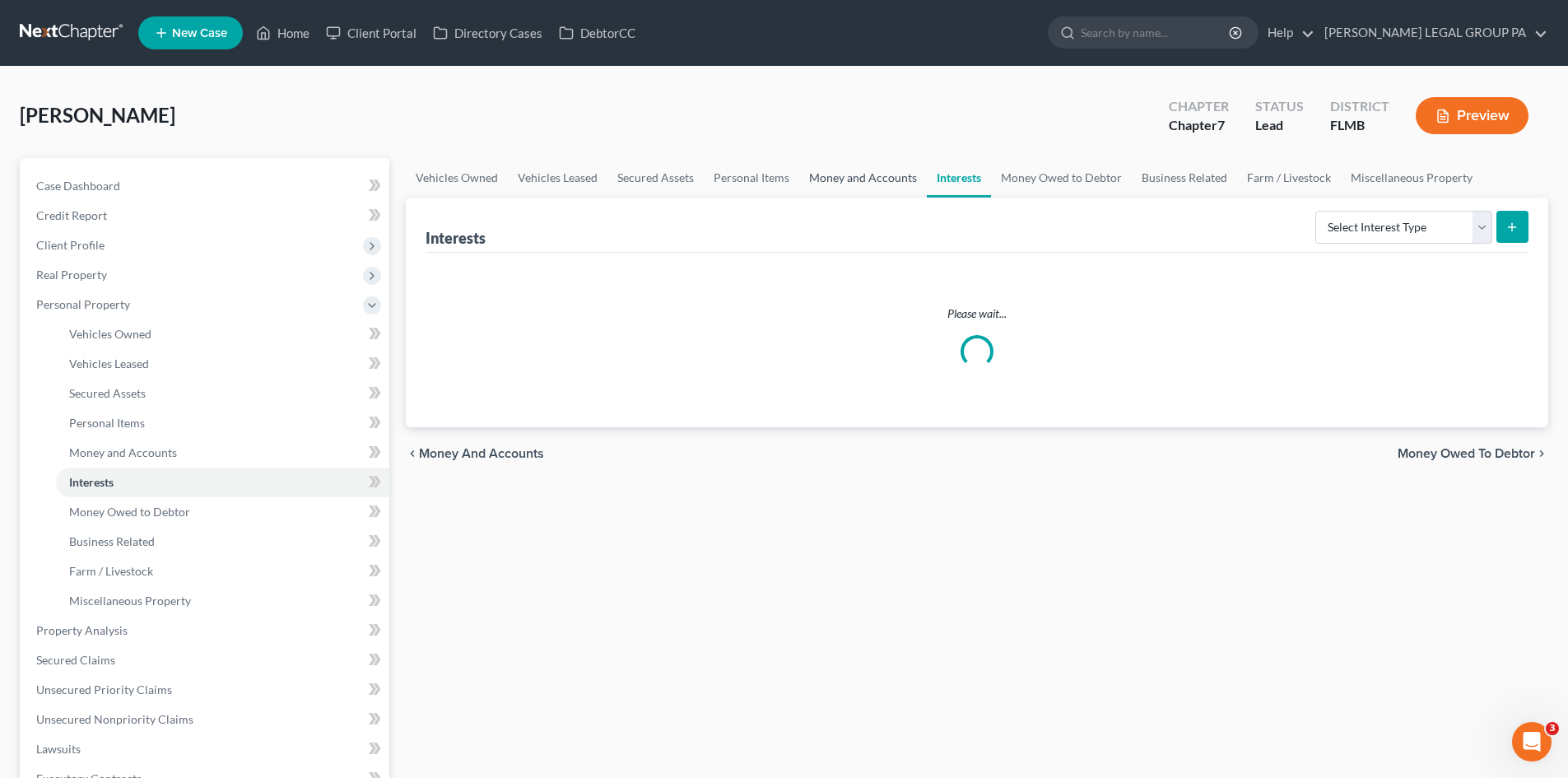
click at [880, 169] on link "Money and Accounts" at bounding box center [862, 178] width 127 height 39
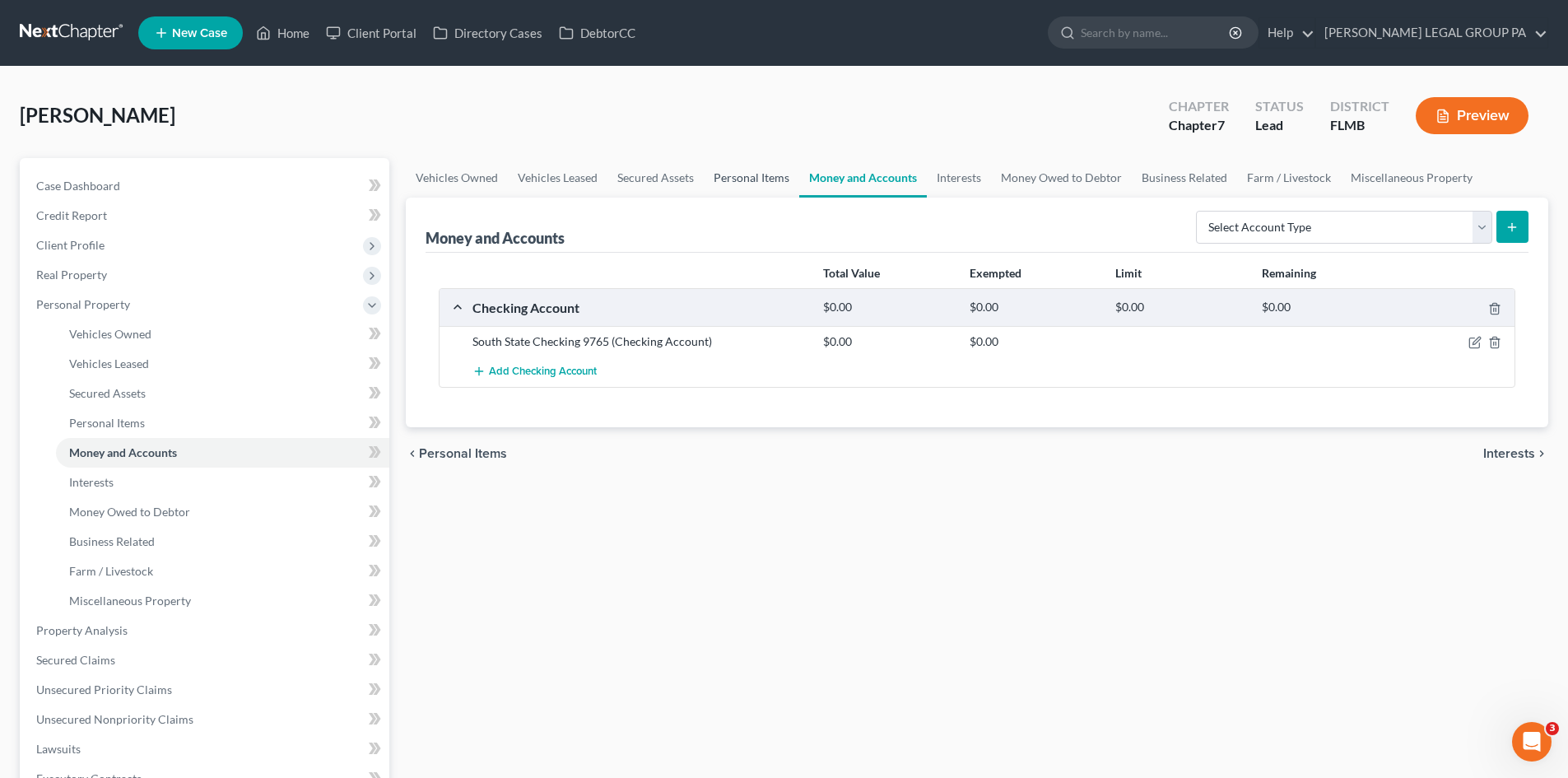
click at [781, 169] on link "Personal Items" at bounding box center [751, 178] width 96 height 39
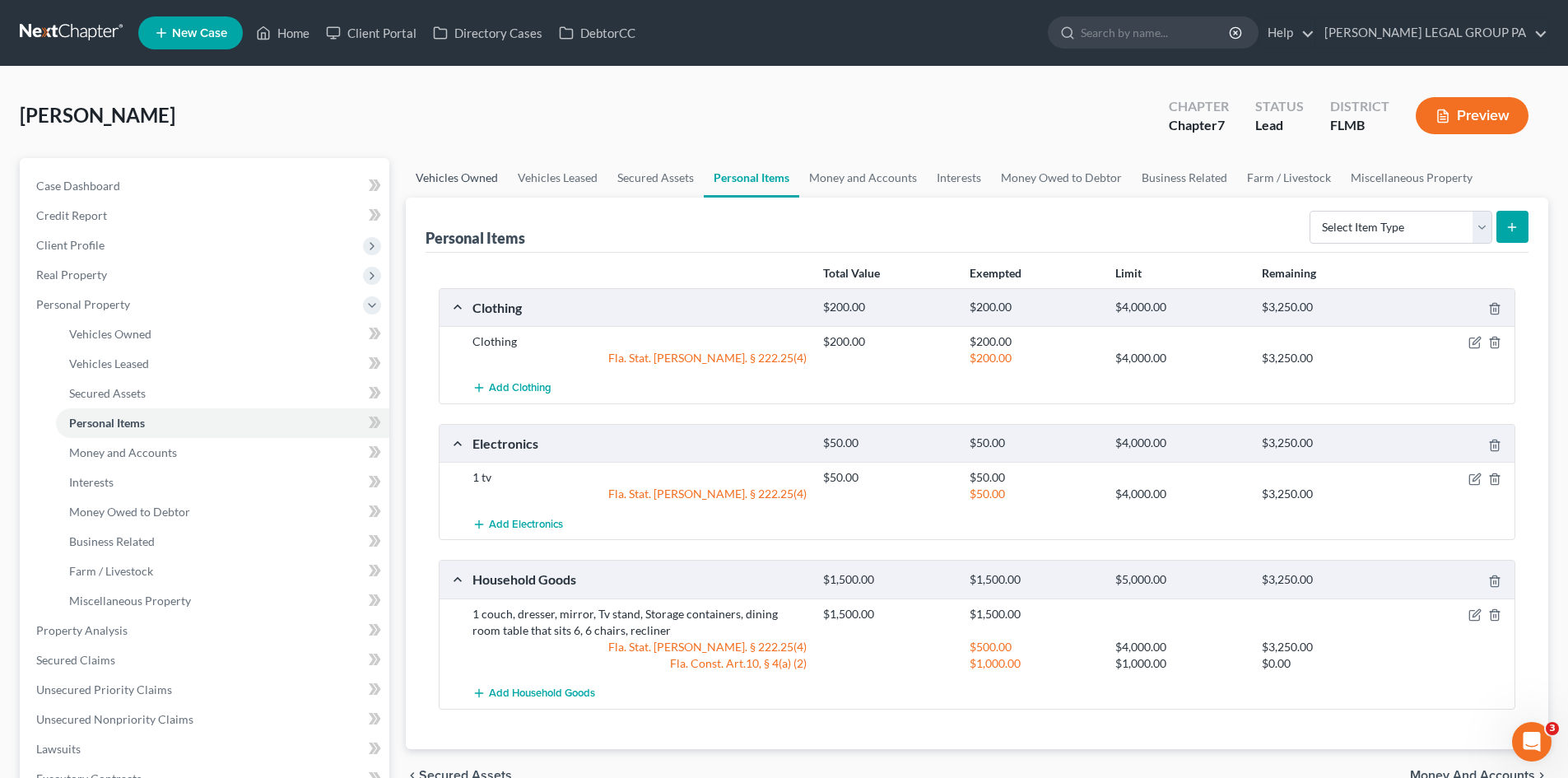
click at [495, 169] on link "Vehicles Owned" at bounding box center [457, 178] width 102 height 39
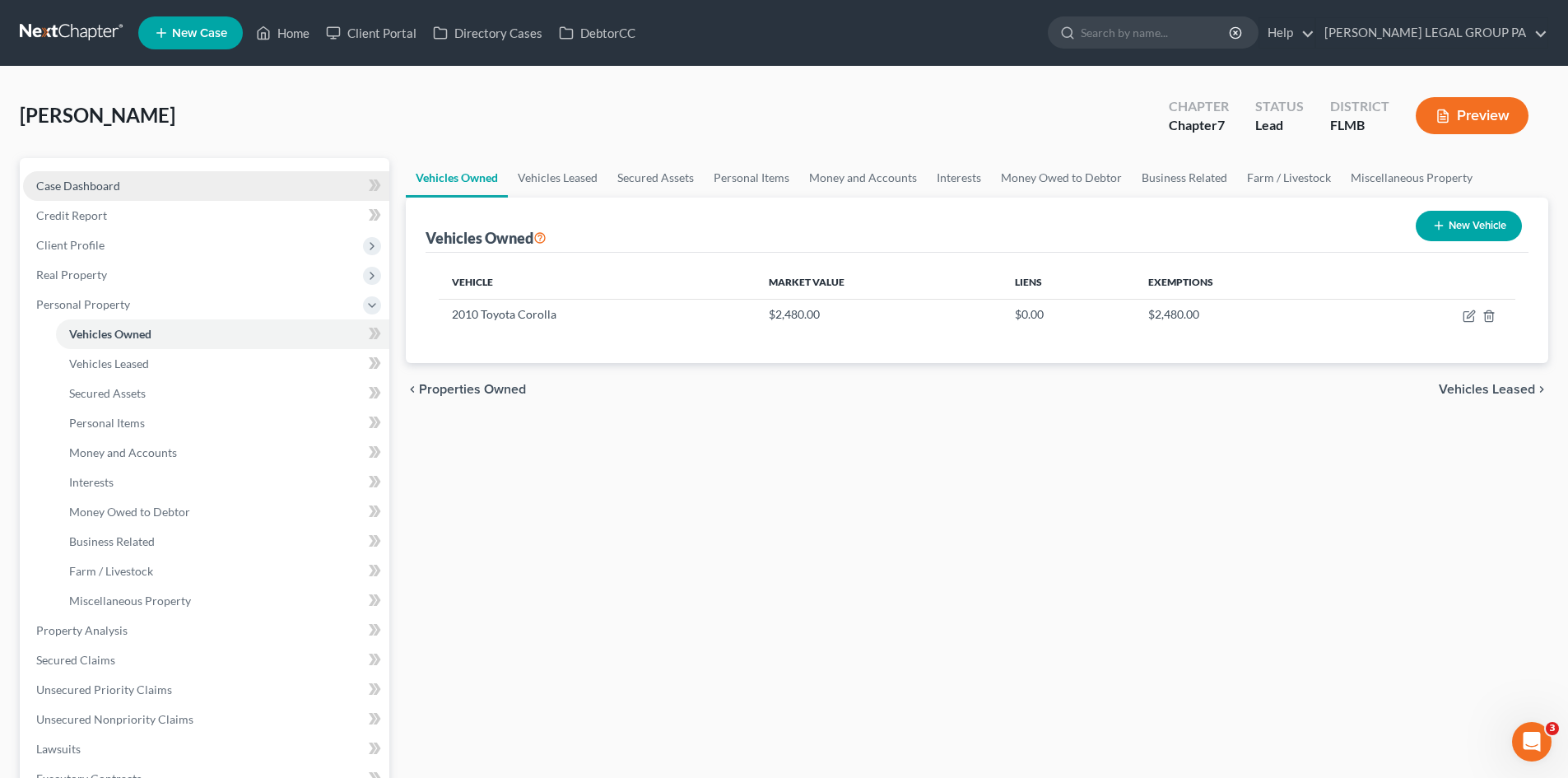
click at [128, 184] on link "Case Dashboard" at bounding box center [206, 186] width 366 height 30
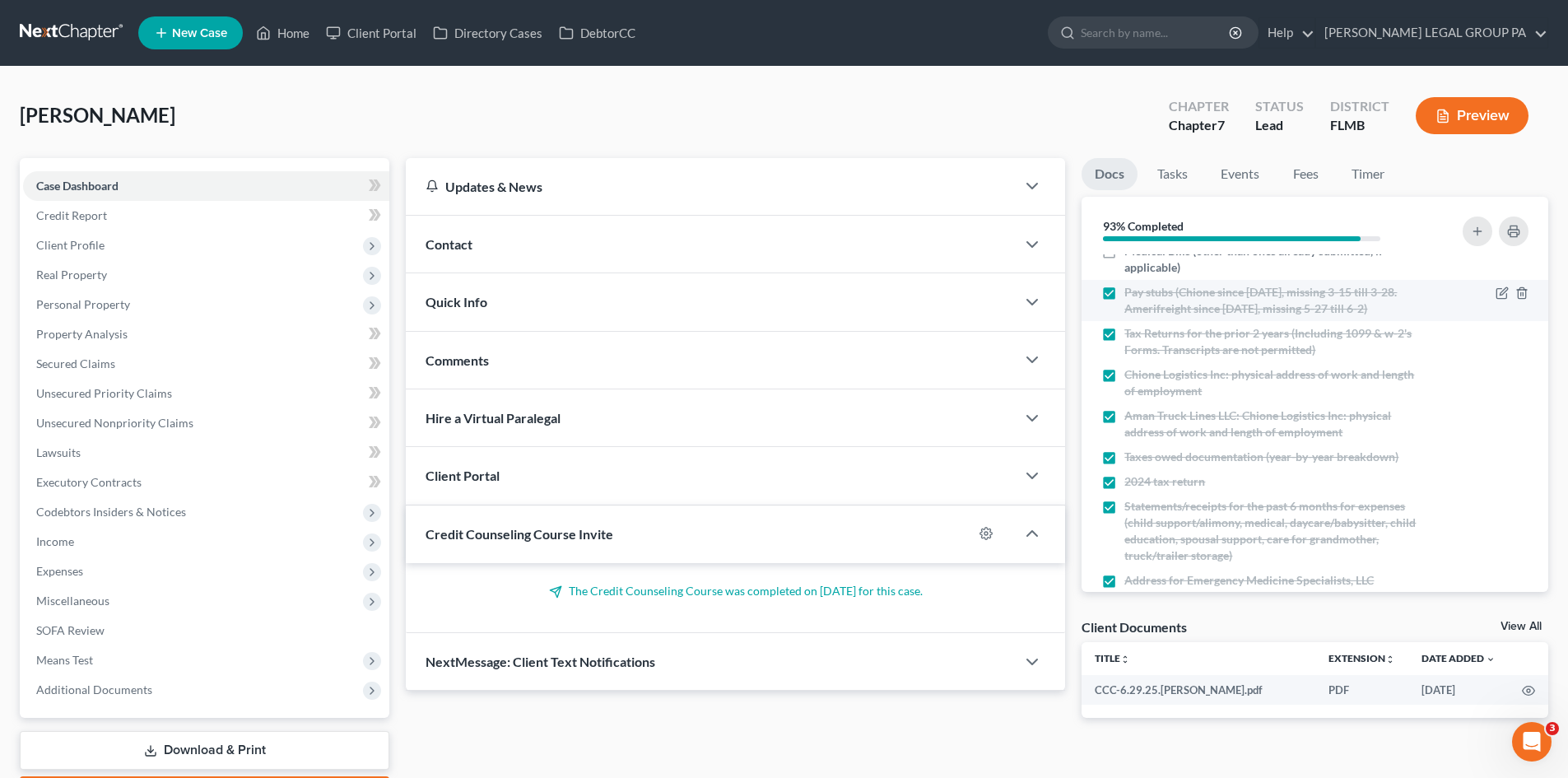
scroll to position [241, 0]
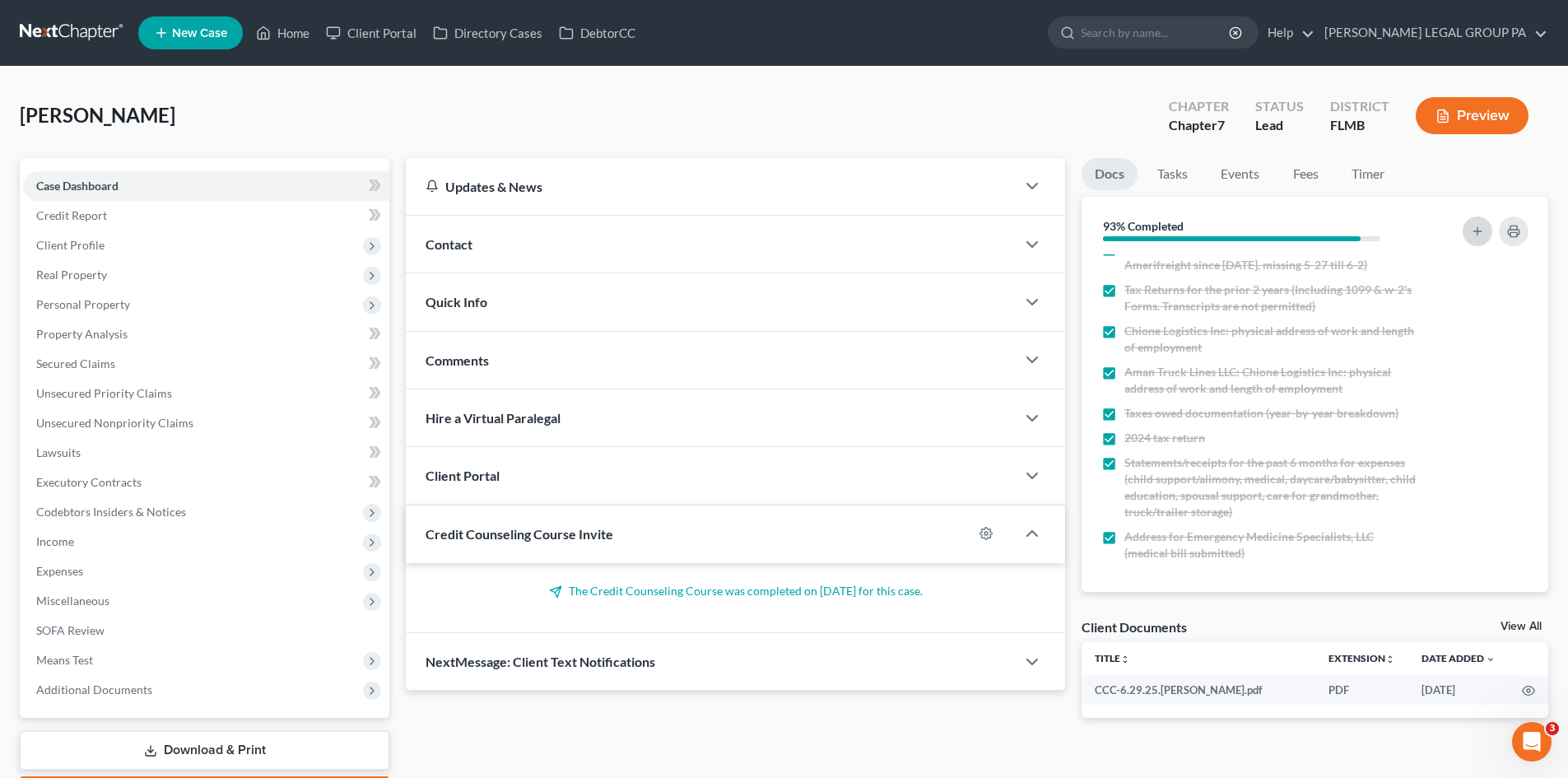
click at [1472, 231] on icon "button" at bounding box center [1477, 231] width 13 height 13
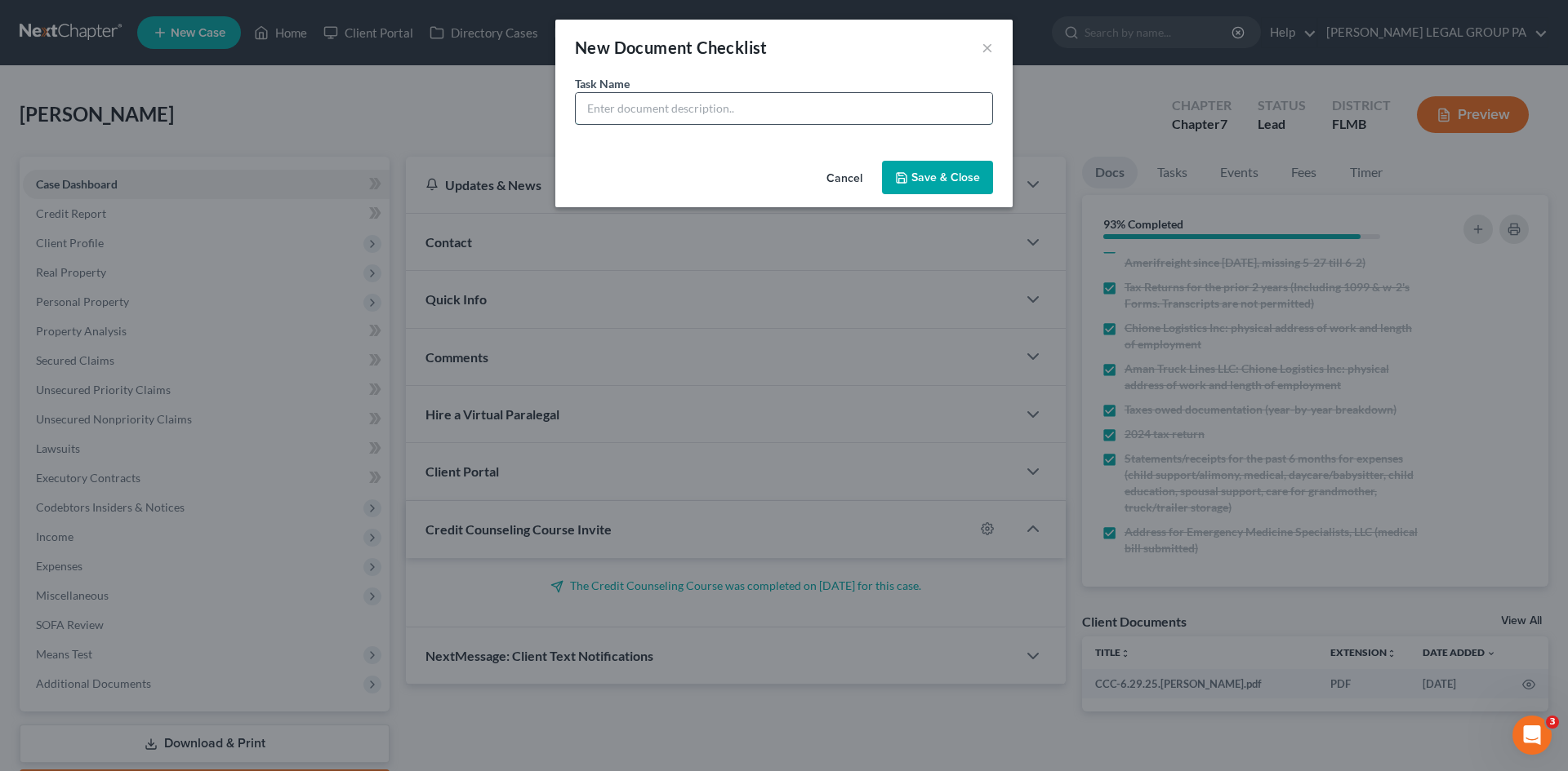
click at [765, 114] on input "text" at bounding box center [784, 108] width 417 height 31
type input "401k (recent statment)"
click at [925, 174] on button "Save & Close" at bounding box center [936, 178] width 111 height 35
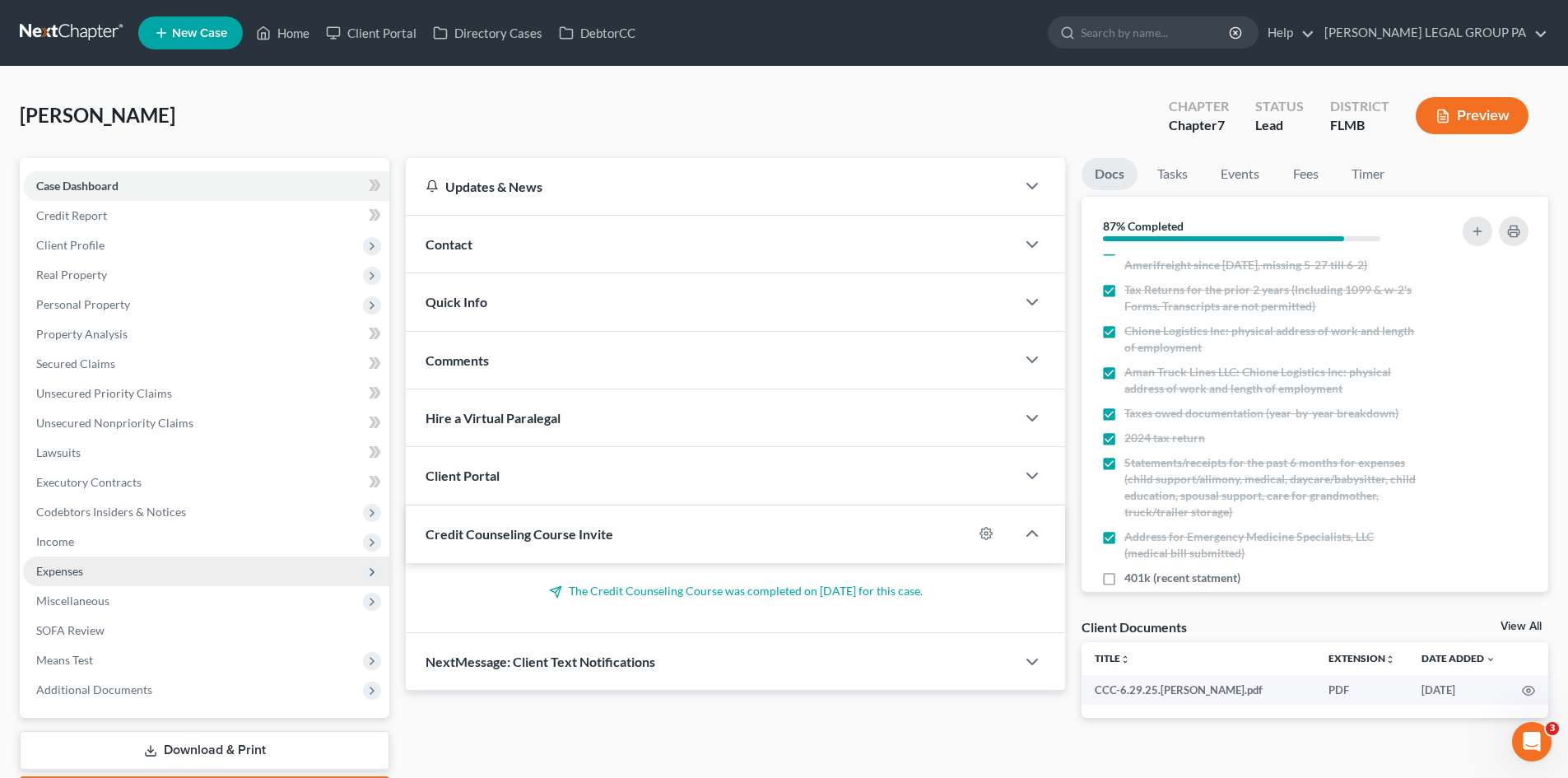
drag, startPoint x: 108, startPoint y: 550, endPoint x: 110, endPoint y: 583, distance: 33.1
click at [108, 550] on span "Income" at bounding box center [206, 541] width 366 height 30
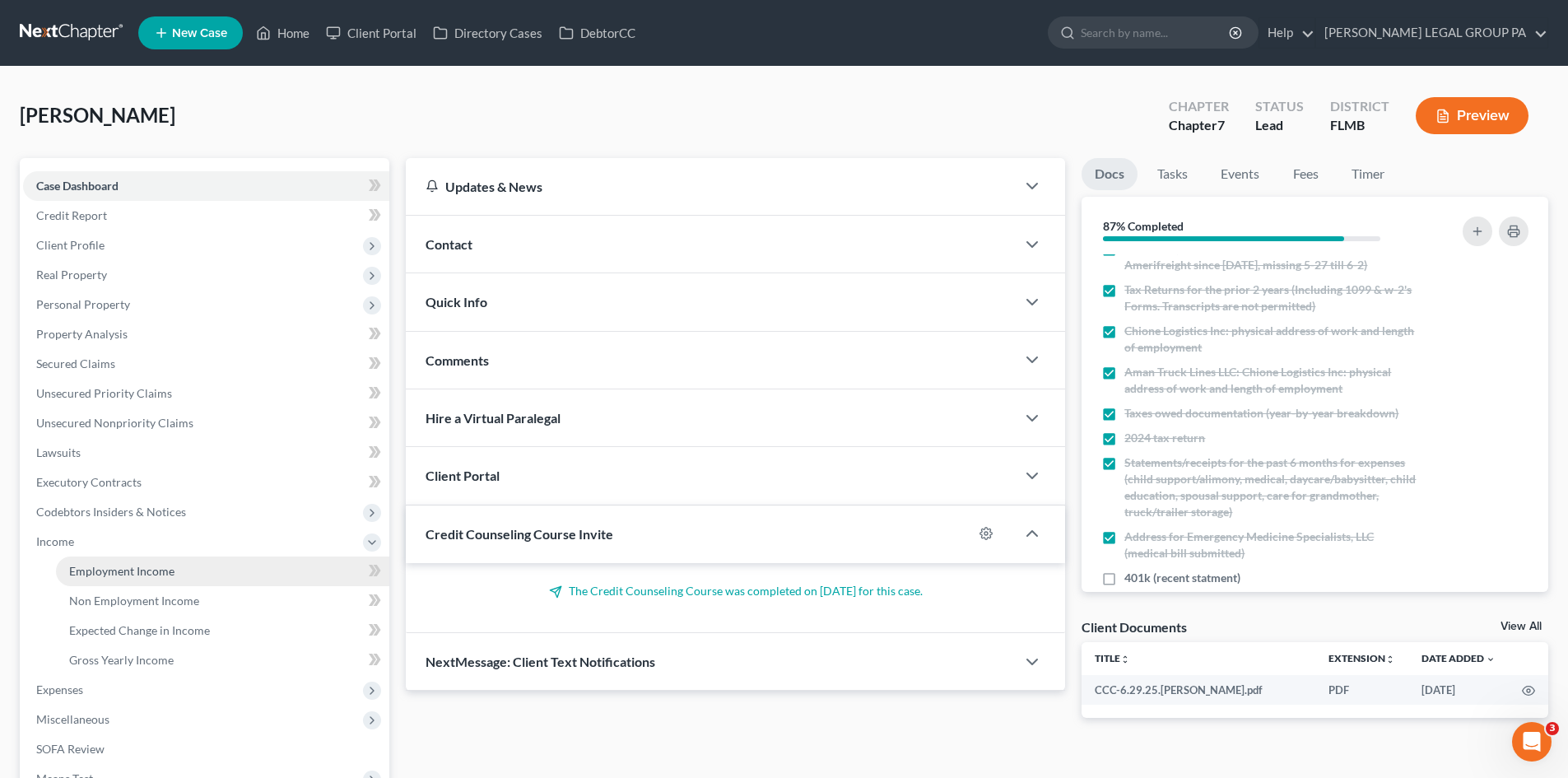
click at [114, 571] on span "Employment Income" at bounding box center [121, 571] width 105 height 14
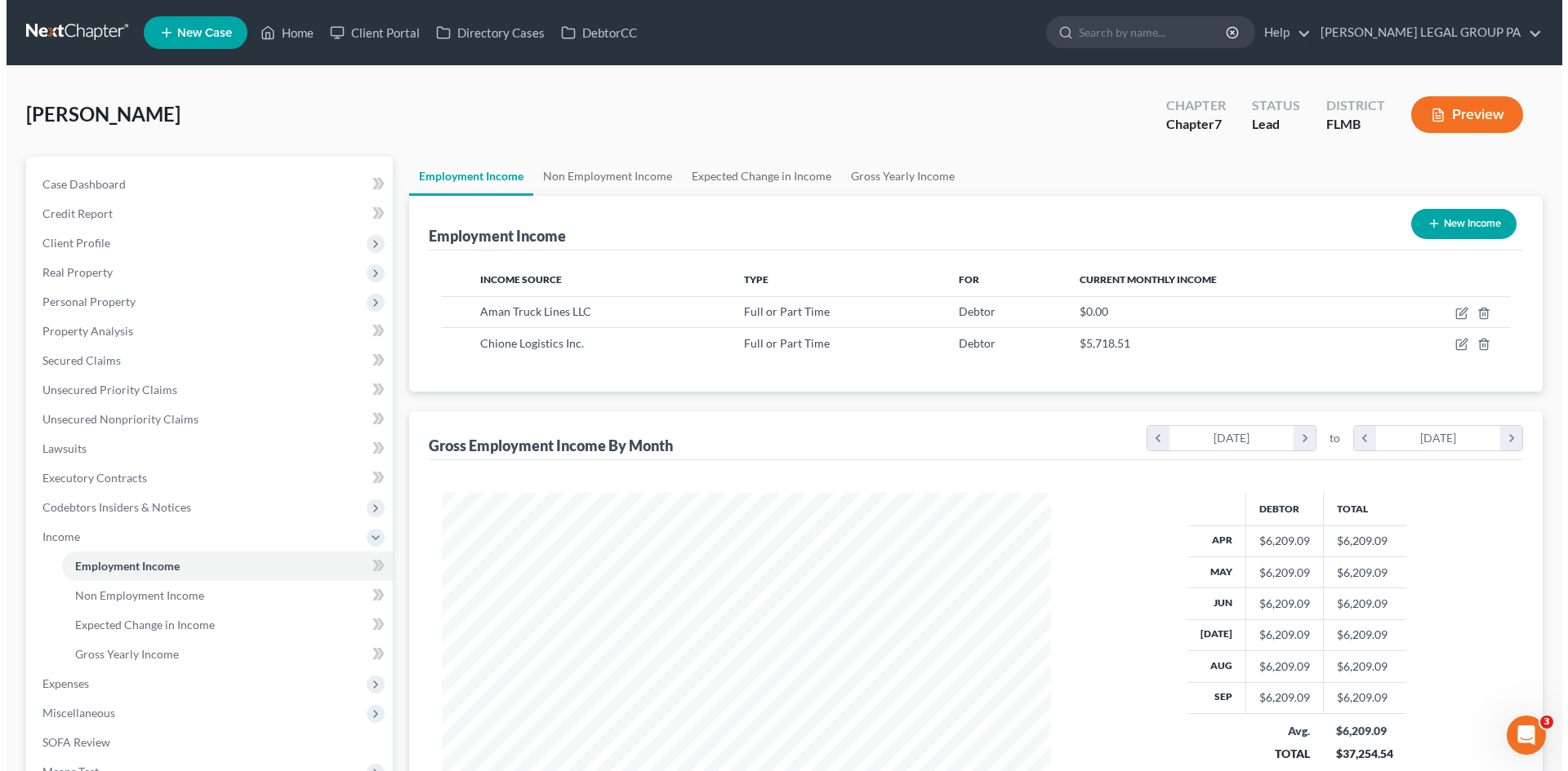
scroll to position [305, 642]
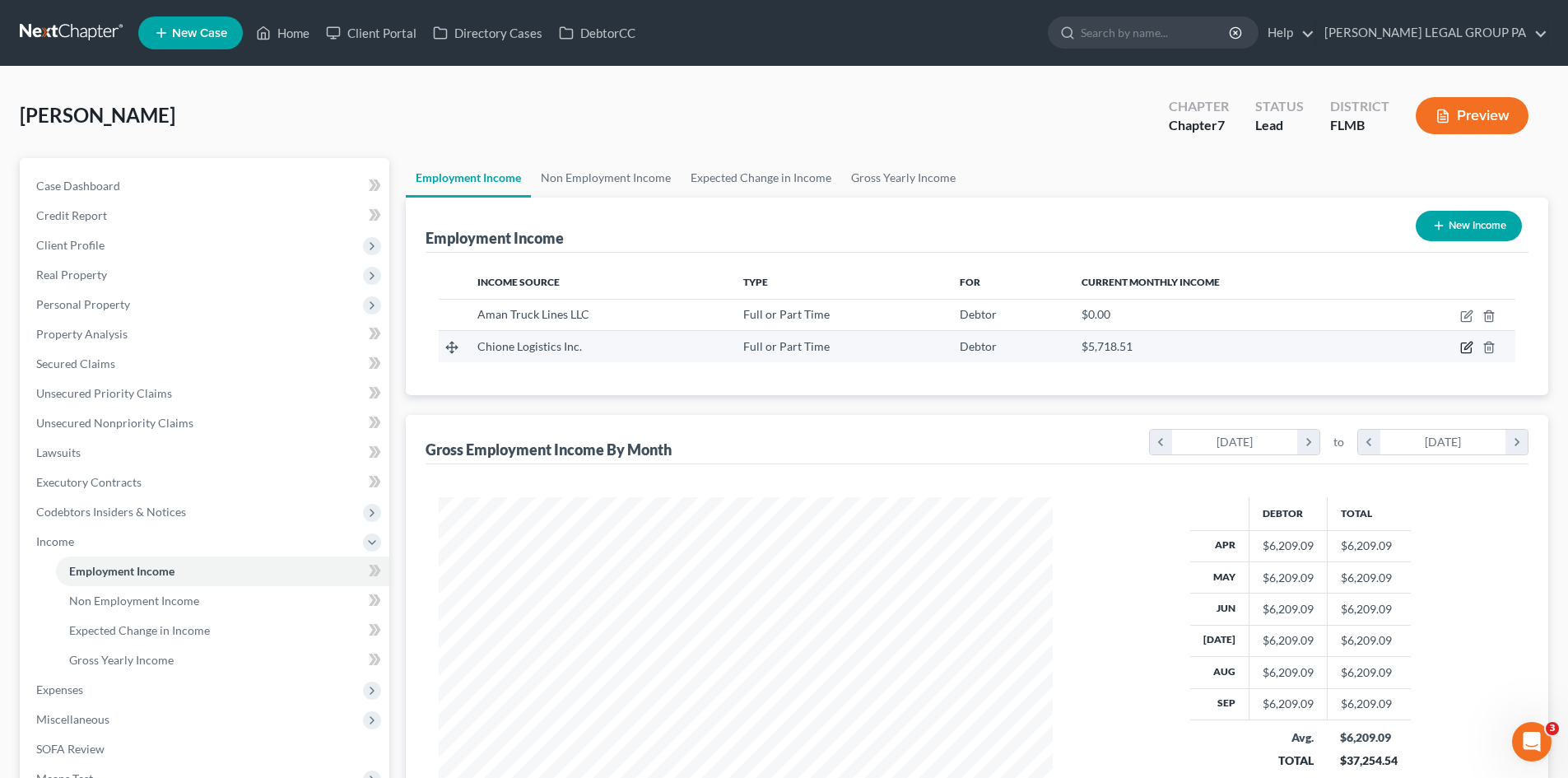
click at [1466, 347] on icon "button" at bounding box center [1468, 346] width 8 height 8
select select "0"
select select "14"
select select "0"
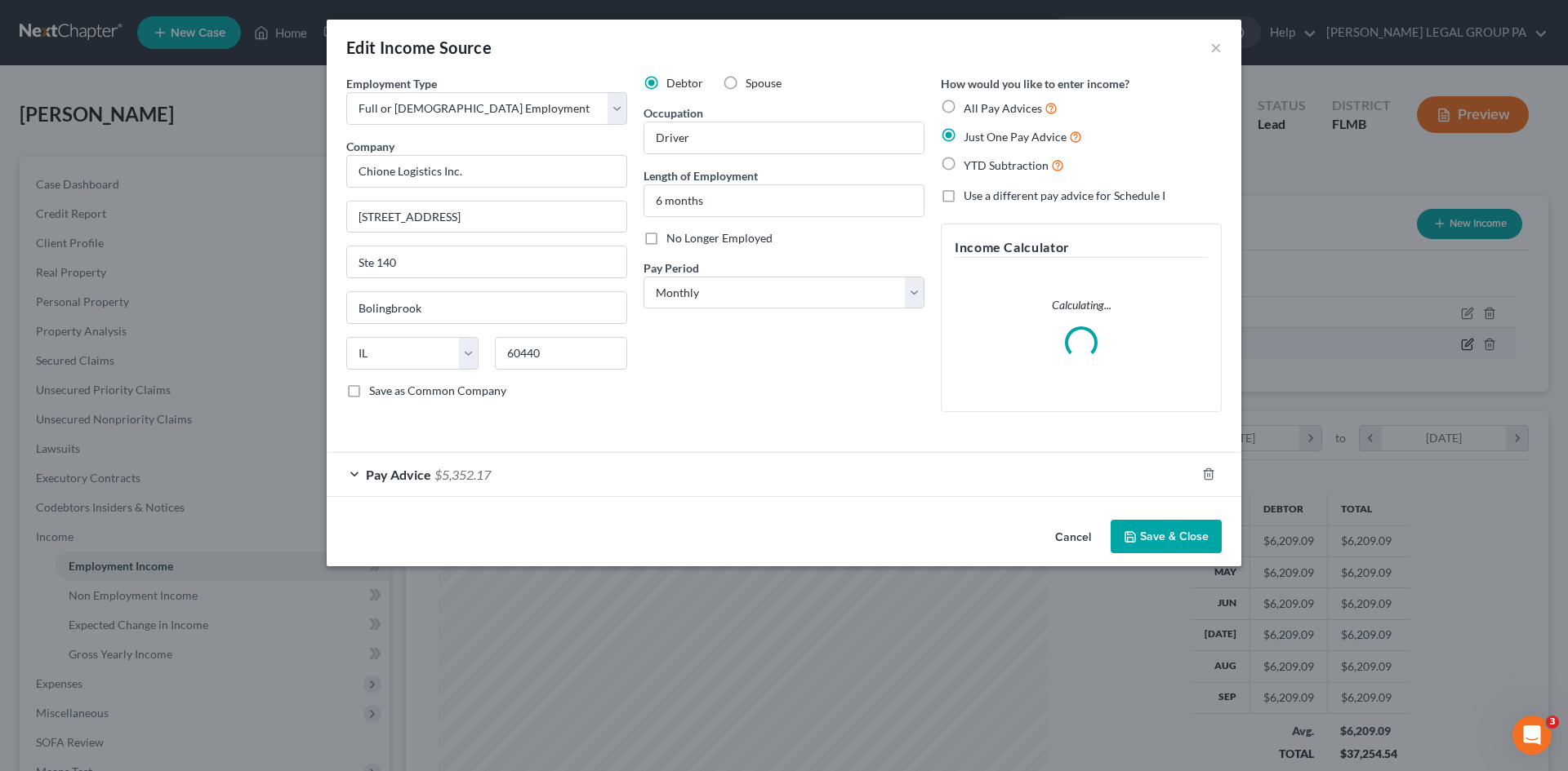
scroll to position [307, 648]
click at [454, 470] on span "$5,352.17" at bounding box center [462, 475] width 57 height 15
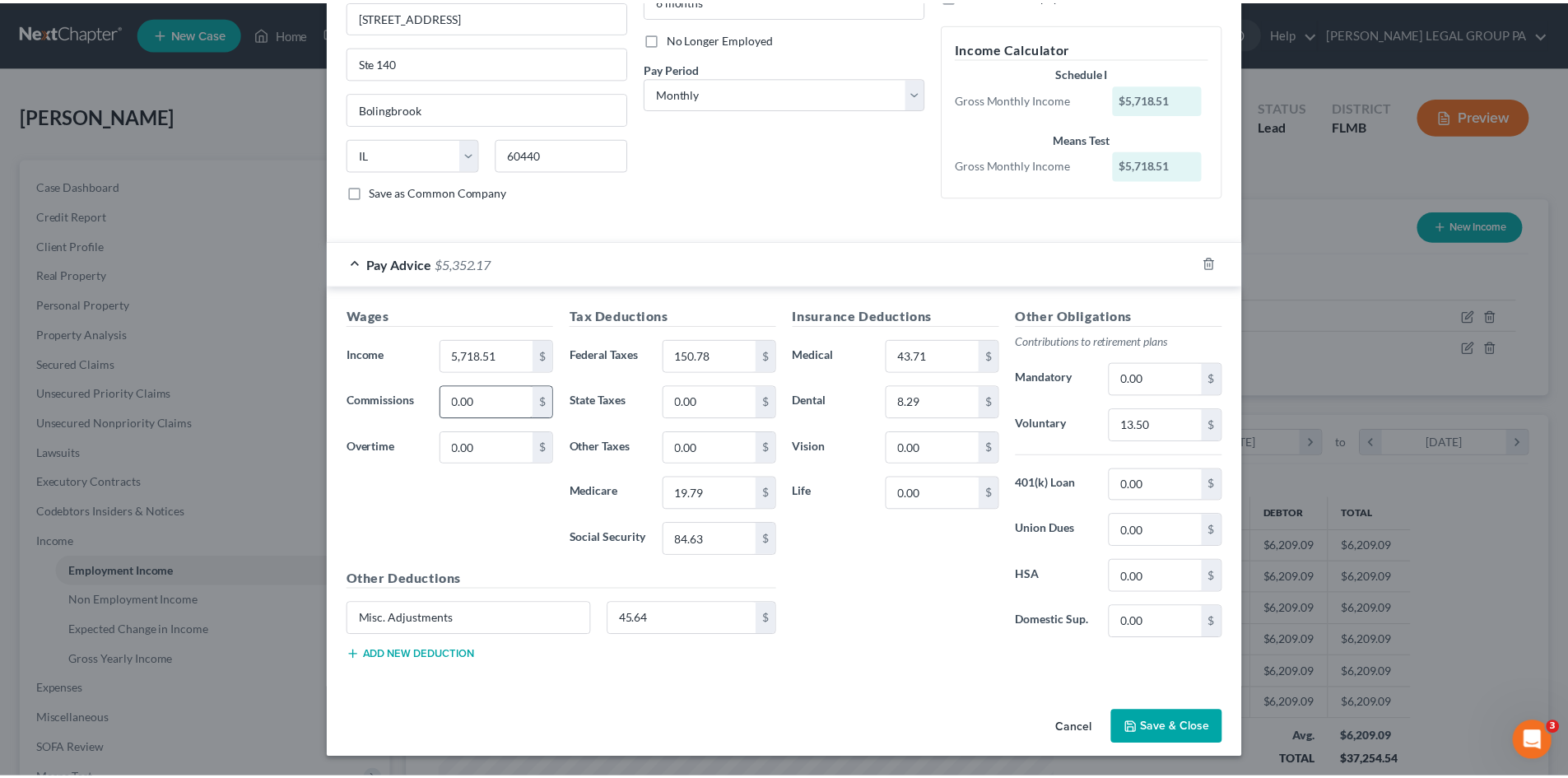
scroll to position [202, 0]
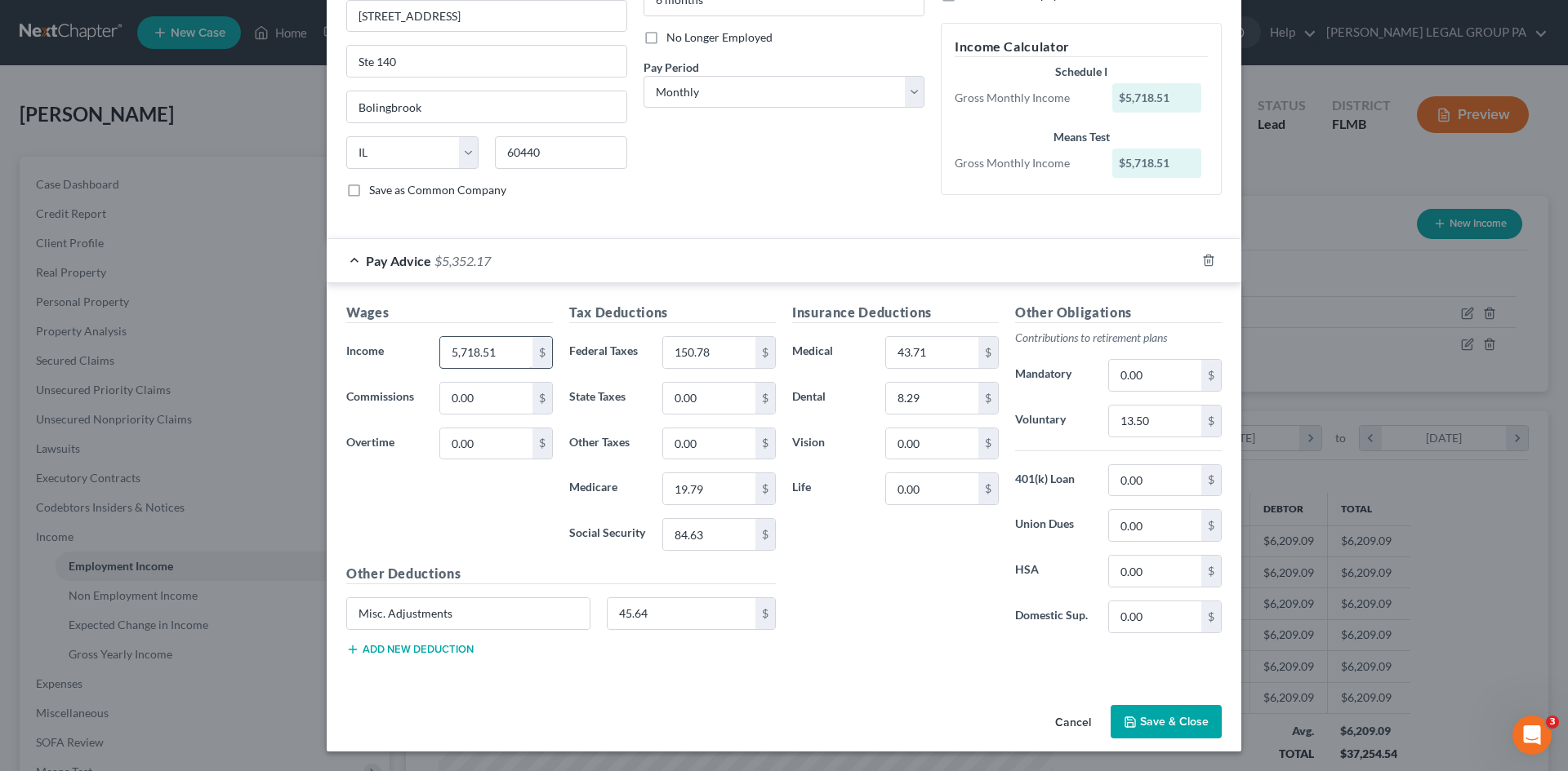
click at [483, 359] on input "5,718.51" at bounding box center [486, 352] width 92 height 31
type input "1,389.41"
click at [705, 355] on input "150.78" at bounding box center [709, 352] width 92 height 31
type input "140.68"
click at [699, 487] on input "19.79" at bounding box center [709, 488] width 92 height 31
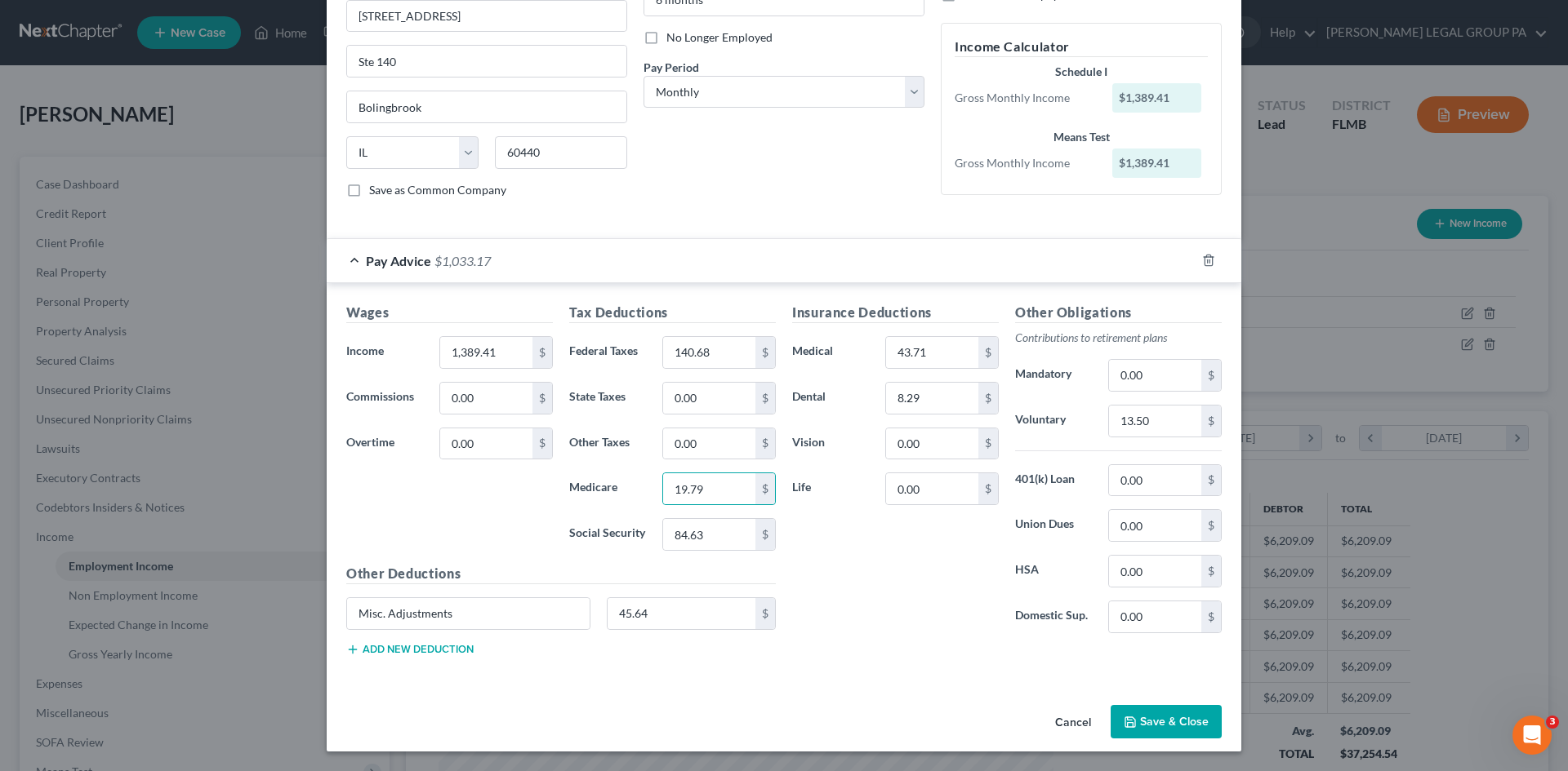
click at [704, 551] on div "Tax Deductions Federal Taxes 140.68 $ State Taxes 0.00 $ Other Taxes 0.00 $ Med…" at bounding box center [671, 433] width 223 height 262
click at [701, 533] on input "84.63" at bounding box center [709, 534] width 92 height 31
type input "82.92"
click at [713, 482] on input "19.79" at bounding box center [709, 488] width 92 height 31
type input "19.39"
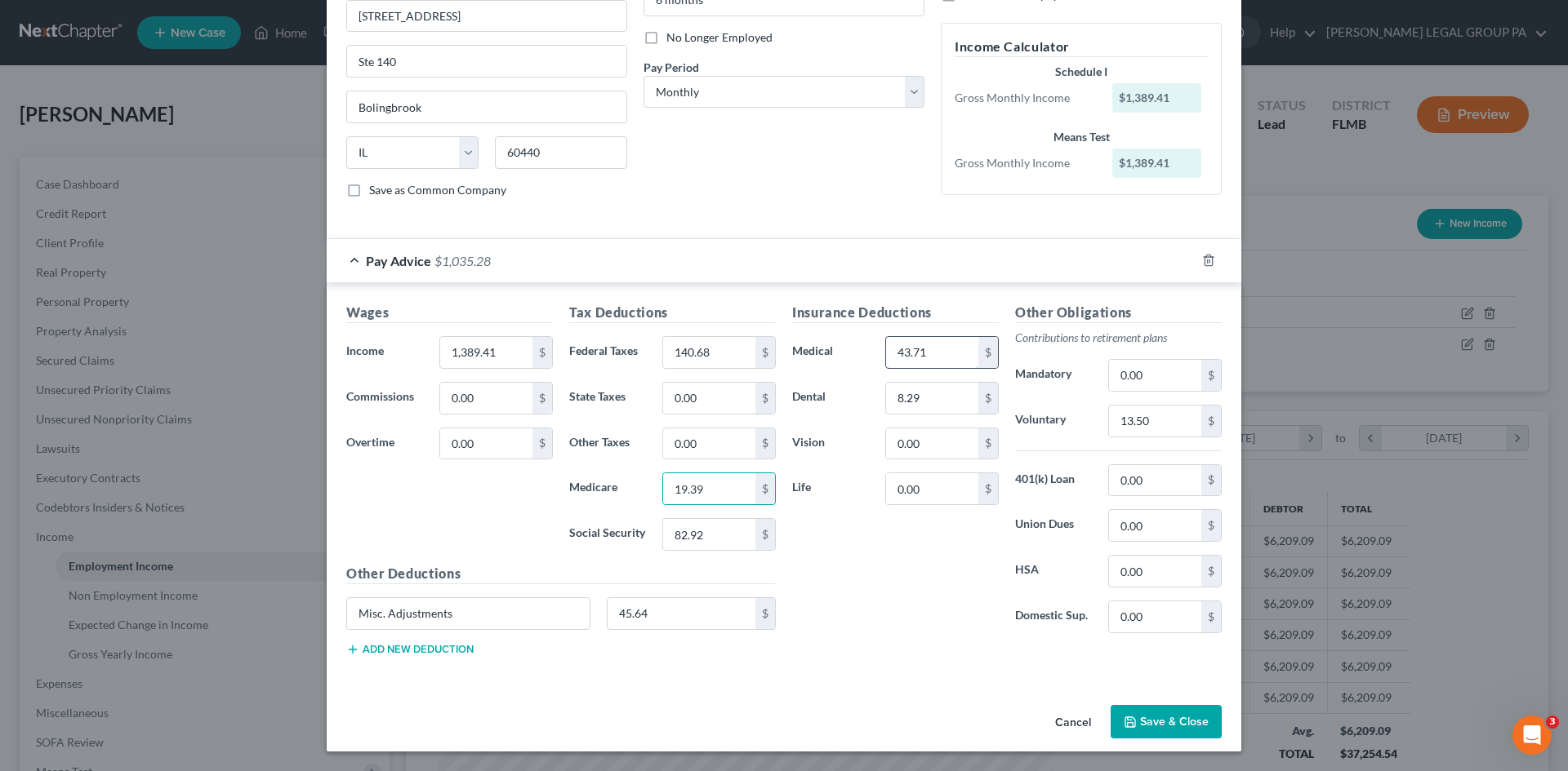
click at [908, 350] on input "43.71" at bounding box center [931, 352] width 92 height 31
click at [859, 599] on div "Insurance Deductions Medical 43.71 $ Dental 8.29 $ Vision 0.00 $ Life 0.00 $" at bounding box center [895, 475] width 223 height 344
click at [1123, 428] on input "13.50" at bounding box center [1155, 421] width 92 height 31
type input "0.00"
click at [823, 697] on div "Employment Type * Select Full or [DEMOGRAPHIC_DATA] Employment Self Employment …" at bounding box center [784, 286] width 914 height 824
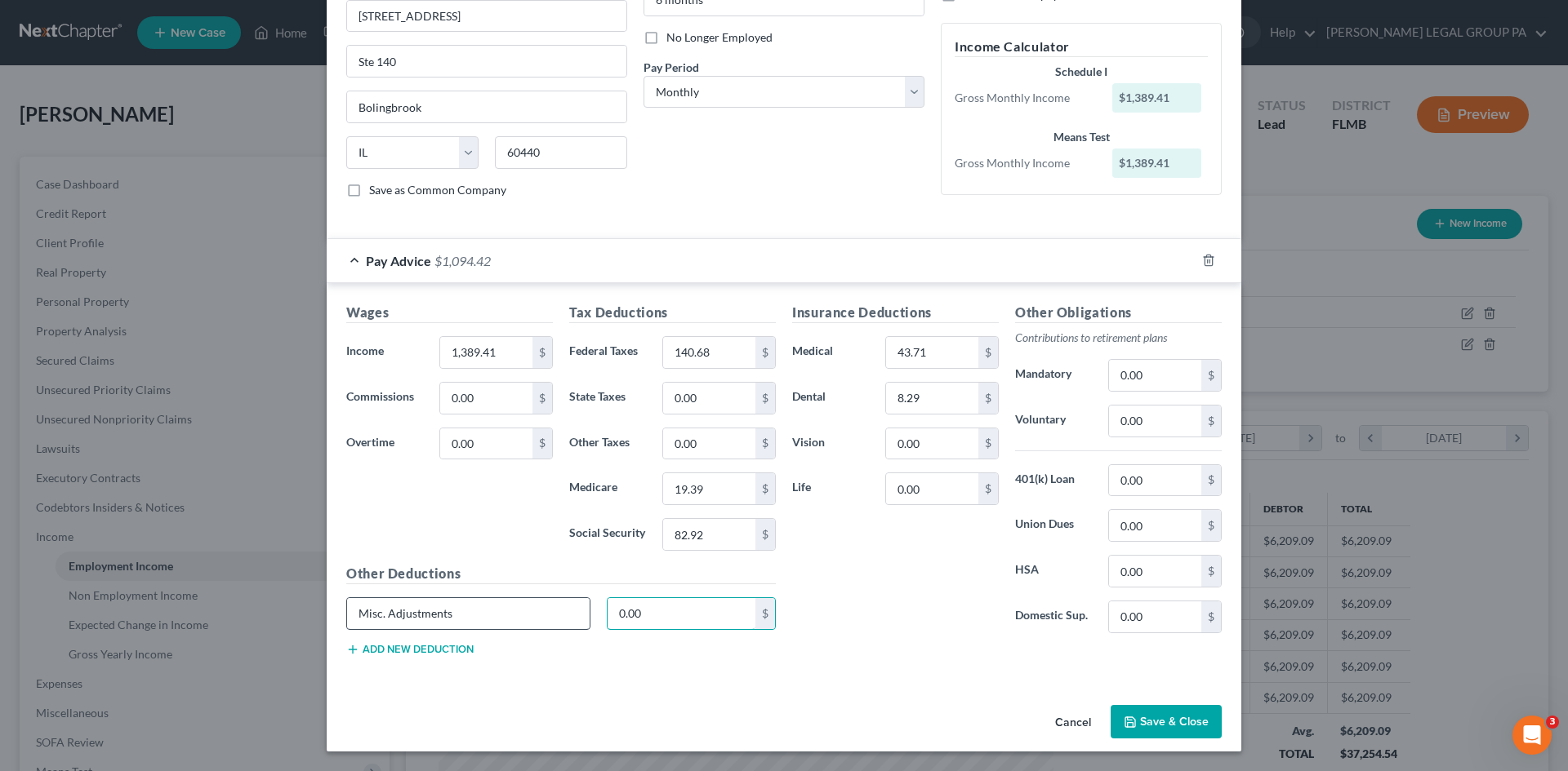
type input "0.00"
drag, startPoint x: 469, startPoint y: 609, endPoint x: 5, endPoint y: 563, distance: 466.3
click at [5, 563] on div "Edit Income Source × Employment Type * Select Full or [DEMOGRAPHIC_DATA] Employ…" at bounding box center [784, 385] width 1568 height 771
click at [945, 613] on div "Insurance Deductions Medical 43.71 $ Dental 8.29 $ Vision 0.00 $ Life 0.00 $" at bounding box center [895, 475] width 223 height 344
click at [1183, 720] on button "Save & Close" at bounding box center [1165, 722] width 111 height 35
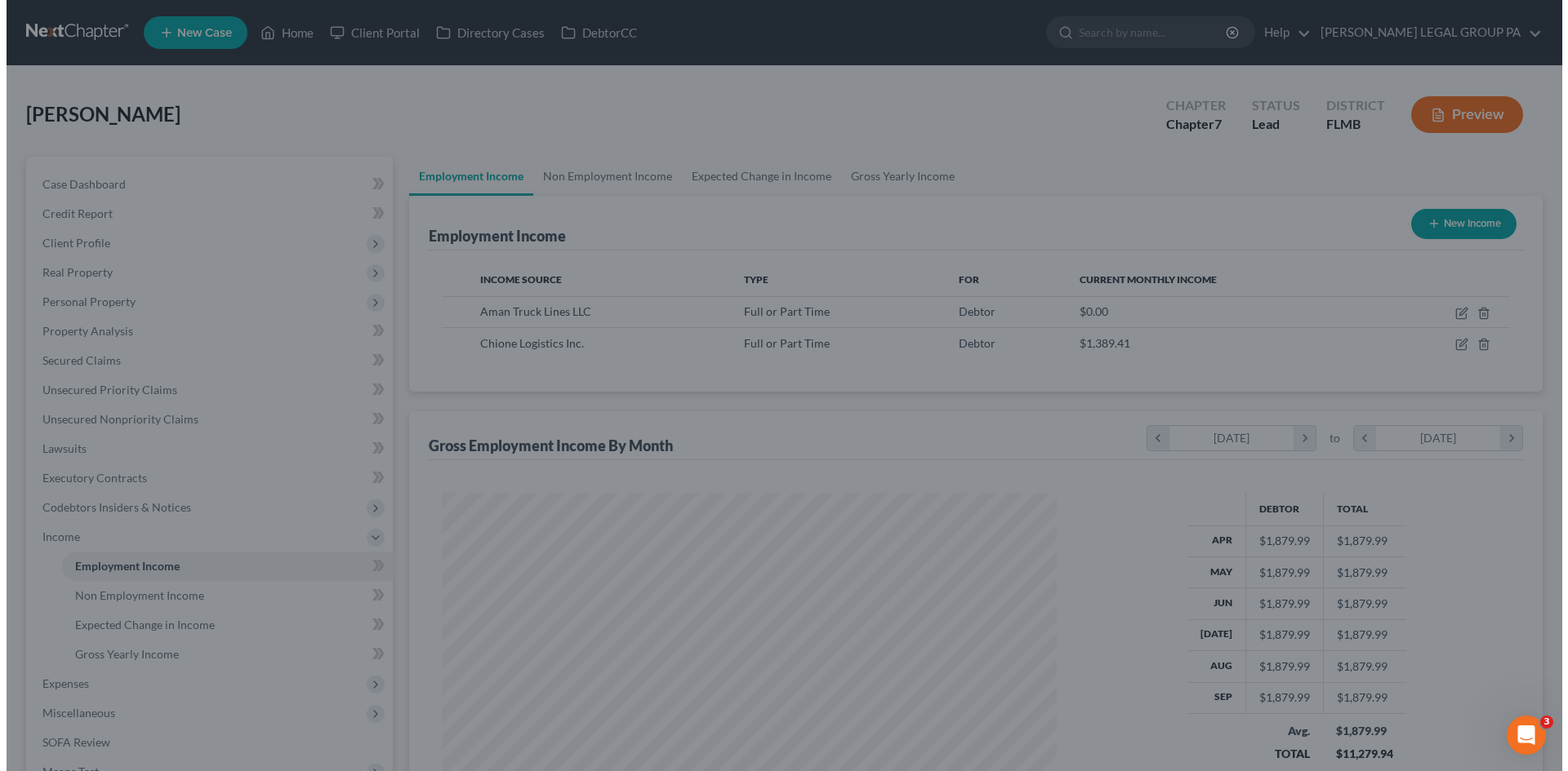
scroll to position [815828, 815808]
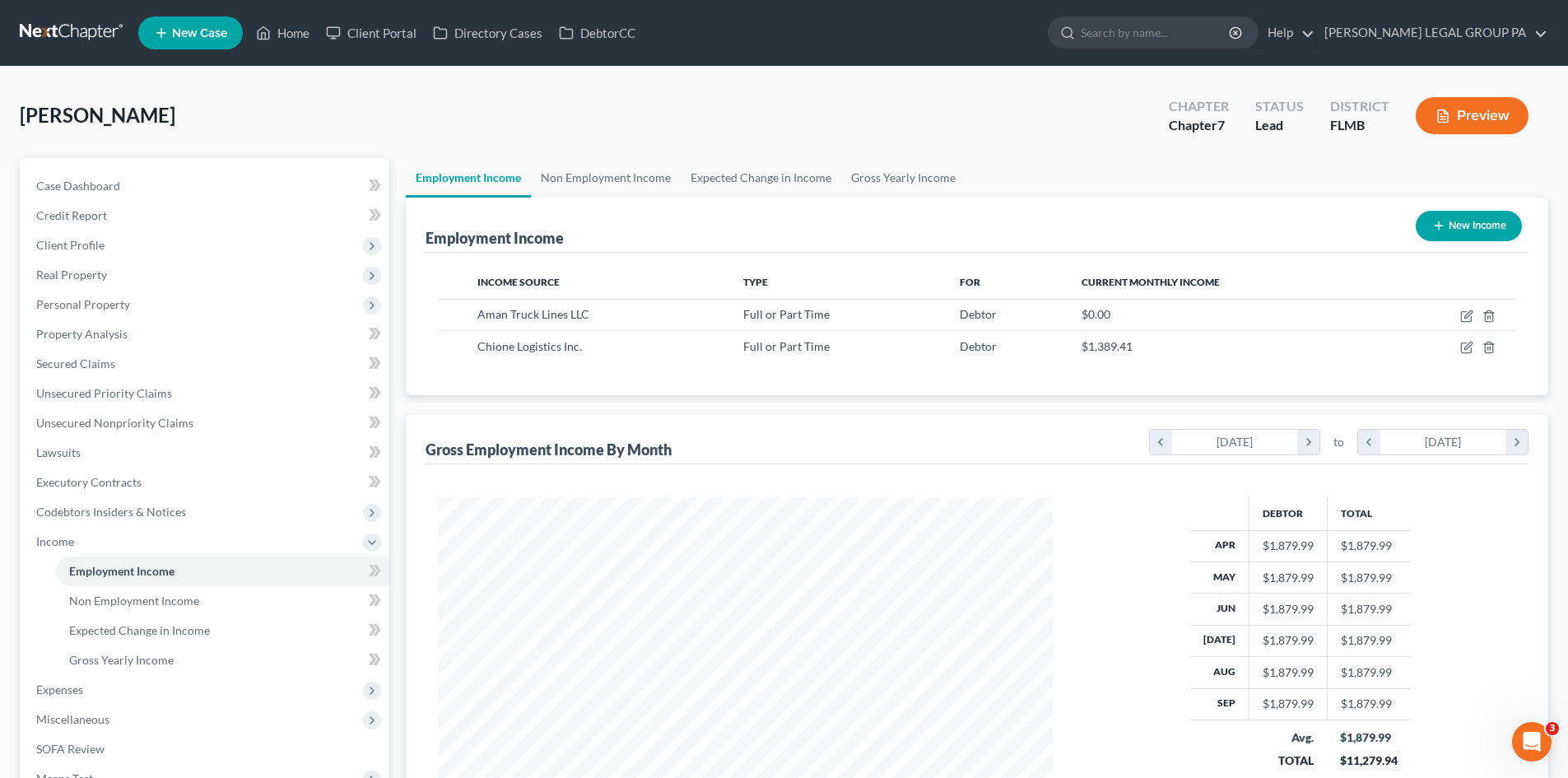
click at [1472, 219] on button "New Income" at bounding box center [1469, 226] width 106 height 31
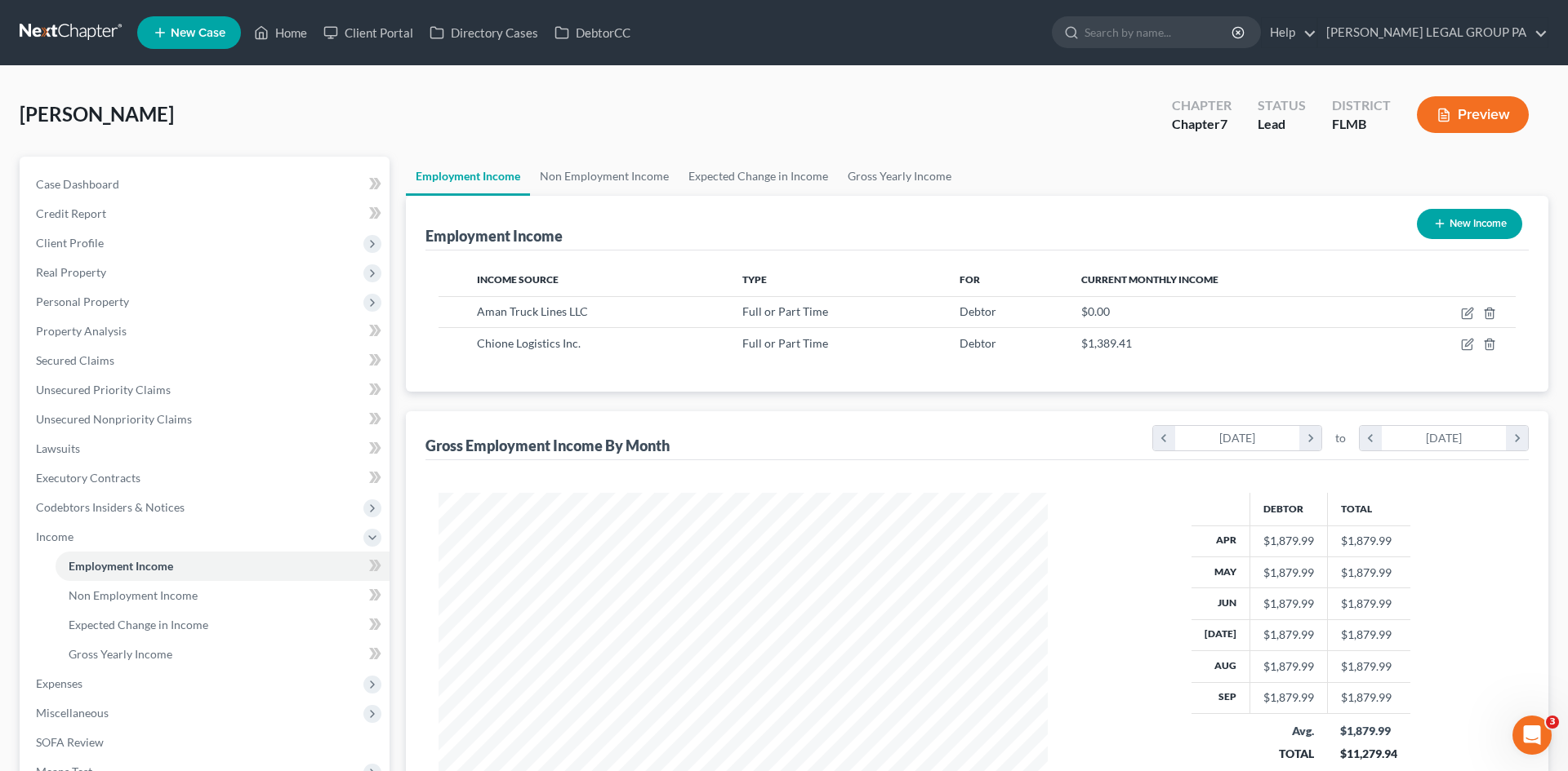
select select "0"
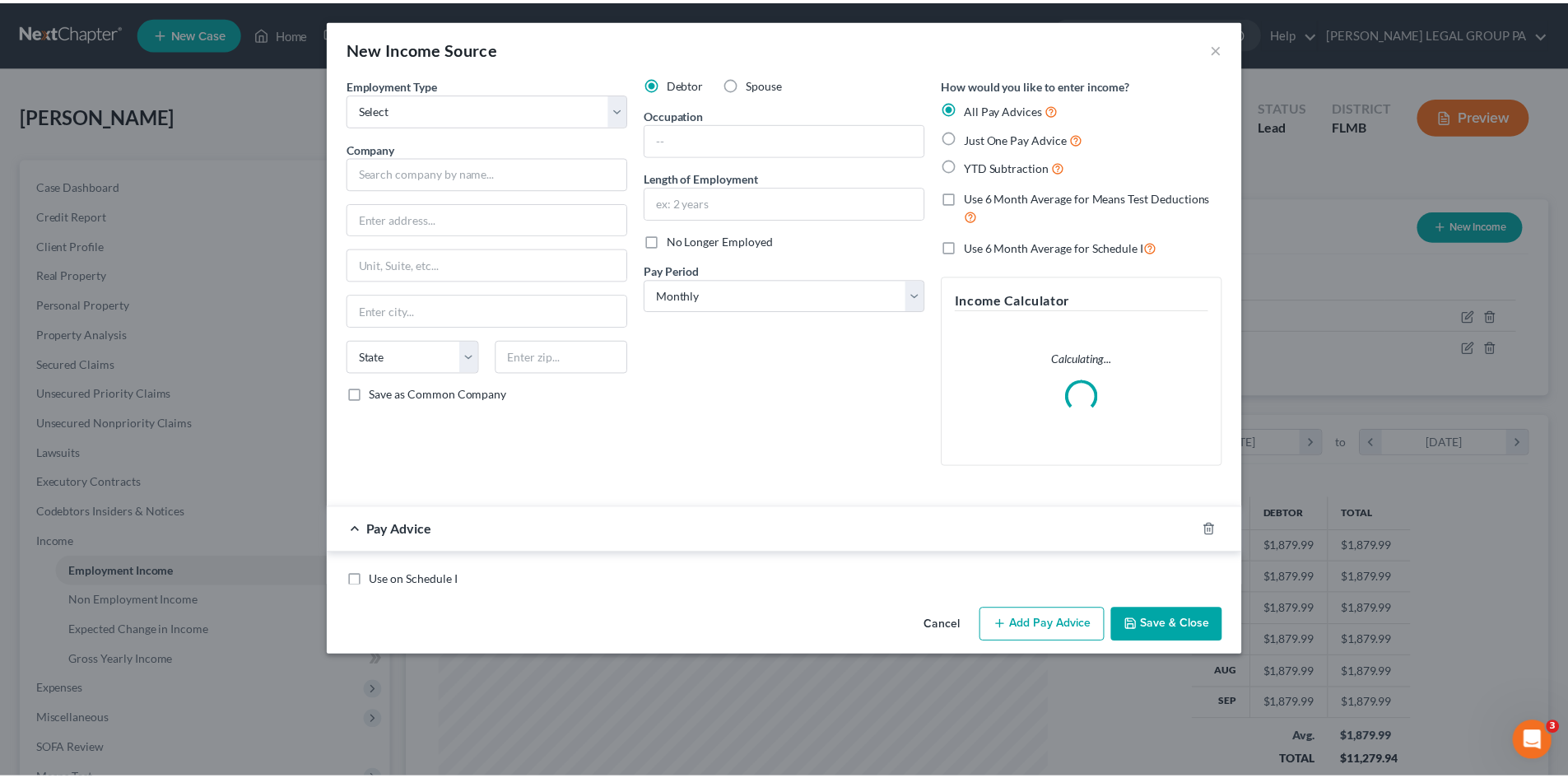
scroll to position [310, 653]
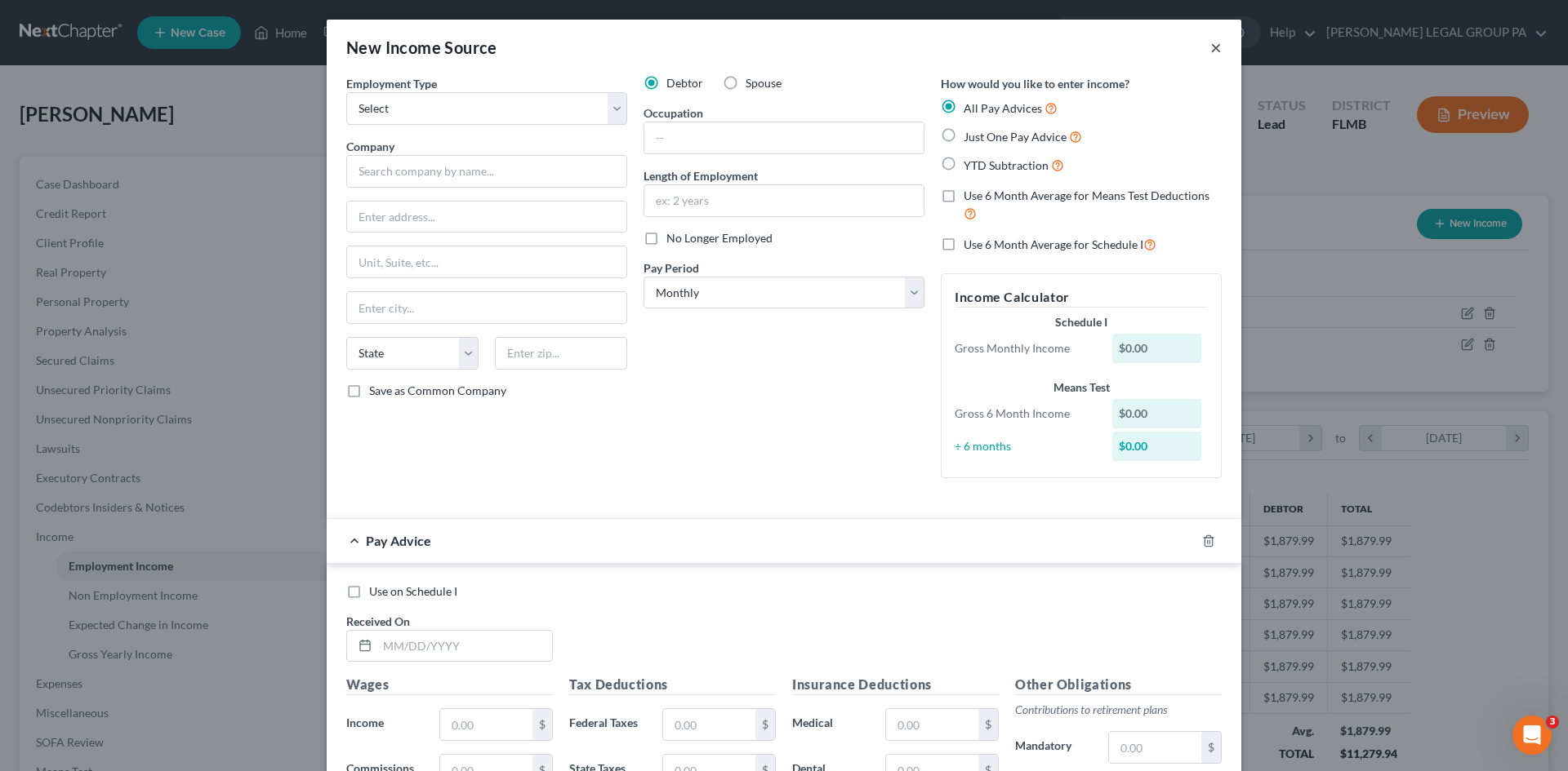
click at [1212, 46] on button "×" at bounding box center [1216, 47] width 12 height 19
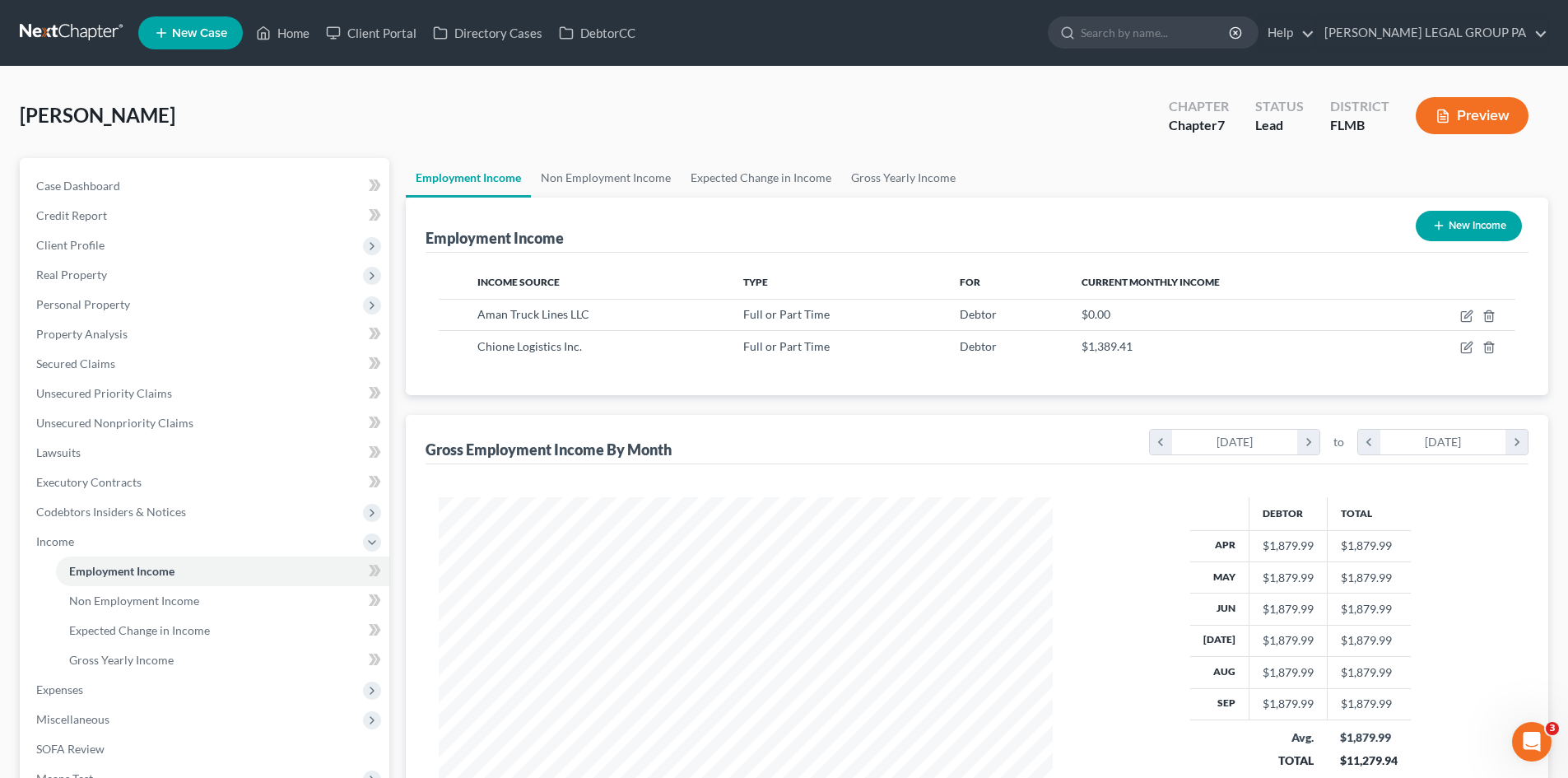
scroll to position [823235, 822469]
click at [101, 241] on span "Client Profile" at bounding box center [70, 245] width 68 height 14
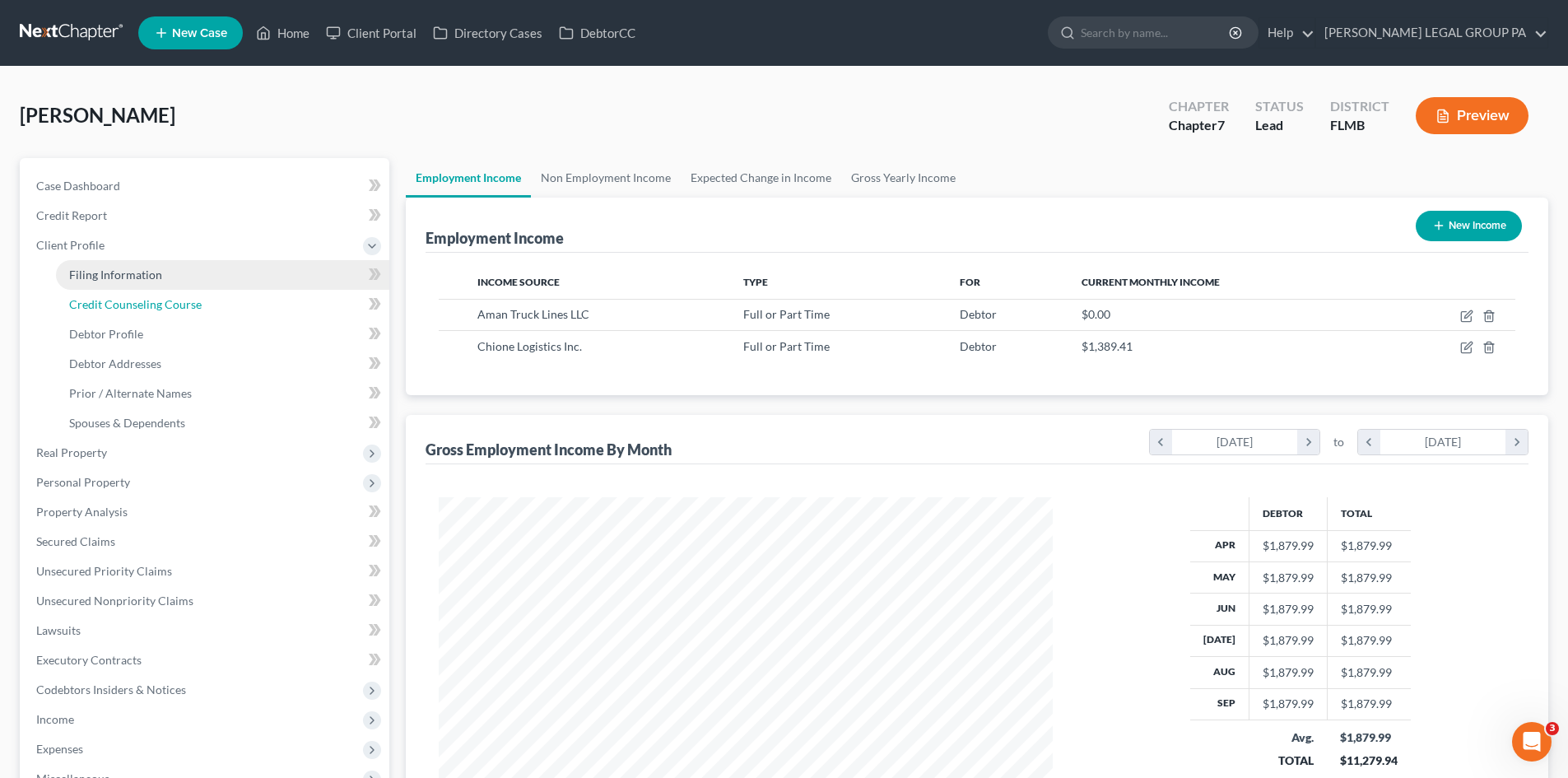
drag, startPoint x: 116, startPoint y: 290, endPoint x: 121, endPoint y: 282, distance: 9.4
click at [116, 290] on link "Credit Counseling Course" at bounding box center [223, 304] width 334 height 30
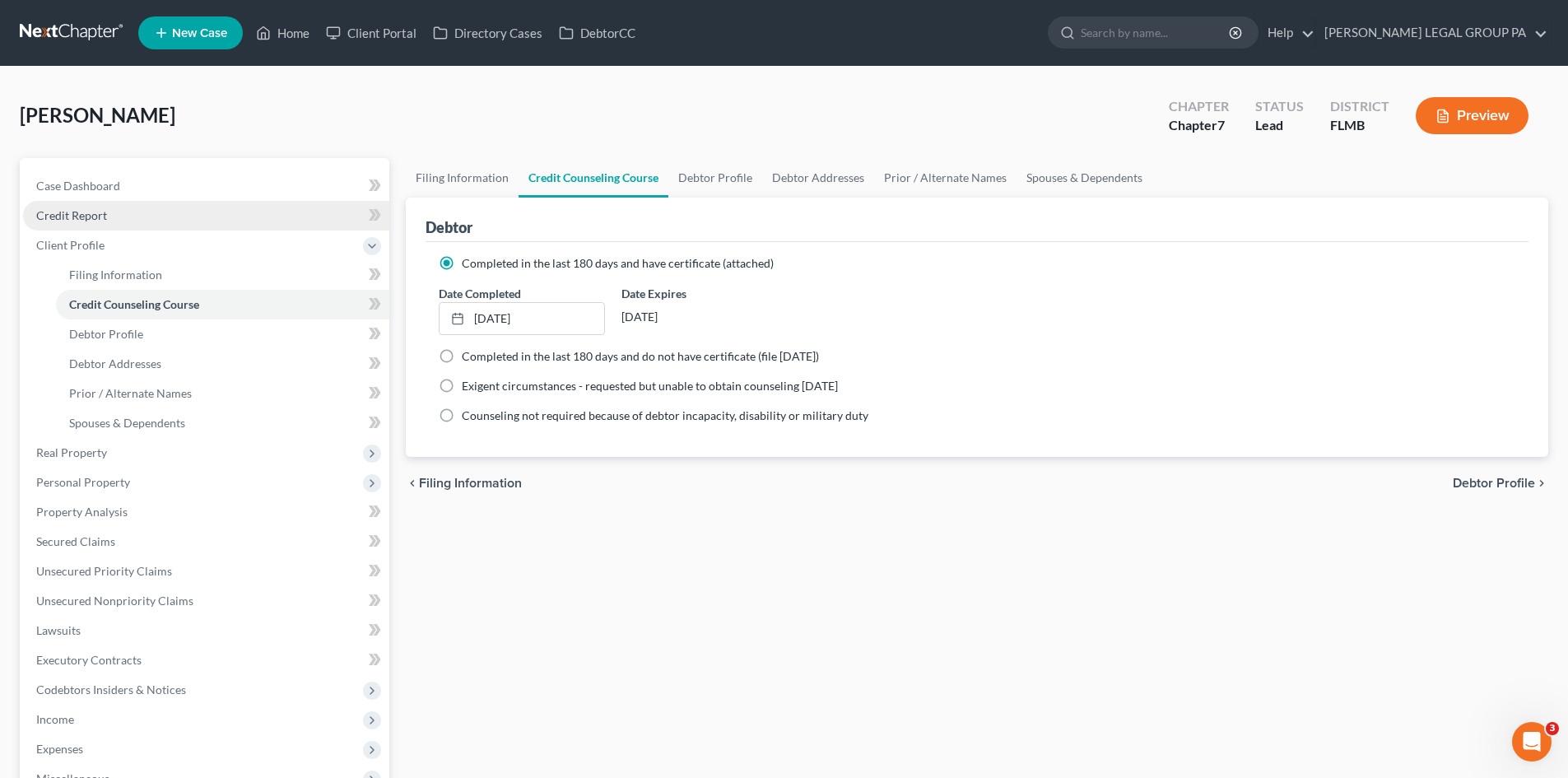
click at [108, 217] on link "Credit Report" at bounding box center [206, 215] width 366 height 30
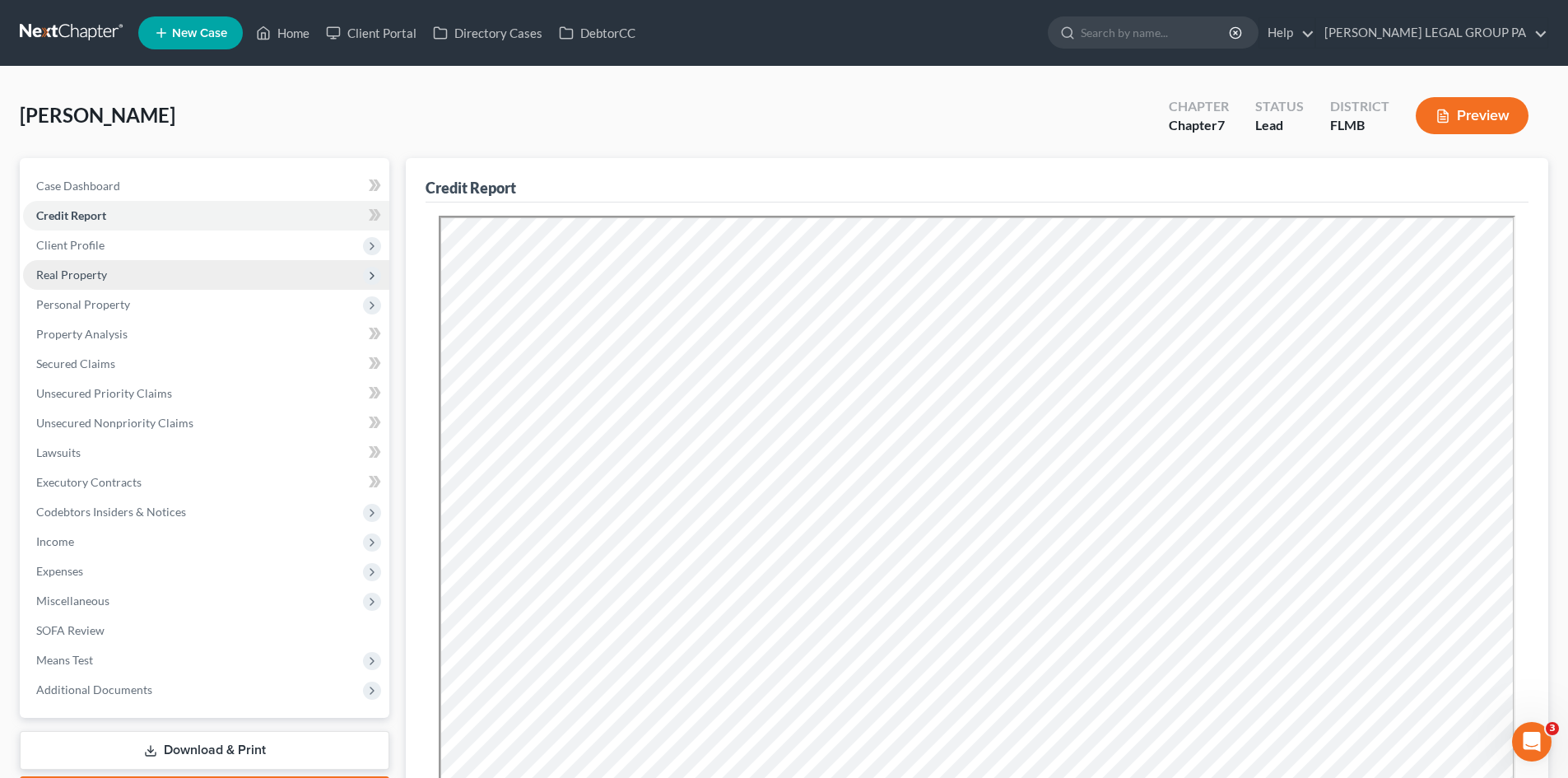
click at [102, 269] on span "Real Property" at bounding box center [71, 274] width 71 height 14
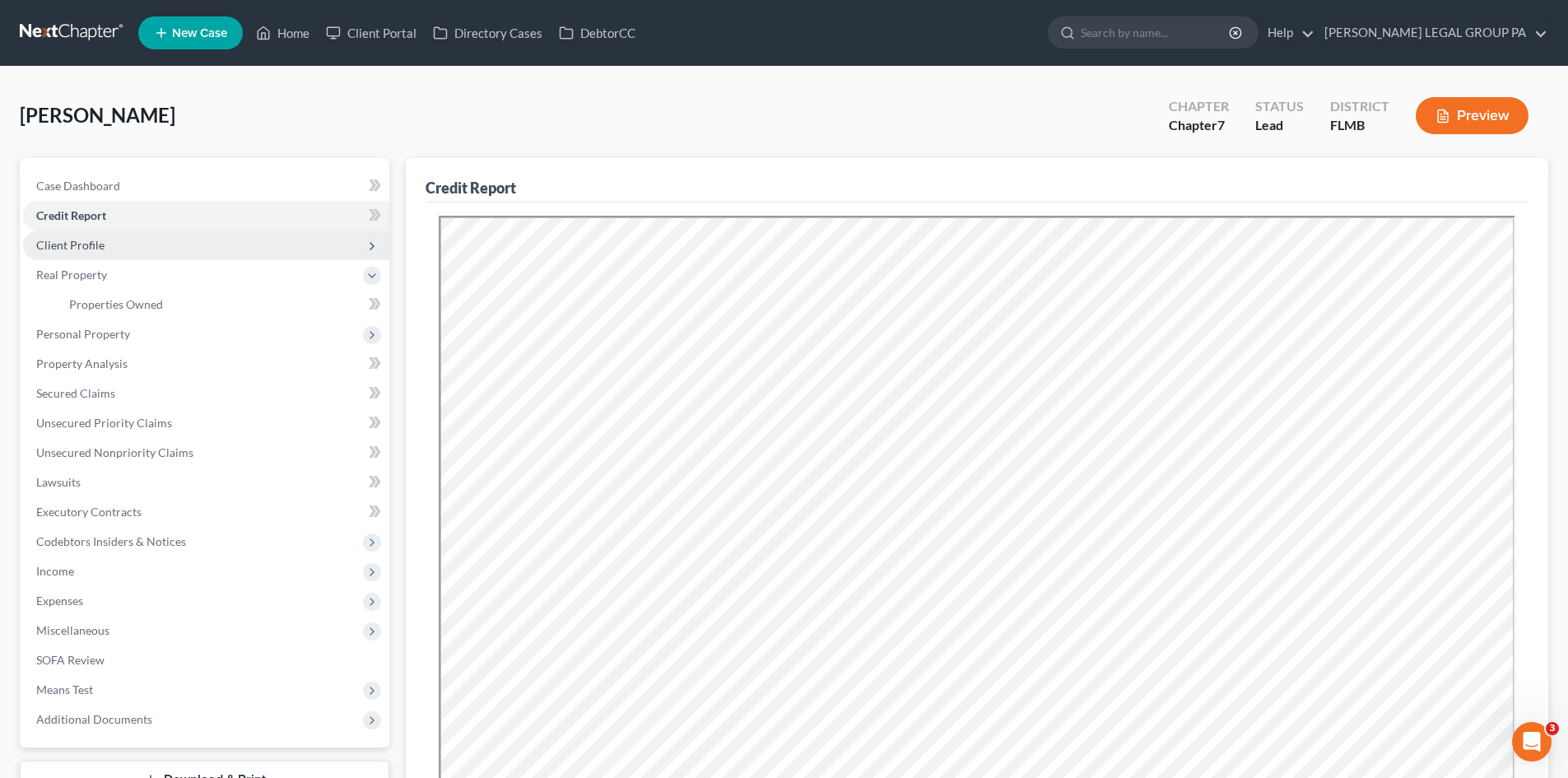
click at [100, 242] on span "Client Profile" at bounding box center [70, 245] width 68 height 14
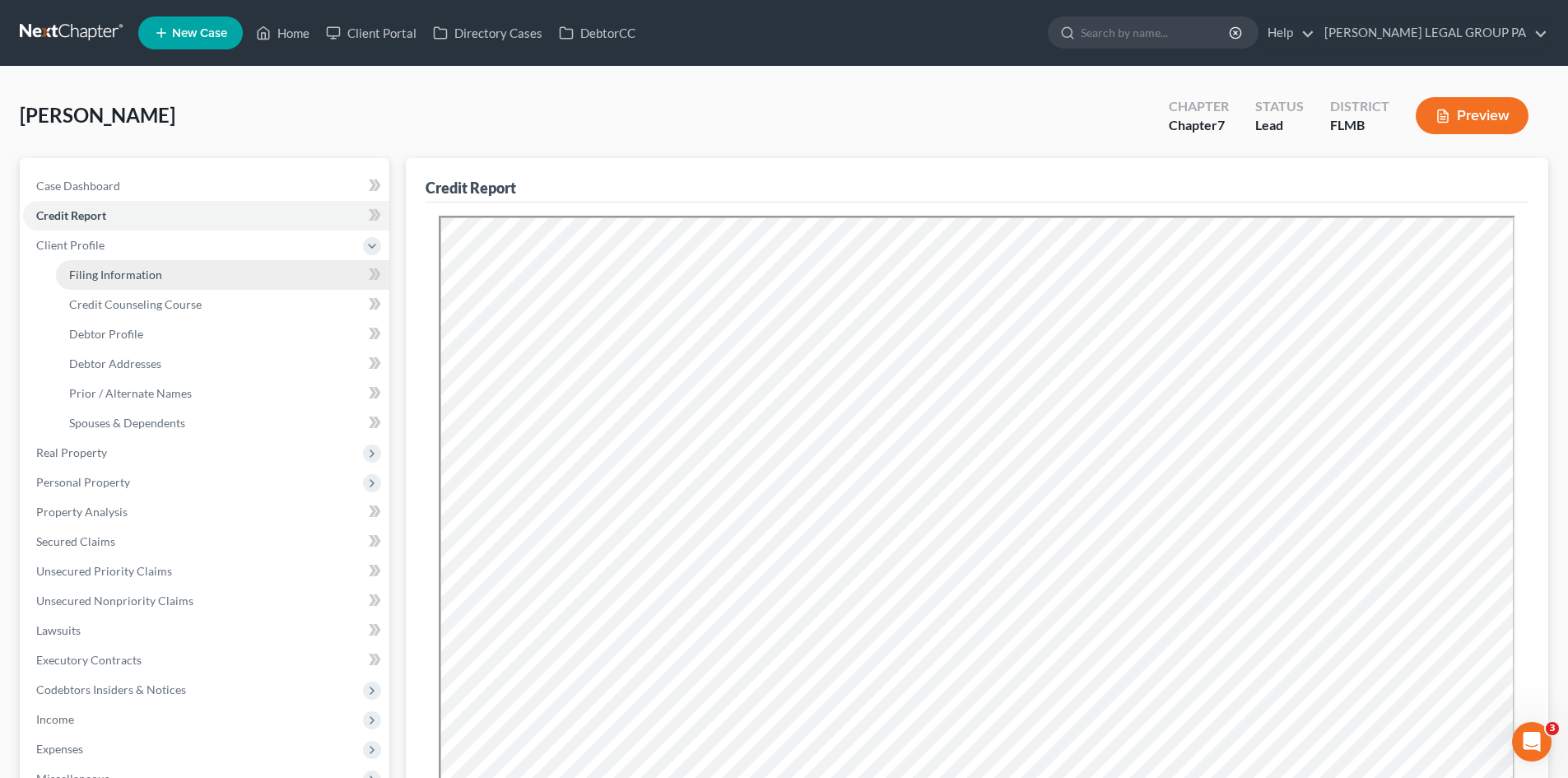
click at [106, 267] on span "Filing Information" at bounding box center [115, 274] width 93 height 14
select select "1"
select select "0"
select select "15"
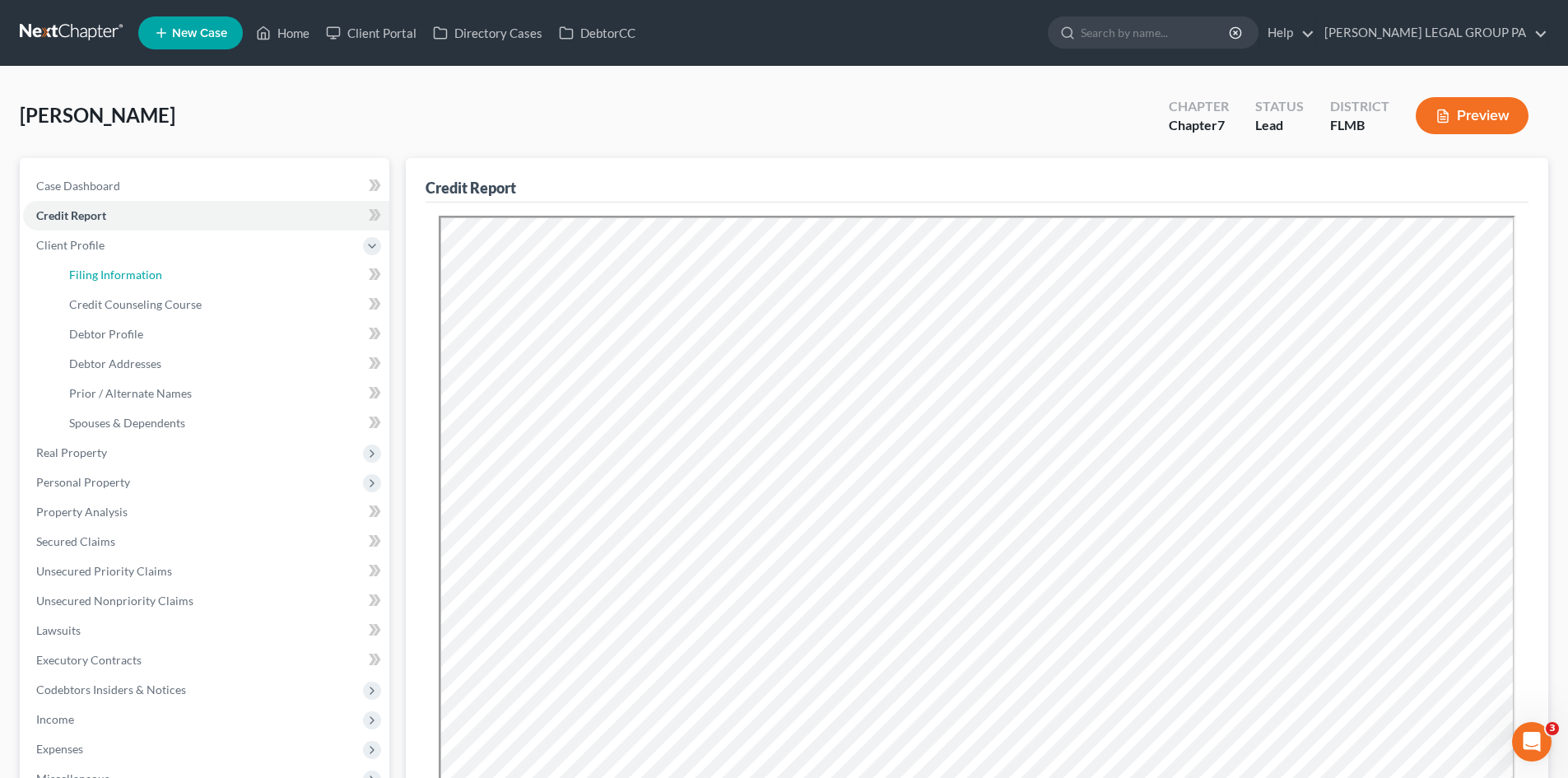
select select "0"
select select "9"
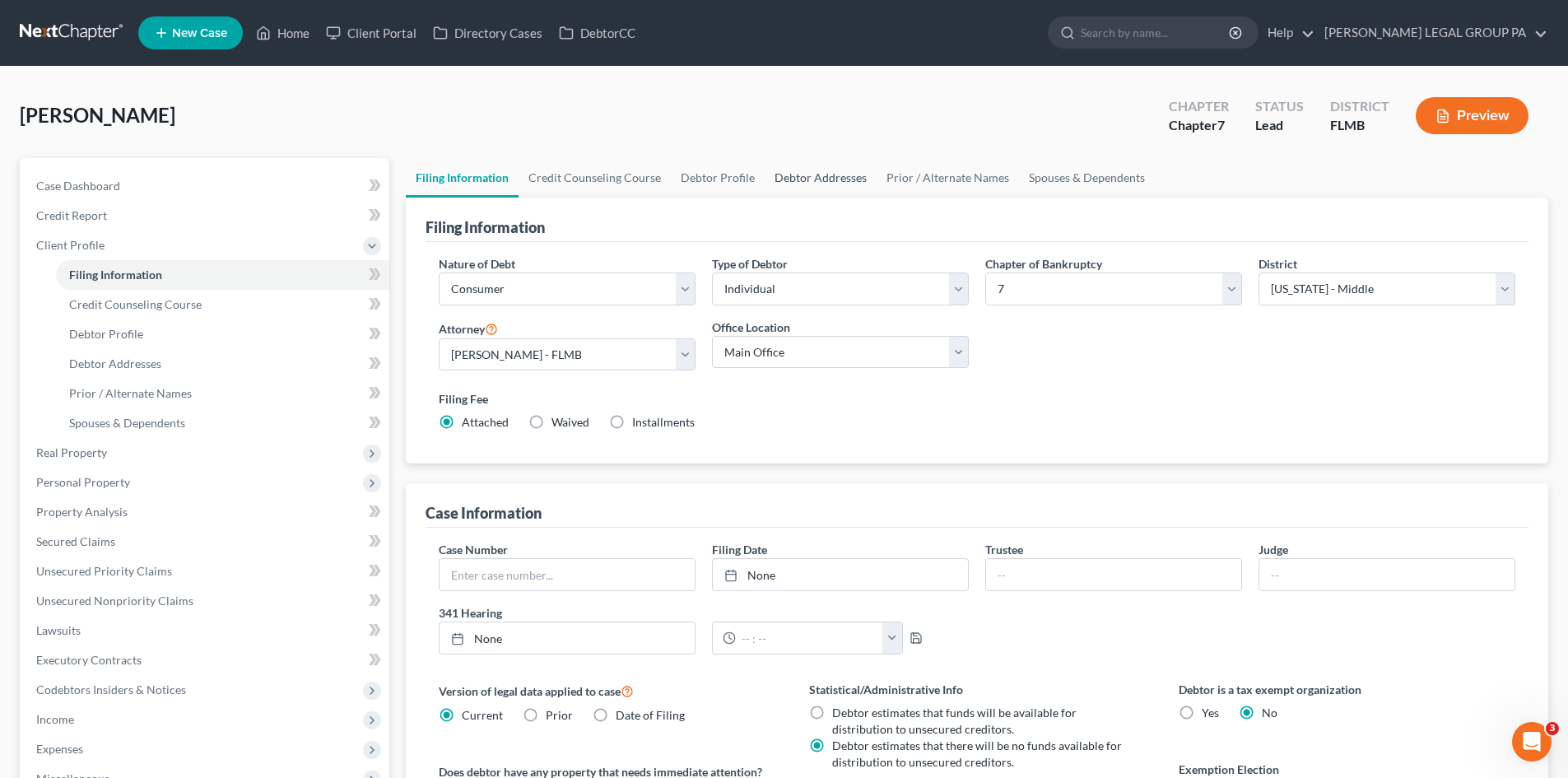
click at [813, 181] on link "Debtor Addresses" at bounding box center [820, 178] width 112 height 39
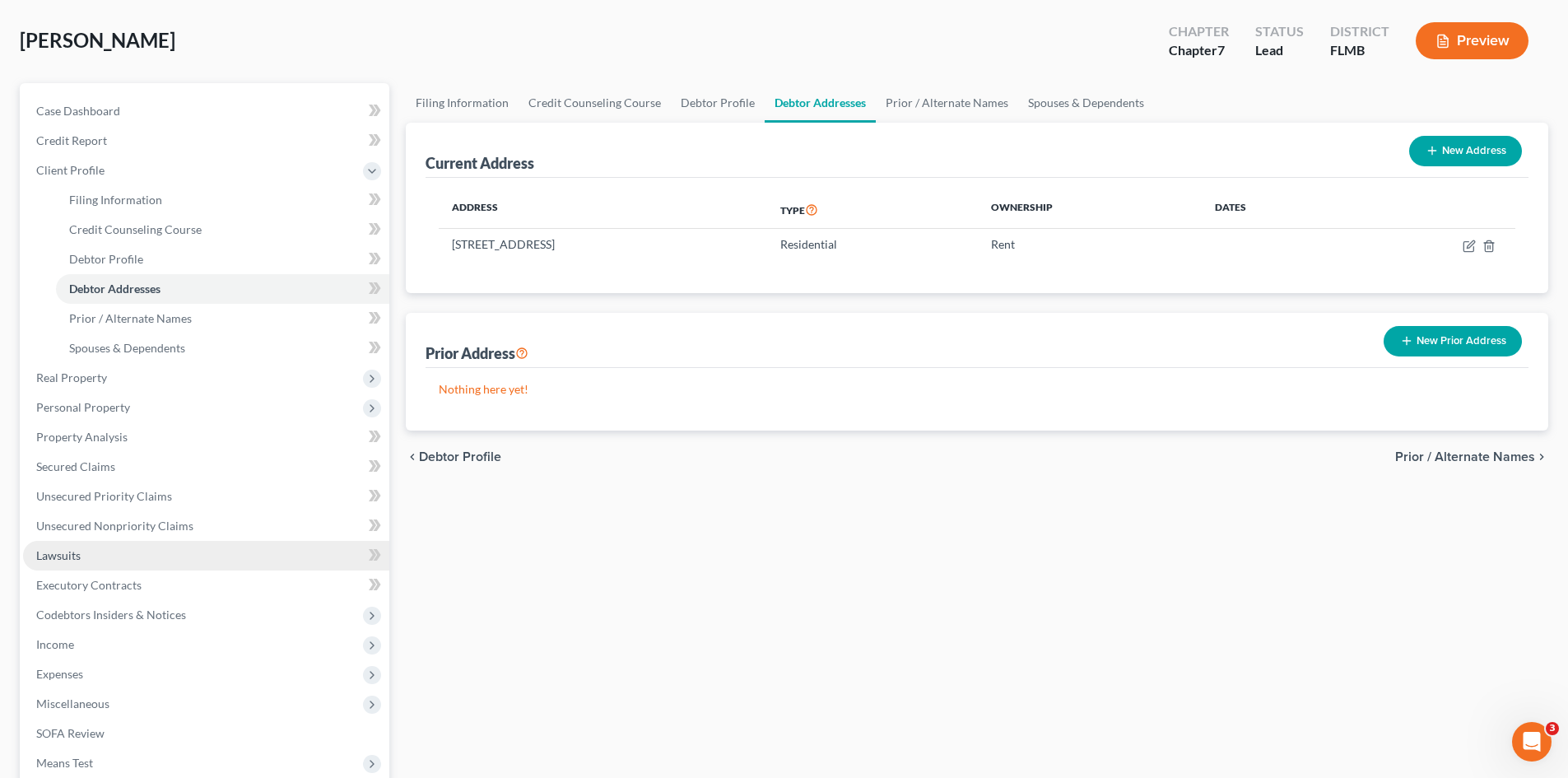
scroll to position [165, 0]
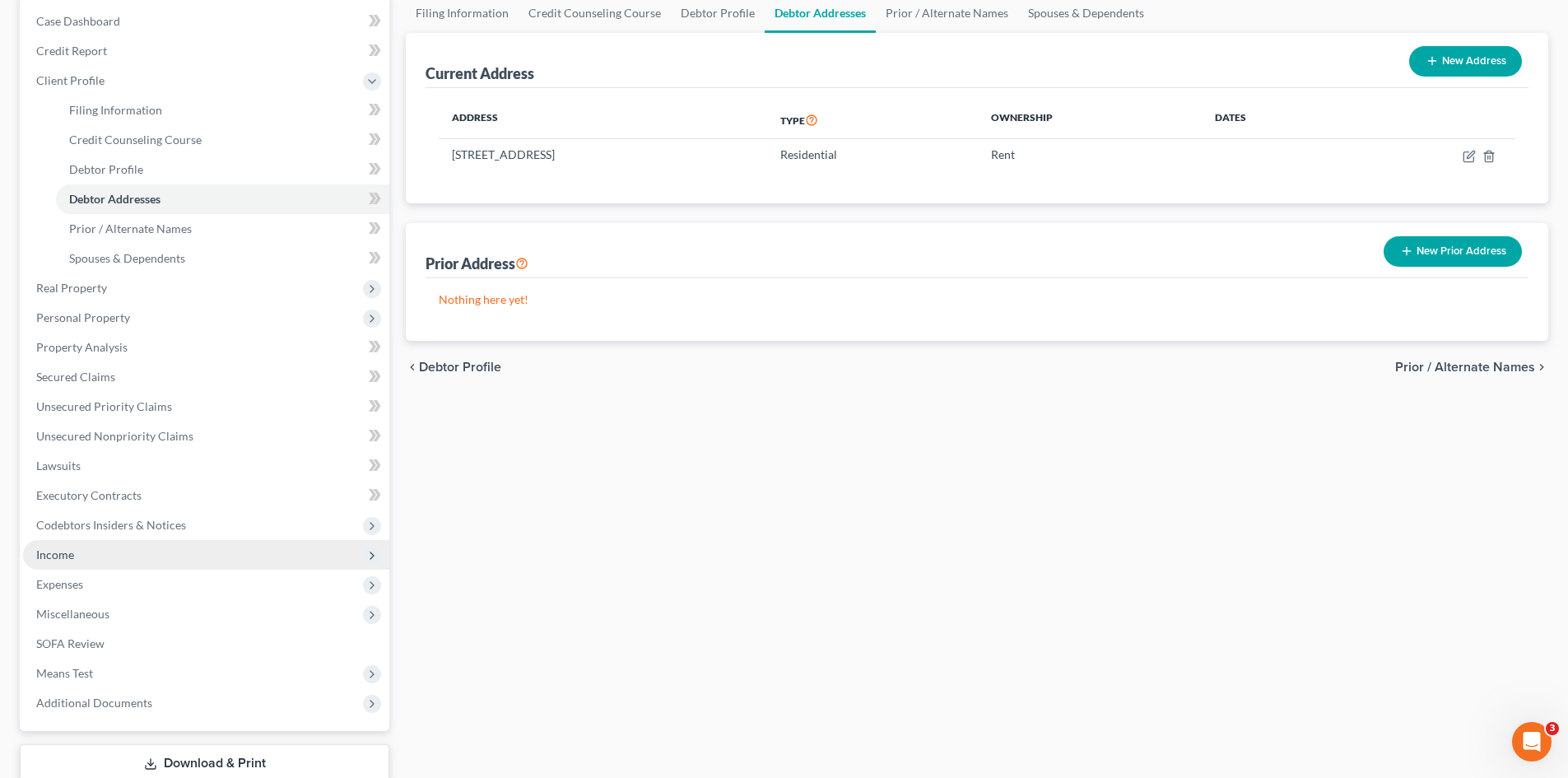
click at [87, 553] on span "Income" at bounding box center [206, 555] width 366 height 30
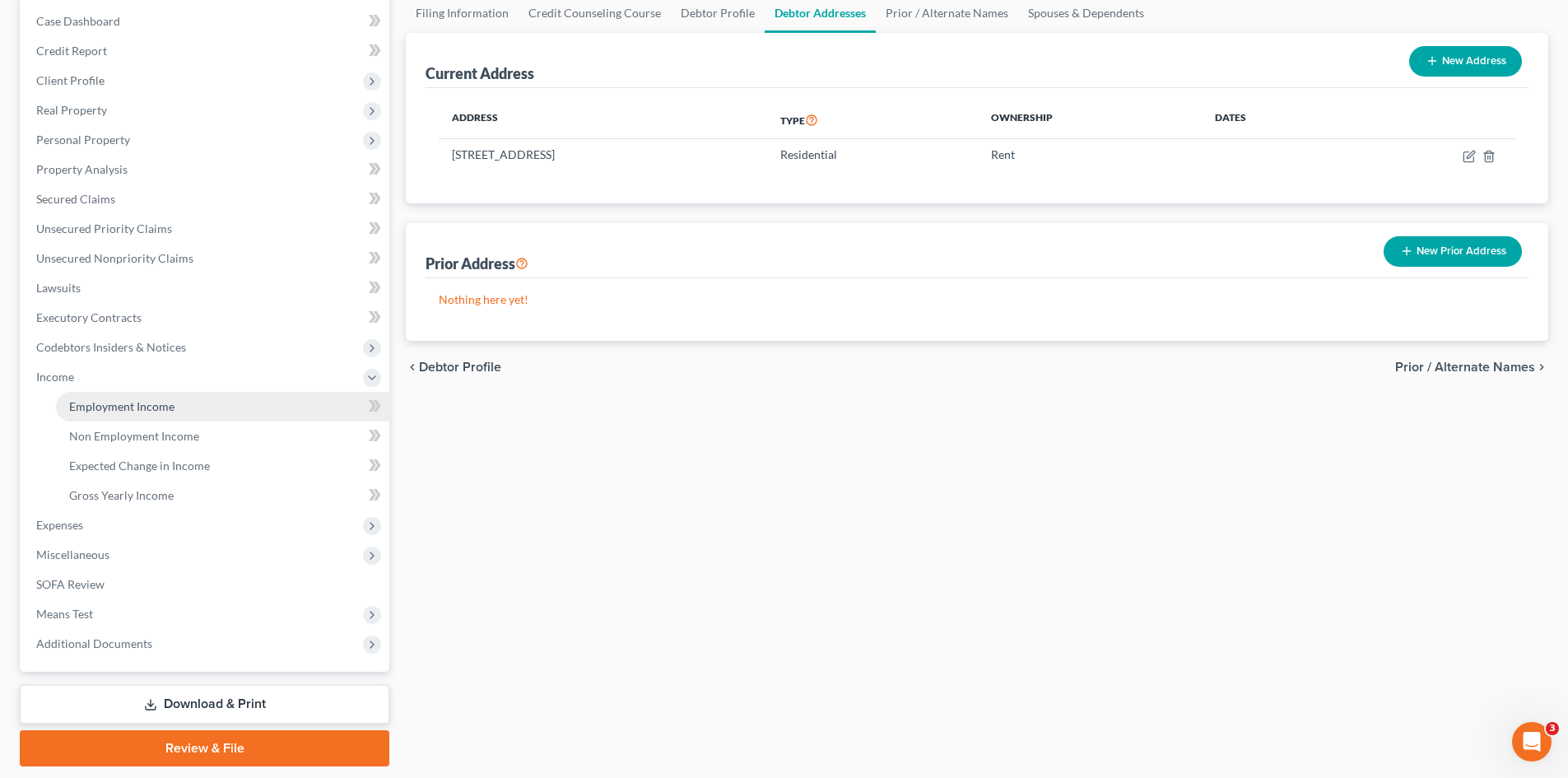
click at [133, 410] on span "Employment Income" at bounding box center [121, 407] width 105 height 14
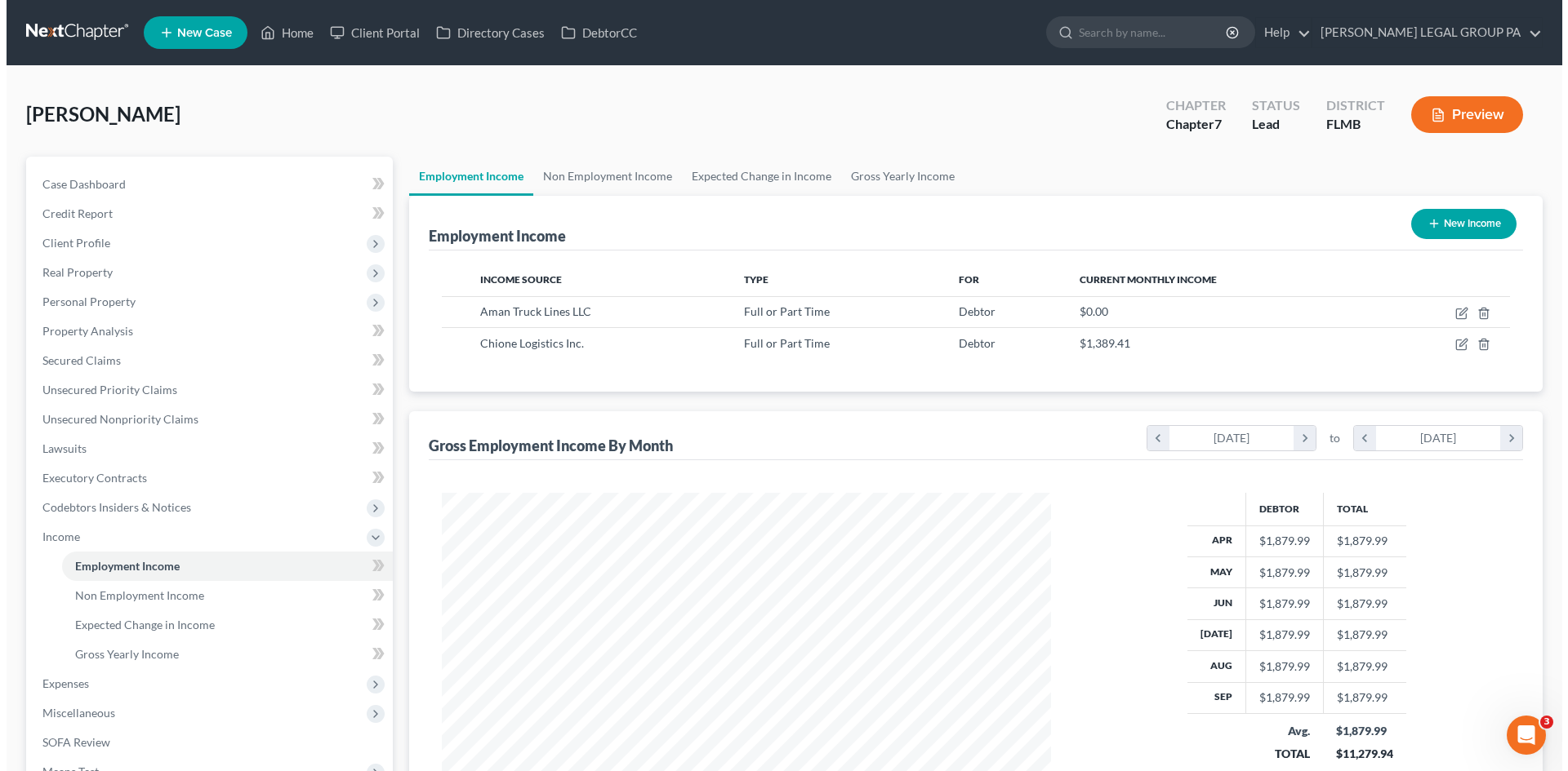
scroll to position [305, 642]
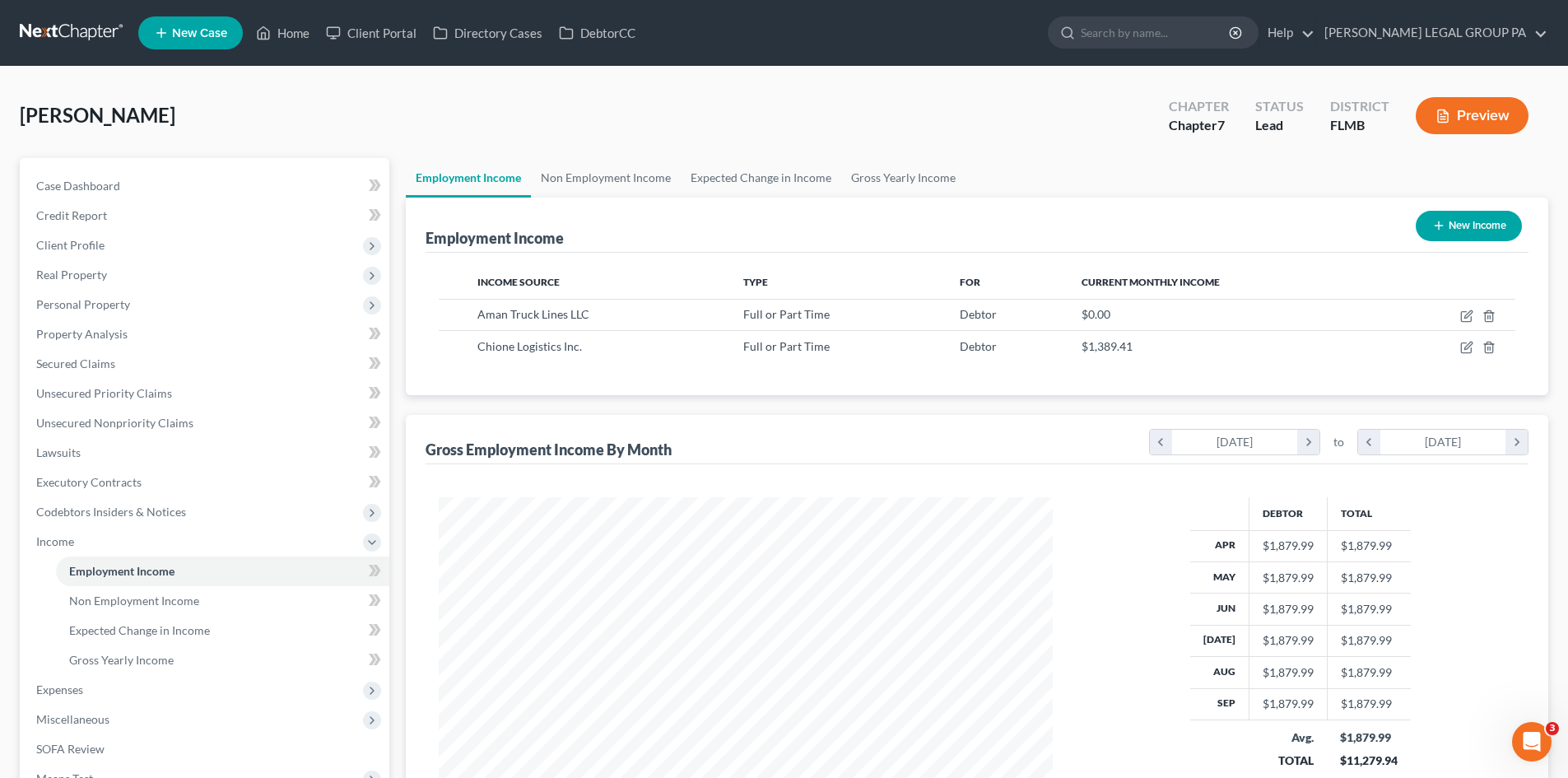
click at [1439, 222] on line "button" at bounding box center [1439, 225] width 0 height 8
select select "0"
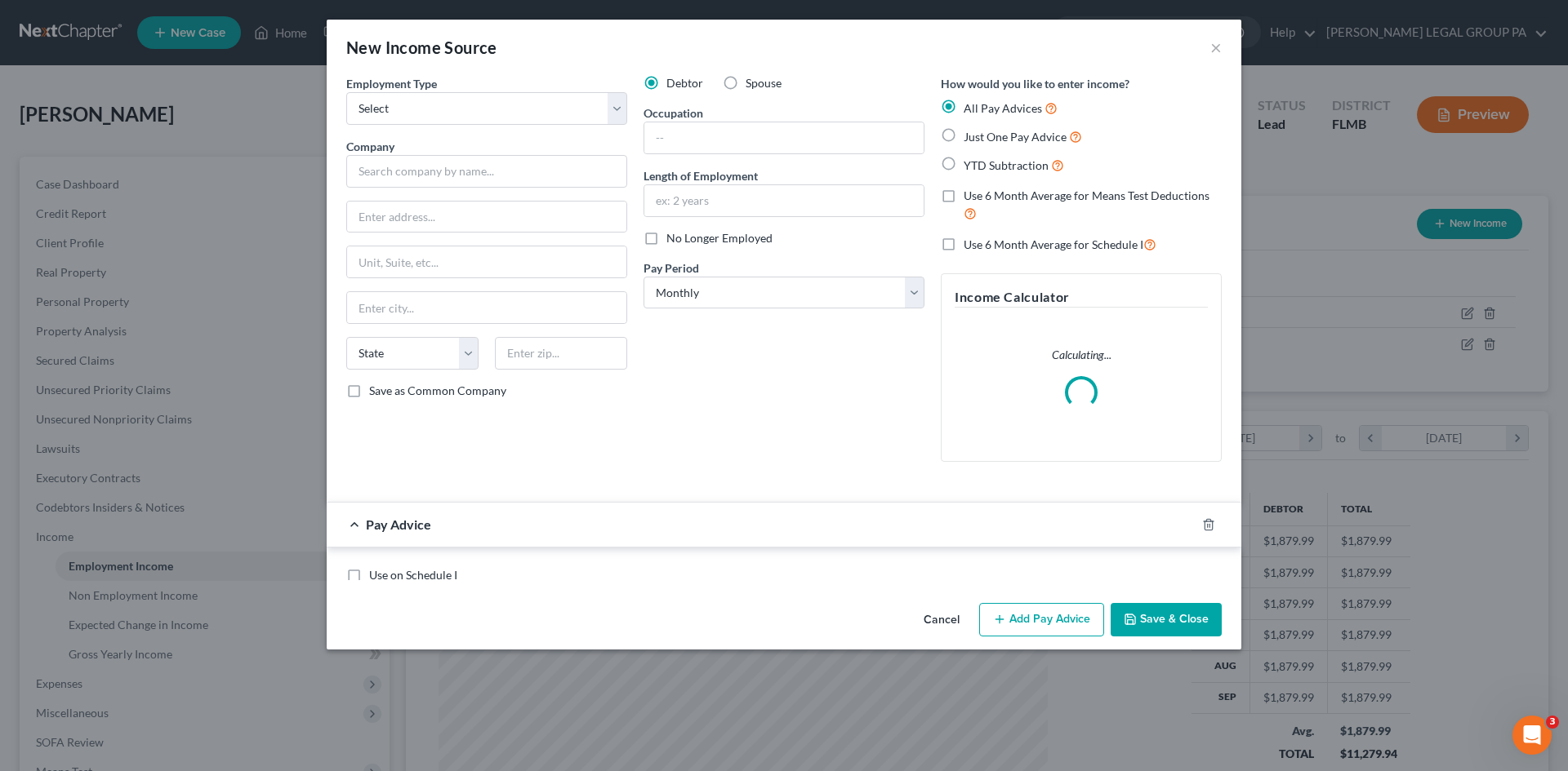
scroll to position [307, 648]
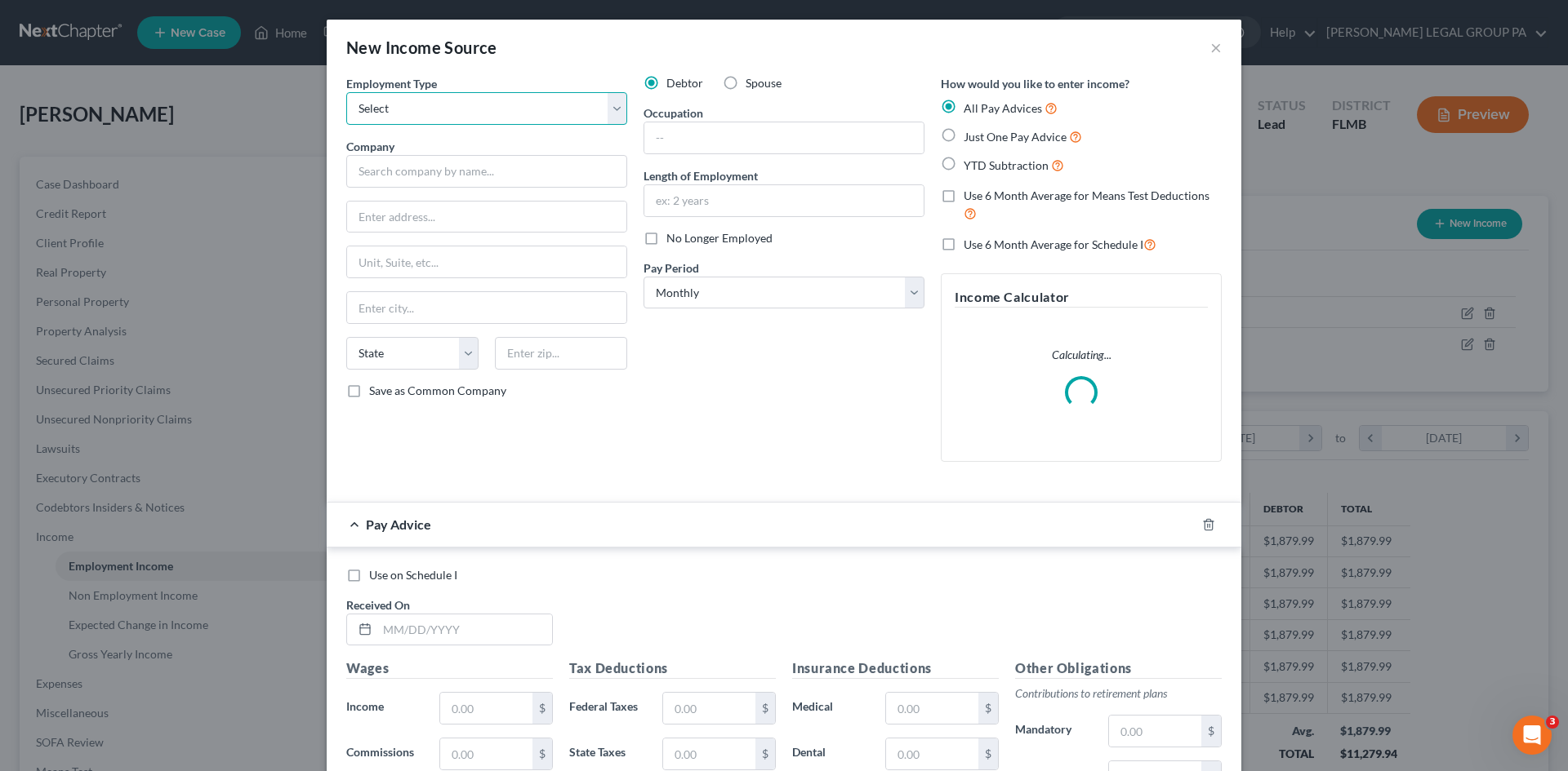
drag, startPoint x: 449, startPoint y: 111, endPoint x: 451, endPoint y: 124, distance: 13.2
click at [449, 111] on select "Select Full or [DEMOGRAPHIC_DATA] Employment Self Employment" at bounding box center [487, 108] width 281 height 33
select select "0"
click at [346, 92] on select "Select Full or [DEMOGRAPHIC_DATA] Employment Self Employment" at bounding box center [487, 108] width 281 height 33
click at [444, 171] on input "text" at bounding box center [487, 171] width 281 height 33
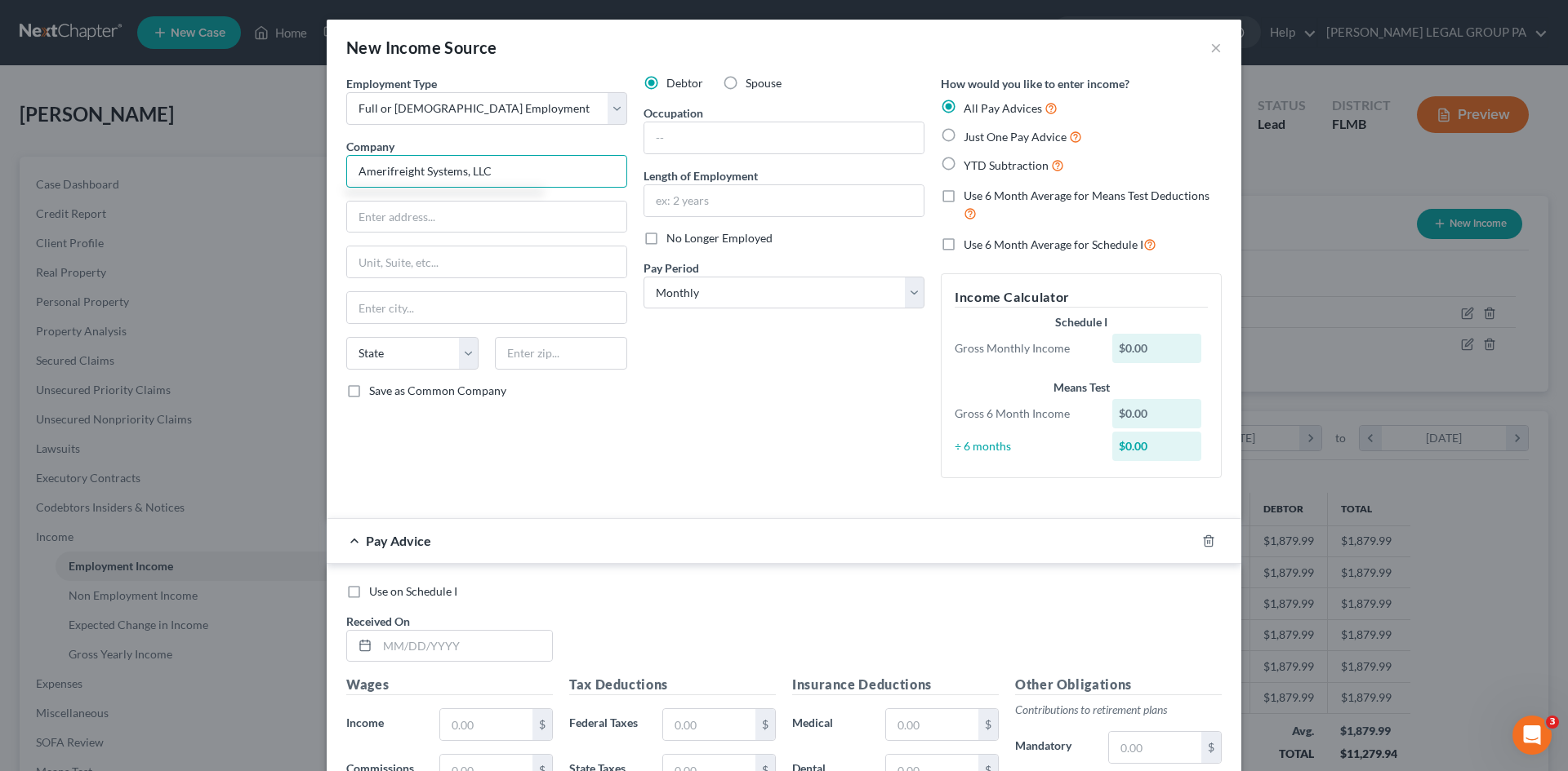
type input "Amerifreight Systems, LLC"
drag, startPoint x: 400, startPoint y: 165, endPoint x: 383, endPoint y: 208, distance: 46.2
click at [383, 208] on input "text" at bounding box center [487, 217] width 279 height 31
drag, startPoint x: 787, startPoint y: 445, endPoint x: 674, endPoint y: 135, distance: 330.0
click at [787, 445] on div "Debtor Spouse Occupation Length of Employment No Longer Employed Pay Period * S…" at bounding box center [783, 284] width 297 height 416
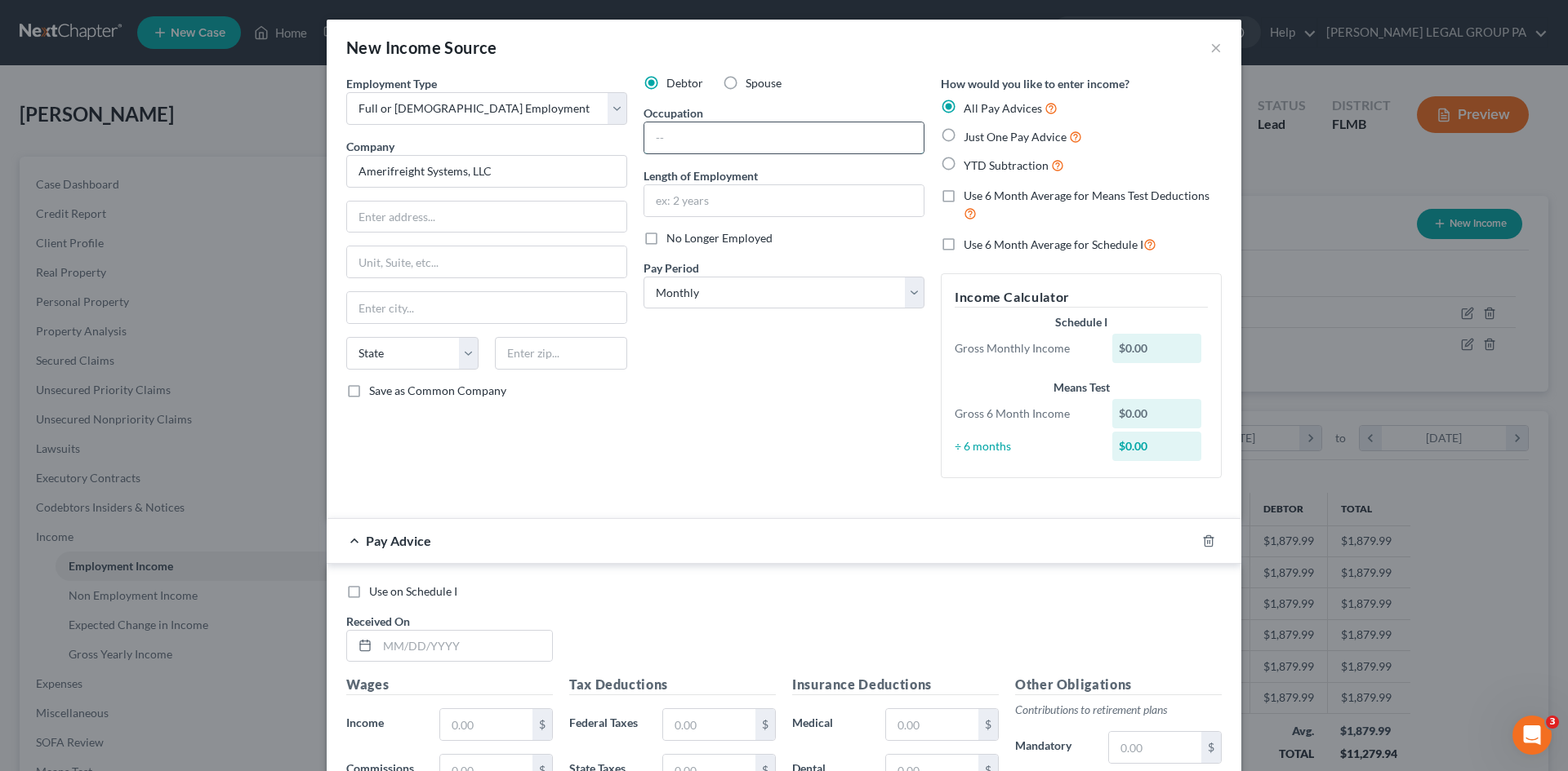
click at [679, 143] on input "text" at bounding box center [784, 138] width 279 height 31
type input "Truck Driver"
click at [695, 195] on input "text" at bounding box center [784, 201] width 279 height 31
type input "5 months"
drag, startPoint x: 787, startPoint y: 409, endPoint x: 954, endPoint y: 140, distance: 316.6
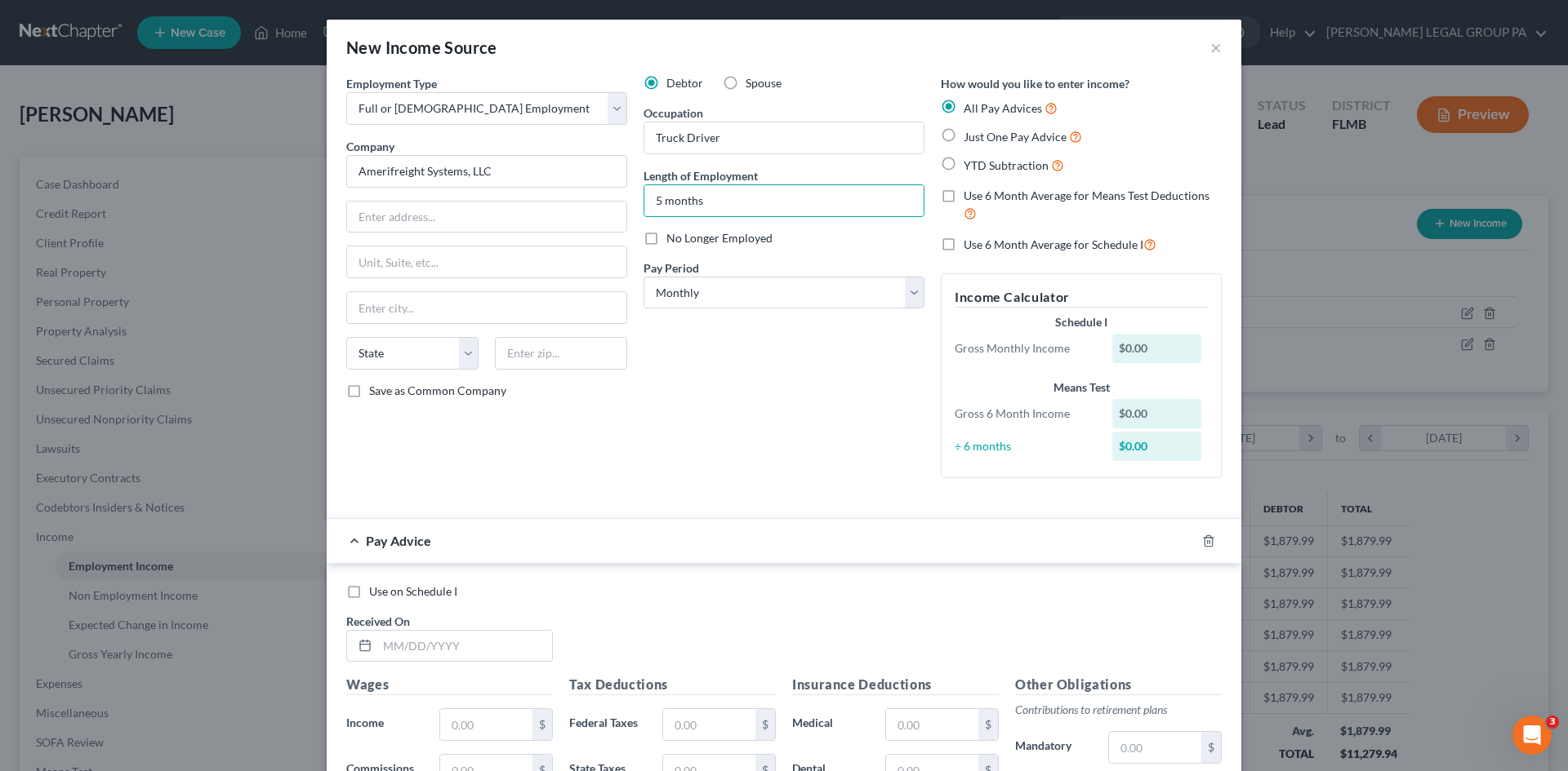
click at [789, 409] on div "Debtor Spouse Occupation Truck Driver Length of Employment 5 months No Longer E…" at bounding box center [783, 284] width 297 height 416
click at [963, 130] on label "Just One Pay Advice" at bounding box center [1023, 136] width 119 height 19
click at [970, 130] on input "Just One Pay Advice" at bounding box center [975, 132] width 11 height 11
radio input "true"
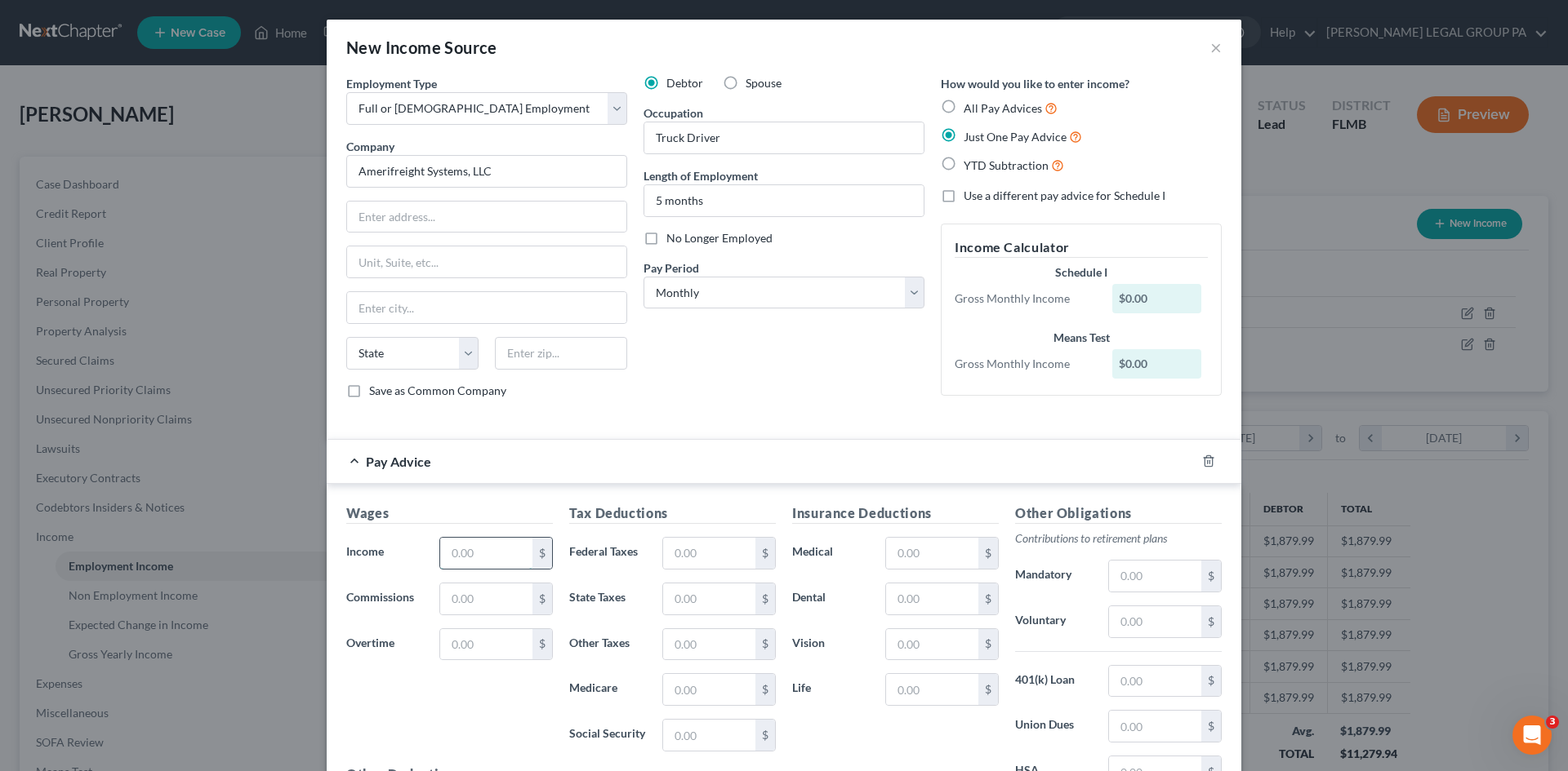
drag, startPoint x: 489, startPoint y: 565, endPoint x: 486, endPoint y: 544, distance: 21.2
click at [489, 565] on input "text" at bounding box center [486, 553] width 92 height 31
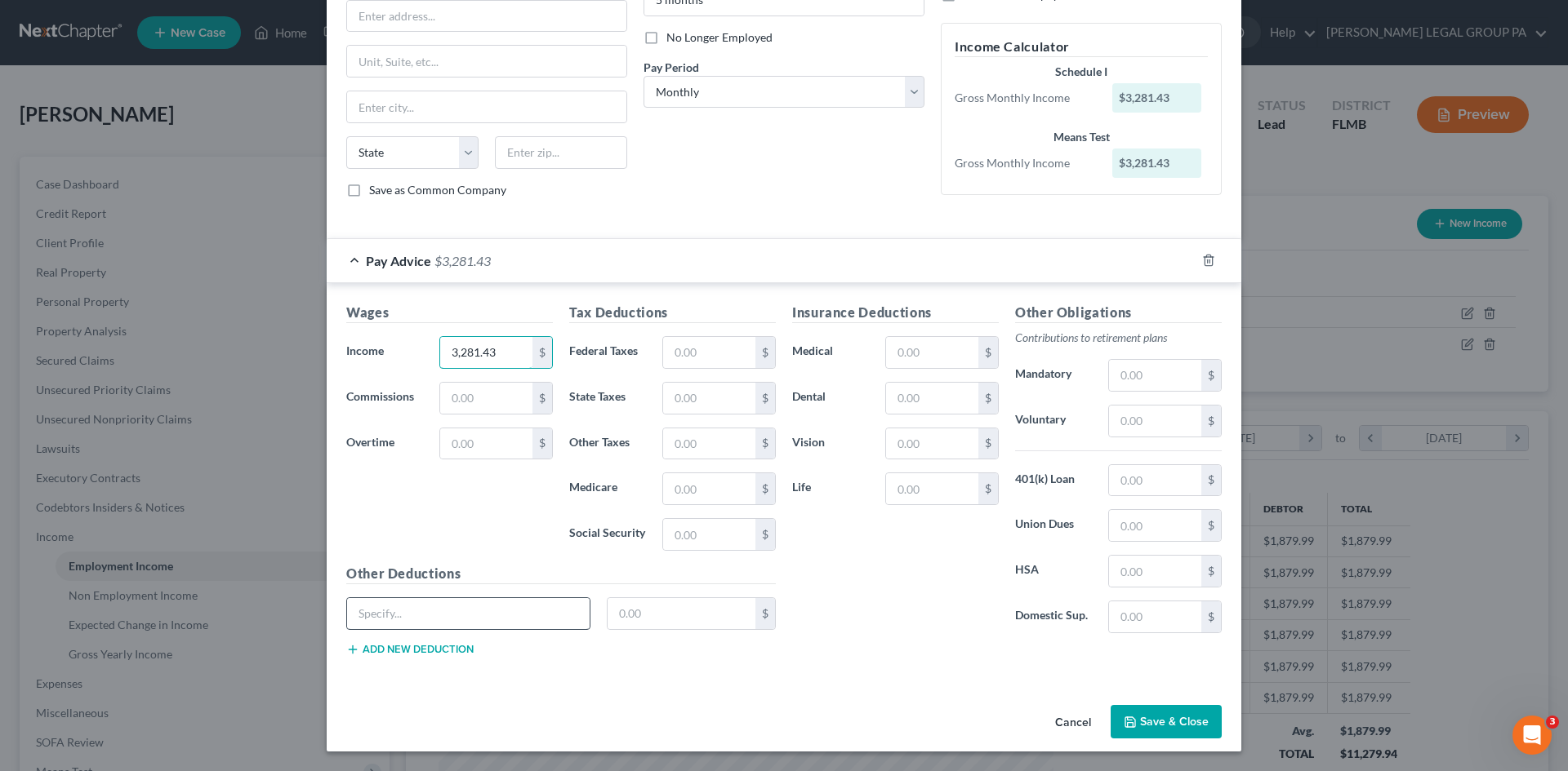
type input "3,281.43"
click at [478, 614] on input "text" at bounding box center [468, 614] width 242 height 31
click at [508, 610] on input "Occupational" at bounding box center [468, 614] width 242 height 31
type input "[MEDICAL_DATA] Insurance"
click at [671, 608] on input "text" at bounding box center [682, 614] width 149 height 31
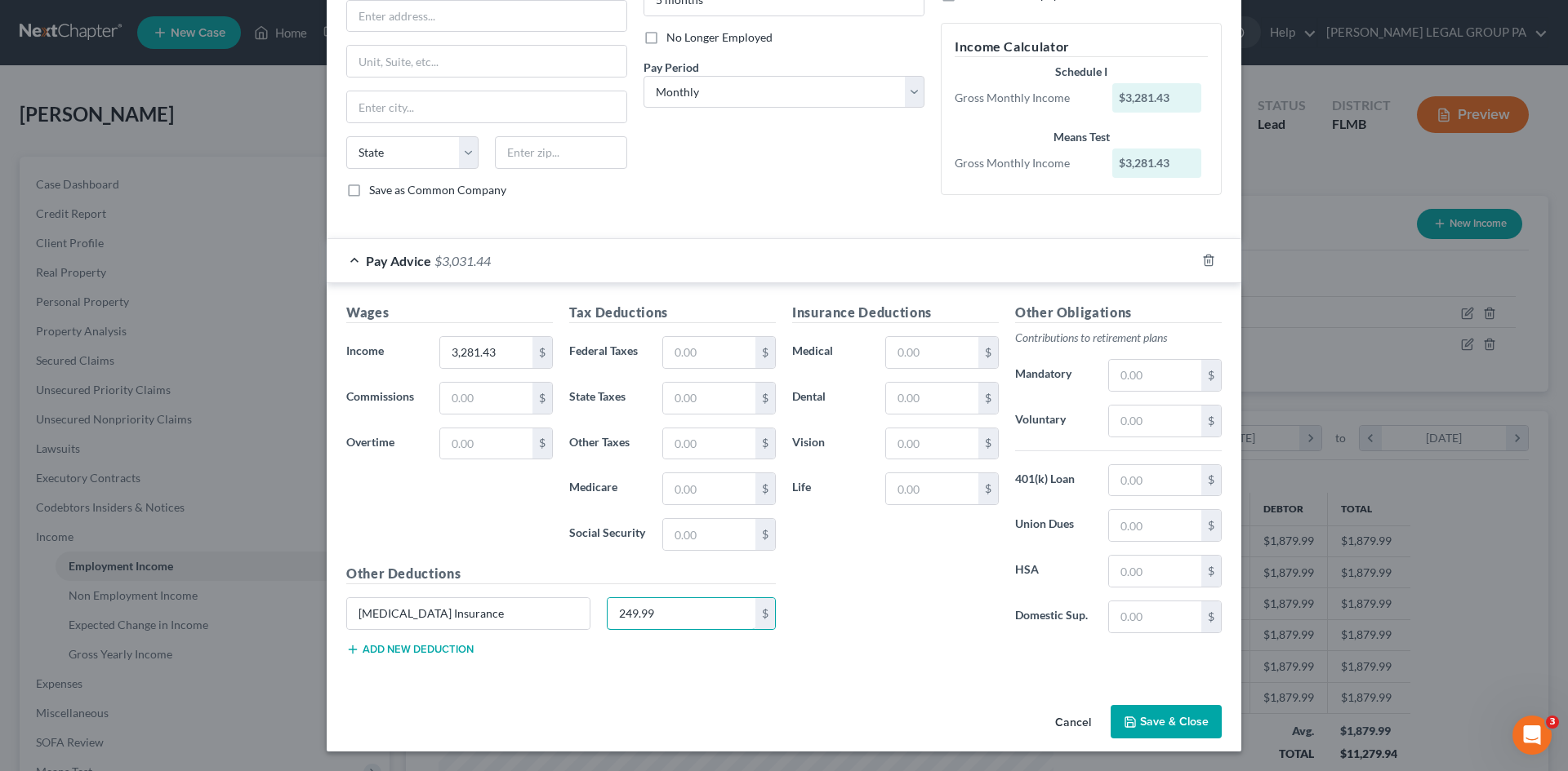
type input "249.99"
drag, startPoint x: 954, startPoint y: 582, endPoint x: 243, endPoint y: 638, distance: 713.2
click at [954, 583] on div "Insurance Deductions Medical $ Dental $ Vision $ Life $" at bounding box center [895, 475] width 223 height 344
click at [1156, 721] on button "Save & Close" at bounding box center [1165, 722] width 111 height 35
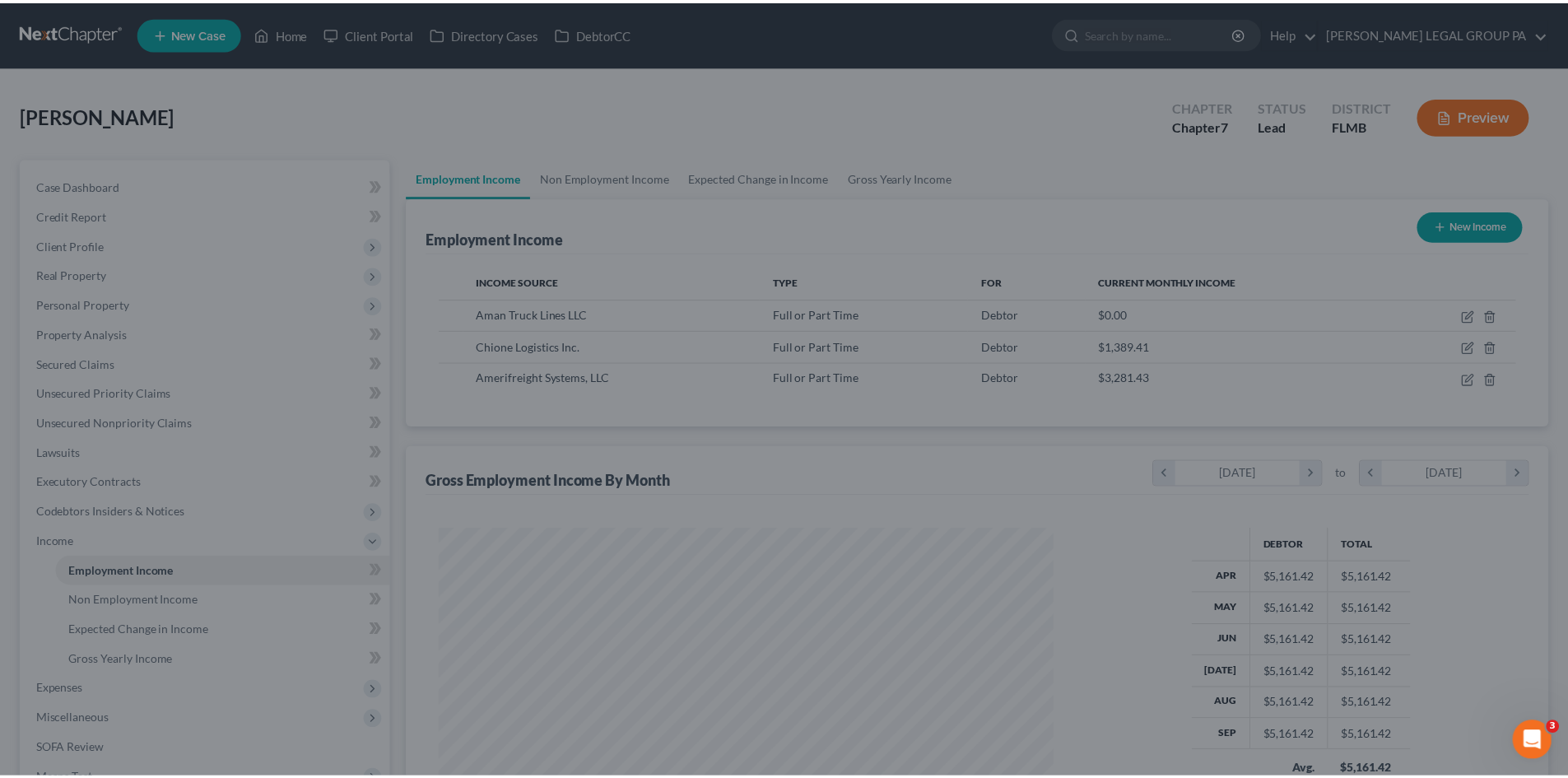
scroll to position [823235, 822469]
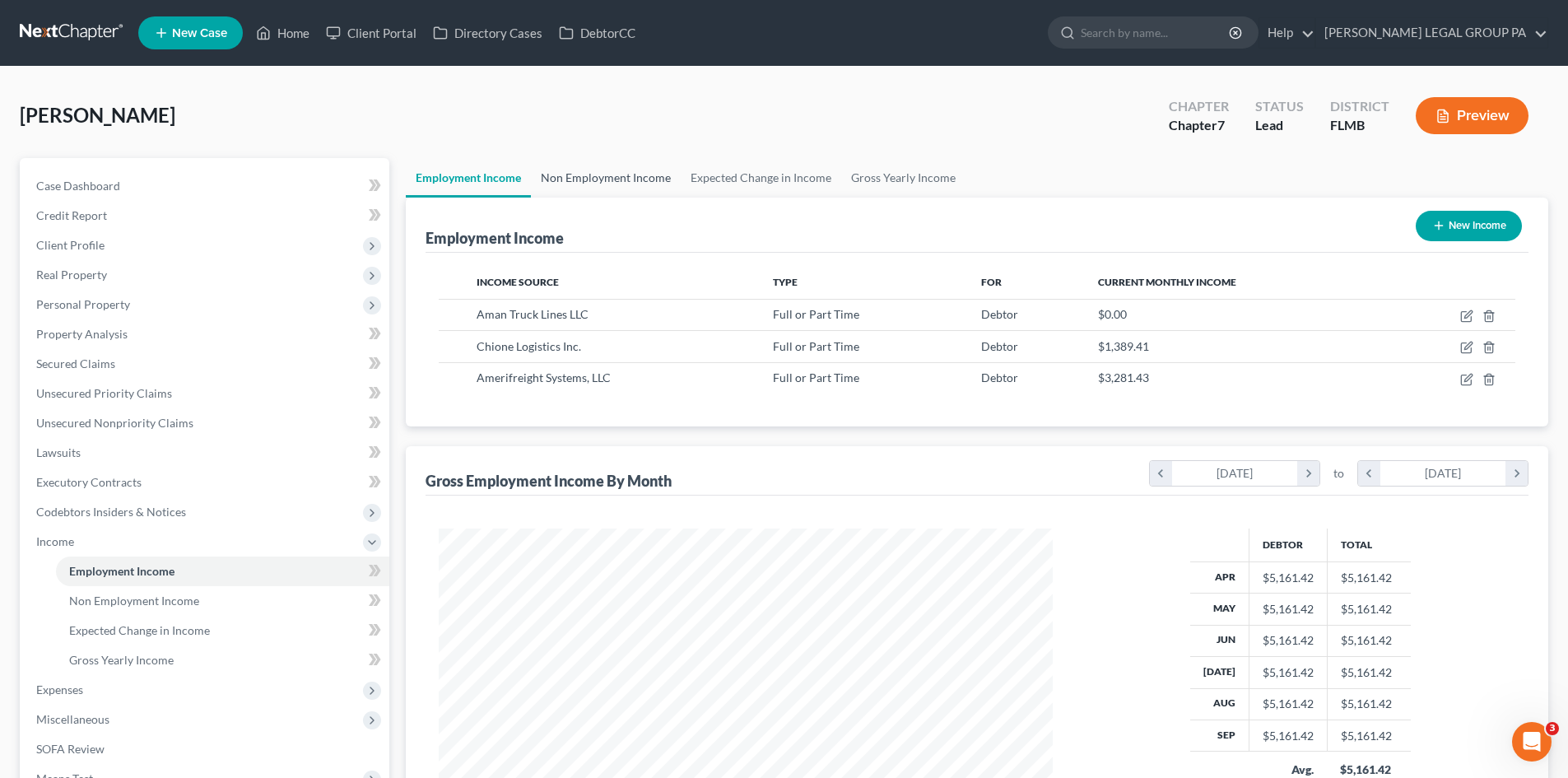
click at [597, 173] on link "Non Employment Income" at bounding box center [606, 178] width 150 height 39
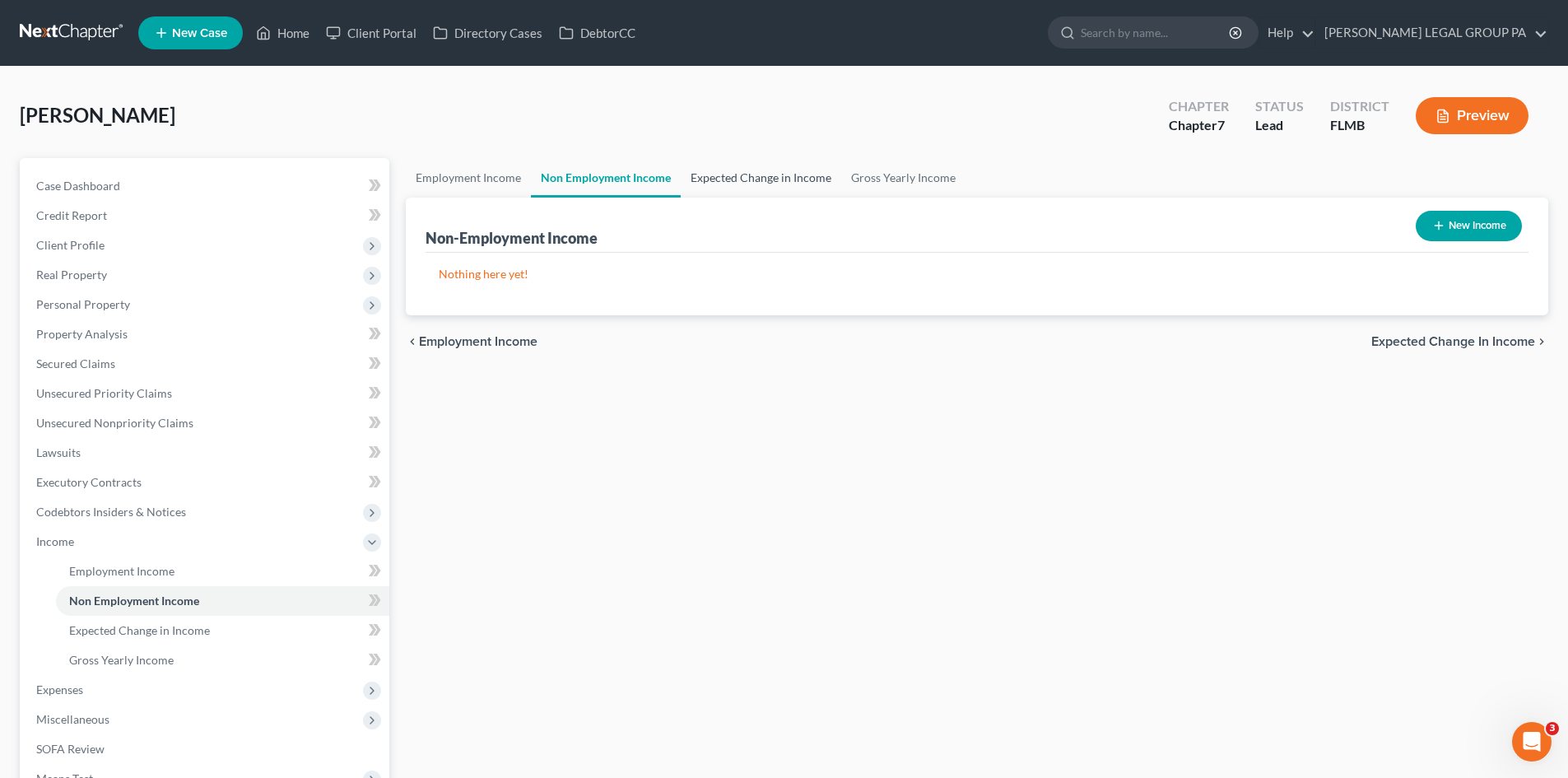
click at [811, 177] on link "Expected Change in Income" at bounding box center [761, 178] width 160 height 39
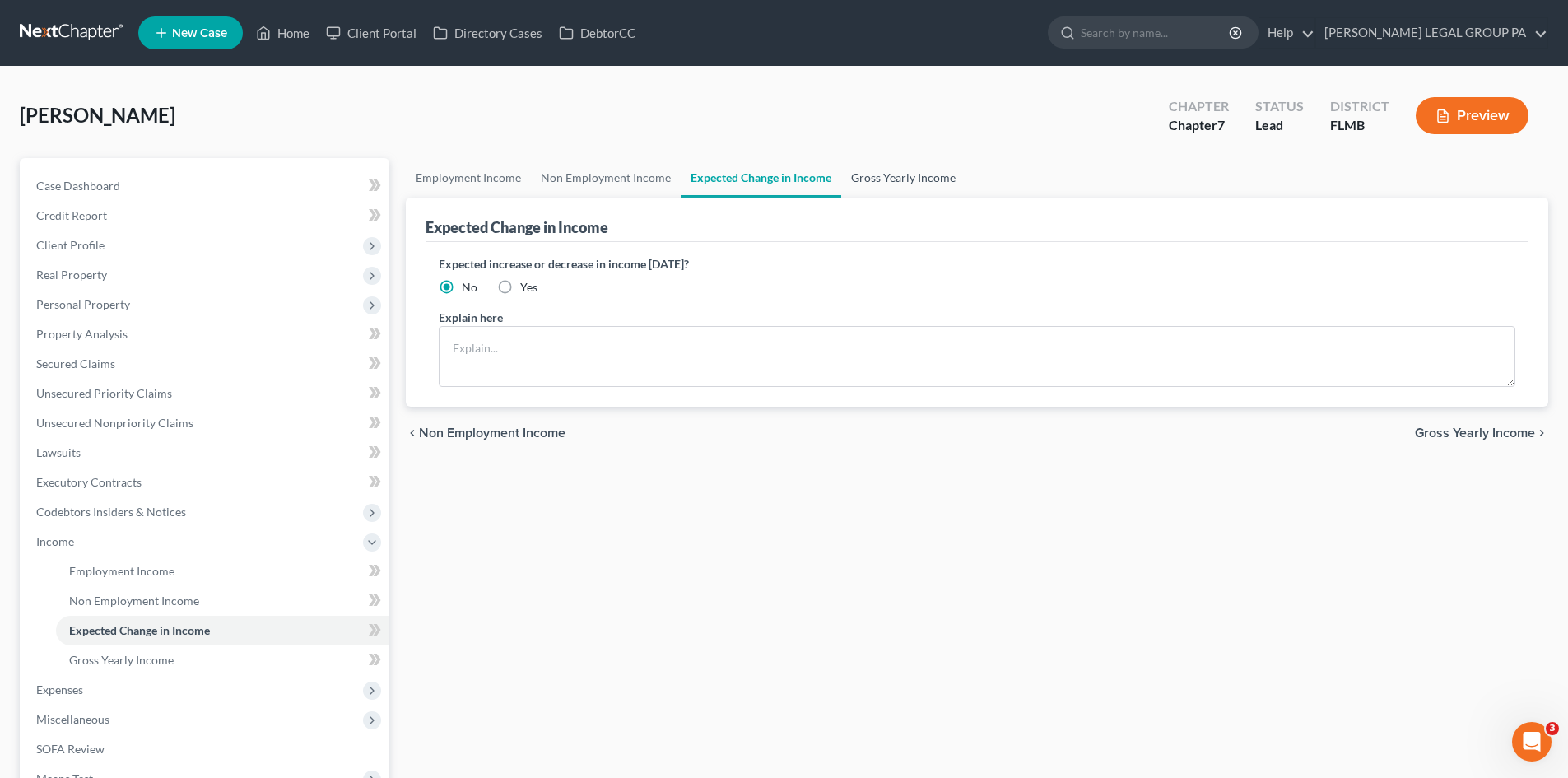
click at [901, 177] on link "Gross Yearly Income" at bounding box center [904, 178] width 125 height 39
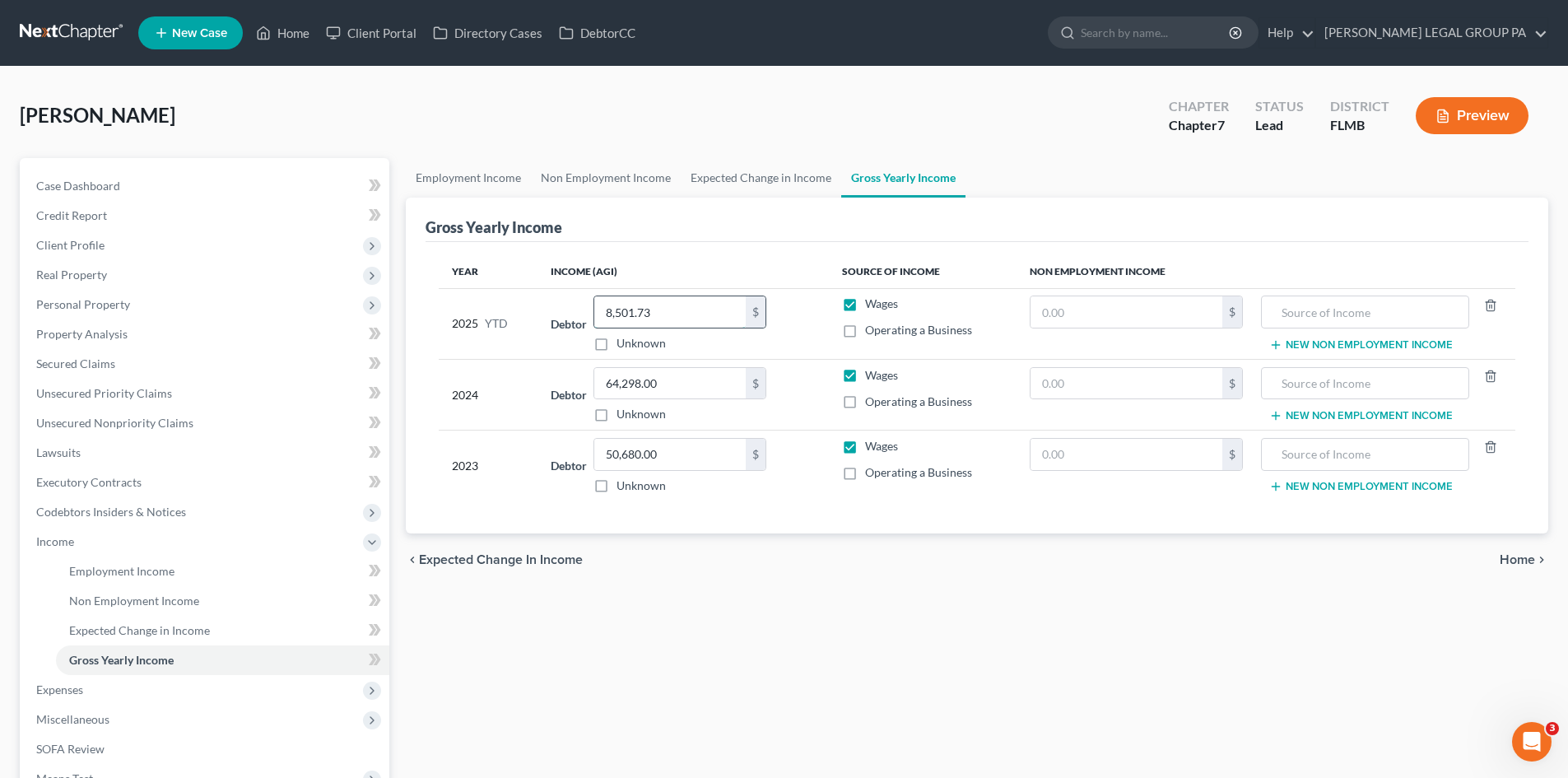
click at [680, 325] on input "8,501.73" at bounding box center [669, 312] width 151 height 32
type input "47,509.82"
click at [1089, 143] on div "[PERSON_NAME] Upgraded Chapter Chapter 7 Status Lead District FLMB Preview" at bounding box center [784, 122] width 1529 height 72
click at [129, 196] on link "Case Dashboard" at bounding box center [206, 186] width 366 height 30
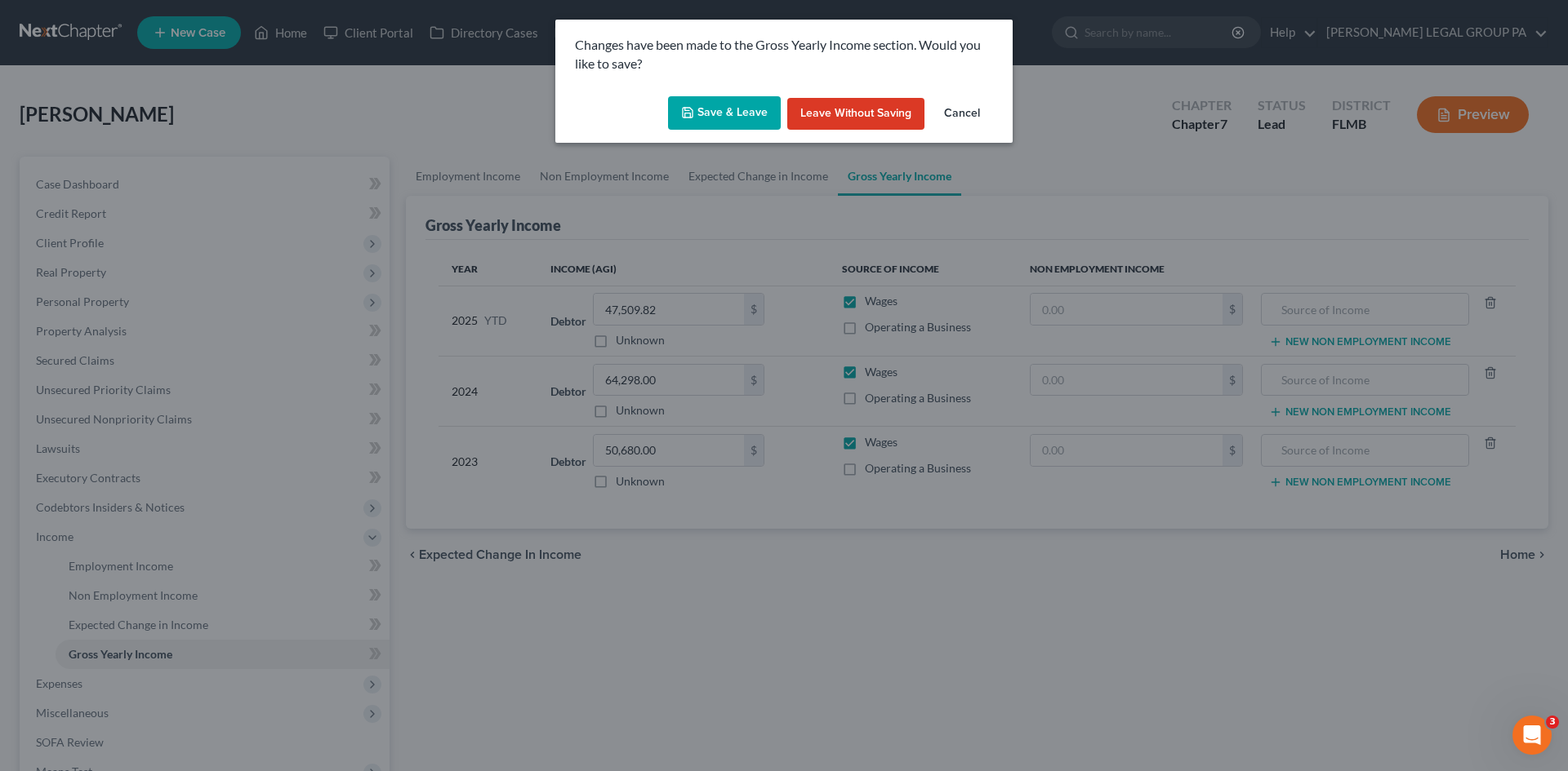
click at [729, 118] on button "Save & Leave" at bounding box center [724, 113] width 113 height 35
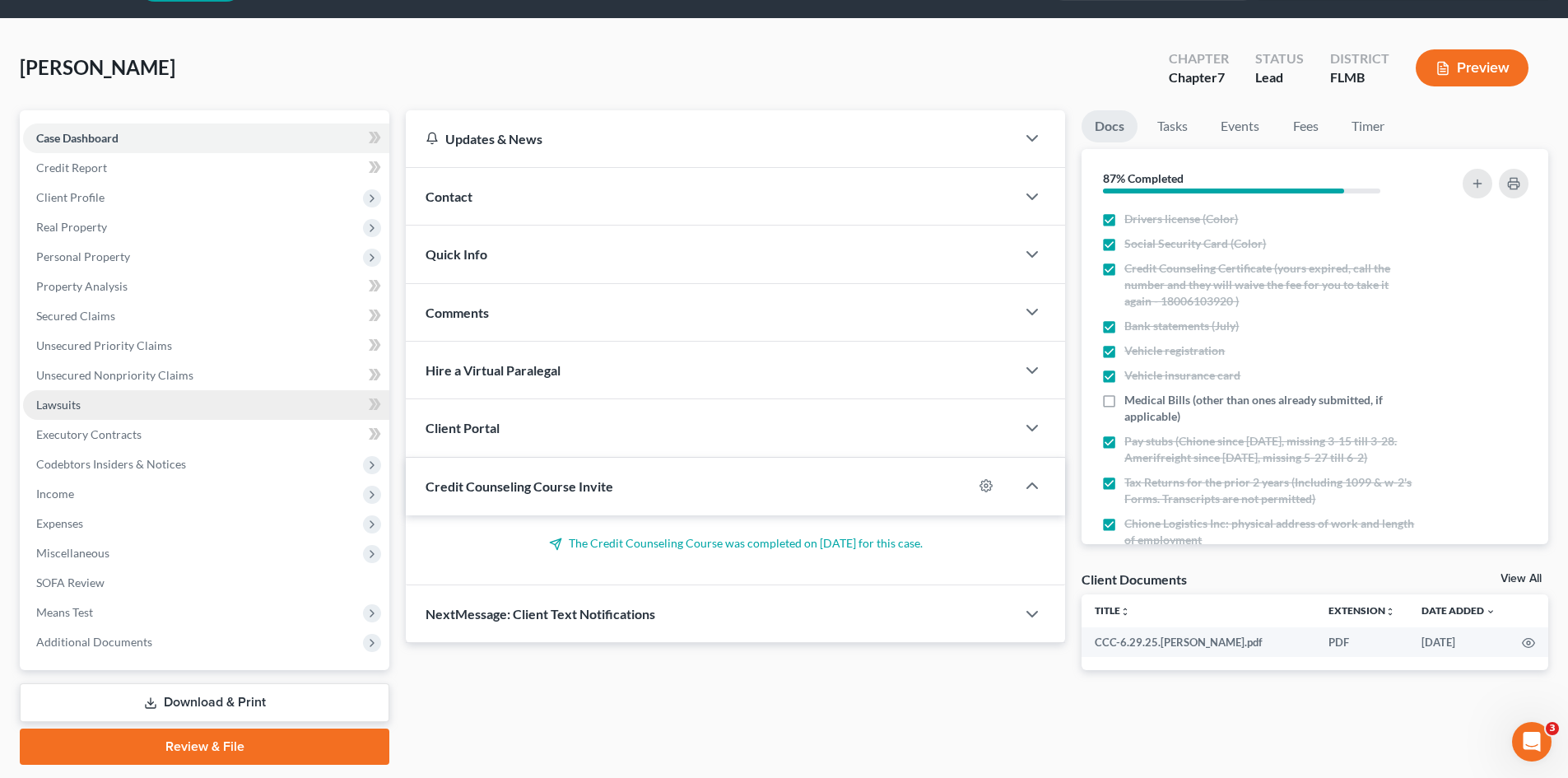
scroll to position [97, 0]
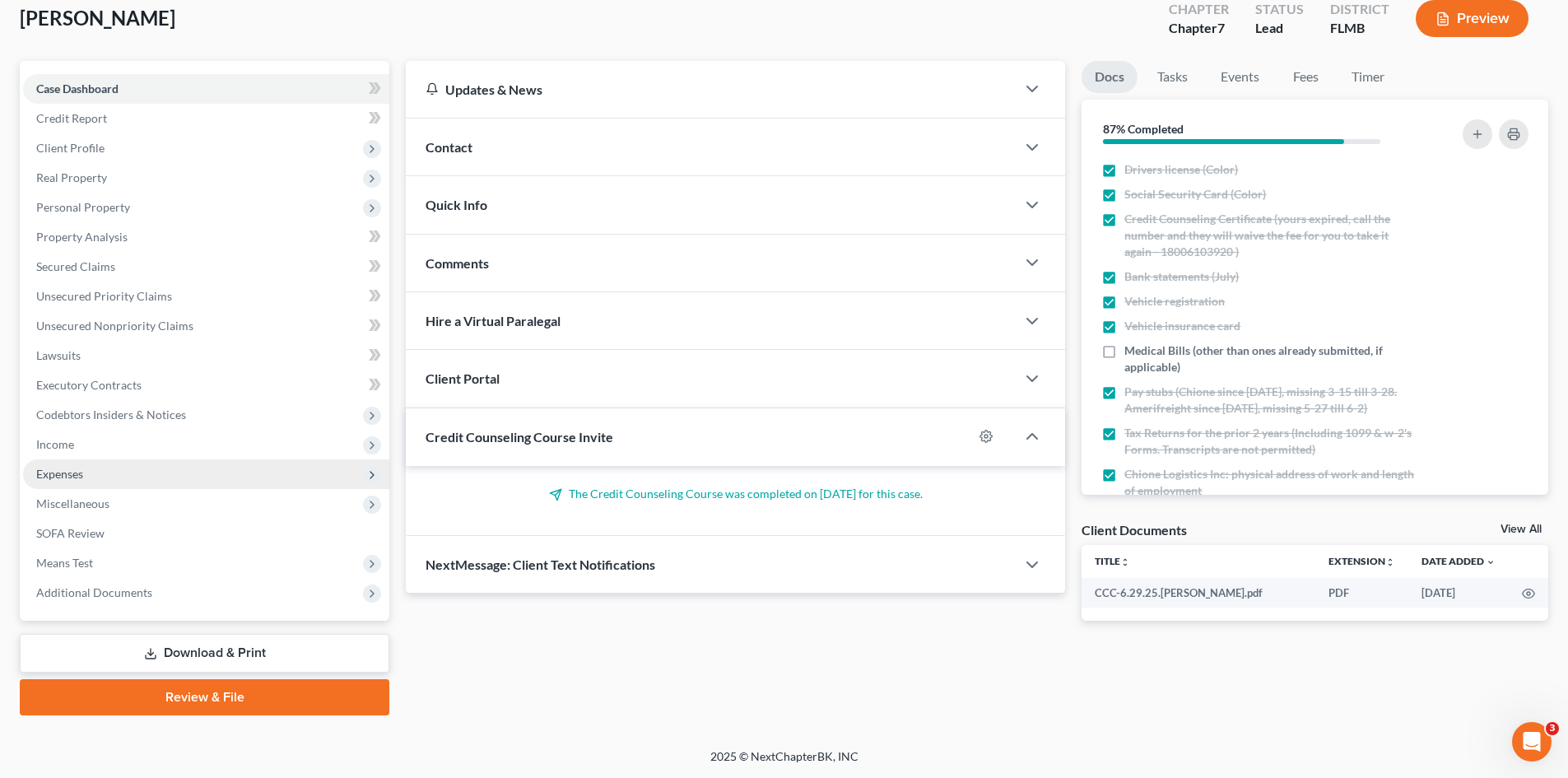
drag, startPoint x: 130, startPoint y: 449, endPoint x: 127, endPoint y: 473, distance: 24.2
click at [130, 449] on span "Income" at bounding box center [206, 444] width 366 height 30
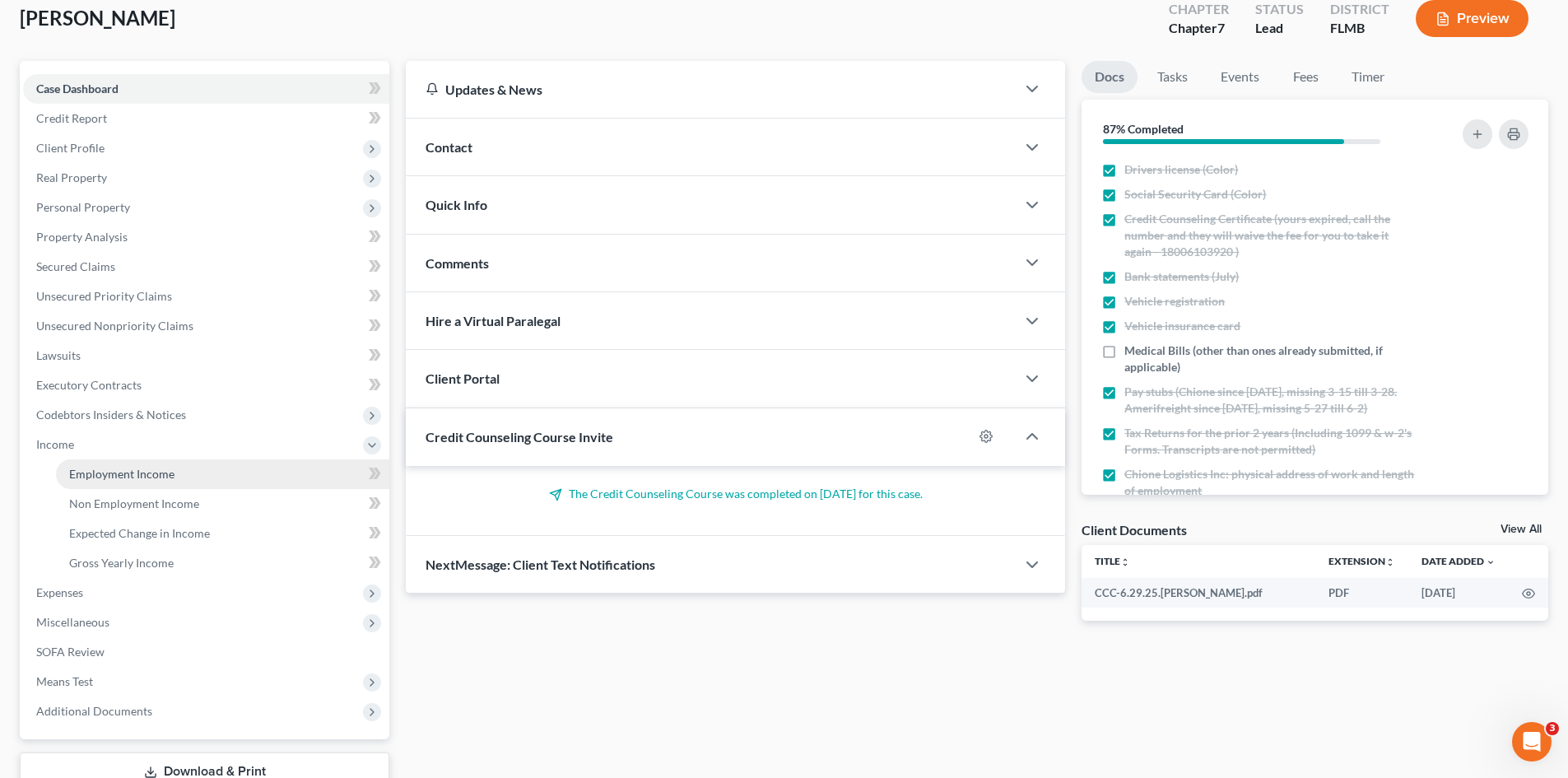
click at [125, 479] on span "Employment Income" at bounding box center [121, 474] width 105 height 14
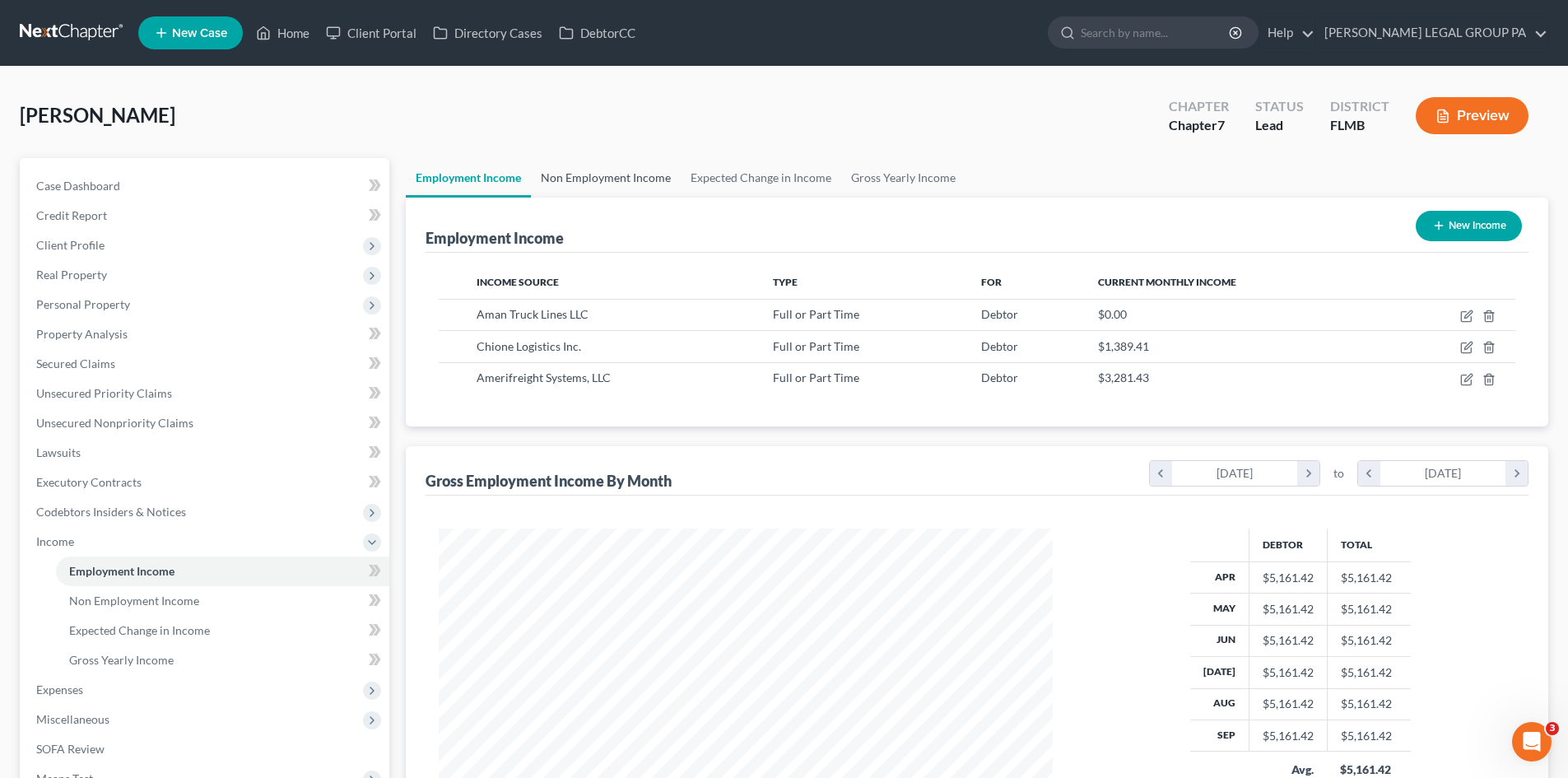
scroll to position [307, 647]
click at [636, 172] on link "Non Employment Income" at bounding box center [606, 178] width 150 height 39
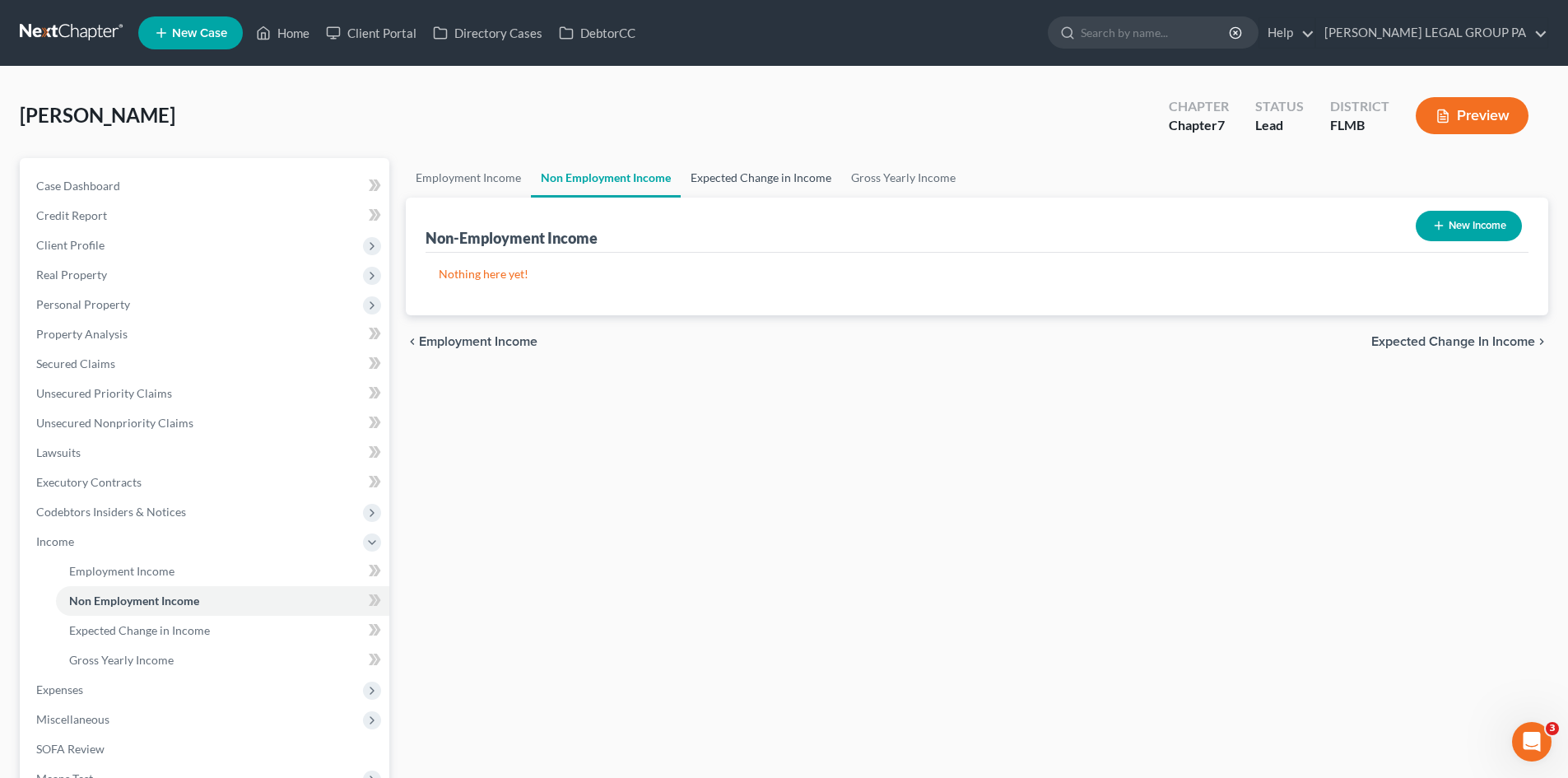
click at [819, 178] on link "Expected Change in Income" at bounding box center [761, 178] width 160 height 39
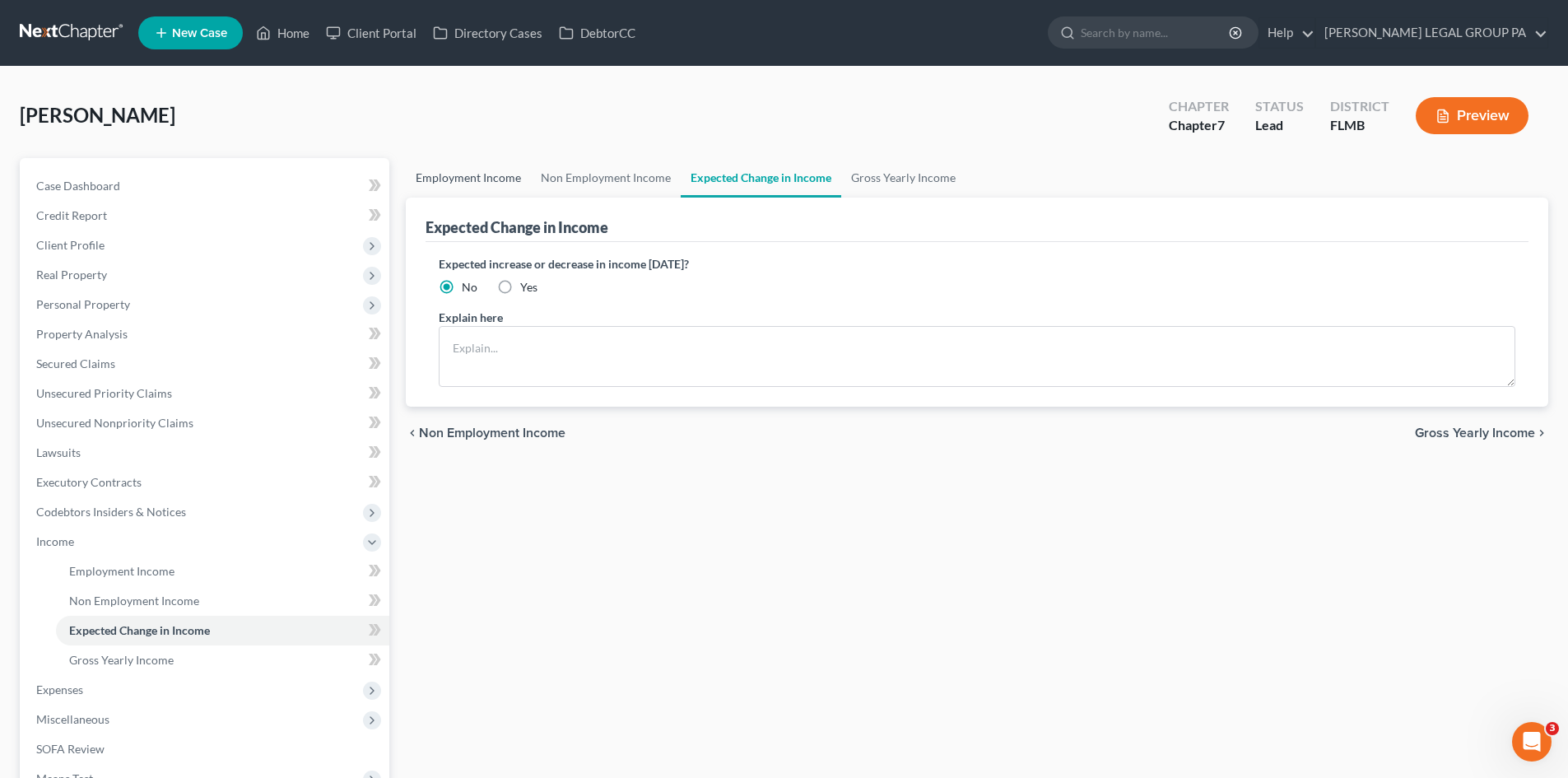
click at [445, 180] on link "Employment Income" at bounding box center [468, 178] width 125 height 39
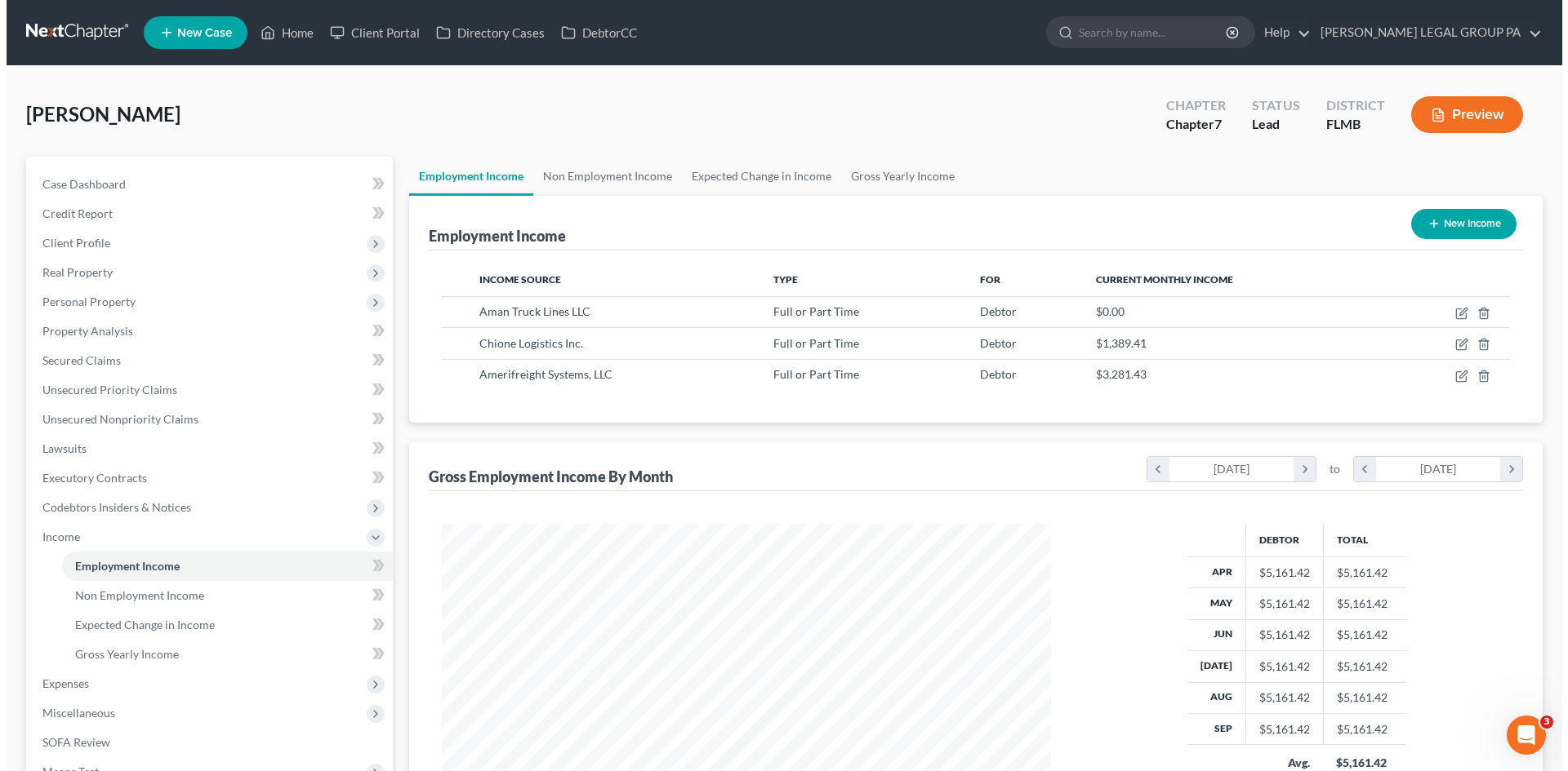
scroll to position [305, 642]
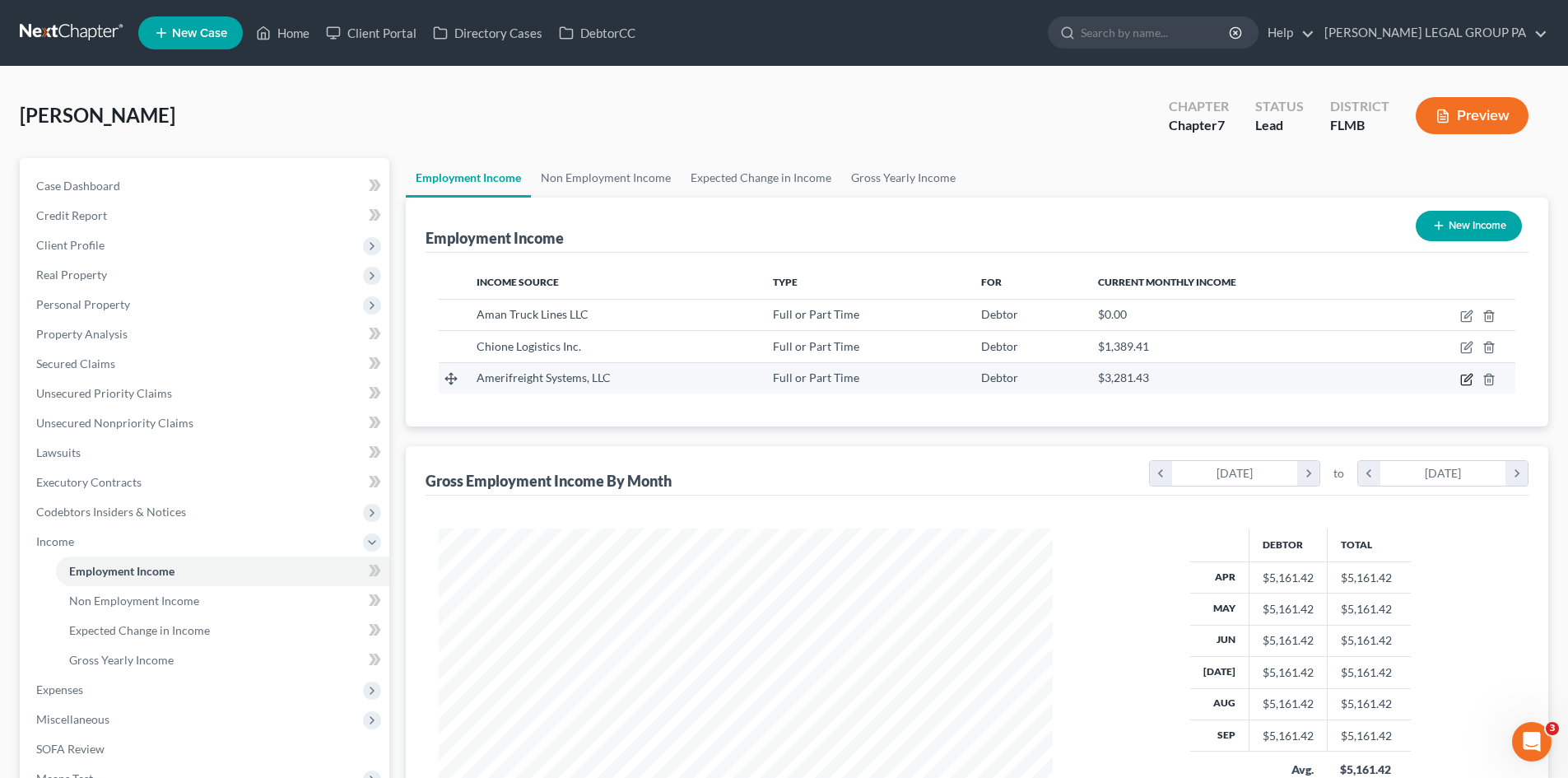
click at [1465, 378] on icon "button" at bounding box center [1466, 379] width 13 height 13
select select "0"
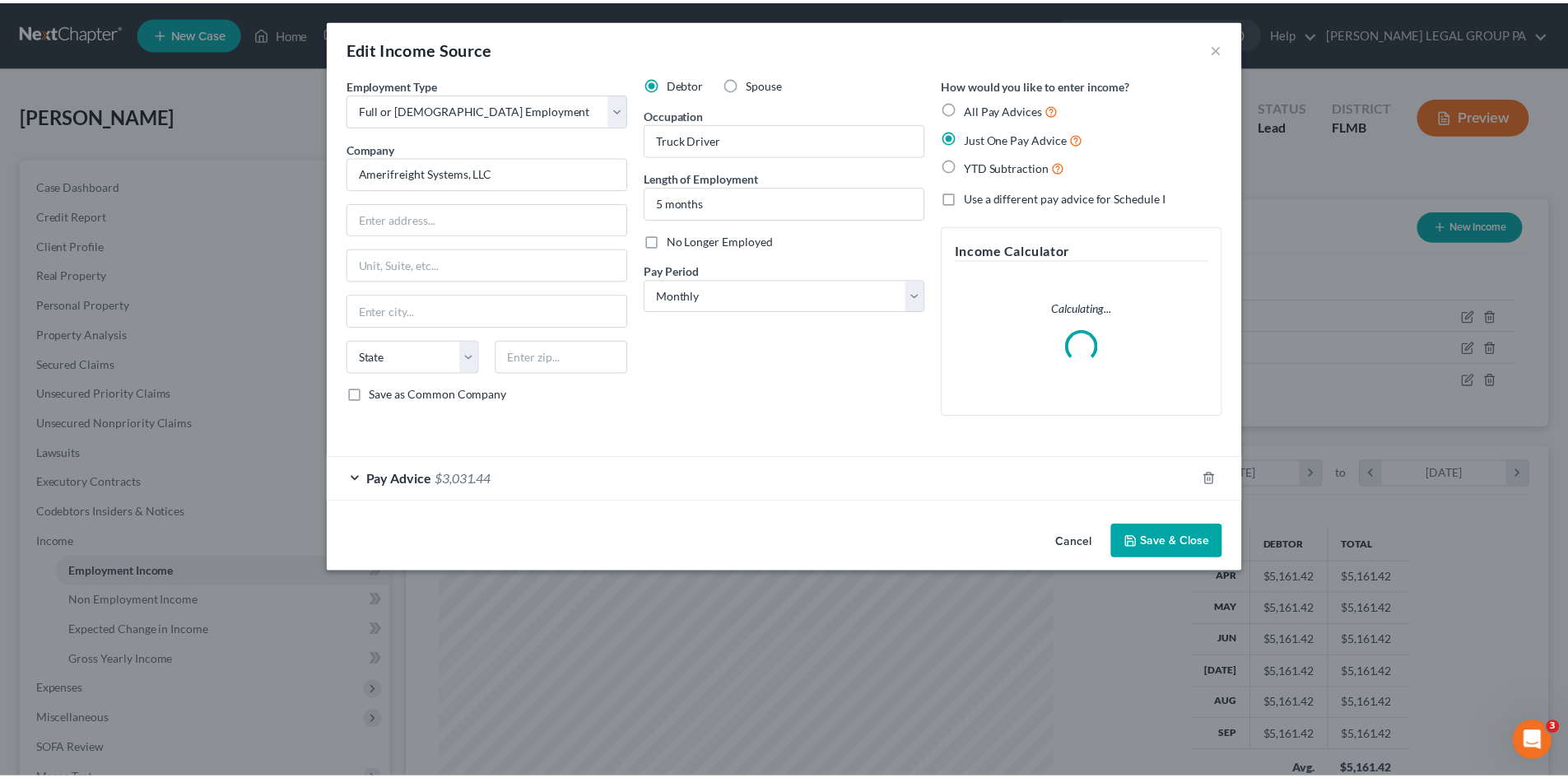
scroll to position [310, 653]
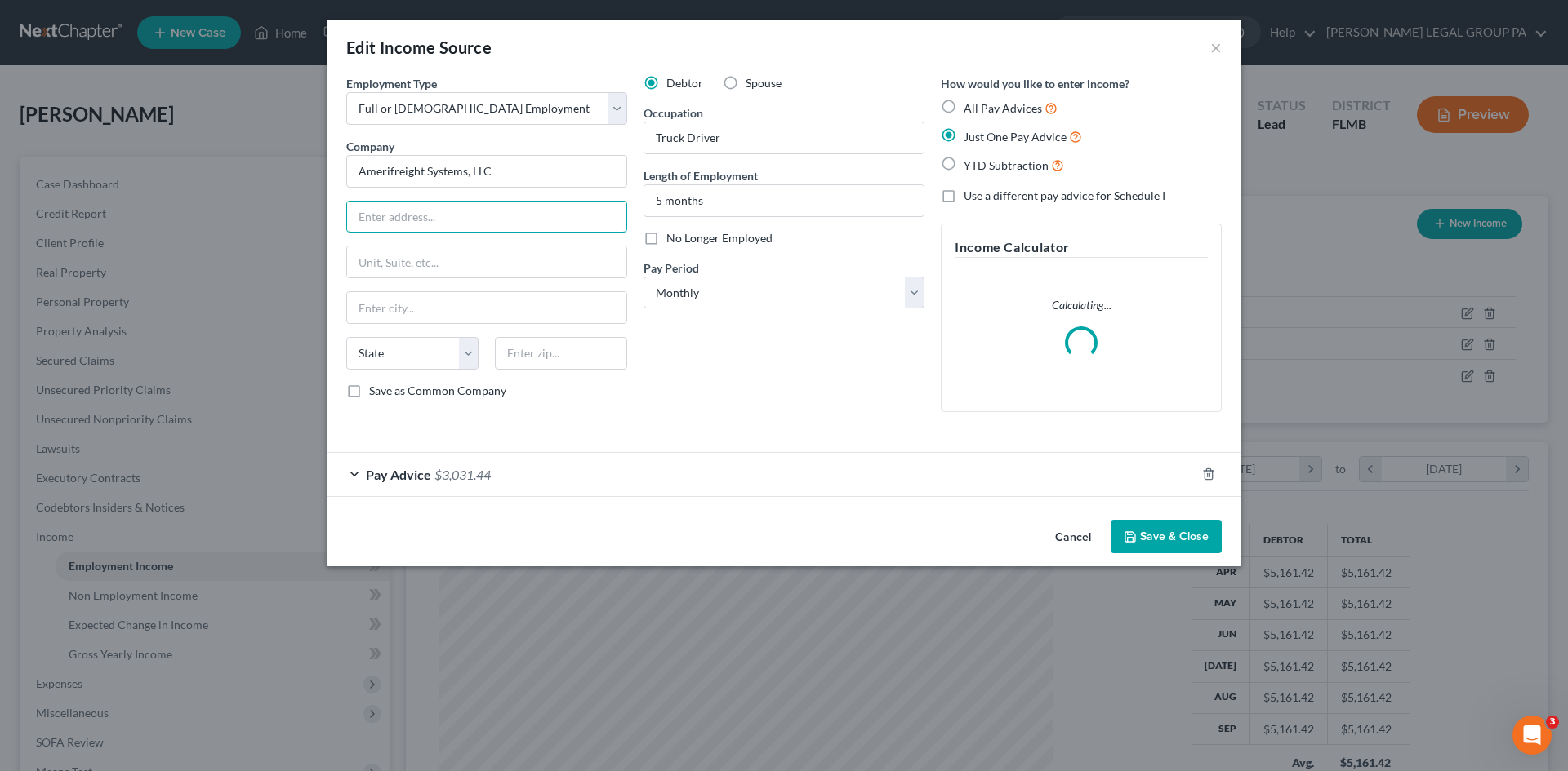
drag, startPoint x: 483, startPoint y: 217, endPoint x: 701, endPoint y: 322, distance: 242.0
click at [483, 217] on input "text" at bounding box center [487, 217] width 279 height 31
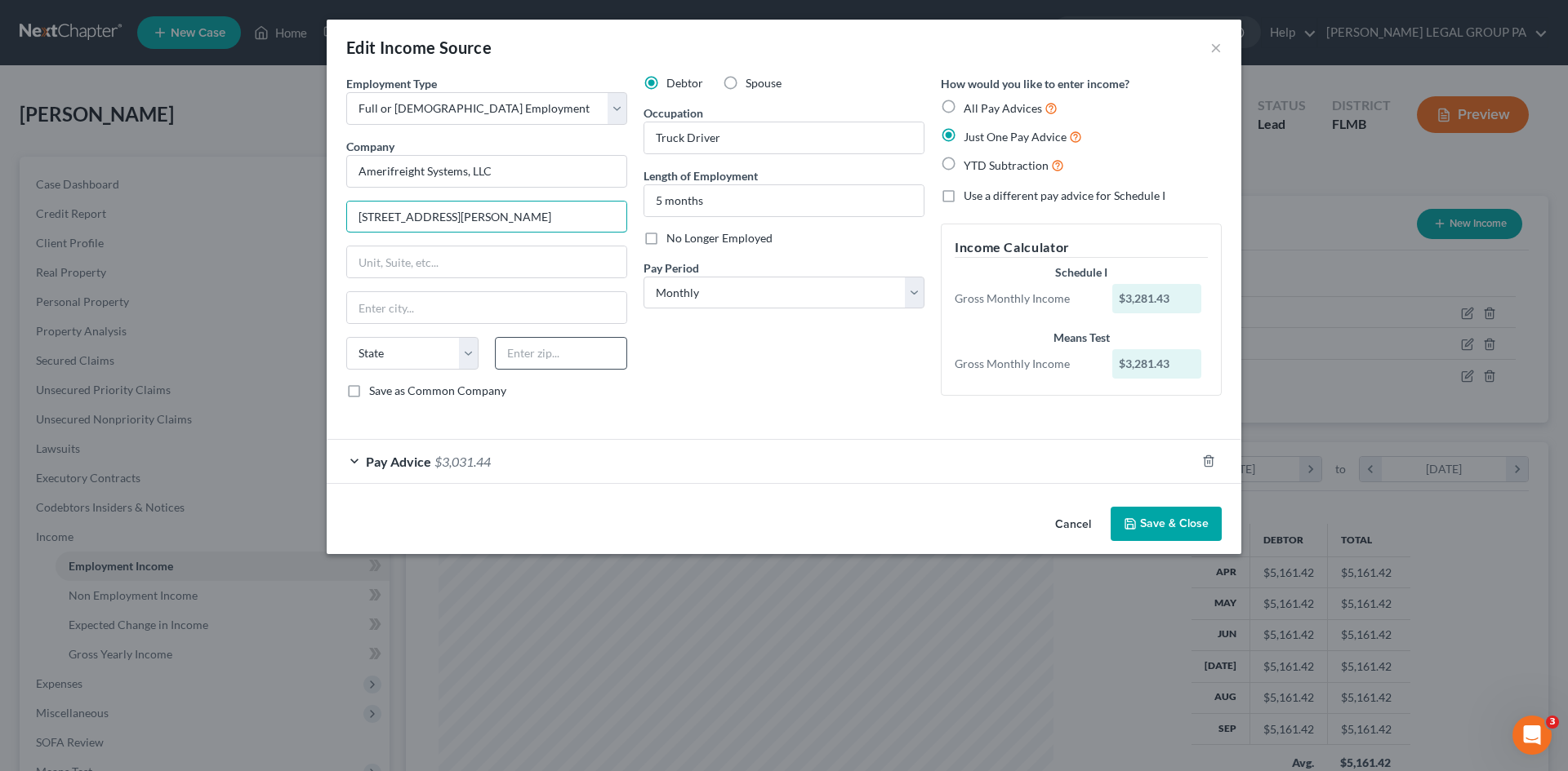
type input "[STREET_ADDRESS][PERSON_NAME]"
click at [558, 342] on input "text" at bounding box center [560, 353] width 132 height 33
type input "60106"
click at [812, 350] on div "Debtor Spouse Occupation Truck Driver Length of Employment 5 months No Longer E…" at bounding box center [783, 244] width 297 height 337
type input "[GEOGRAPHIC_DATA]"
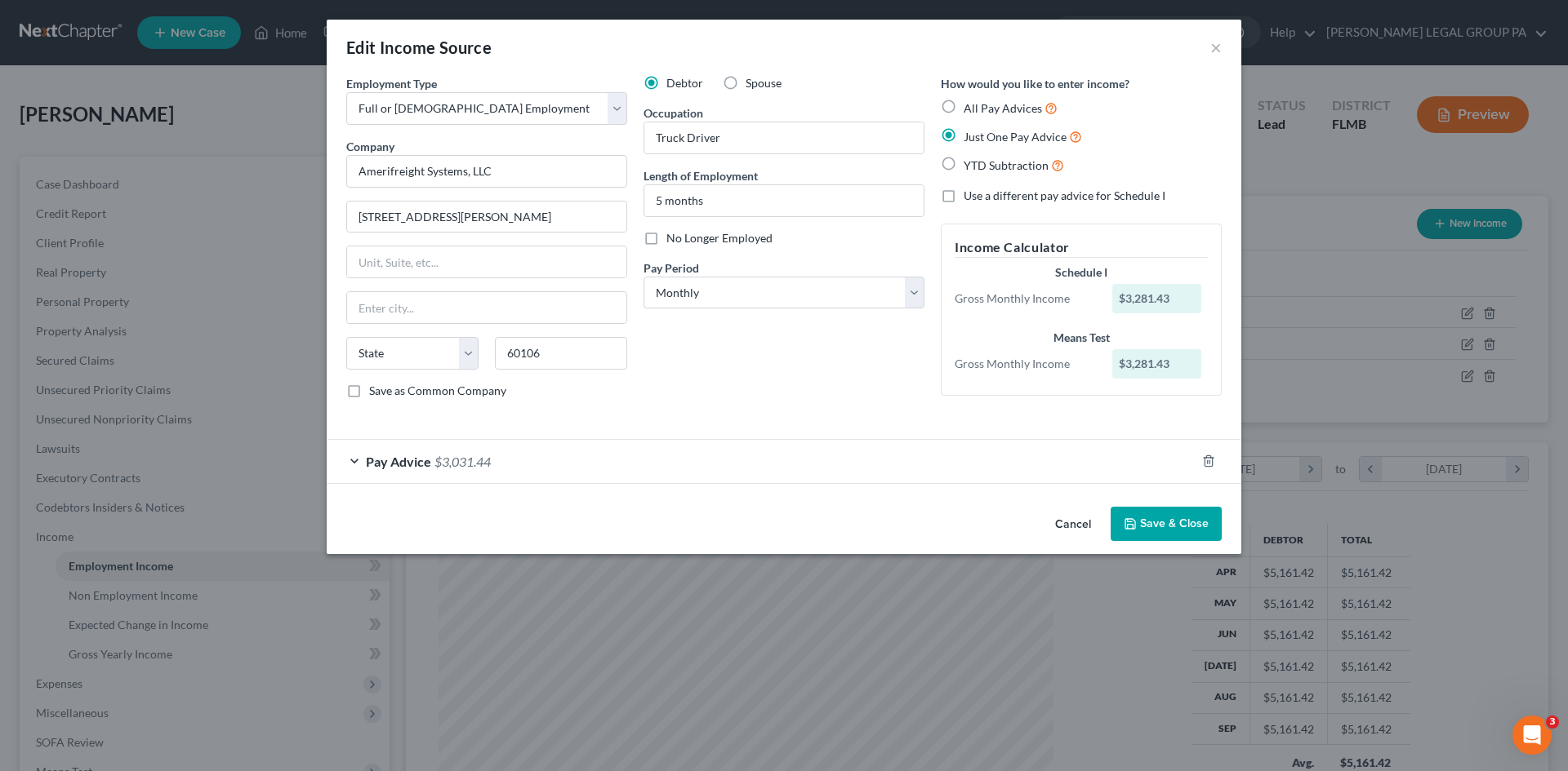
select select "14"
click at [1173, 524] on button "Save & Close" at bounding box center [1165, 524] width 111 height 35
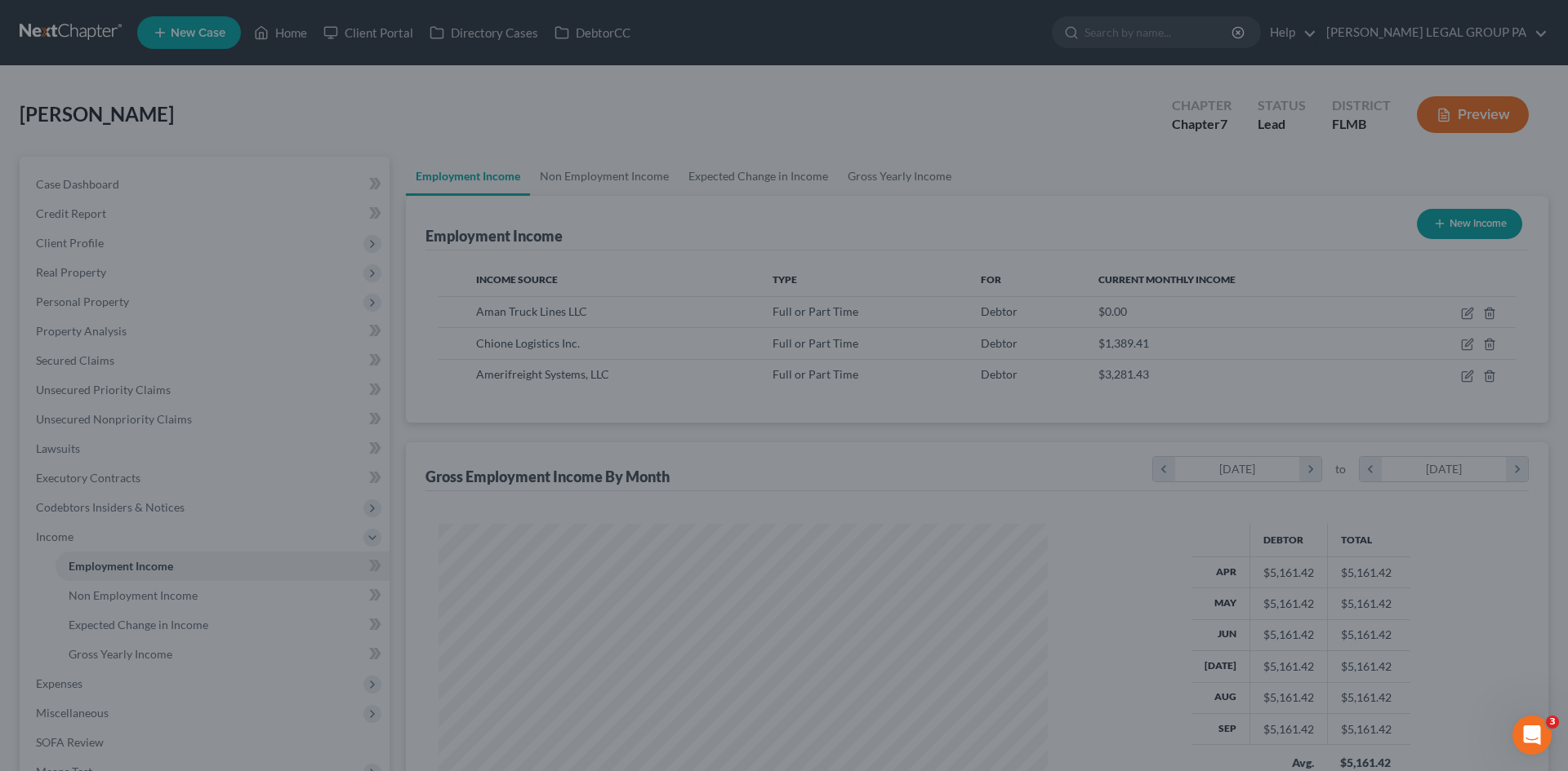
scroll to position [815828, 815808]
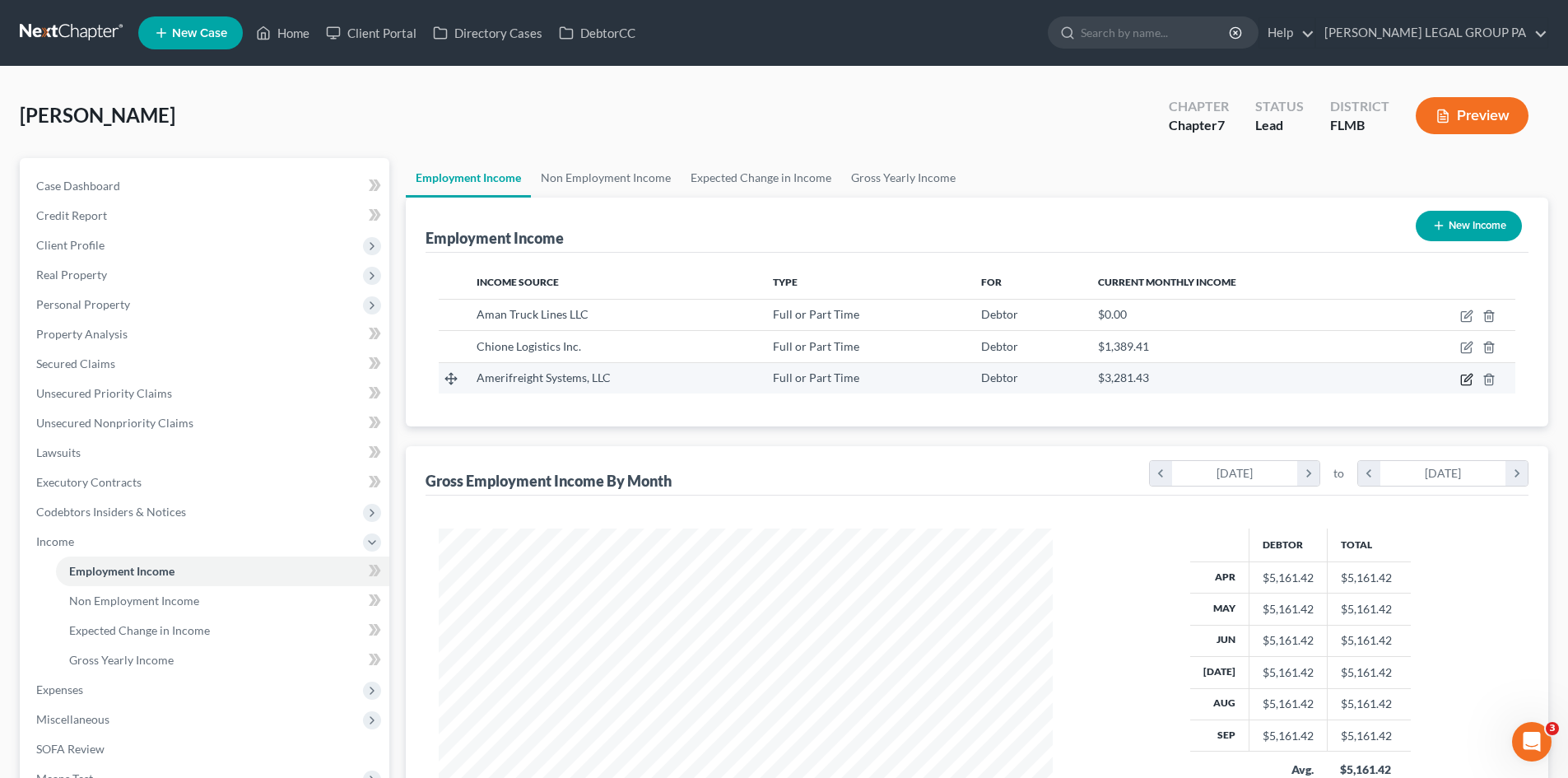
click at [1464, 378] on icon "button" at bounding box center [1466, 379] width 13 height 13
select select "0"
select select "14"
select select "0"
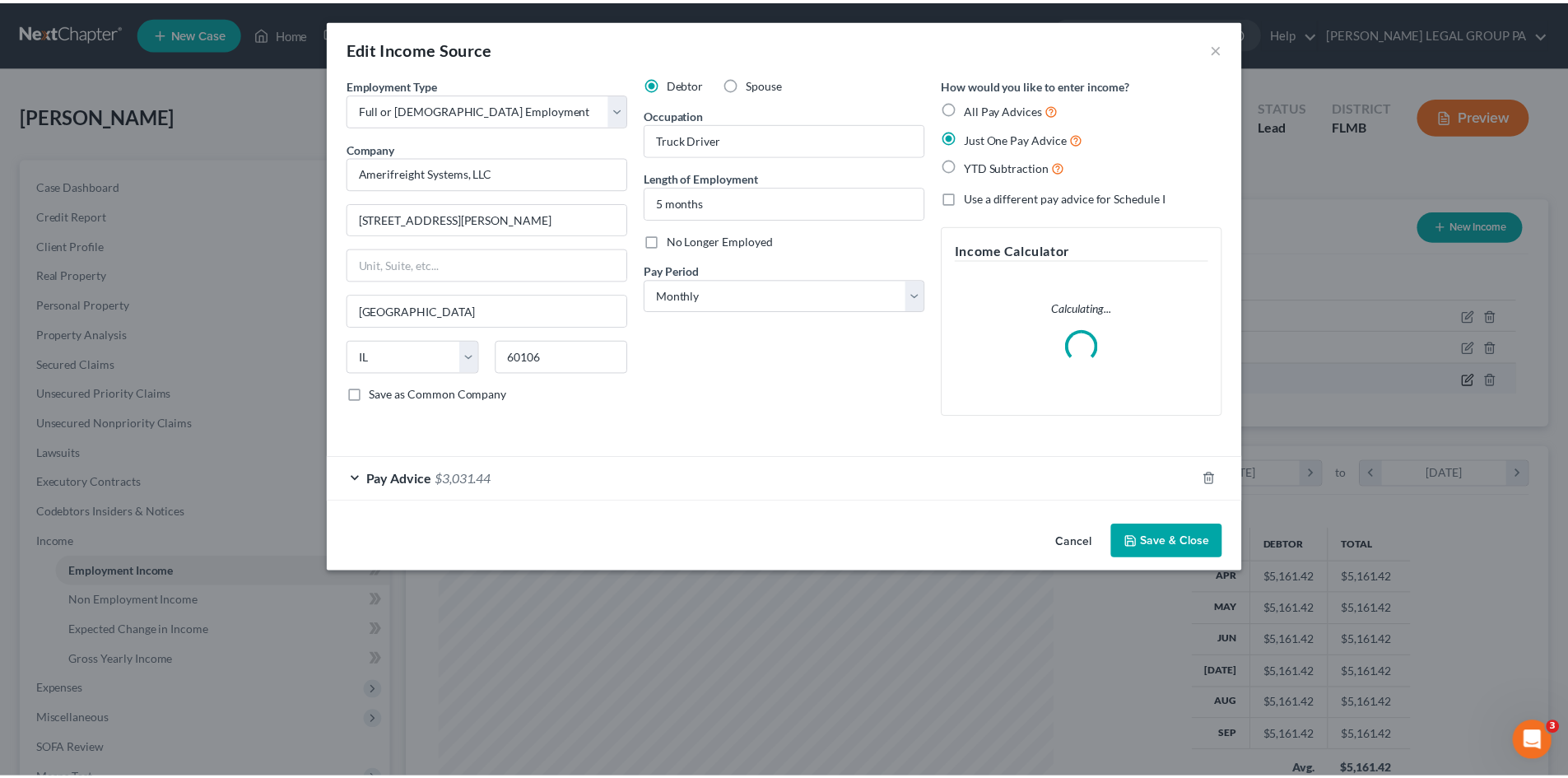
scroll to position [310, 653]
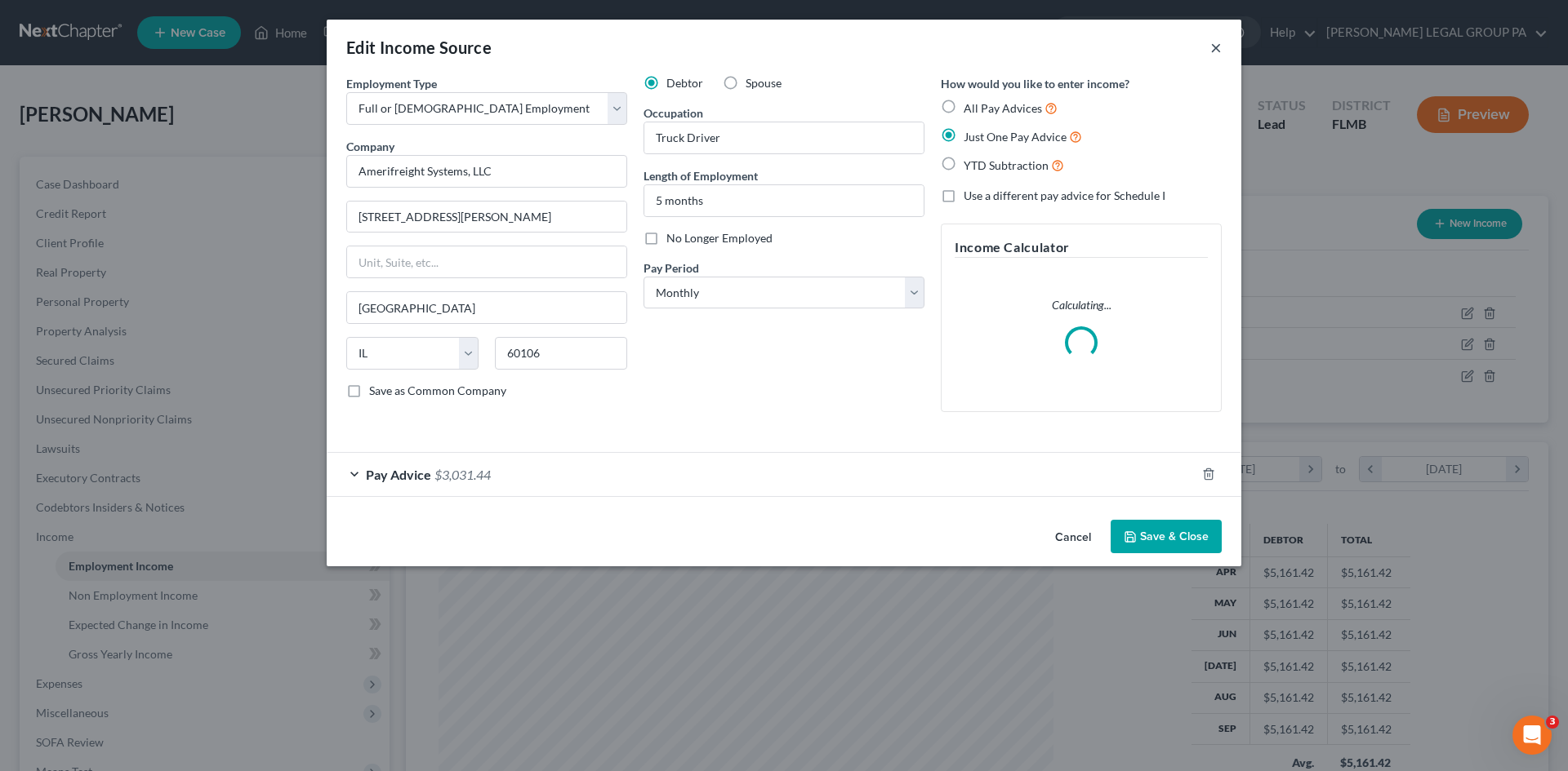
click at [1212, 45] on button "×" at bounding box center [1216, 47] width 12 height 19
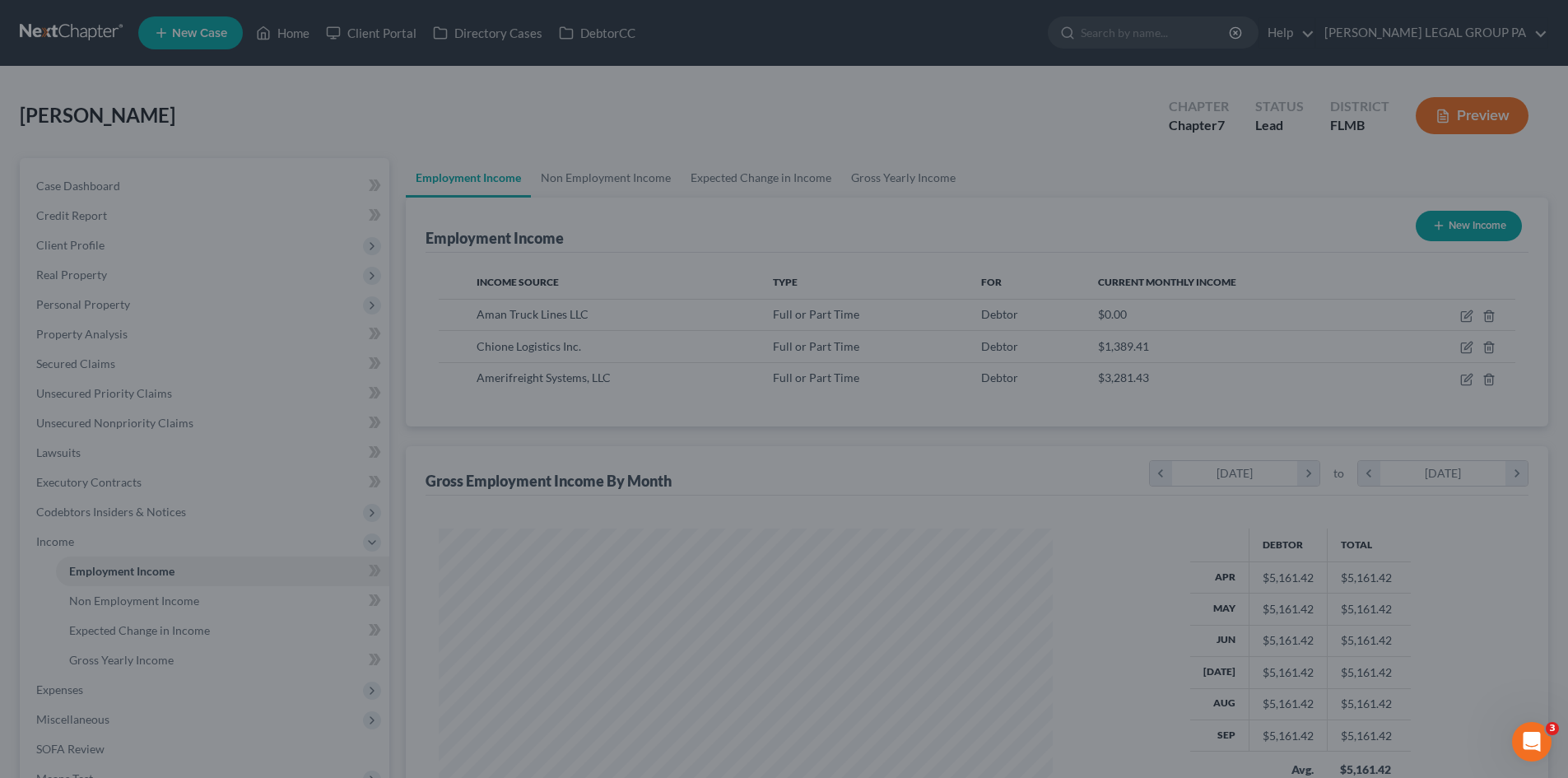
scroll to position [823235, 822469]
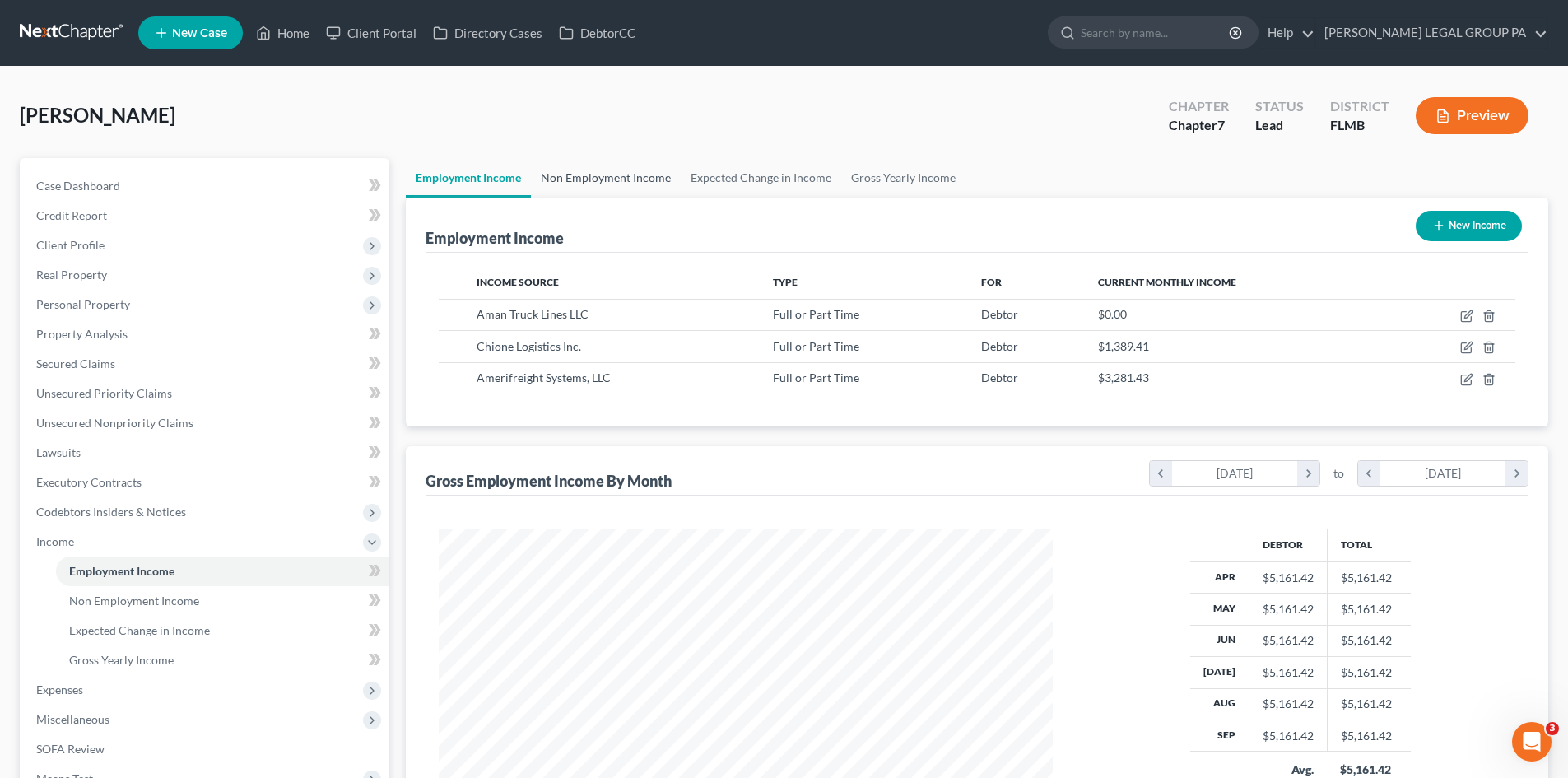
click at [640, 172] on link "Non Employment Income" at bounding box center [606, 178] width 150 height 39
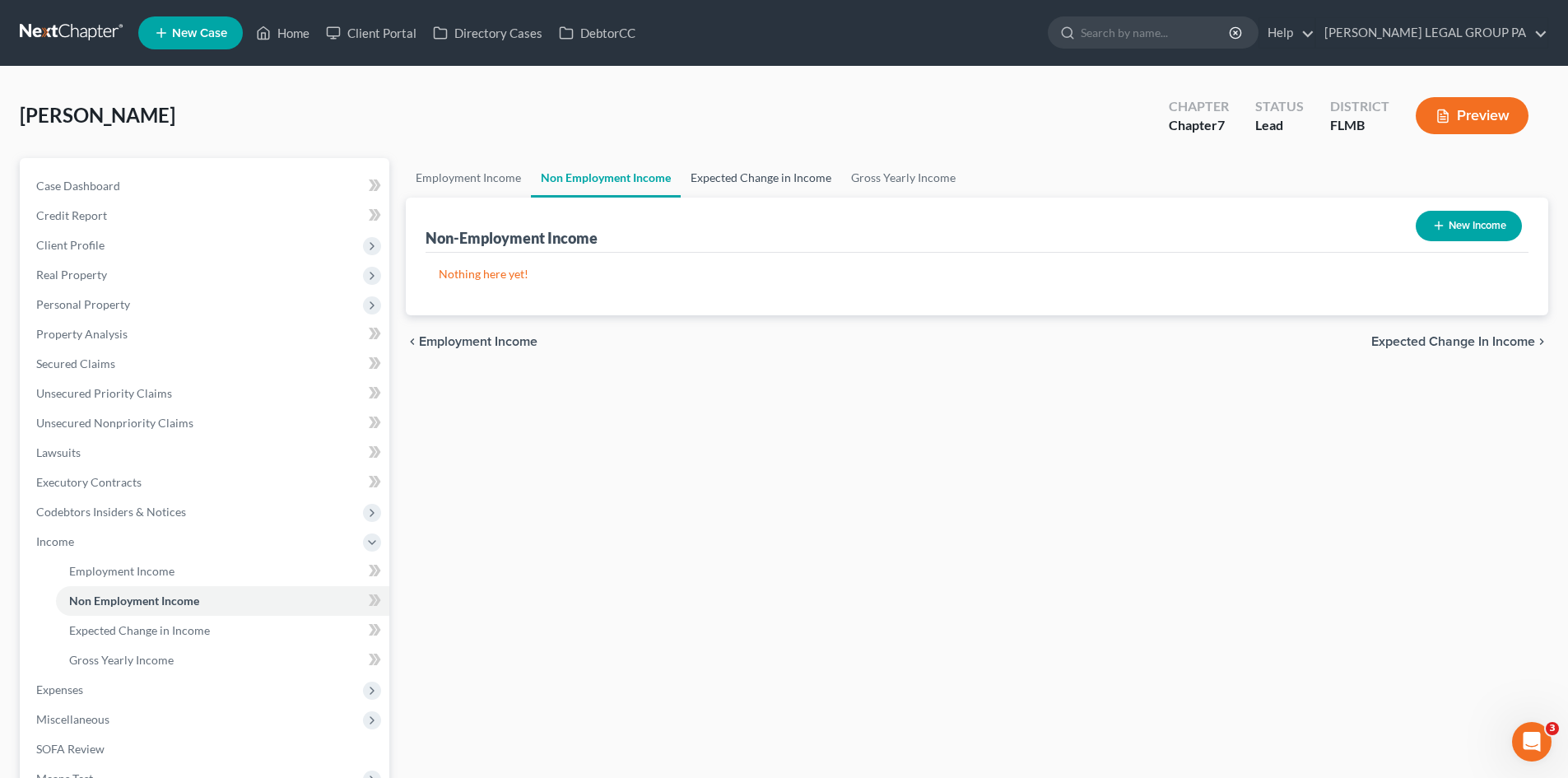
click at [757, 165] on link "Expected Change in Income" at bounding box center [761, 178] width 160 height 39
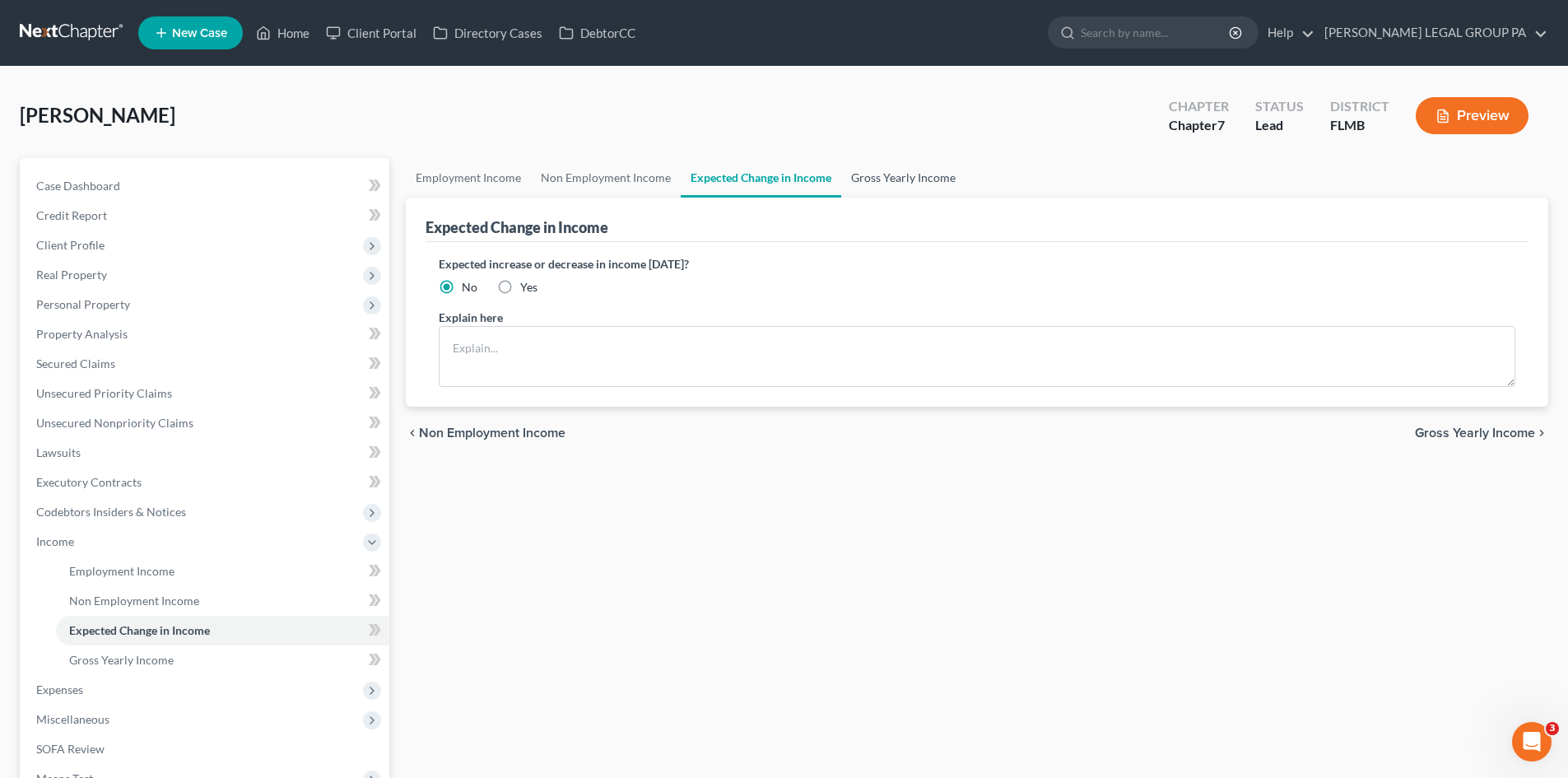
click at [926, 174] on link "Gross Yearly Income" at bounding box center [904, 178] width 125 height 39
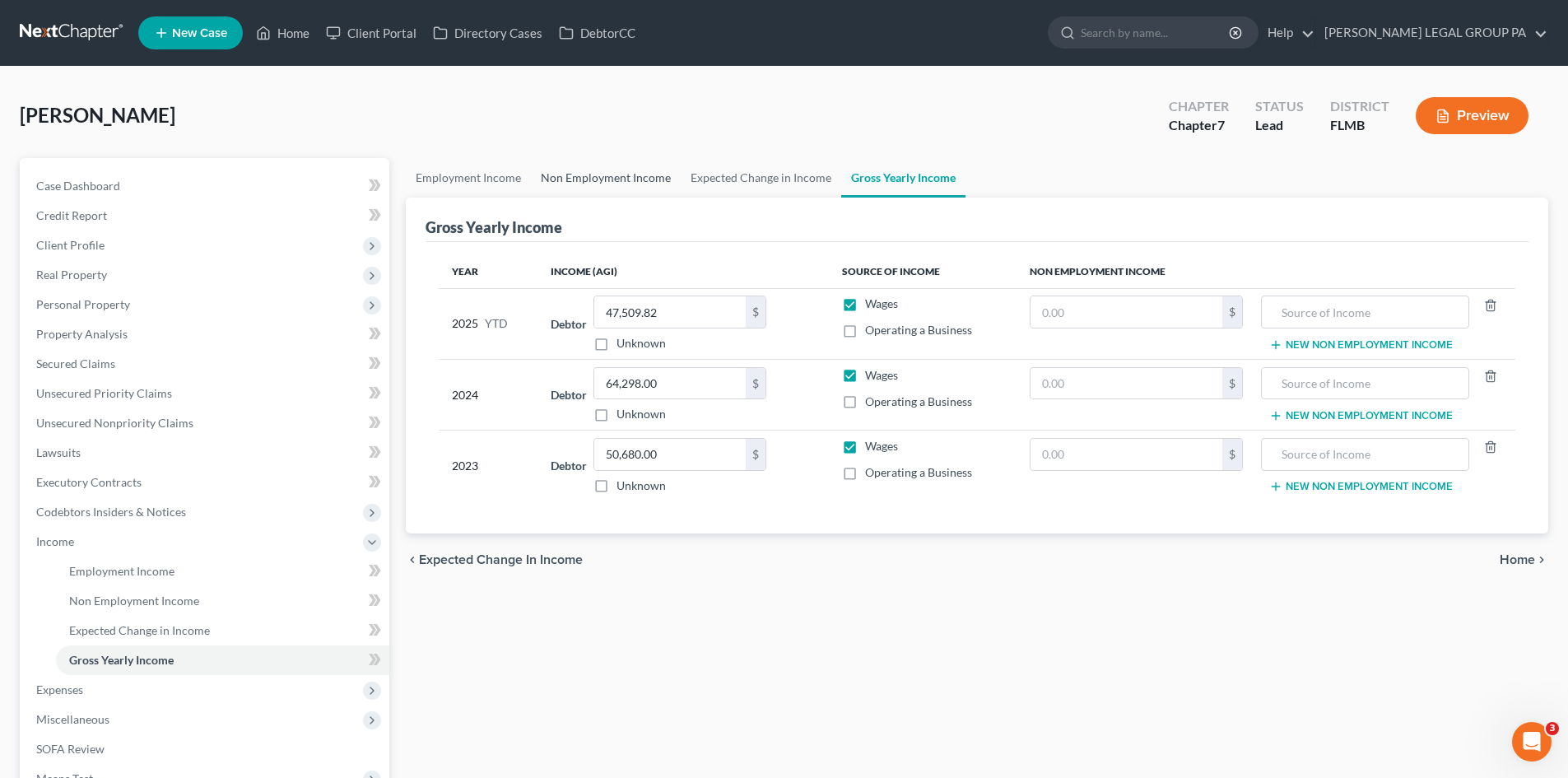
click at [585, 183] on link "Non Employment Income" at bounding box center [606, 178] width 150 height 39
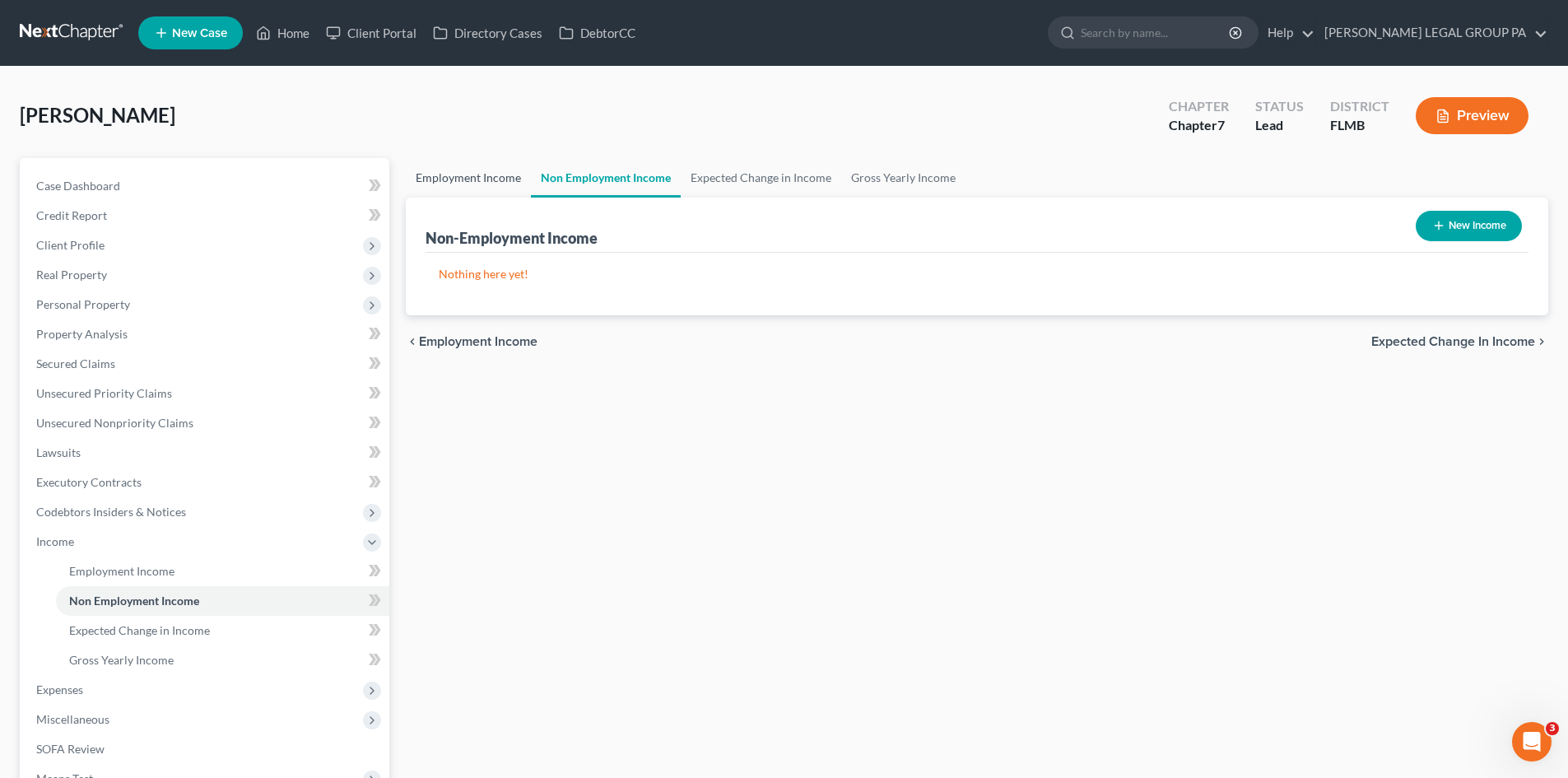
click at [493, 177] on link "Employment Income" at bounding box center [468, 178] width 125 height 39
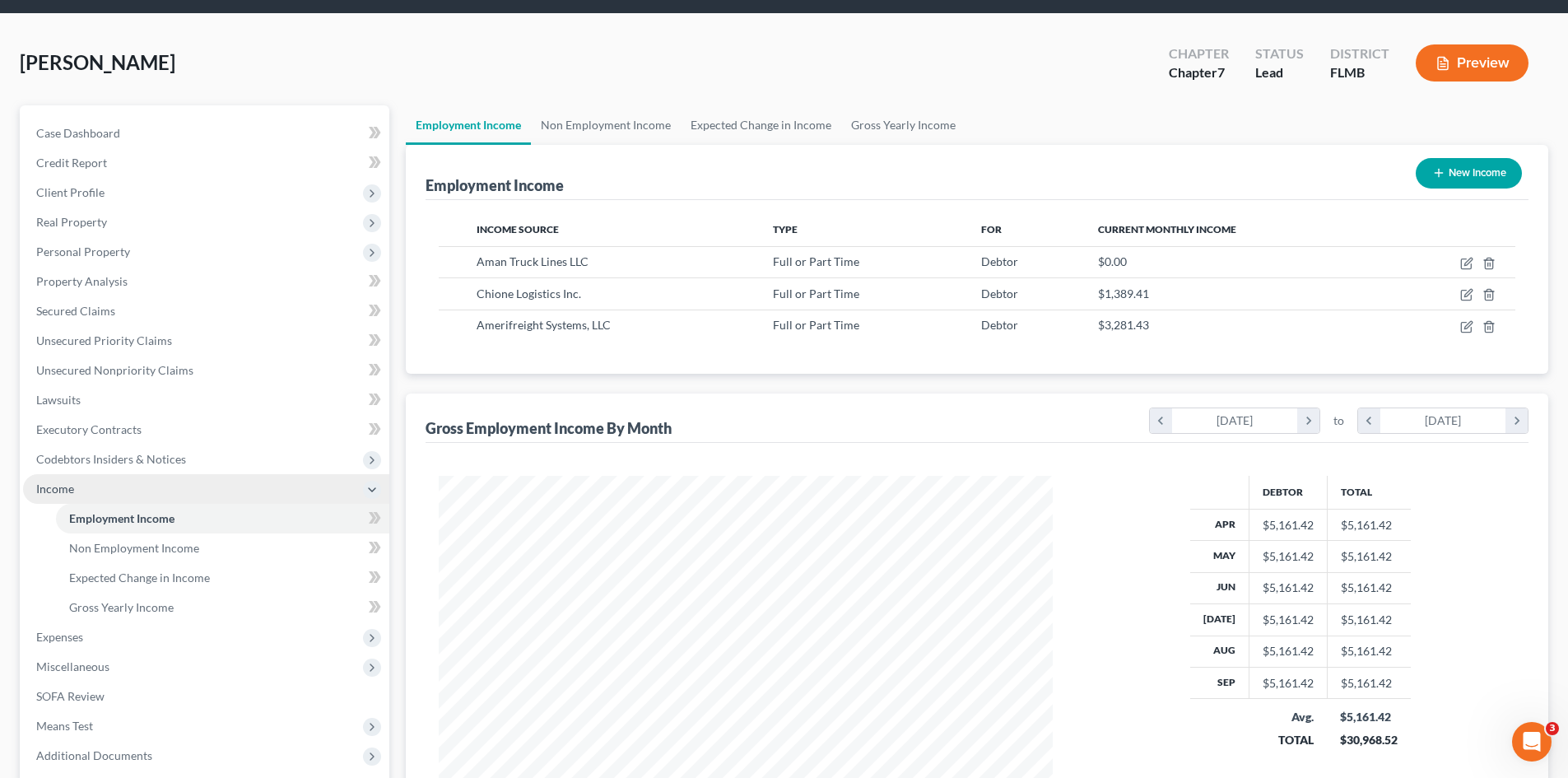
scroll to position [82, 0]
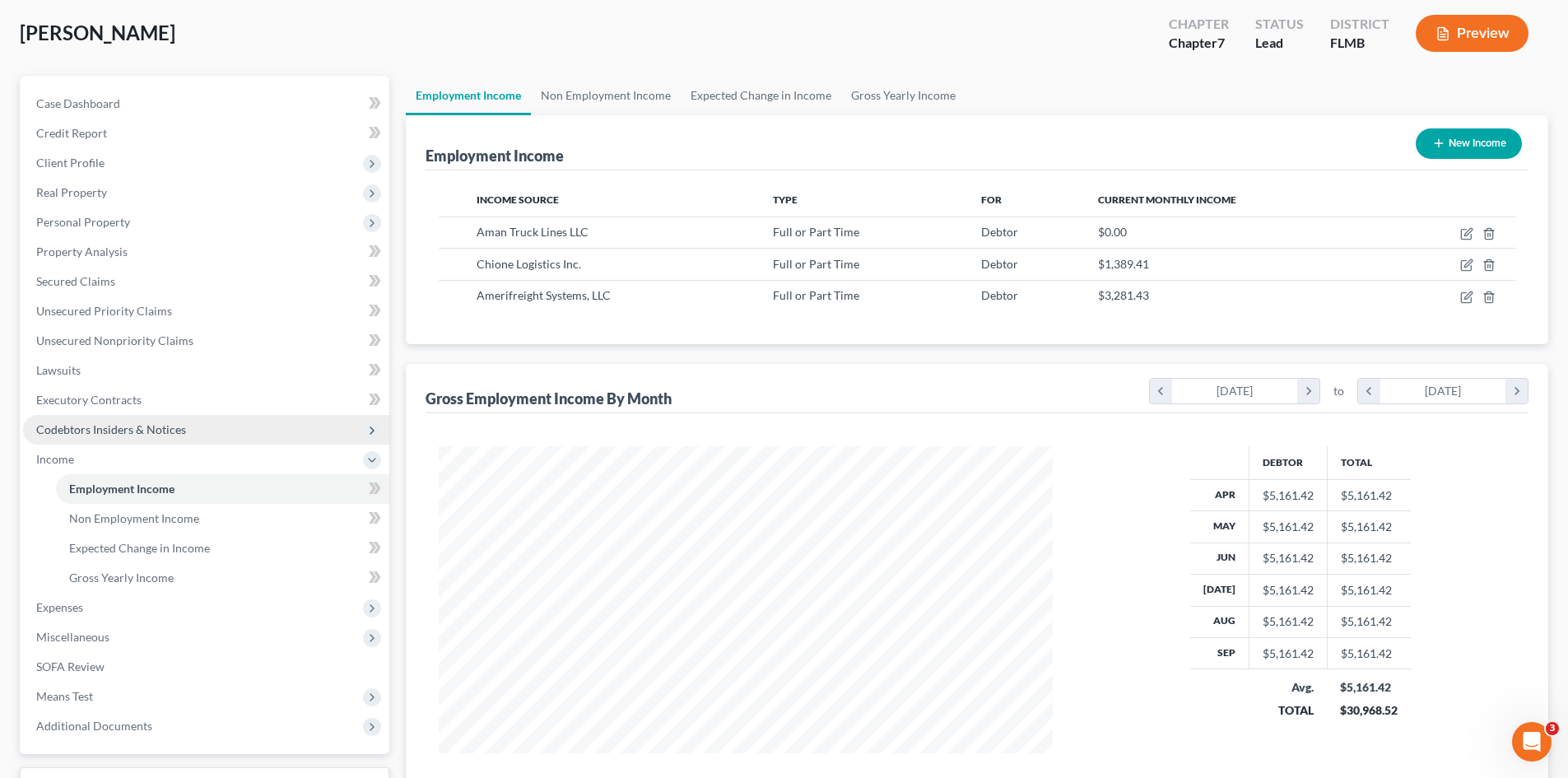
click at [130, 435] on span "Codebtors Insiders & Notices" at bounding box center [111, 430] width 150 height 14
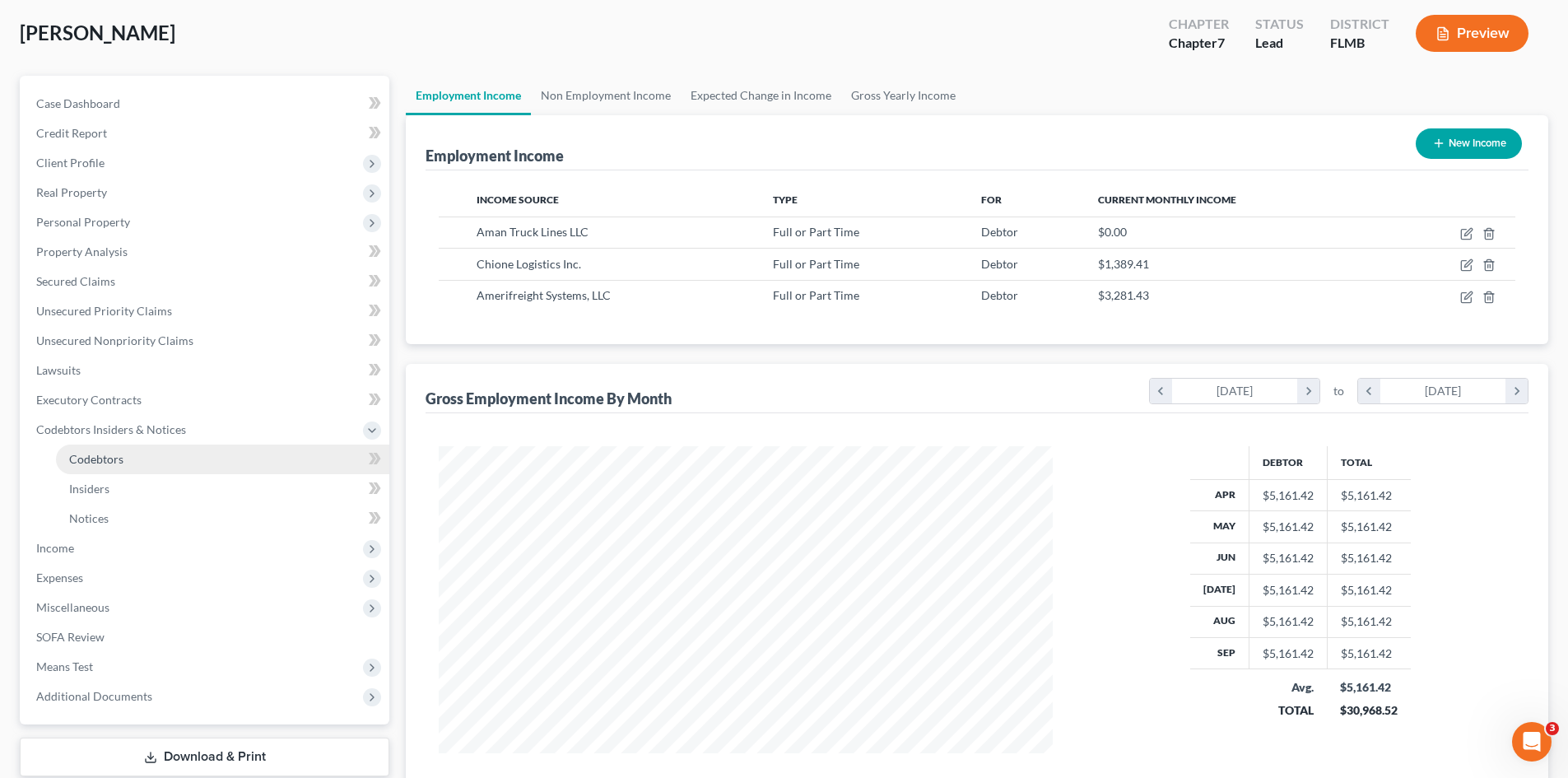
click at [131, 451] on link "Codebtors" at bounding box center [223, 459] width 334 height 30
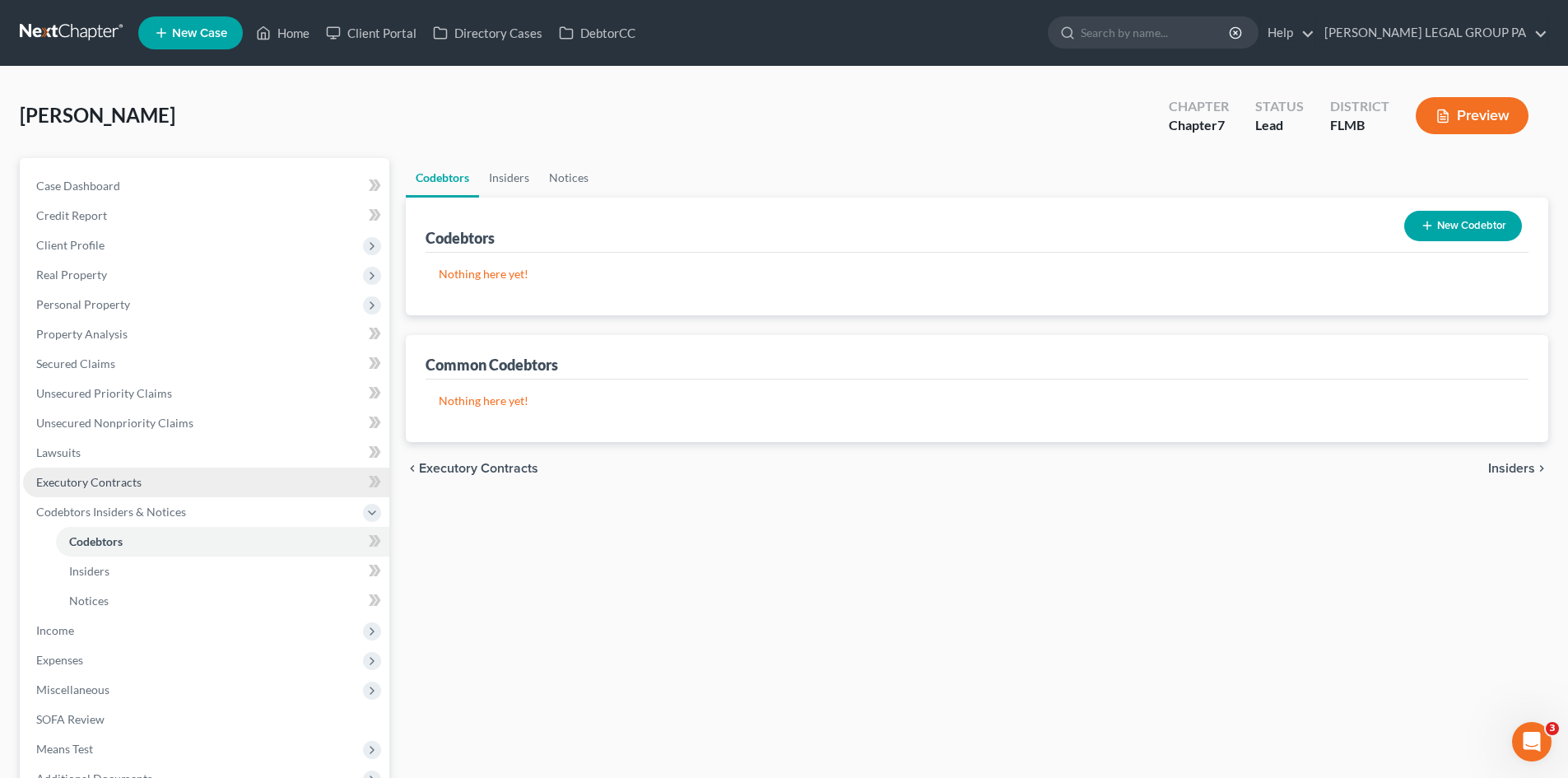
click at [61, 483] on span "Executory Contracts" at bounding box center [88, 482] width 105 height 14
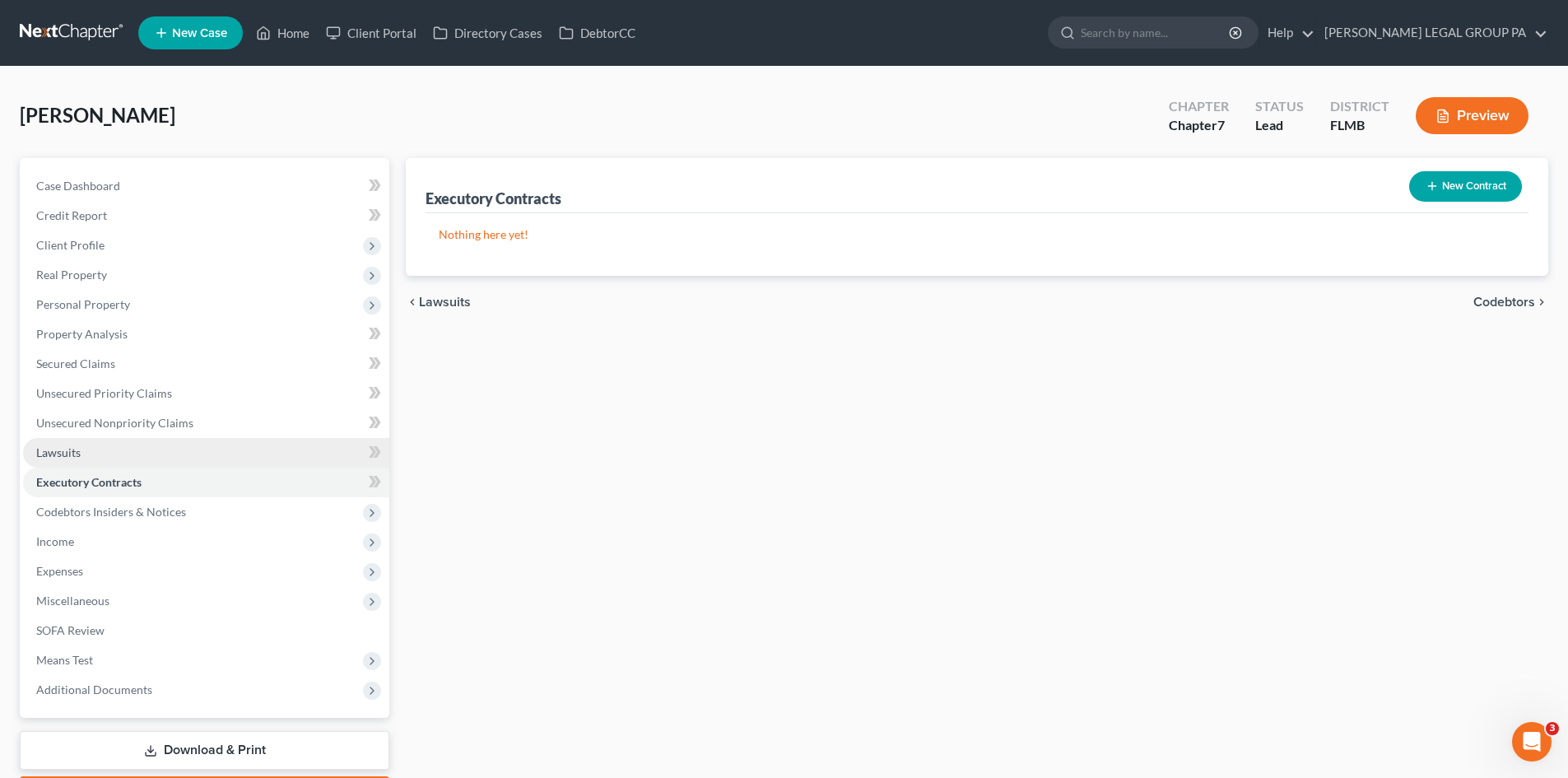
click at [114, 458] on link "Lawsuits" at bounding box center [206, 453] width 366 height 30
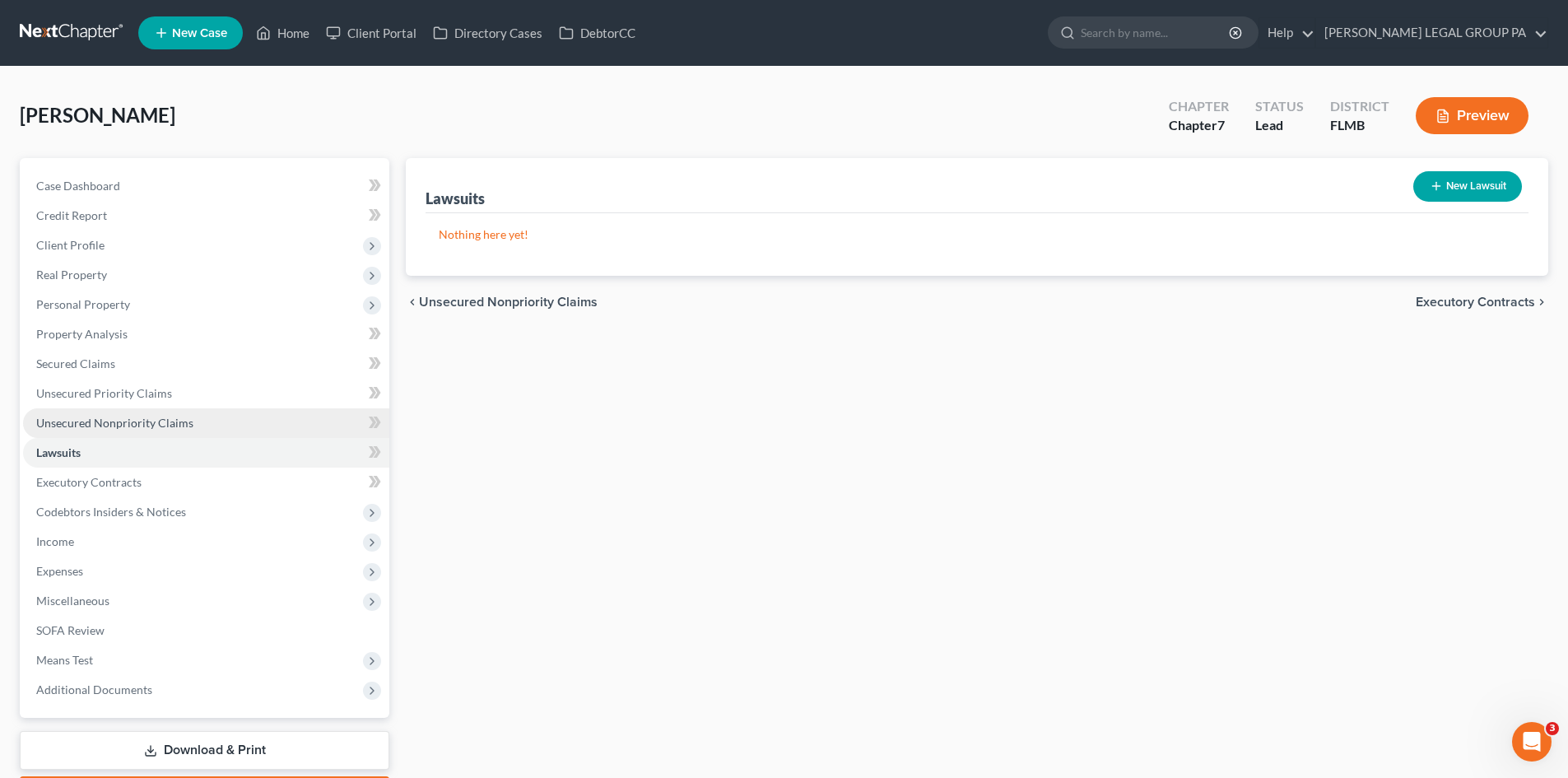
click at [131, 412] on link "Unsecured Nonpriority Claims" at bounding box center [206, 423] width 366 height 30
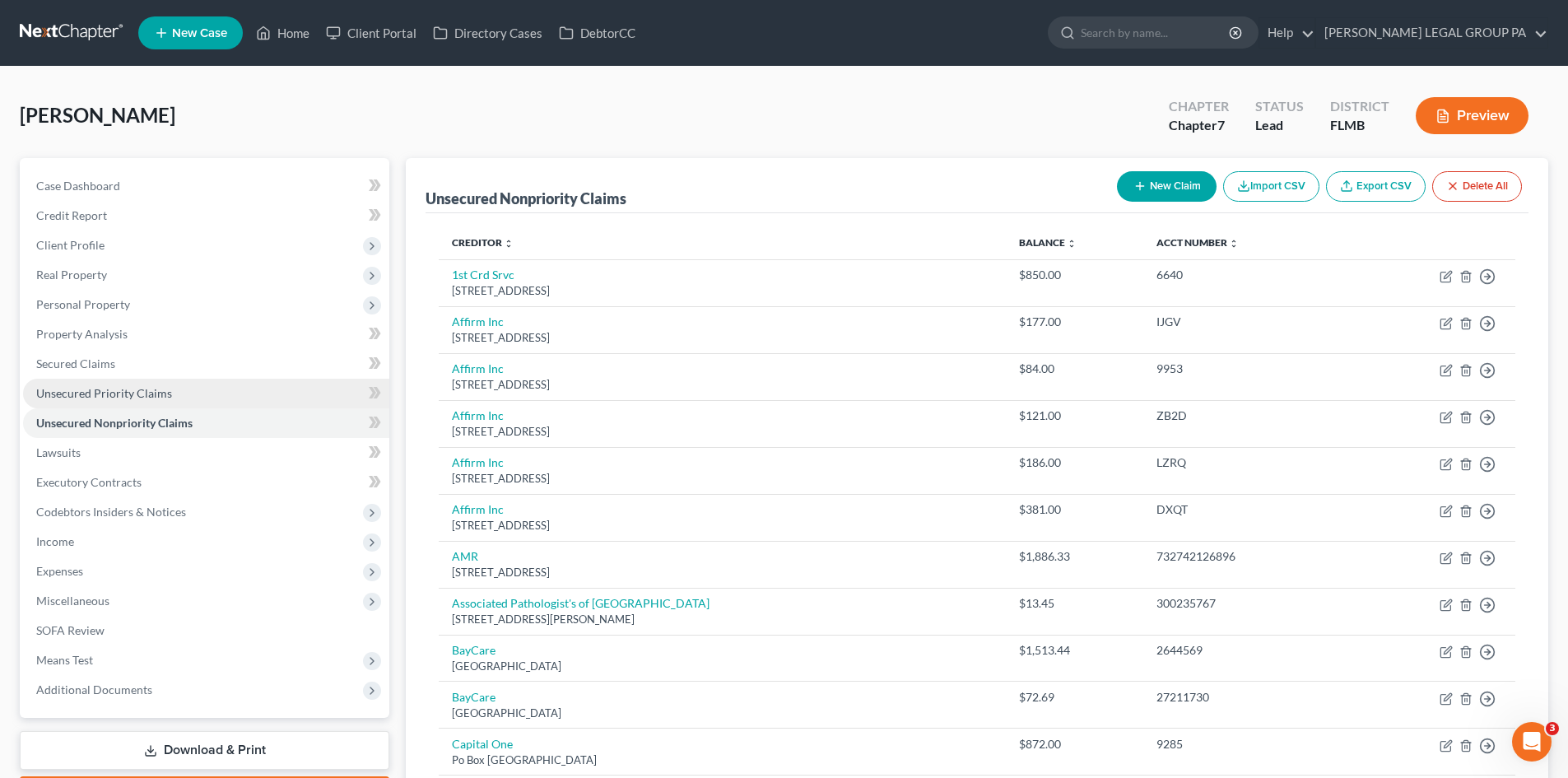
click at [127, 389] on span "Unsecured Priority Claims" at bounding box center [103, 393] width 136 height 14
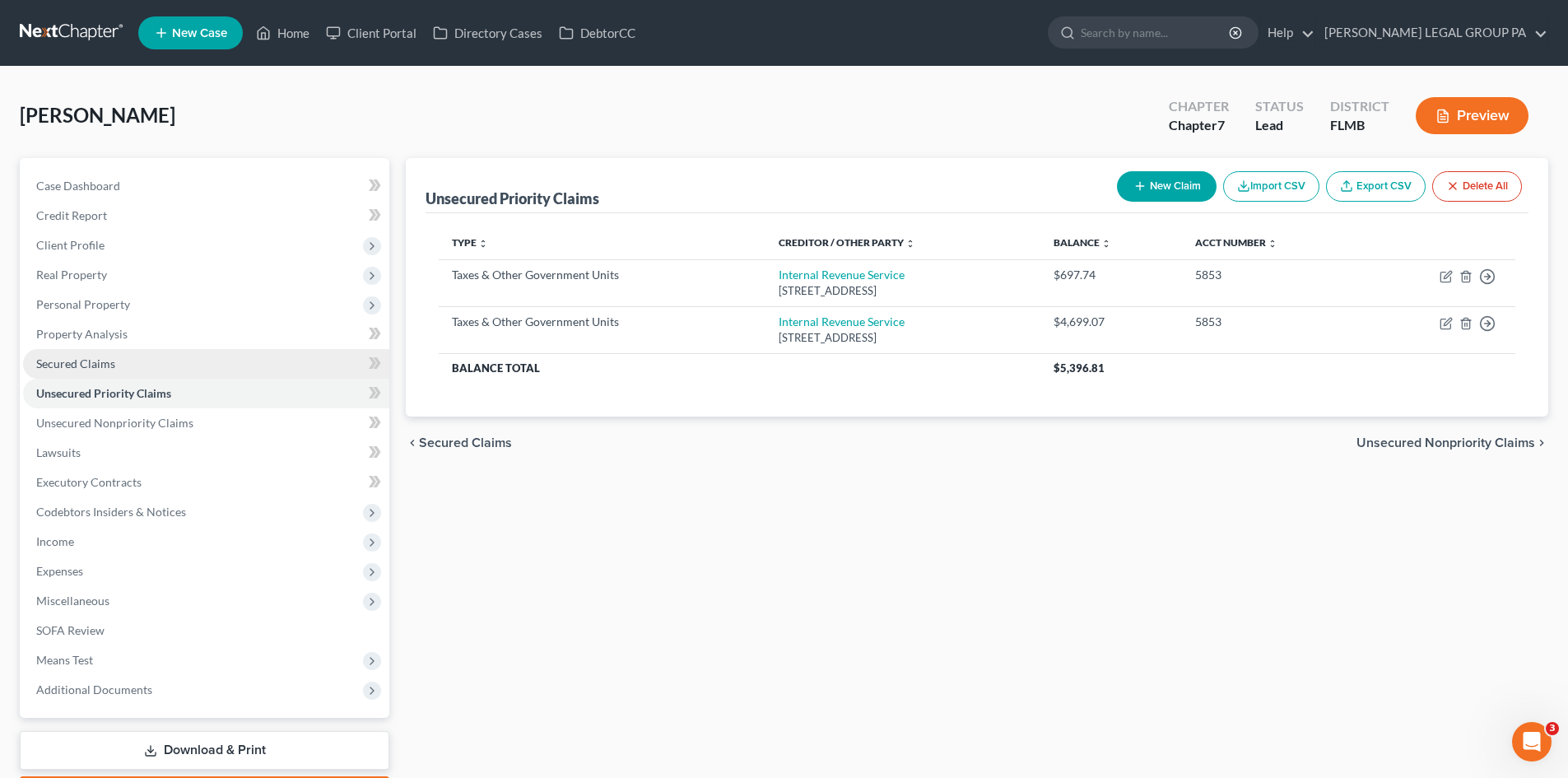
click at [139, 366] on link "Secured Claims" at bounding box center [206, 364] width 366 height 30
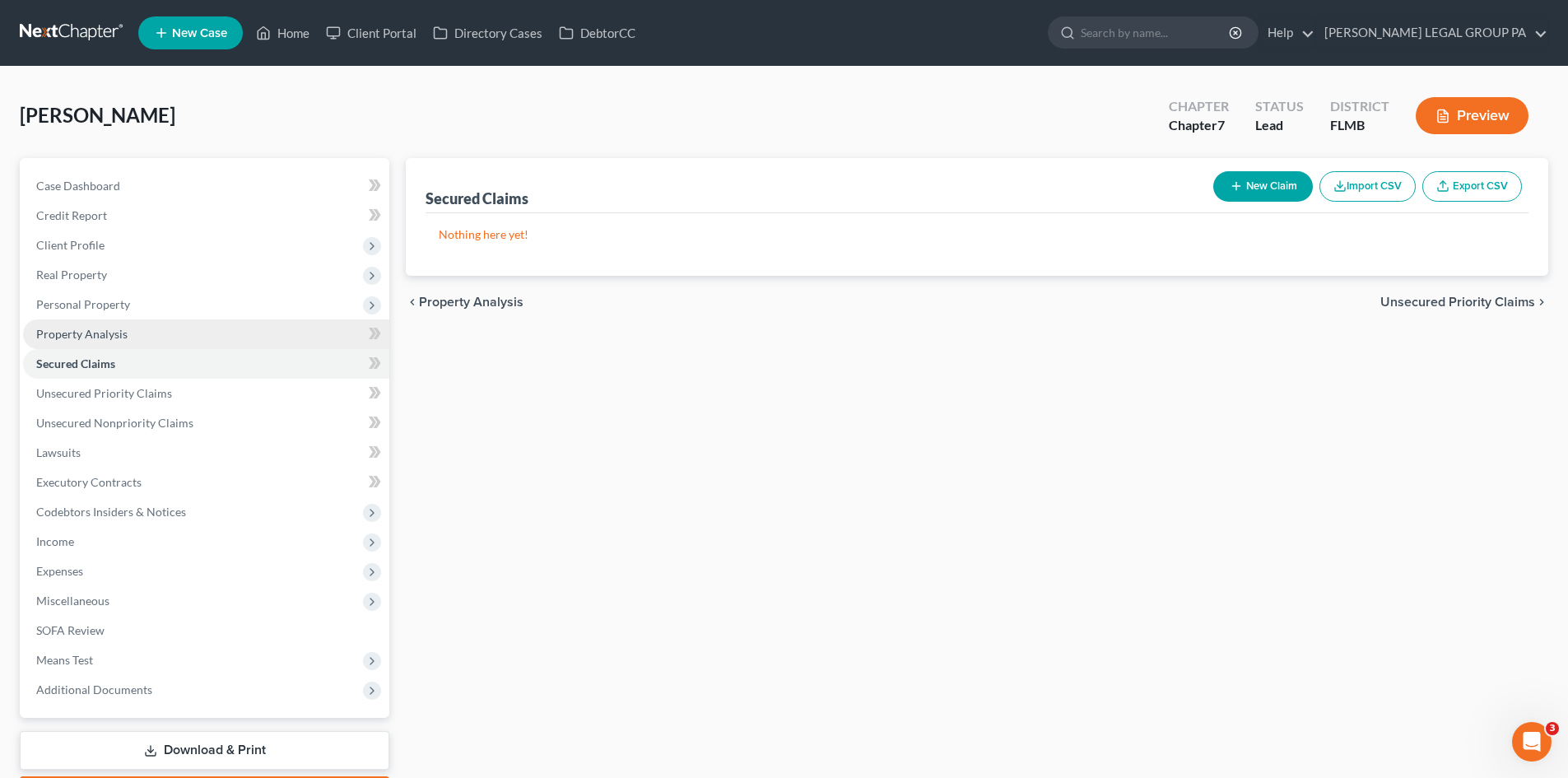
click at [154, 322] on link "Property Analysis" at bounding box center [206, 334] width 366 height 30
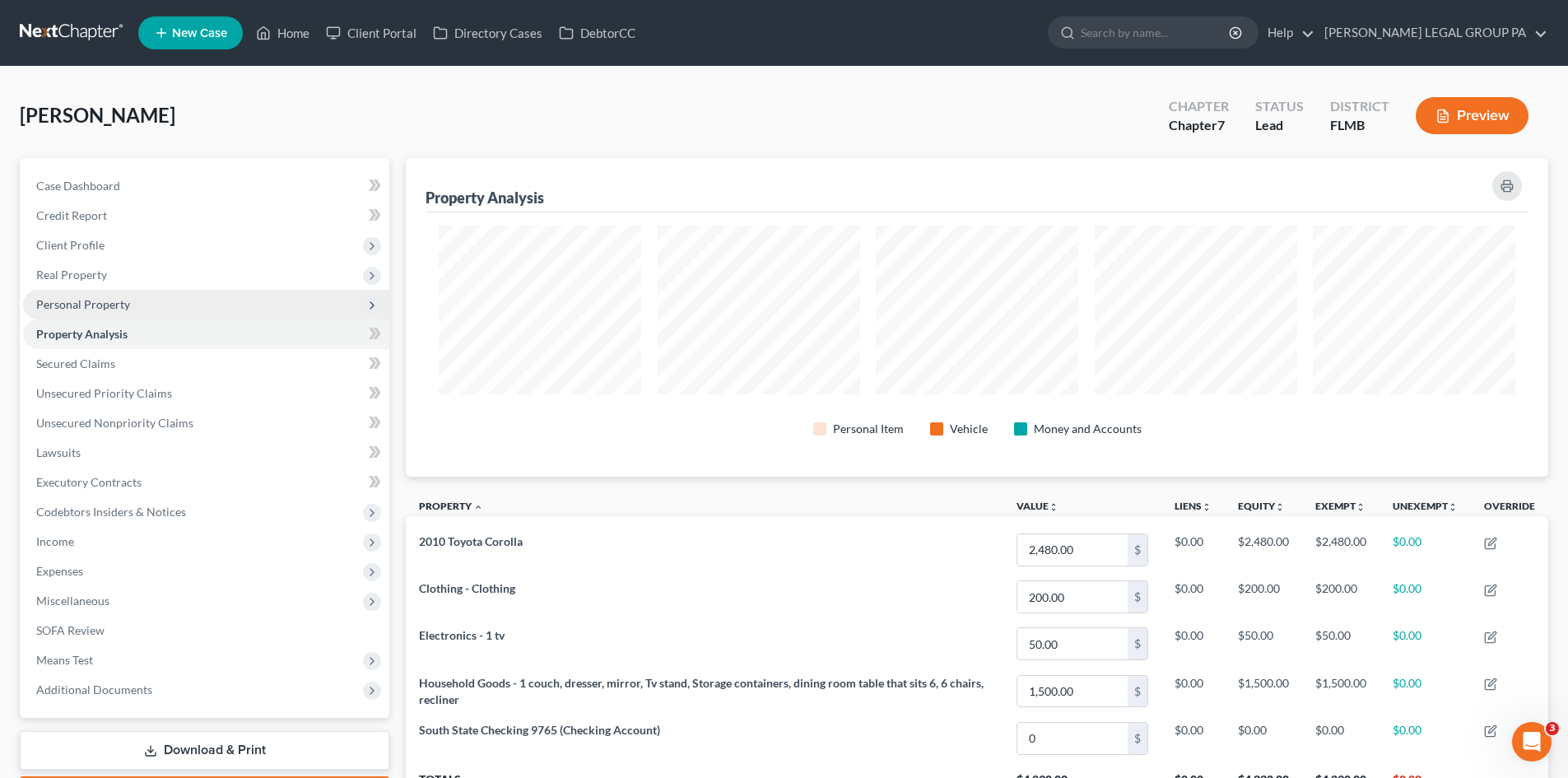
click at [101, 311] on span "Personal Property" at bounding box center [83, 304] width 94 height 14
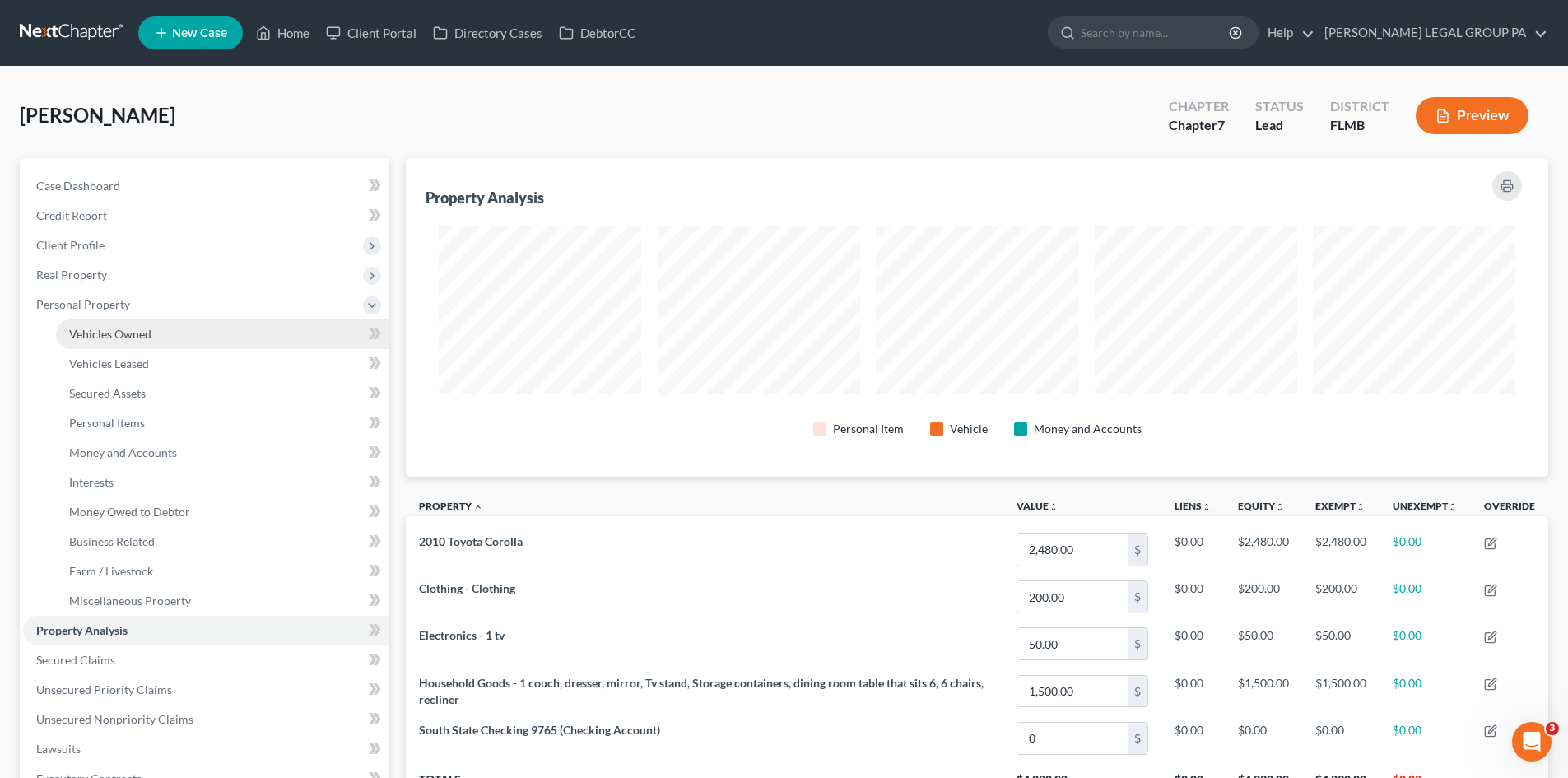
click at [126, 333] on span "Vehicles Owned" at bounding box center [110, 334] width 82 height 14
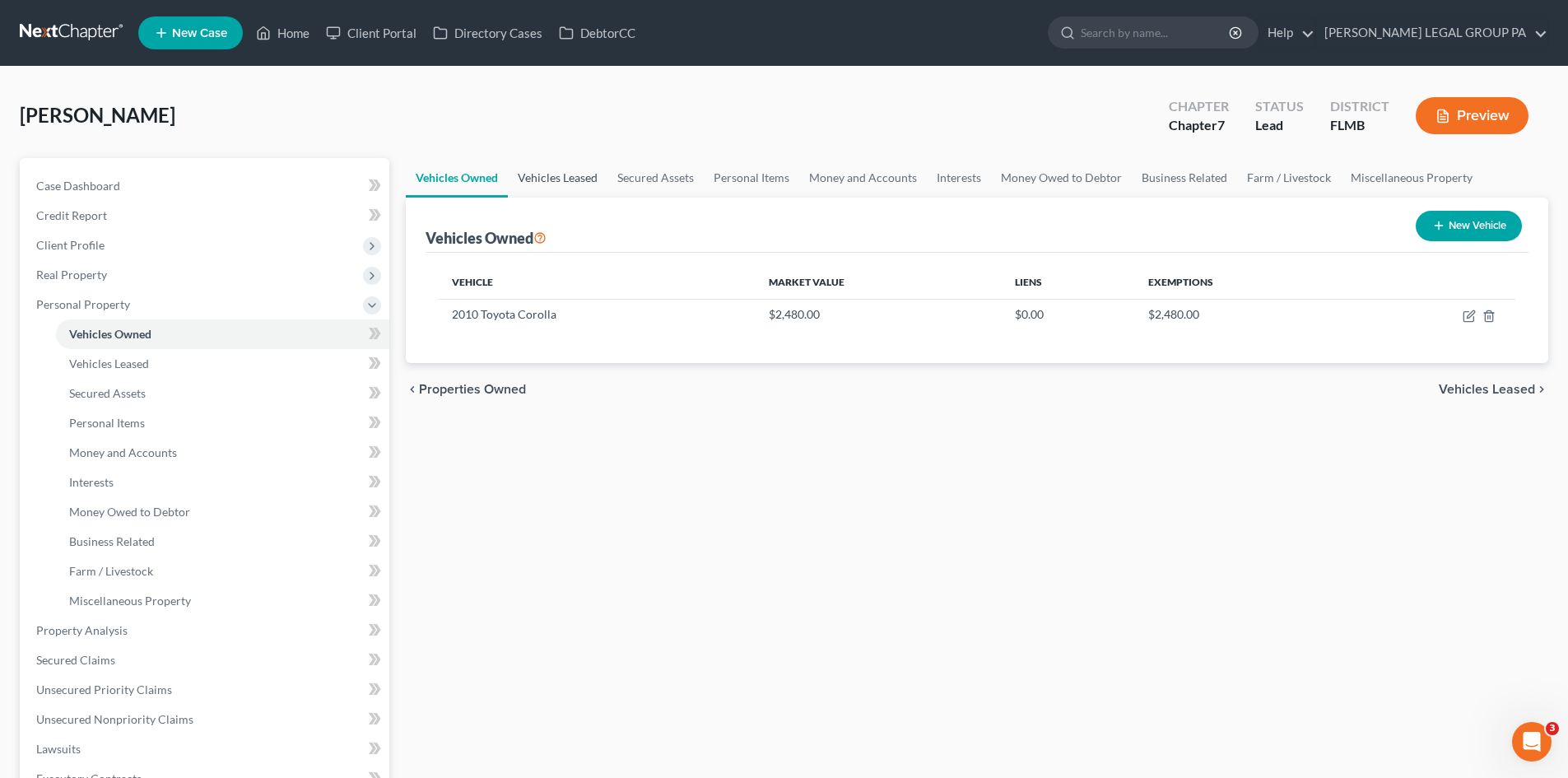
click at [562, 179] on link "Vehicles Leased" at bounding box center [557, 178] width 100 height 39
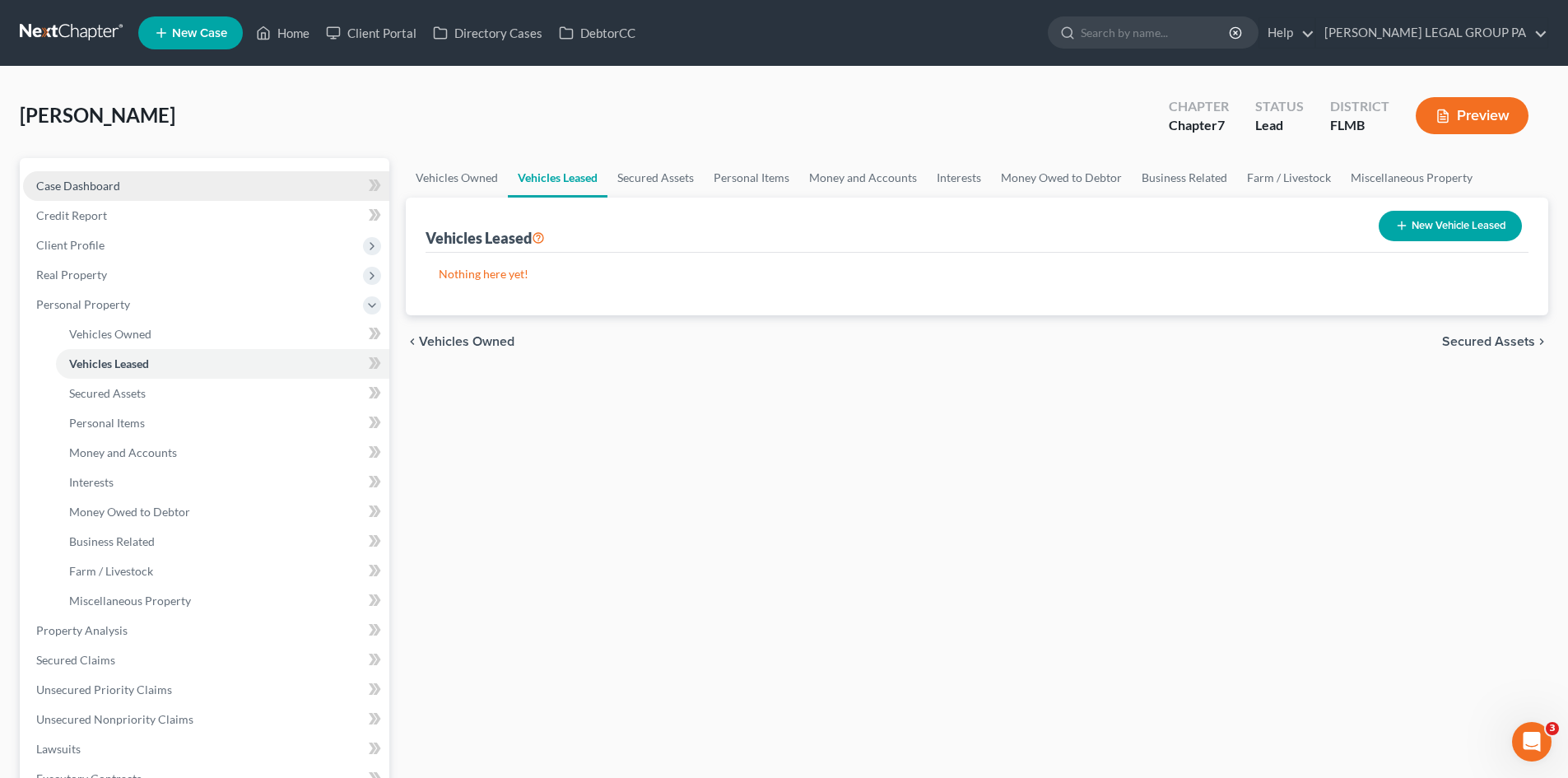
click at [139, 189] on link "Case Dashboard" at bounding box center [206, 186] width 366 height 30
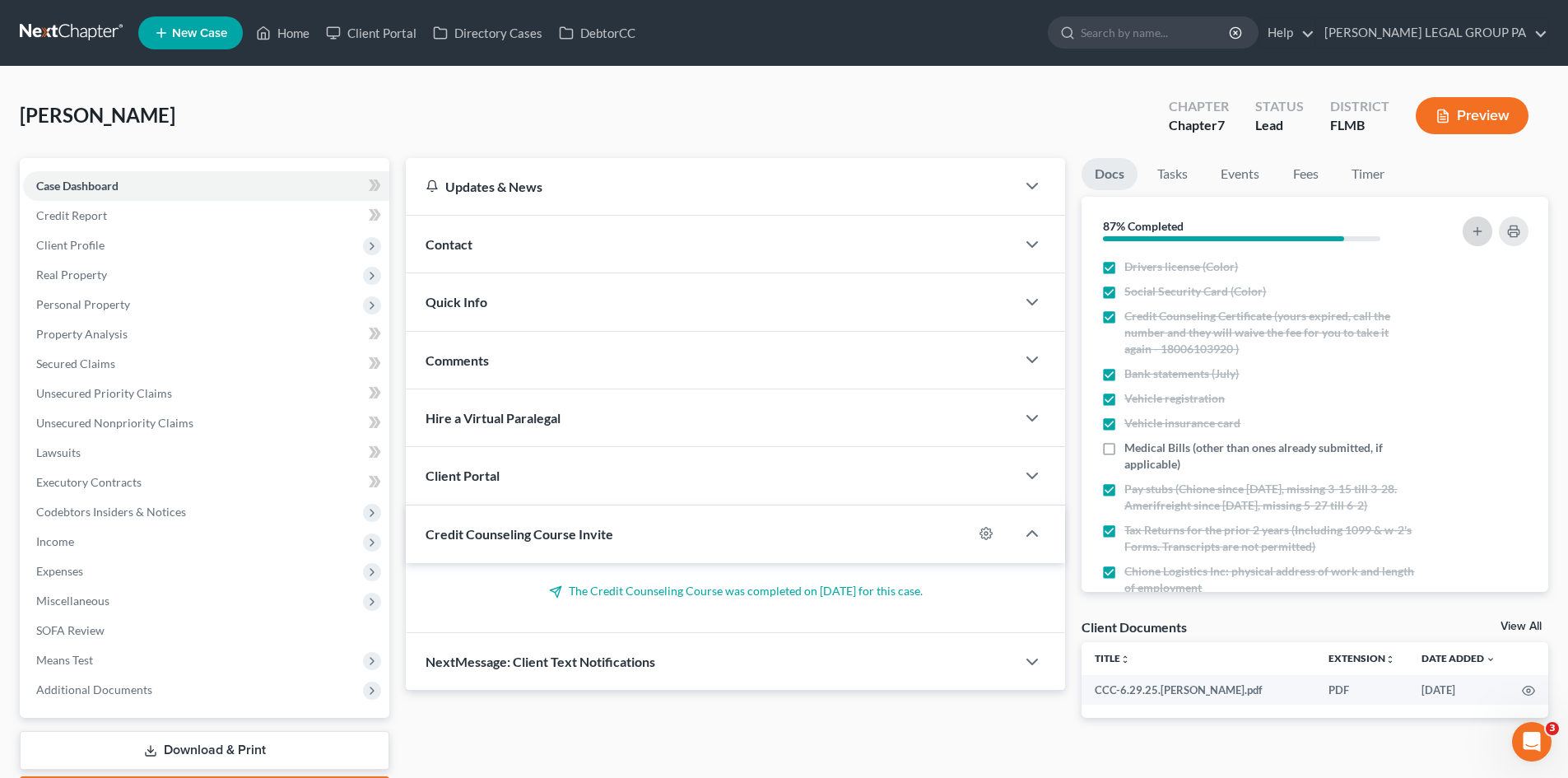
click at [1477, 232] on icon "button" at bounding box center [1477, 231] width 13 height 13
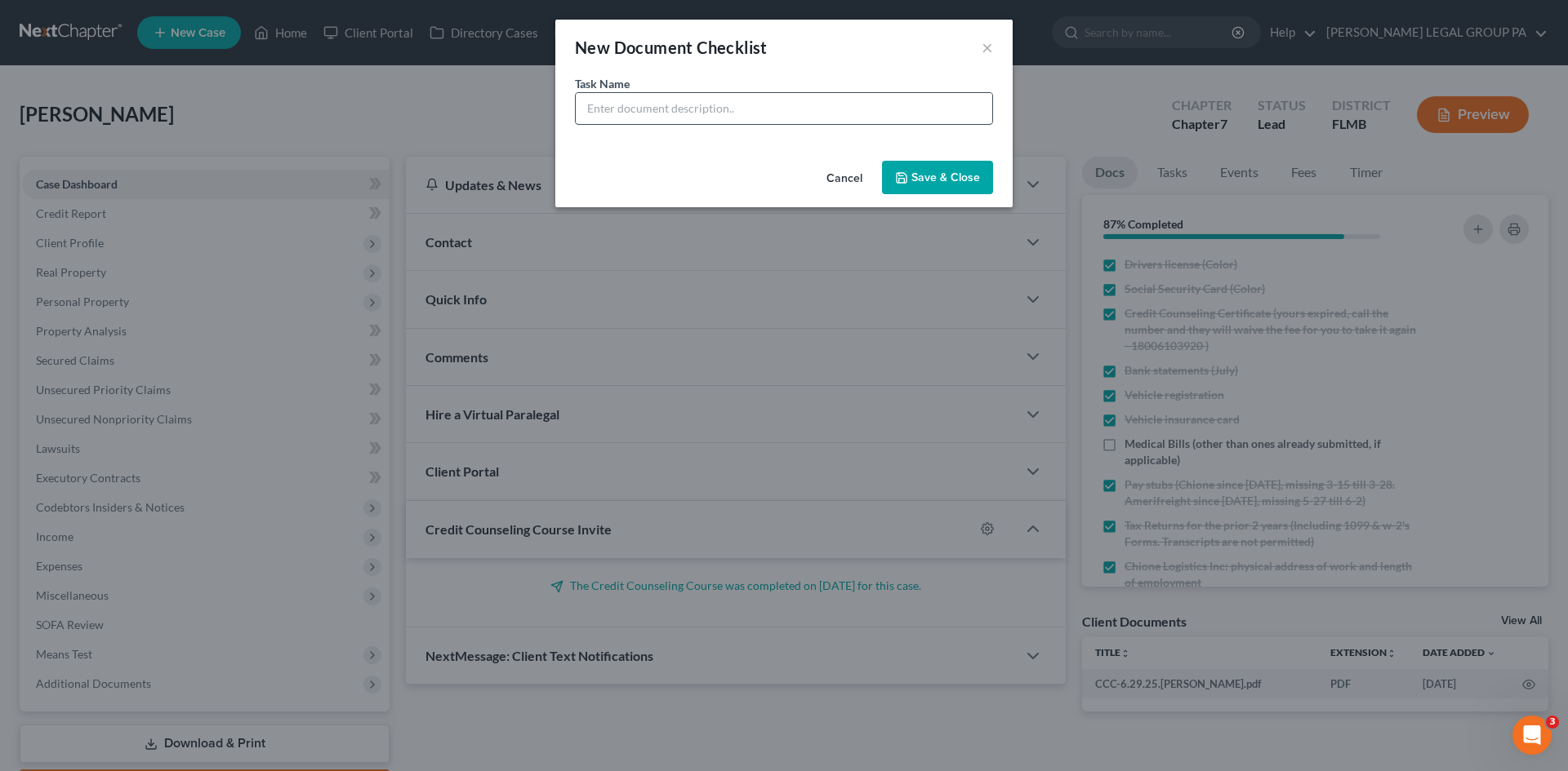
click at [830, 118] on input "text" at bounding box center [784, 108] width 417 height 31
type input "Set up payment plan with IRS"
drag, startPoint x: 906, startPoint y: 189, endPoint x: 12, endPoint y: 346, distance: 907.7
click at [906, 189] on button "Save & Close" at bounding box center [936, 178] width 111 height 35
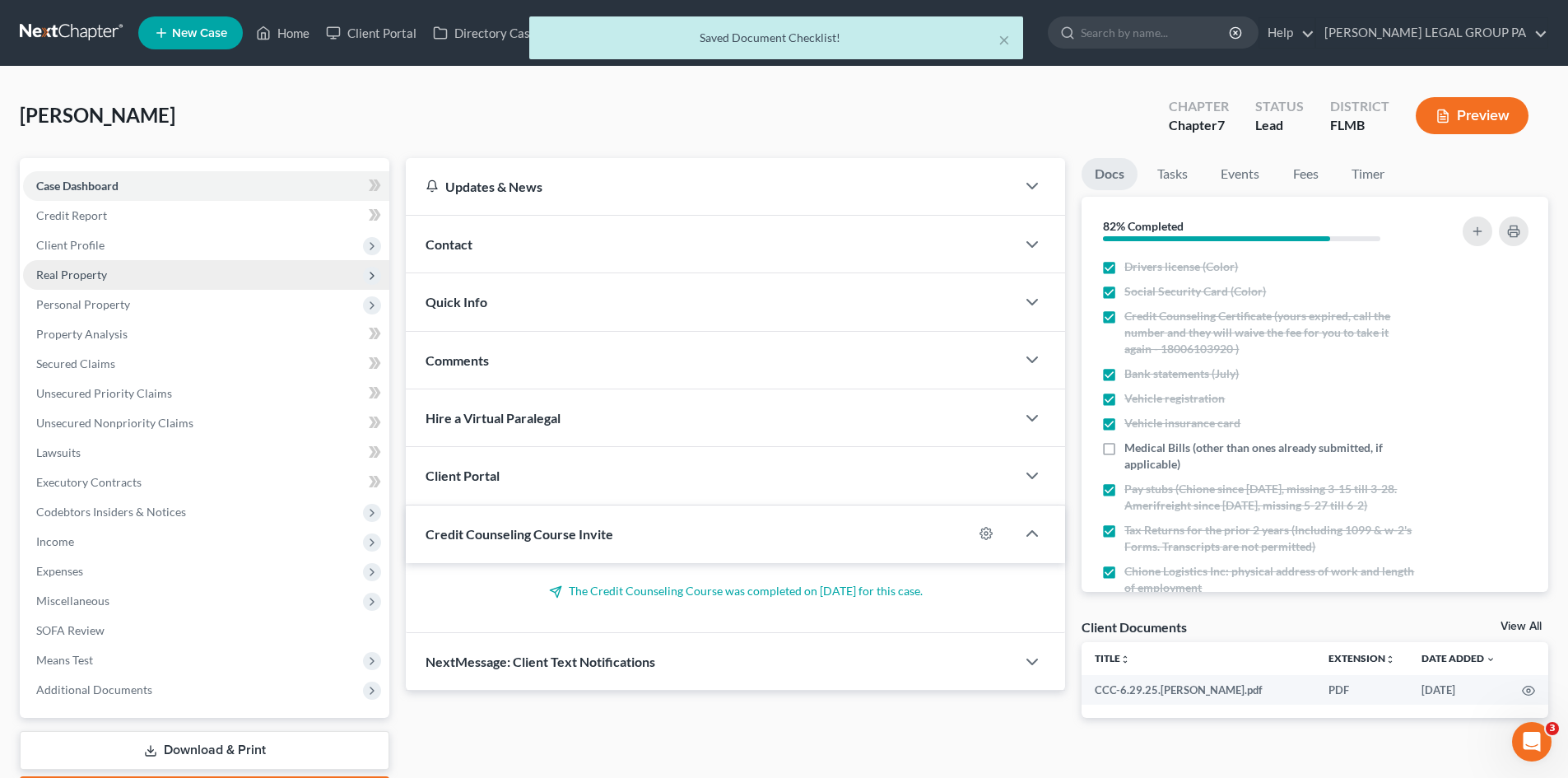
click at [222, 287] on span "Real Property" at bounding box center [206, 275] width 366 height 30
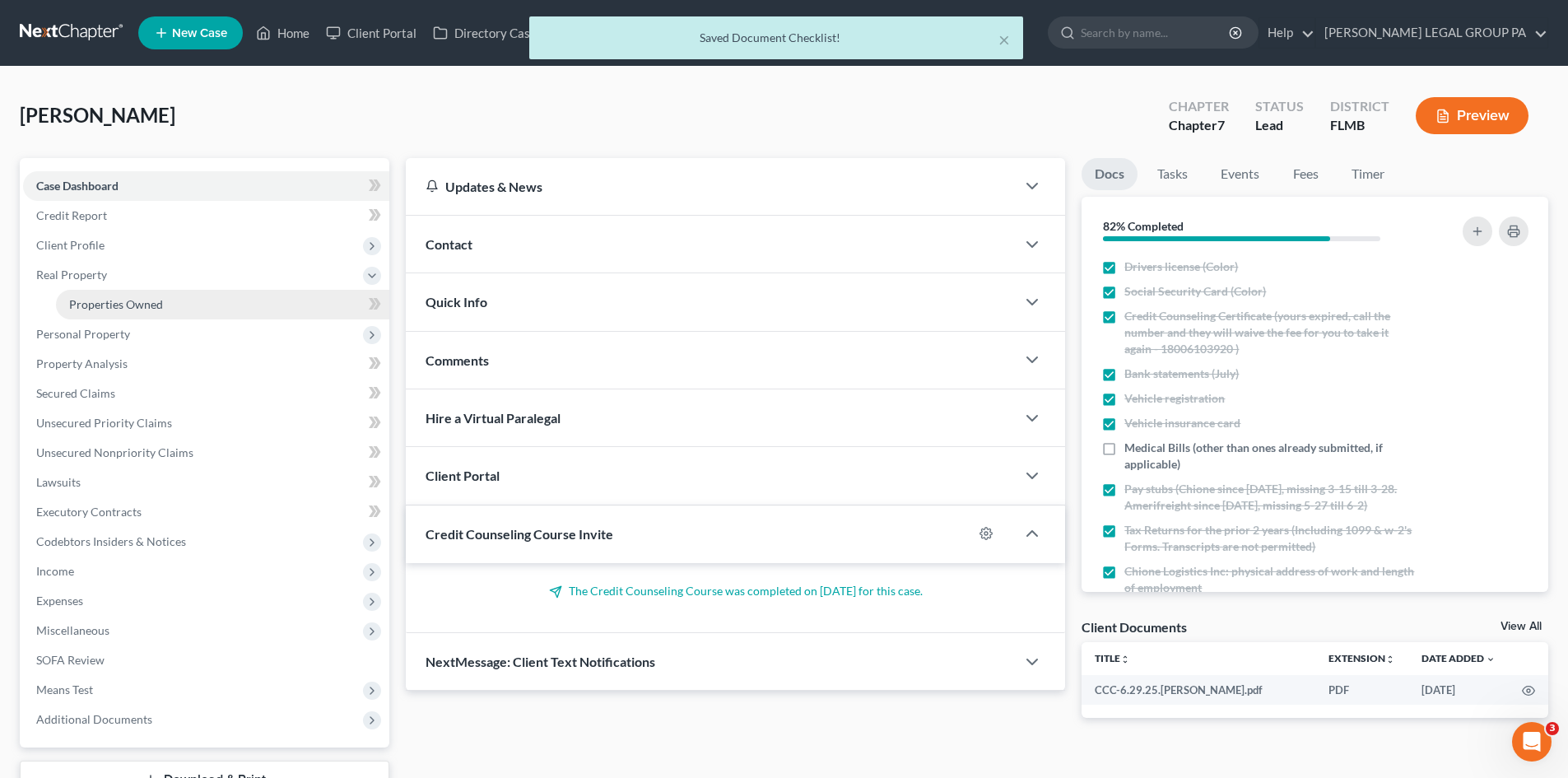
click at [198, 311] on link "Properties Owned" at bounding box center [223, 304] width 334 height 30
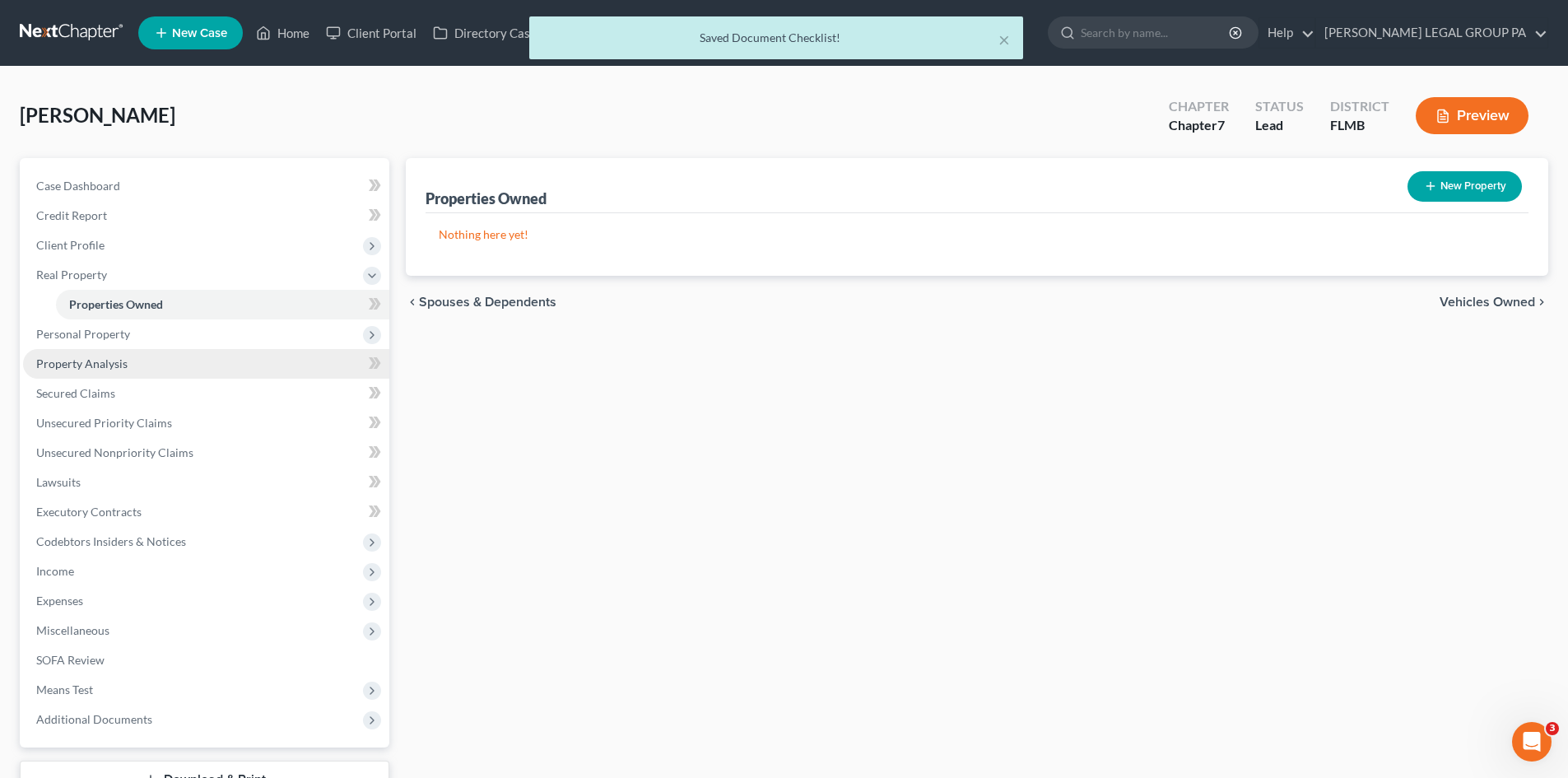
click at [244, 349] on link "Property Analysis" at bounding box center [206, 364] width 366 height 30
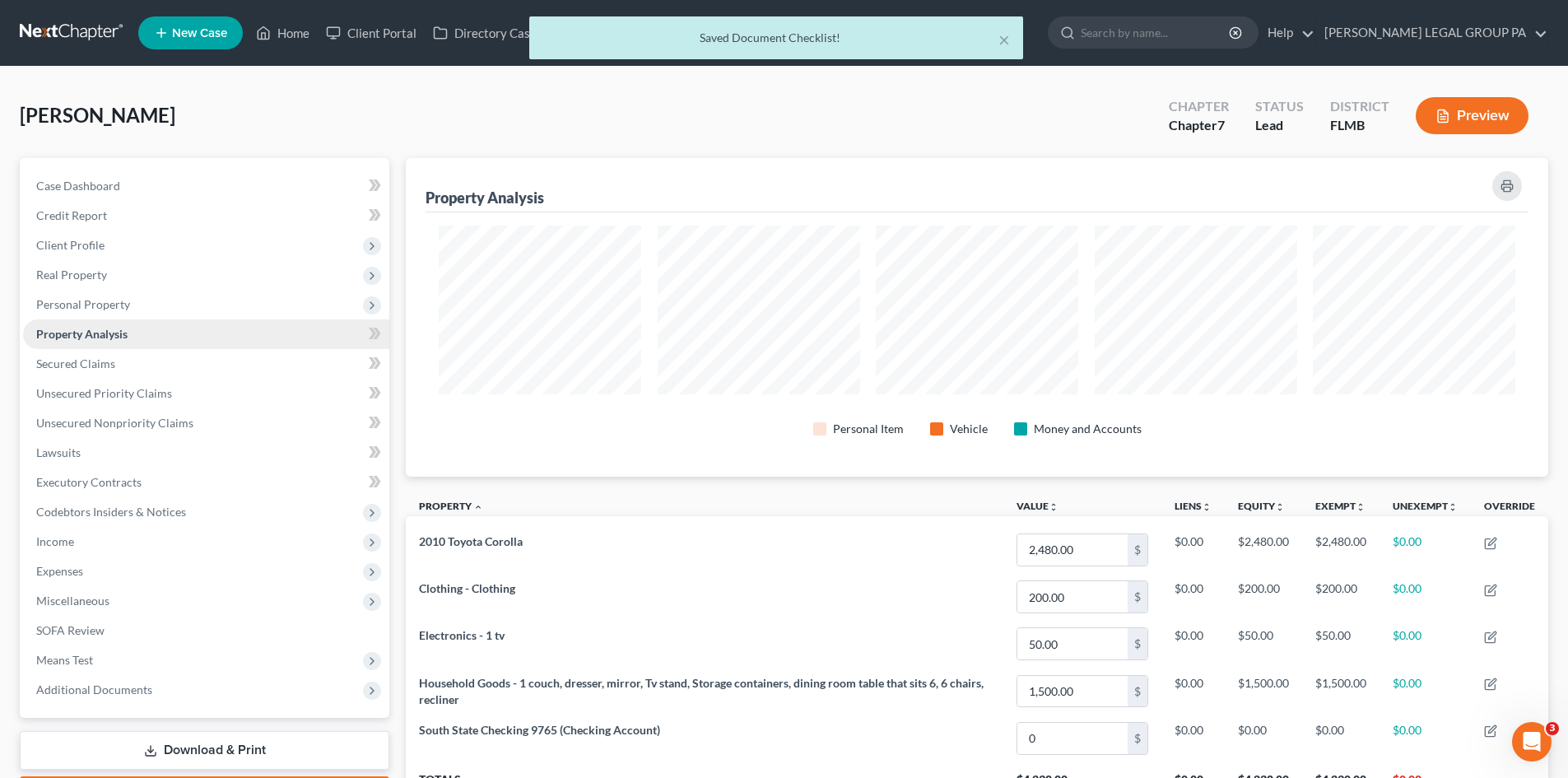
scroll to position [319, 1142]
click at [262, 332] on link "Property Analysis" at bounding box center [206, 334] width 366 height 30
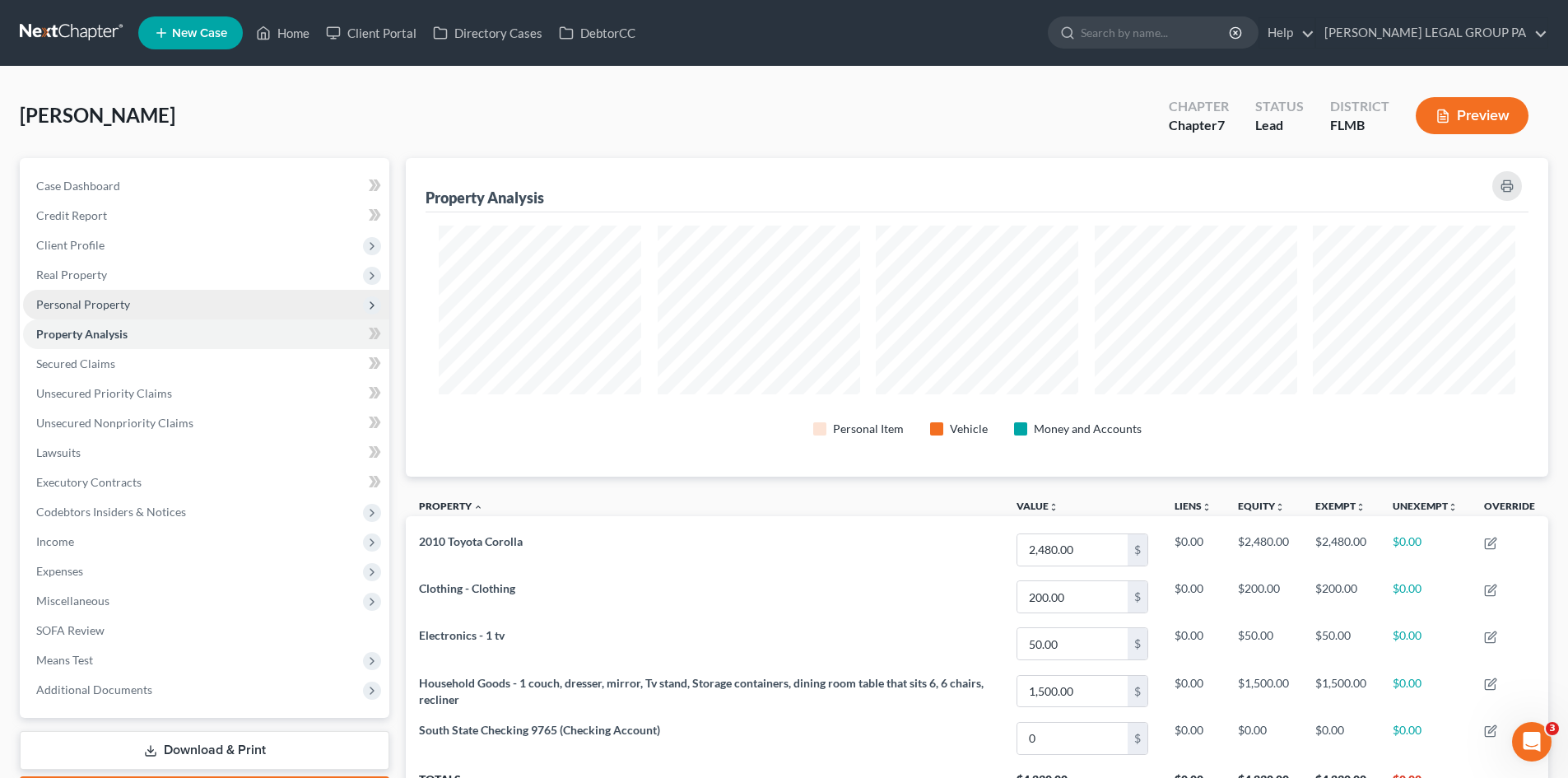
click at [272, 307] on span "Personal Property" at bounding box center [206, 304] width 366 height 30
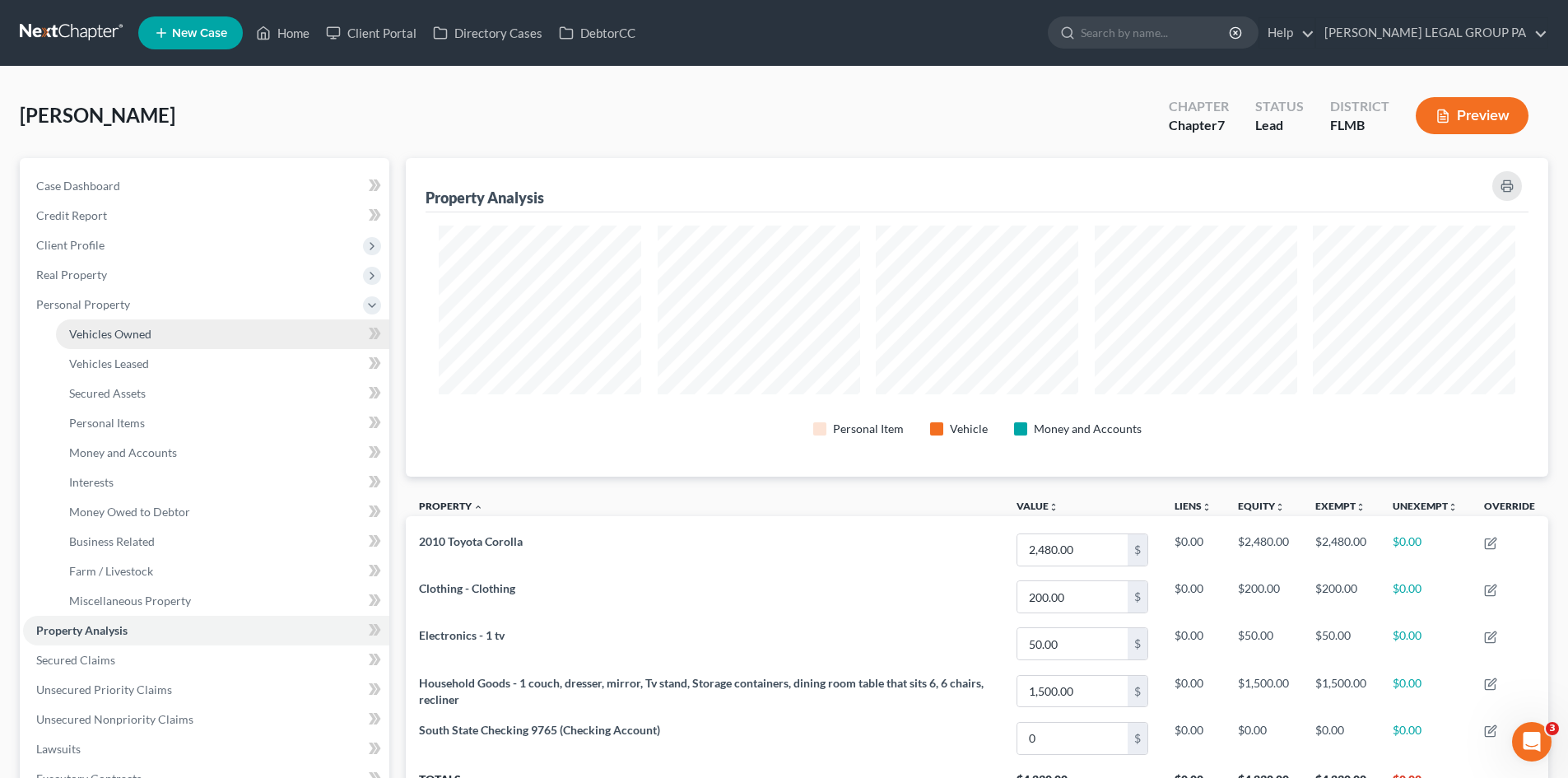
click at [261, 336] on link "Vehicles Owned" at bounding box center [223, 334] width 334 height 30
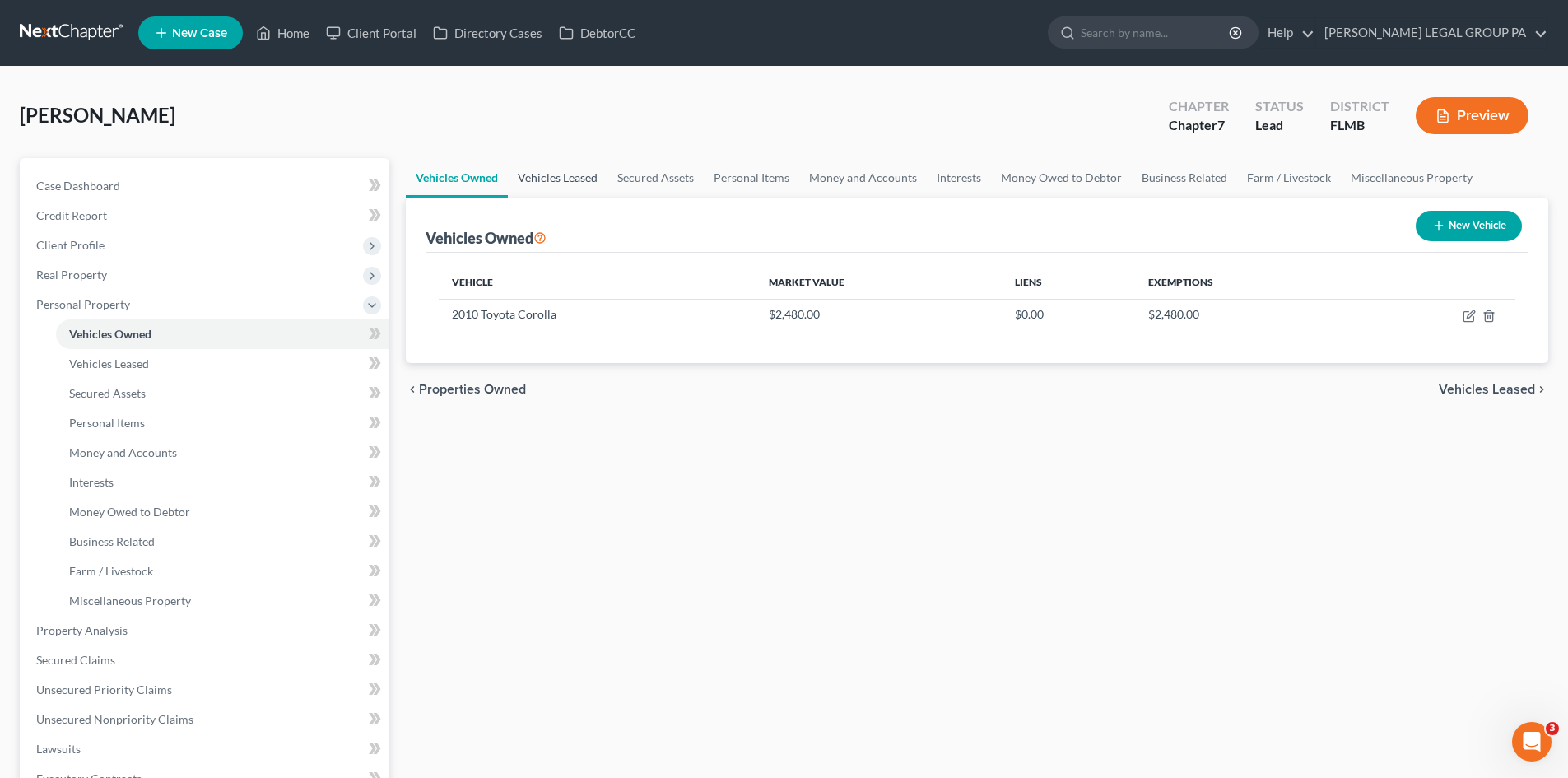
click at [547, 184] on link "Vehicles Leased" at bounding box center [557, 178] width 100 height 39
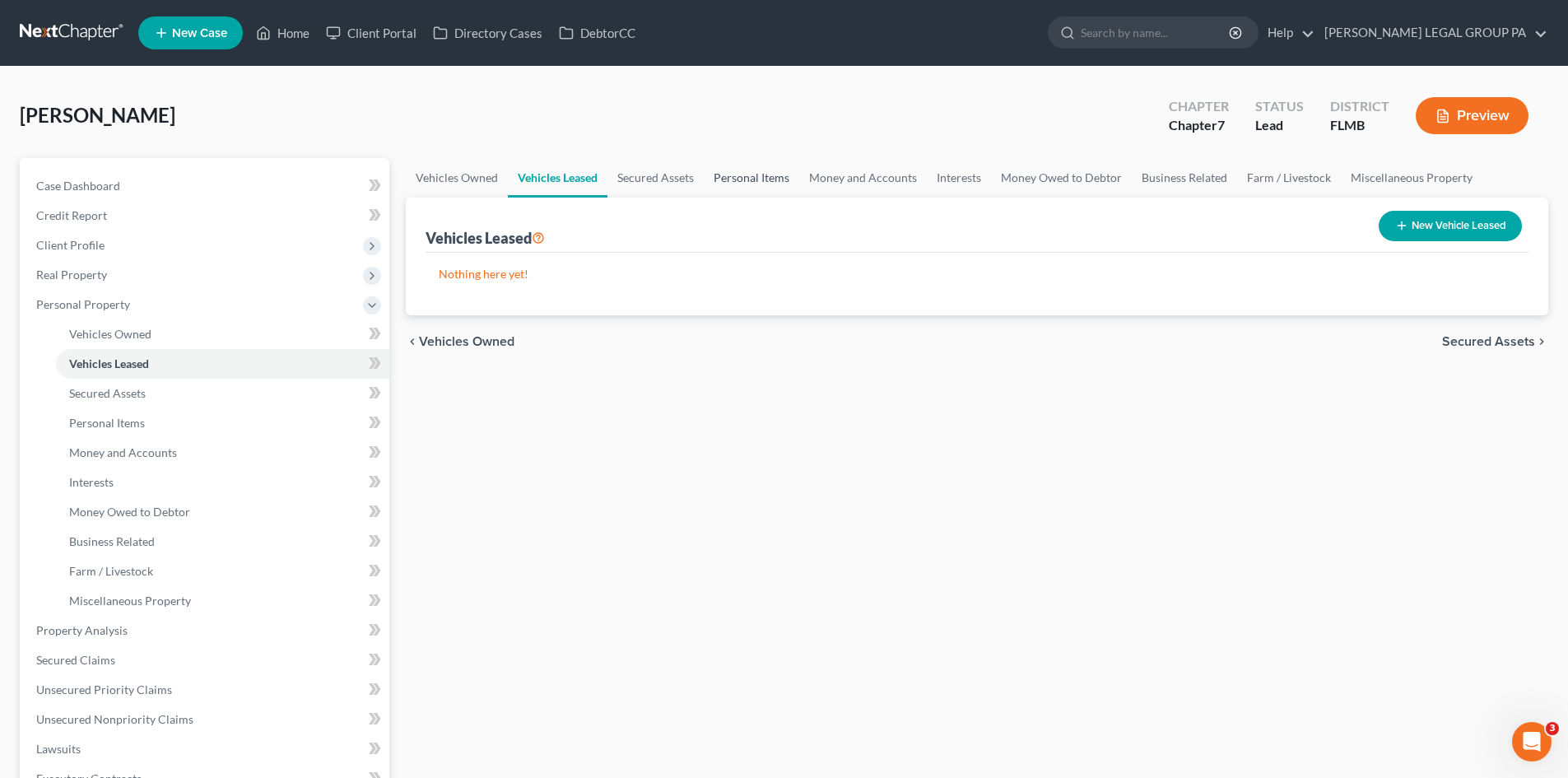
click at [769, 178] on link "Personal Items" at bounding box center [751, 178] width 96 height 39
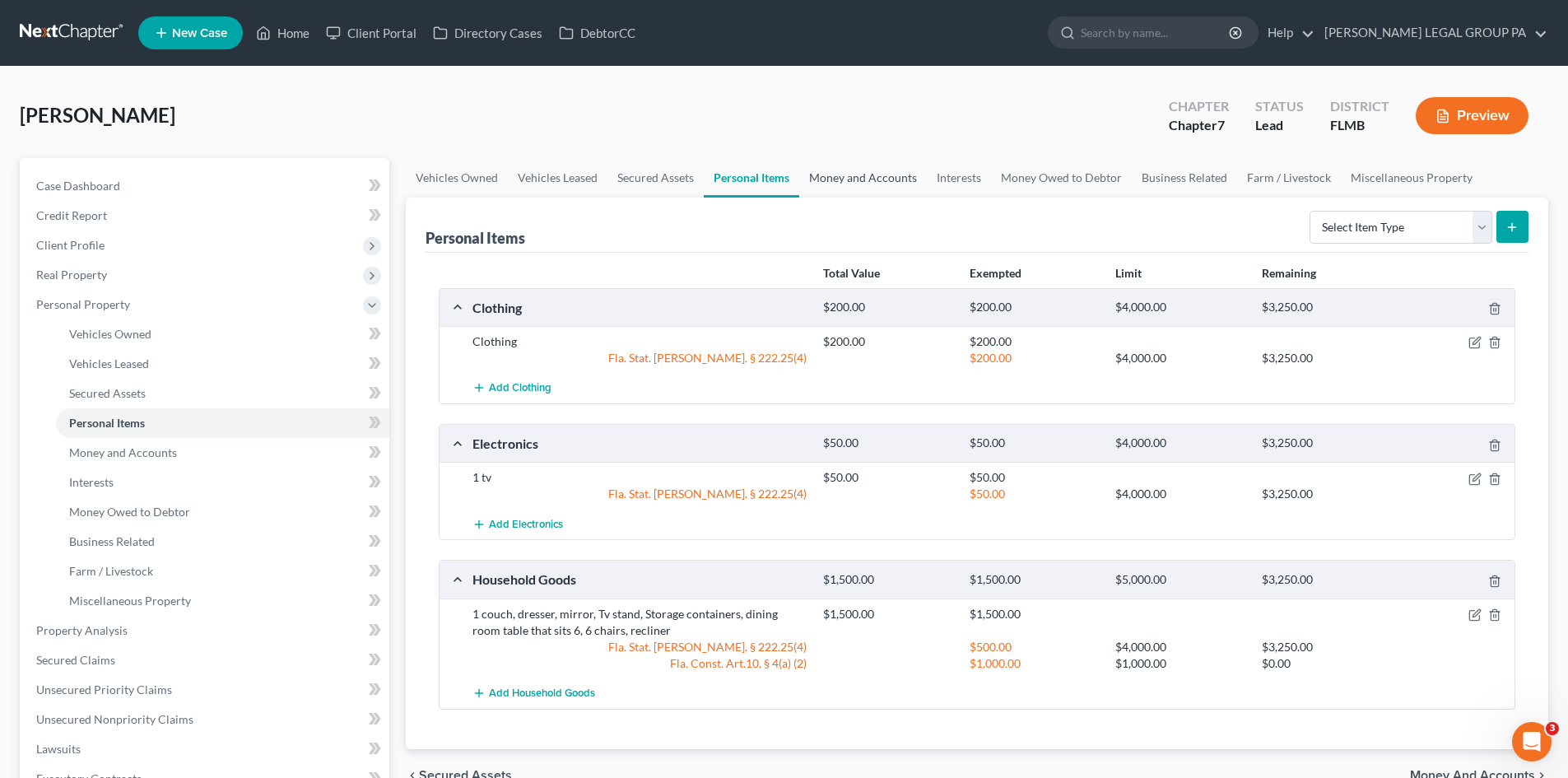
click at [868, 178] on link "Money and Accounts" at bounding box center [862, 178] width 127 height 39
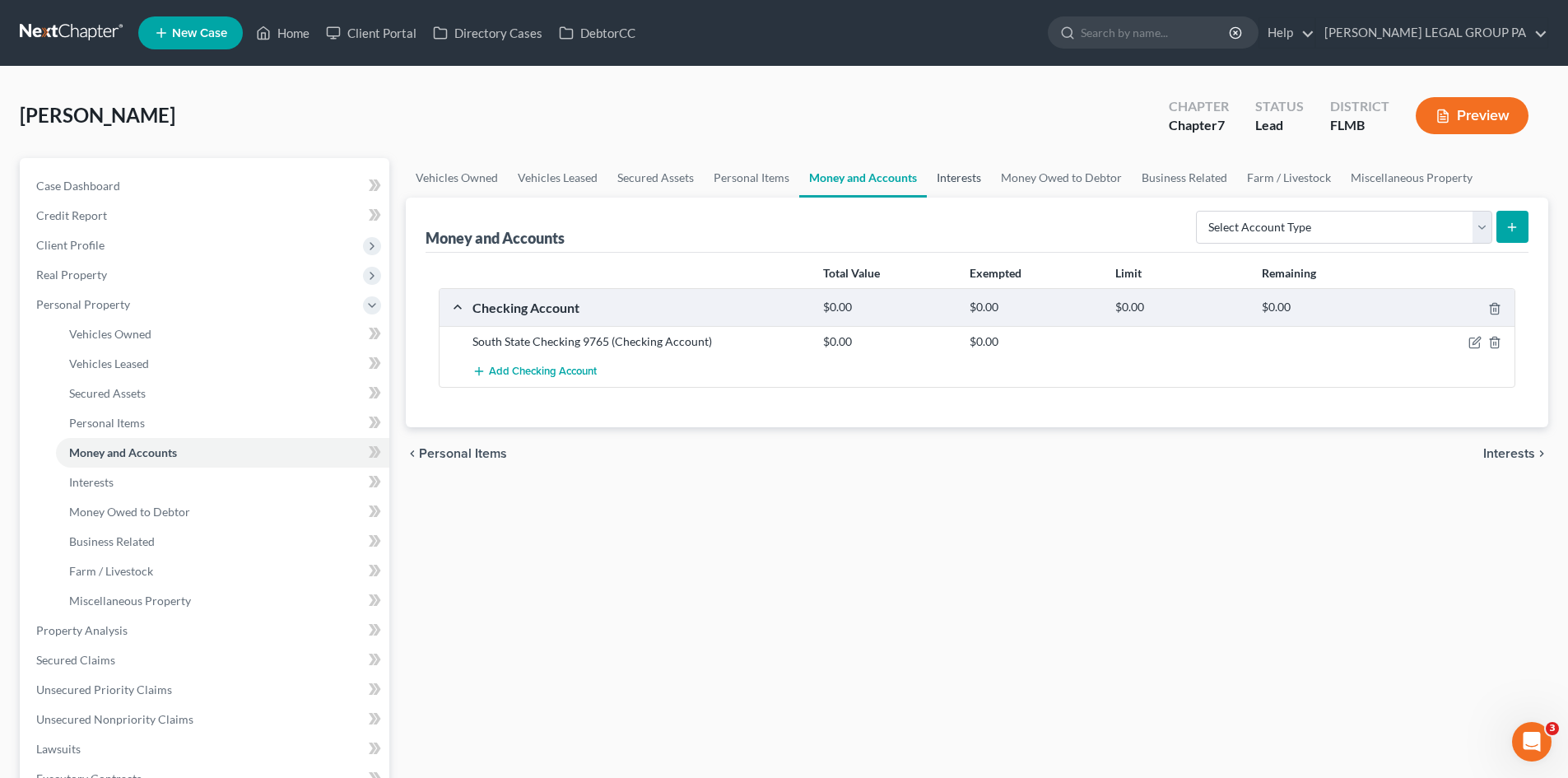
drag, startPoint x: 960, startPoint y: 178, endPoint x: 965, endPoint y: 190, distance: 13.0
click at [960, 177] on link "Interests" at bounding box center [959, 178] width 64 height 39
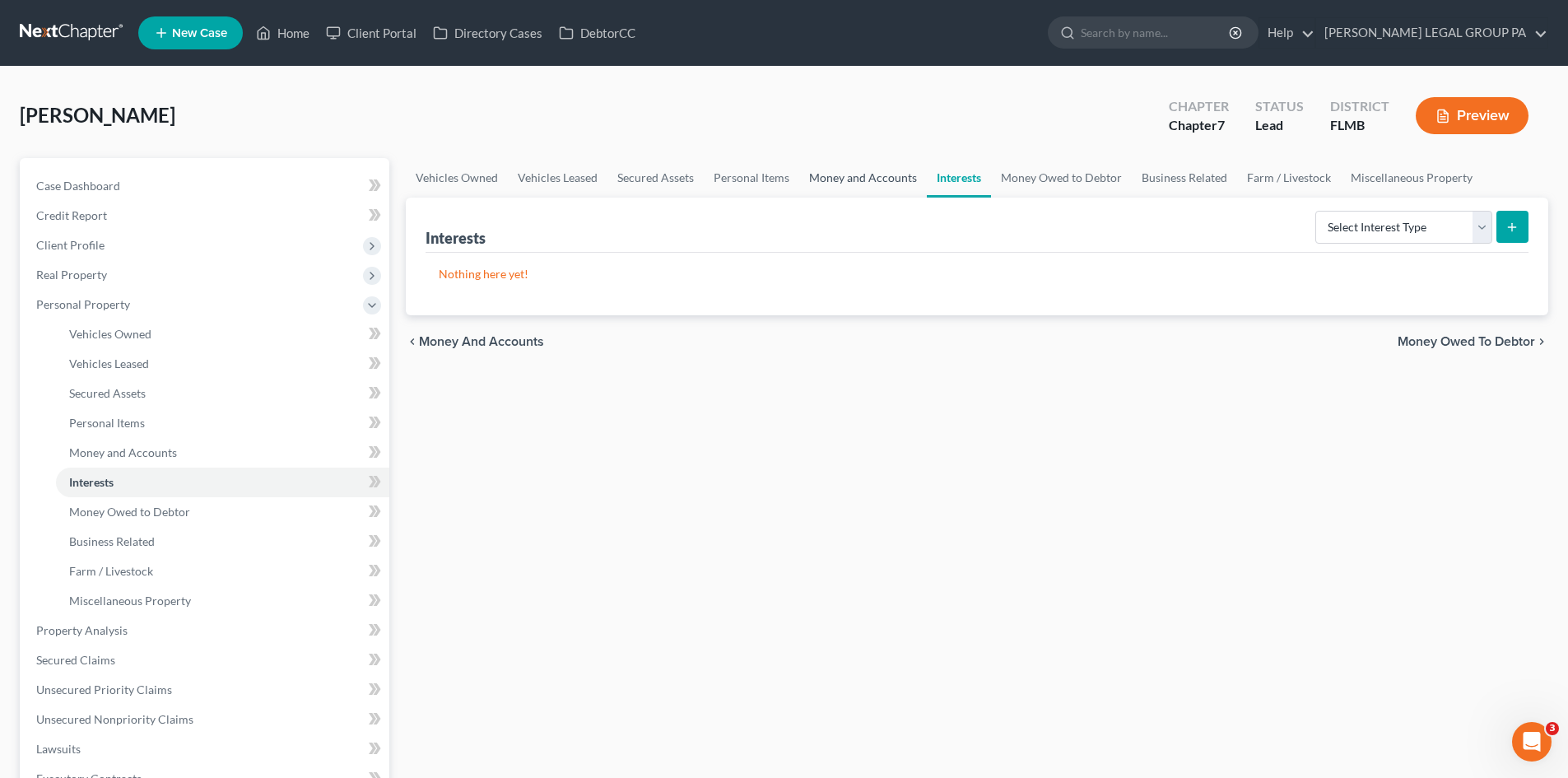
click at [895, 174] on link "Money and Accounts" at bounding box center [862, 178] width 127 height 39
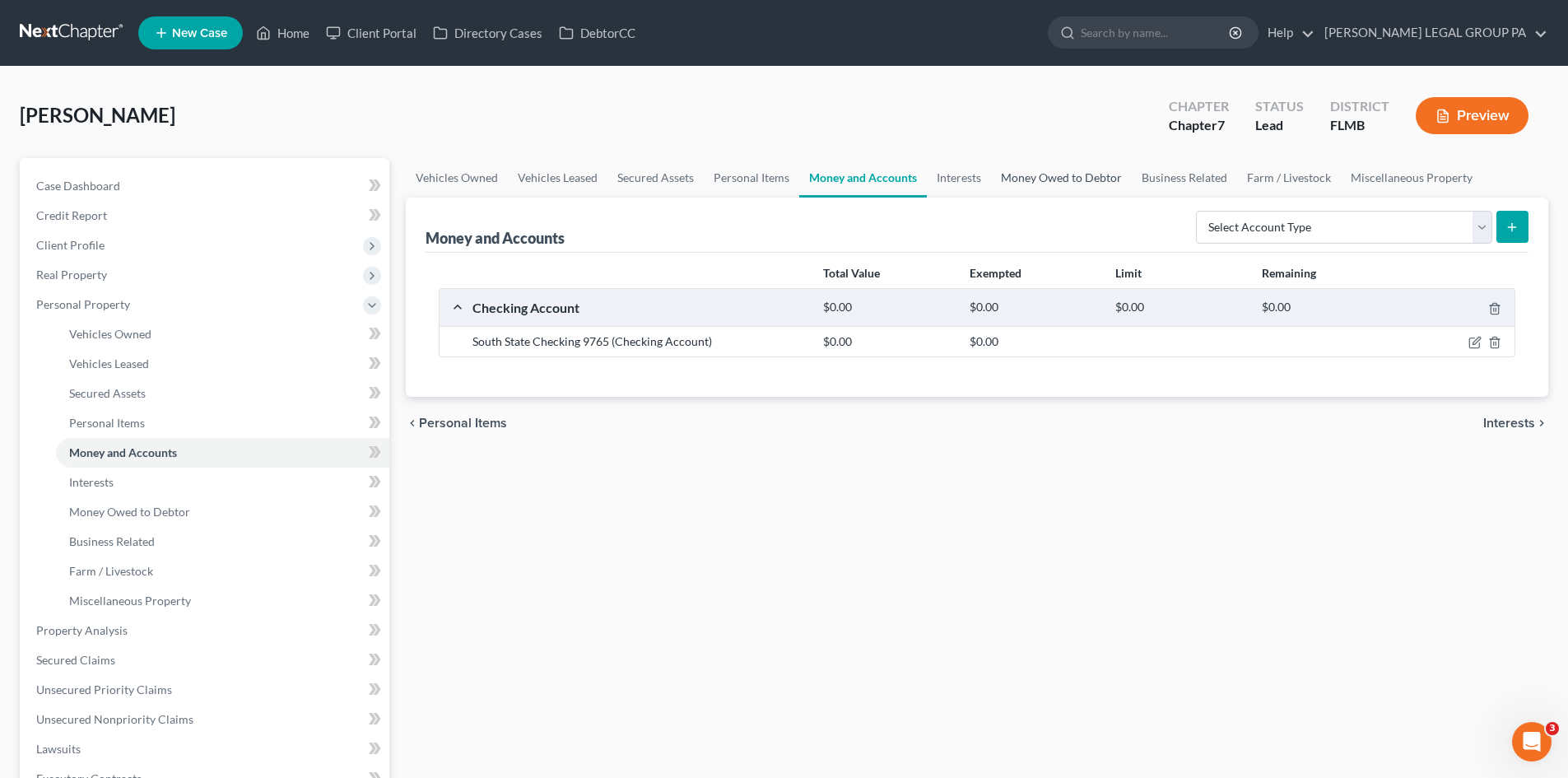
click at [1070, 173] on link "Money Owed to Debtor" at bounding box center [1061, 178] width 141 height 39
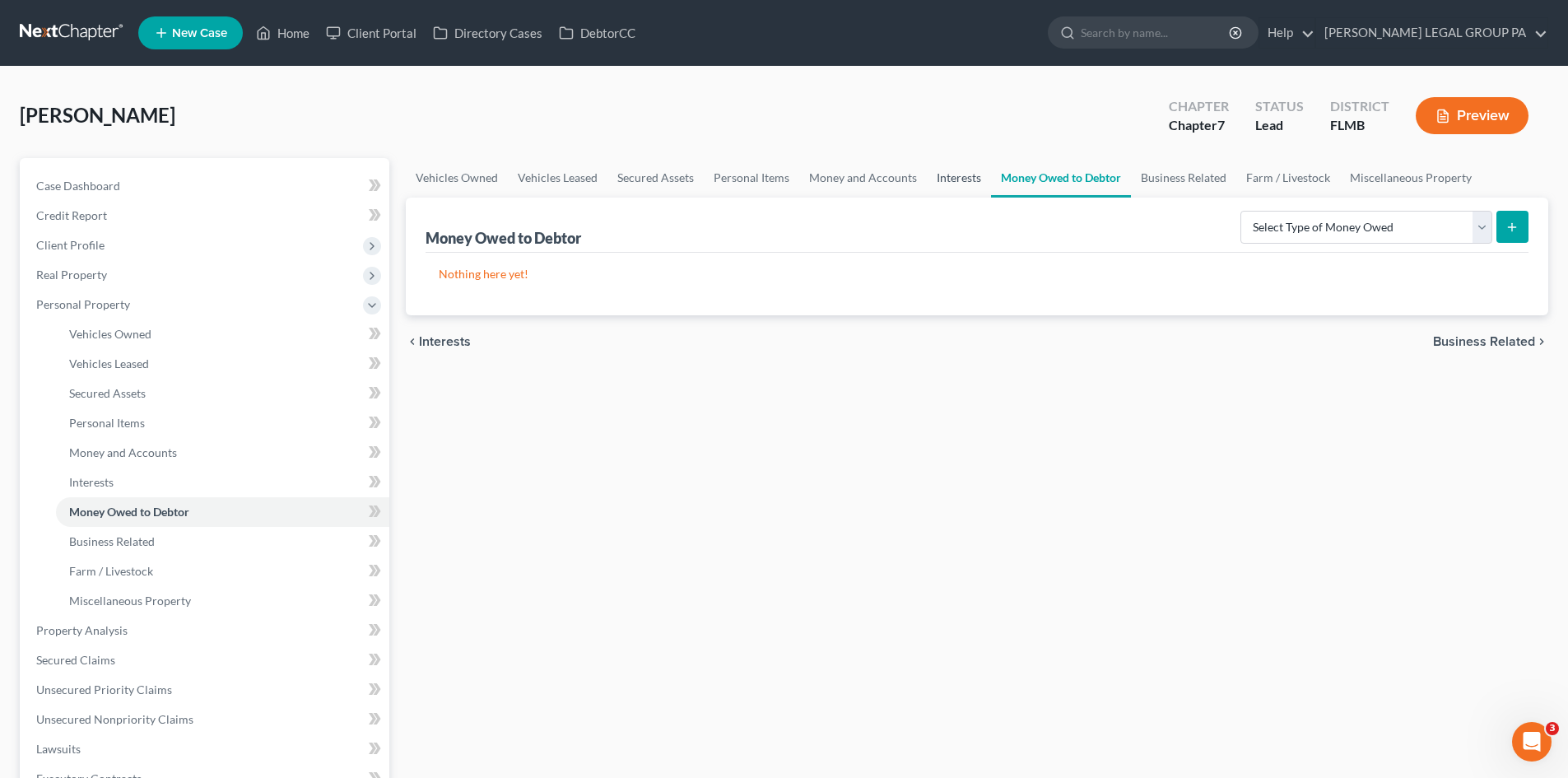
click at [957, 175] on link "Interests" at bounding box center [959, 178] width 64 height 39
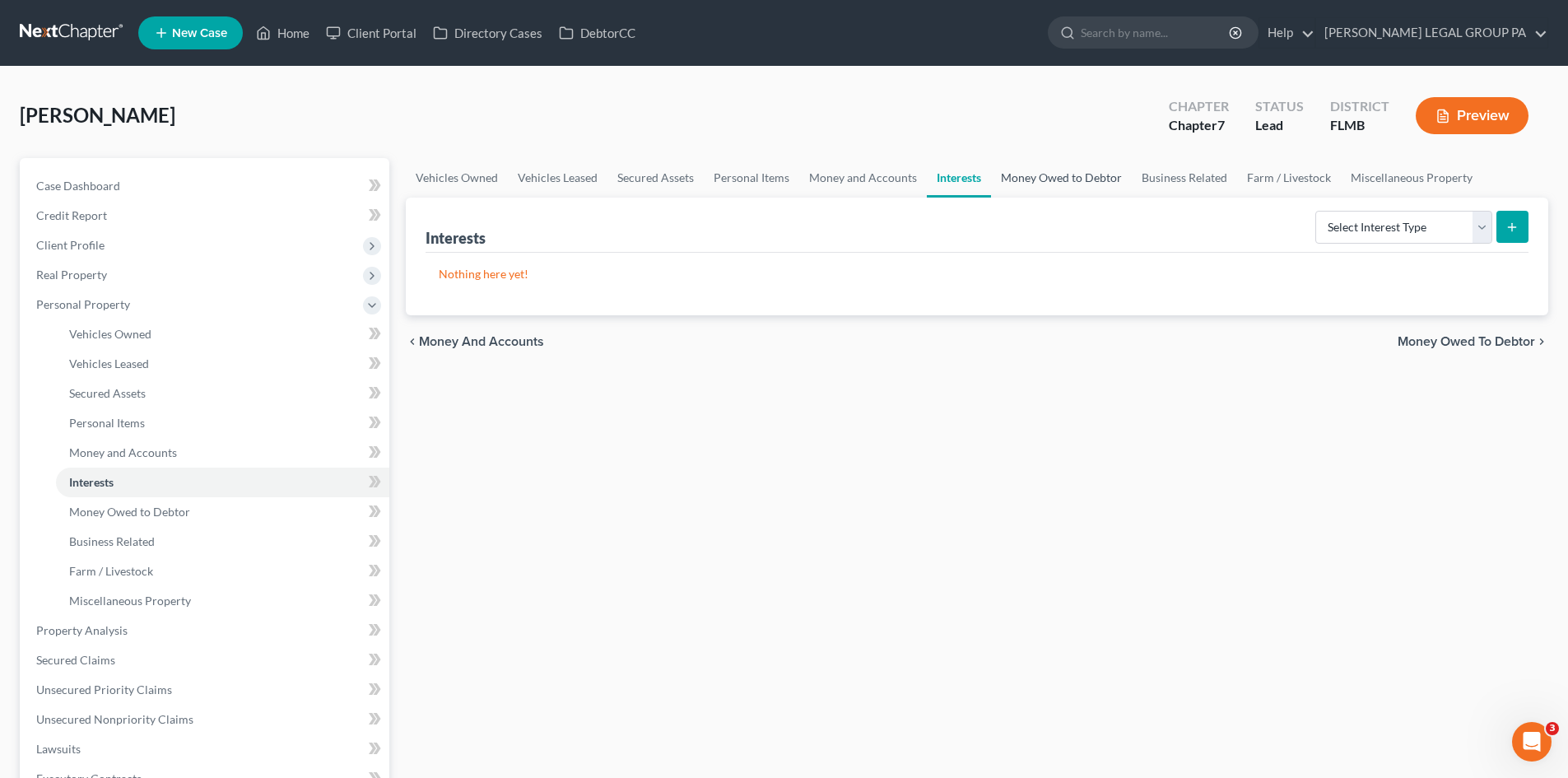
drag, startPoint x: 1017, startPoint y: 190, endPoint x: 1101, endPoint y: 233, distance: 94.4
click at [1017, 189] on link "Money Owed to Debtor" at bounding box center [1061, 178] width 141 height 39
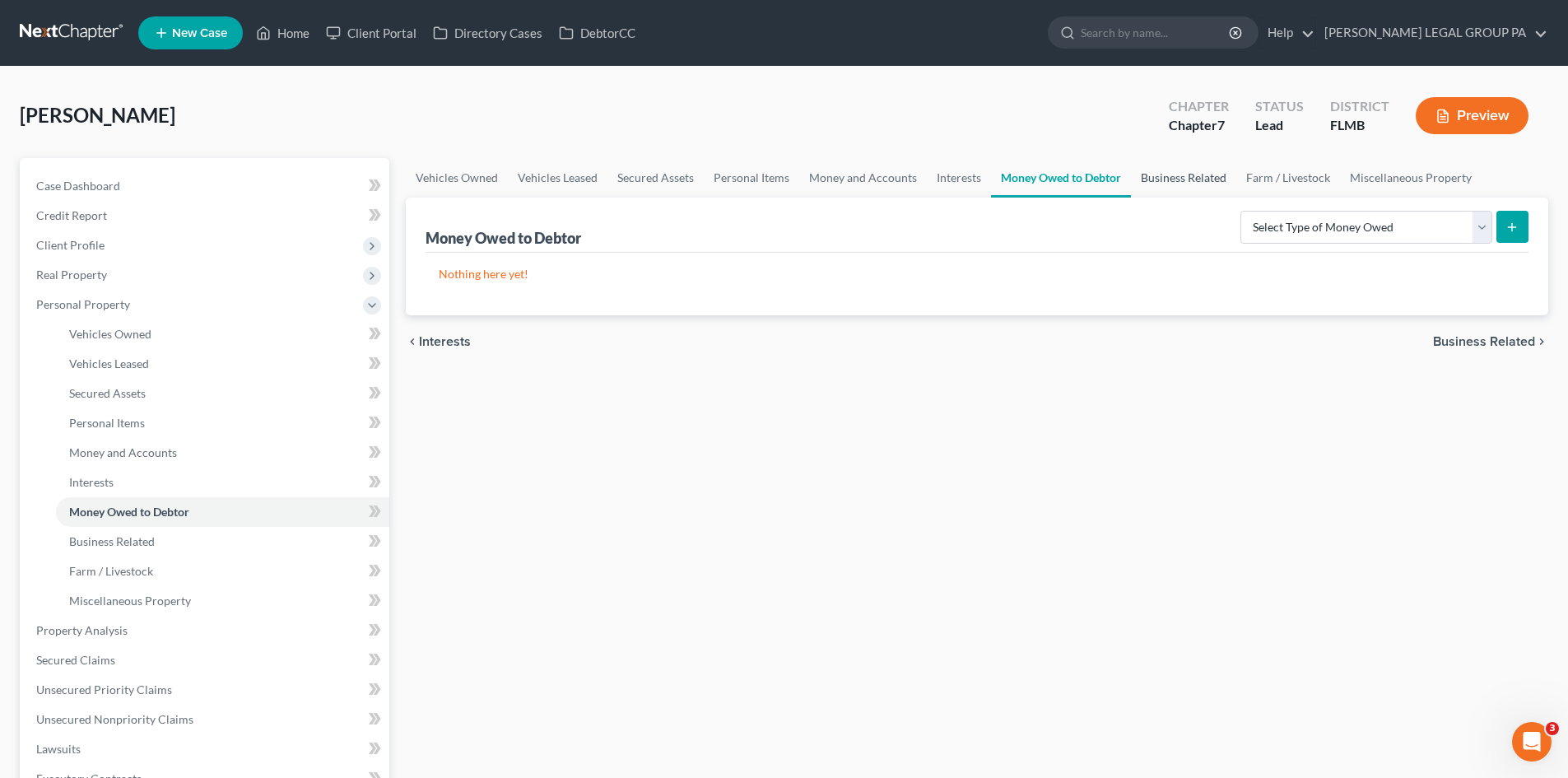
click at [1151, 180] on link "Business Related" at bounding box center [1183, 178] width 105 height 39
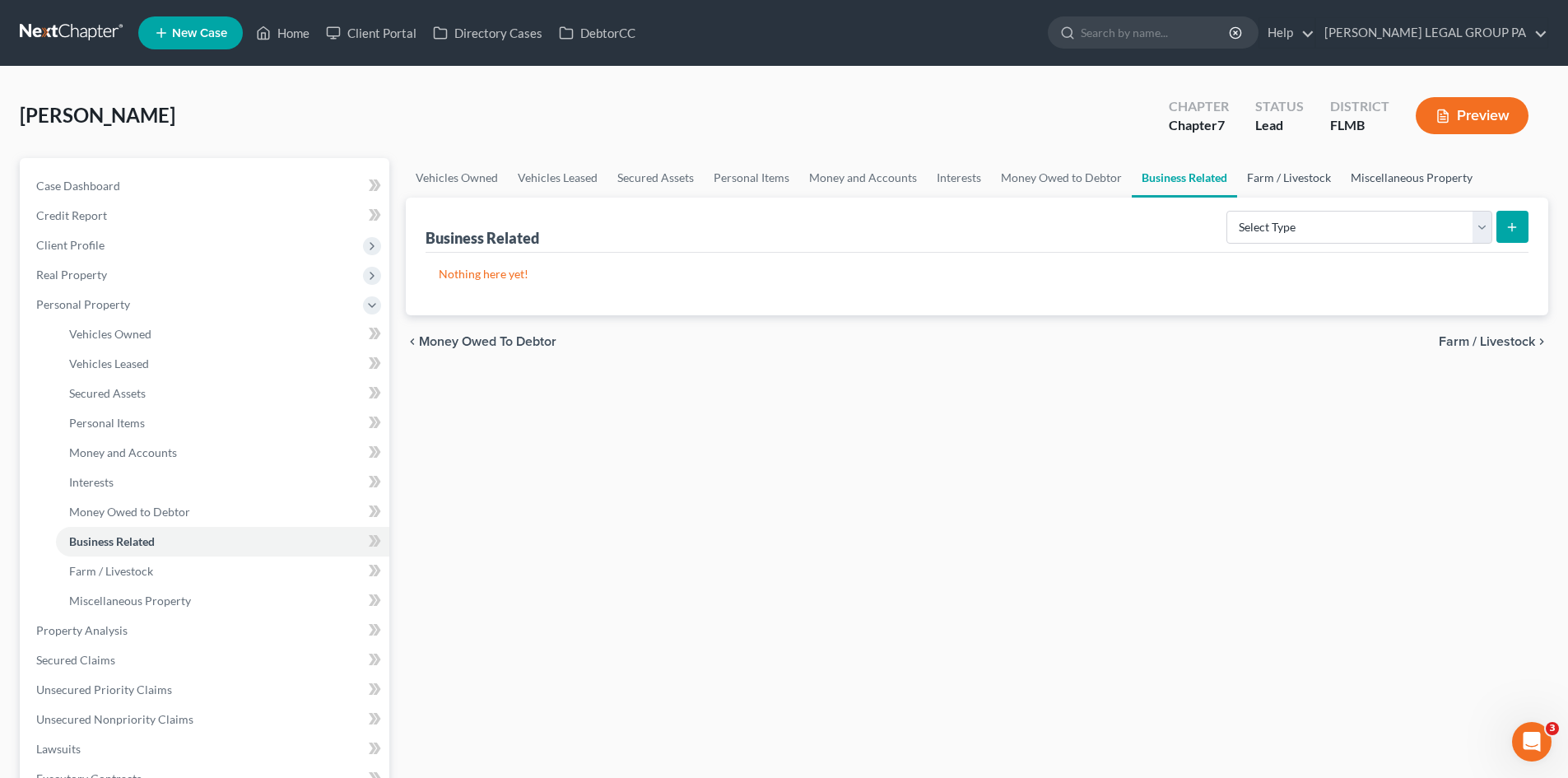
click at [1292, 191] on link "Farm / Livestock" at bounding box center [1289, 178] width 104 height 39
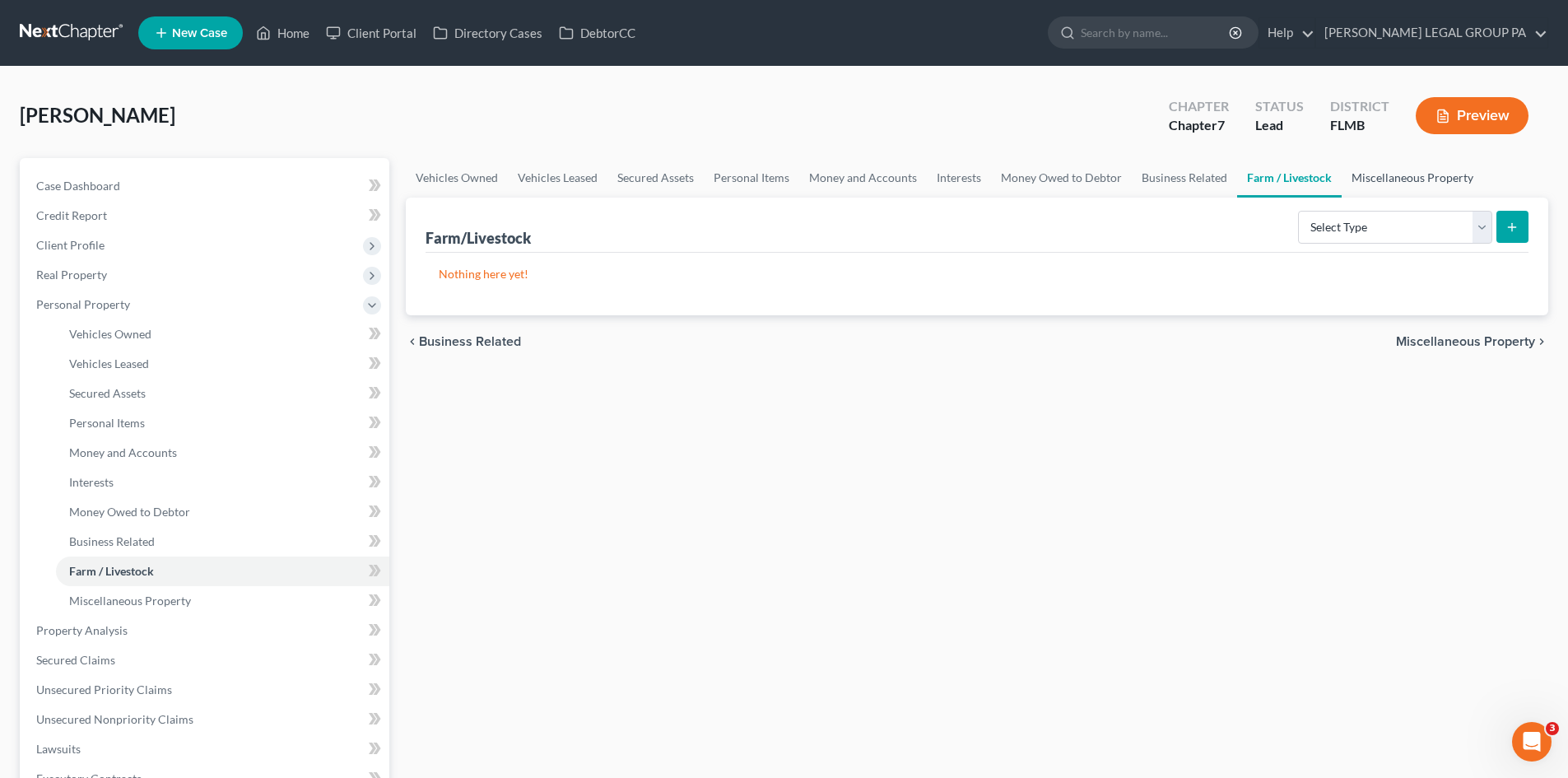
click at [1414, 180] on link "Miscellaneous Property" at bounding box center [1413, 178] width 142 height 39
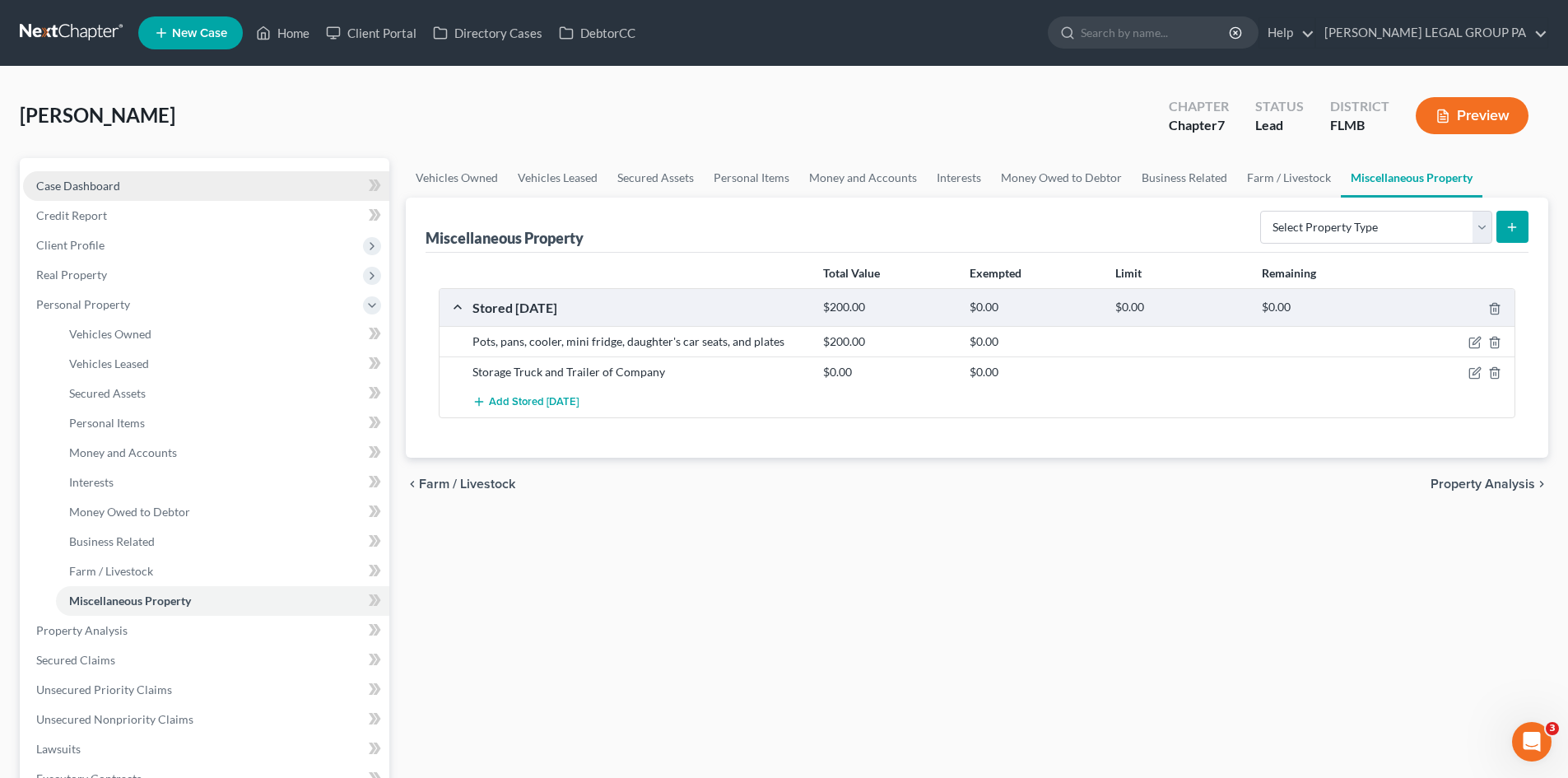
click at [166, 195] on link "Case Dashboard" at bounding box center [206, 186] width 366 height 30
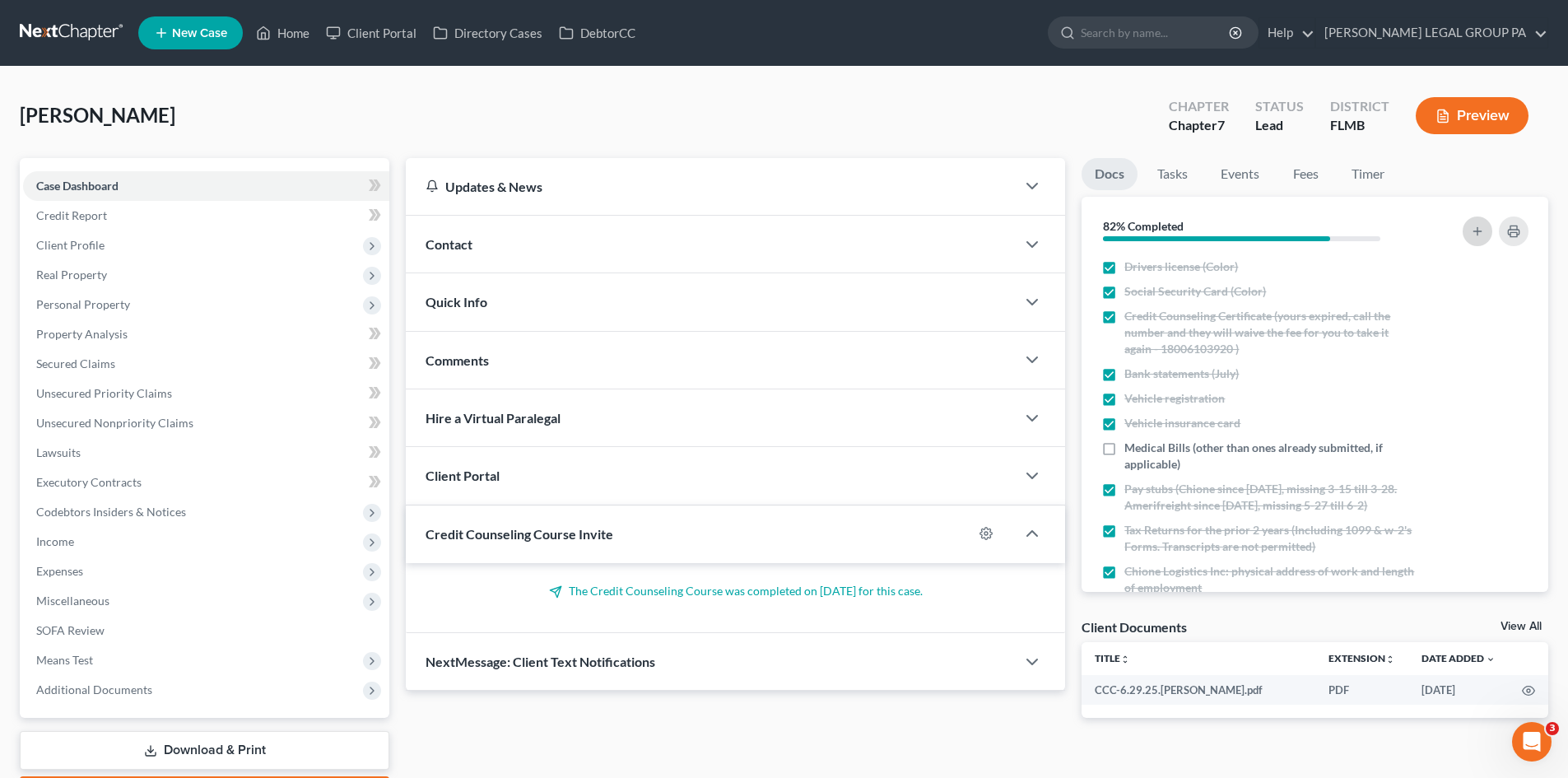
click at [1478, 229] on line "button" at bounding box center [1478, 231] width 0 height 8
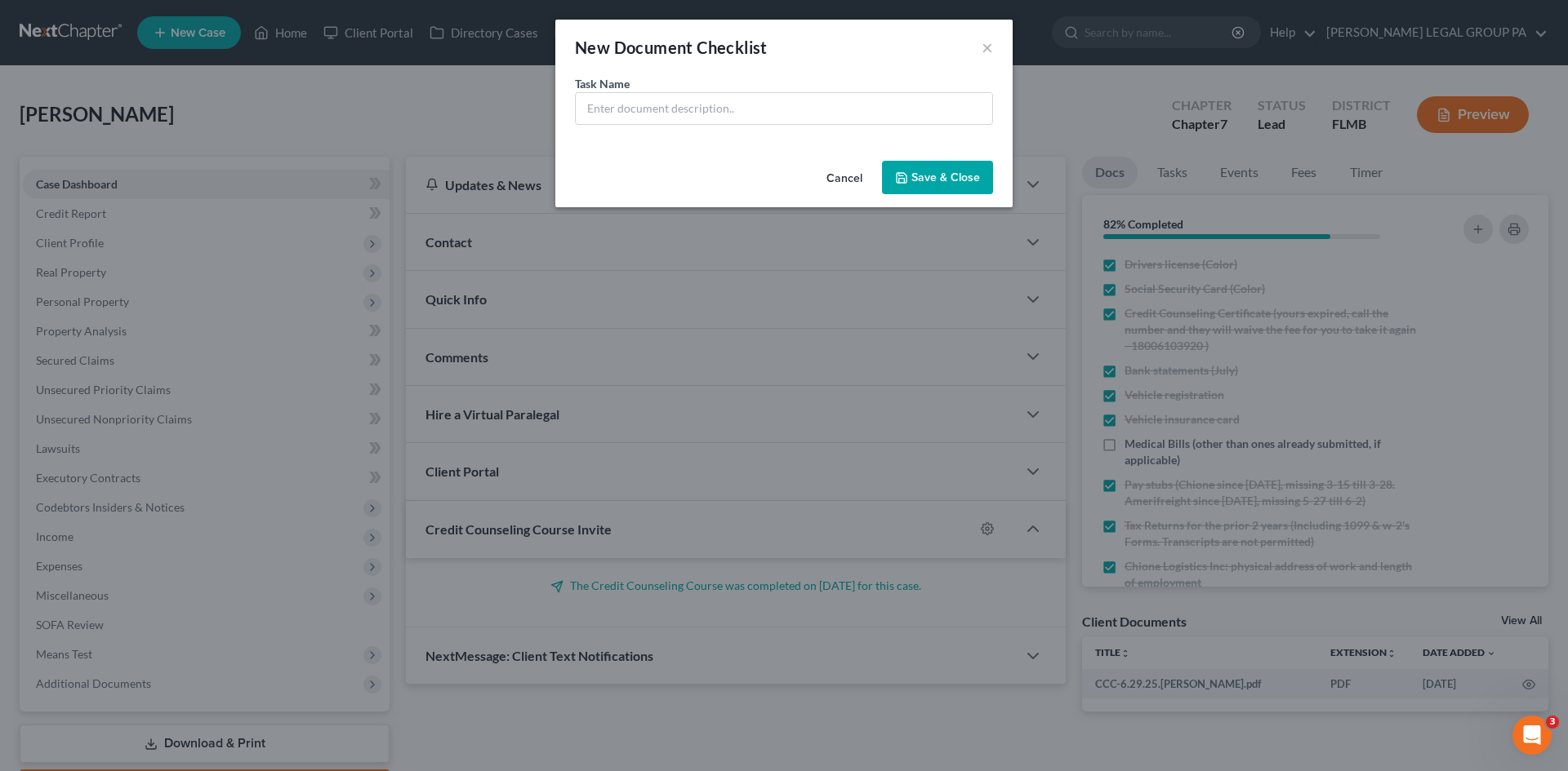
click at [688, 132] on div "Task Name *" at bounding box center [784, 115] width 457 height 80
click at [698, 113] on input "text" at bounding box center [784, 108] width 417 height 31
click at [711, 103] on input "text" at bounding box center [784, 108] width 417 height 31
type input "Documentation of 401k withdrawal"
click at [956, 184] on button "Save & Close" at bounding box center [936, 178] width 111 height 35
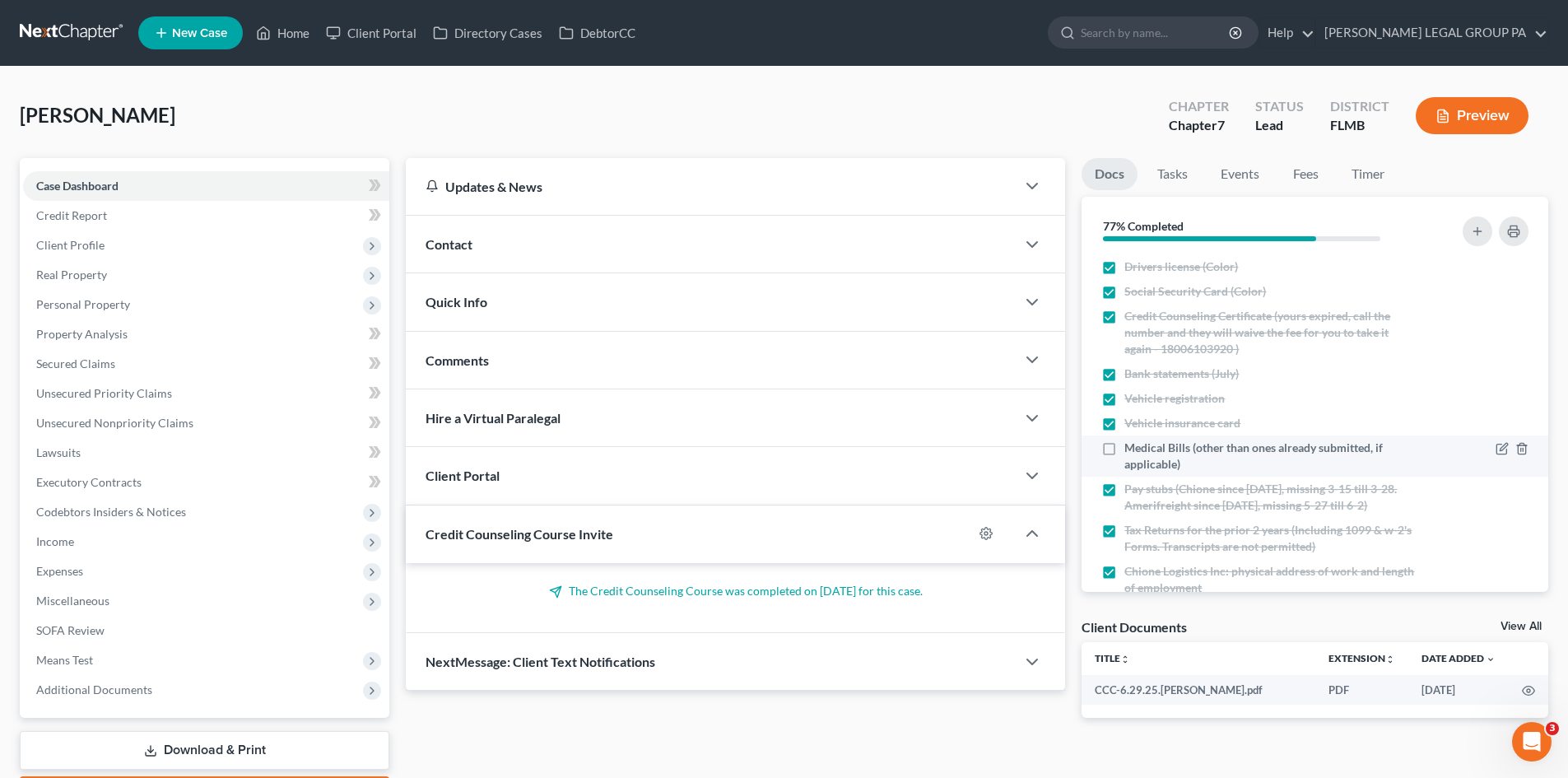
click at [1124, 447] on label "Medical Bills (other than ones already submitted, if applicable)" at bounding box center [1270, 456] width 293 height 33
click at [1131, 447] on input "Medical Bills (other than ones already submitted, if applicable)" at bounding box center [1136, 445] width 11 height 11
checkbox input "true"
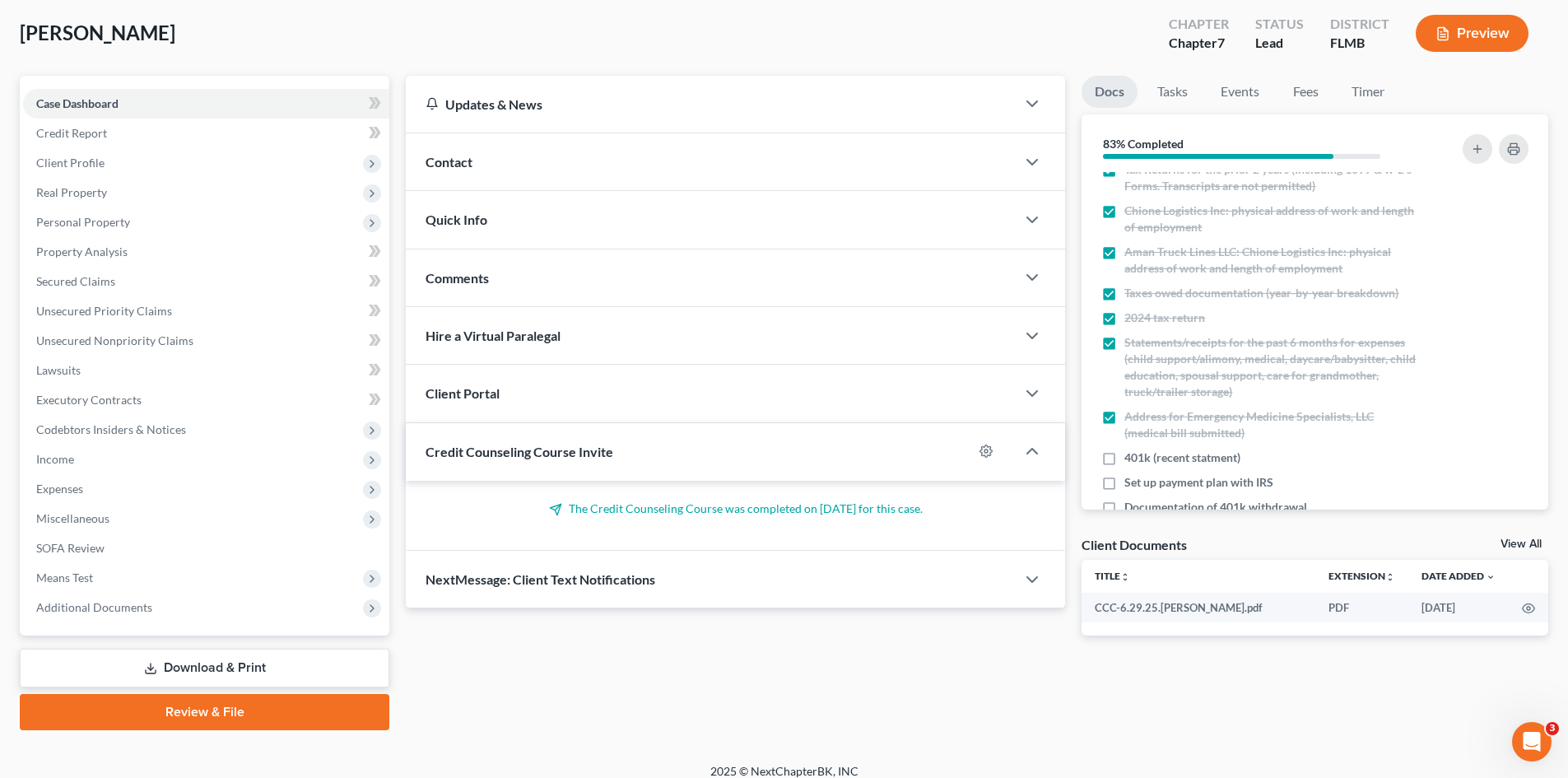
scroll to position [314, 0]
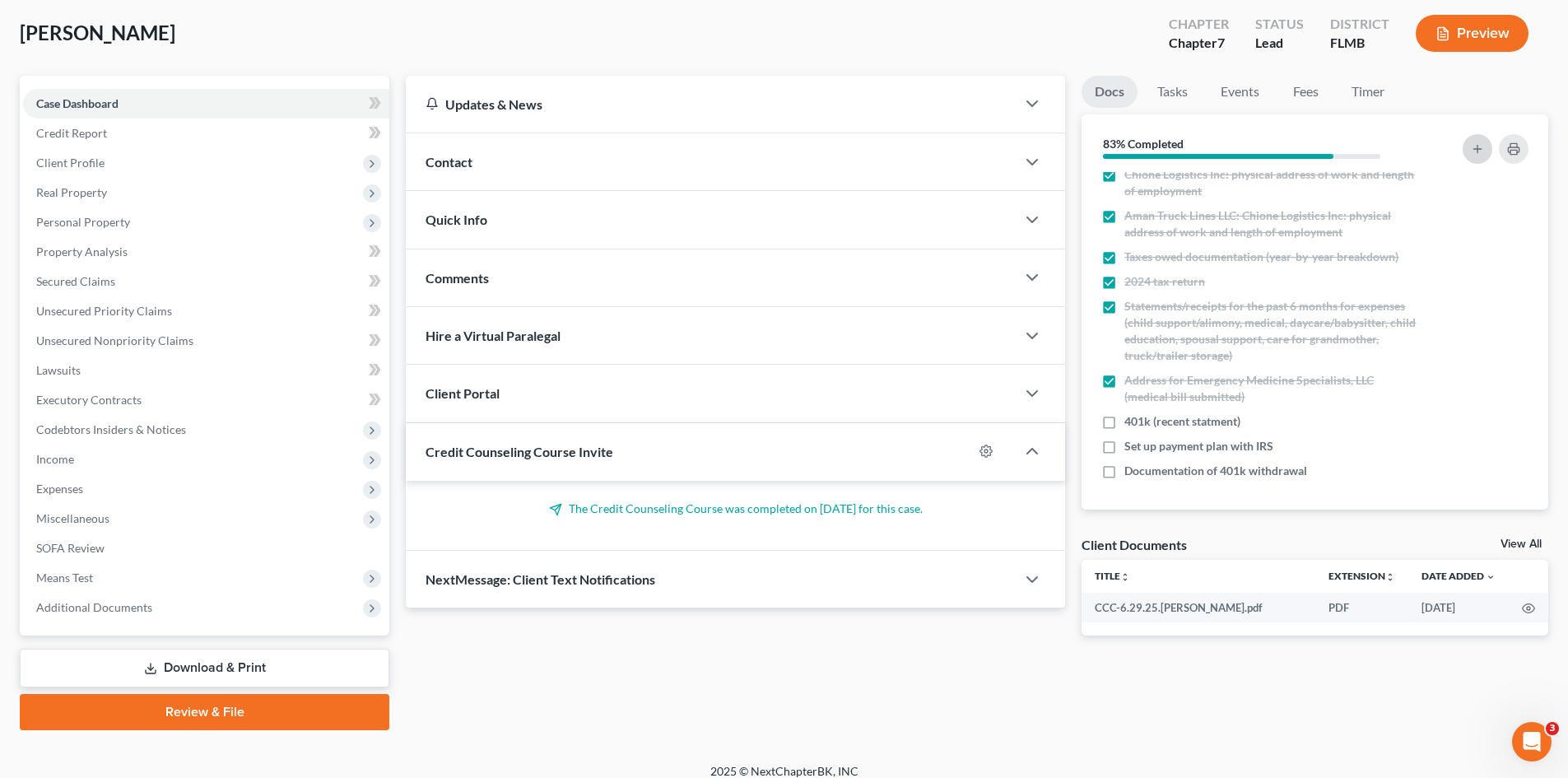
click at [1470, 148] on button "button" at bounding box center [1478, 149] width 30 height 30
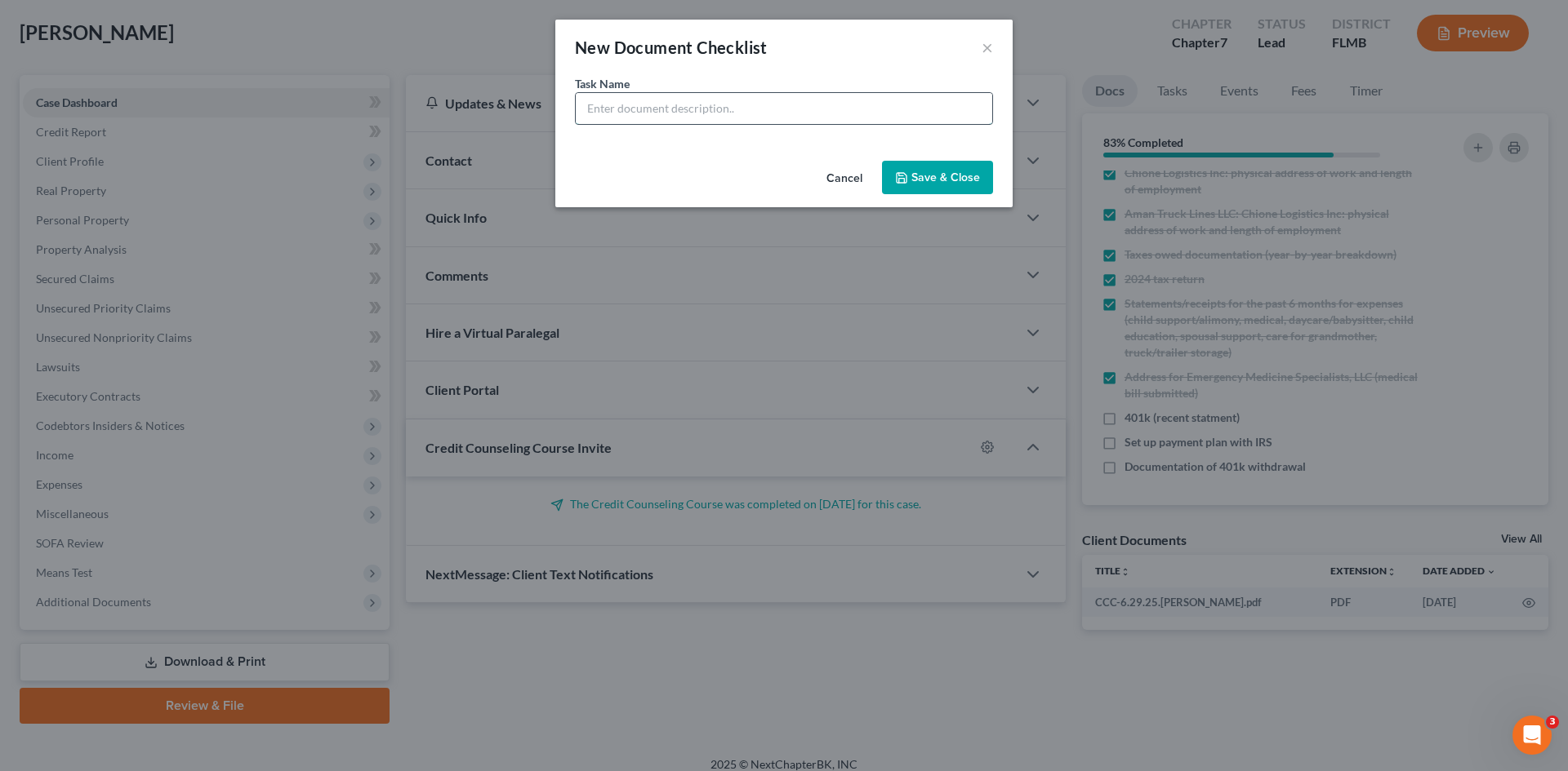
click at [688, 113] on input "text" at bounding box center [784, 108] width 417 height 31
click at [748, 108] on input "Profit and Loss for last 6 months (month-by-month)" at bounding box center [784, 108] width 417 height 31
type input "Profit and Loss for last 6 months - since you started job (month-by-month)"
click at [948, 176] on button "Save & Close" at bounding box center [936, 178] width 111 height 35
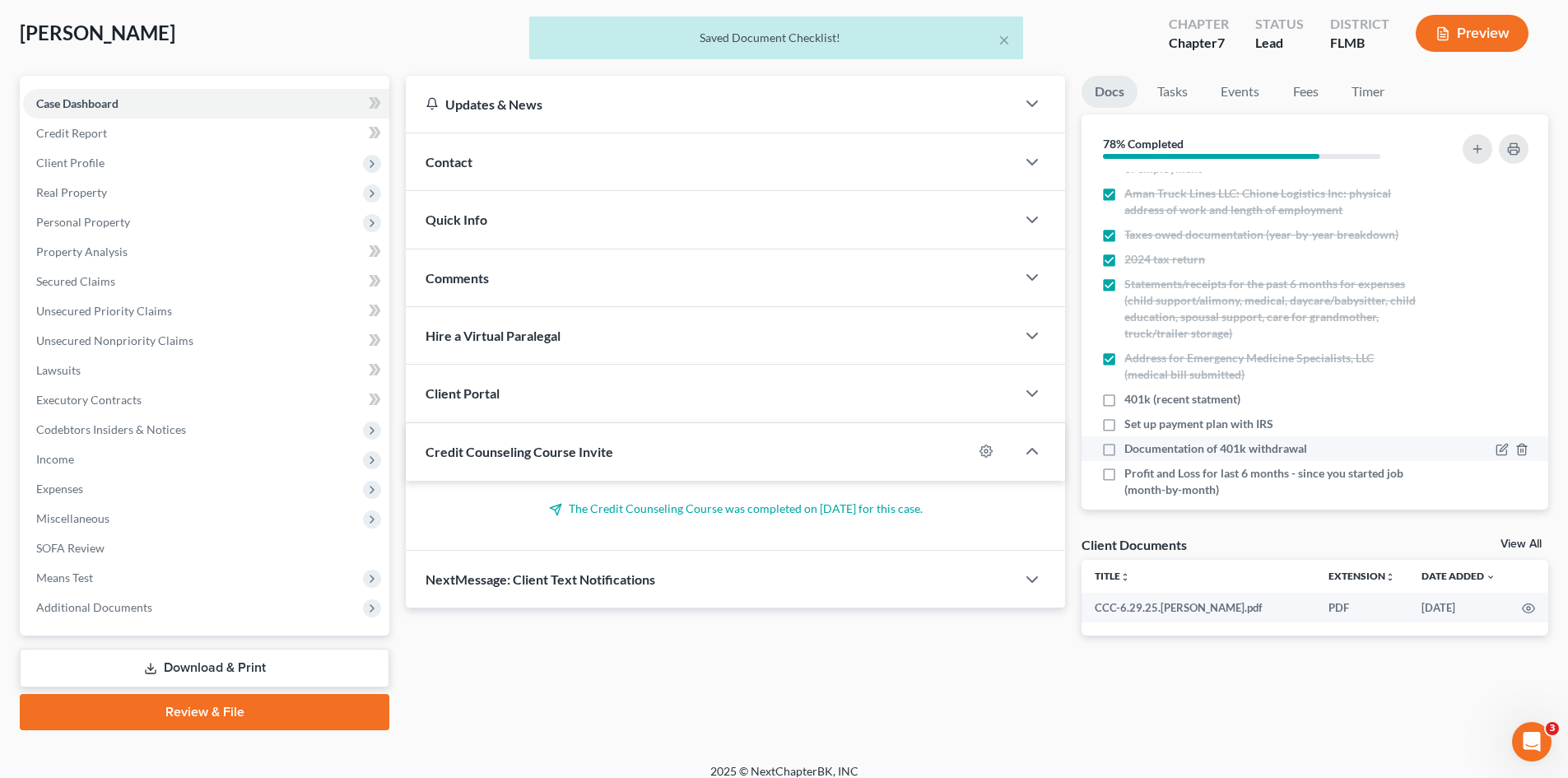
scroll to position [356, 0]
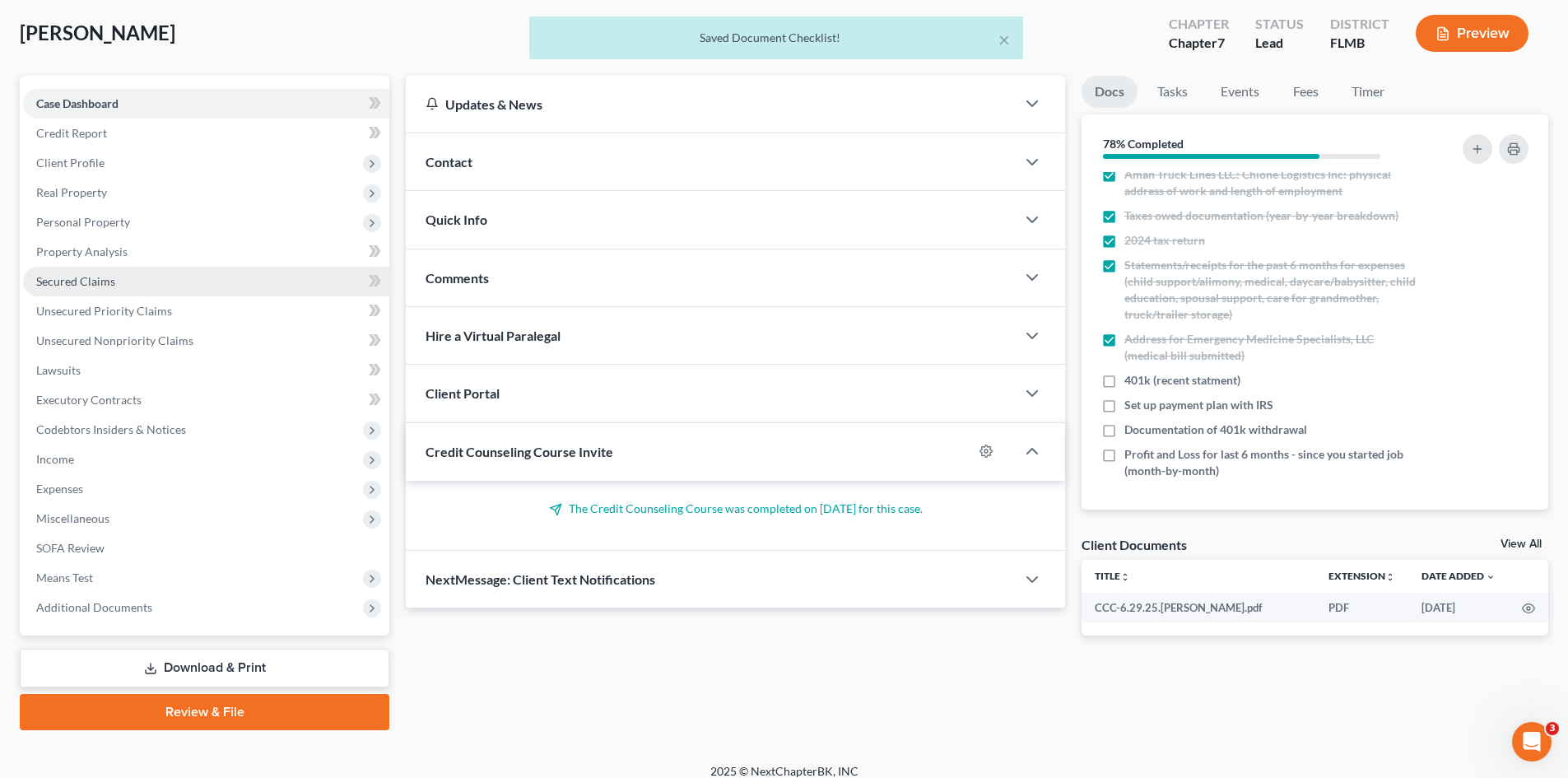
drag, startPoint x: 160, startPoint y: 226, endPoint x: 129, endPoint y: 267, distance: 51.4
click at [160, 226] on span "Personal Property" at bounding box center [206, 222] width 366 height 30
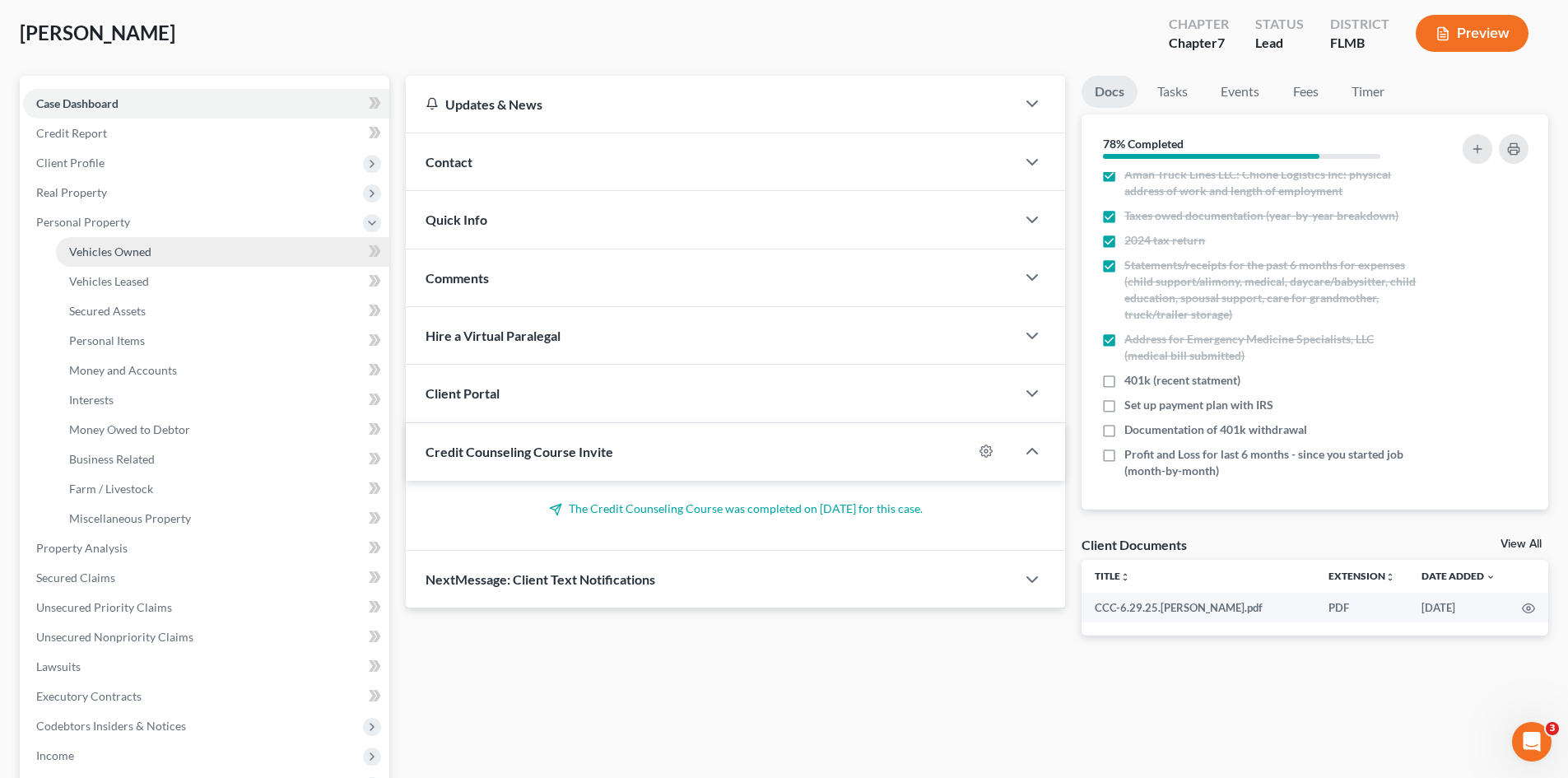
click at [153, 253] on link "Vehicles Owned" at bounding box center [223, 252] width 334 height 30
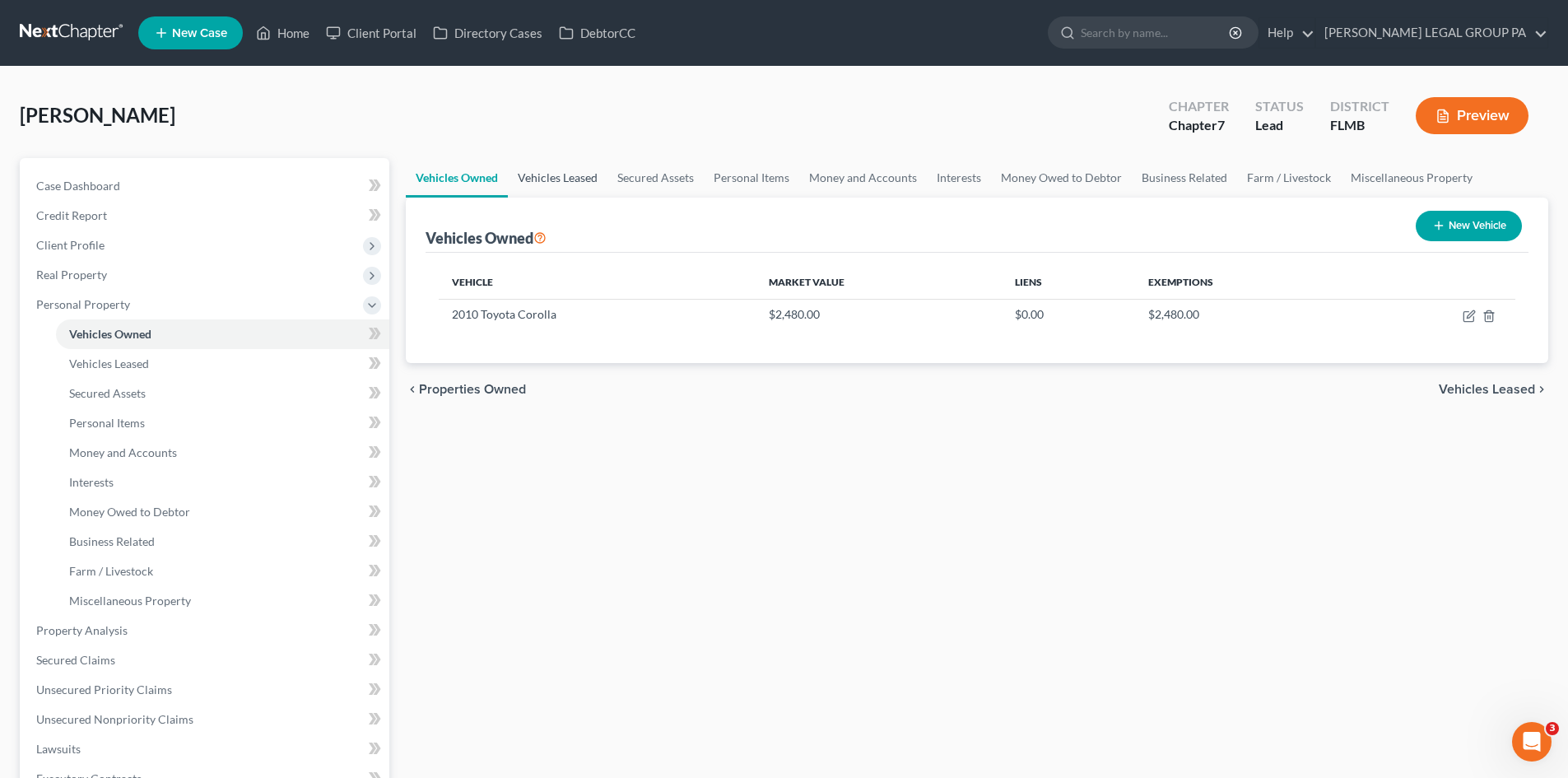
click at [554, 194] on link "Vehicles Leased" at bounding box center [557, 178] width 100 height 39
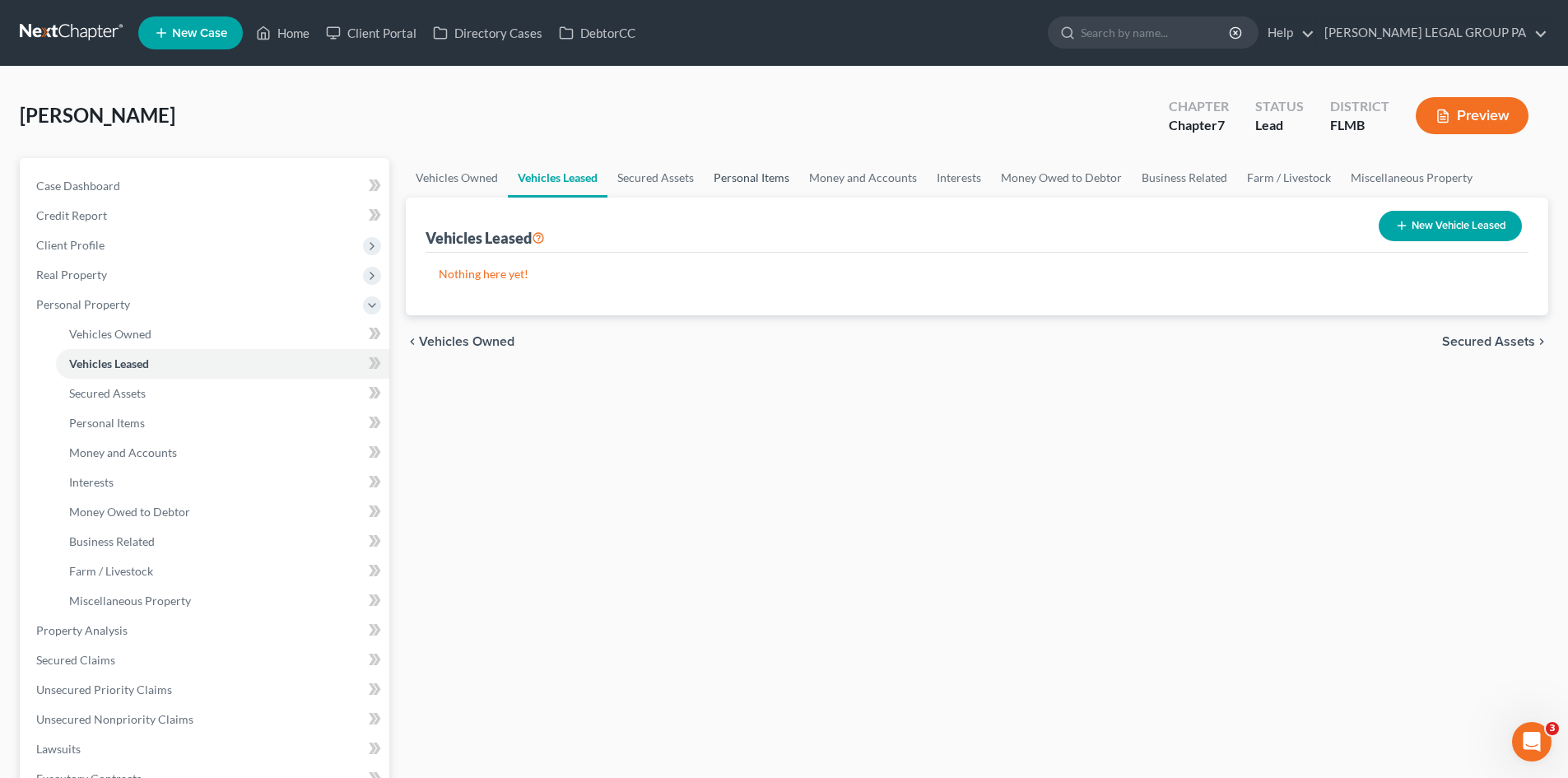
click at [712, 173] on link "Personal Items" at bounding box center [751, 178] width 96 height 39
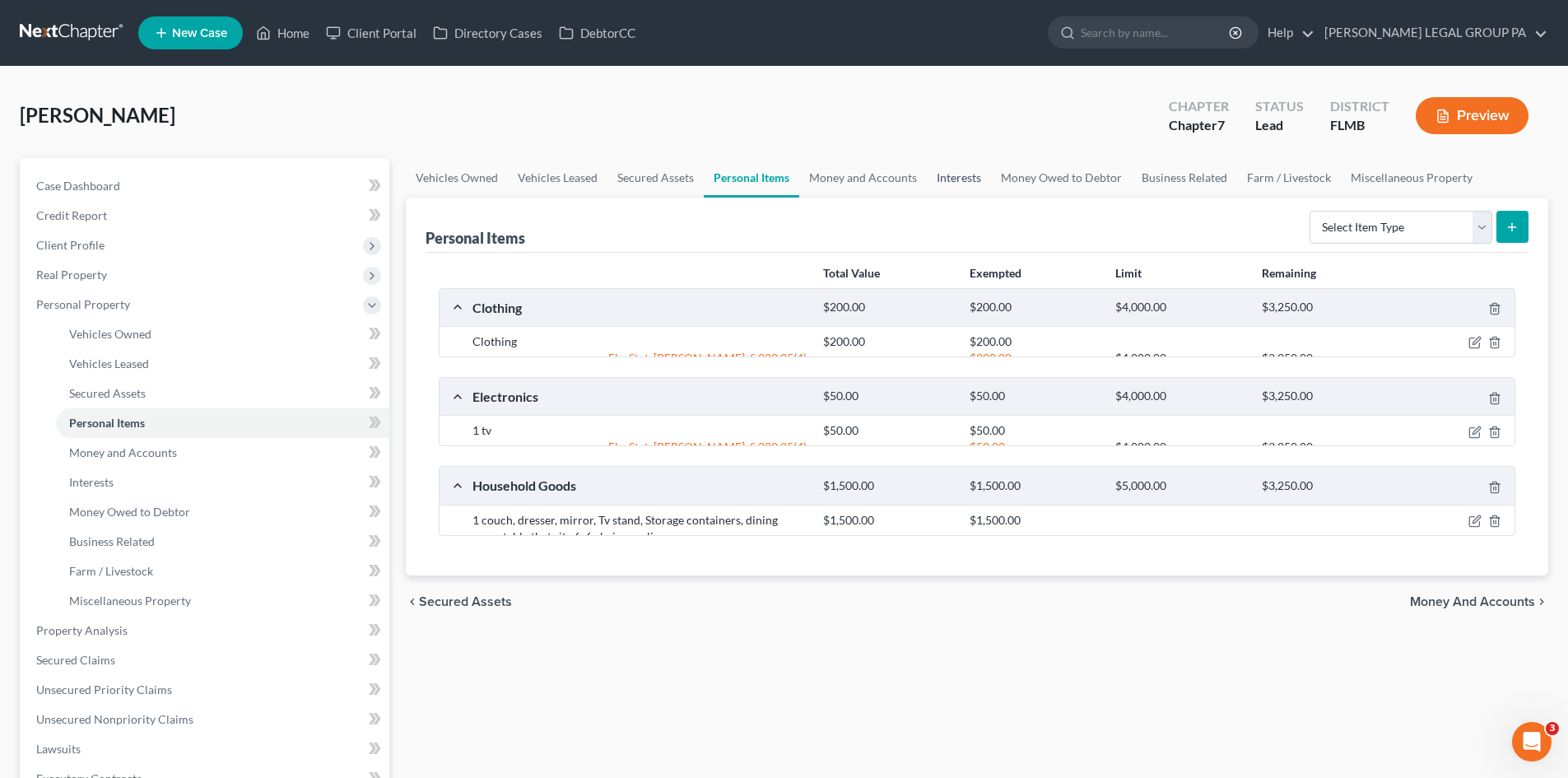
click at [976, 182] on link "Interests" at bounding box center [959, 178] width 64 height 39
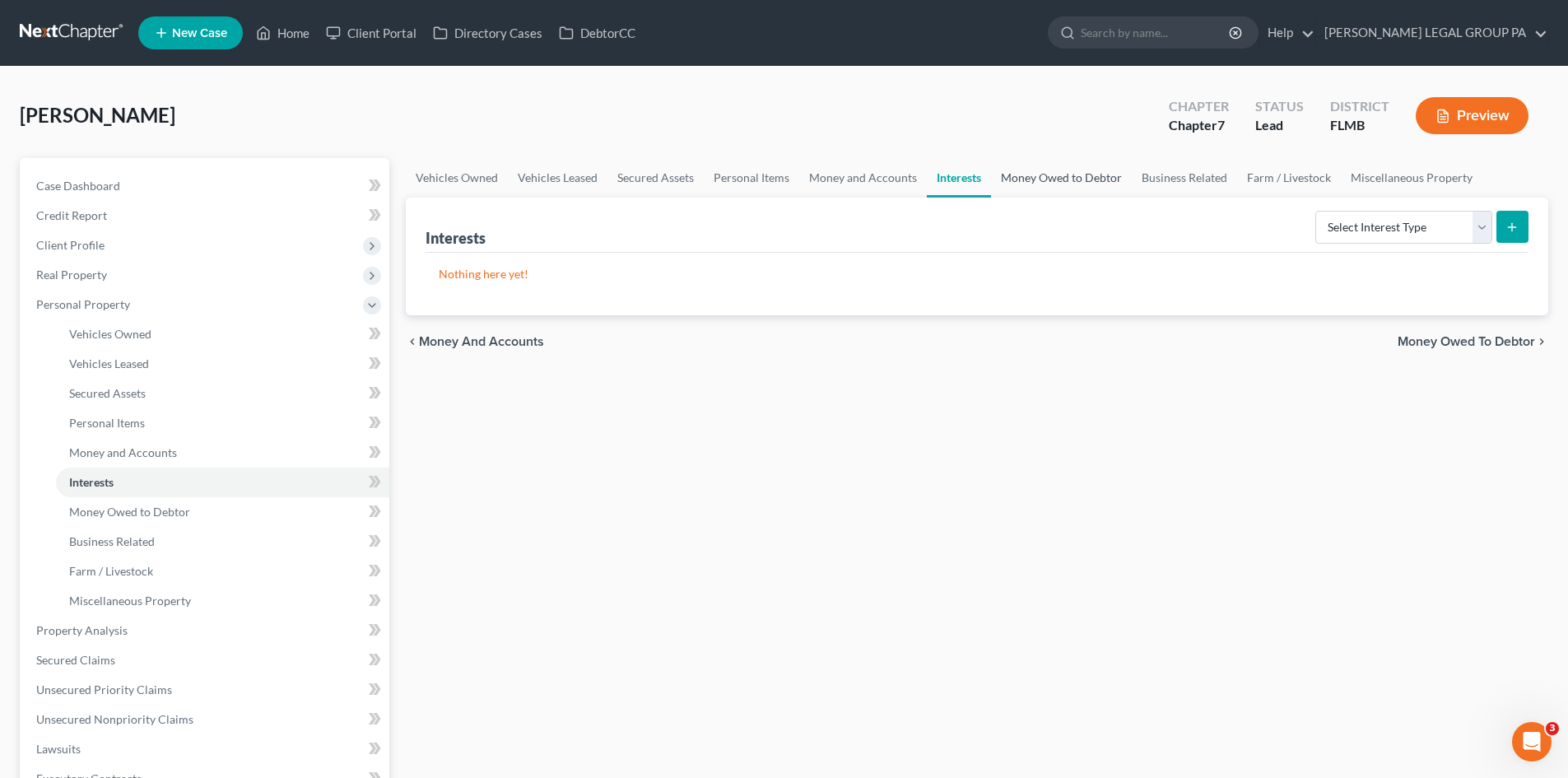
click at [1055, 182] on link "Money Owed to Debtor" at bounding box center [1061, 178] width 141 height 39
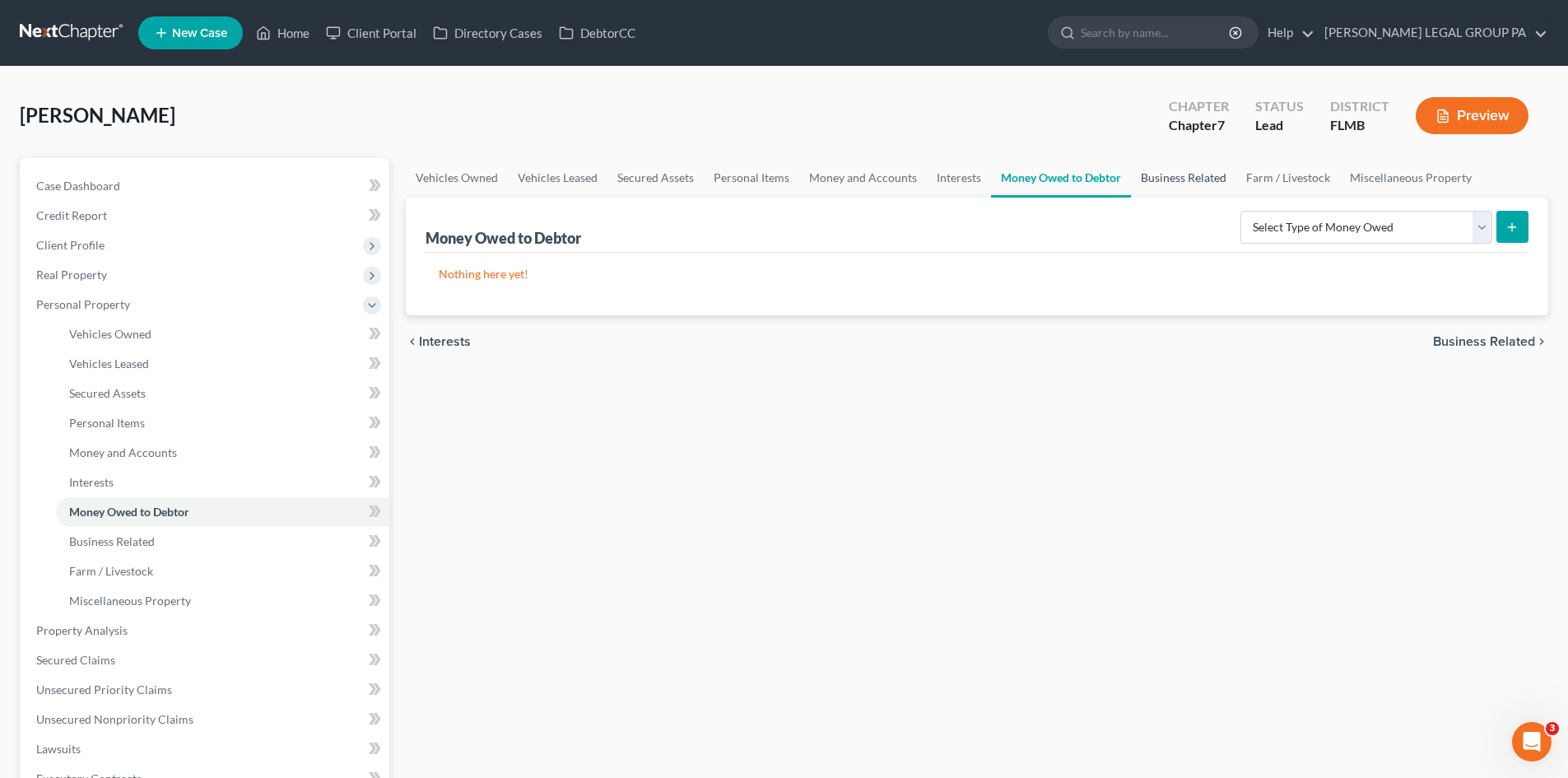
click at [1207, 184] on link "Business Related" at bounding box center [1183, 178] width 105 height 39
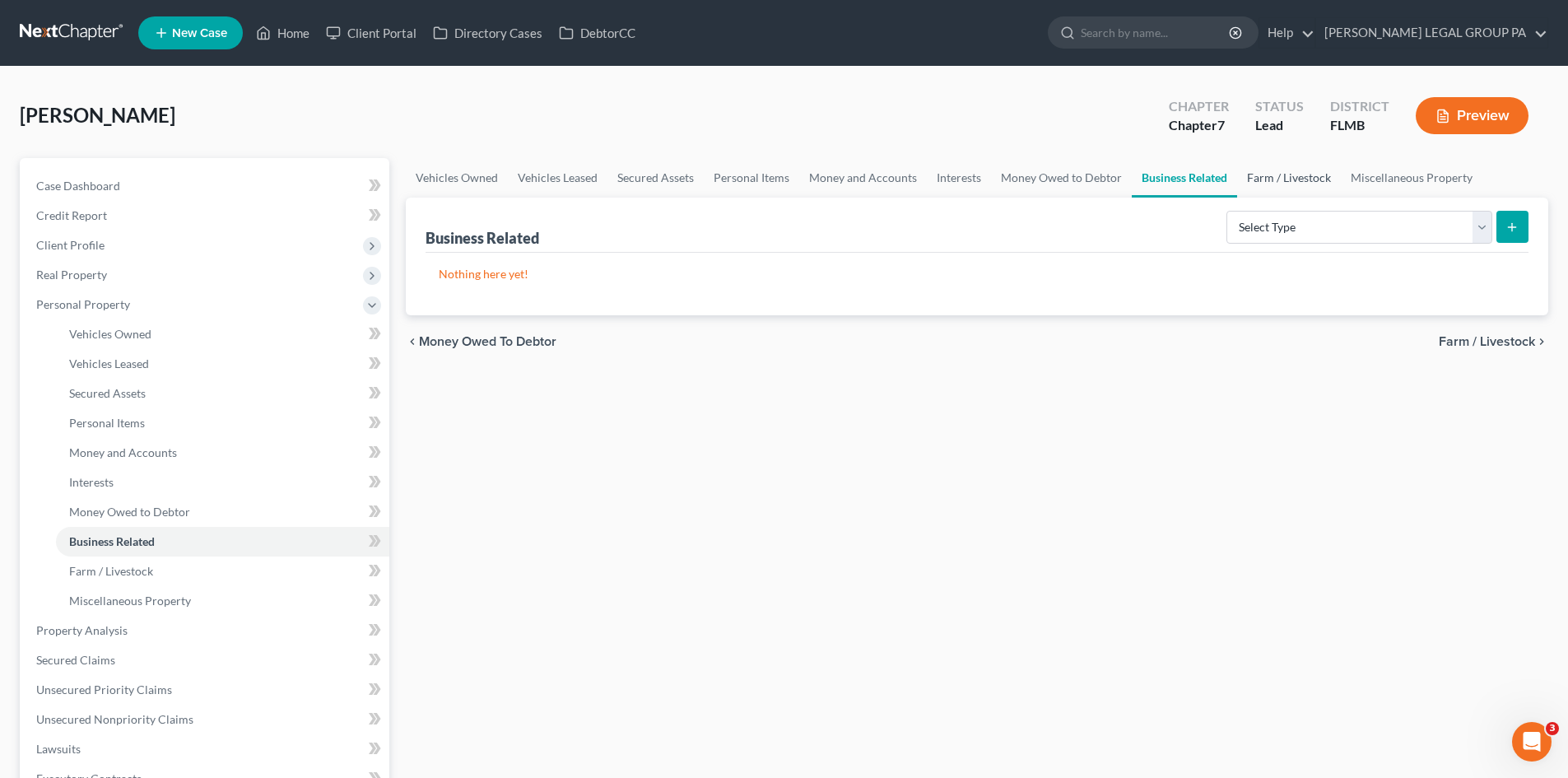
click at [1303, 184] on link "Farm / Livestock" at bounding box center [1289, 178] width 104 height 39
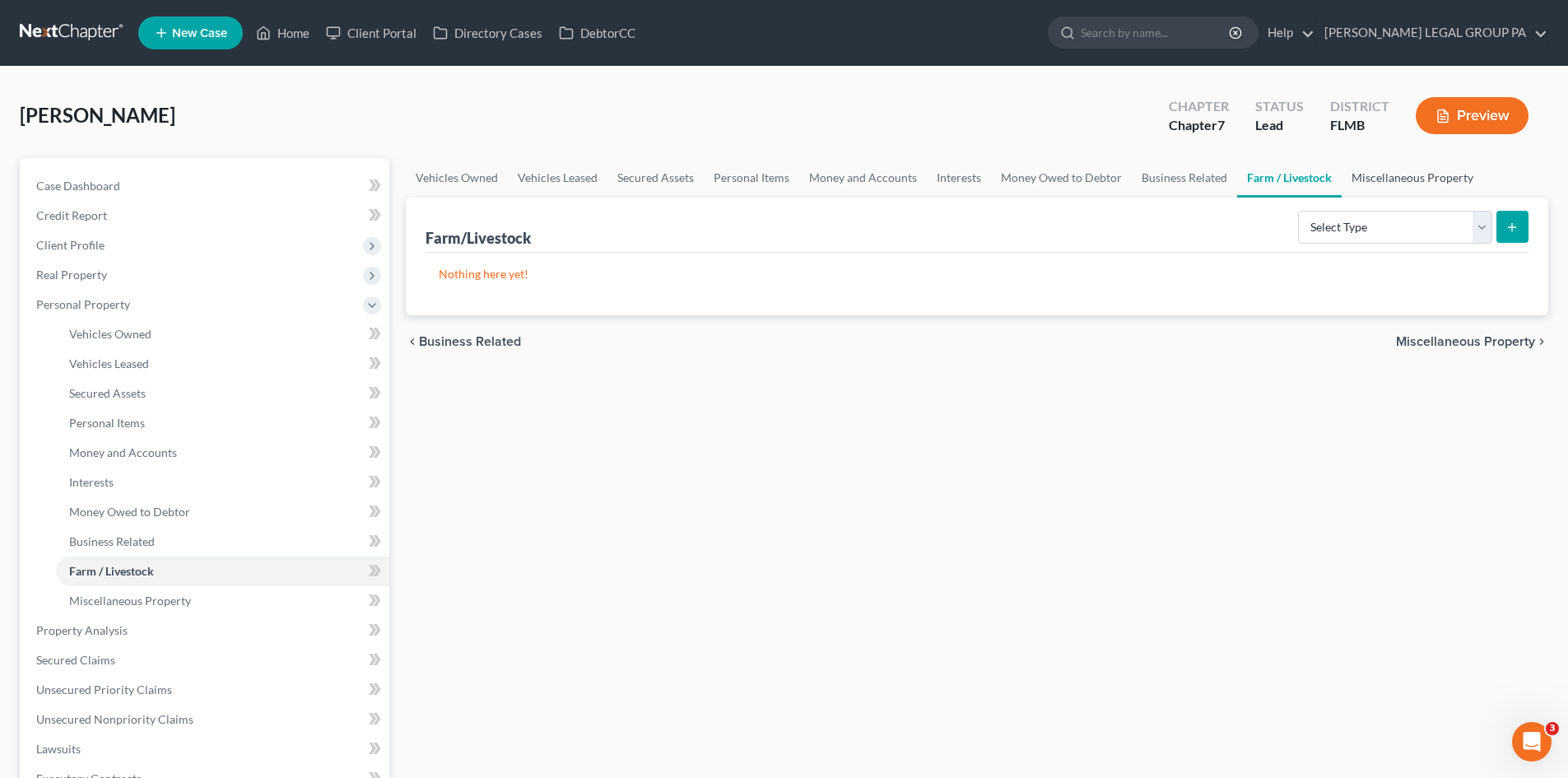
click at [1392, 173] on link "Miscellaneous Property" at bounding box center [1413, 178] width 142 height 39
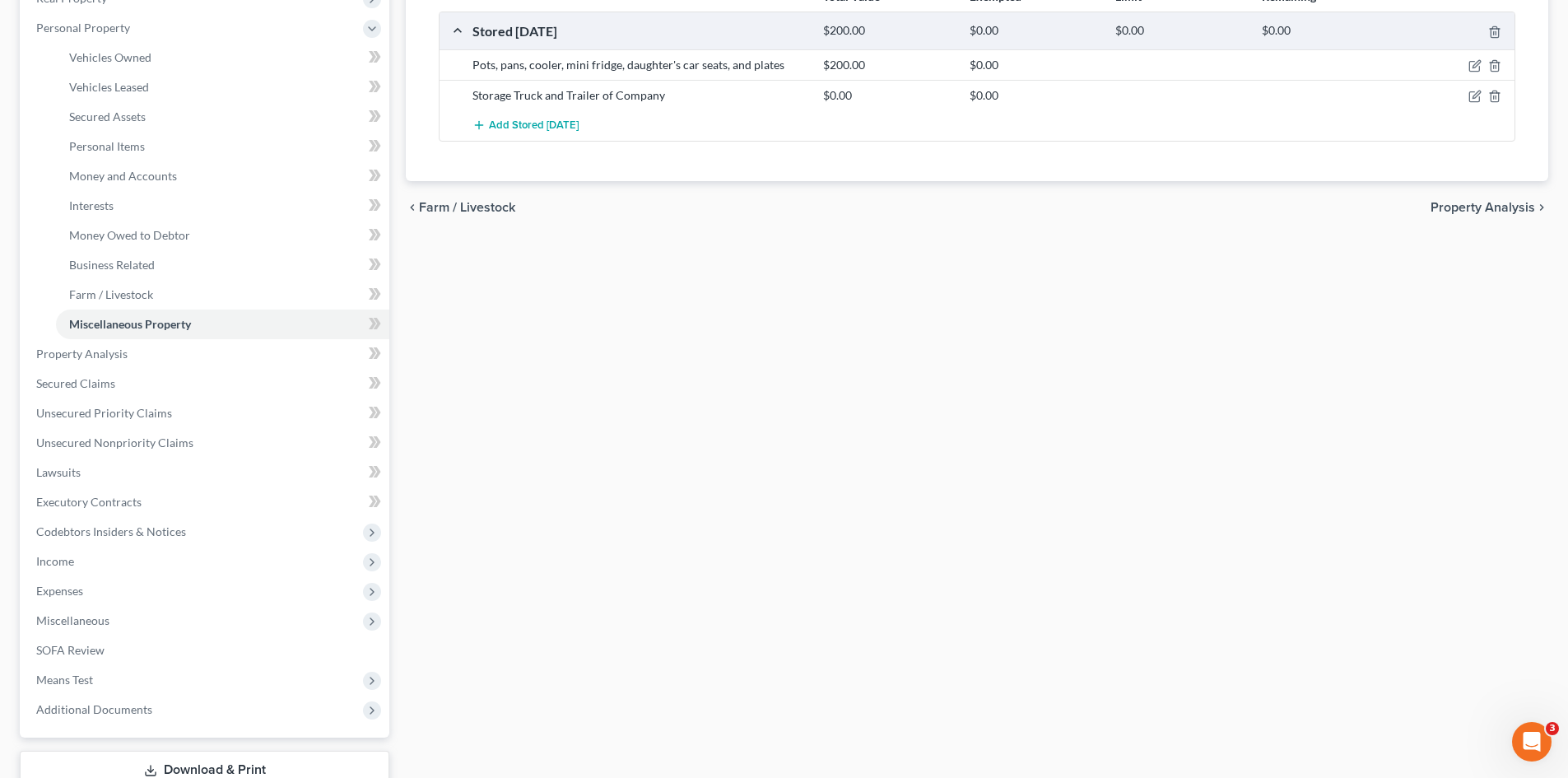
scroll to position [247, 0]
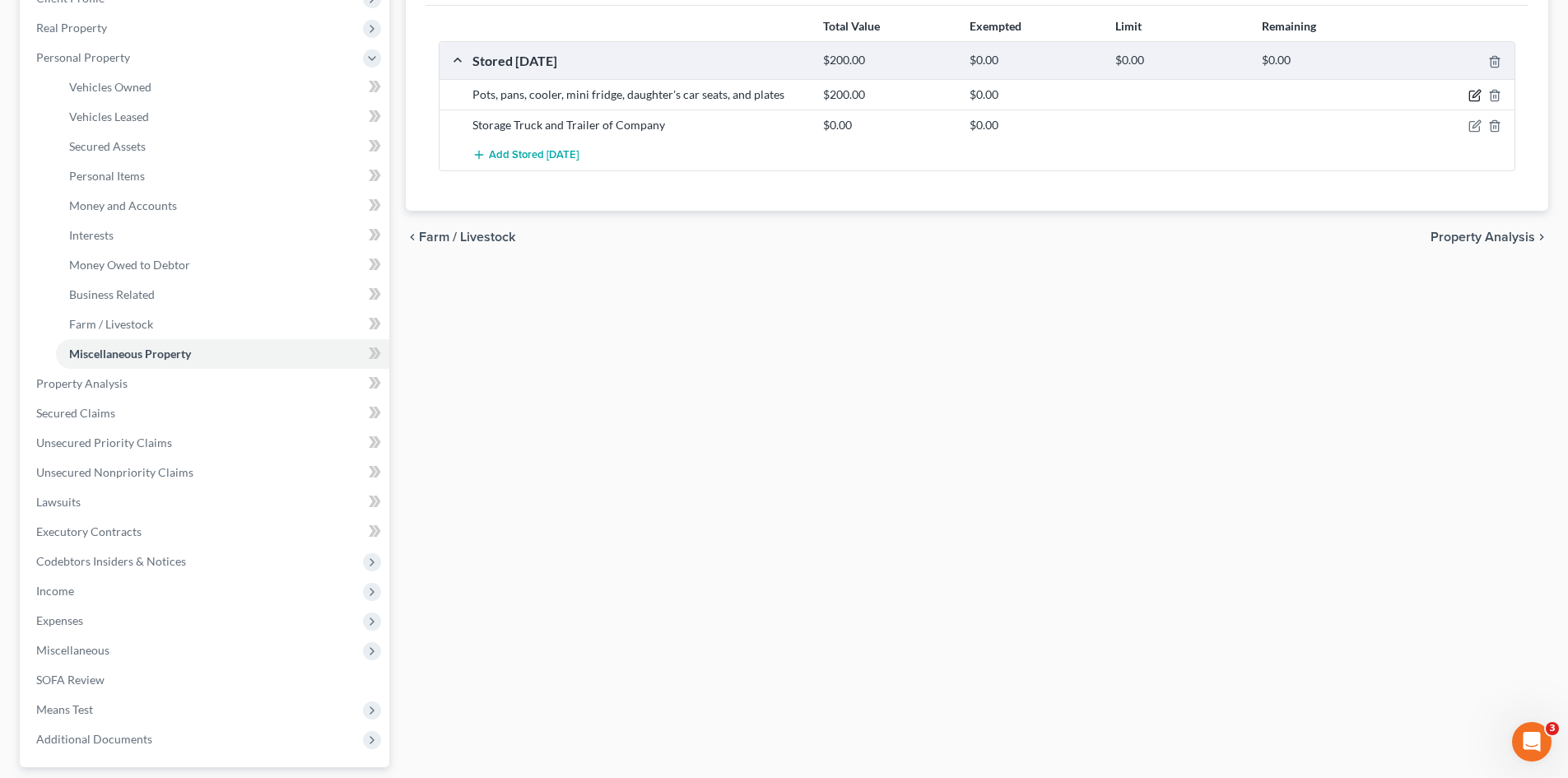
click at [1472, 94] on icon "button" at bounding box center [1474, 95] width 13 height 13
select select "9"
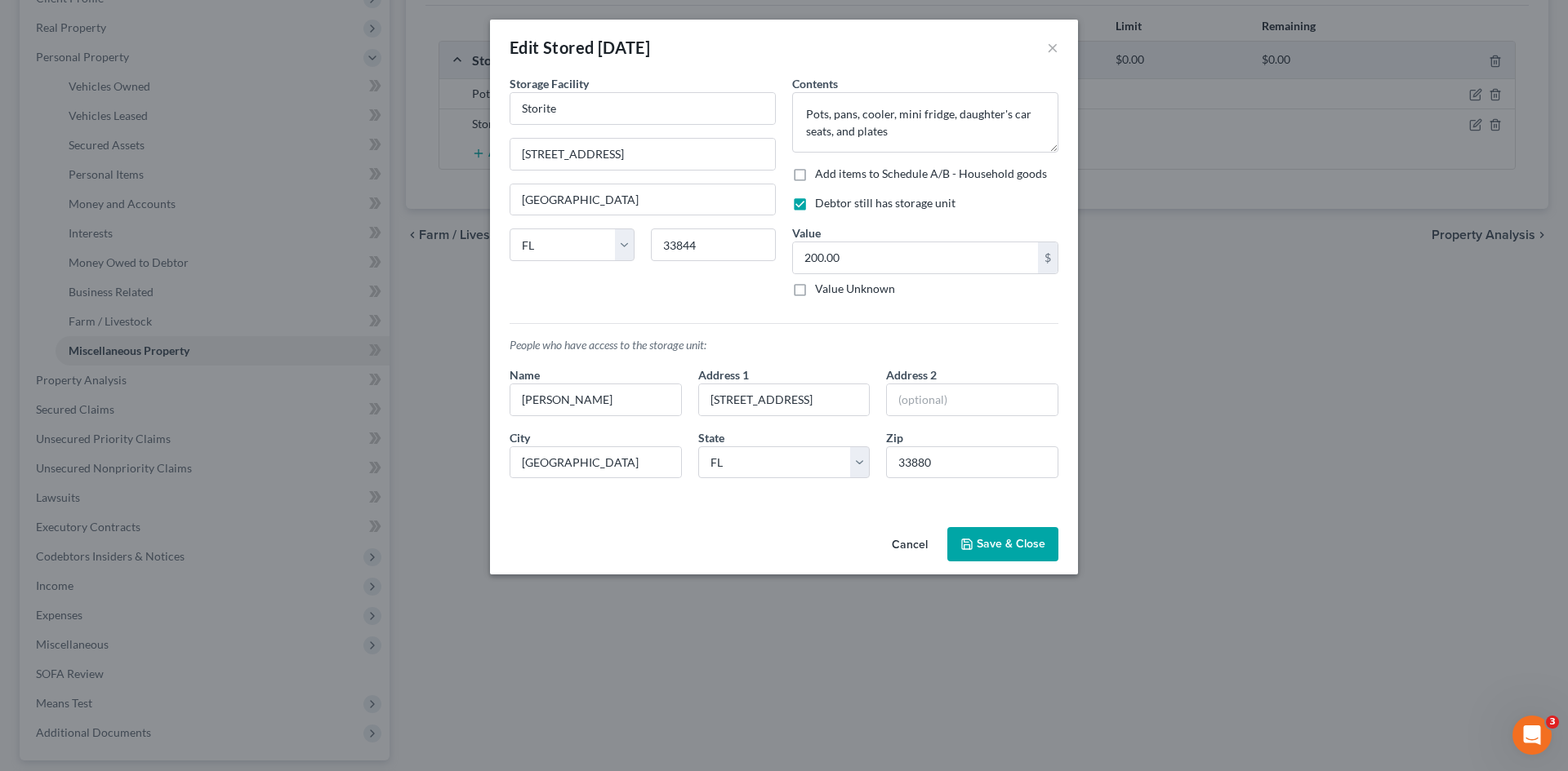
click at [1063, 41] on div "Edit Stored [DATE] ×" at bounding box center [784, 47] width 588 height 56
click at [1059, 47] on div "Edit Stored [DATE] ×" at bounding box center [784, 47] width 588 height 56
click at [1048, 47] on button "×" at bounding box center [1052, 47] width 12 height 19
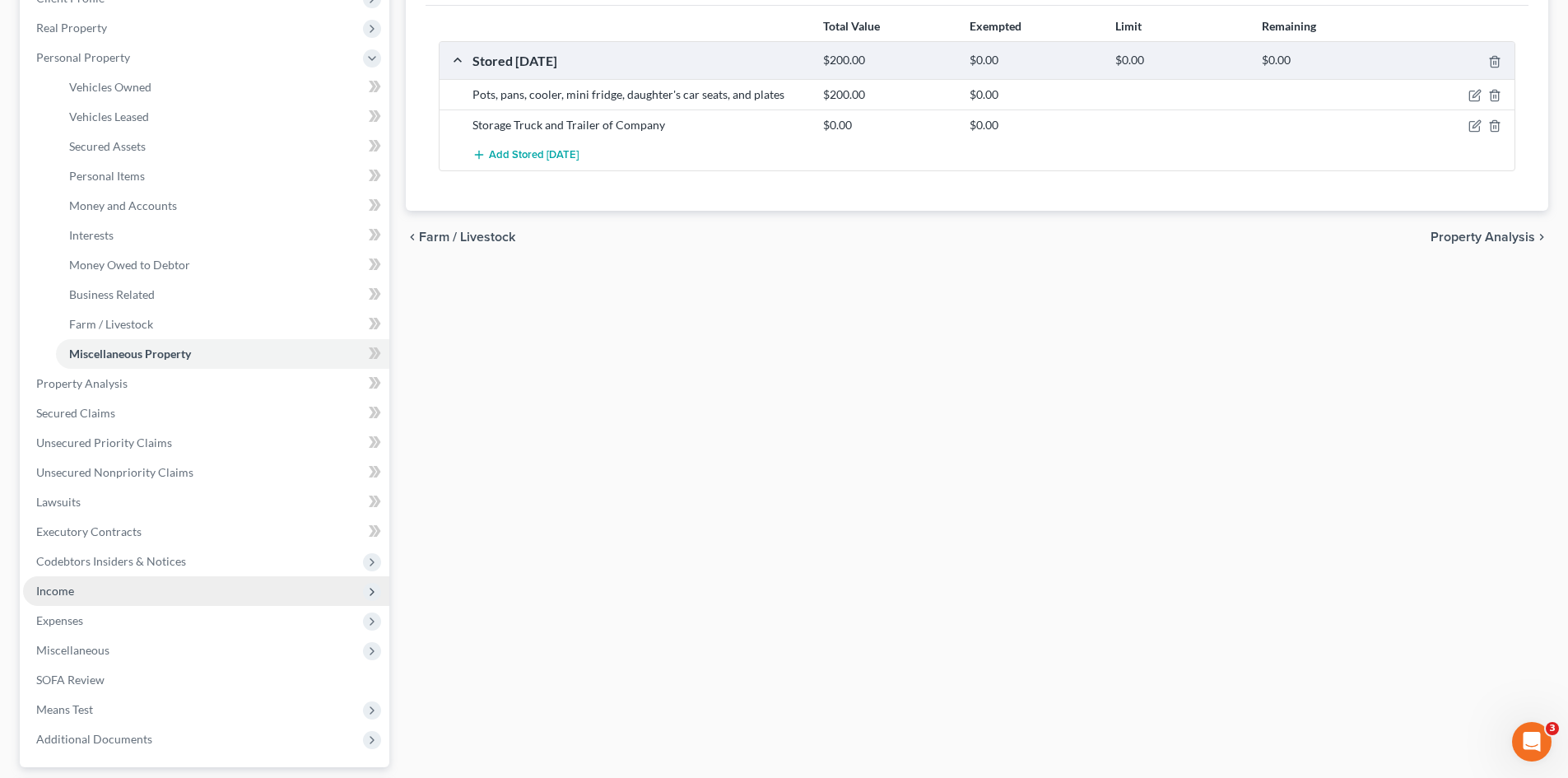
click at [103, 604] on span "Income" at bounding box center [206, 591] width 366 height 30
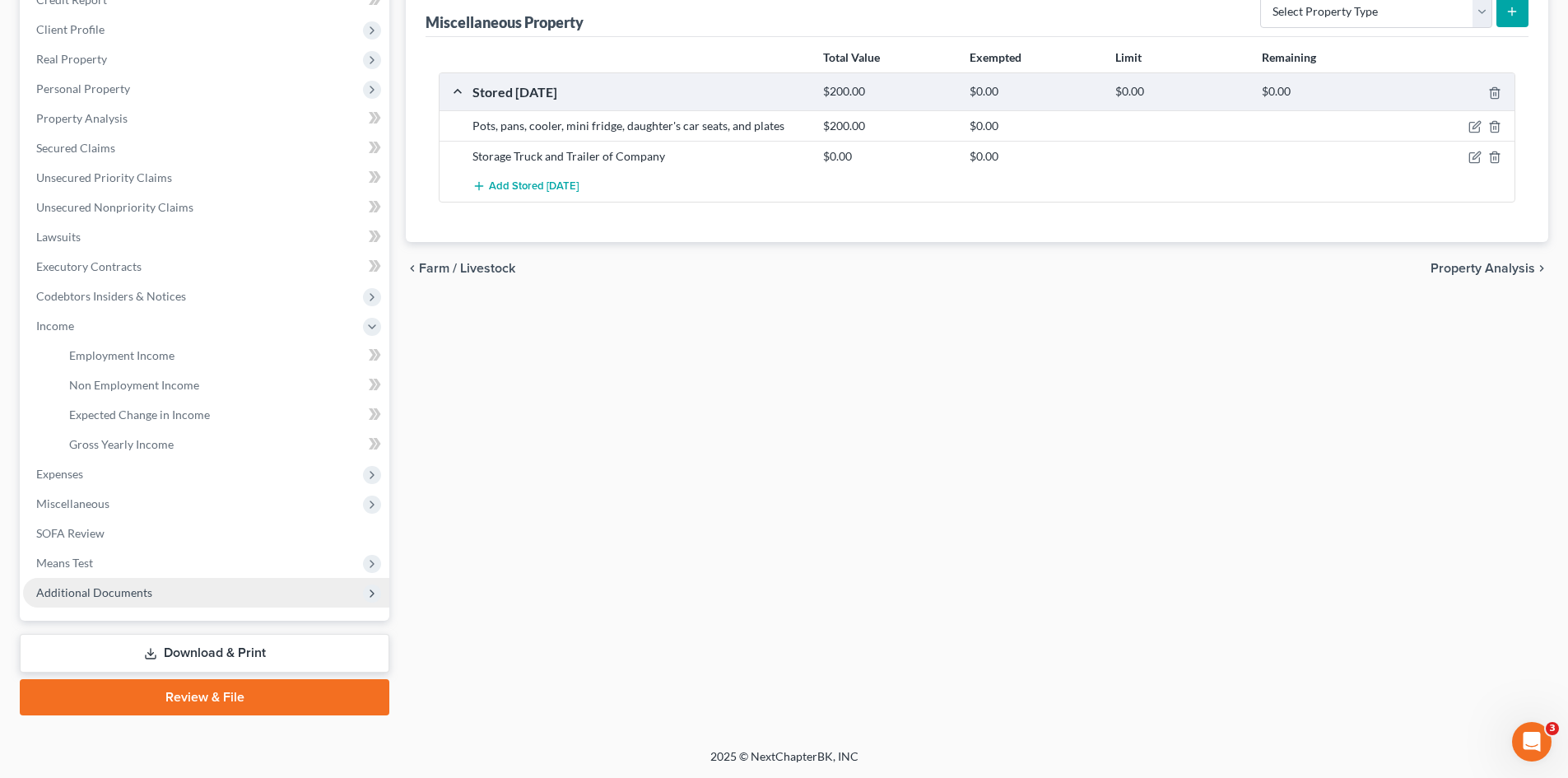
scroll to position [216, 0]
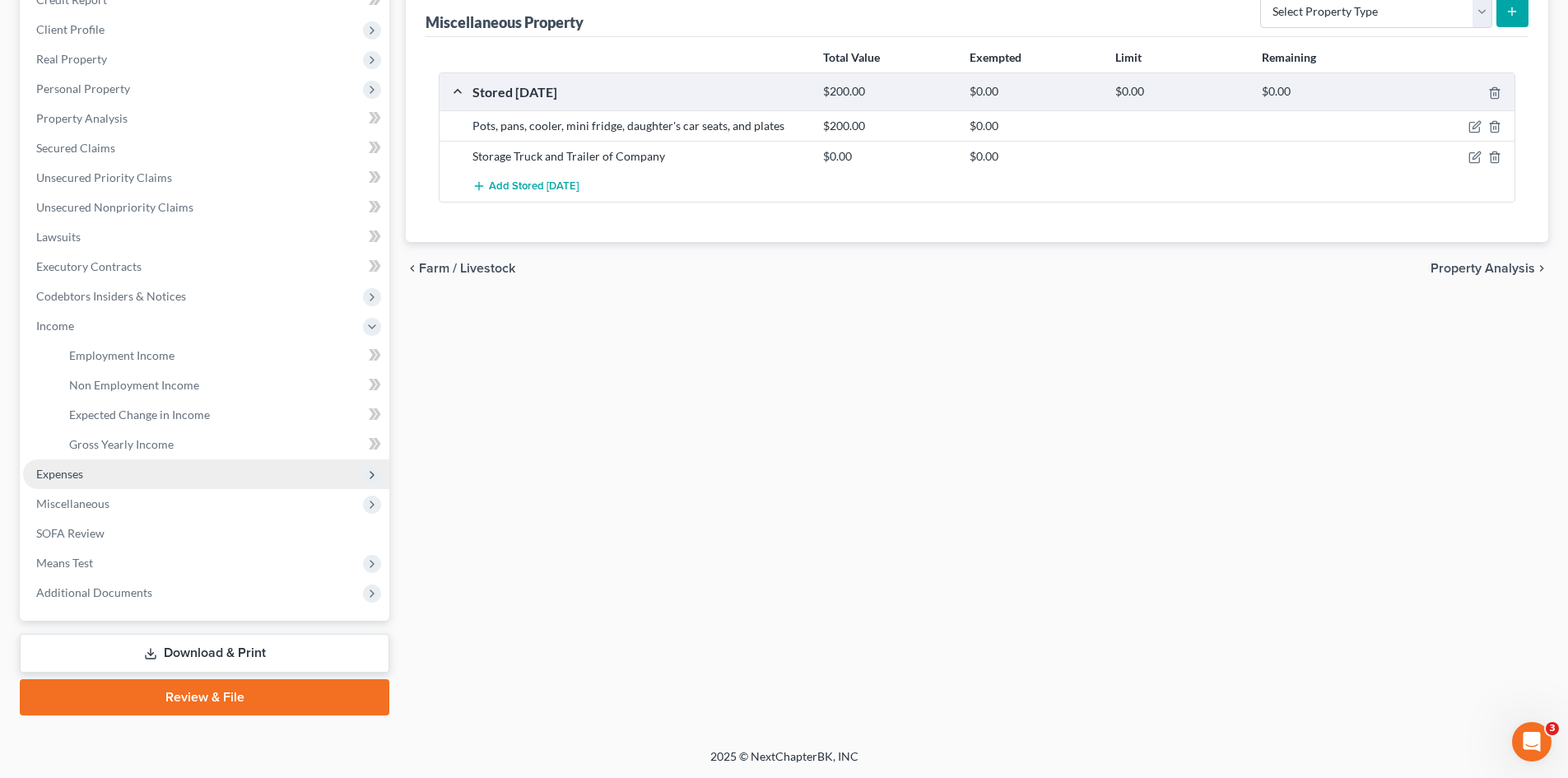
click at [103, 475] on span "Expenses" at bounding box center [206, 474] width 366 height 30
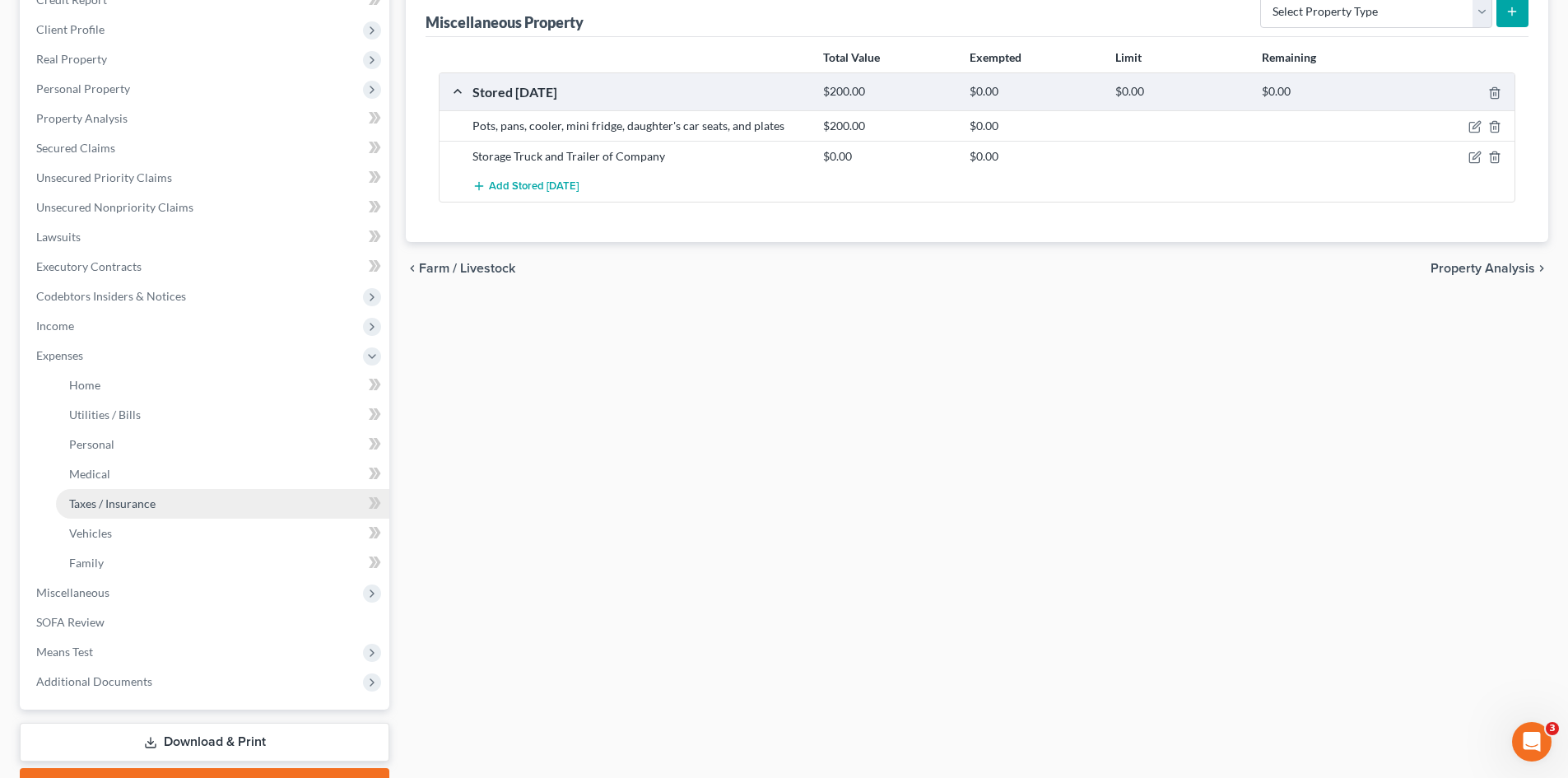
scroll to position [247, 0]
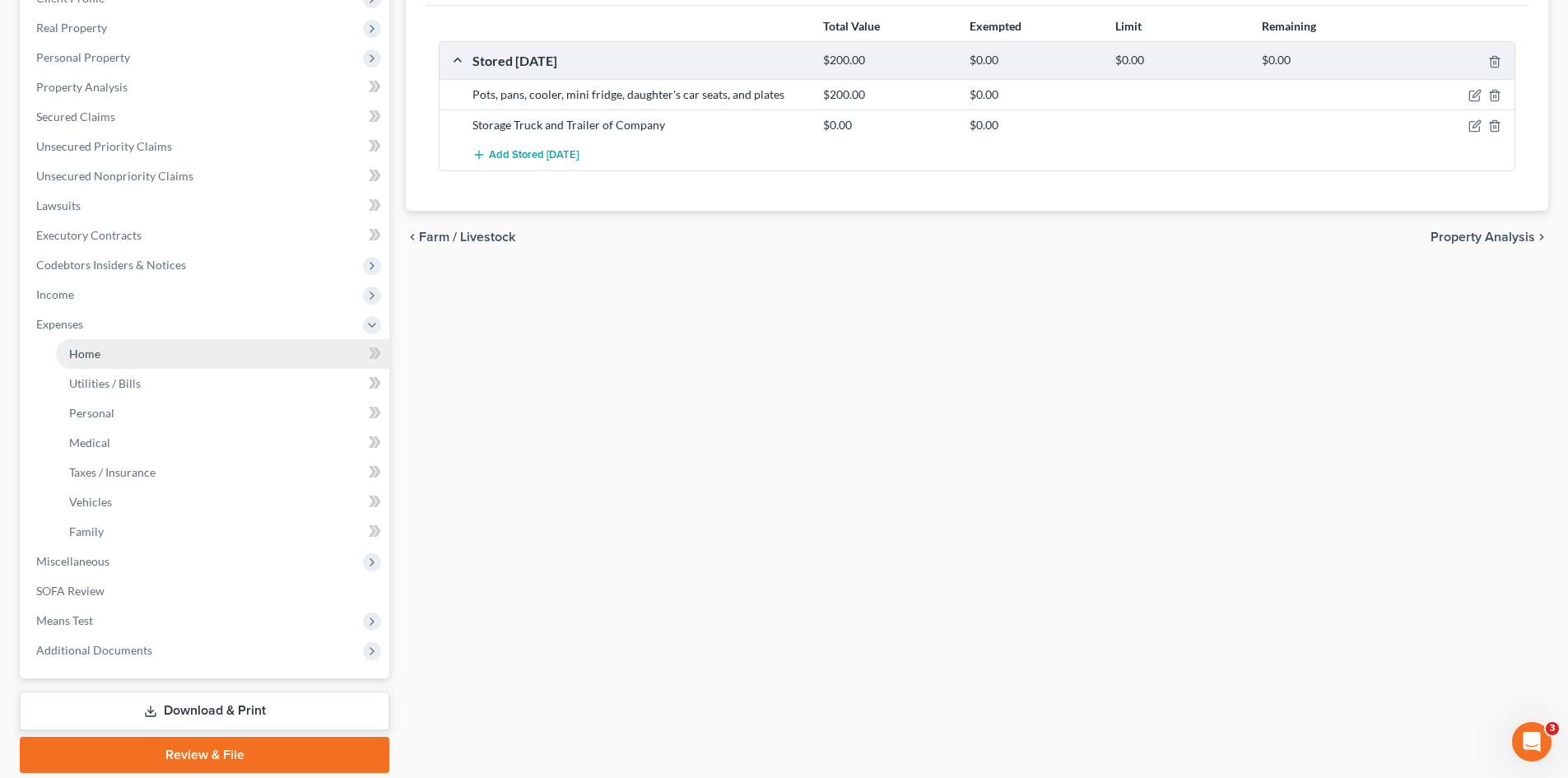
click at [121, 354] on link "Home" at bounding box center [223, 354] width 334 height 30
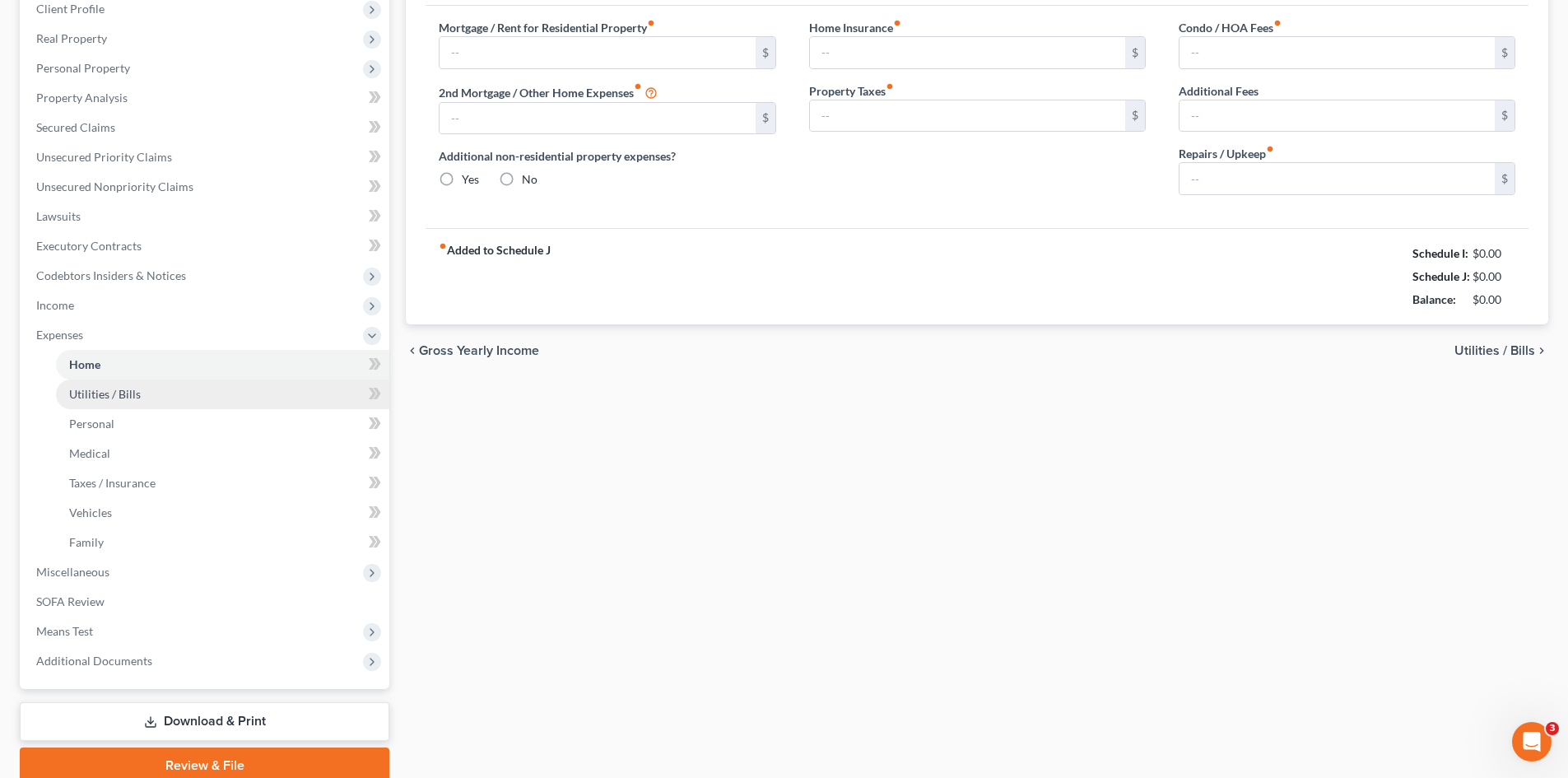
type input "723.00"
type input "0.00"
radio input "true"
type input "0.00"
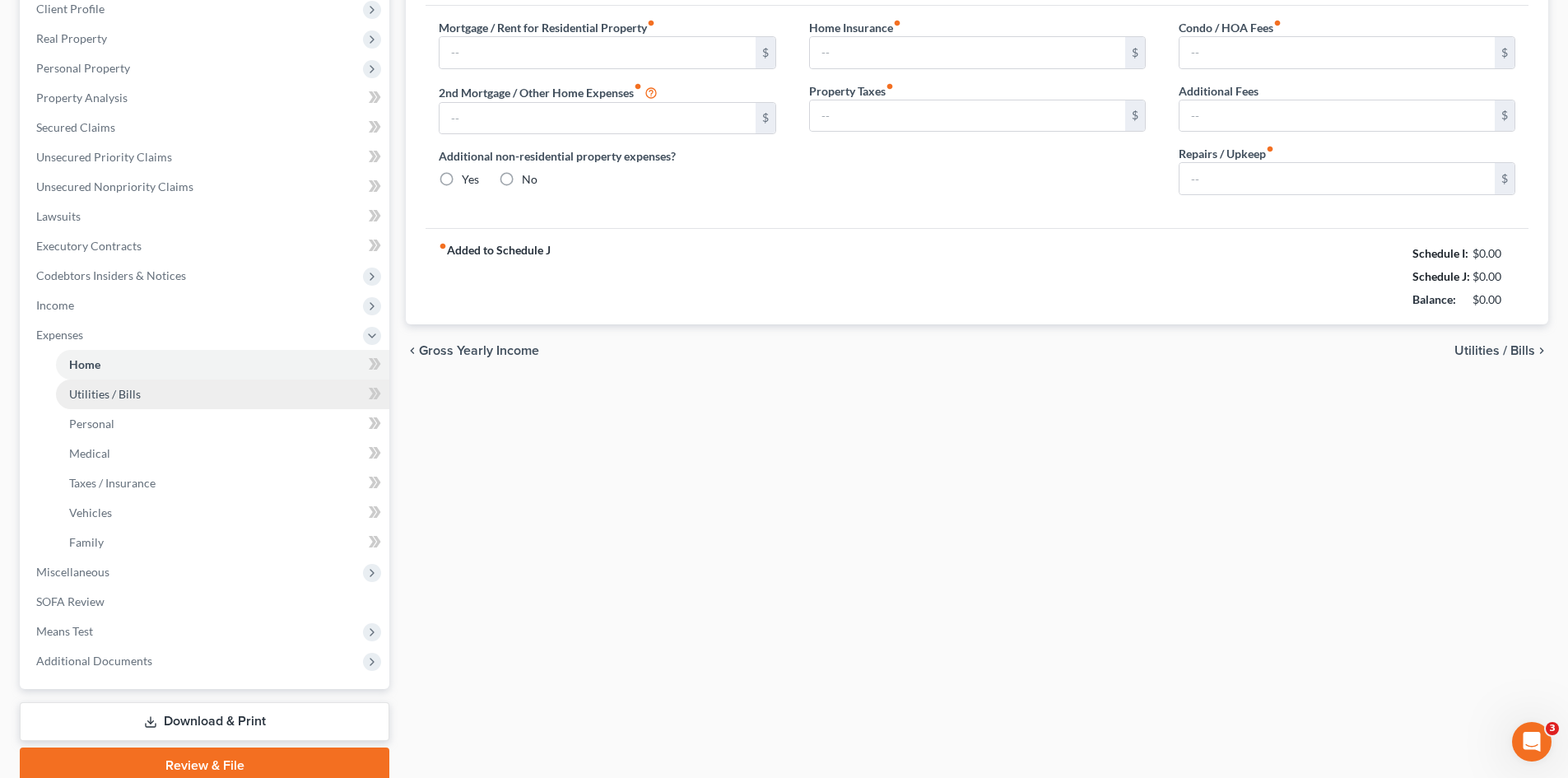
type input "0.00"
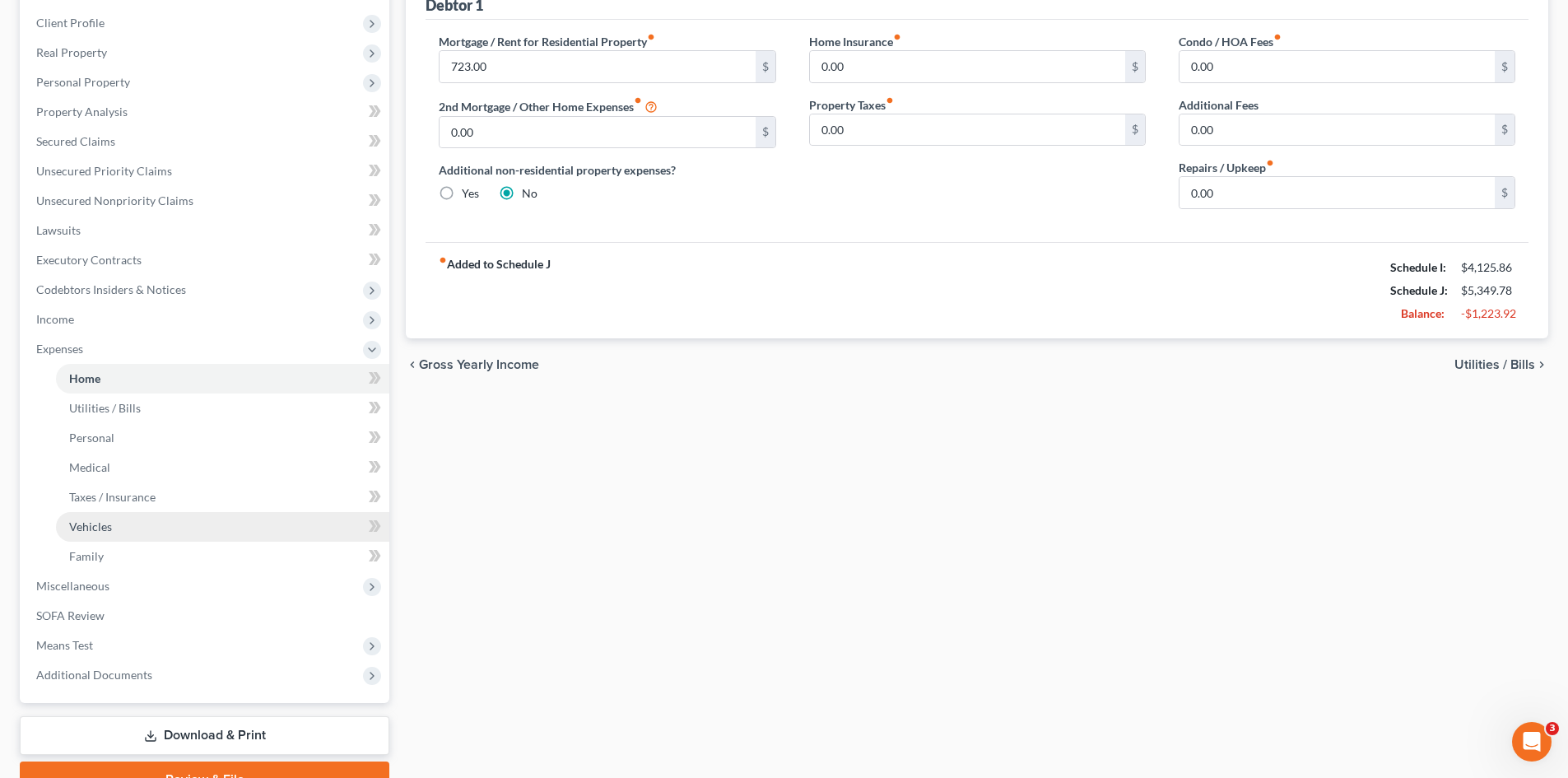
scroll to position [140, 0]
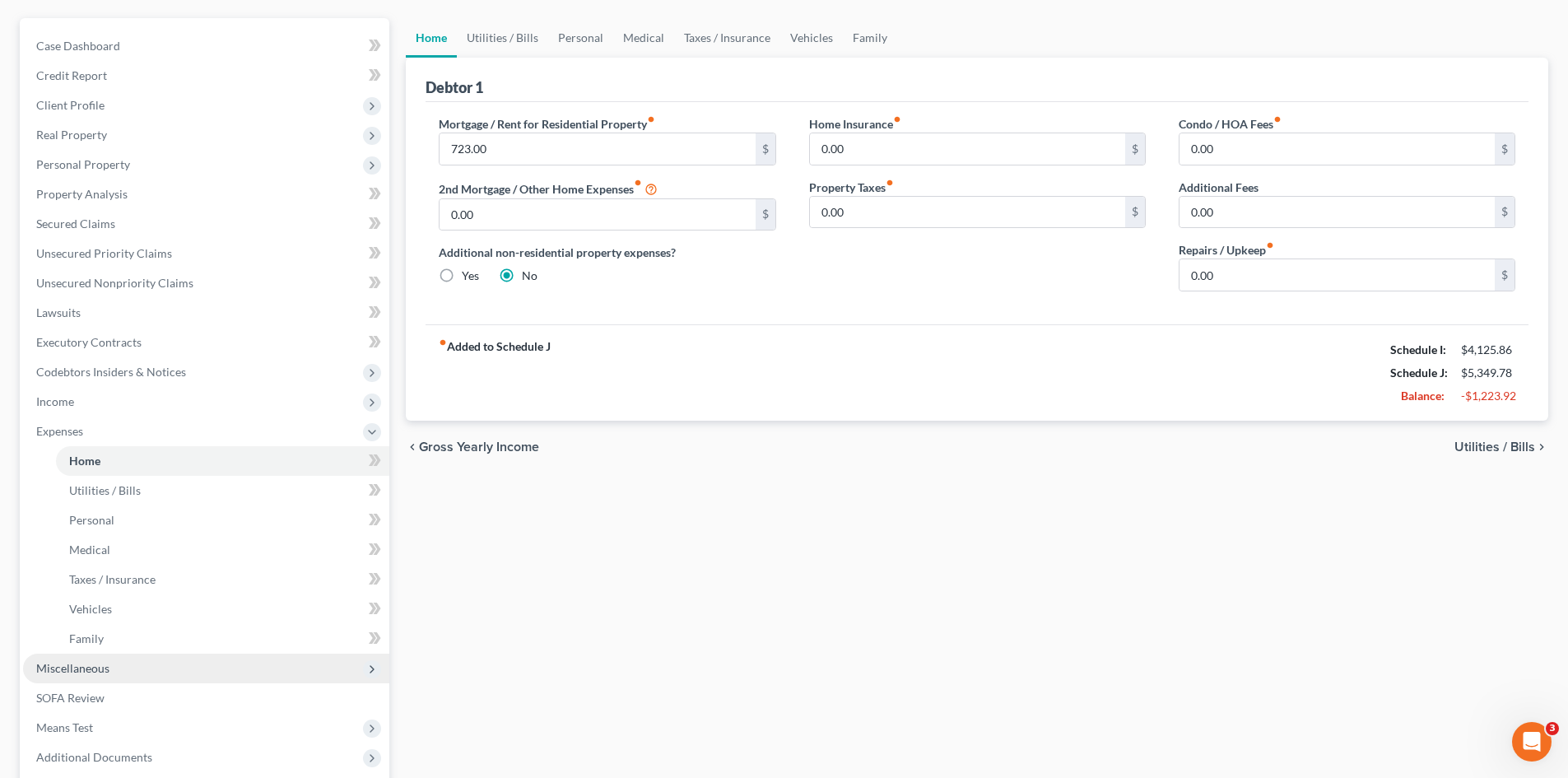
click at [112, 658] on span "Miscellaneous" at bounding box center [206, 669] width 366 height 30
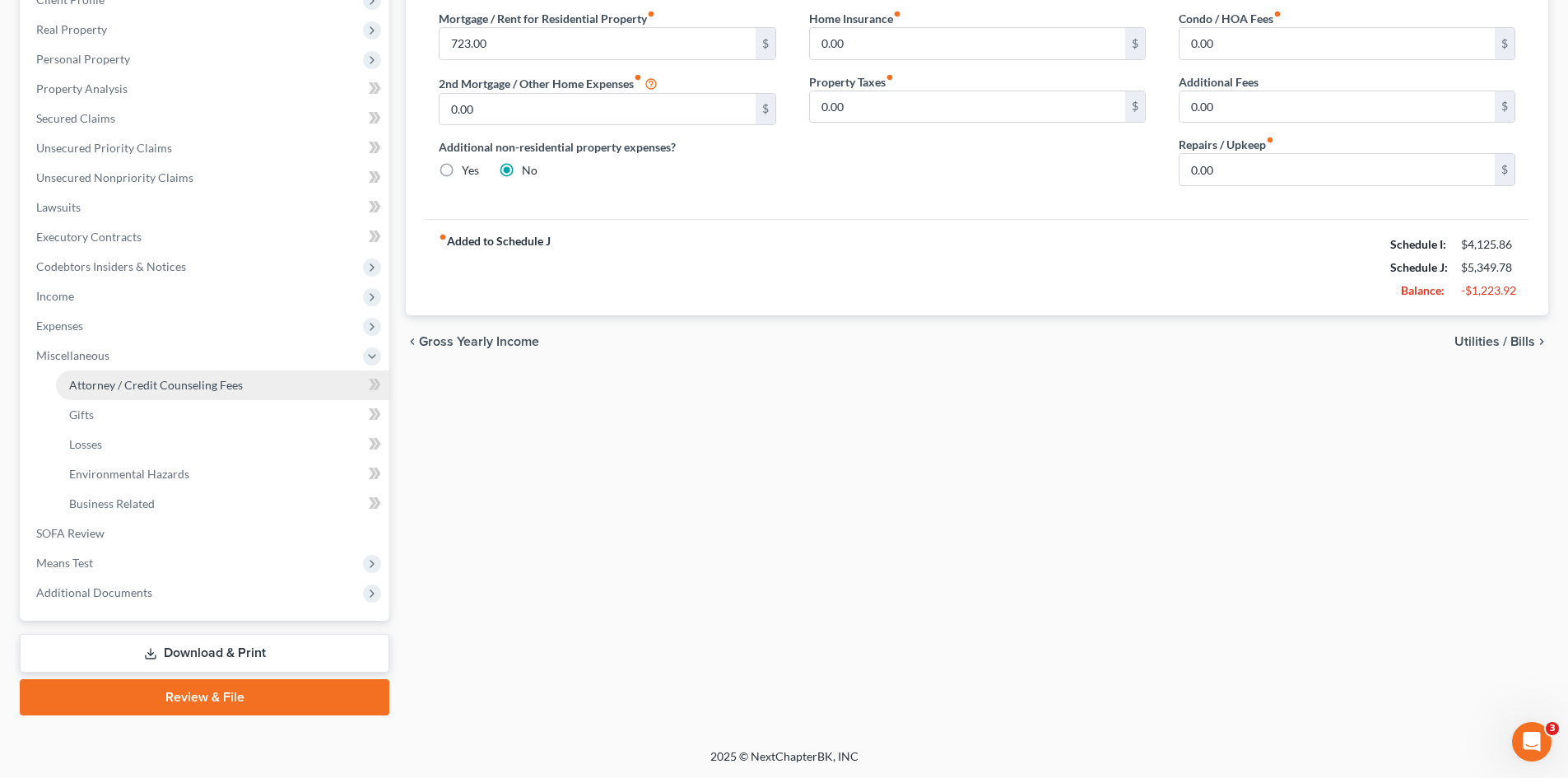
click at [172, 375] on link "Attorney / Credit Counseling Fees" at bounding box center [223, 385] width 334 height 30
select select "0"
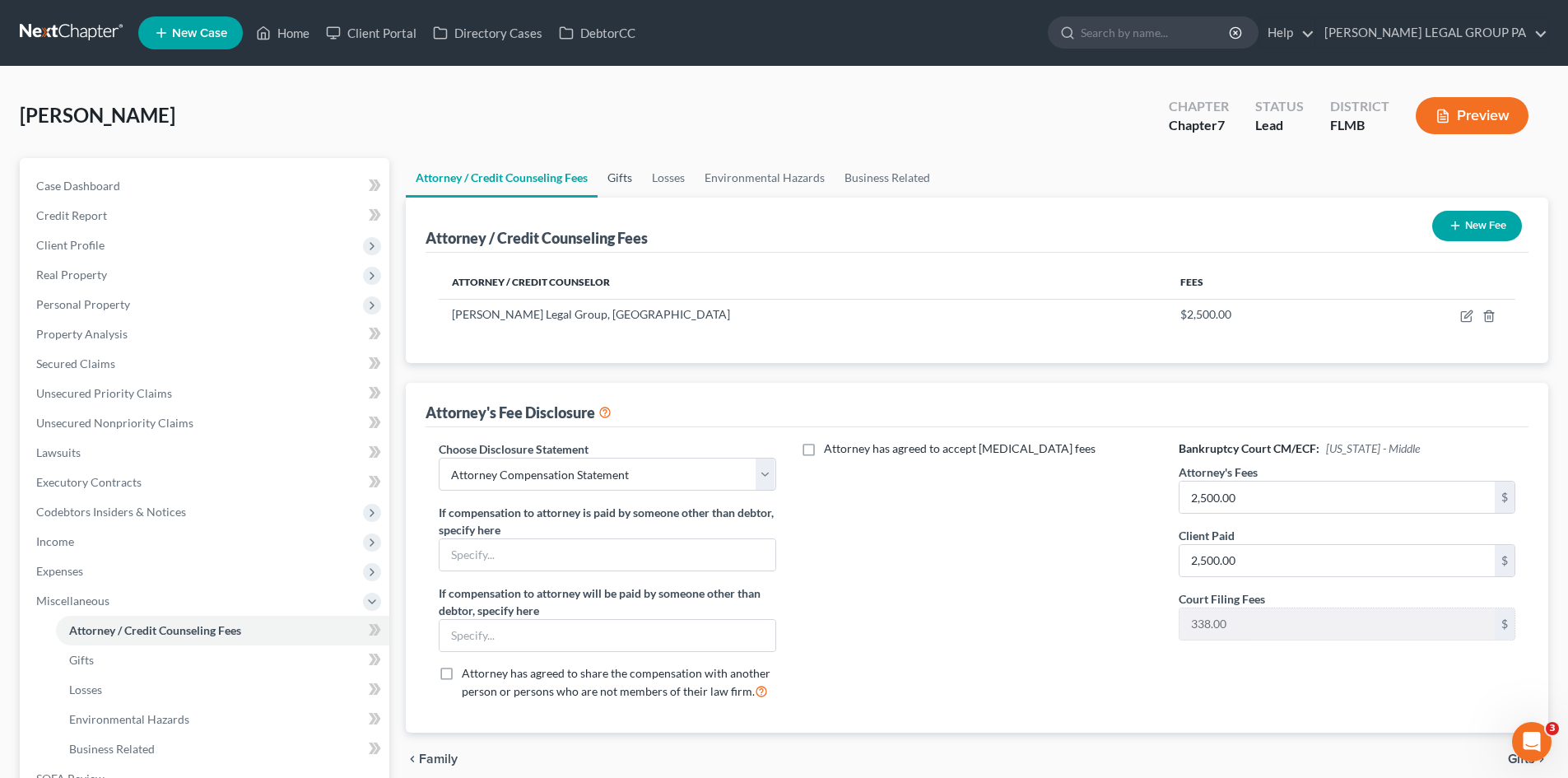
click at [613, 167] on link "Gifts" at bounding box center [620, 178] width 44 height 39
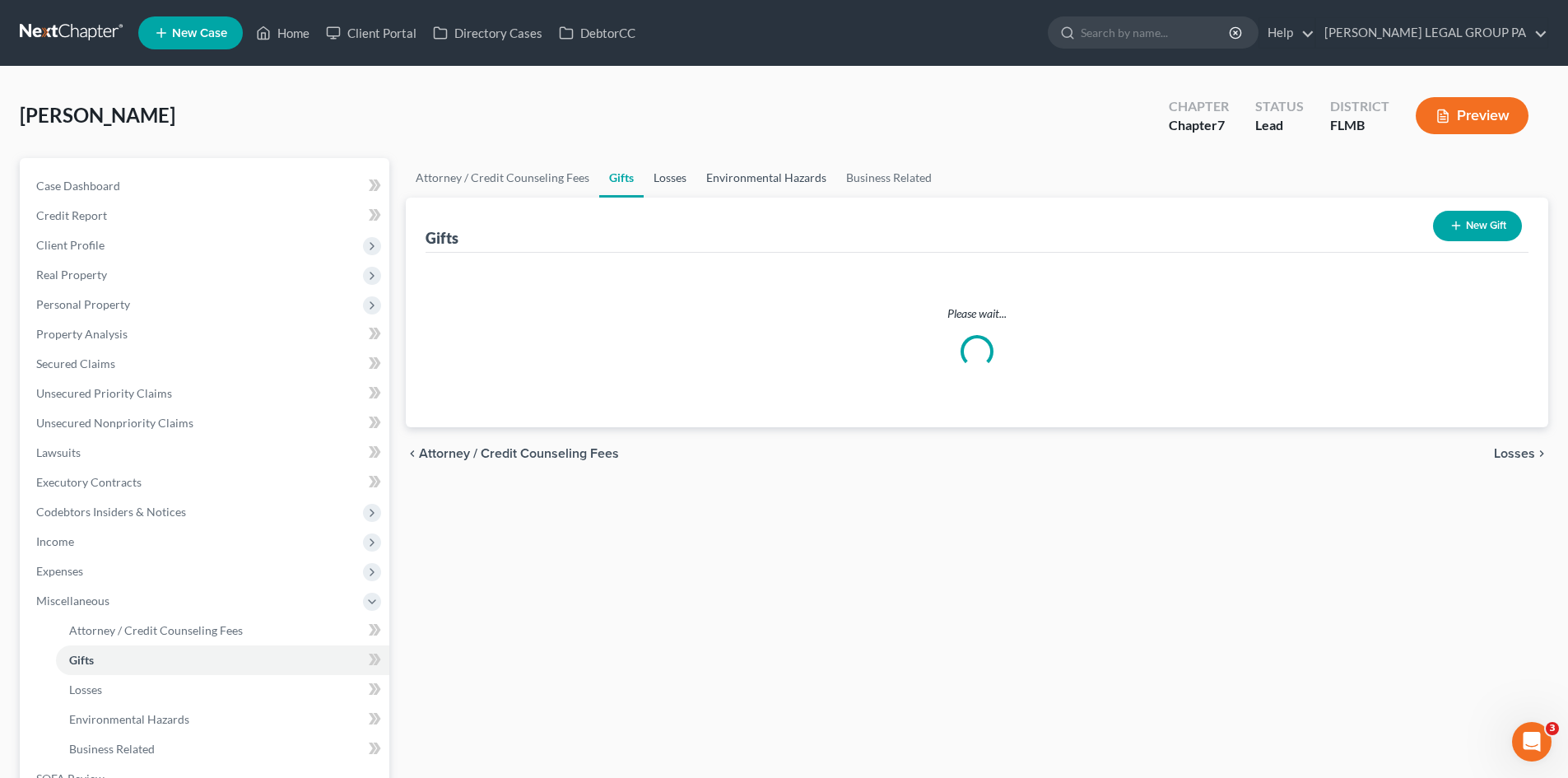
click at [690, 169] on link "Losses" at bounding box center [670, 178] width 53 height 39
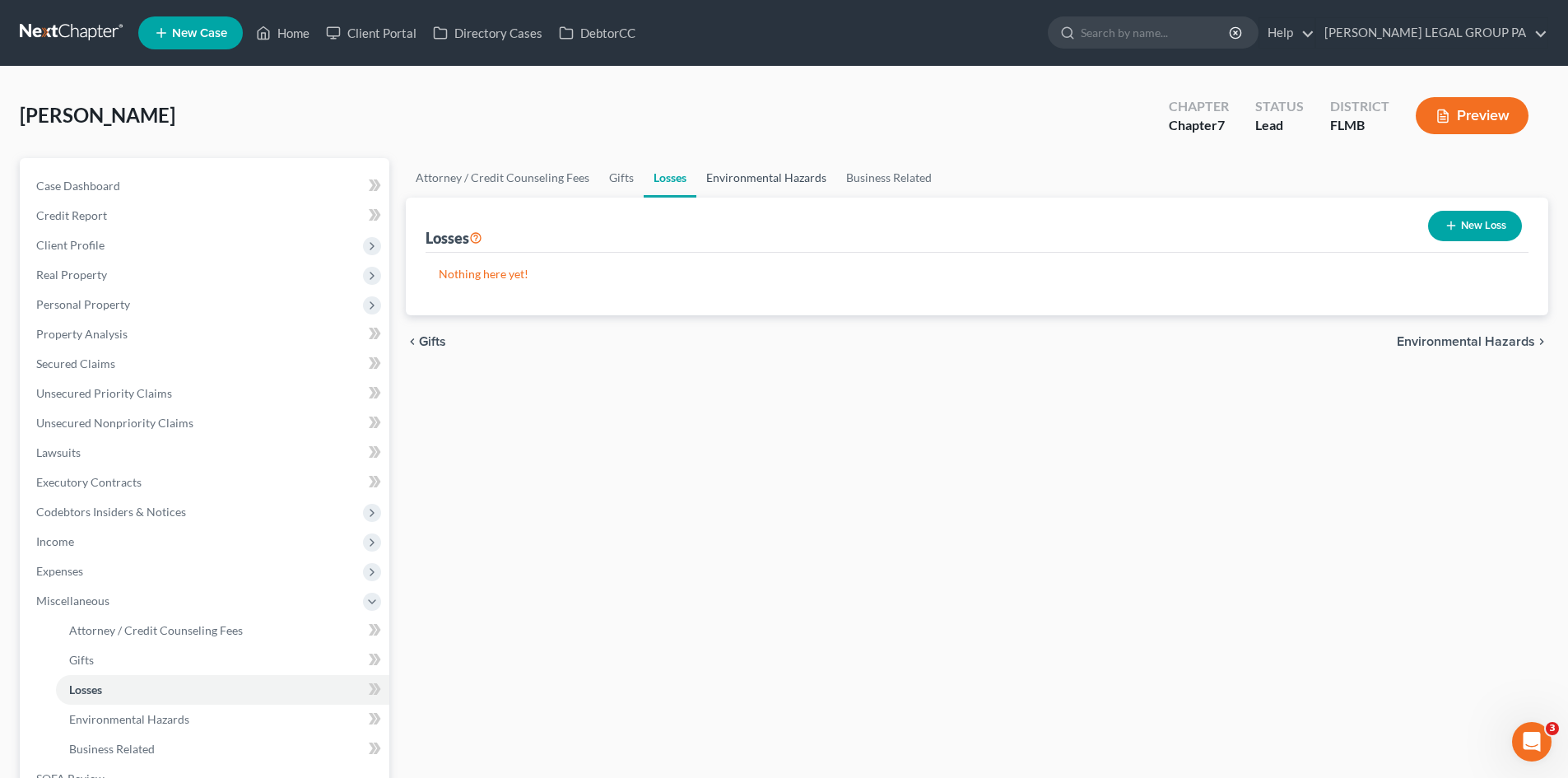
click at [781, 172] on link "Environmental Hazards" at bounding box center [767, 178] width 140 height 39
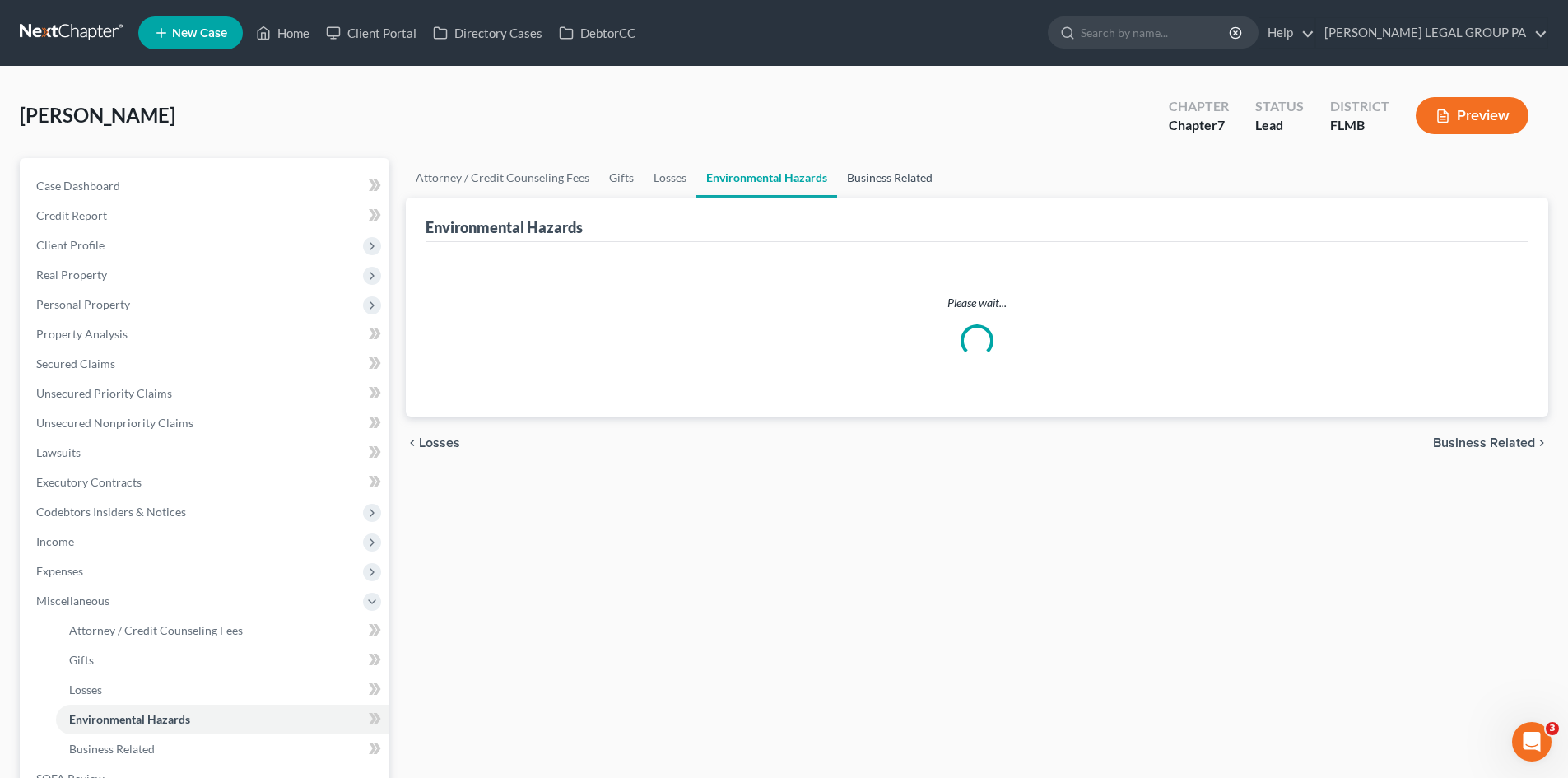
click at [905, 172] on link "Business Related" at bounding box center [889, 178] width 105 height 39
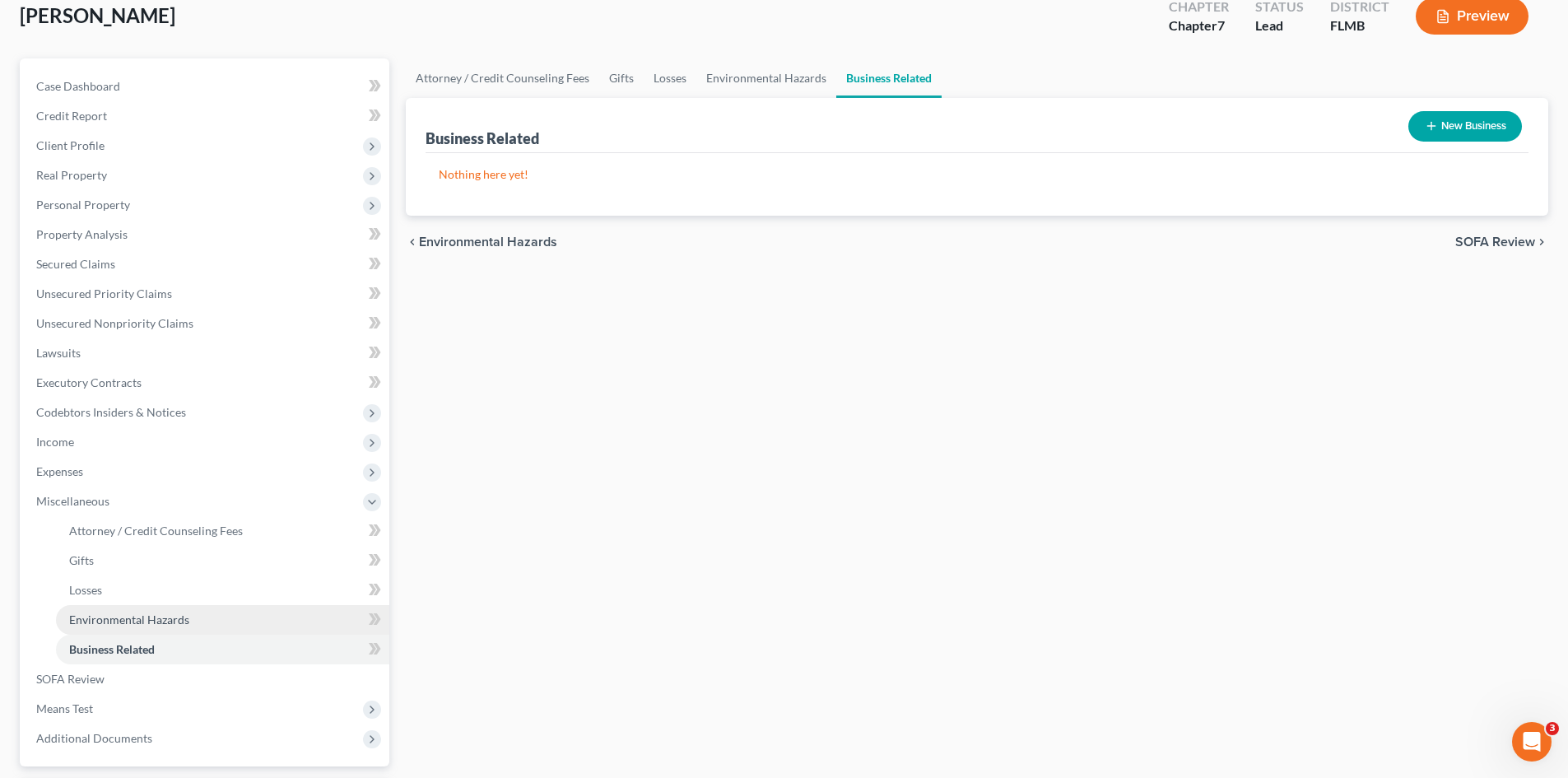
scroll to position [245, 0]
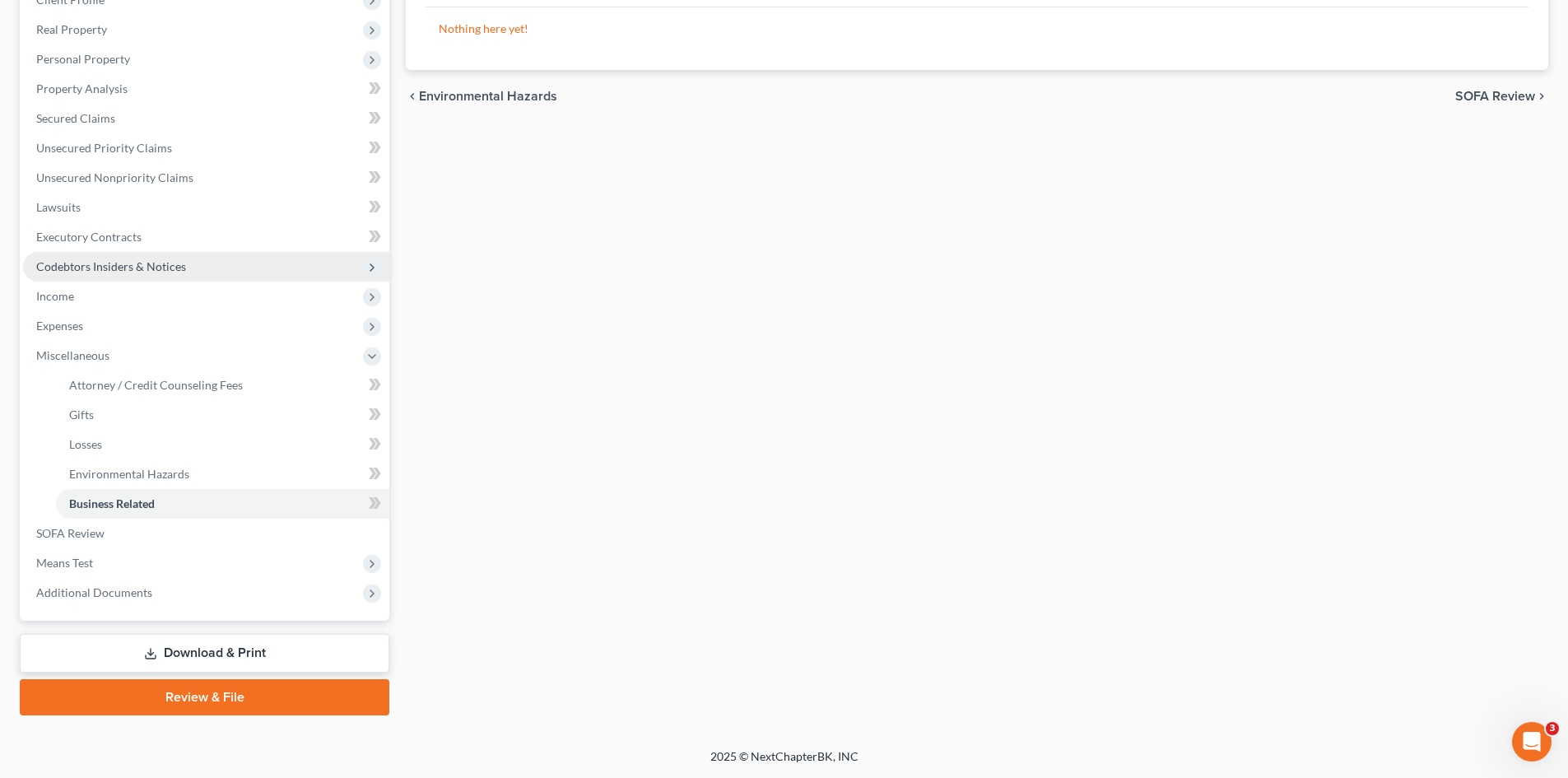
click at [114, 266] on span "Codebtors Insiders & Notices" at bounding box center [111, 266] width 150 height 14
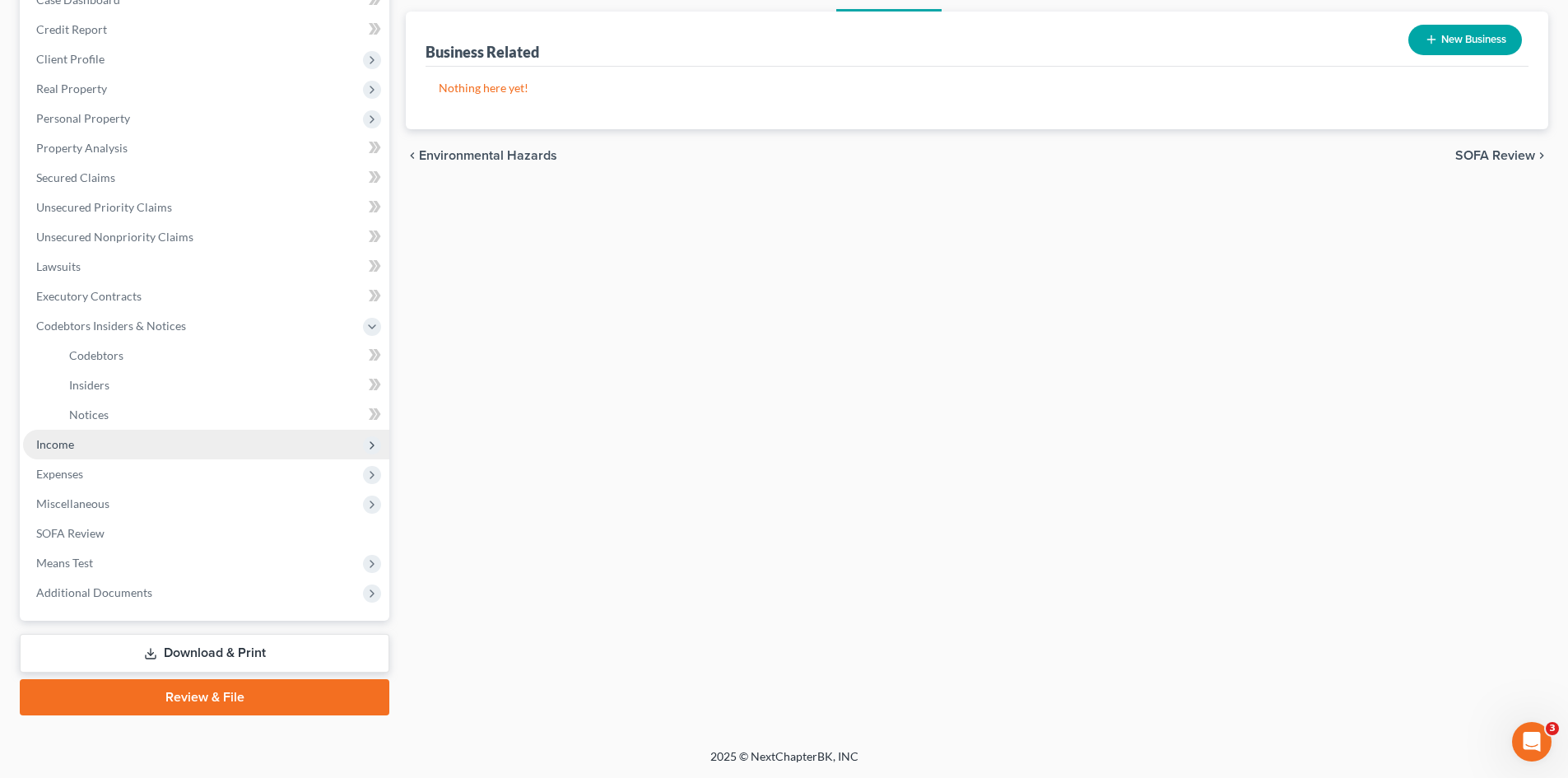
scroll to position [186, 0]
click at [113, 344] on link "Codebtors" at bounding box center [223, 355] width 334 height 30
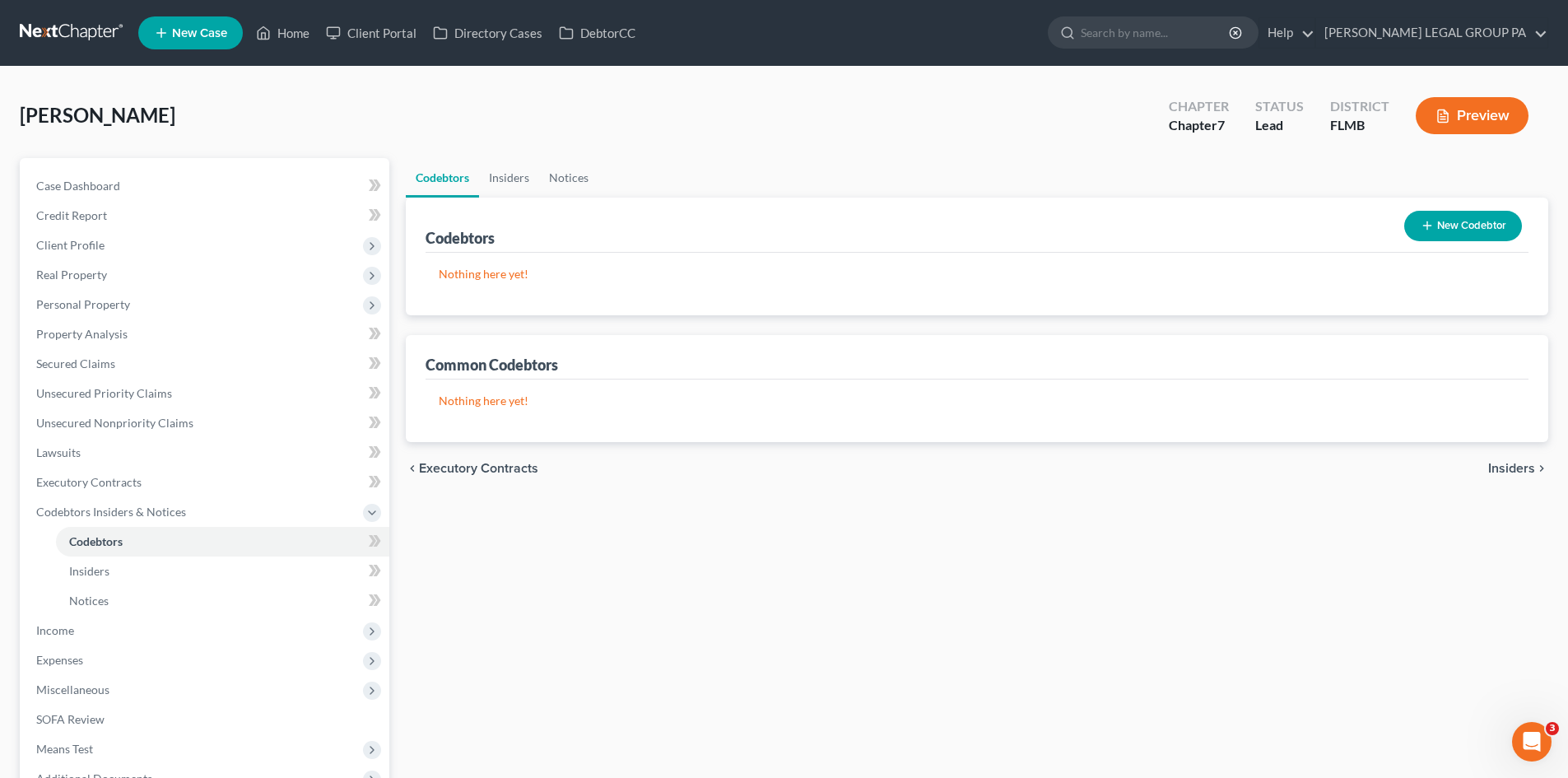
click at [496, 211] on div "Codebtors New Codebtor" at bounding box center [977, 225] width 1103 height 56
click at [522, 167] on link "Insiders" at bounding box center [509, 178] width 60 height 39
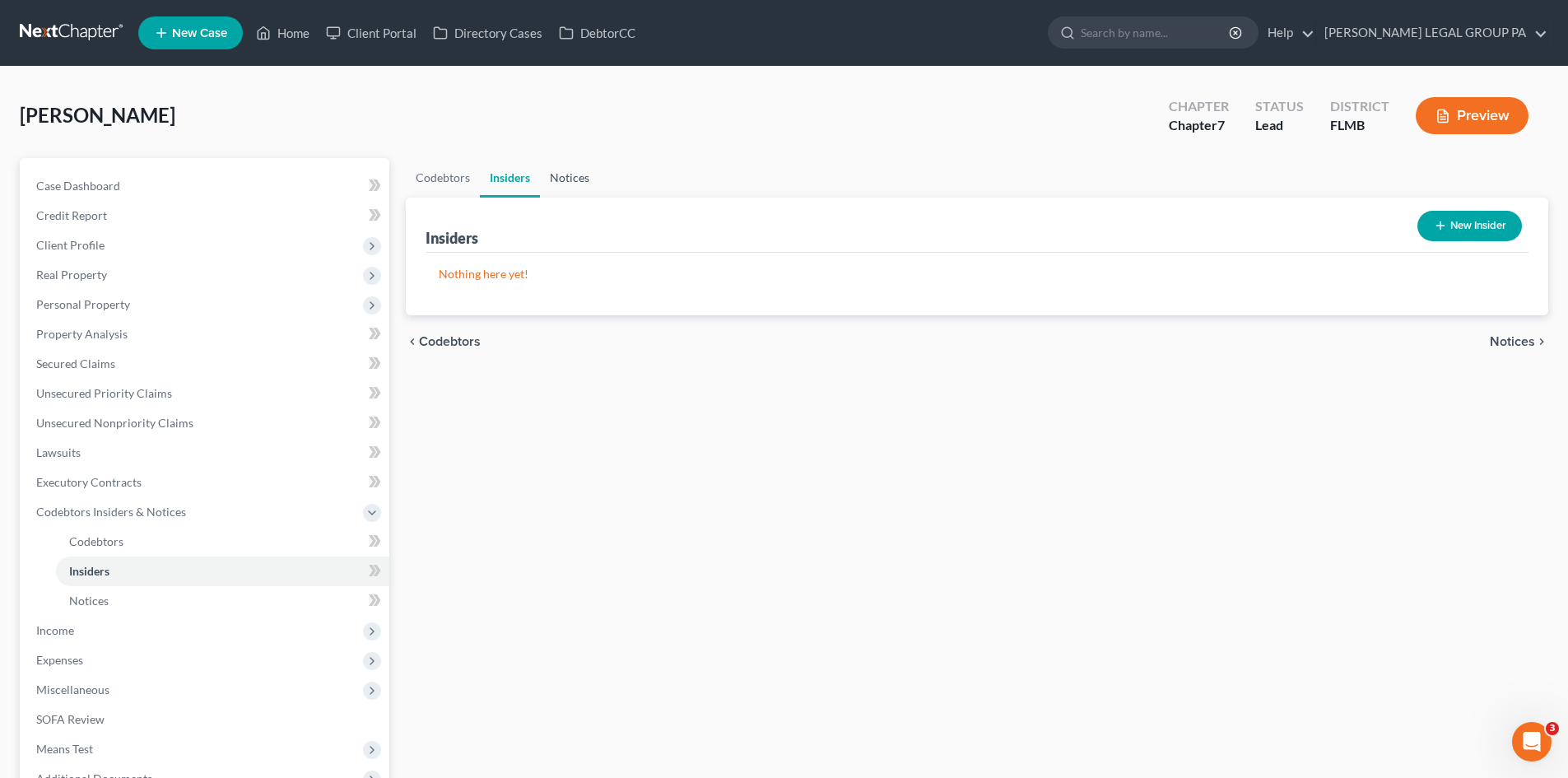
click at [574, 178] on link "Notices" at bounding box center [569, 178] width 59 height 39
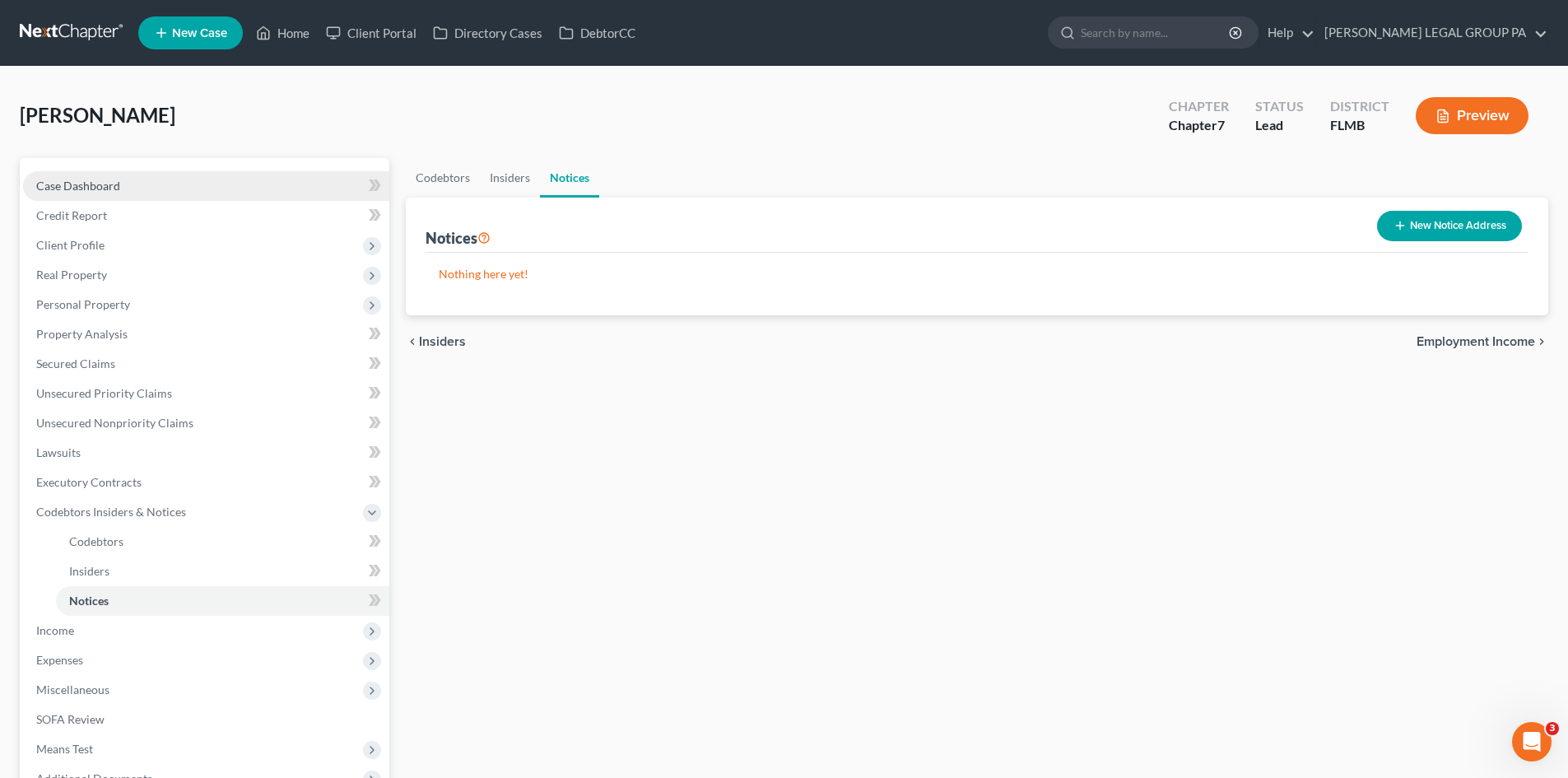
click at [112, 173] on link "Case Dashboard" at bounding box center [206, 186] width 366 height 30
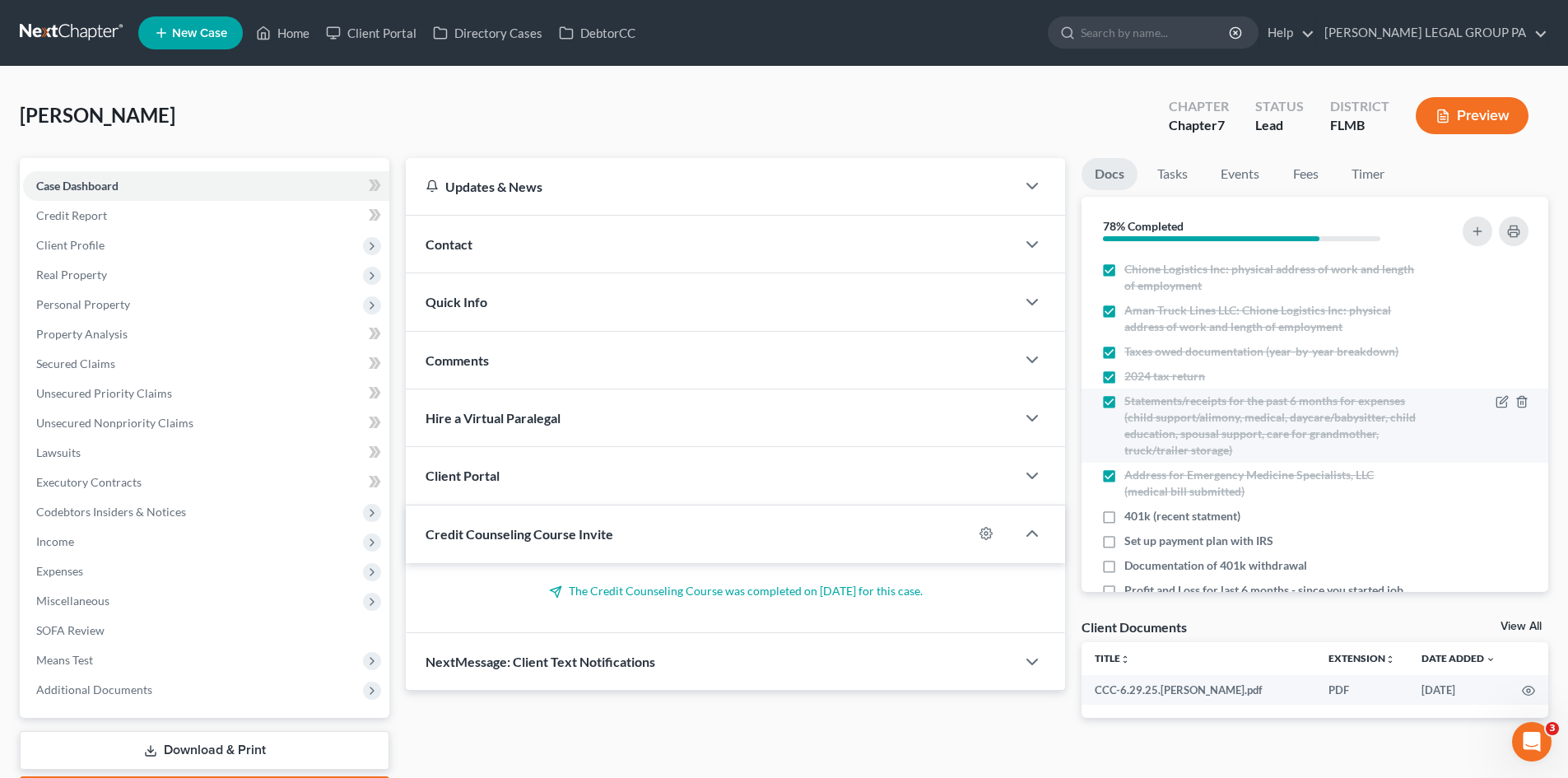
scroll to position [356, 0]
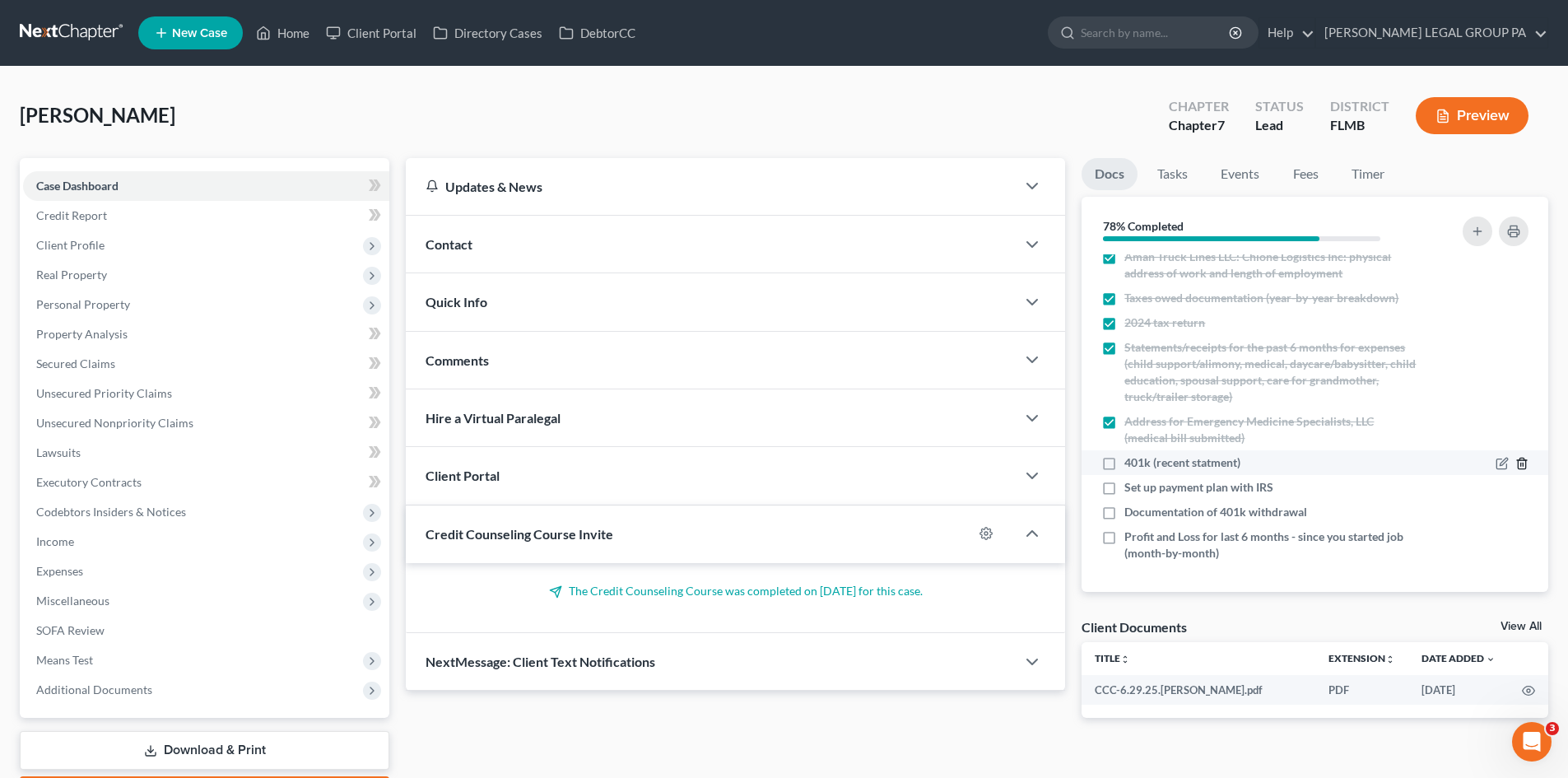
click at [1517, 460] on polyline "button" at bounding box center [1522, 460] width 10 height 0
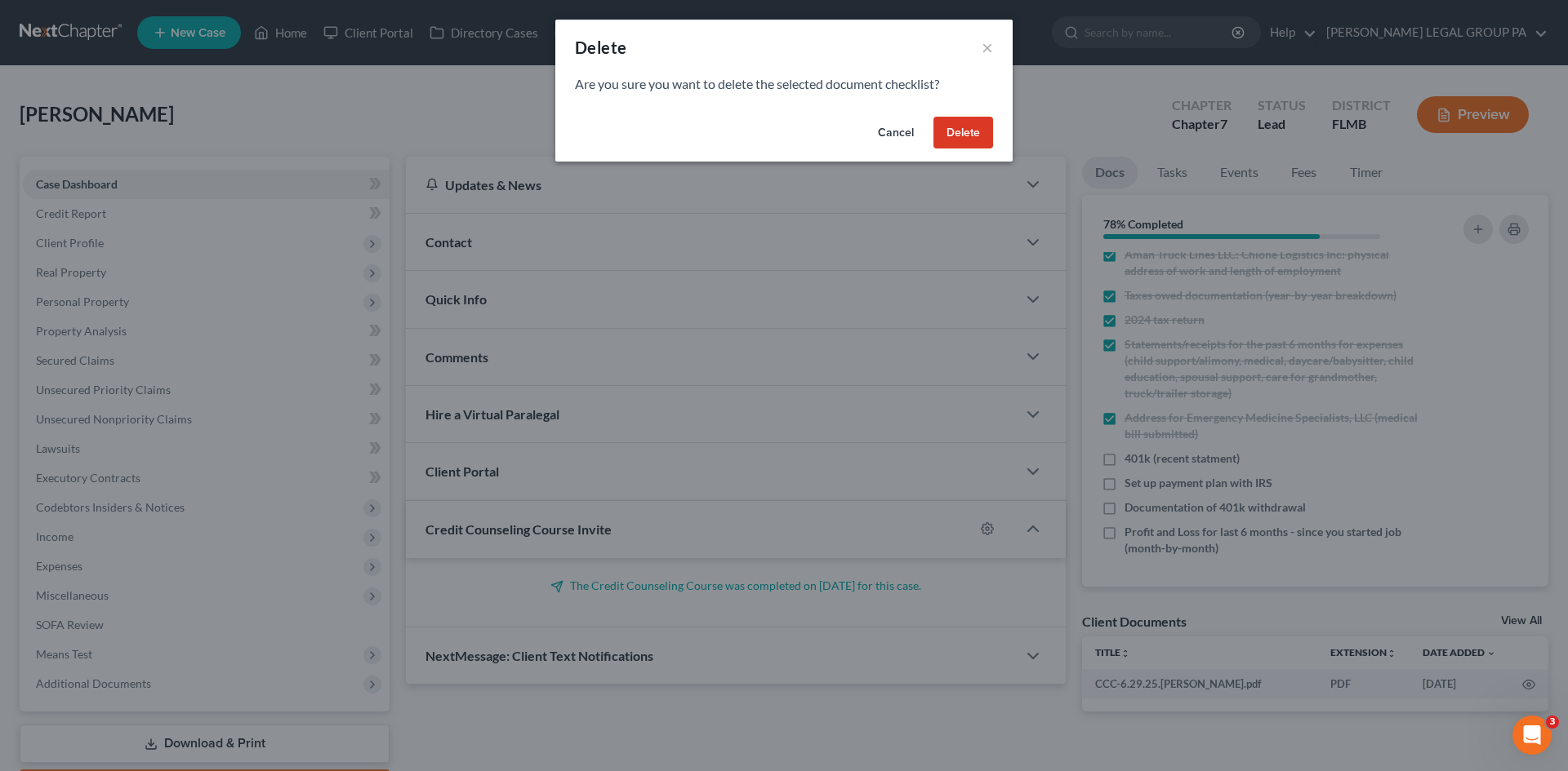
click at [967, 130] on button "Delete" at bounding box center [963, 133] width 59 height 33
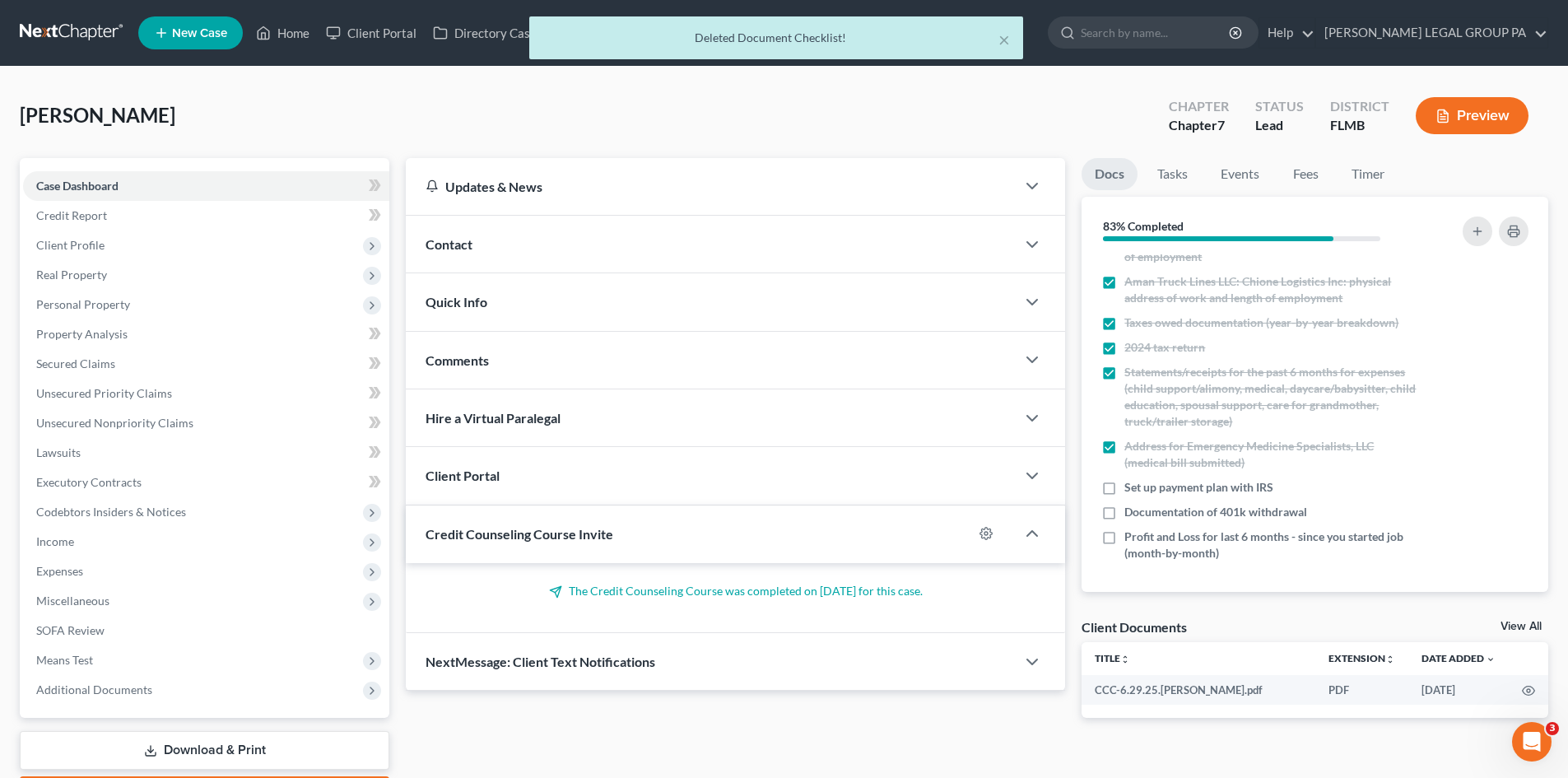
scroll to position [331, 0]
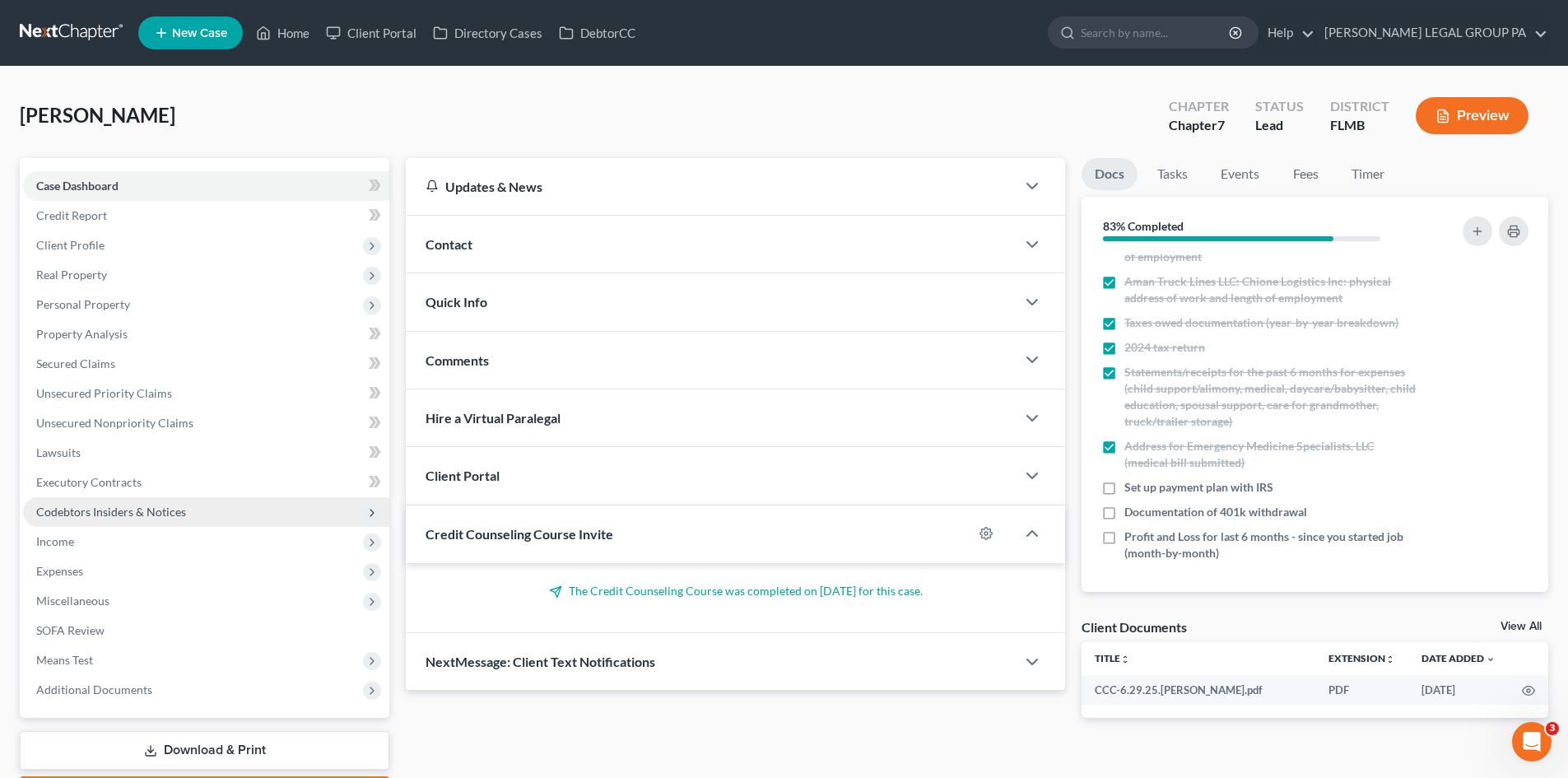
drag, startPoint x: 93, startPoint y: 546, endPoint x: 185, endPoint y: 513, distance: 97.7
click at [93, 546] on span "Income" at bounding box center [206, 541] width 366 height 30
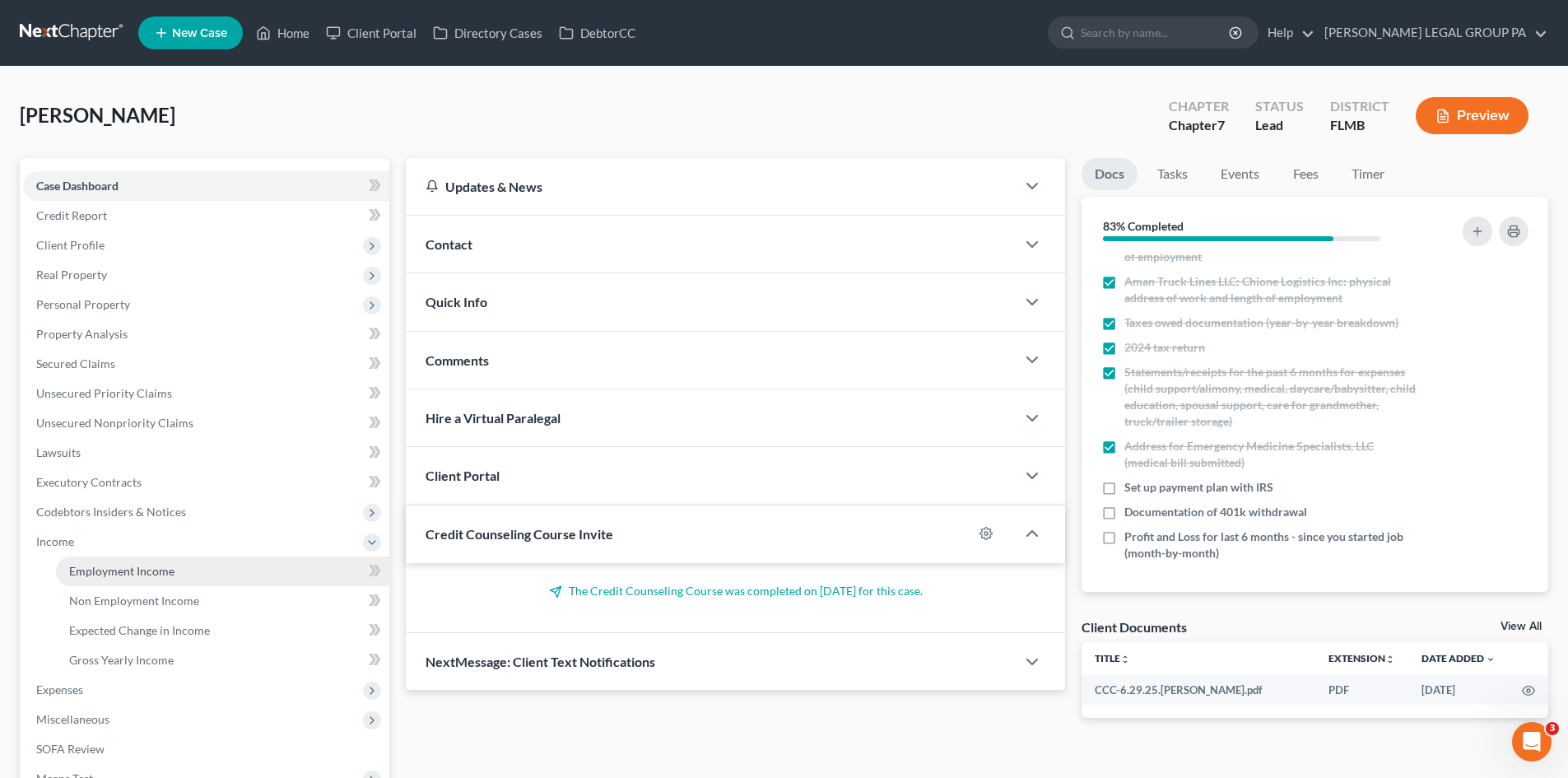
click at [135, 566] on span "Employment Income" at bounding box center [121, 571] width 105 height 14
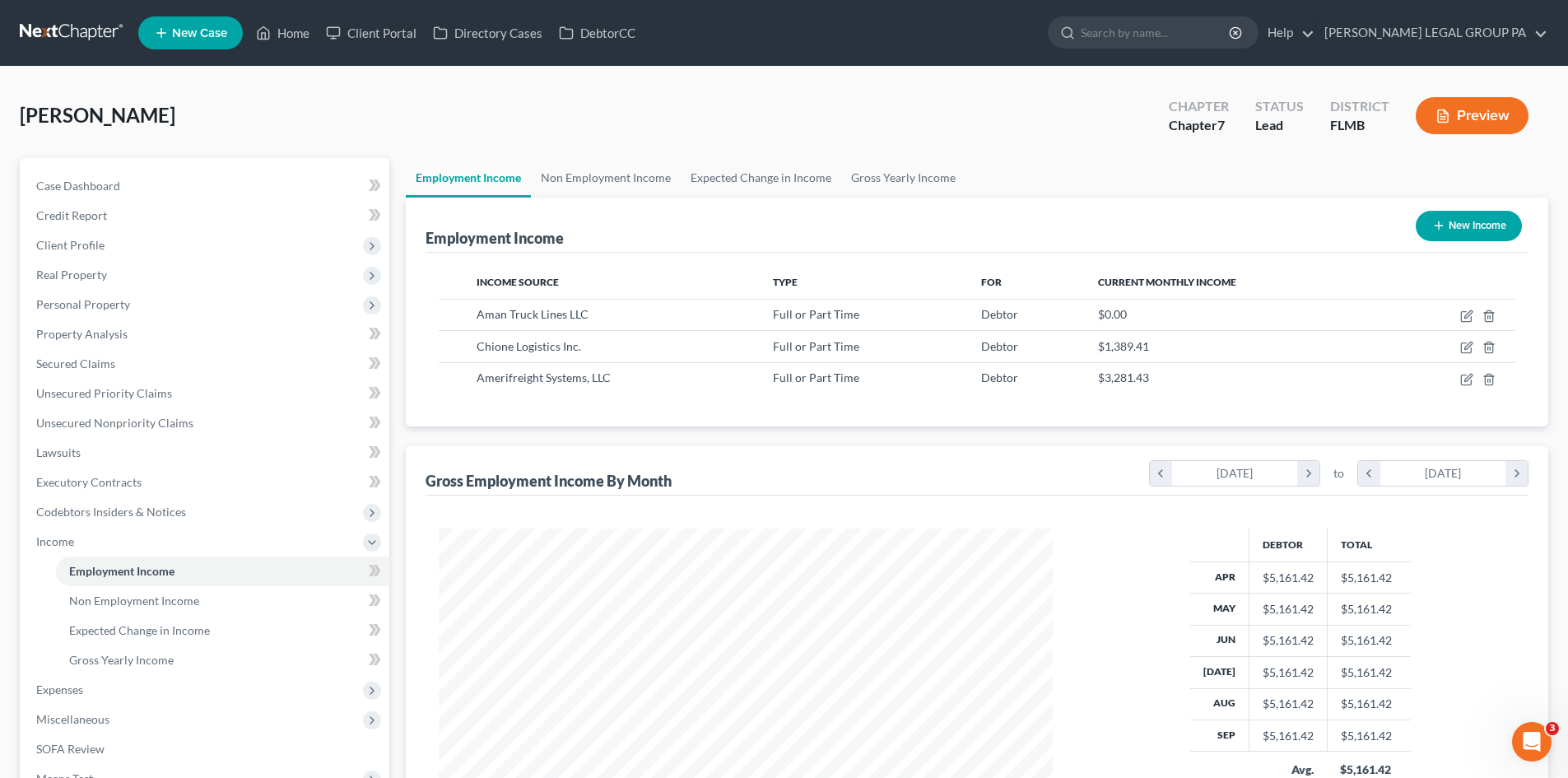
scroll to position [307, 647]
click at [603, 182] on link "Non Employment Income" at bounding box center [606, 178] width 150 height 39
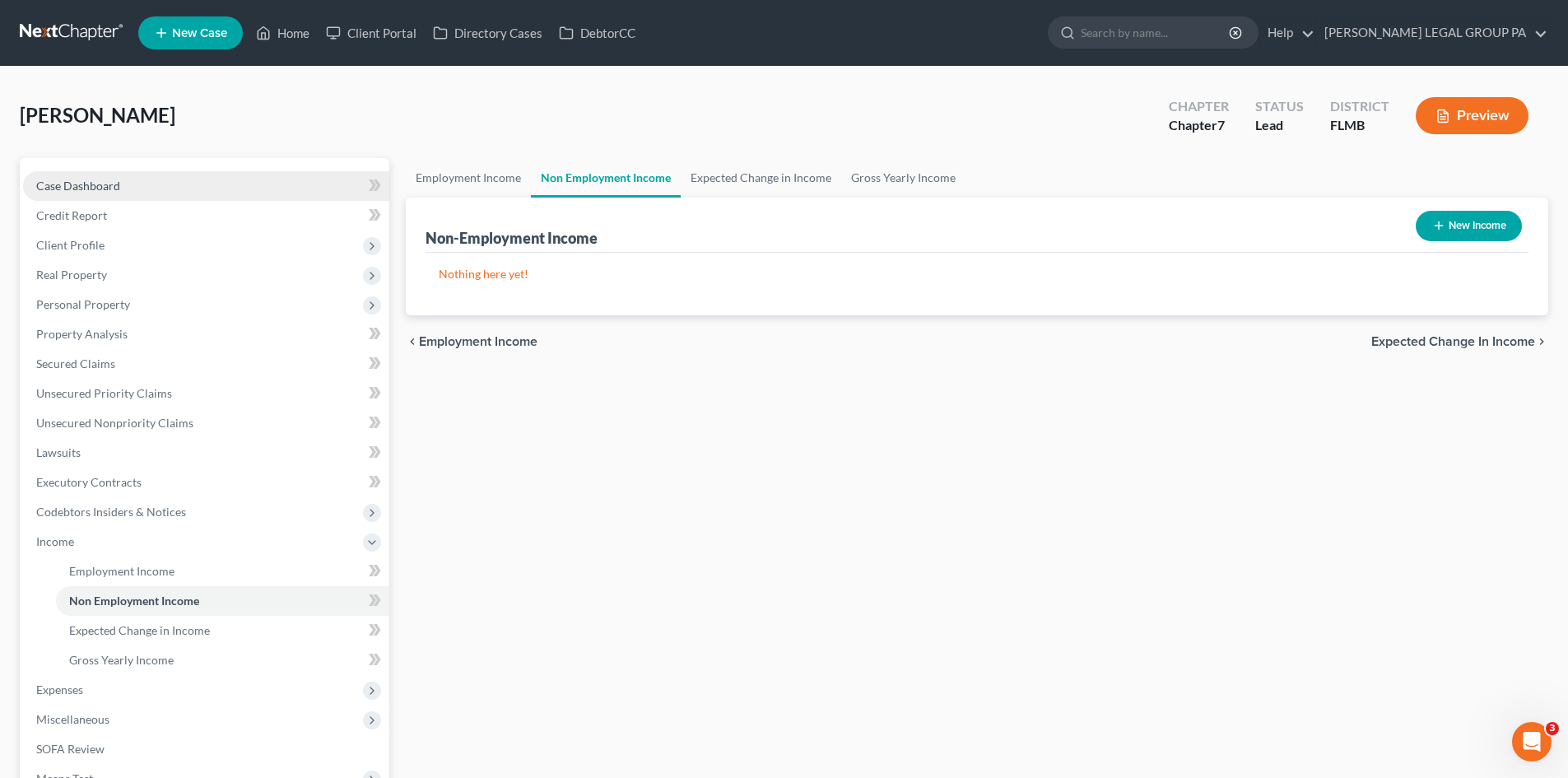
click at [205, 184] on link "Case Dashboard" at bounding box center [206, 186] width 366 height 30
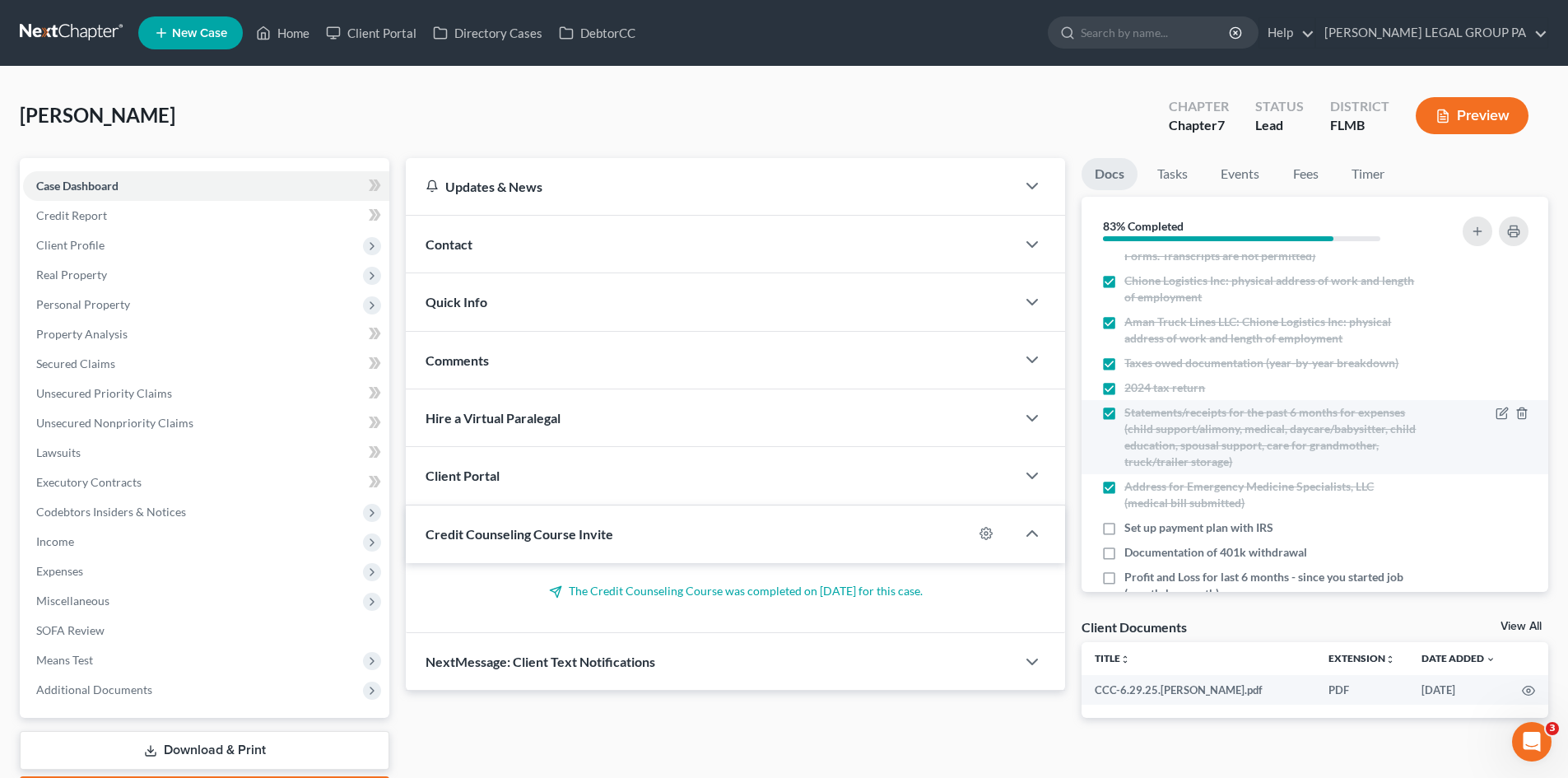
scroll to position [331, 0]
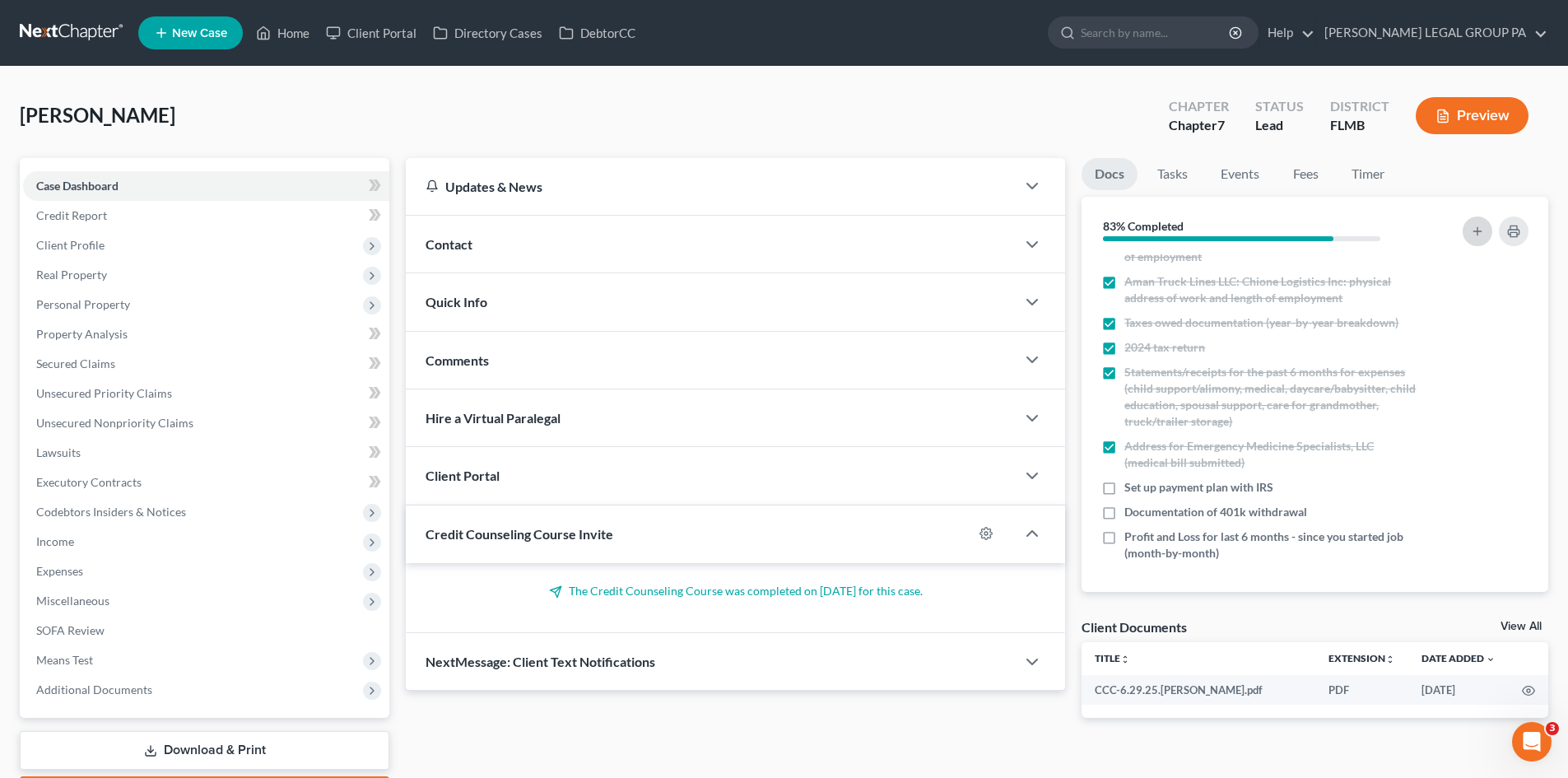
click at [1489, 229] on button "button" at bounding box center [1478, 231] width 30 height 30
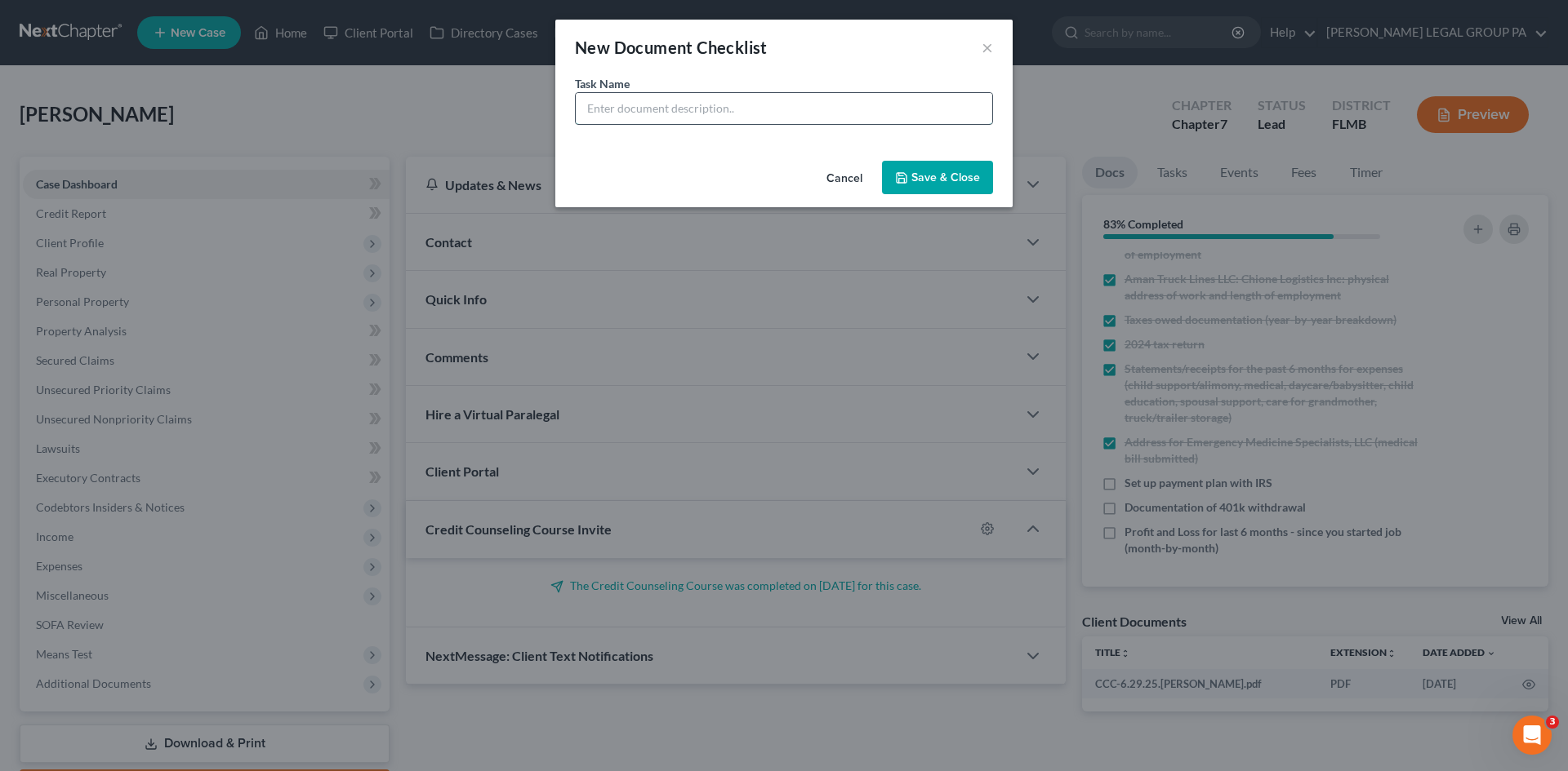
click at [718, 109] on input "text" at bounding box center [784, 108] width 417 height 31
type input "Paystubs for September"
drag, startPoint x: 935, startPoint y: 174, endPoint x: 1100, endPoint y: 553, distance: 413.4
click at [936, 174] on button "Save & Close" at bounding box center [936, 178] width 111 height 35
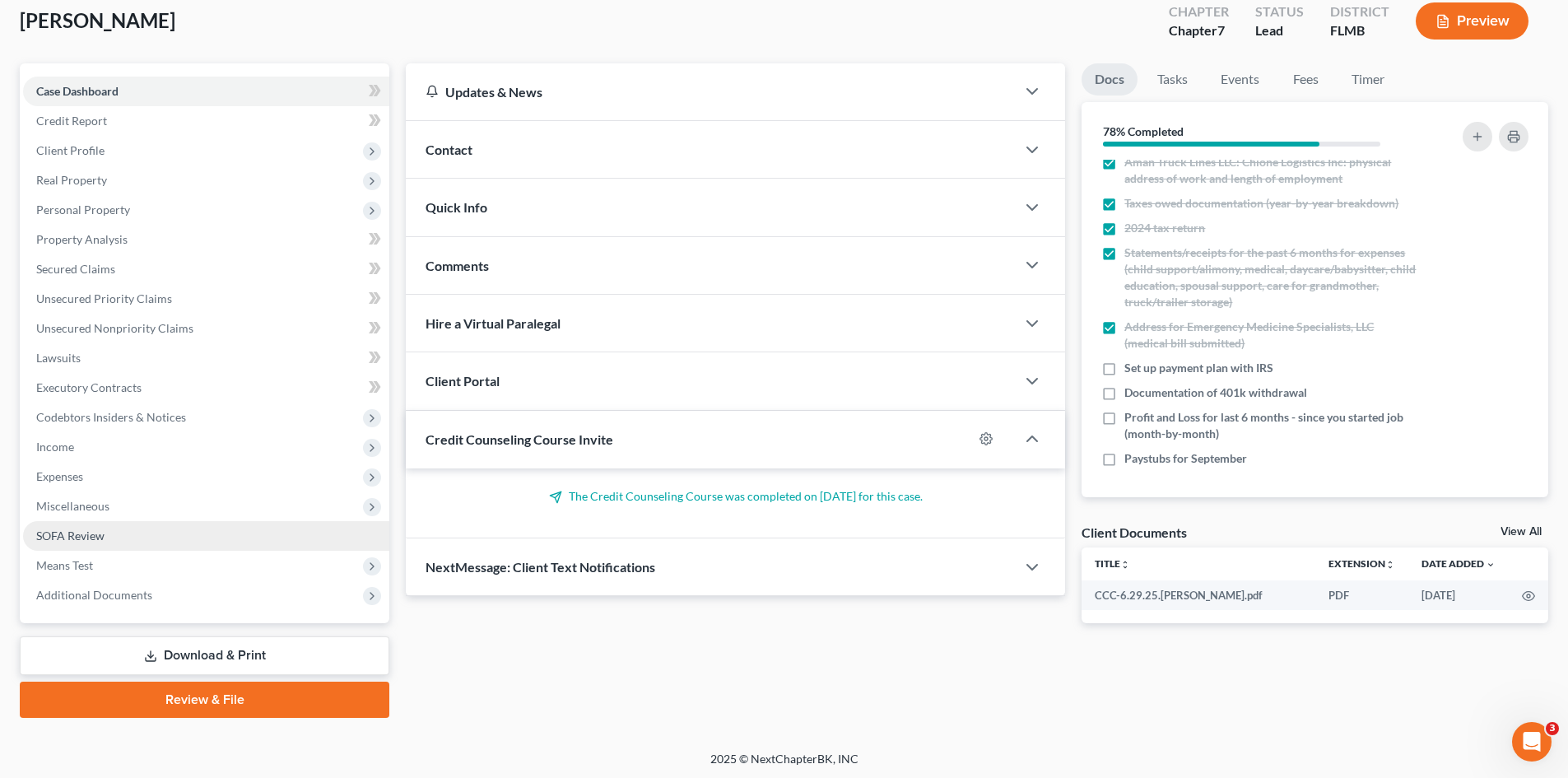
scroll to position [97, 0]
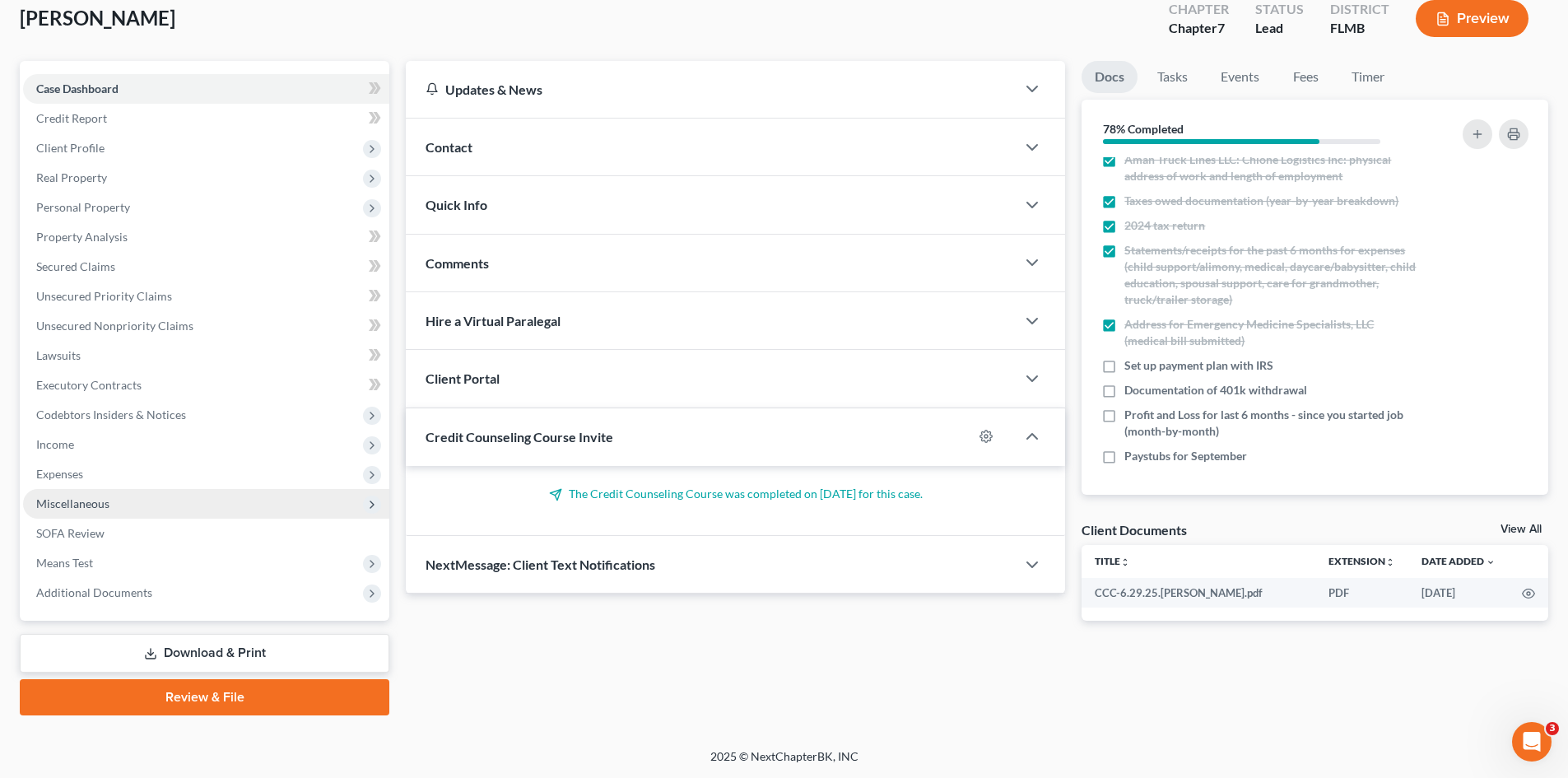
drag, startPoint x: 95, startPoint y: 462, endPoint x: 123, endPoint y: 501, distance: 48.0
click at [95, 462] on span "Expenses" at bounding box center [206, 474] width 366 height 30
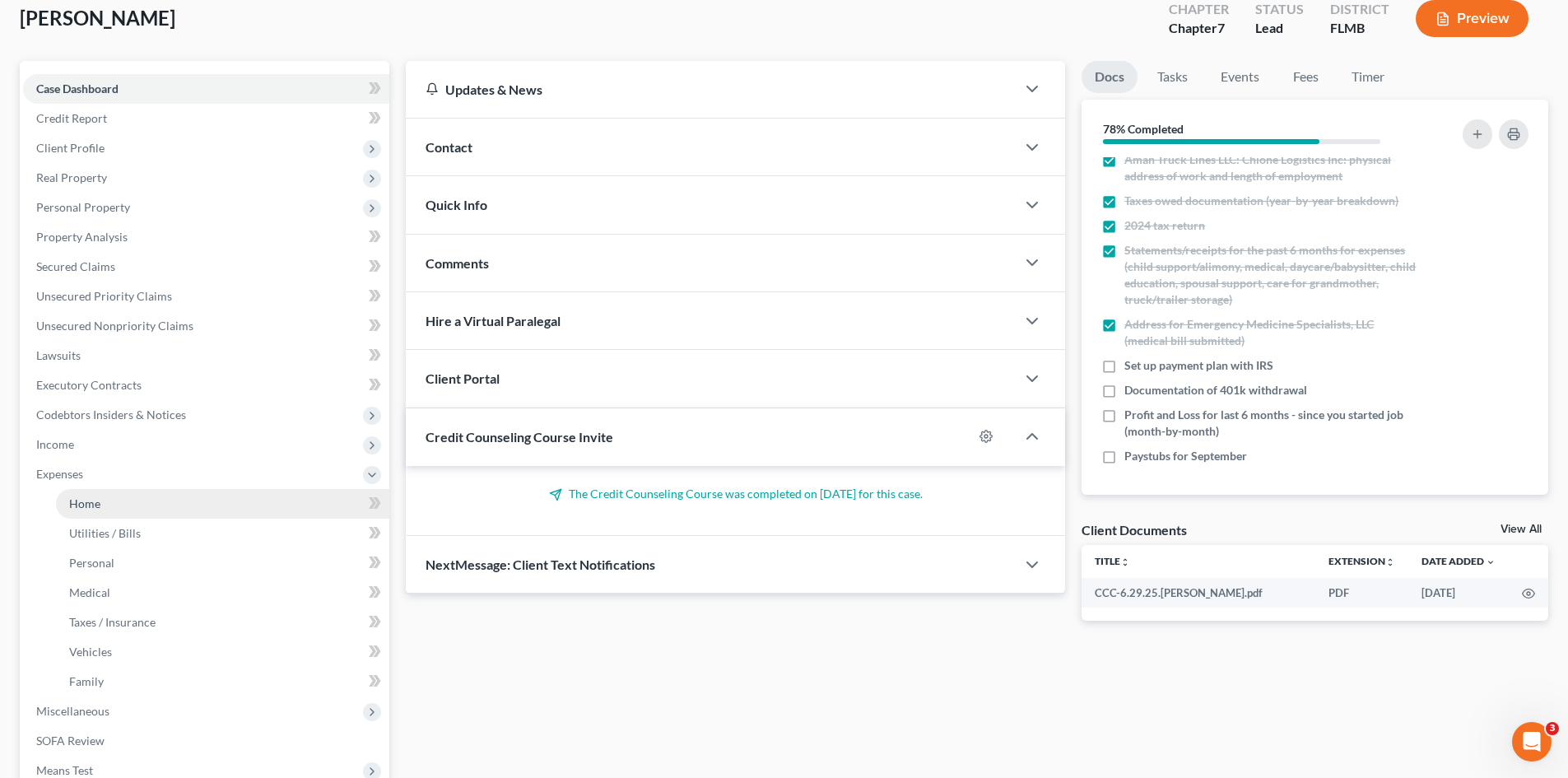
click at [125, 496] on link "Home" at bounding box center [223, 504] width 334 height 30
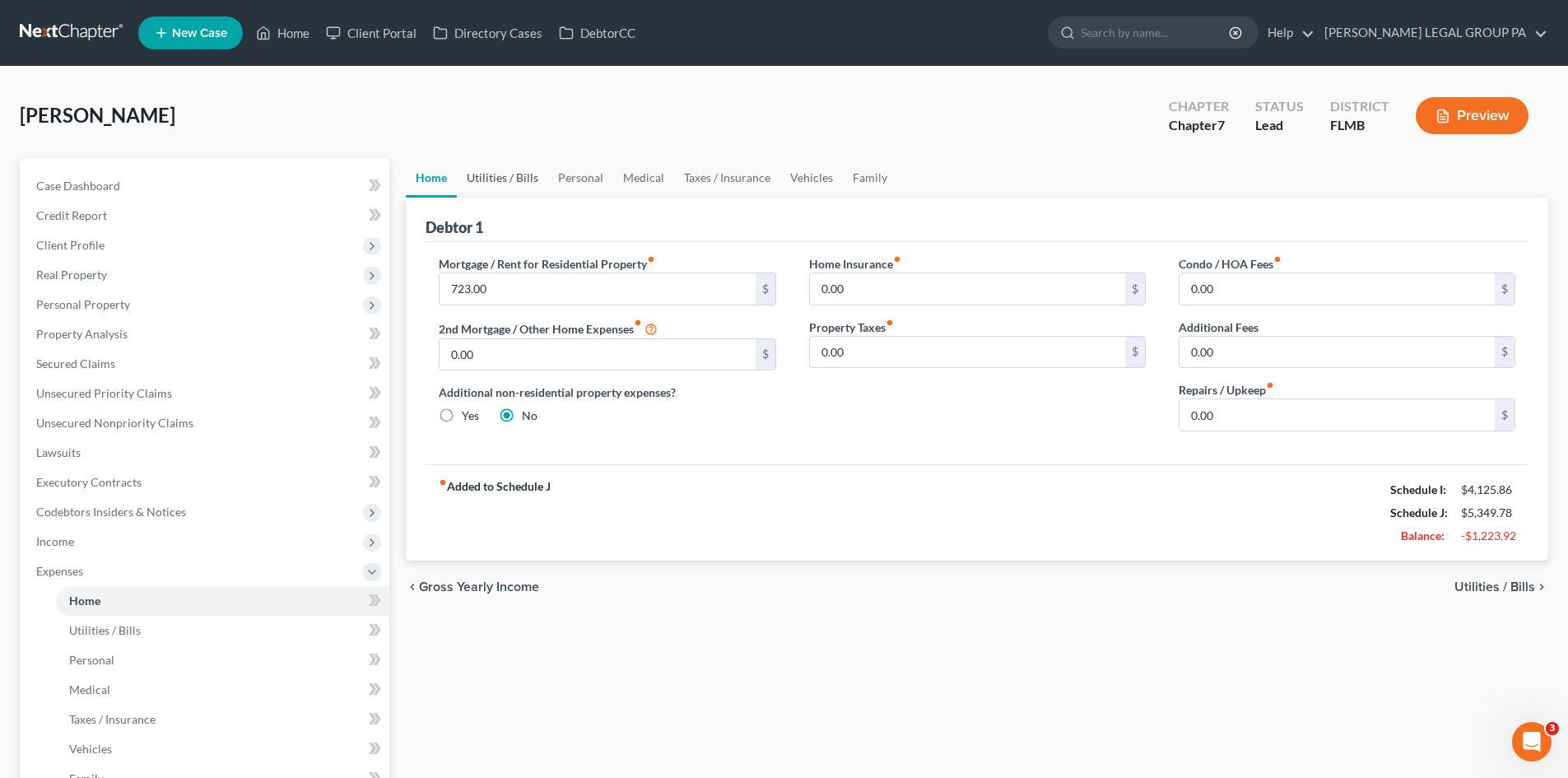
click at [516, 169] on link "Utilities / Bills" at bounding box center [502, 178] width 91 height 39
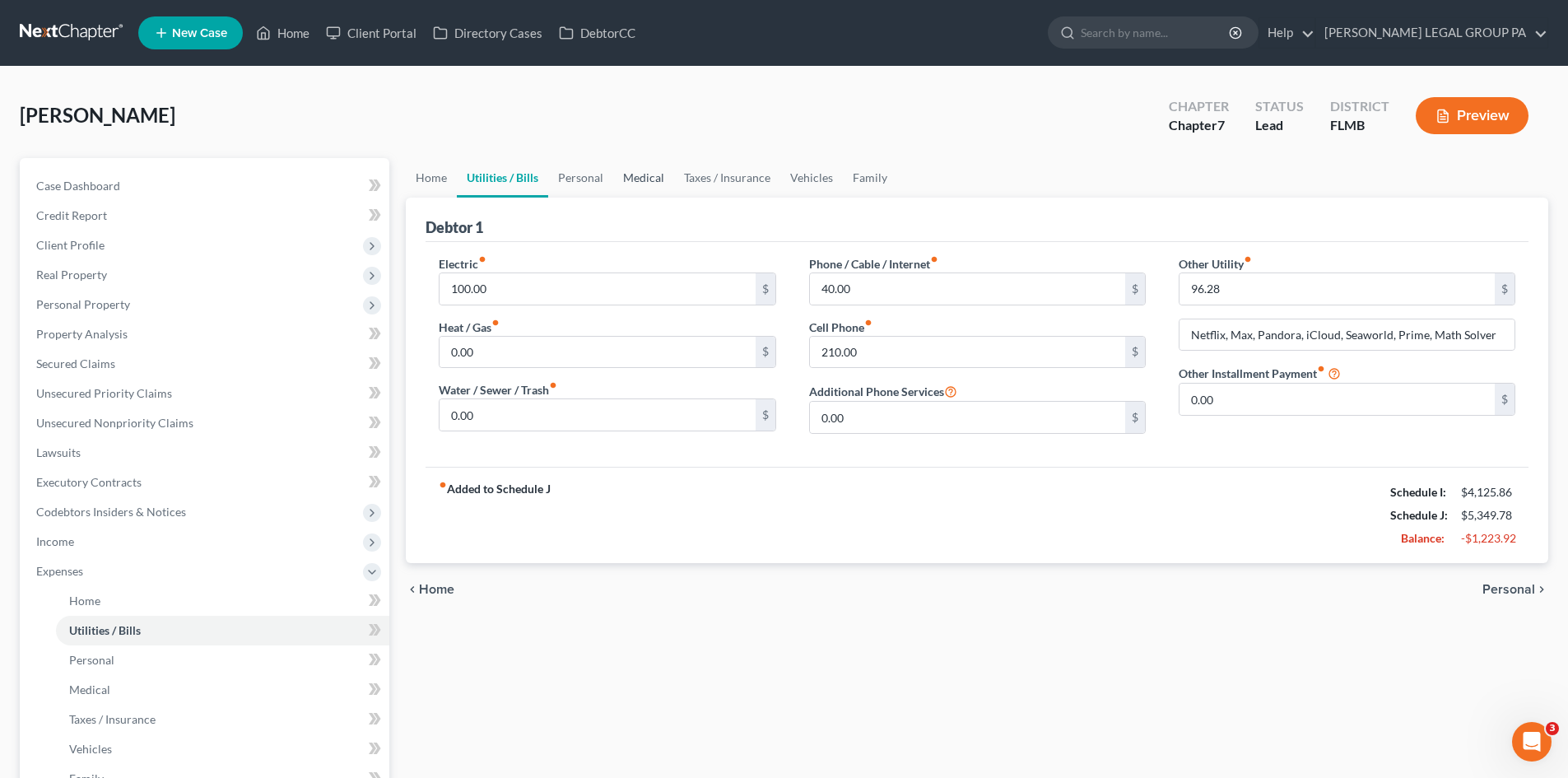
click at [647, 173] on link "Medical" at bounding box center [643, 178] width 61 height 39
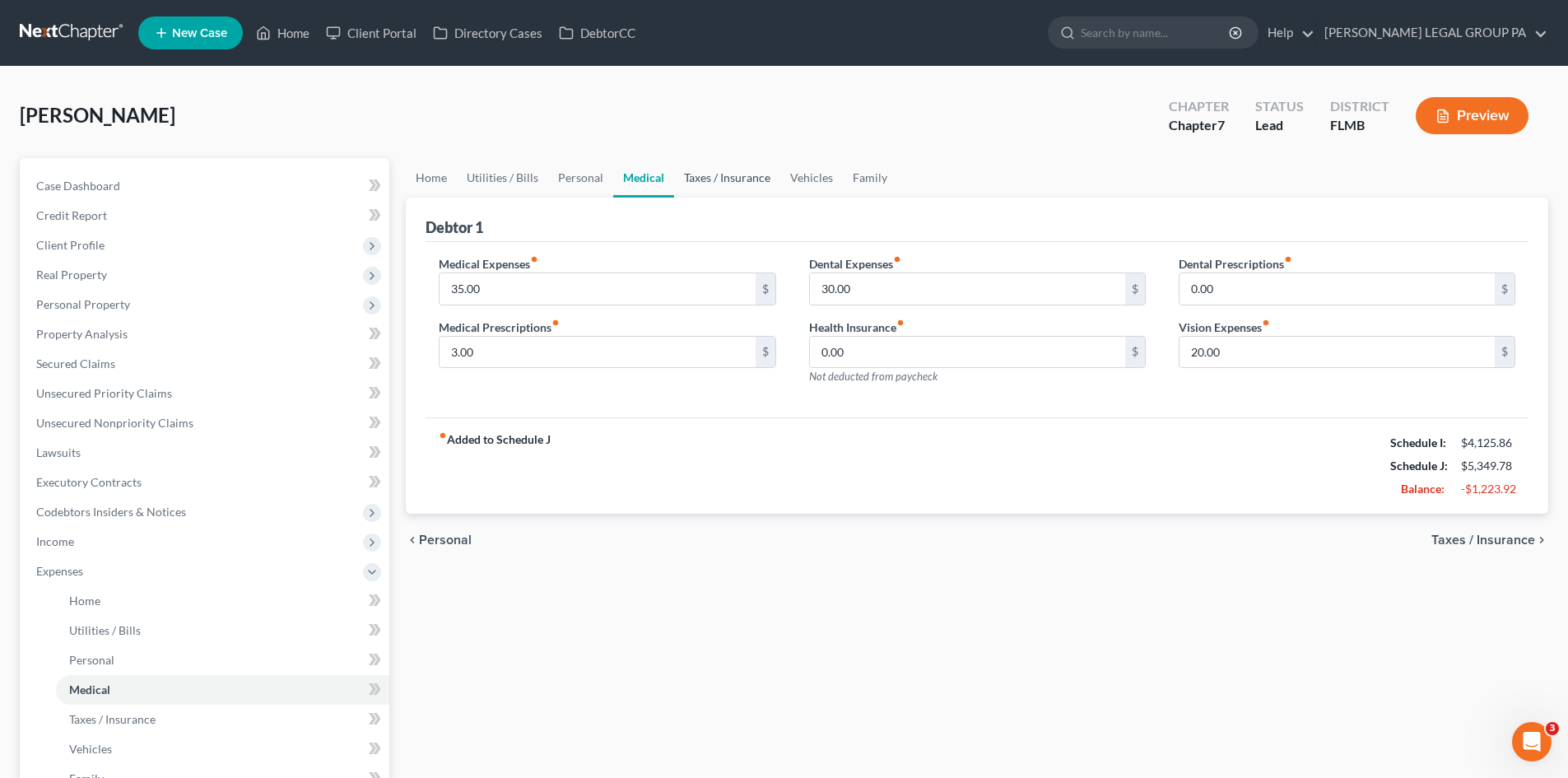
click at [712, 182] on link "Taxes / Insurance" at bounding box center [727, 178] width 106 height 39
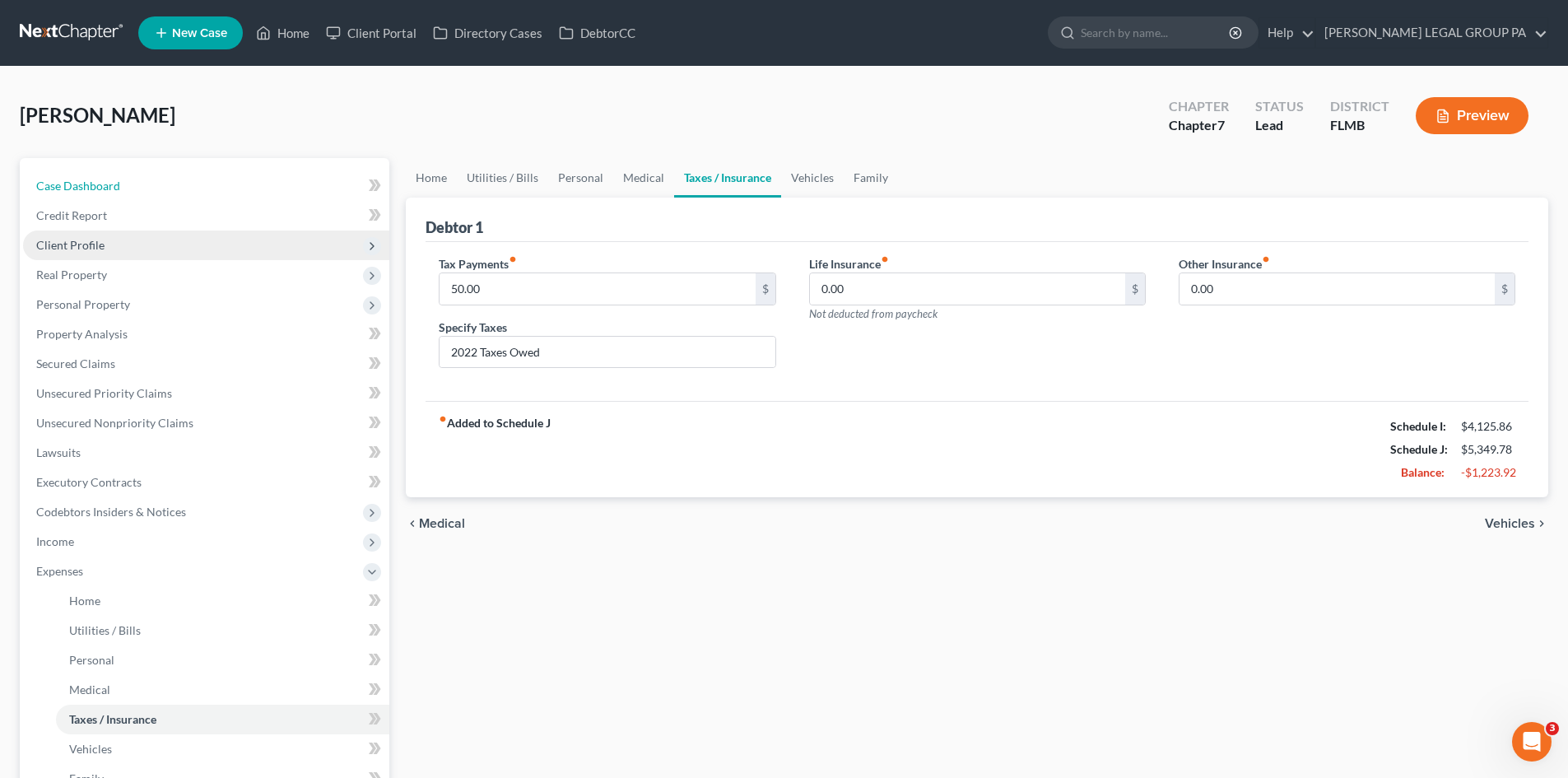
drag, startPoint x: 131, startPoint y: 182, endPoint x: 184, endPoint y: 258, distance: 92.7
click at [131, 182] on link "Case Dashboard" at bounding box center [206, 186] width 366 height 30
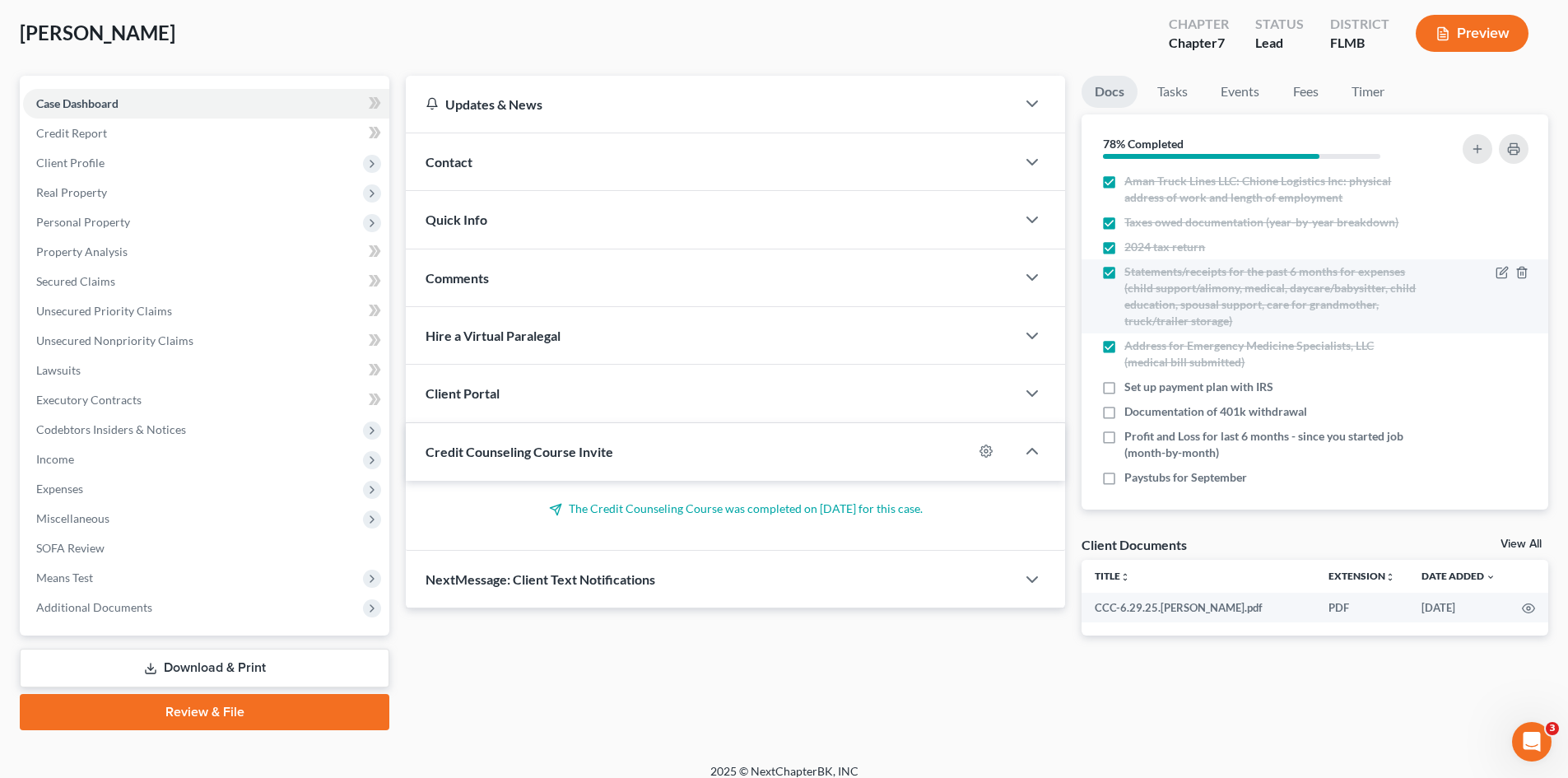
scroll to position [356, 0]
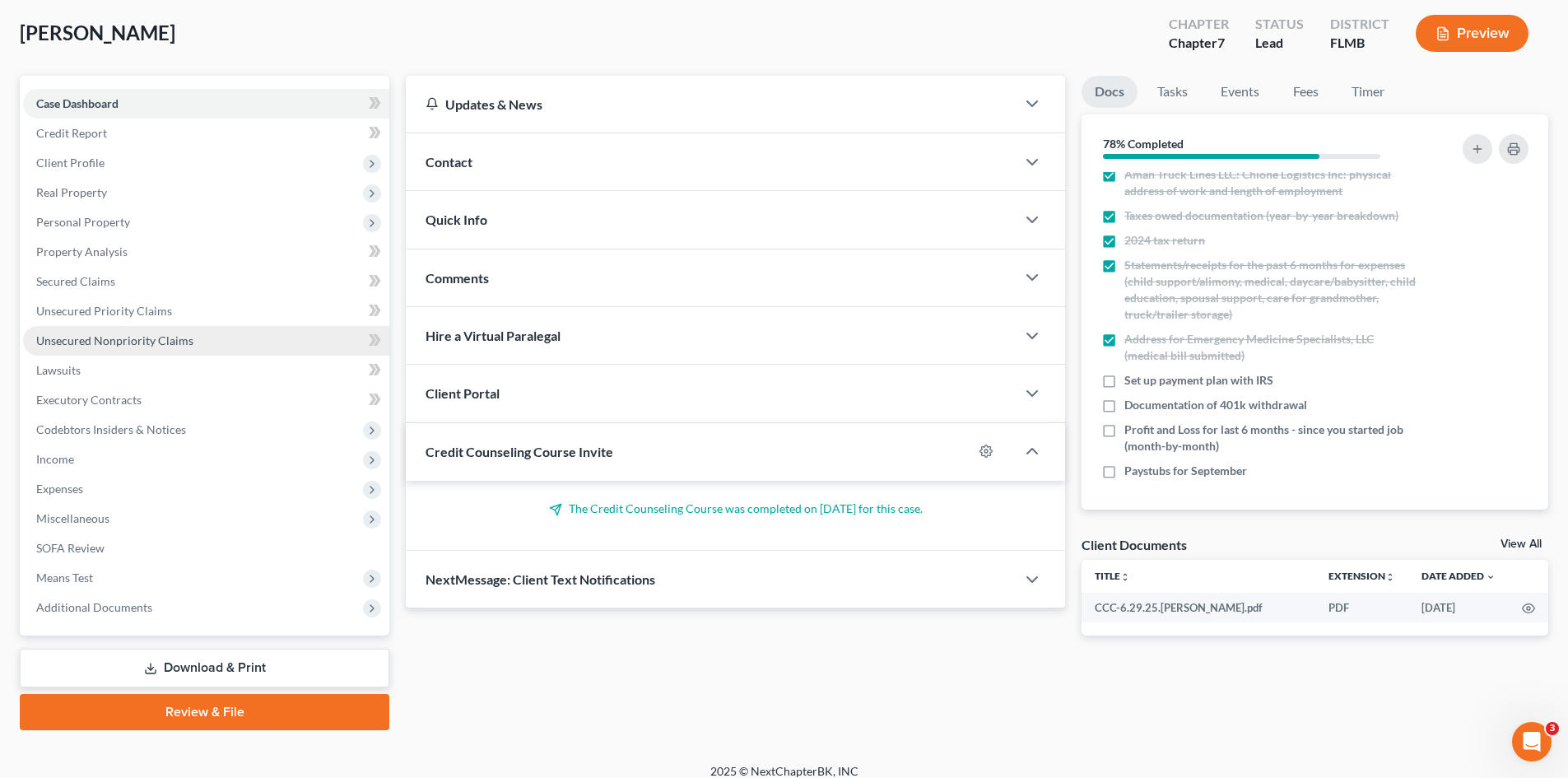
click at [125, 337] on span "Unsecured Nonpriority Claims" at bounding box center [114, 341] width 157 height 14
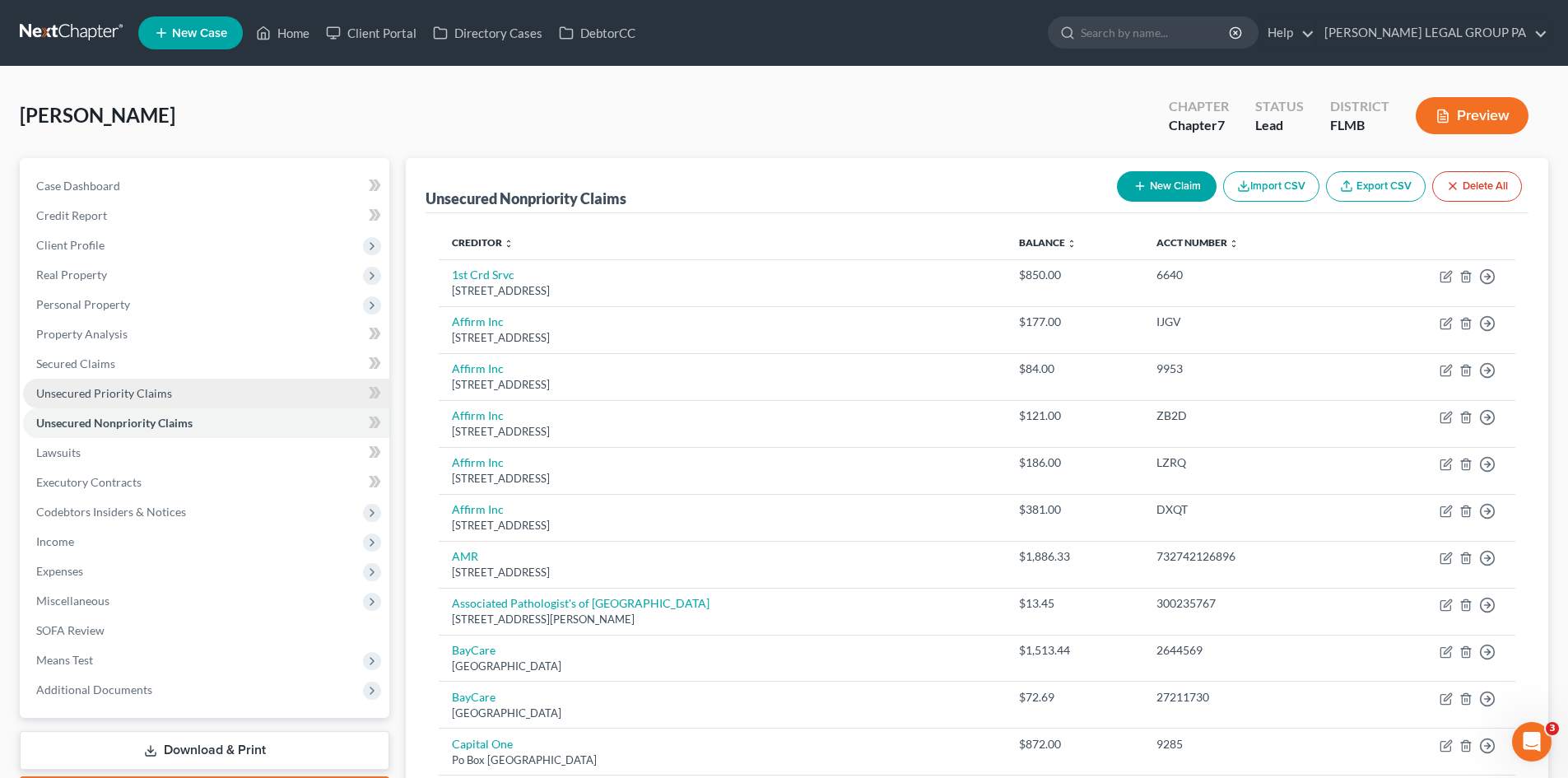
click at [137, 394] on span "Unsecured Priority Claims" at bounding box center [103, 393] width 136 height 14
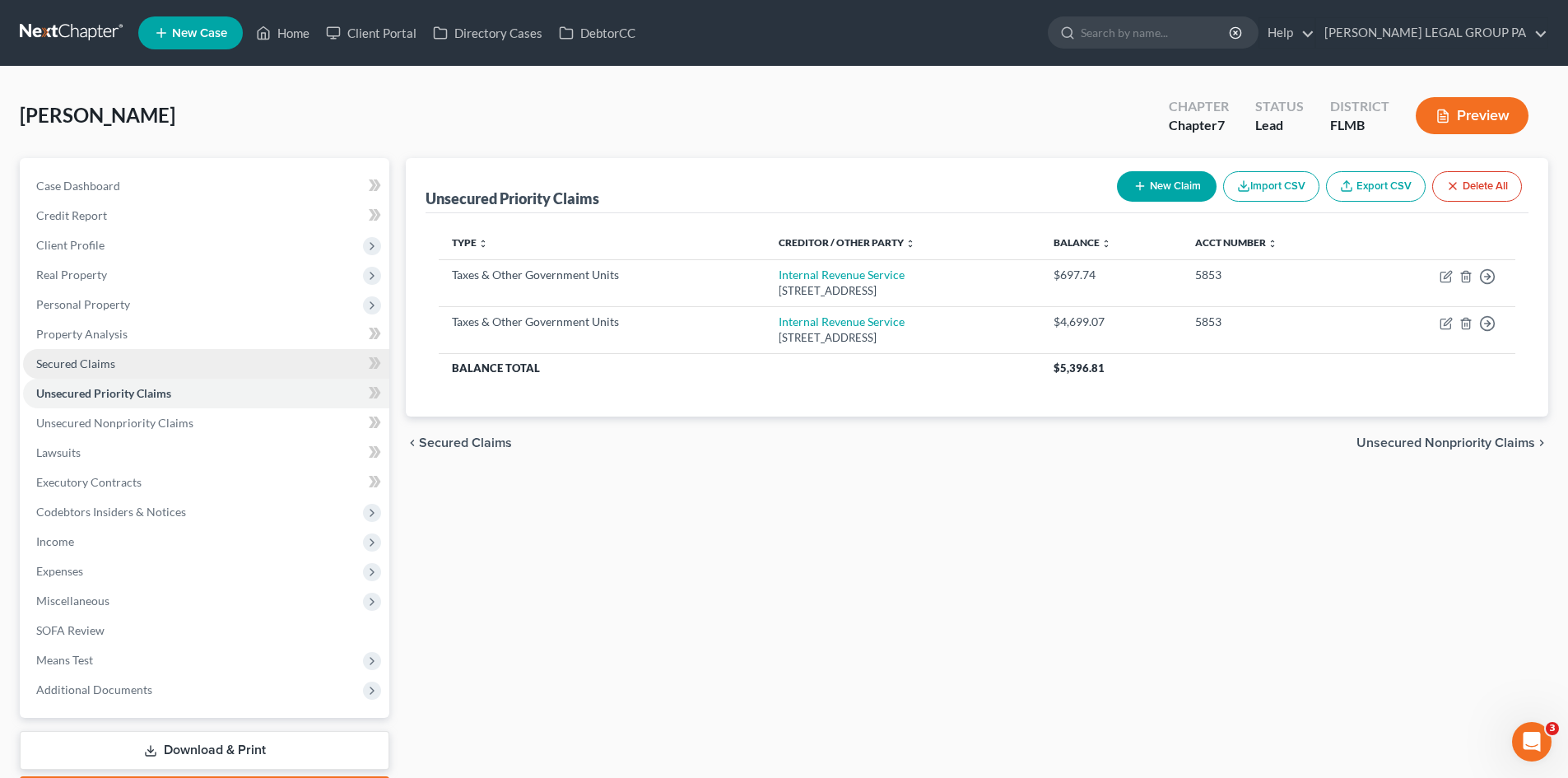
click at [152, 358] on link "Secured Claims" at bounding box center [206, 364] width 366 height 30
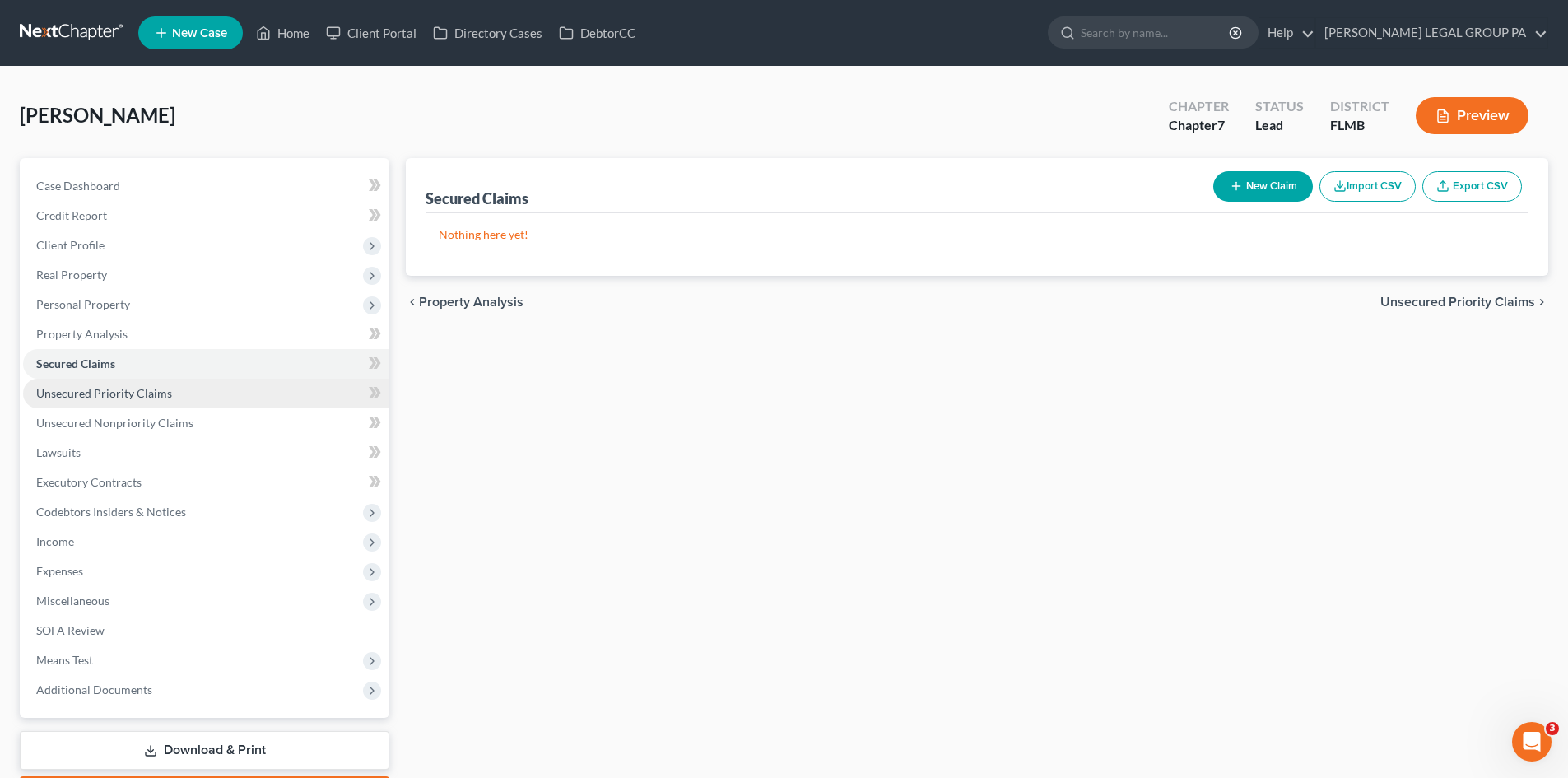
click at [153, 389] on span "Unsecured Priority Claims" at bounding box center [103, 393] width 136 height 14
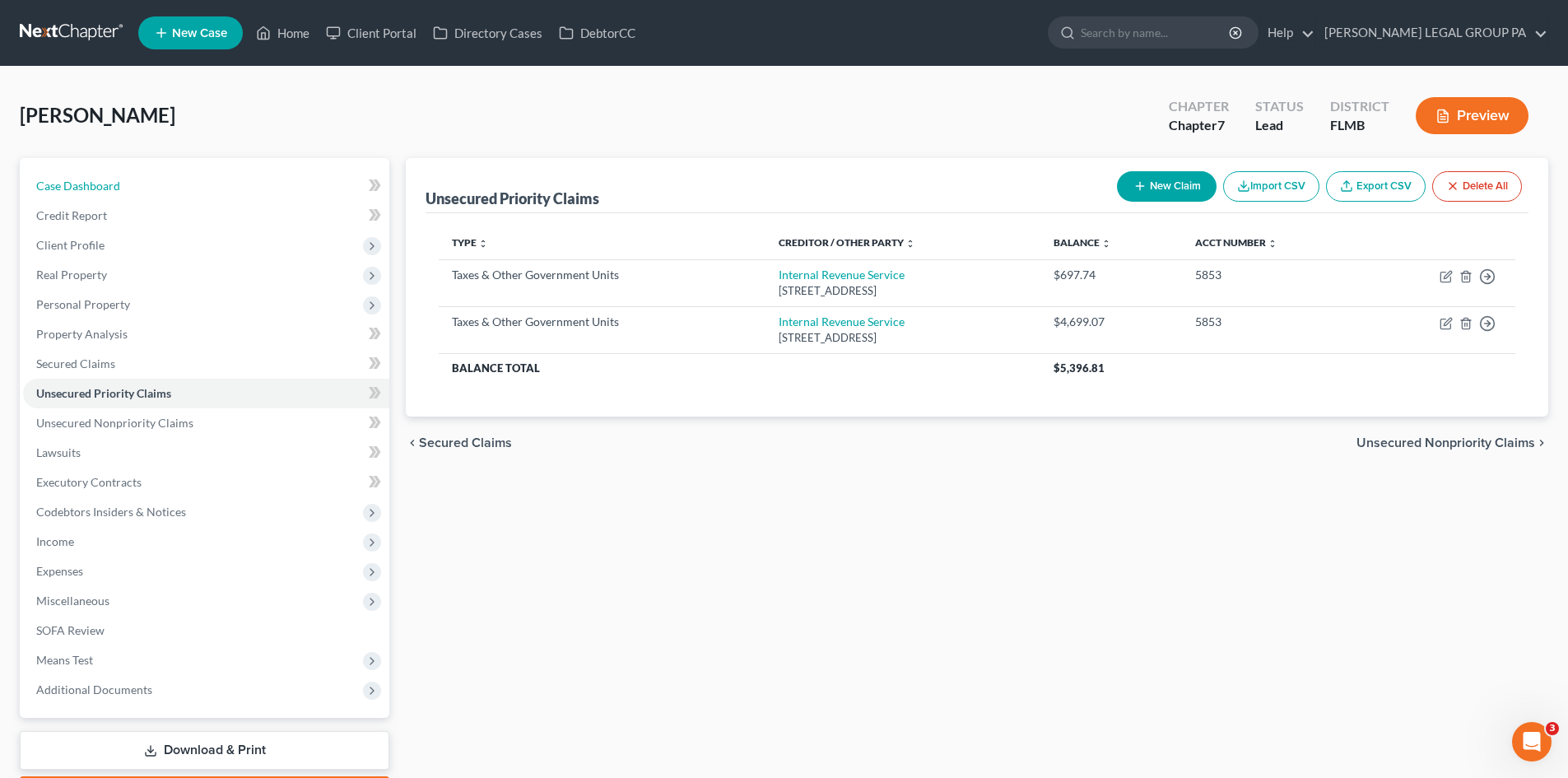
drag, startPoint x: 115, startPoint y: 191, endPoint x: 1052, endPoint y: 461, distance: 975.1
click at [115, 191] on span "Case Dashboard" at bounding box center [78, 185] width 84 height 14
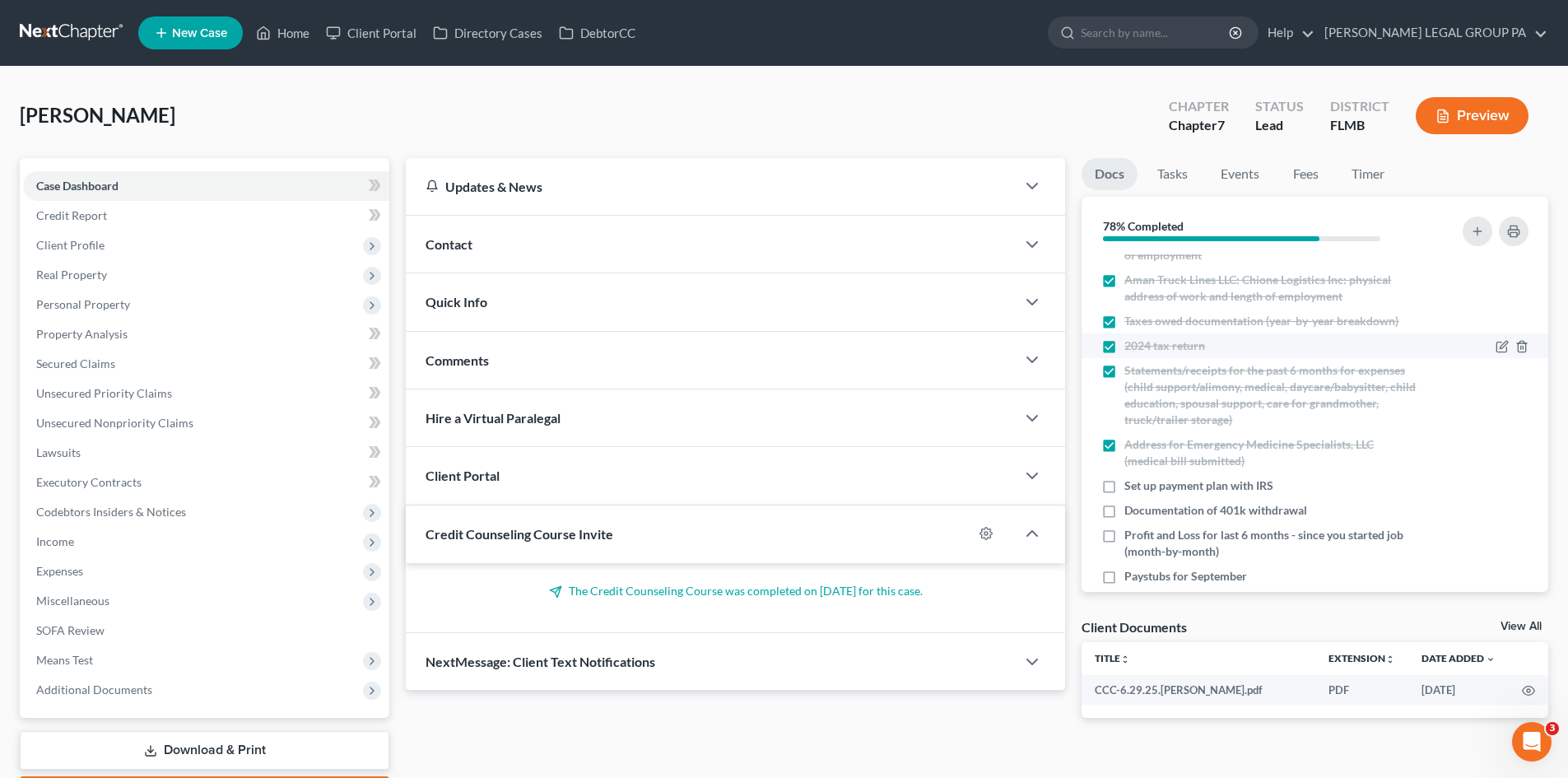
scroll to position [356, 0]
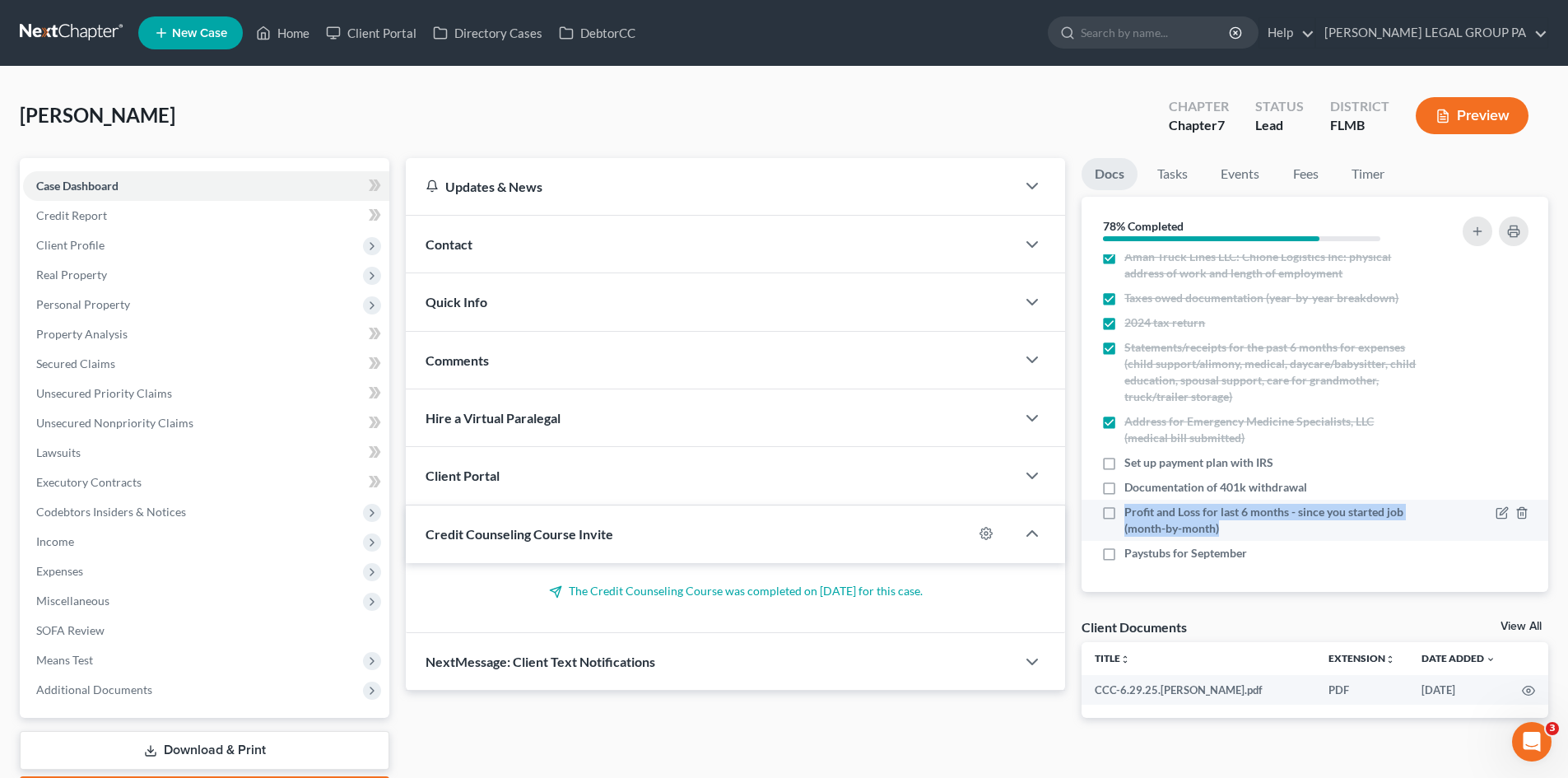
drag, startPoint x: 1230, startPoint y: 525, endPoint x: 1124, endPoint y: 507, distance: 107.5
click at [1124, 507] on span "Profit and Loss for last 6 months - since you started job (month-by-month)" at bounding box center [1270, 520] width 293 height 33
copy span "Profit and Loss for last 6 months - since you started job (month-by-month)"
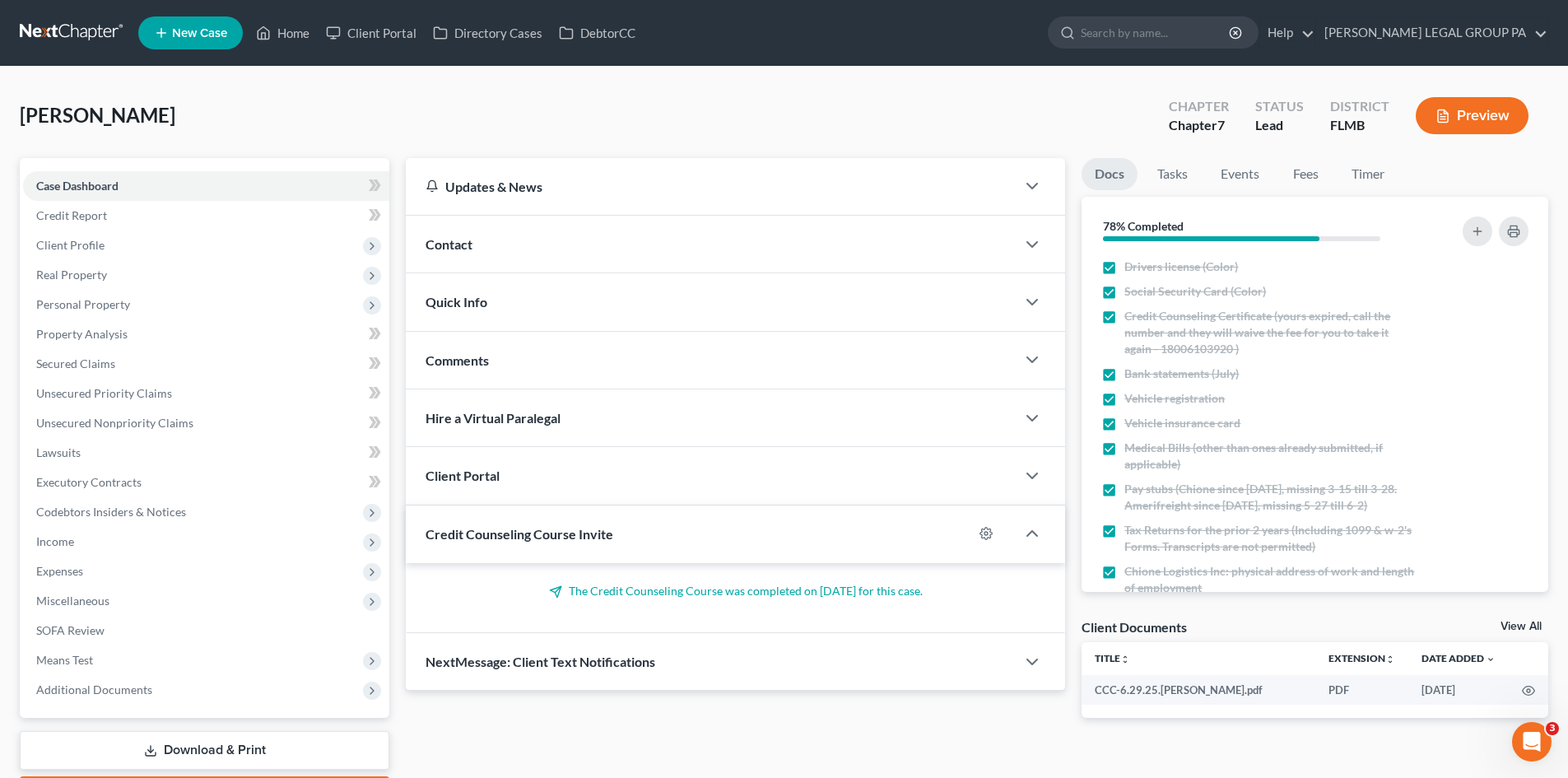
scroll to position [247, 0]
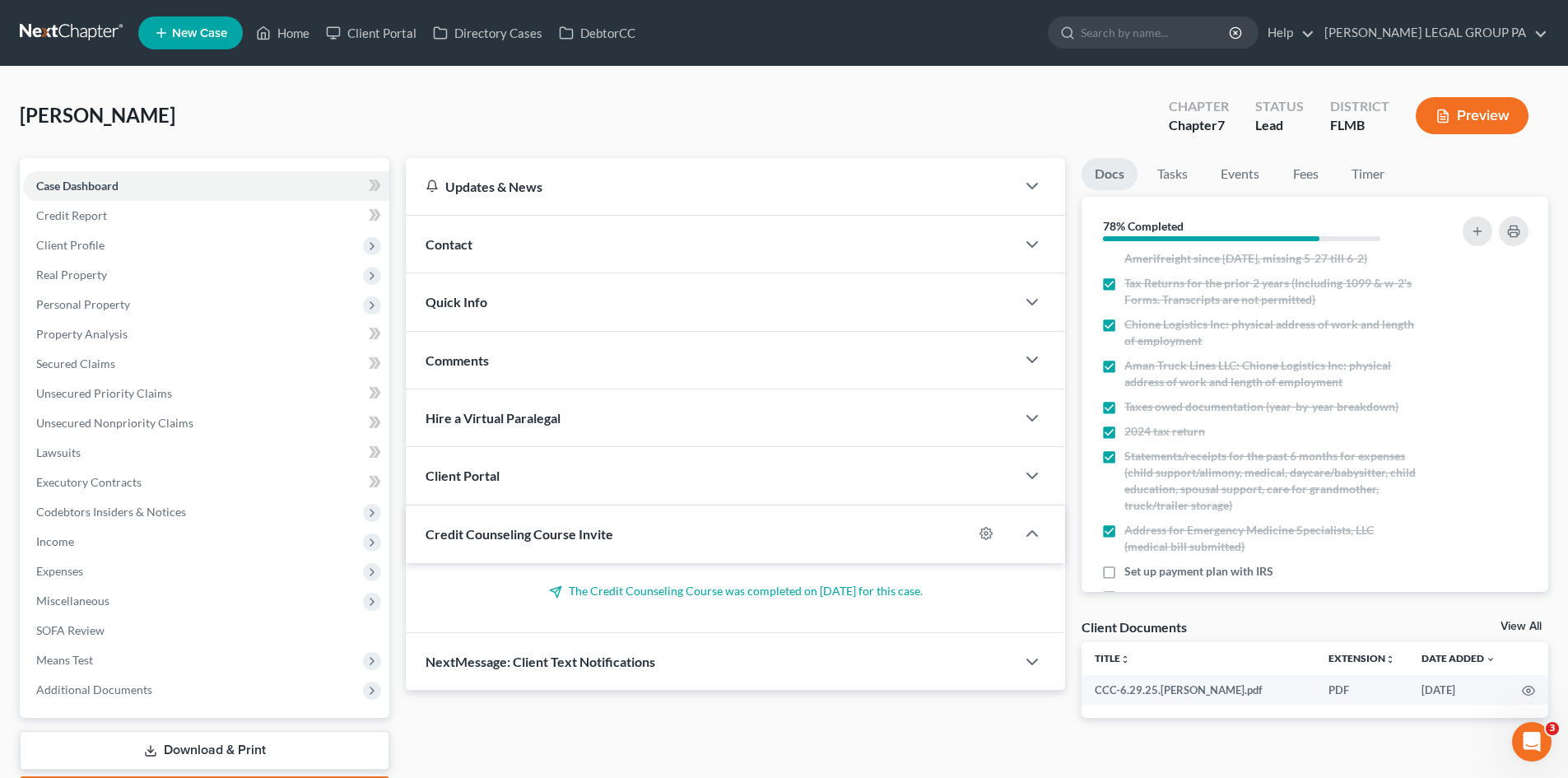
click at [925, 149] on div "[PERSON_NAME] Upgraded Chapter Chapter 7 Status Lead District FLMB Preview" at bounding box center [784, 122] width 1529 height 72
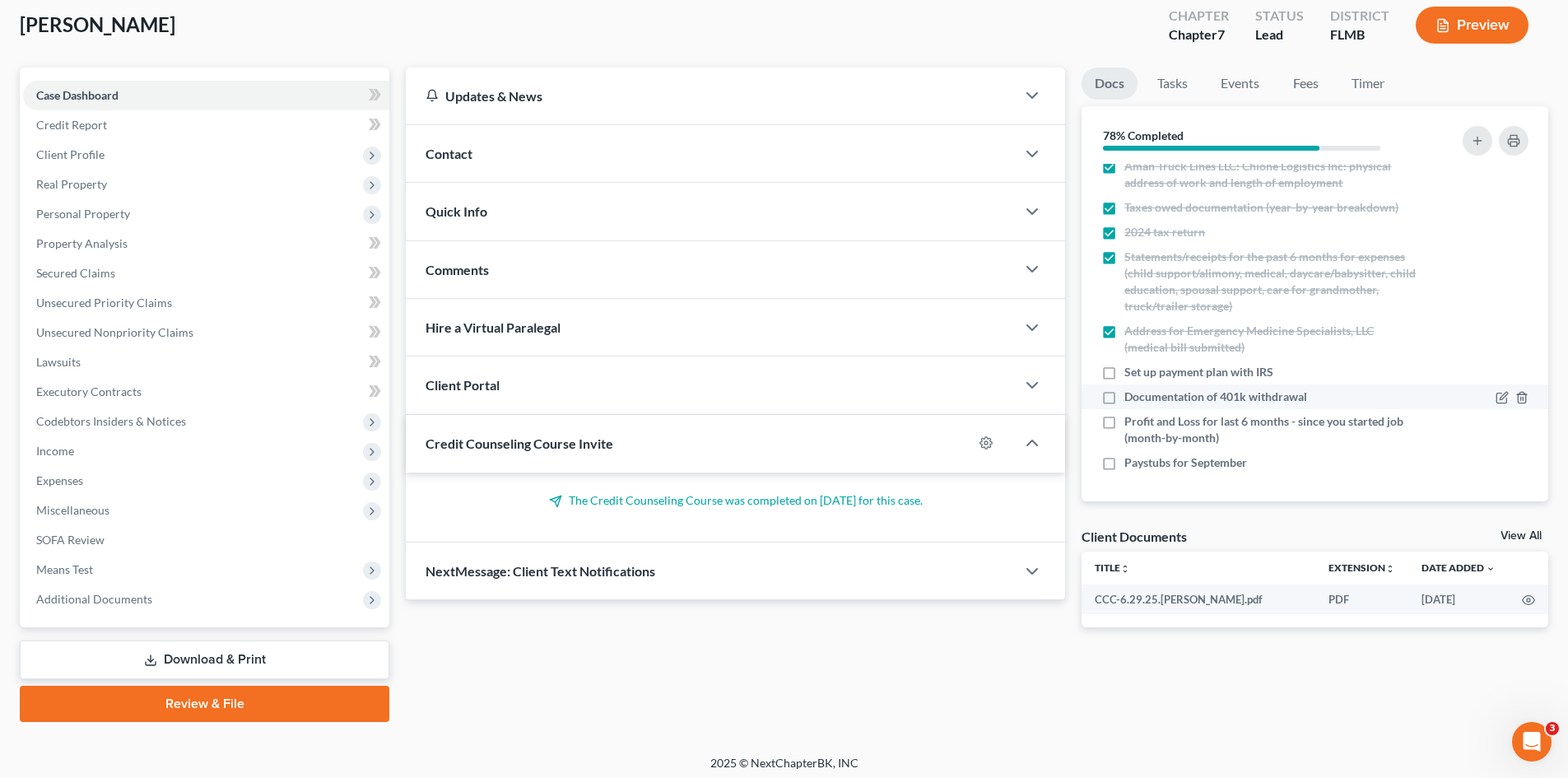
scroll to position [97, 0]
